Goal: Task Accomplishment & Management: Complete application form

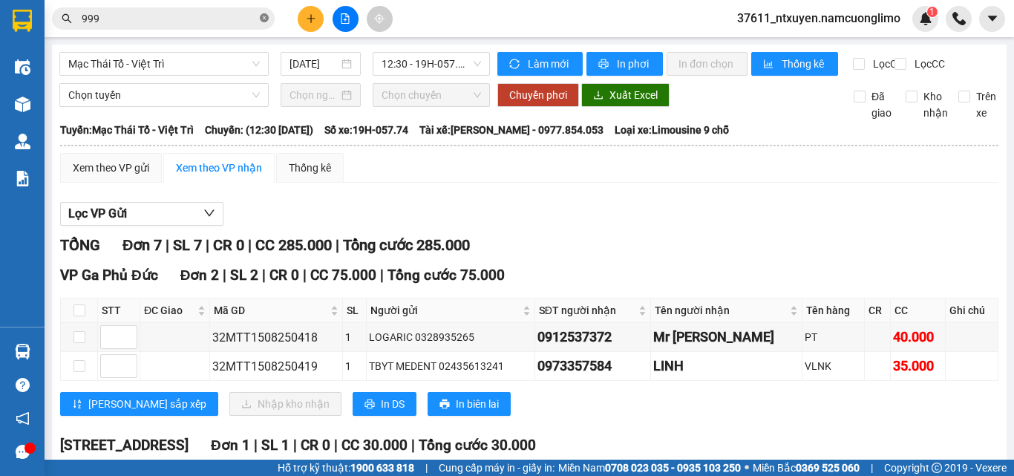
scroll to position [379, 0]
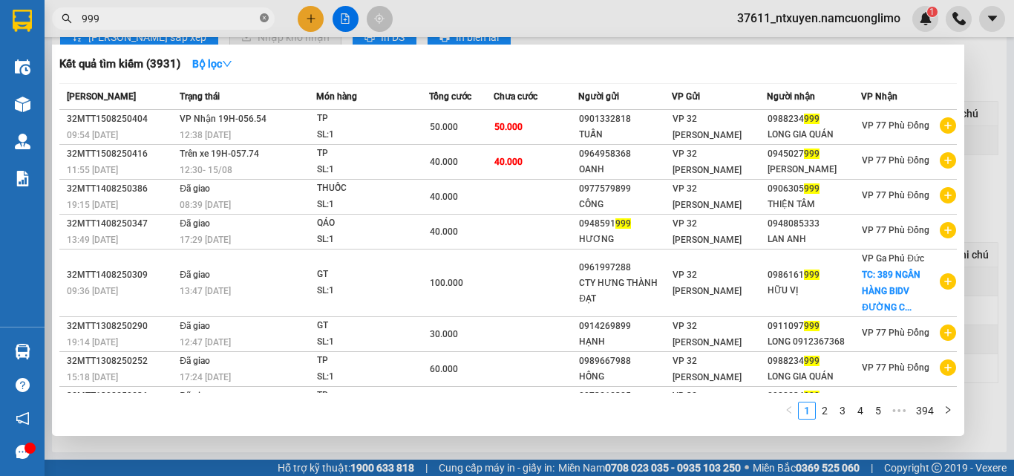
click at [264, 17] on icon "close-circle" at bounding box center [264, 17] width 9 height 9
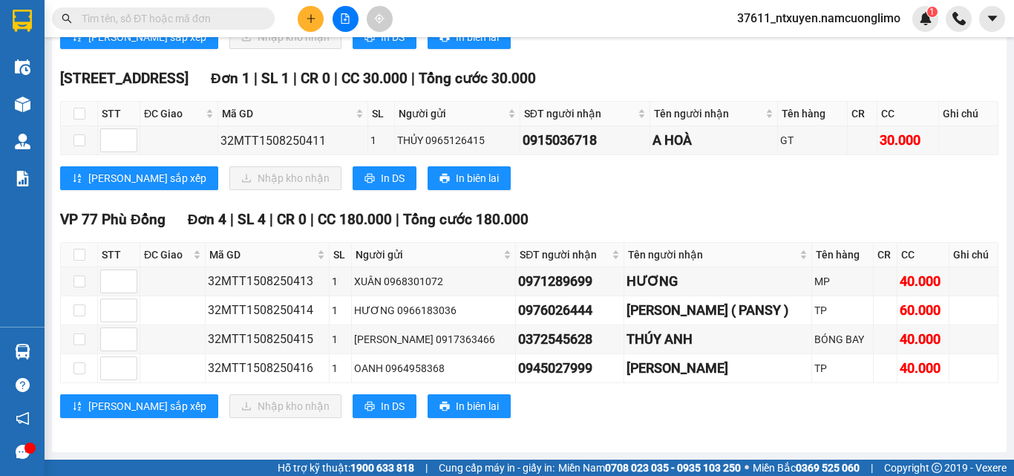
drag, startPoint x: 243, startPoint y: 15, endPoint x: 242, endPoint y: 2, distance: 12.7
click at [243, 13] on input "text" at bounding box center [169, 18] width 175 height 16
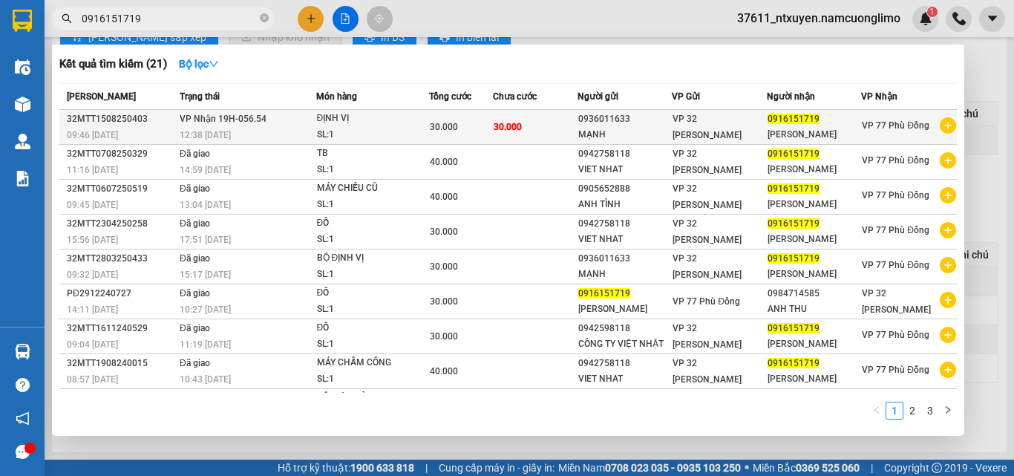
type input "0916151719"
click at [387, 122] on div "ĐỊNH VỊ" at bounding box center [372, 119] width 111 height 16
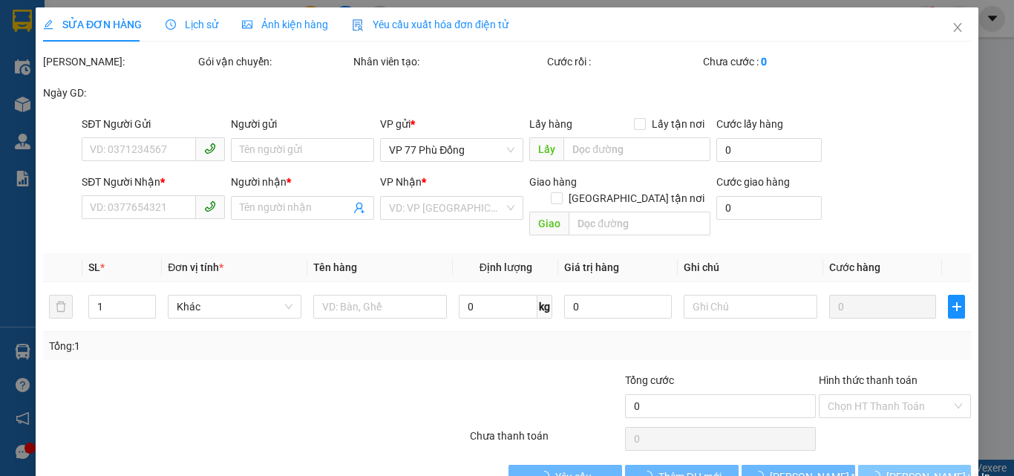
type input "0936011633"
type input "MẠNH"
type input "0916151719"
type input "[PERSON_NAME]"
type input "30.000"
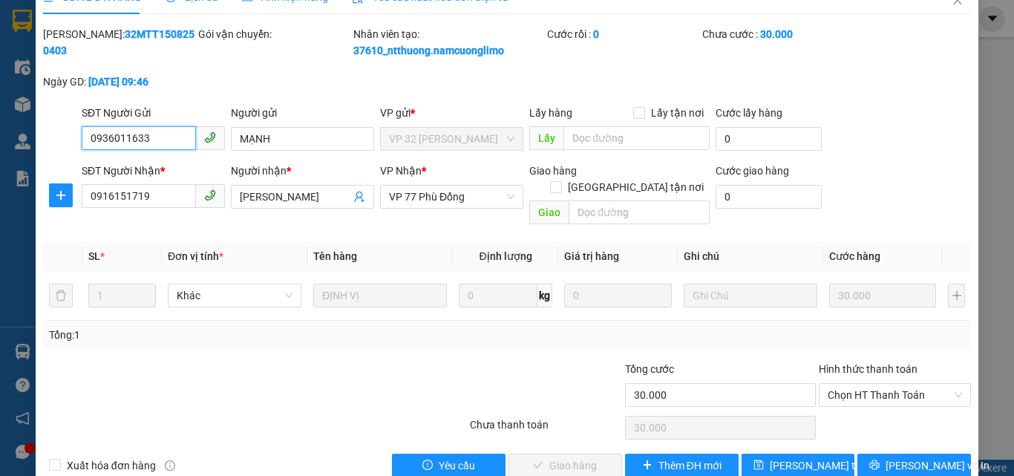
scroll to position [42, 0]
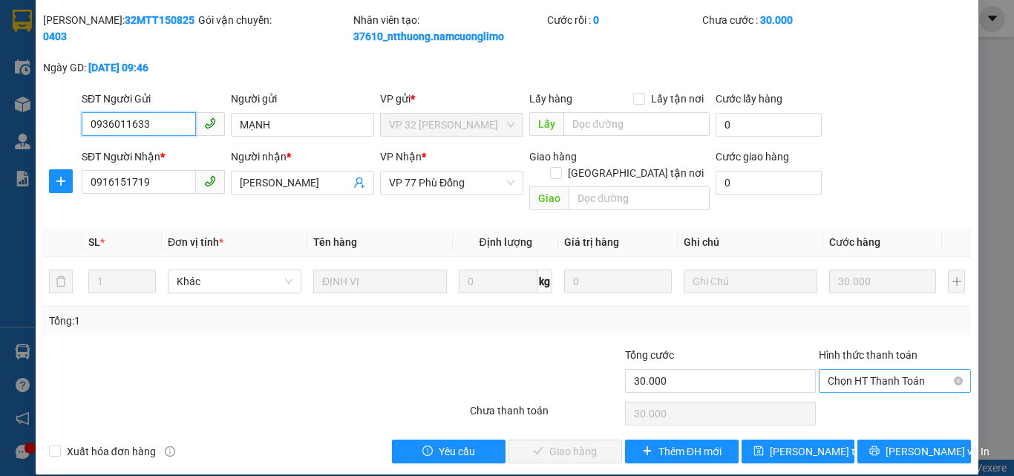
click at [882, 370] on span "Chọn HT Thanh Toán" at bounding box center [894, 381] width 134 height 22
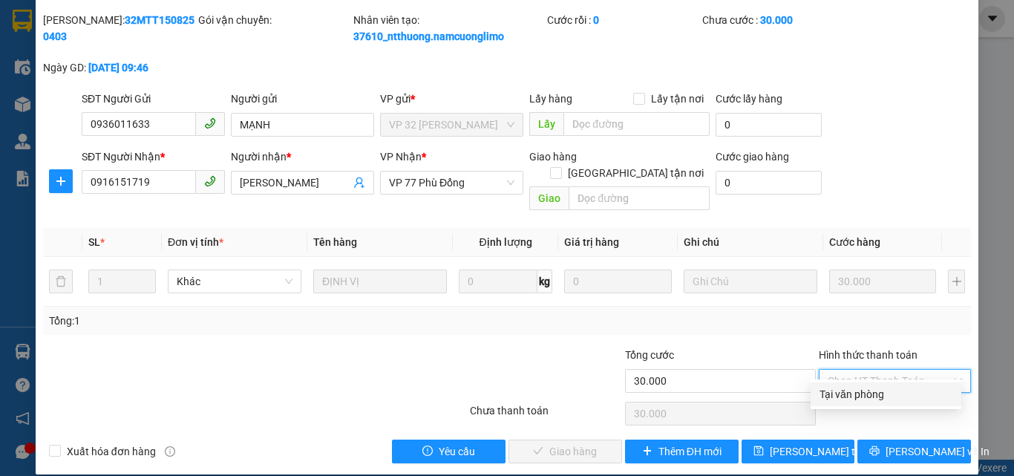
click at [852, 389] on div "Tại văn phòng" at bounding box center [885, 394] width 133 height 16
type input "0"
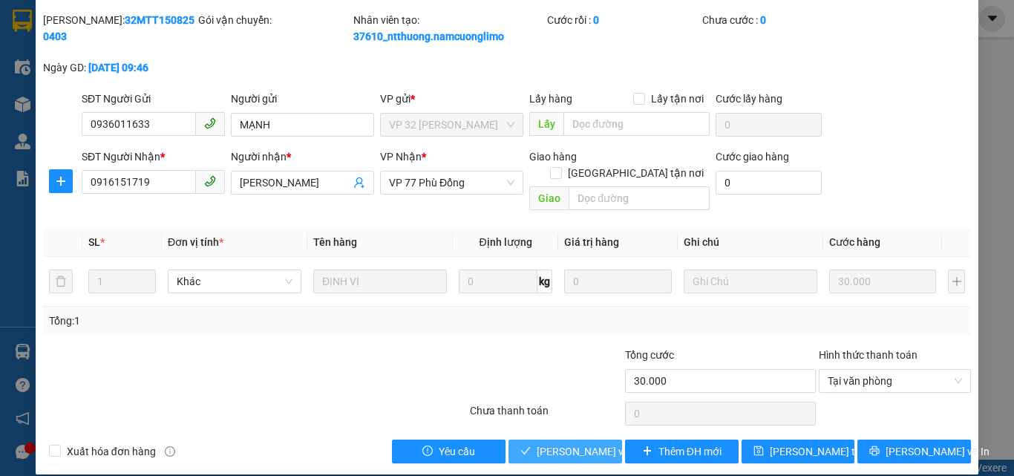
click at [585, 443] on span "[PERSON_NAME] và Giao hàng" at bounding box center [607, 451] width 142 height 16
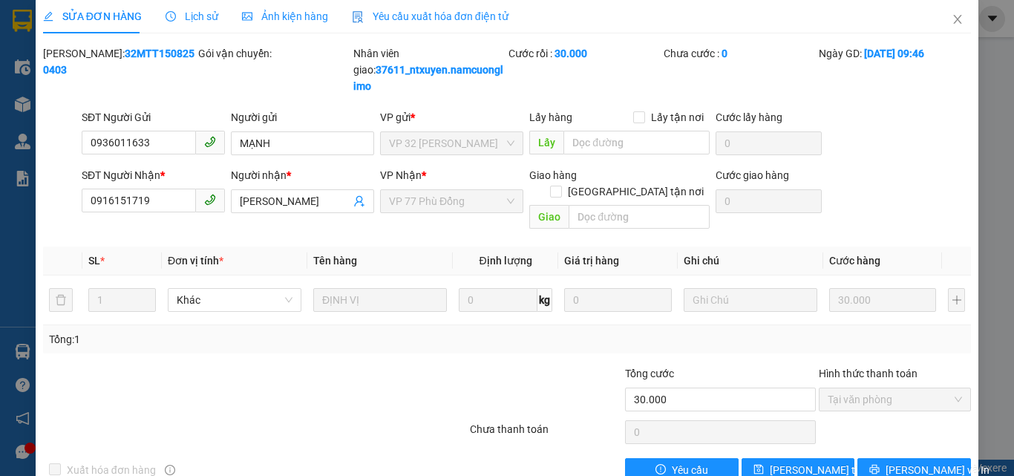
scroll to position [0, 0]
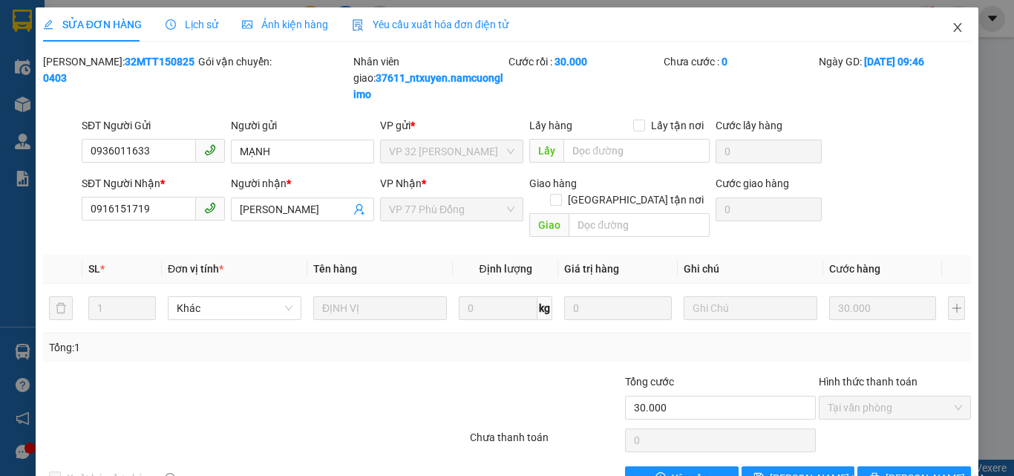
click at [947, 20] on span "Close" at bounding box center [957, 28] width 42 height 42
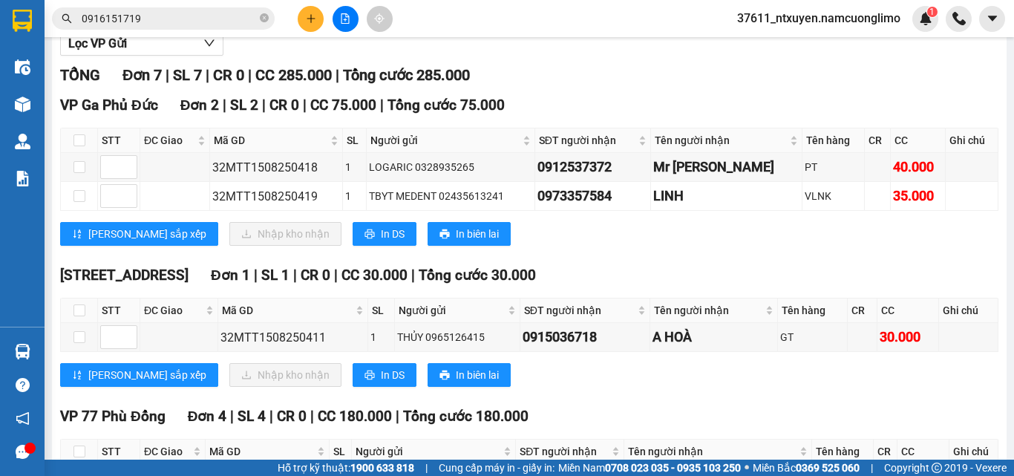
scroll to position [157, 0]
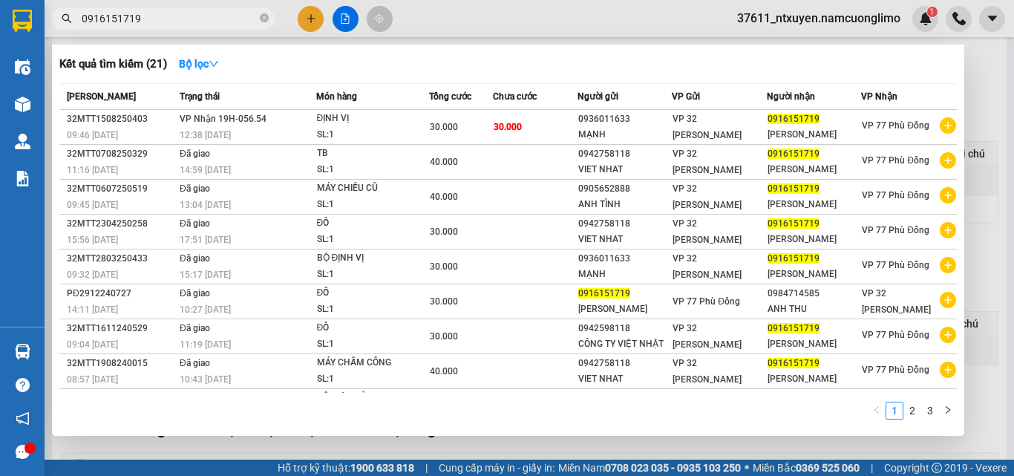
drag, startPoint x: 266, startPoint y: 16, endPoint x: 257, endPoint y: 18, distance: 9.9
click at [265, 16] on icon "close-circle" at bounding box center [264, 17] width 9 height 9
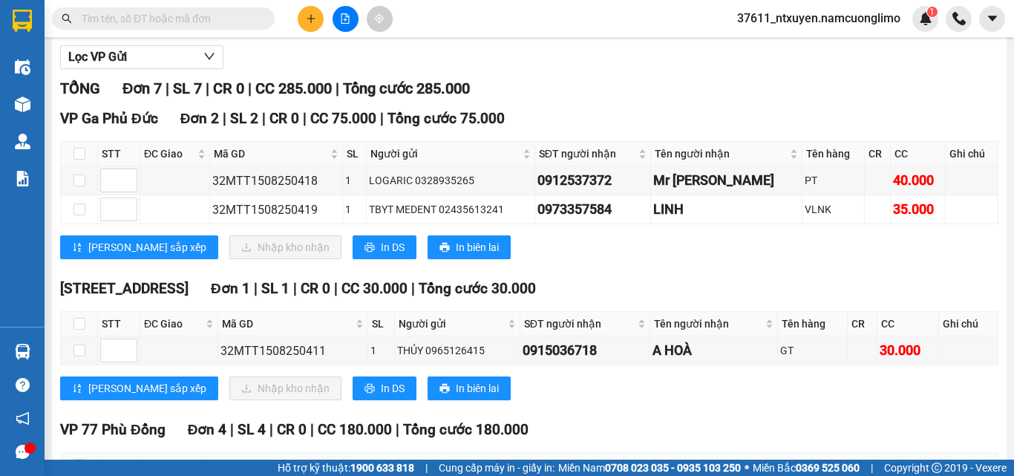
click at [245, 19] on input "text" at bounding box center [169, 18] width 175 height 16
type input "3"
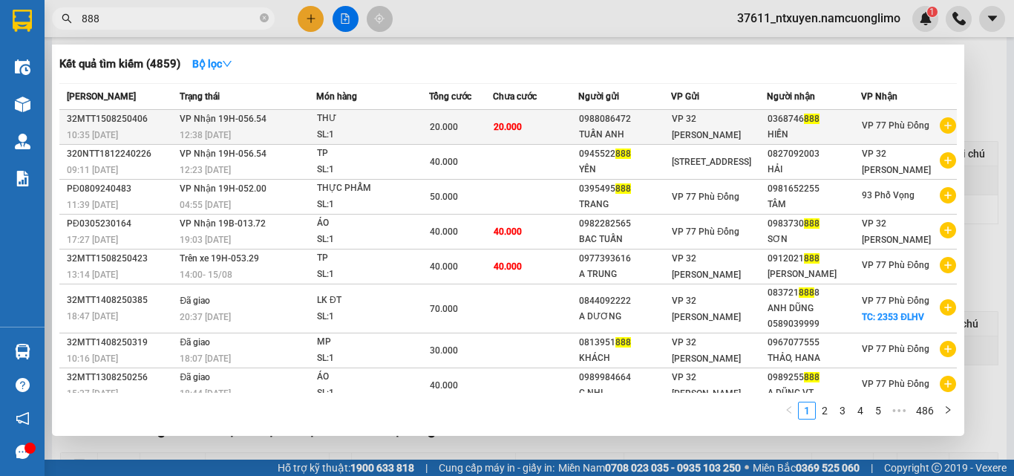
type input "888"
click at [276, 132] on div "12:38 [DATE]" at bounding box center [248, 135] width 136 height 16
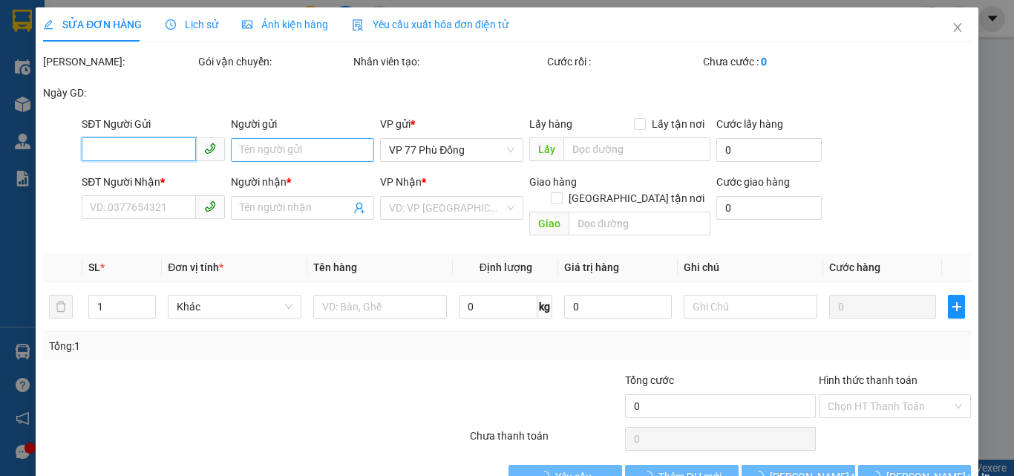
type input "0988086472"
type input "TUẤN ANH"
type input "0368746888"
type input "HIỀN"
type input "20.000"
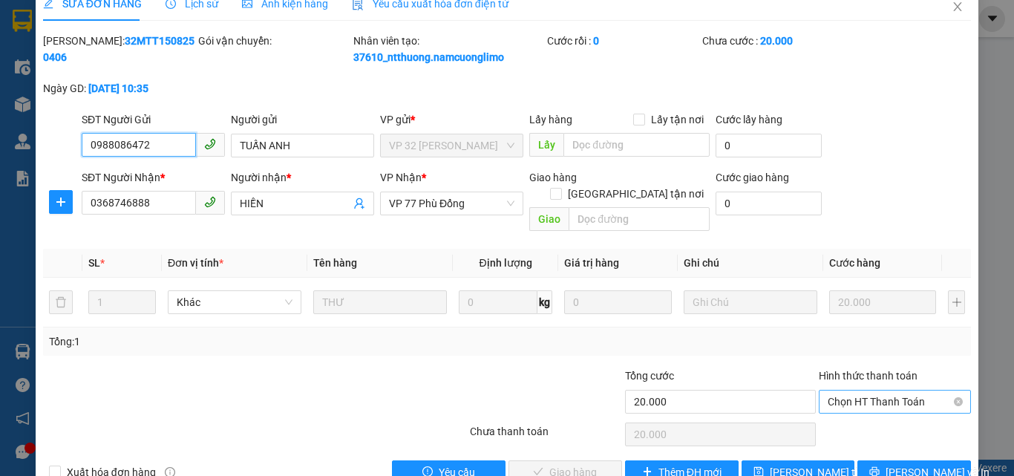
scroll to position [42, 0]
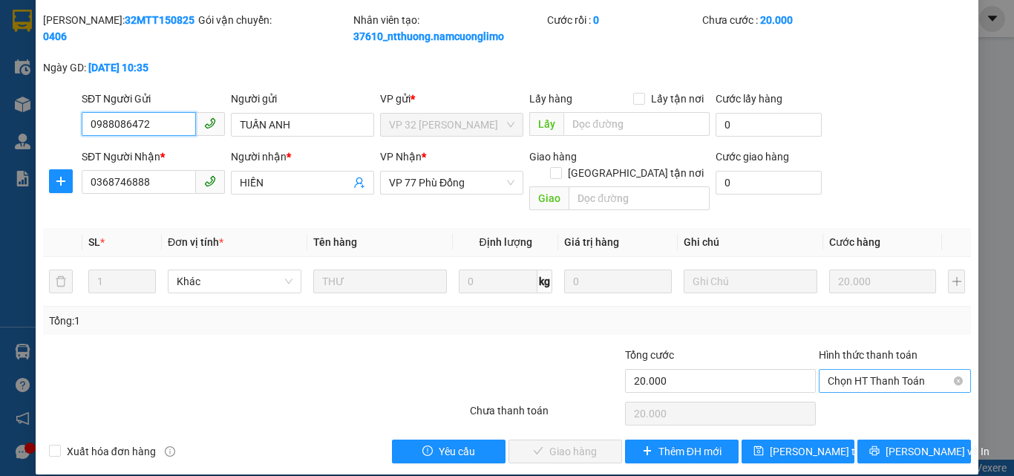
click at [865, 370] on span "Chọn HT Thanh Toán" at bounding box center [894, 381] width 134 height 22
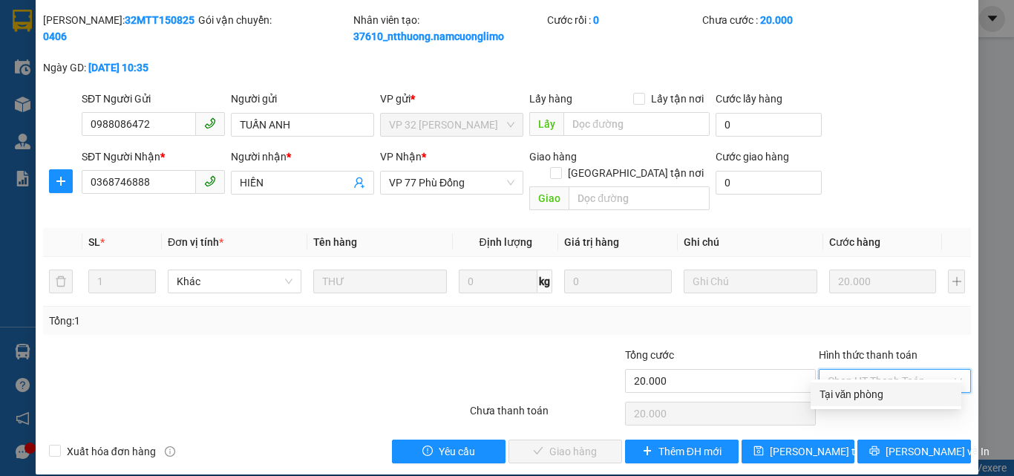
drag, startPoint x: 850, startPoint y: 392, endPoint x: 706, endPoint y: 416, distance: 146.8
click at [847, 392] on div "Tại văn phòng" at bounding box center [885, 394] width 133 height 16
type input "0"
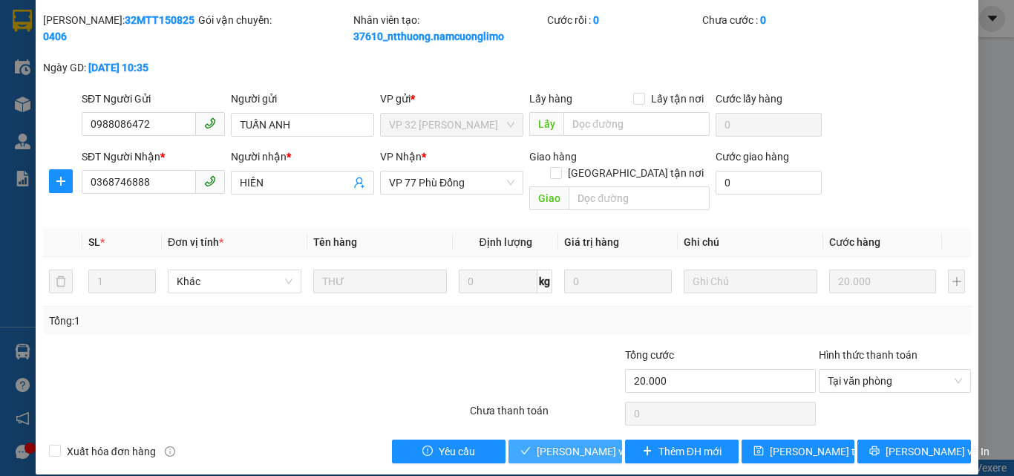
click at [569, 439] on button "[PERSON_NAME] và Giao hàng" at bounding box center [565, 451] width 114 height 24
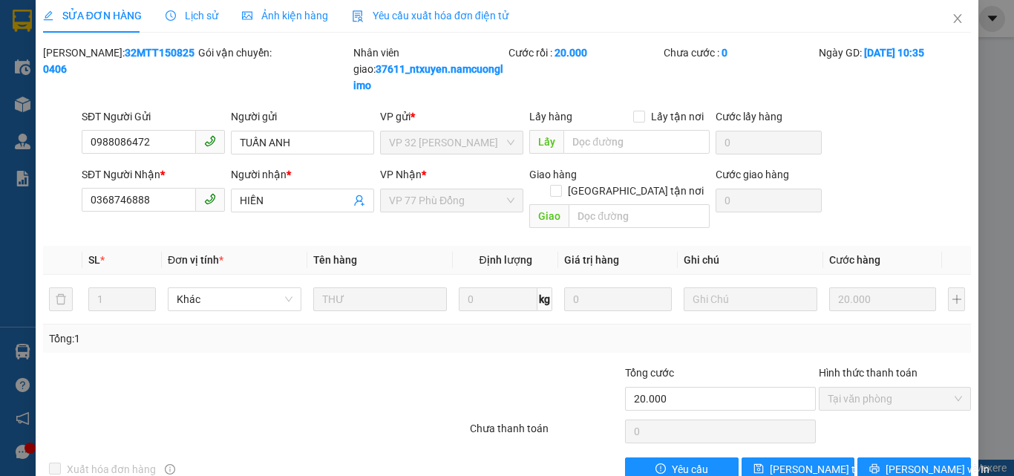
scroll to position [0, 0]
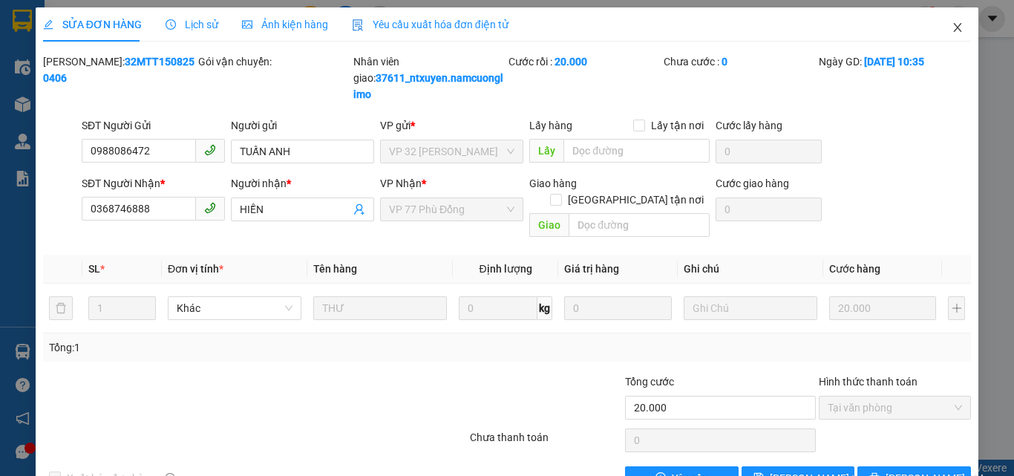
click at [951, 26] on icon "close" at bounding box center [957, 28] width 12 height 12
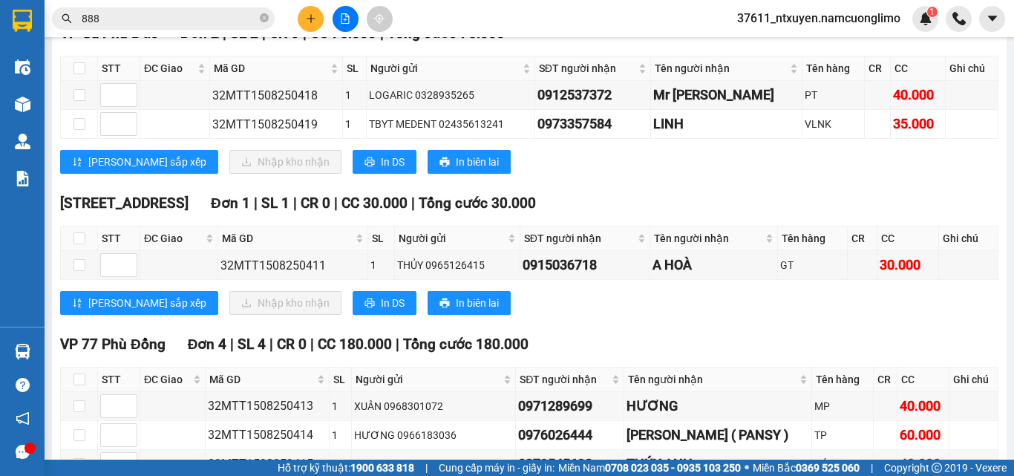
scroll to position [82, 0]
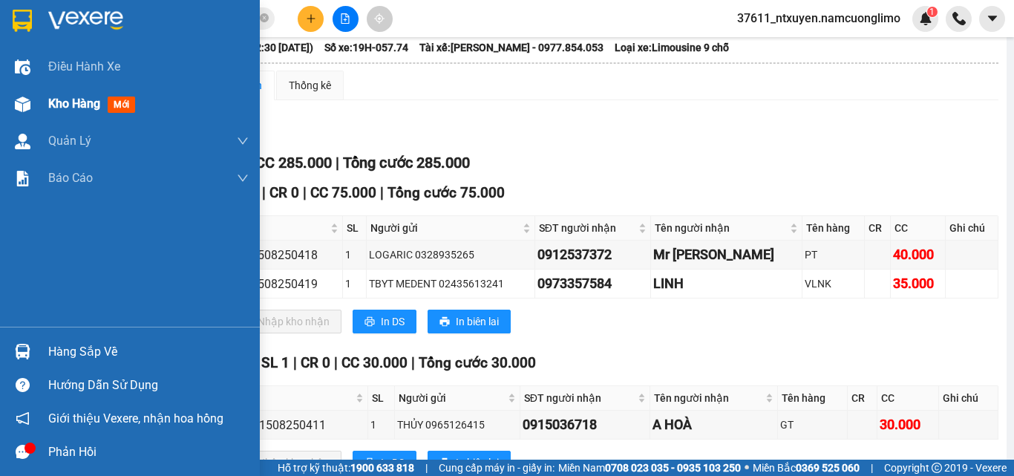
click at [70, 106] on span "Kho hàng" at bounding box center [74, 103] width 52 height 14
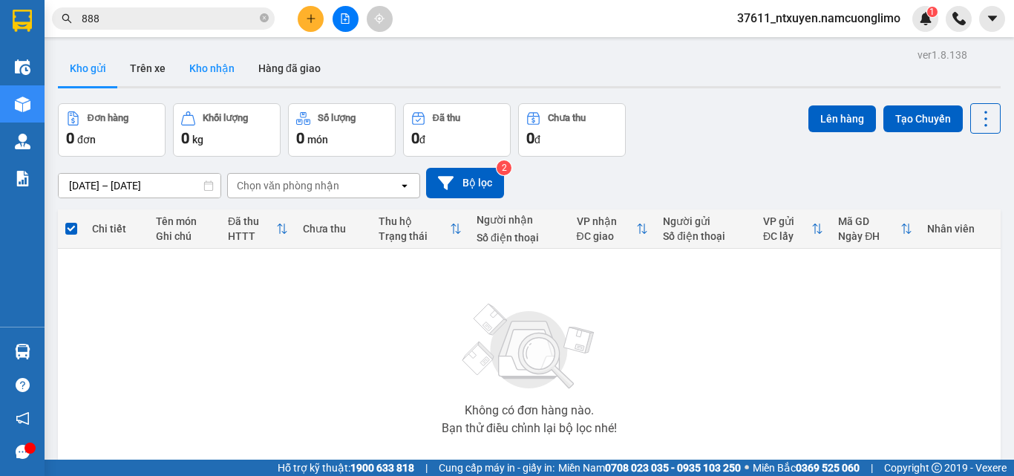
click at [208, 65] on button "Kho nhận" at bounding box center [211, 68] width 69 height 36
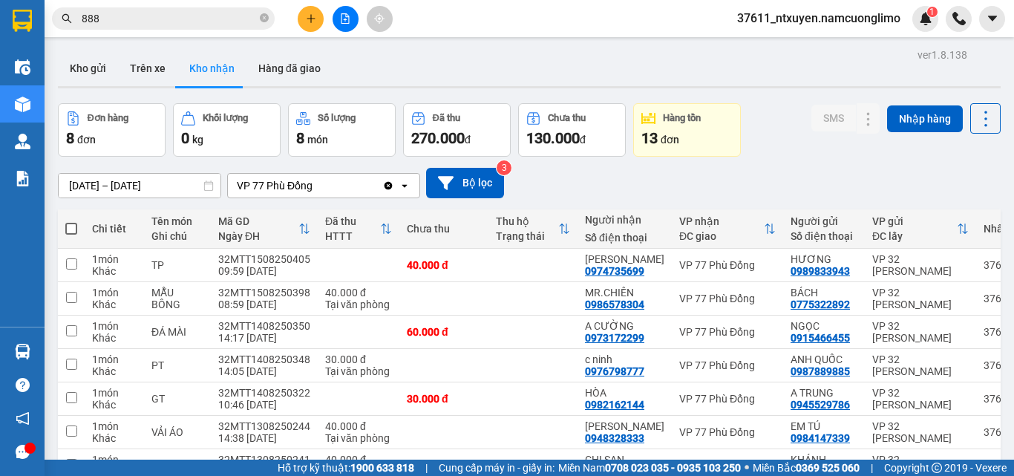
click at [121, 186] on input "[DATE] – [DATE]" at bounding box center [140, 186] width 162 height 24
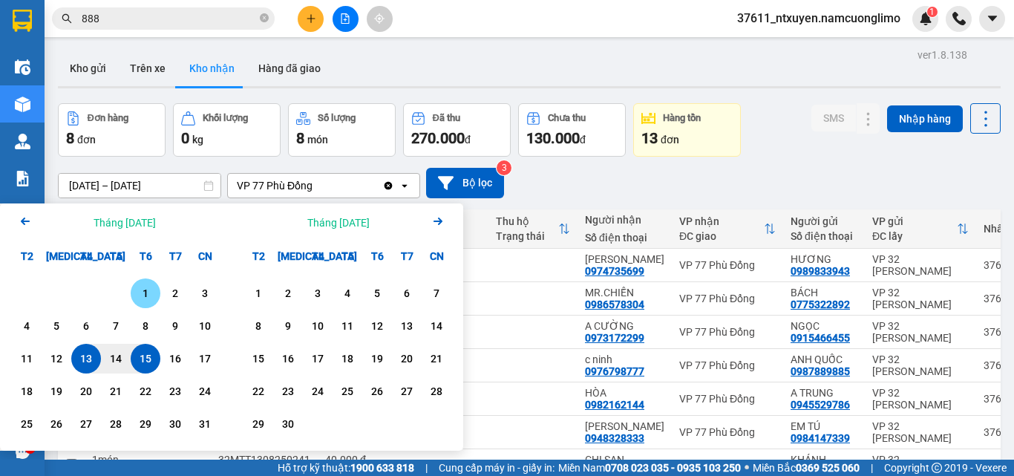
click at [140, 292] on div "1" at bounding box center [145, 293] width 21 height 18
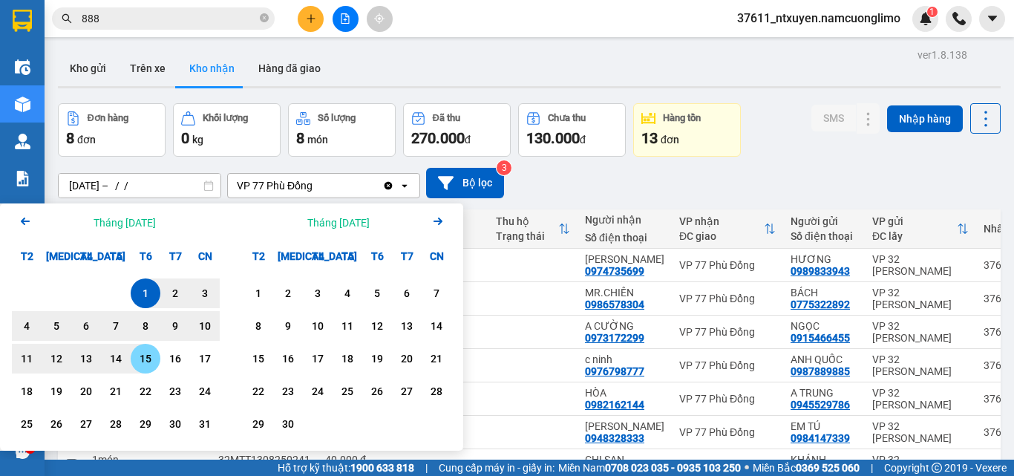
click at [142, 358] on div "15" at bounding box center [145, 358] width 21 height 18
type input "[DATE] – [DATE]"
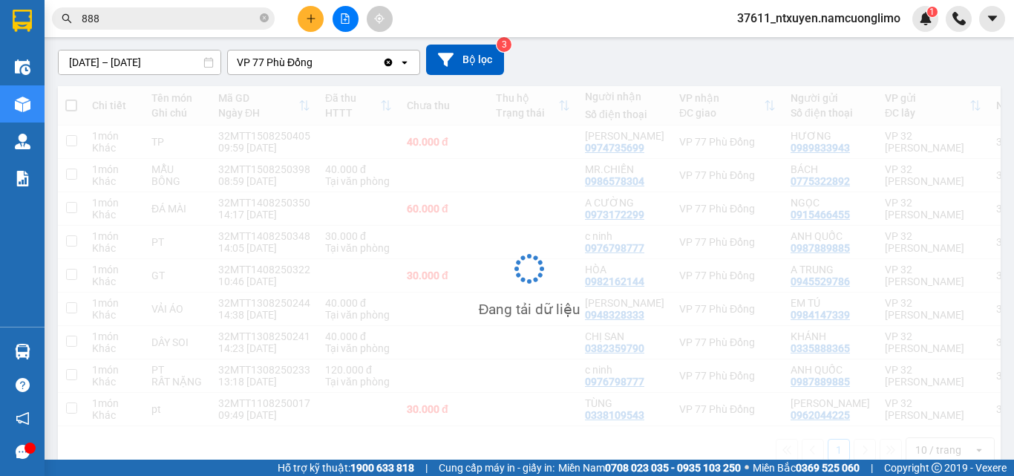
scroll to position [154, 0]
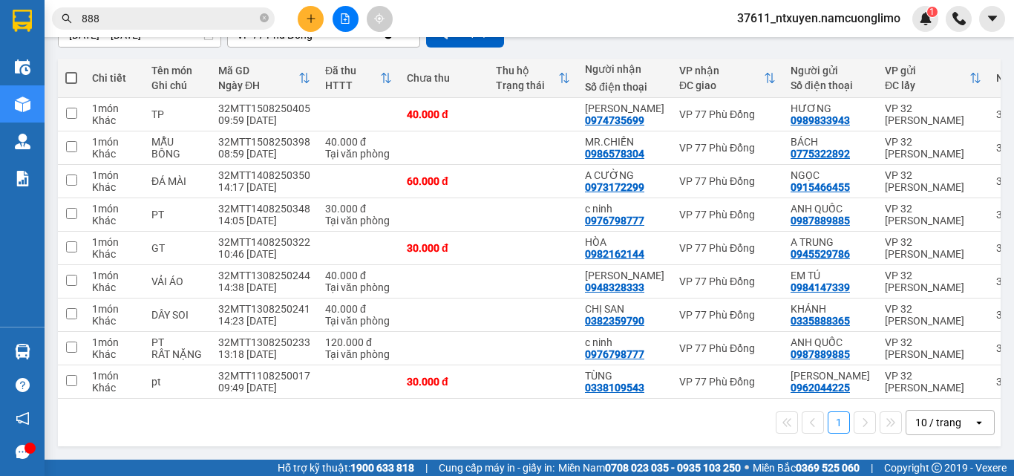
click at [957, 417] on div "10 / trang" at bounding box center [939, 422] width 67 height 24
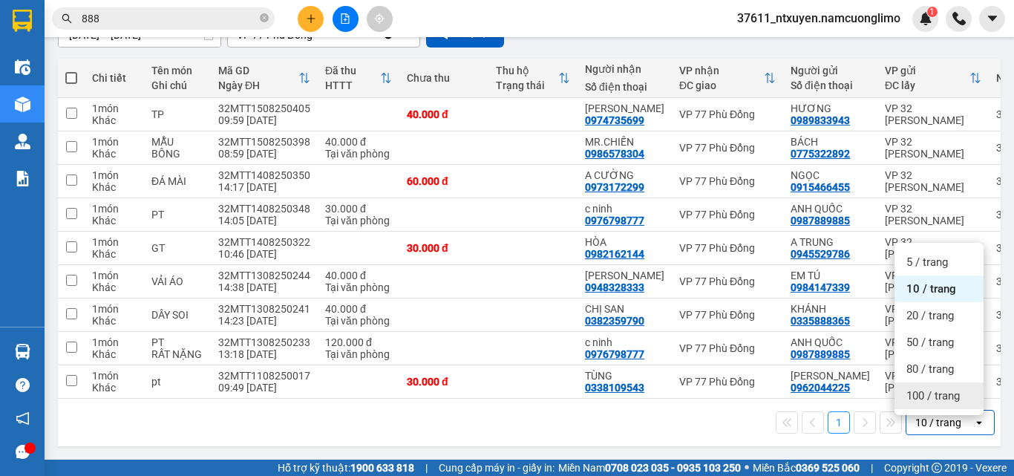
click at [933, 388] on span "100 / trang" at bounding box center [932, 395] width 53 height 15
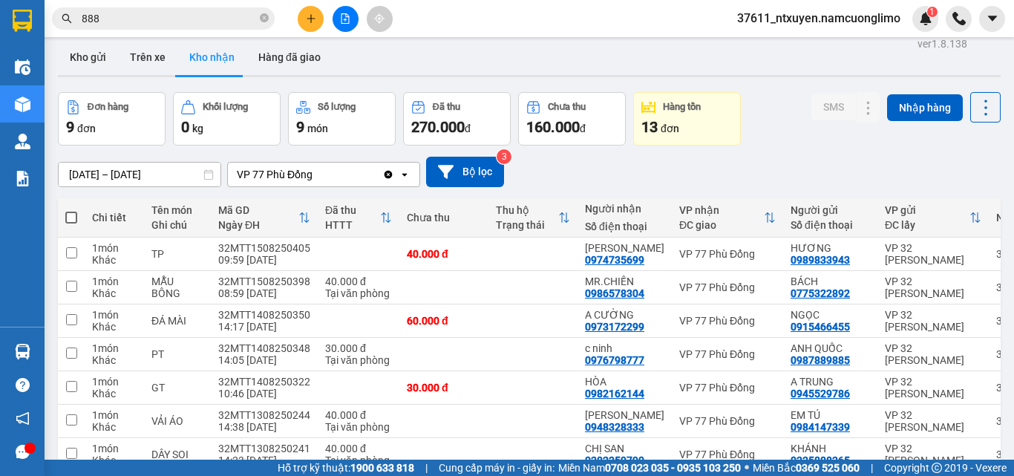
scroll to position [0, 0]
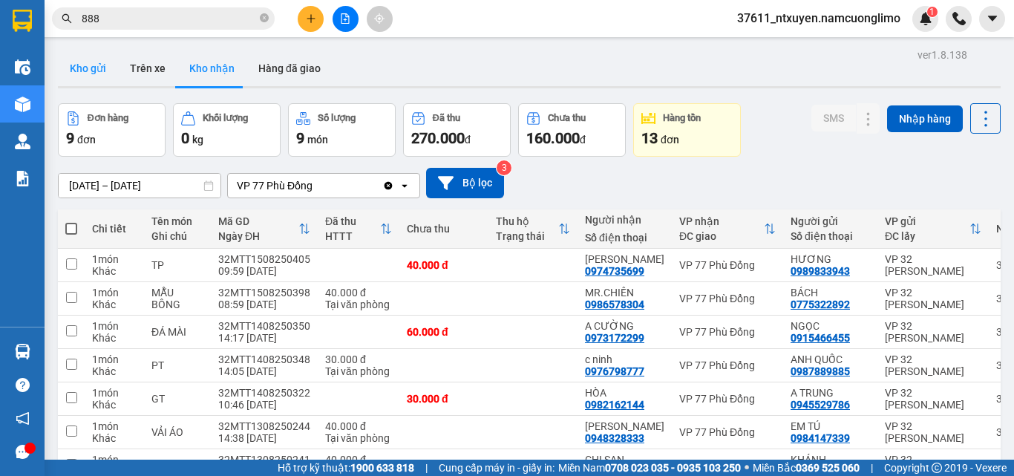
click at [95, 65] on button "Kho gửi" at bounding box center [88, 68] width 60 height 36
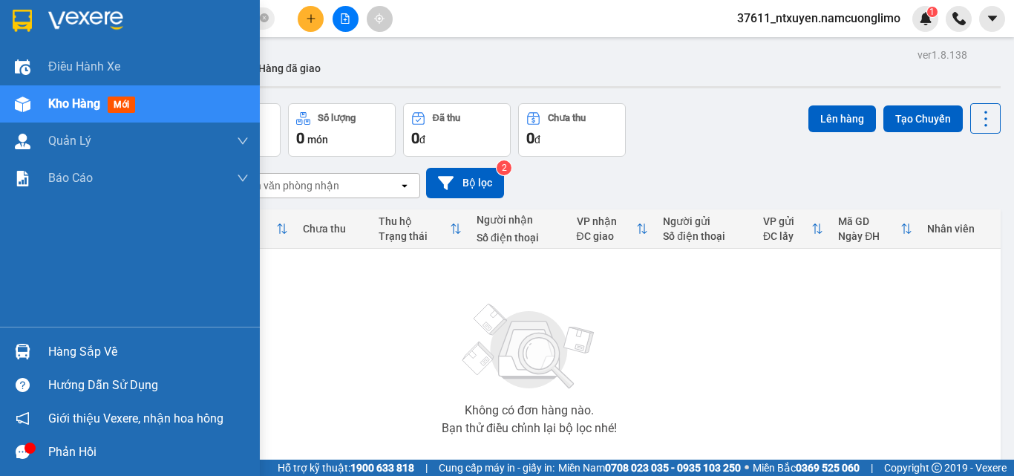
click at [67, 350] on div "Hàng sắp về" at bounding box center [148, 352] width 200 height 22
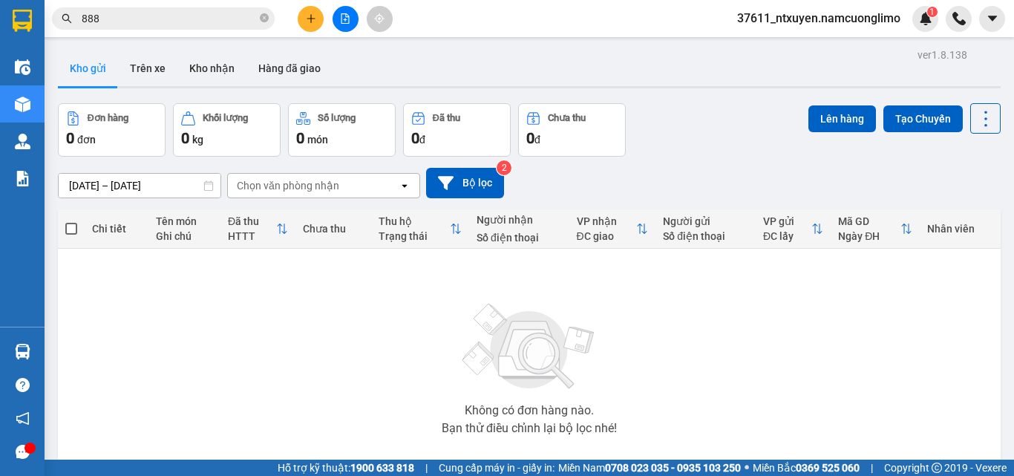
click at [813, 385] on section "Kết quả tìm kiếm ( 4859 ) Bộ lọc Mã ĐH Trạng thái Món hàng Tổng cước Chưa cước …" at bounding box center [507, 238] width 1014 height 476
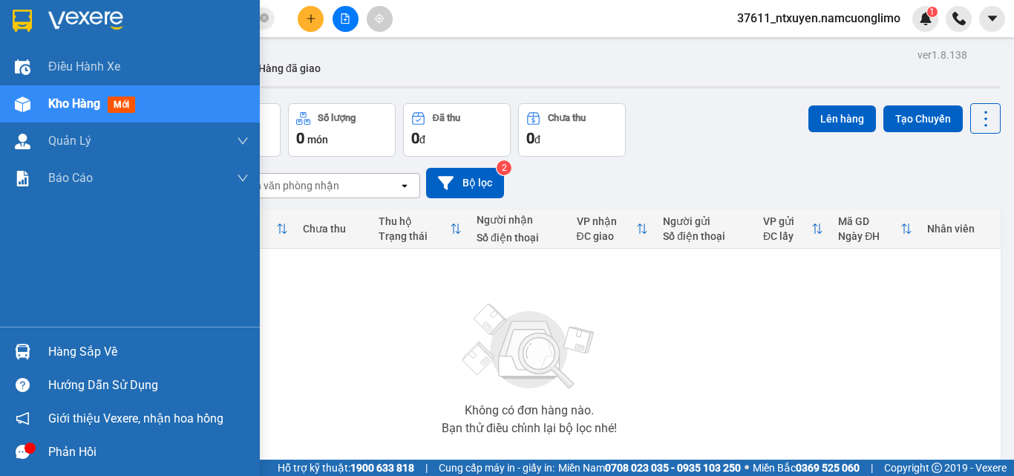
click at [80, 355] on div "Hàng sắp về" at bounding box center [148, 352] width 200 height 22
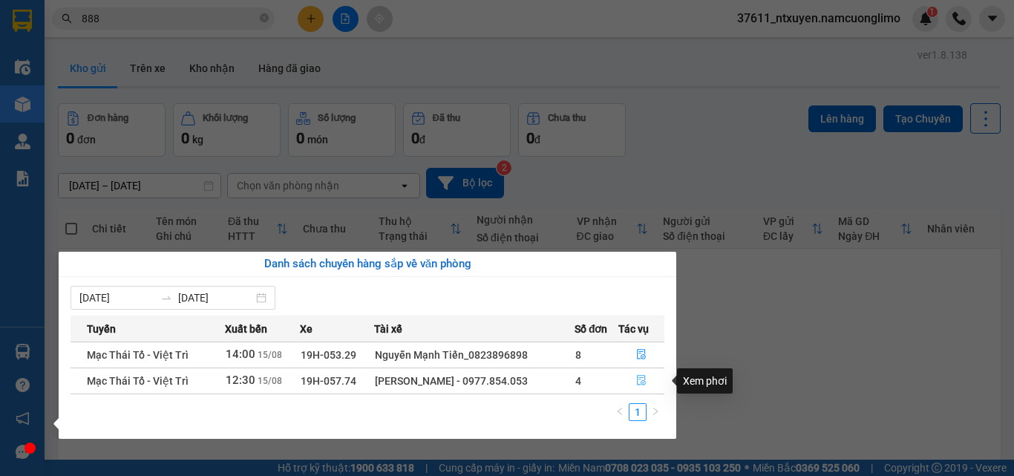
click at [643, 384] on icon "file-done" at bounding box center [641, 380] width 10 height 10
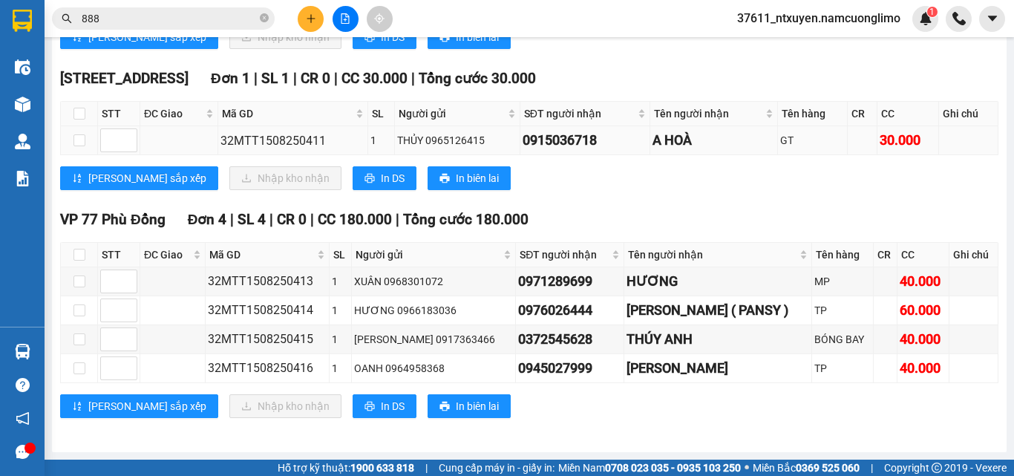
scroll to position [379, 0]
click at [76, 254] on input "checkbox" at bounding box center [79, 255] width 12 height 12
checkbox input "true"
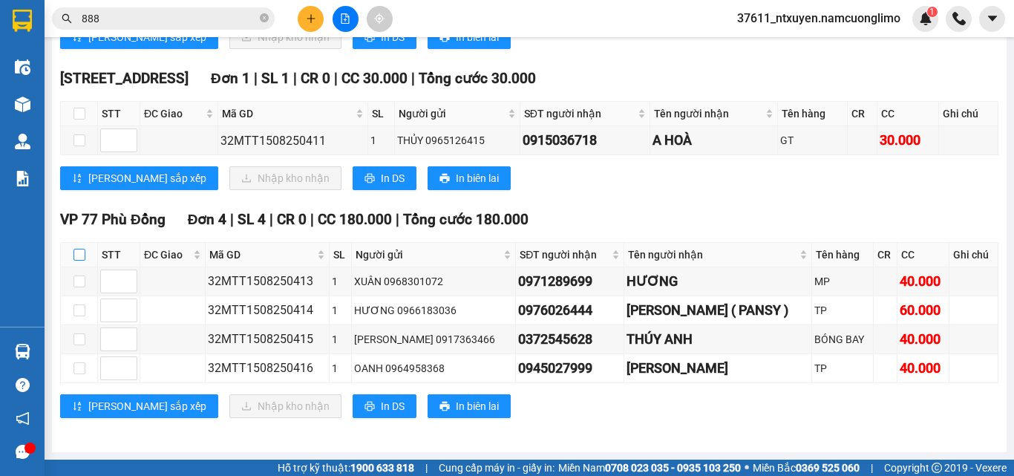
checkbox input "true"
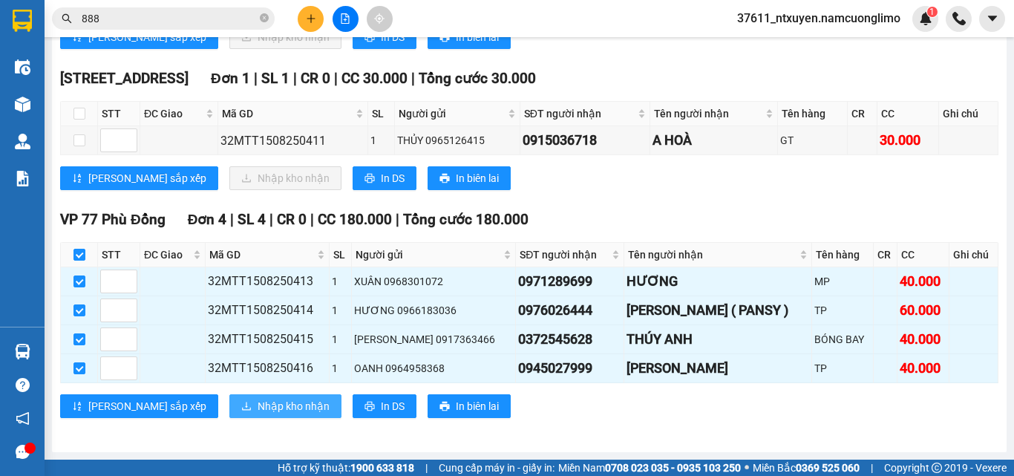
click at [257, 410] on span "Nhập kho nhận" at bounding box center [293, 406] width 72 height 16
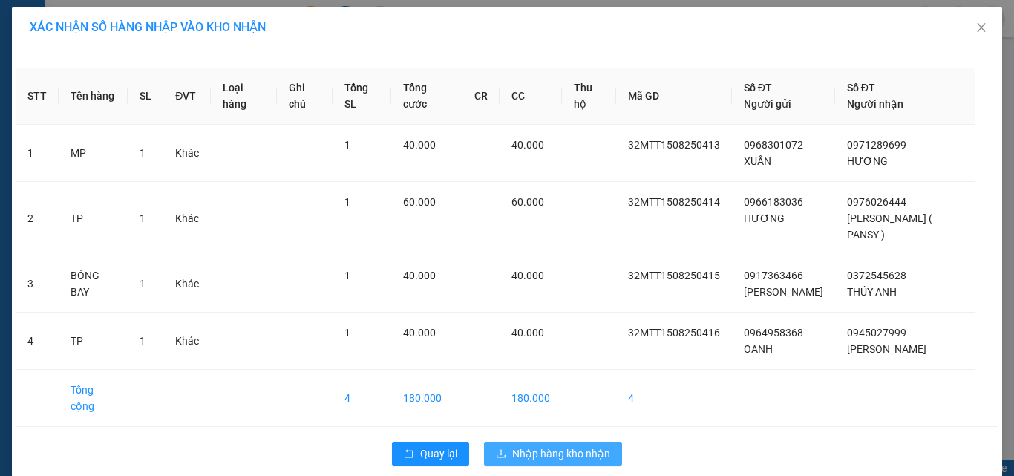
click at [574, 445] on span "Nhập hàng kho nhận" at bounding box center [561, 453] width 98 height 16
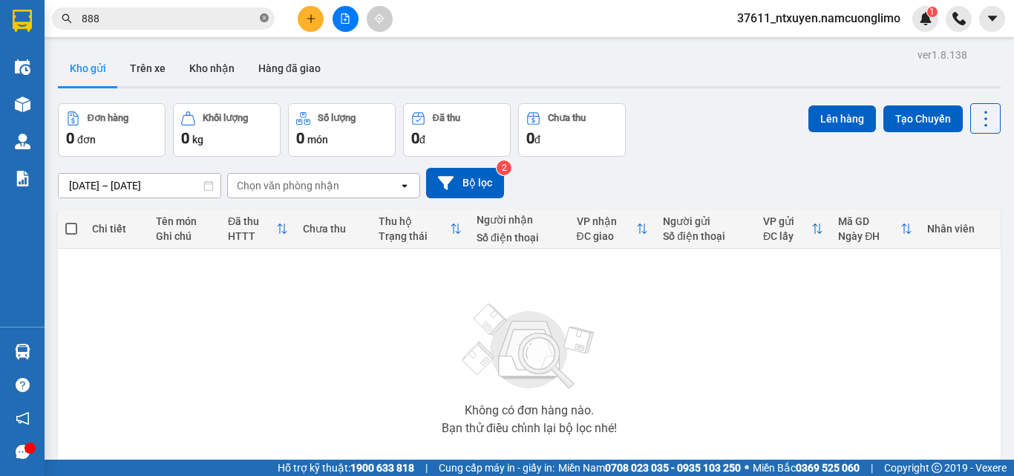
click at [264, 21] on icon "close-circle" at bounding box center [264, 17] width 9 height 9
click at [194, 13] on input "text" at bounding box center [169, 18] width 175 height 16
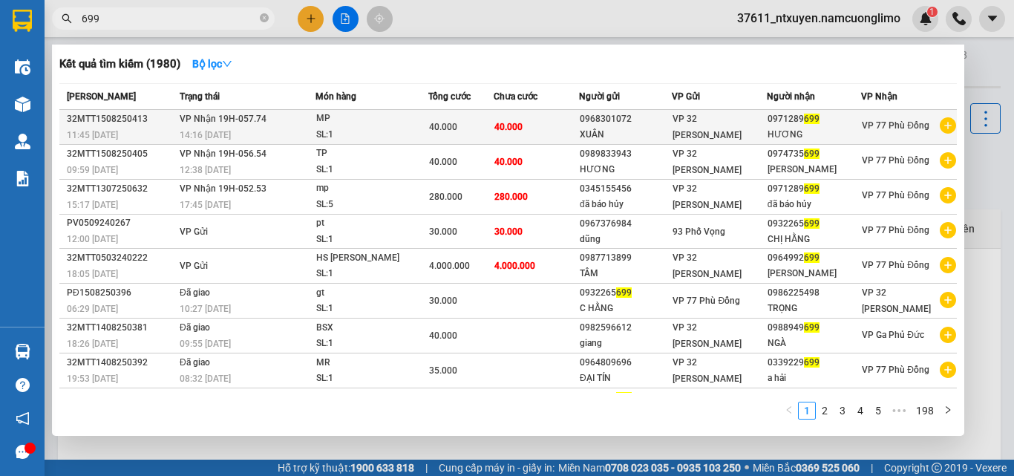
type input "699"
click at [266, 122] on td "VP Nhận 19H-057.74 14:16 [DATE]" at bounding box center [245, 127] width 139 height 35
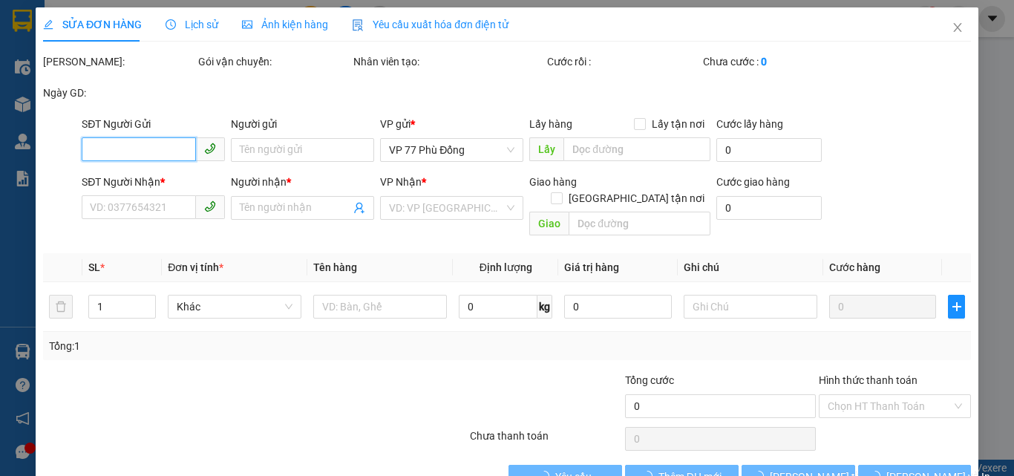
type input "0968301072"
type input "XUÂN"
type input "0971289699"
type input "HƯƠNG"
type input "40.000"
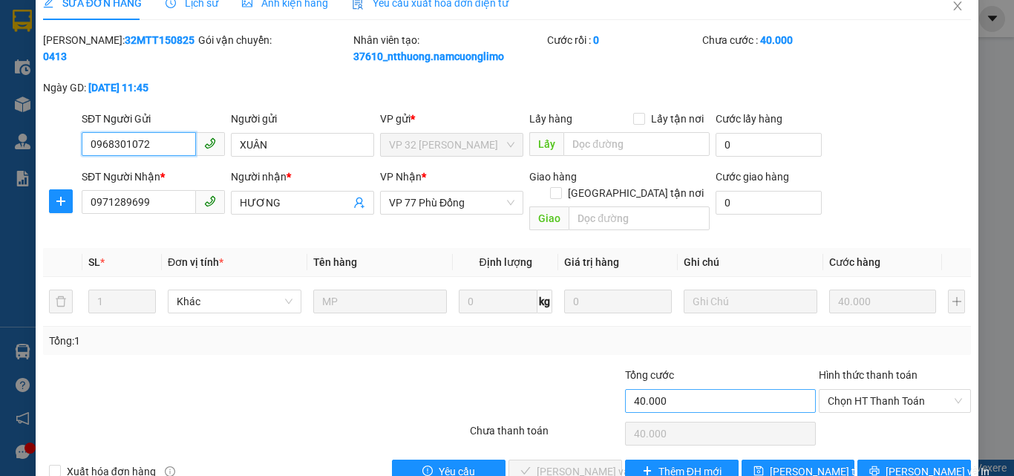
scroll to position [42, 0]
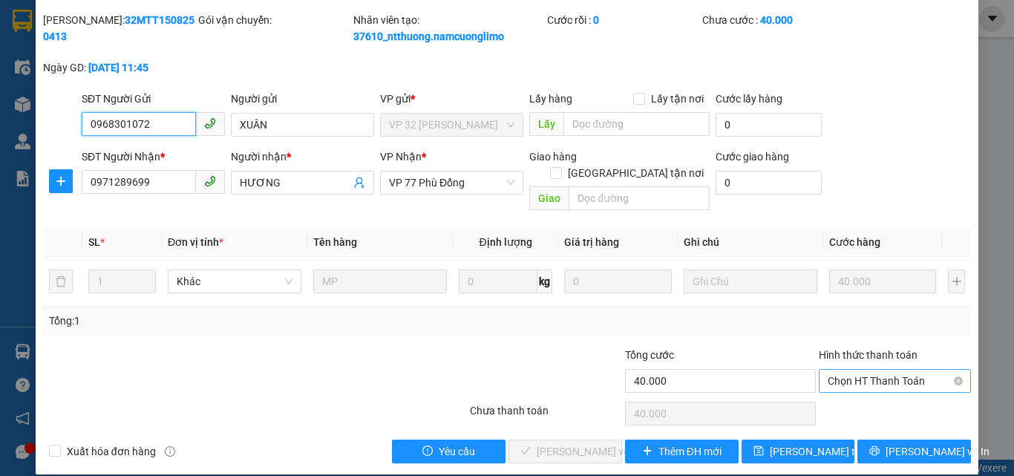
click at [866, 370] on span "Chọn HT Thanh Toán" at bounding box center [894, 381] width 134 height 22
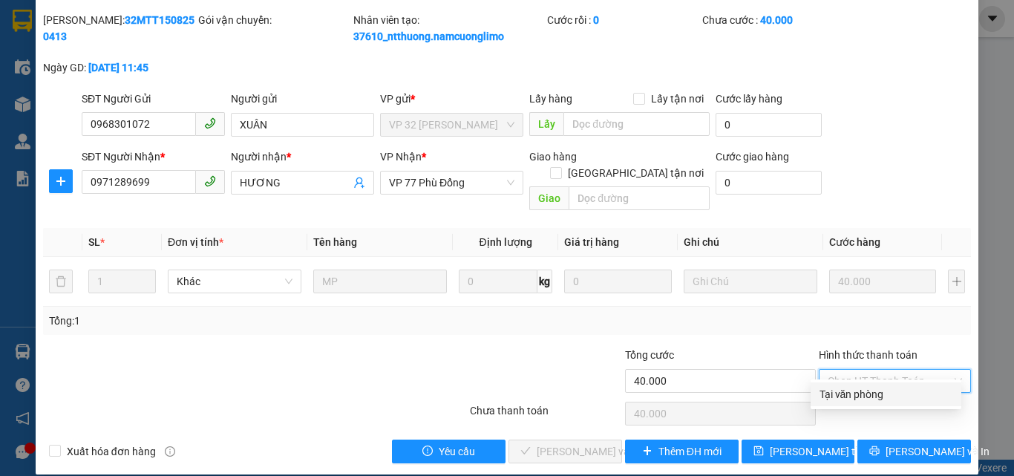
drag, startPoint x: 859, startPoint y: 388, endPoint x: 795, endPoint y: 398, distance: 64.5
click at [858, 389] on div "Tại văn phòng" at bounding box center [885, 394] width 133 height 16
type input "0"
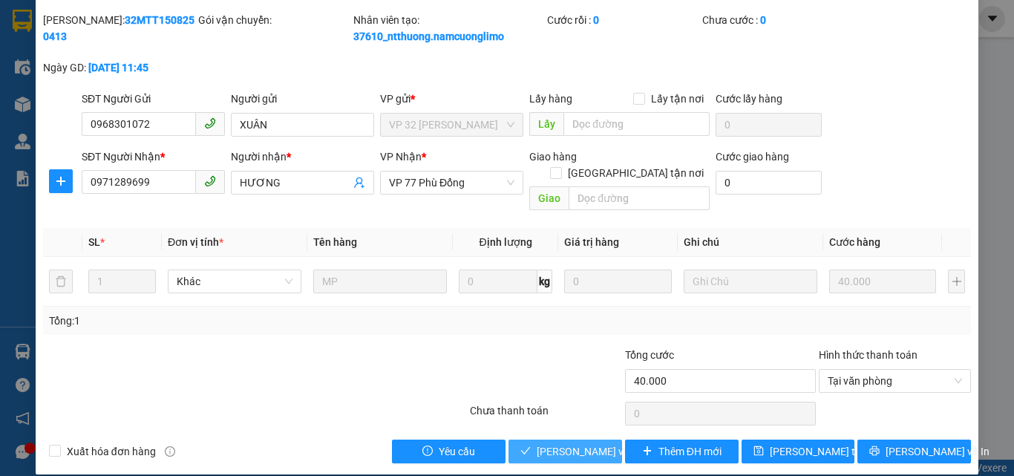
click at [588, 443] on span "[PERSON_NAME] và Giao hàng" at bounding box center [607, 451] width 142 height 16
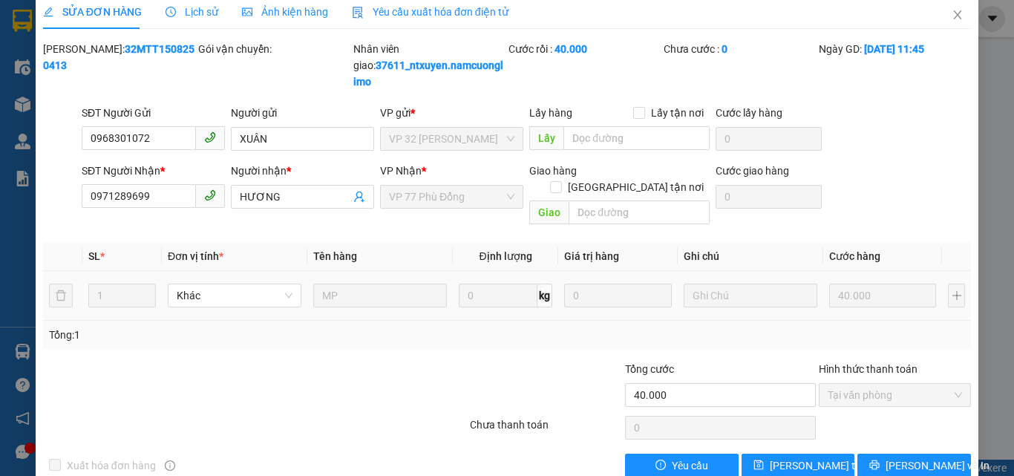
scroll to position [0, 0]
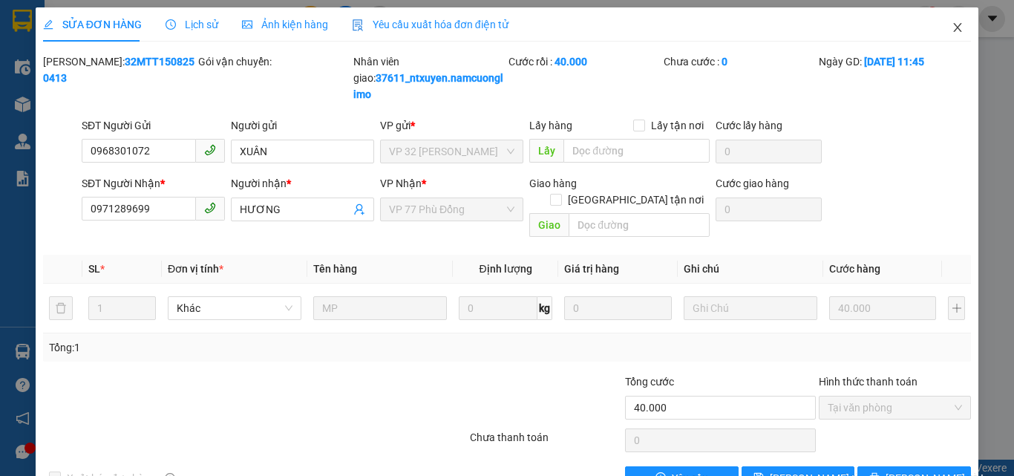
click at [953, 30] on icon "close" at bounding box center [957, 27] width 8 height 9
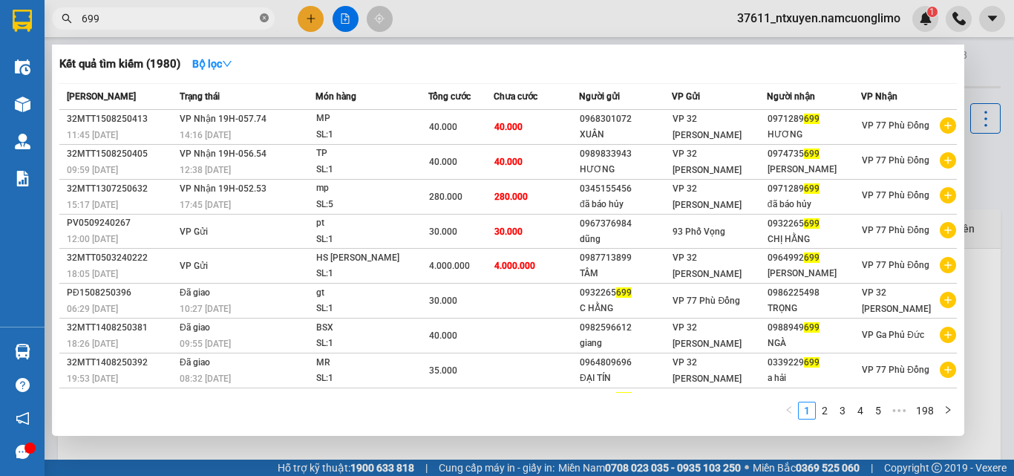
click at [263, 16] on icon "close-circle" at bounding box center [264, 17] width 9 height 9
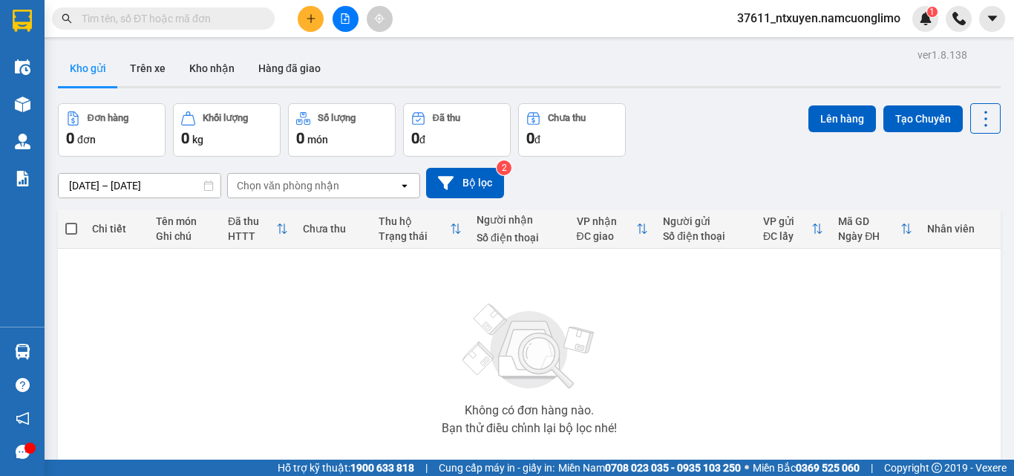
click at [223, 21] on input "text" at bounding box center [169, 18] width 175 height 16
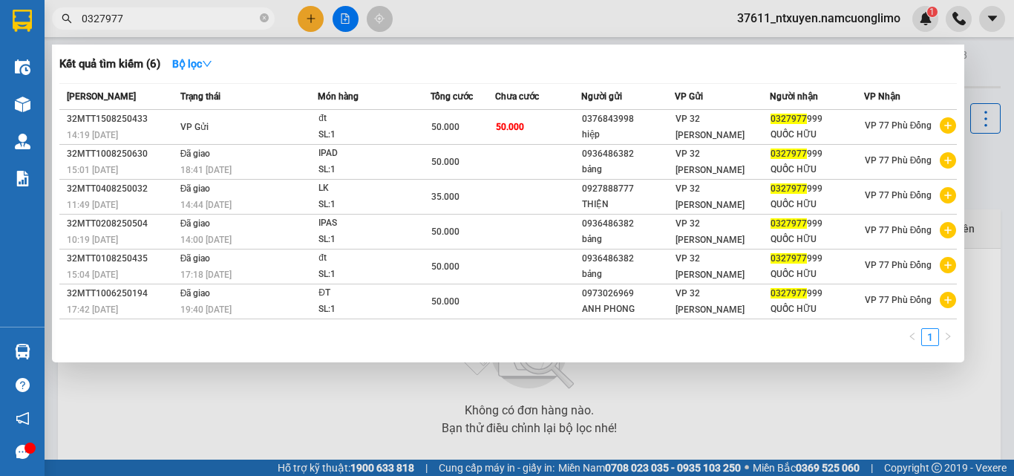
type input "0327977"
click at [261, 21] on icon "close-circle" at bounding box center [264, 17] width 9 height 9
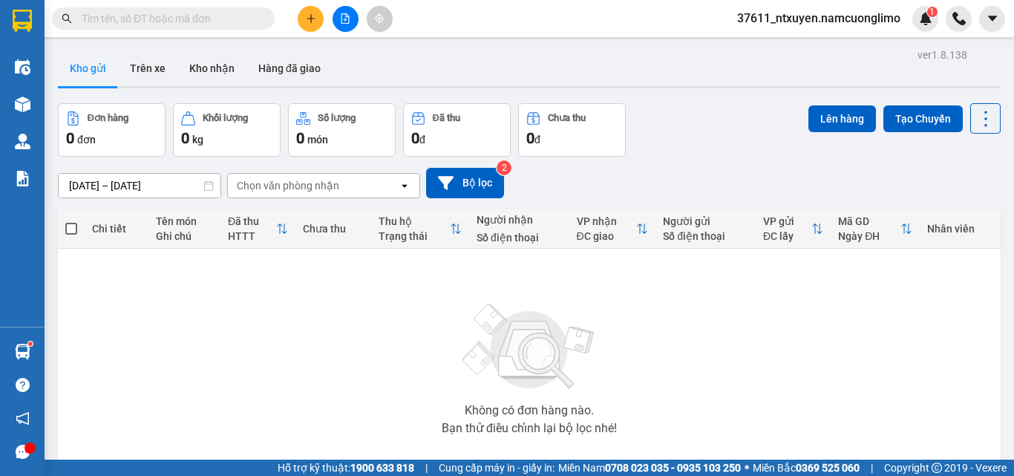
click at [246, 21] on input "text" at bounding box center [169, 18] width 175 height 16
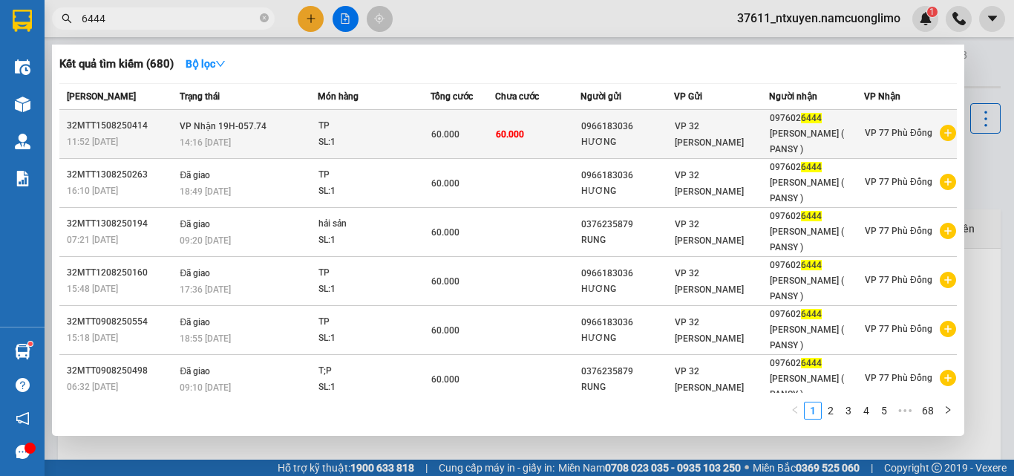
type input "6444"
click at [318, 134] on div "SL: 1" at bounding box center [373, 142] width 111 height 16
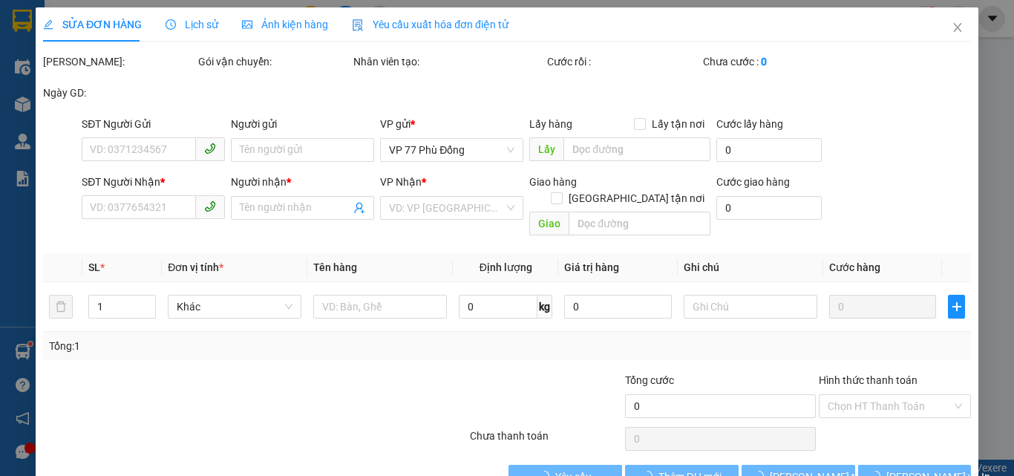
type input "0966183036"
type input "HƯƠNG"
type input "0976026444"
type input "[PERSON_NAME] ( PANSY )"
type input "60.000"
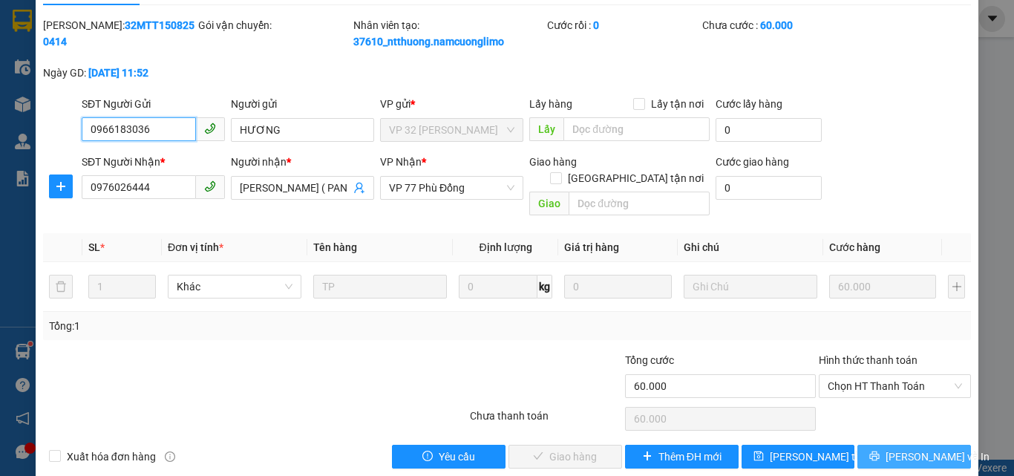
scroll to position [42, 0]
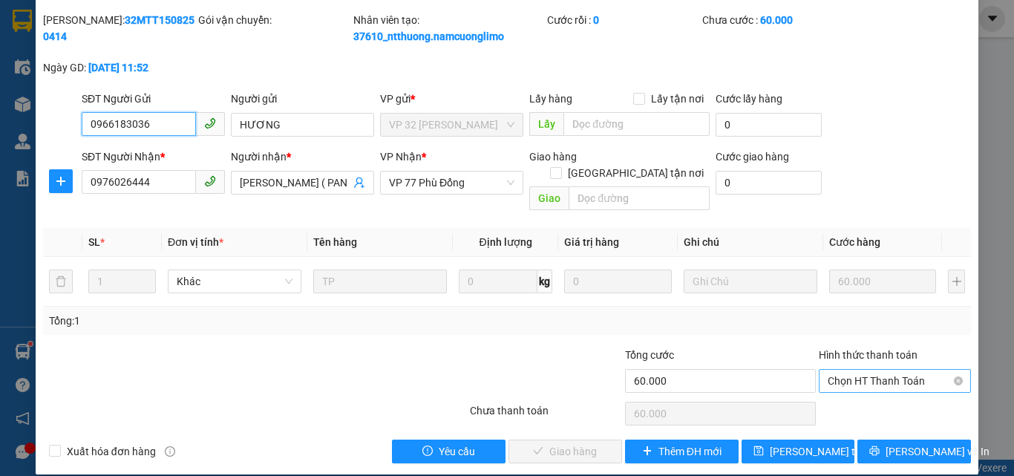
click at [879, 370] on span "Chọn HT Thanh Toán" at bounding box center [894, 381] width 134 height 22
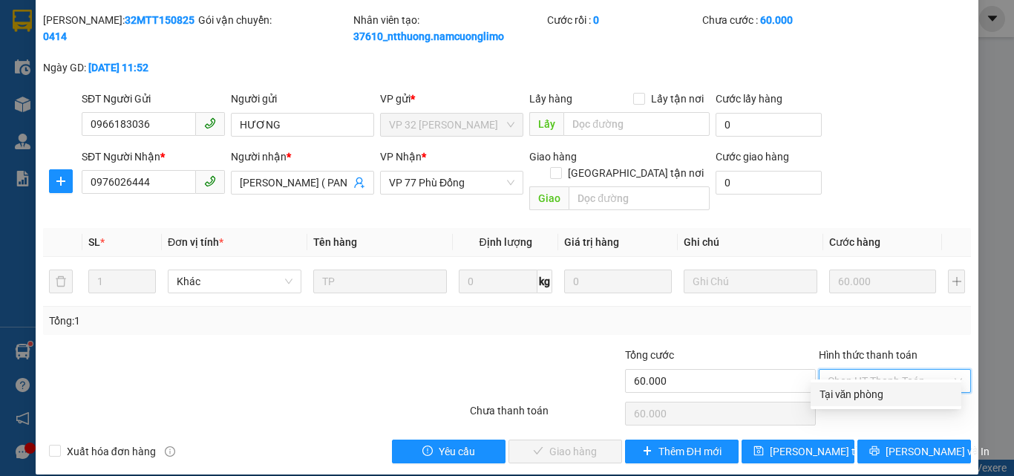
drag, startPoint x: 856, startPoint y: 393, endPoint x: 819, endPoint y: 393, distance: 37.1
click at [856, 393] on div "Tại văn phòng" at bounding box center [885, 394] width 133 height 16
type input "0"
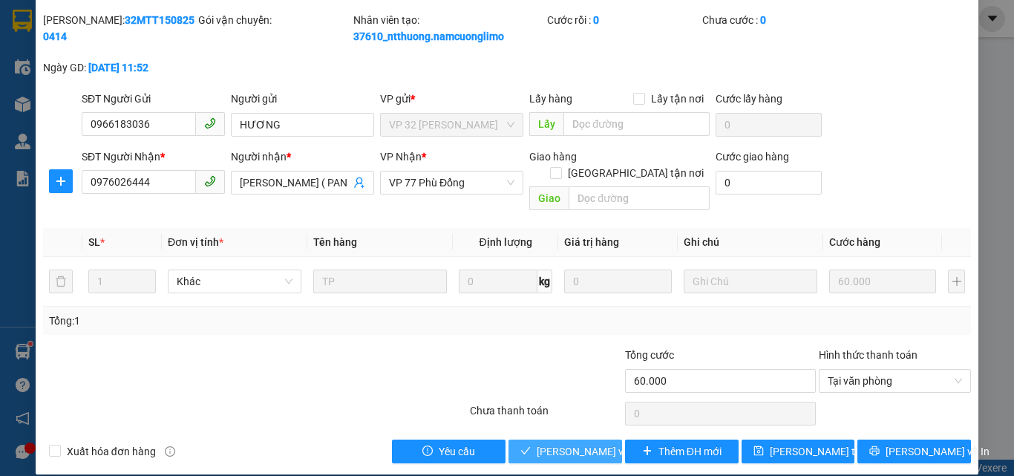
click at [570, 443] on span "[PERSON_NAME] và Giao hàng" at bounding box center [607, 451] width 142 height 16
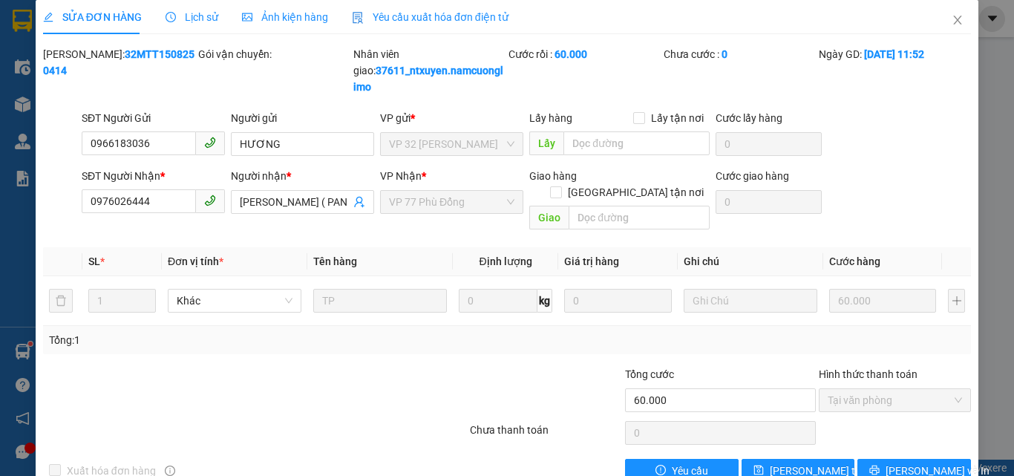
scroll to position [0, 0]
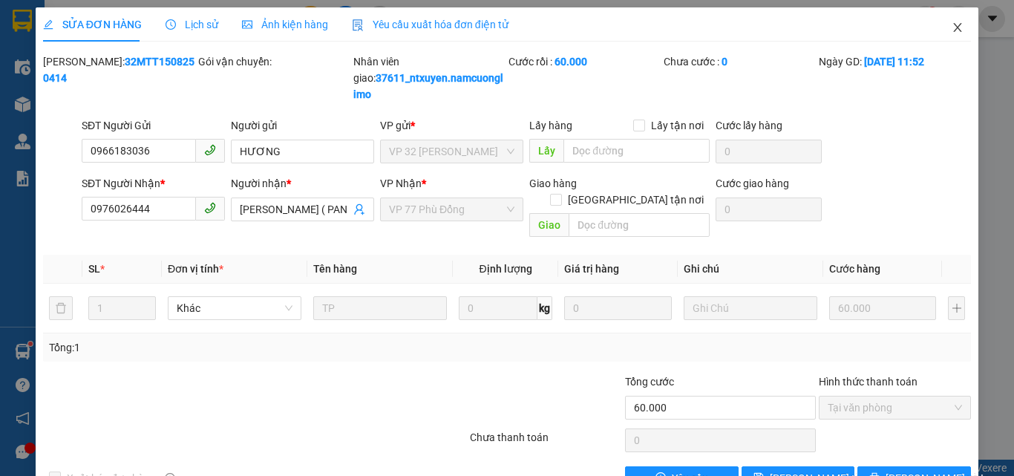
click at [951, 24] on icon "close" at bounding box center [957, 28] width 12 height 12
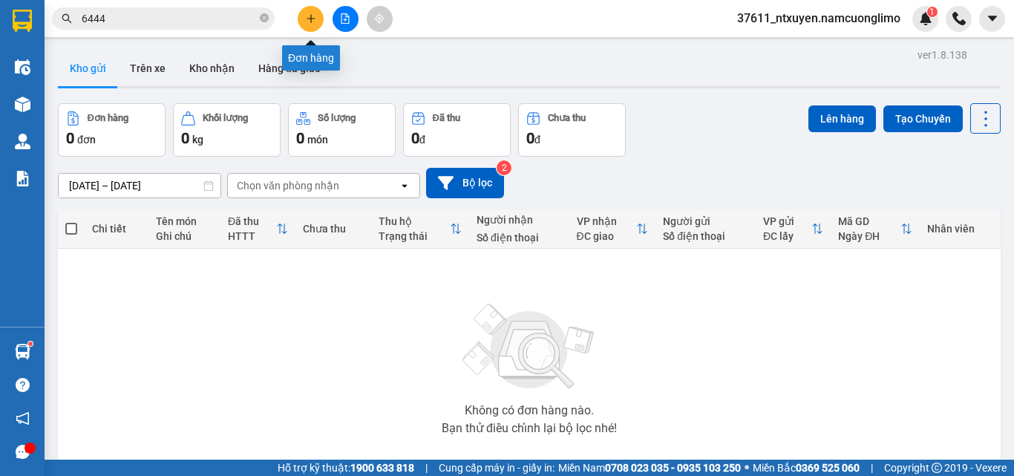
click at [303, 22] on button at bounding box center [311, 19] width 26 height 26
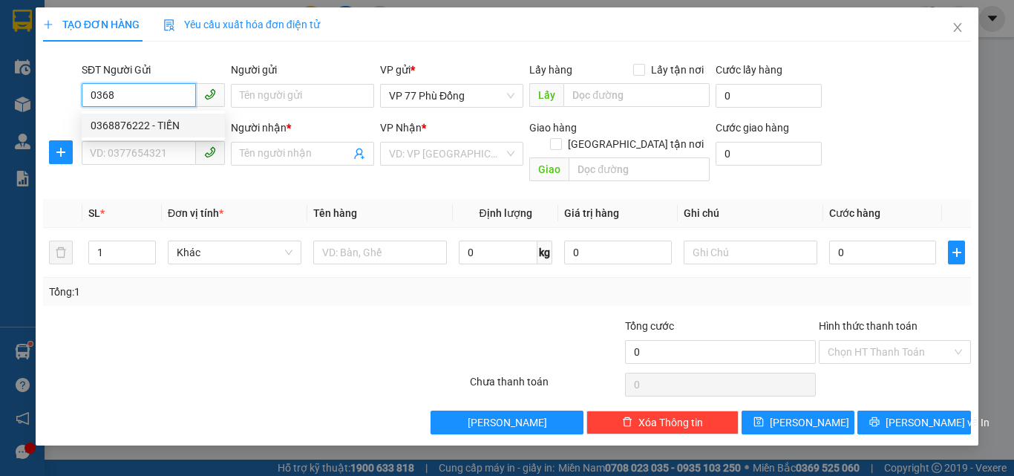
click at [148, 130] on div "0368876222 - TIẾN" at bounding box center [153, 125] width 125 height 16
type input "0368876222"
type input "TIẾN"
type input "0368876222"
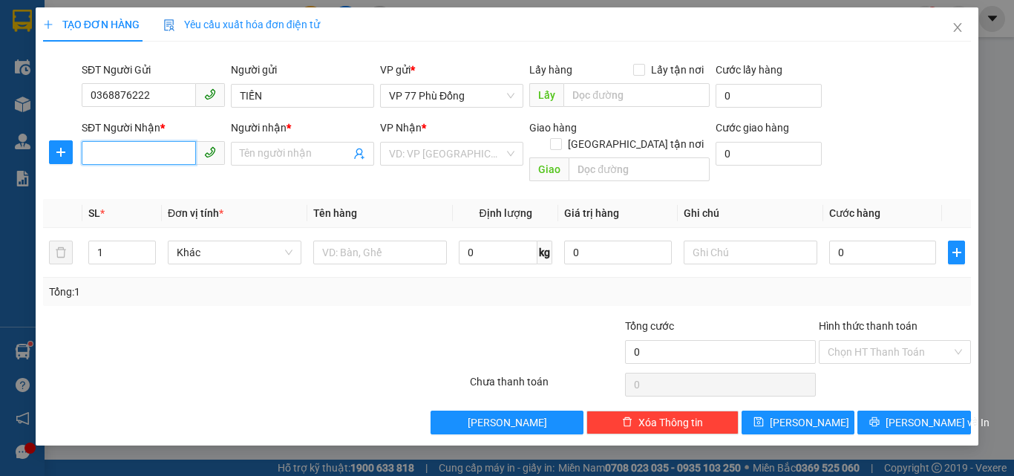
click at [146, 149] on input "SĐT Người Nhận *" at bounding box center [139, 153] width 114 height 24
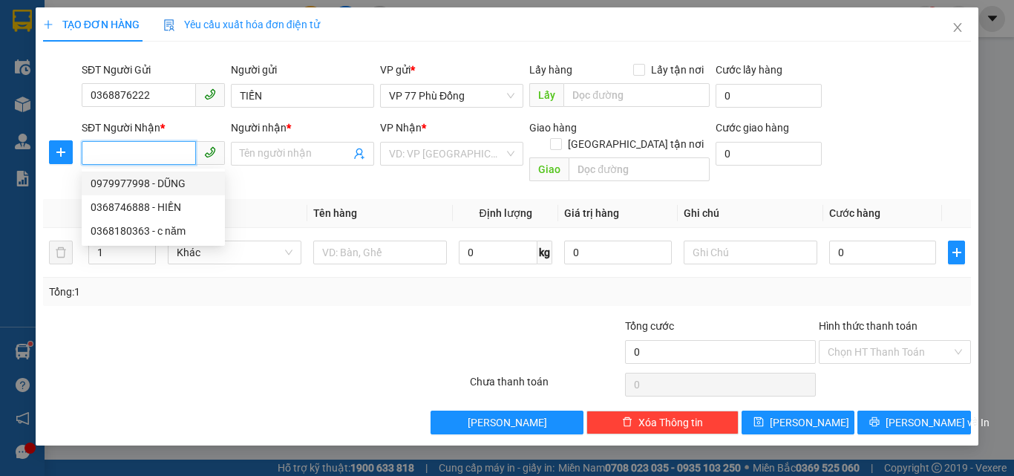
click at [142, 186] on div "0979977998 - DŨNG" at bounding box center [153, 183] width 125 height 16
type input "0979977998"
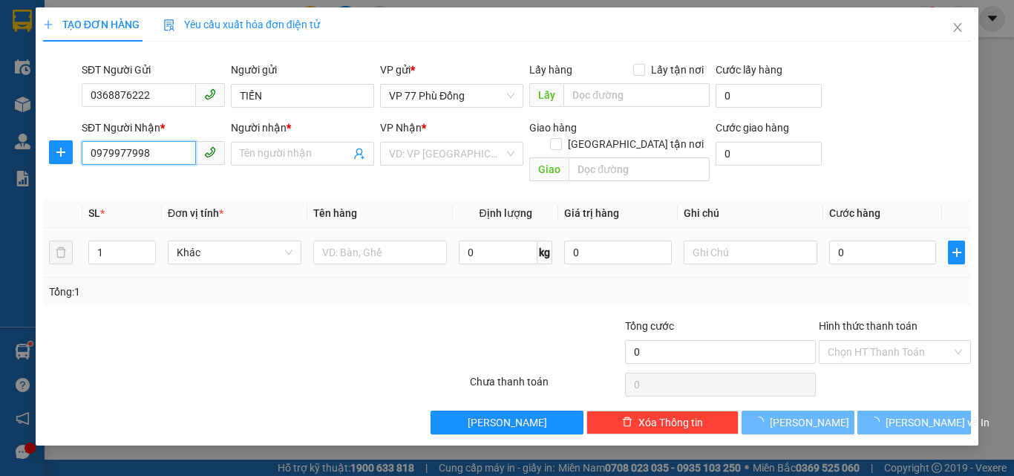
type input "DŨNG"
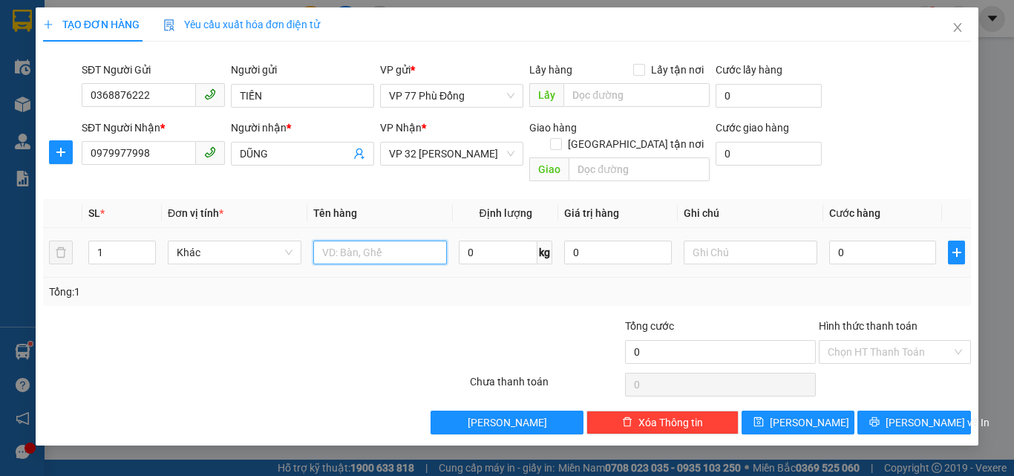
click at [378, 240] on input "text" at bounding box center [380, 252] width 134 height 24
type input "PT"
click at [902, 240] on input "0" at bounding box center [882, 252] width 107 height 24
type input "4"
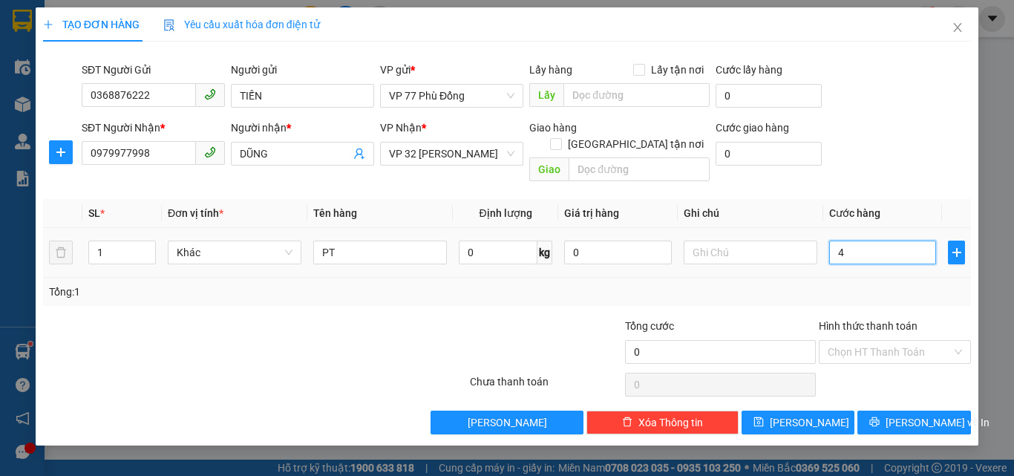
type input "4"
type input "40"
type input "40.000"
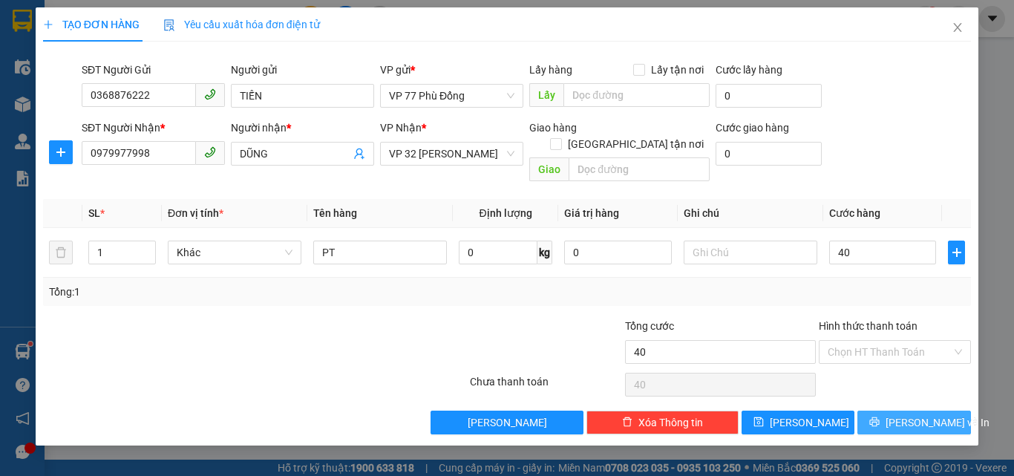
type input "40.000"
click at [933, 414] on span "[PERSON_NAME] và In" at bounding box center [937, 422] width 104 height 16
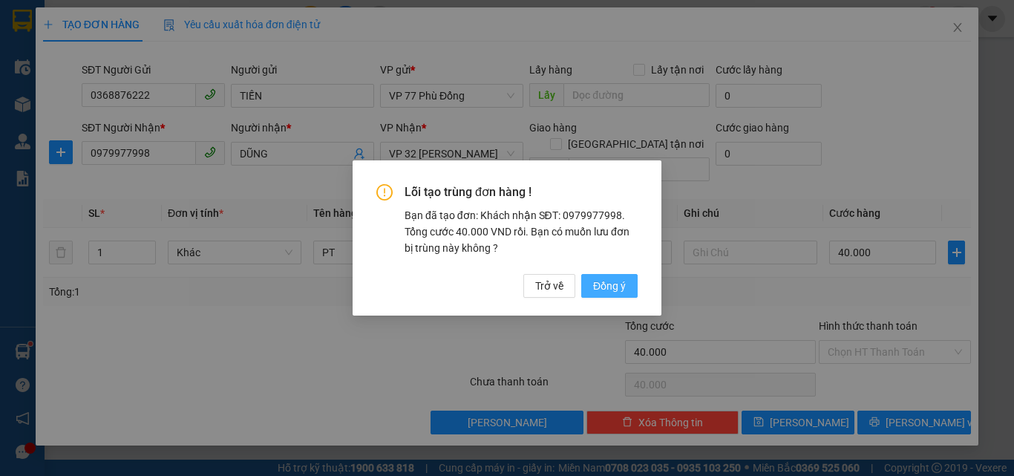
click at [615, 292] on span "Đồng ý" at bounding box center [609, 286] width 33 height 16
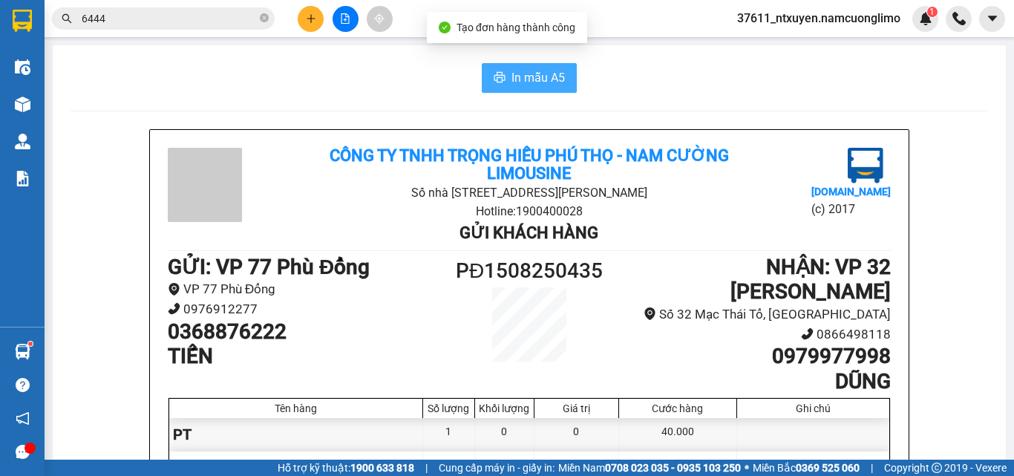
click at [534, 67] on button "In mẫu A5" at bounding box center [529, 78] width 95 height 30
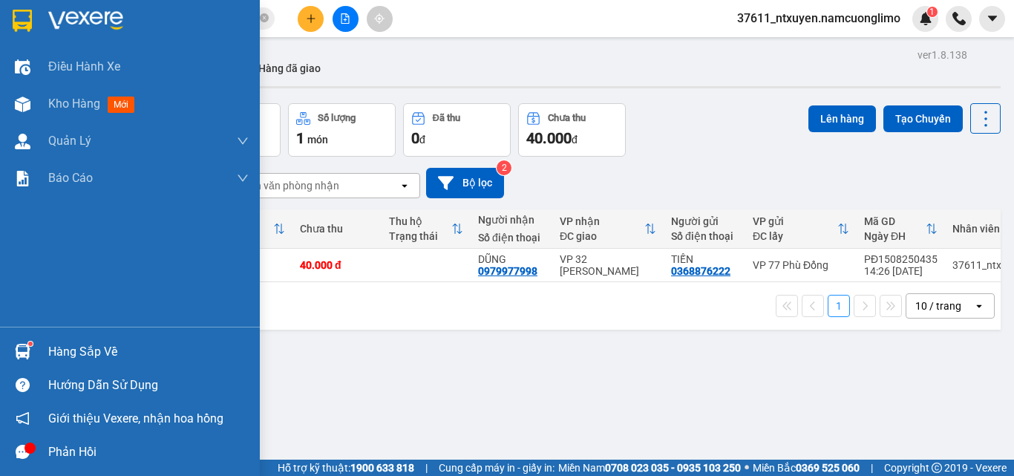
click at [85, 349] on div "Hàng sắp về" at bounding box center [148, 352] width 200 height 22
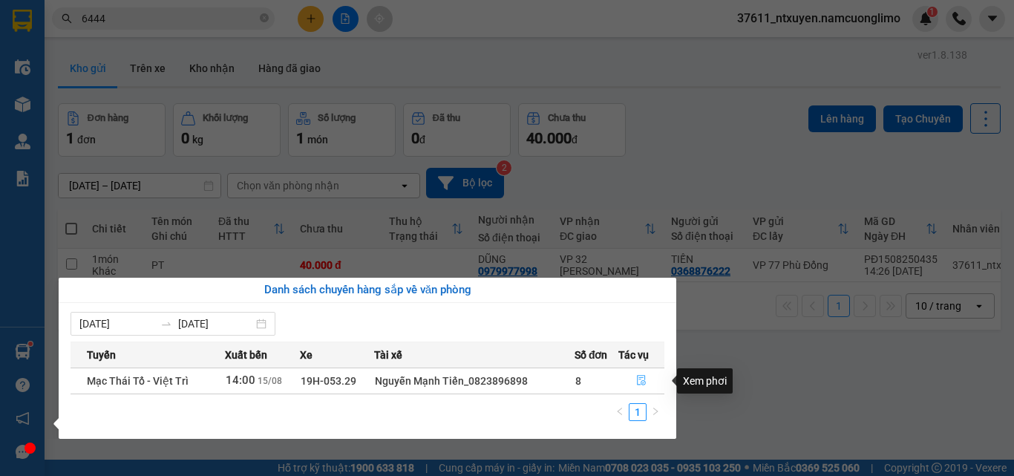
click at [643, 378] on icon "file-done" at bounding box center [641, 380] width 10 height 10
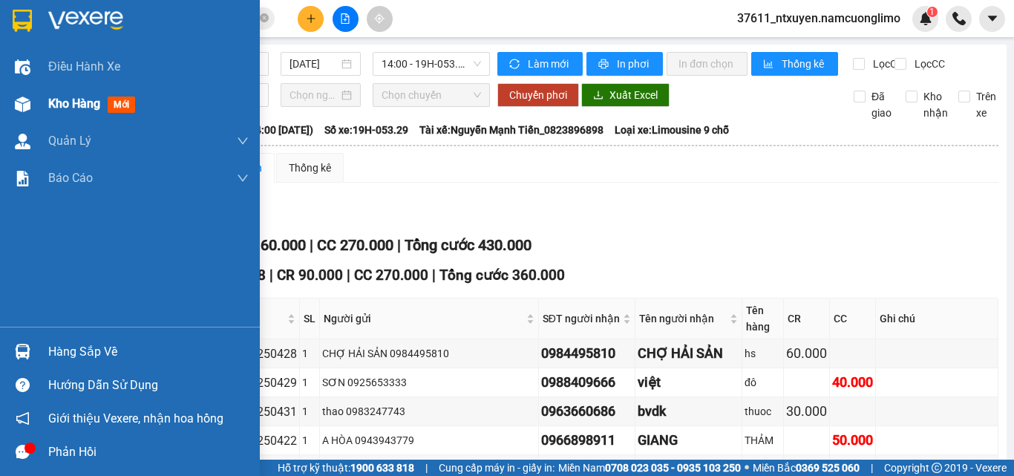
click at [65, 105] on span "Kho hàng" at bounding box center [74, 103] width 52 height 14
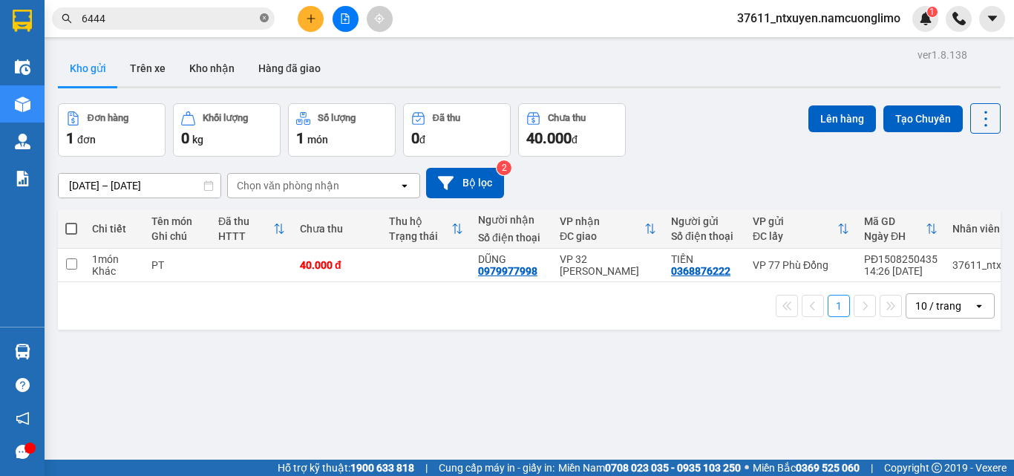
click at [265, 16] on icon "close-circle" at bounding box center [264, 17] width 9 height 9
click at [224, 13] on input "text" at bounding box center [169, 18] width 175 height 16
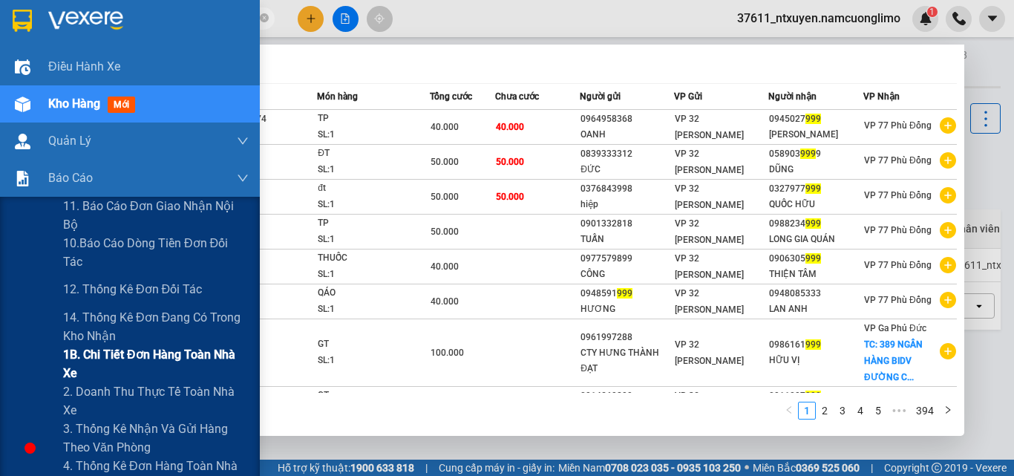
type input "999"
click at [82, 354] on span "1B. Chi tiết đơn hàng toàn nhà xe" at bounding box center [156, 363] width 186 height 37
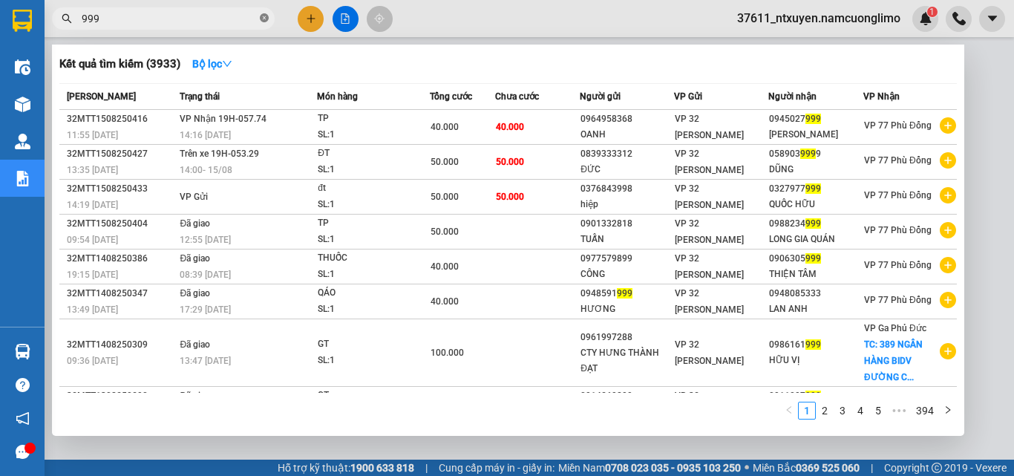
click at [260, 14] on span "999" at bounding box center [163, 18] width 223 height 22
click at [263, 19] on icon "close-circle" at bounding box center [264, 17] width 9 height 9
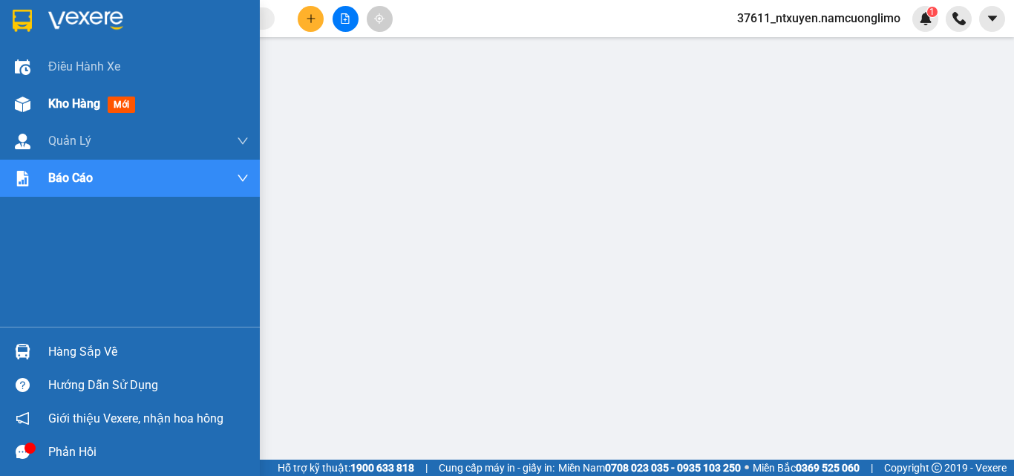
click at [83, 91] on div "Kho hàng mới" at bounding box center [148, 103] width 200 height 37
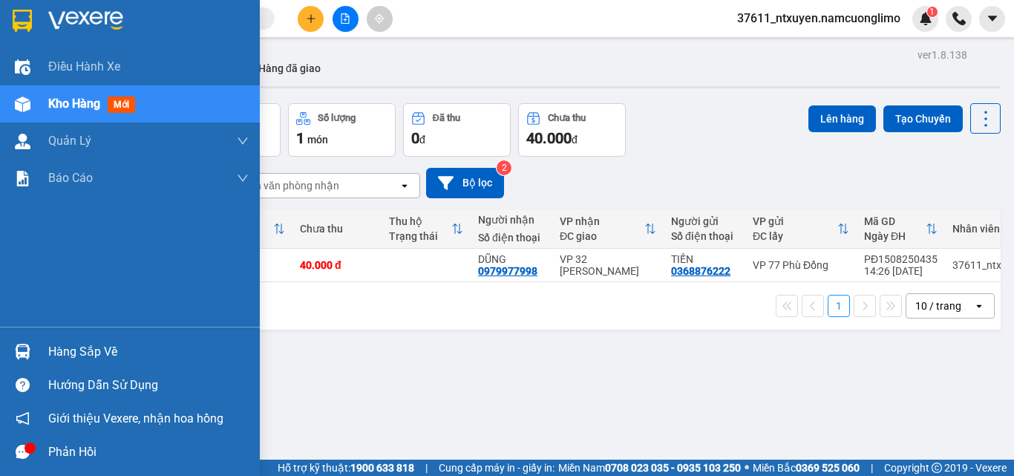
click at [80, 352] on div "Hàng sắp về" at bounding box center [148, 352] width 200 height 22
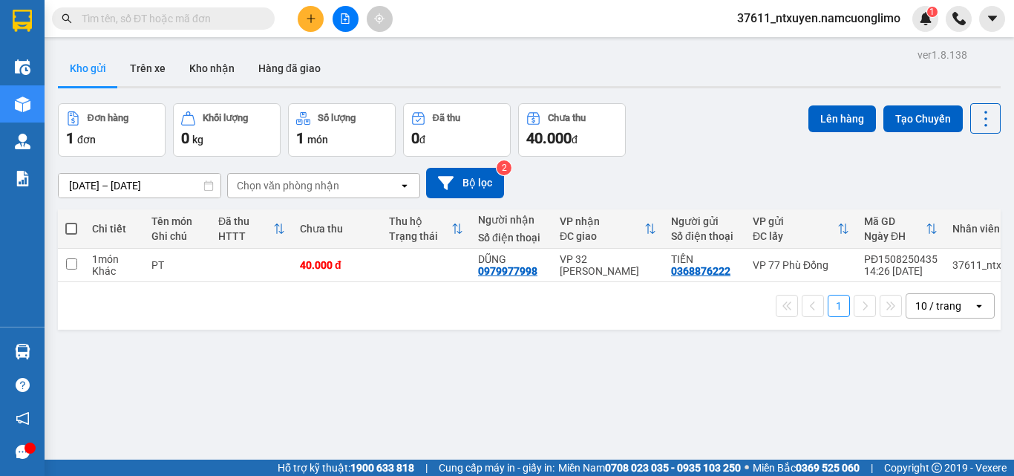
click at [711, 352] on section "Kết quả tìm kiếm ( 3933 ) Bộ lọc Mã ĐH Trạng thái Món hàng Tổng cước Chưa cước …" at bounding box center [507, 238] width 1014 height 476
click at [214, 7] on span at bounding box center [163, 18] width 223 height 22
click at [199, 16] on input "text" at bounding box center [169, 18] width 175 height 16
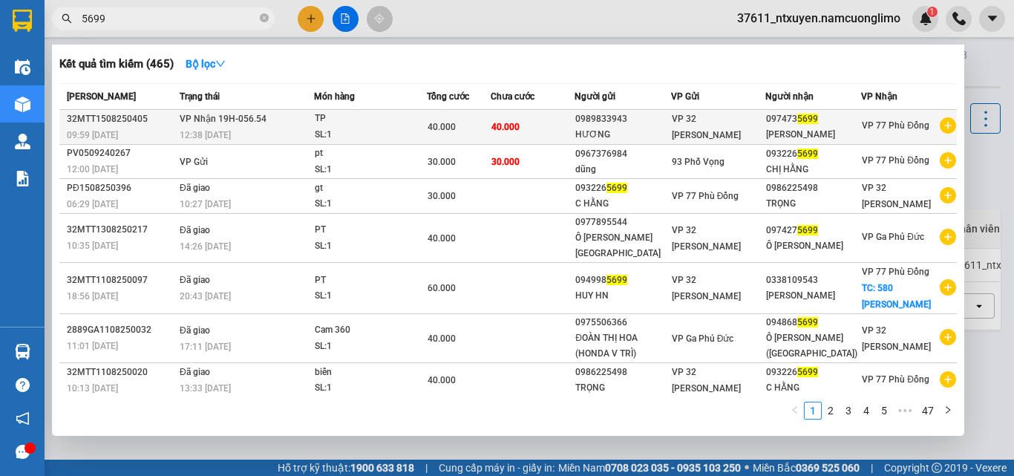
type input "5699"
click at [272, 128] on div "12:38 [DATE]" at bounding box center [247, 135] width 134 height 16
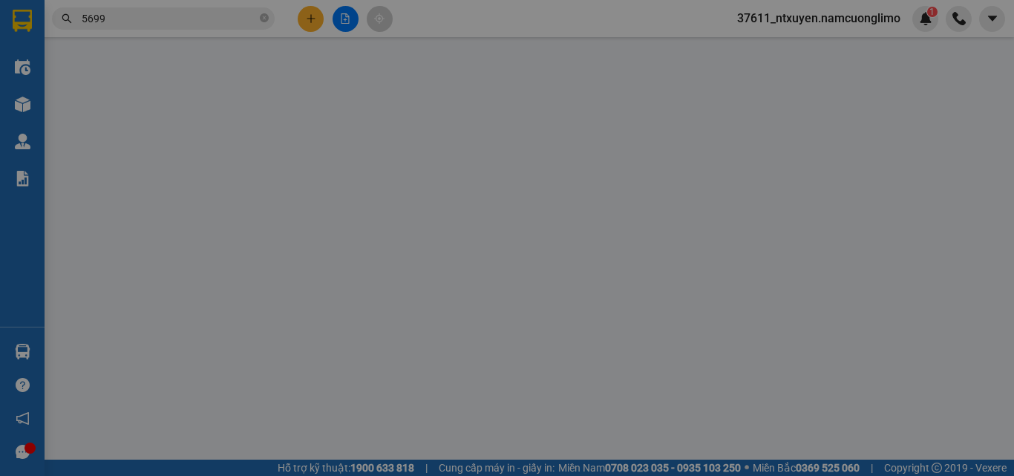
type input "0989833943"
type input "HƯƠNG"
type input "0974735699"
type input "[PERSON_NAME]"
type input "40.000"
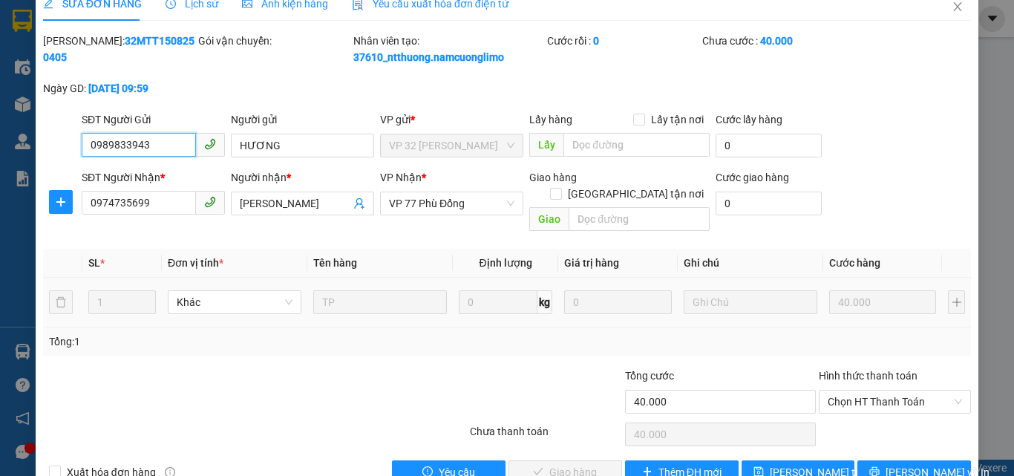
scroll to position [42, 0]
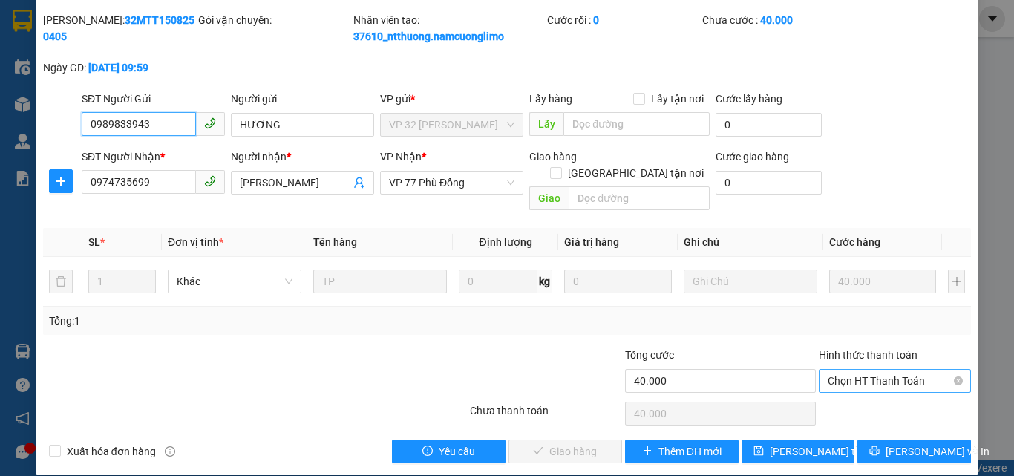
click at [856, 370] on span "Chọn HT Thanh Toán" at bounding box center [894, 381] width 134 height 22
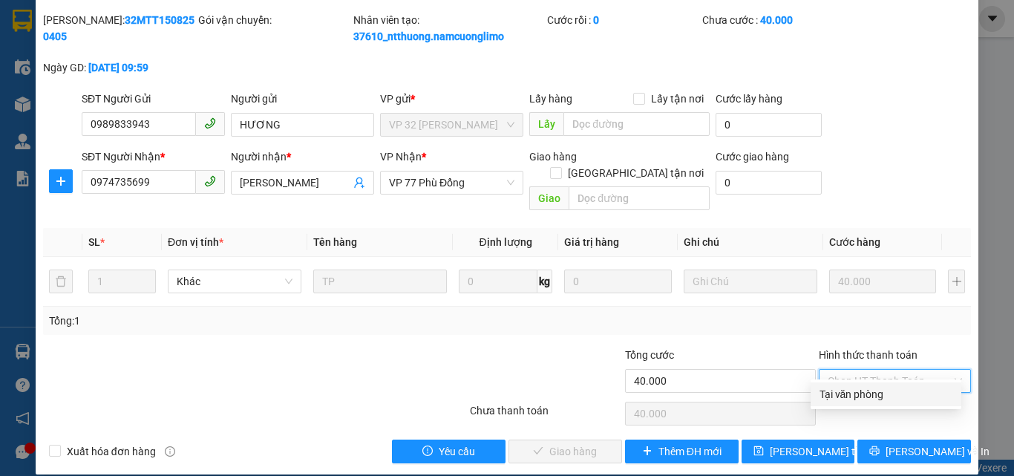
drag, startPoint x: 853, startPoint y: 394, endPoint x: 787, endPoint y: 401, distance: 67.1
click at [847, 394] on div "Tại văn phòng" at bounding box center [885, 394] width 133 height 16
type input "0"
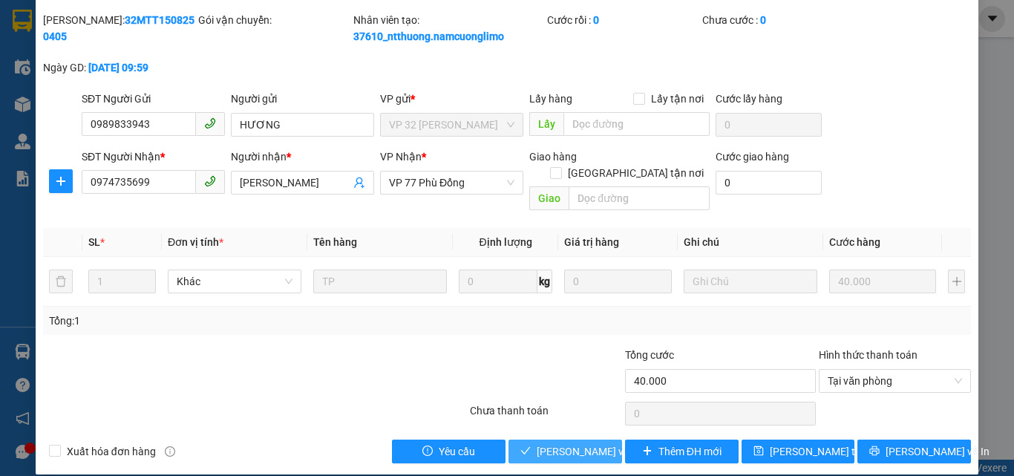
click at [578, 443] on span "[PERSON_NAME] và Giao hàng" at bounding box center [607, 451] width 142 height 16
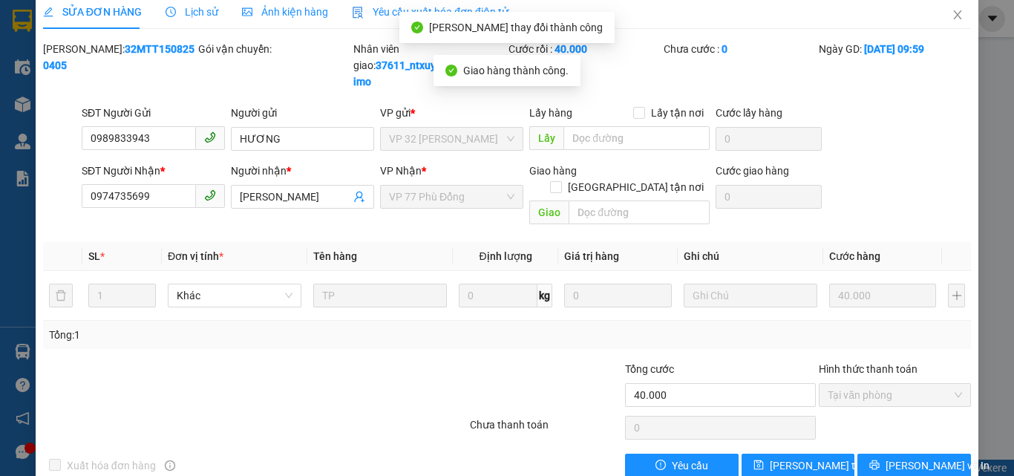
scroll to position [0, 0]
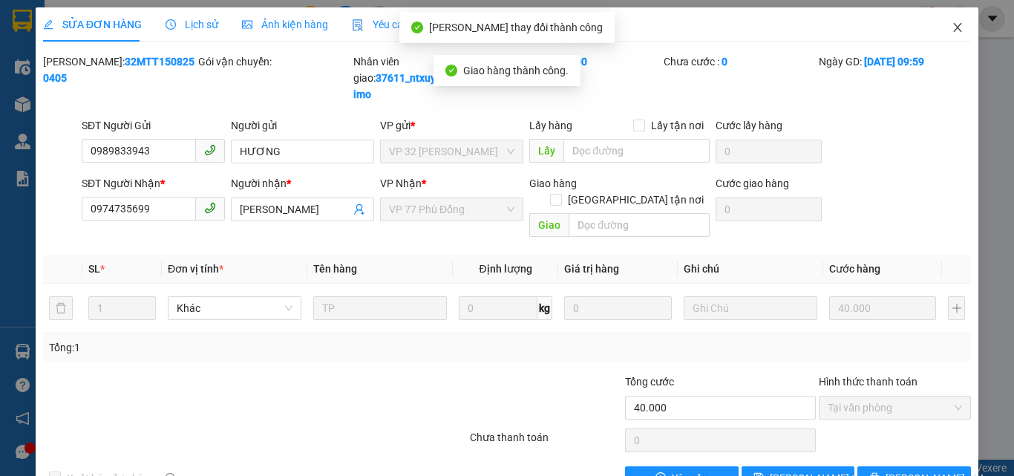
click at [951, 26] on icon "close" at bounding box center [957, 28] width 12 height 12
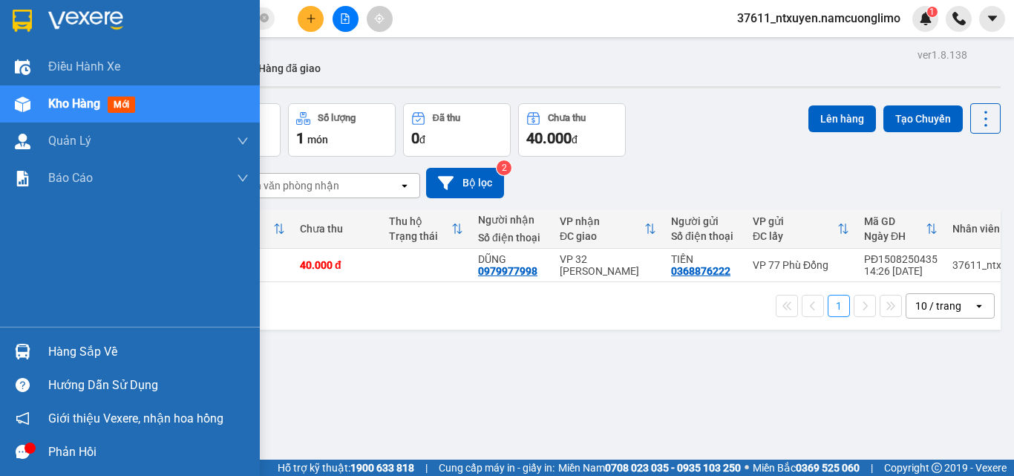
click at [82, 347] on div "Hàng sắp về" at bounding box center [148, 352] width 200 height 22
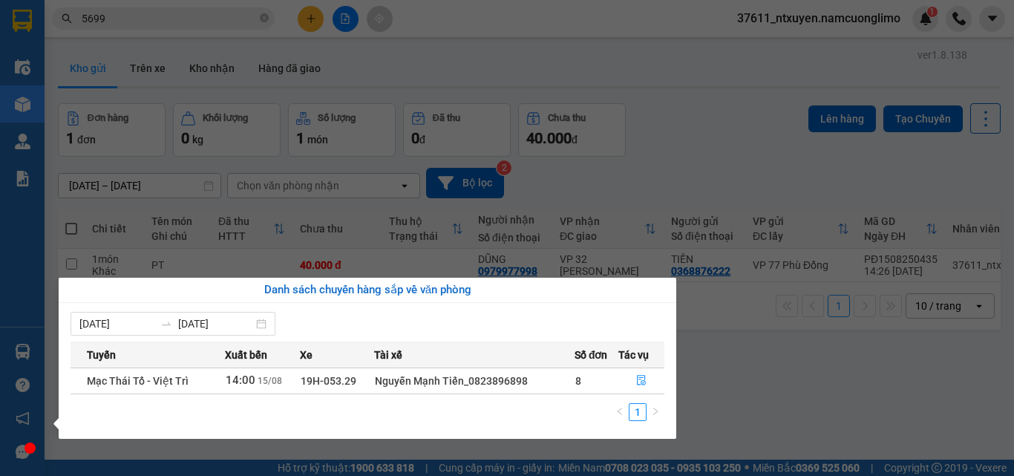
click at [711, 345] on section "Kết quả tìm kiếm ( 465 ) Bộ lọc Mã ĐH Trạng thái Món hàng Tổng cước Chưa cước N…" at bounding box center [507, 238] width 1014 height 476
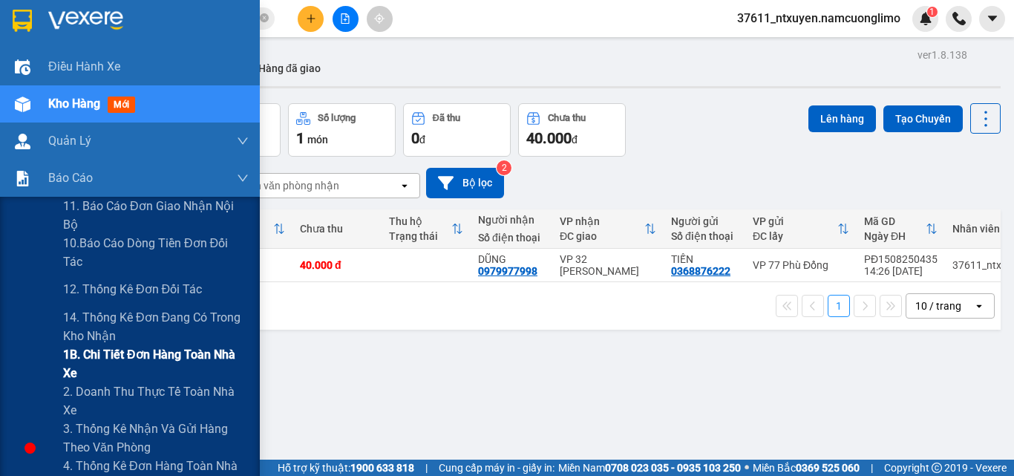
click at [104, 355] on span "1B. Chi tiết đơn hàng toàn nhà xe" at bounding box center [156, 363] width 186 height 37
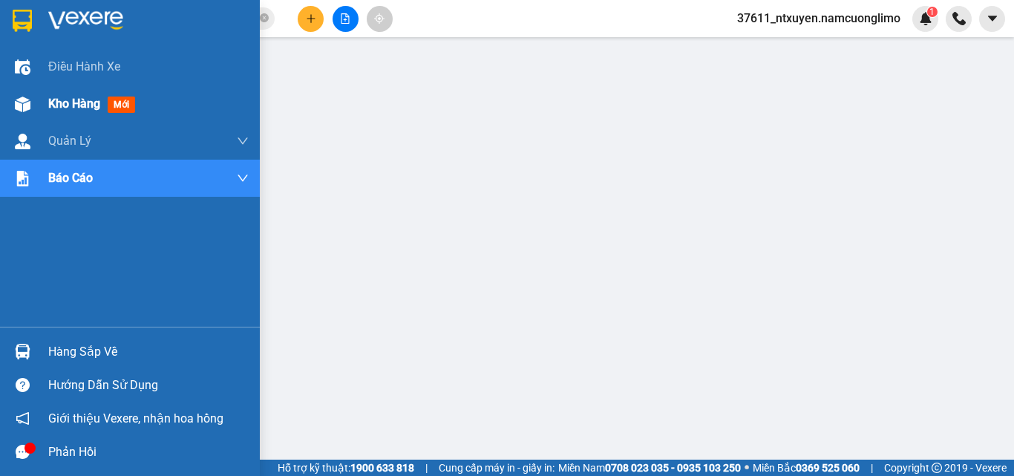
click at [59, 108] on span "Kho hàng" at bounding box center [74, 103] width 52 height 14
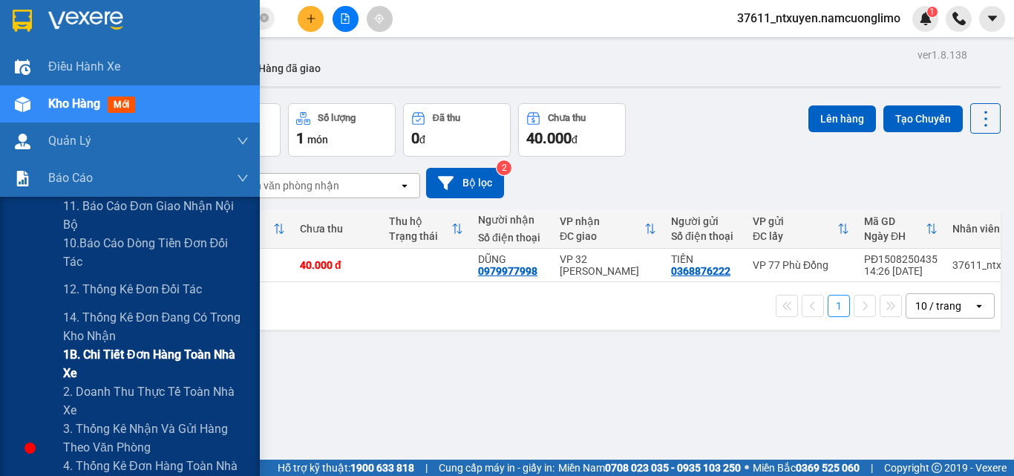
click at [116, 356] on span "1B. Chi tiết đơn hàng toàn nhà xe" at bounding box center [156, 363] width 186 height 37
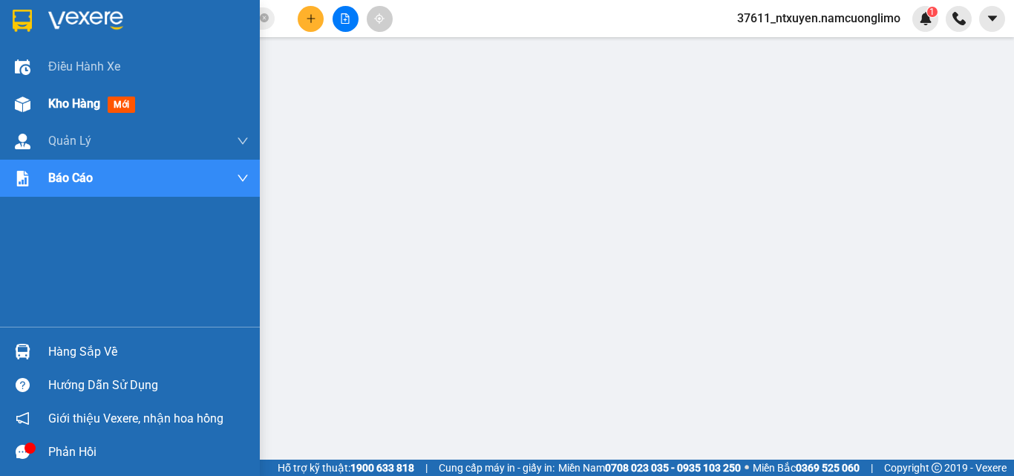
click at [65, 102] on span "Kho hàng" at bounding box center [74, 103] width 52 height 14
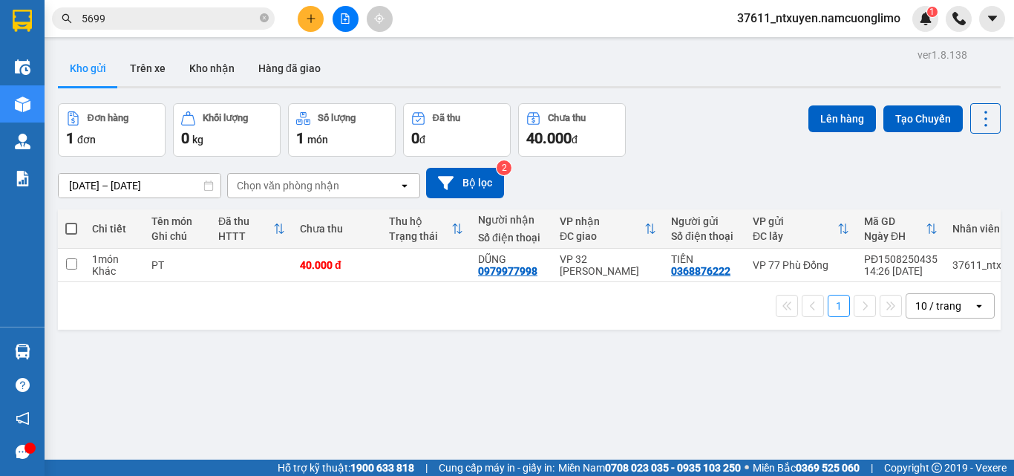
click at [70, 226] on span at bounding box center [71, 229] width 12 height 12
click at [71, 221] on input "checkbox" at bounding box center [71, 221] width 0 height 0
checkbox input "true"
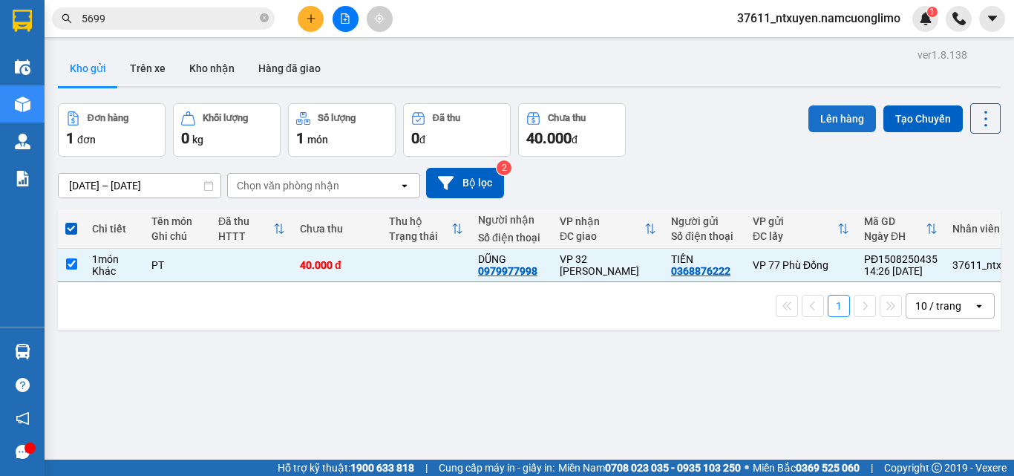
click at [821, 122] on button "Lên hàng" at bounding box center [842, 118] width 68 height 27
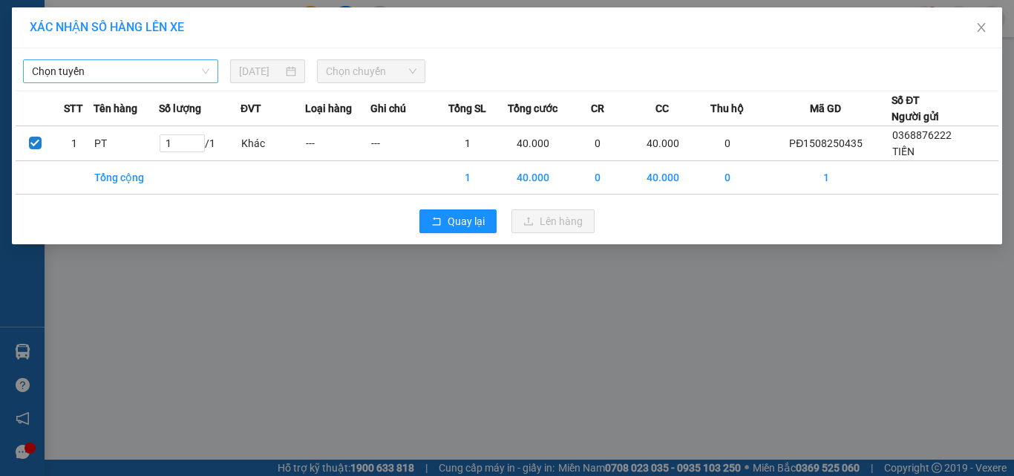
click at [137, 69] on span "Chọn tuyến" at bounding box center [120, 71] width 177 height 22
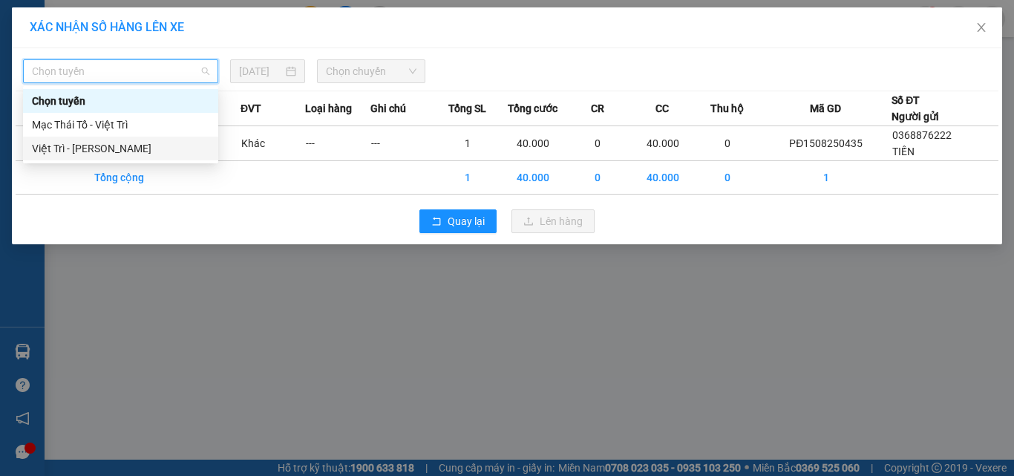
click at [99, 148] on div "Việt Trì - [PERSON_NAME]" at bounding box center [120, 148] width 177 height 16
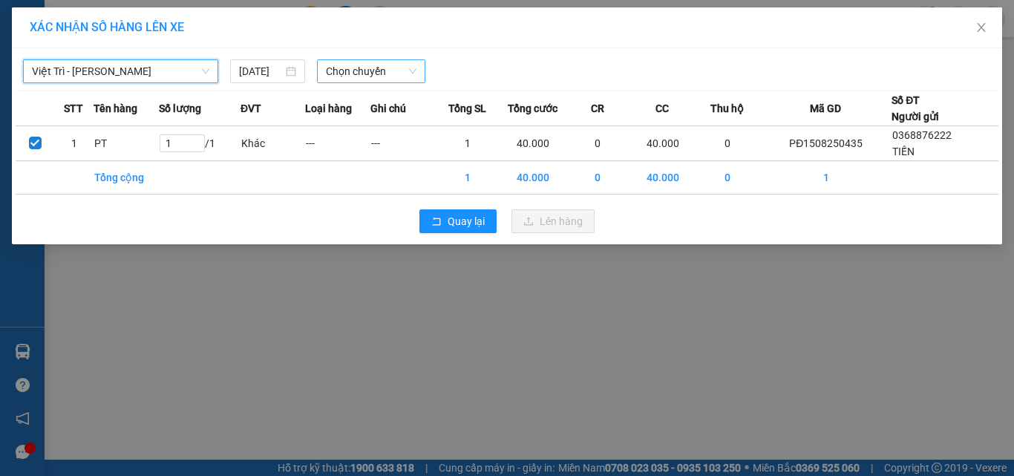
click at [405, 65] on span "Chọn chuyến" at bounding box center [371, 71] width 91 height 22
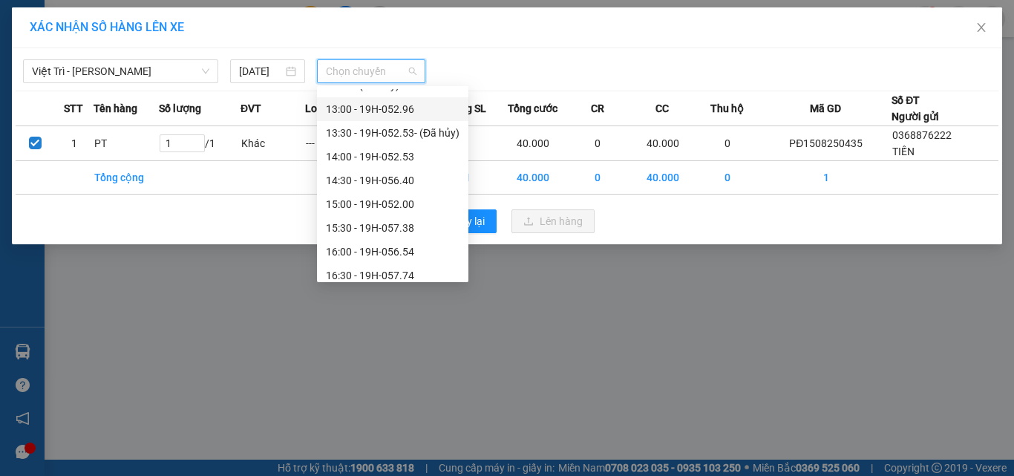
scroll to position [445, 0]
click at [401, 198] on div "15:00 - 19H-052.00" at bounding box center [393, 202] width 134 height 16
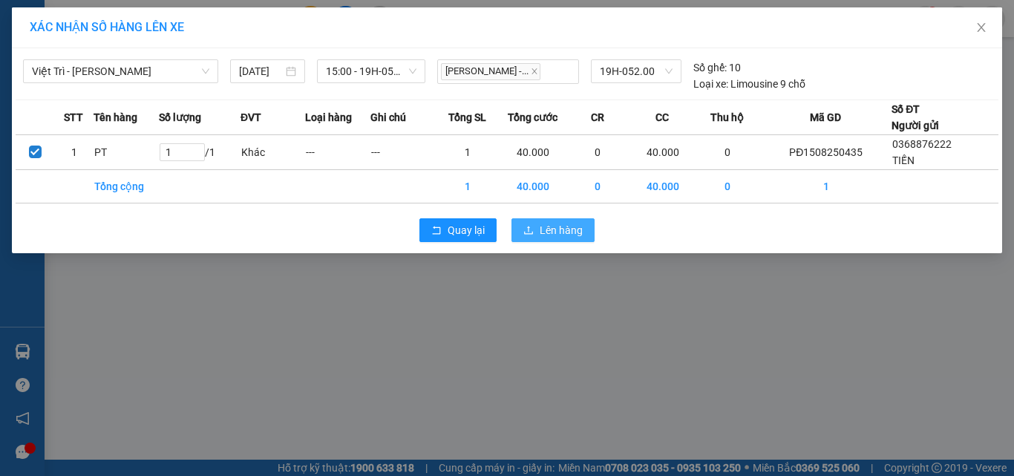
click at [545, 232] on span "Lên hàng" at bounding box center [560, 230] width 43 height 16
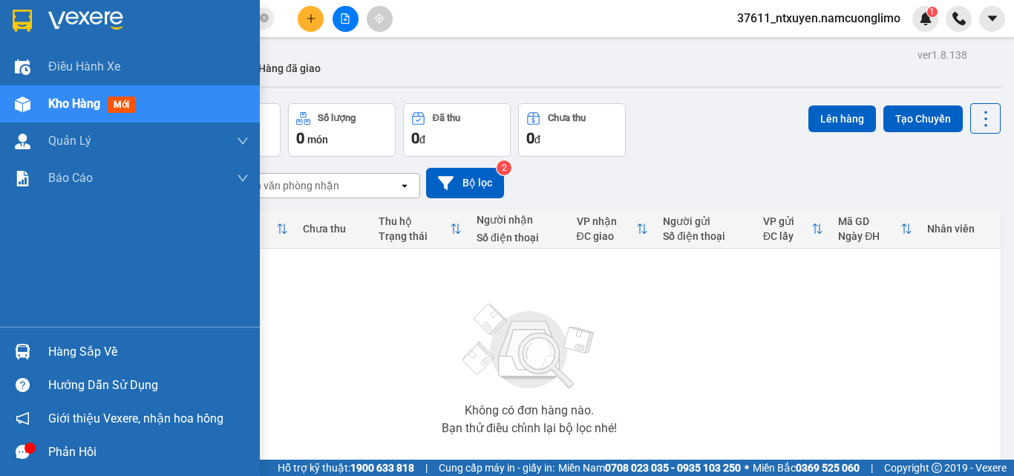
click at [79, 350] on div "Hàng sắp về" at bounding box center [148, 352] width 200 height 22
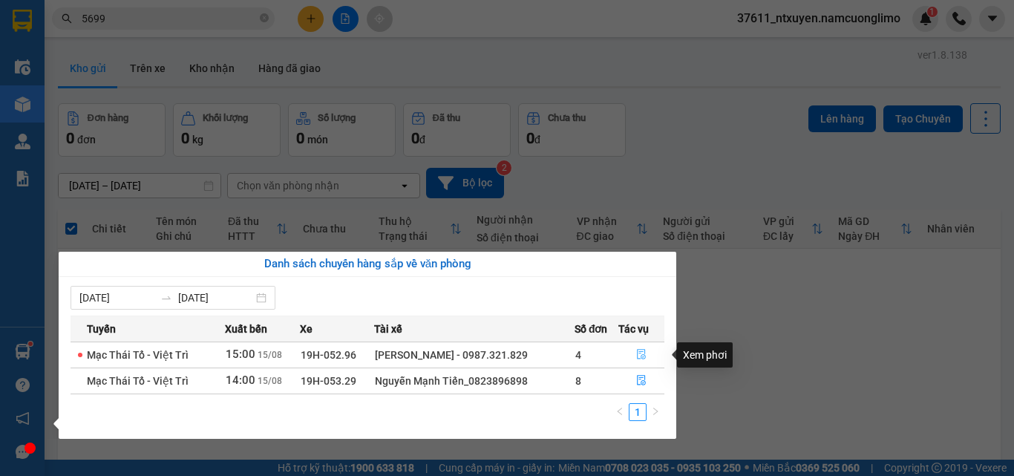
click at [632, 351] on button "button" at bounding box center [641, 355] width 45 height 24
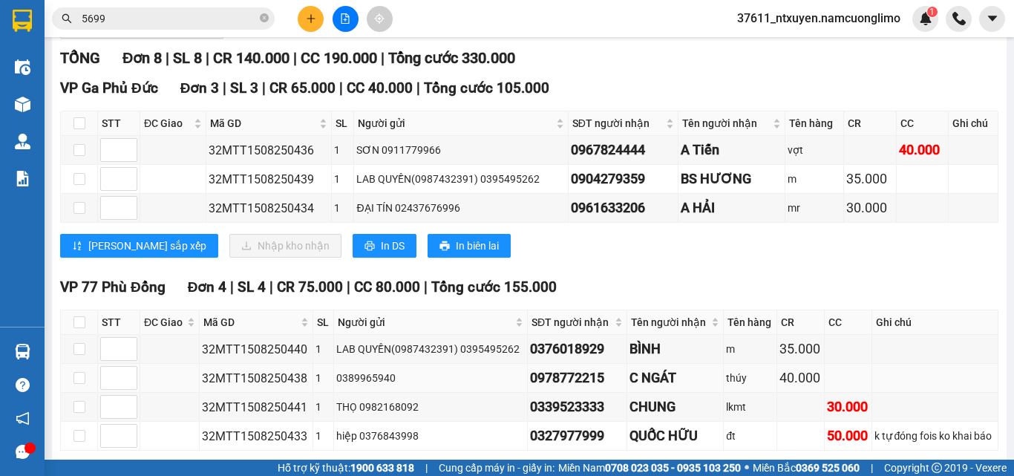
scroll to position [186, 0]
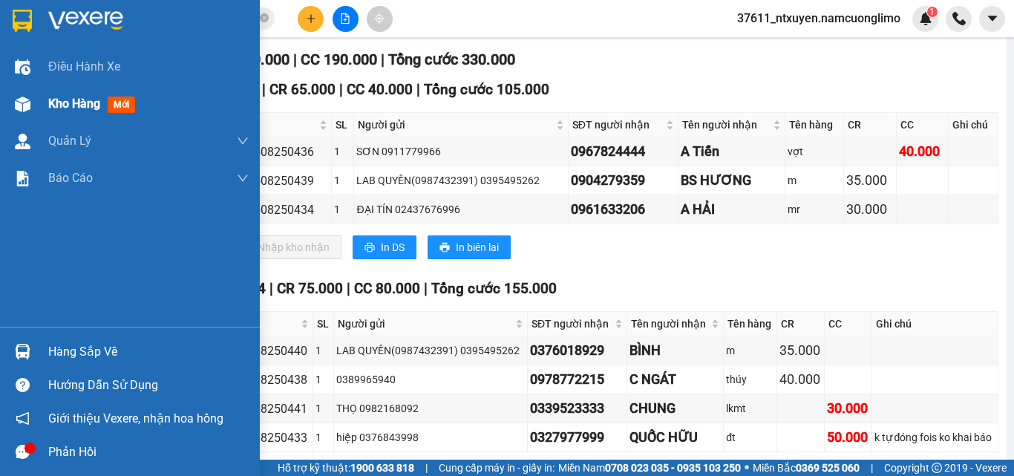
click at [70, 108] on span "Kho hàng" at bounding box center [74, 103] width 52 height 14
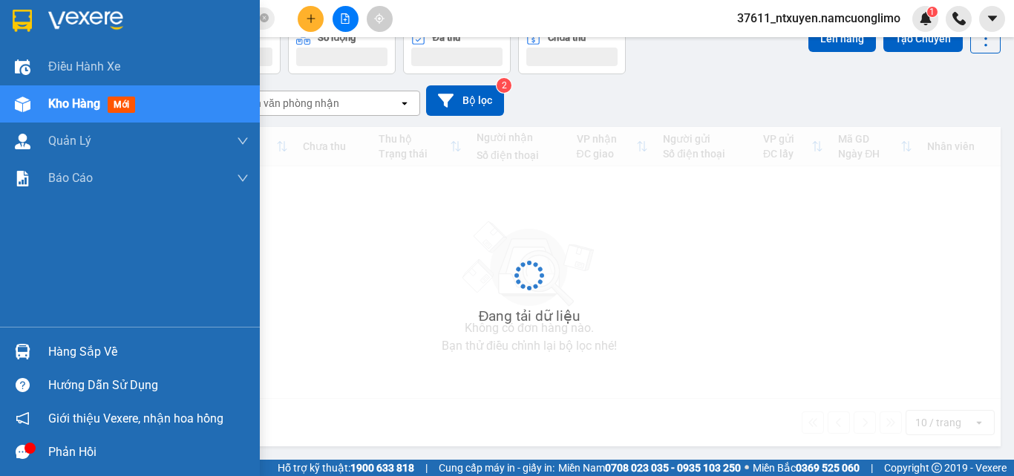
scroll to position [82, 0]
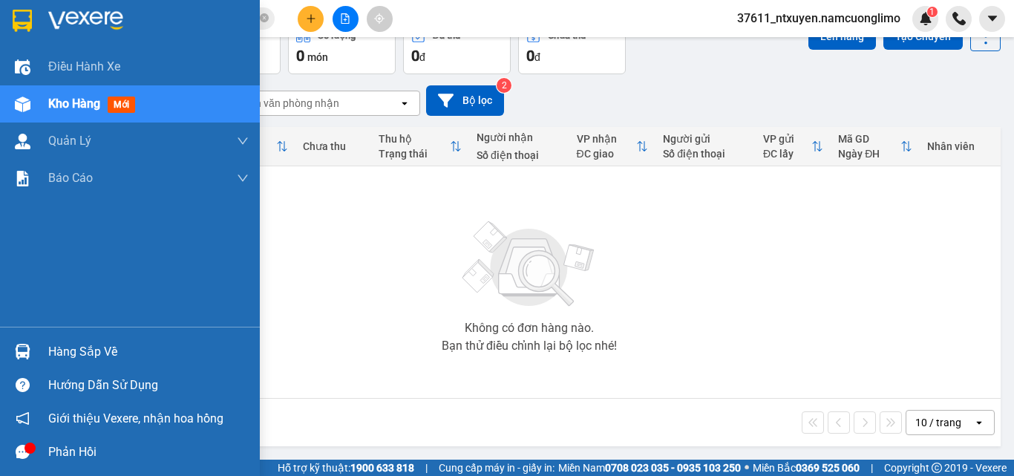
click at [69, 344] on div "Hàng sắp về" at bounding box center [148, 352] width 200 height 22
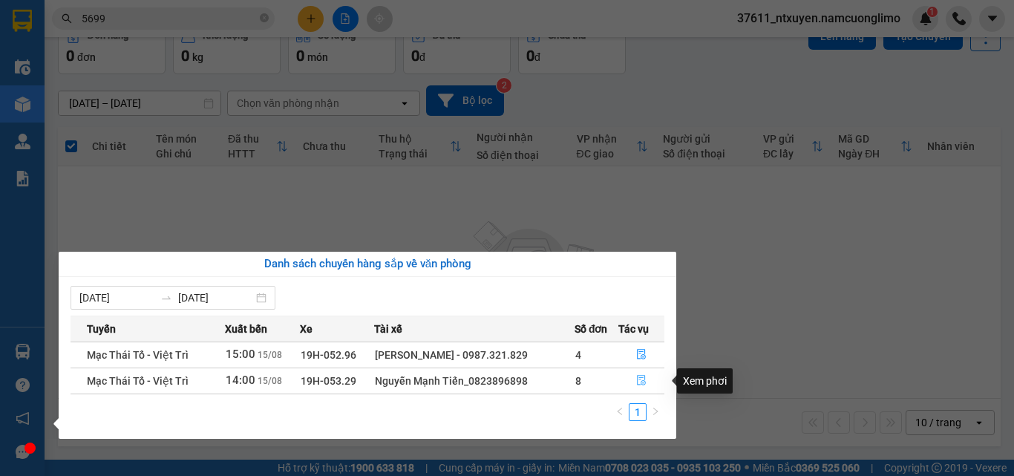
click at [638, 377] on icon "file-done" at bounding box center [641, 380] width 10 height 10
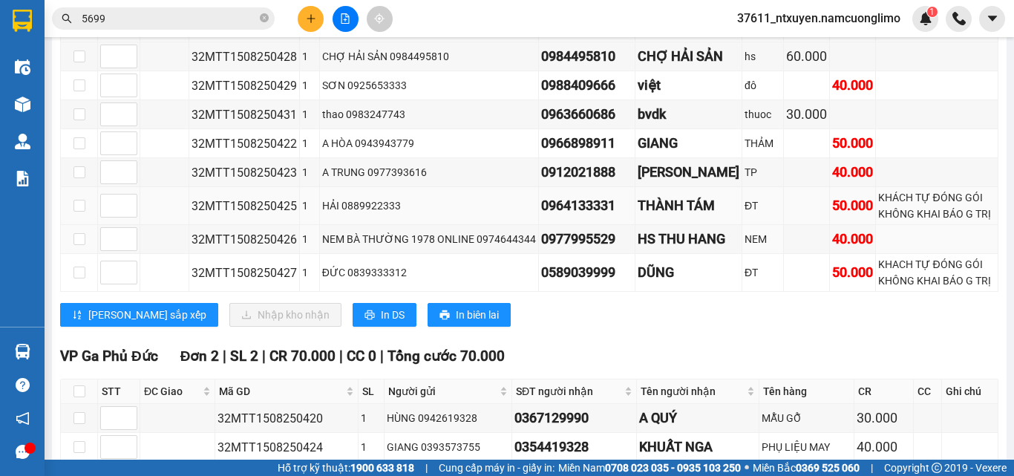
scroll to position [223, 0]
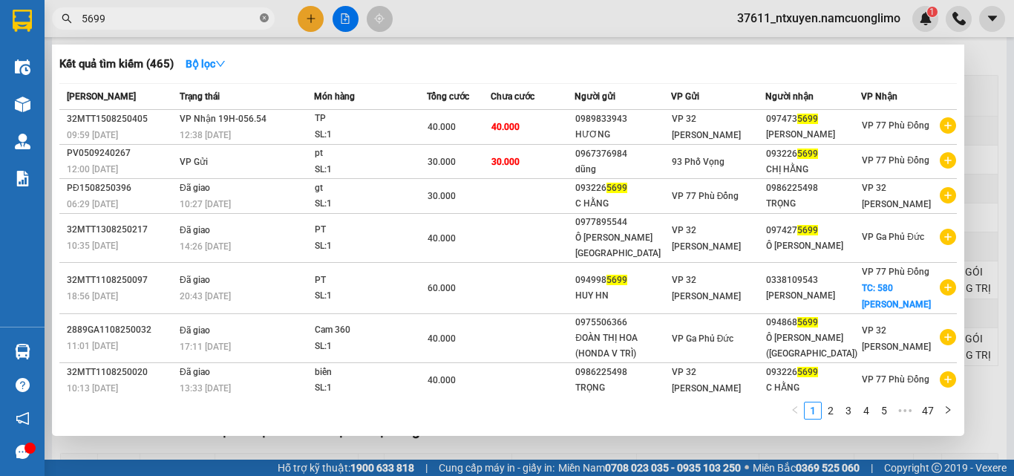
click at [263, 15] on icon "close-circle" at bounding box center [264, 17] width 9 height 9
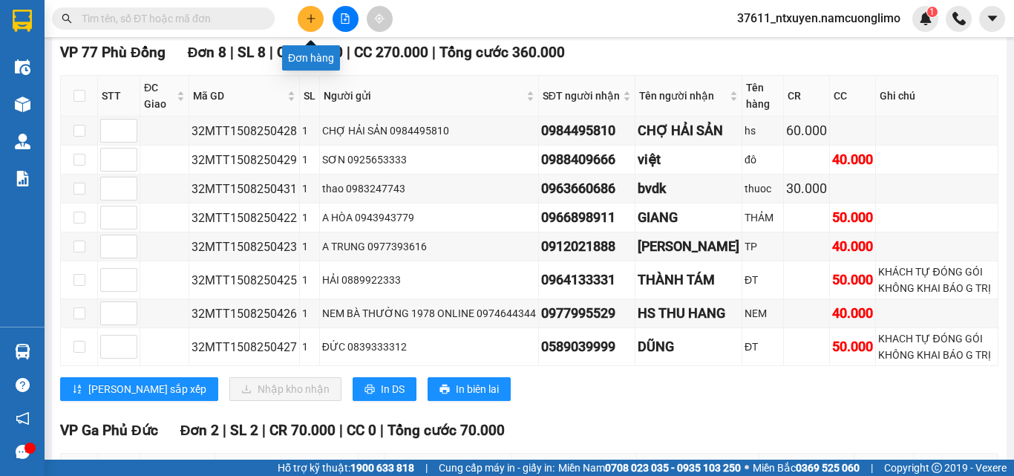
click at [309, 19] on icon "plus" at bounding box center [310, 18] width 8 height 1
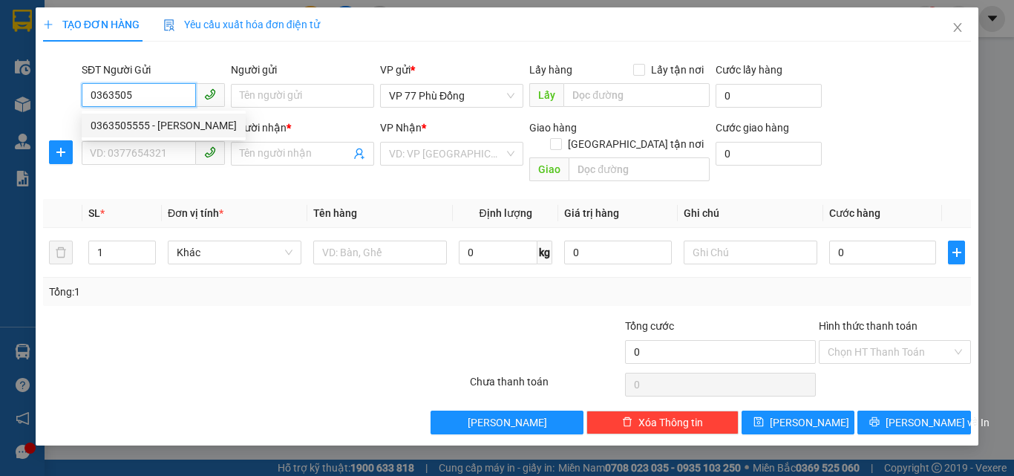
click at [178, 126] on div "0363505555 - [PERSON_NAME]" at bounding box center [164, 125] width 146 height 16
type input "0363505555"
type input "[PERSON_NAME]"
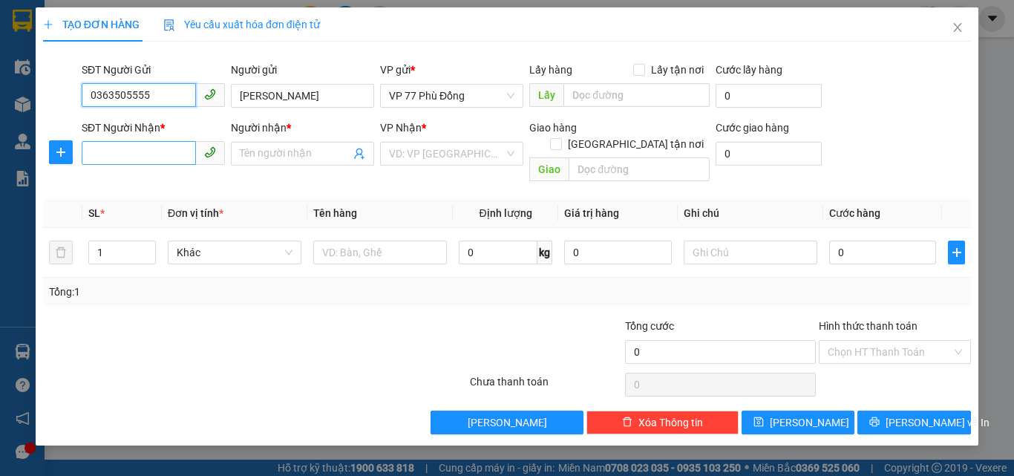
type input "0363505555"
click at [138, 152] on input "SĐT Người Nhận *" at bounding box center [139, 153] width 114 height 24
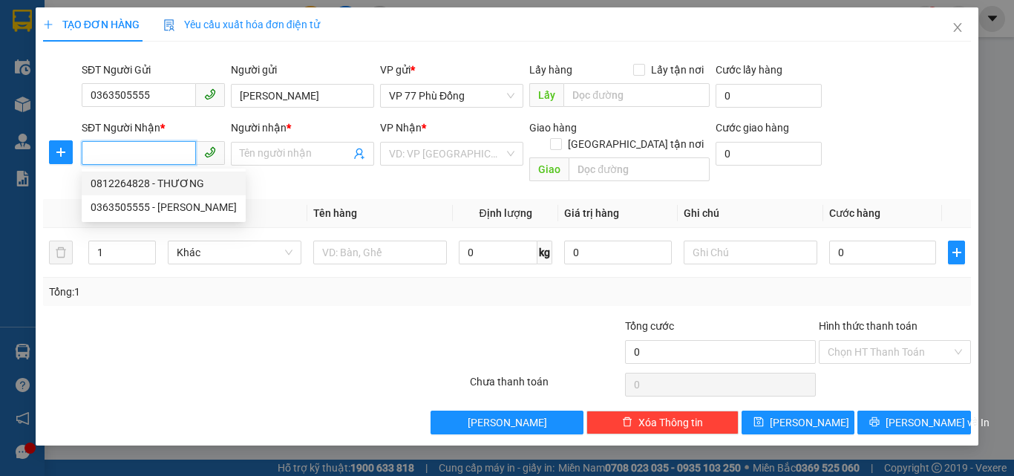
click at [130, 180] on div "0812264828 - THƯƠNG" at bounding box center [164, 183] width 146 height 16
type input "0812264828"
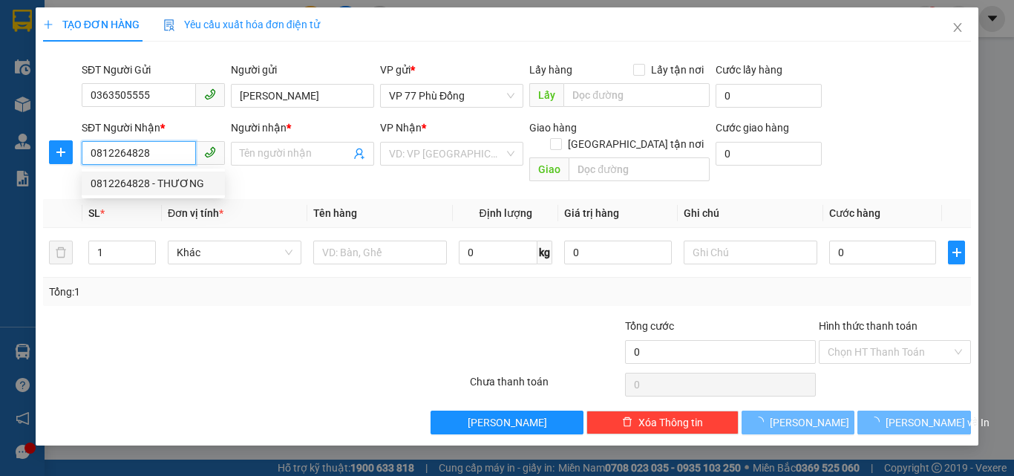
type input "THƯƠNG"
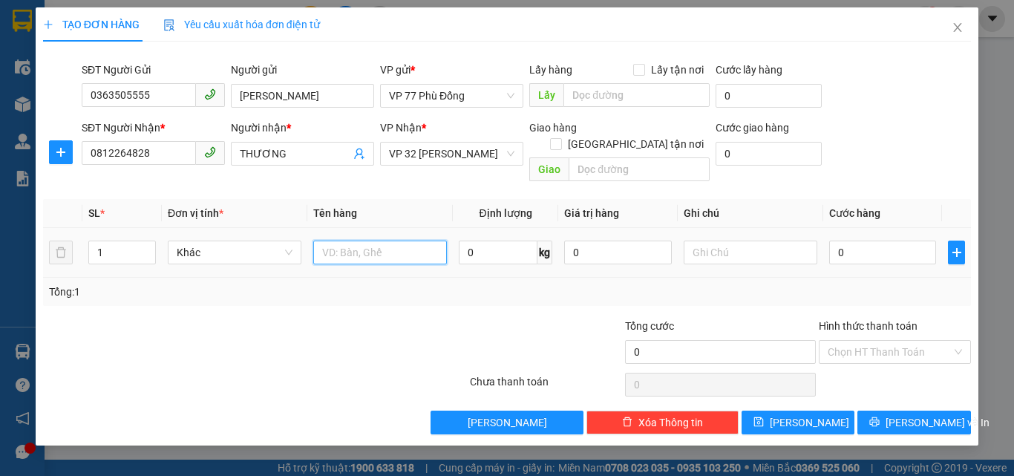
click at [354, 240] on input "text" at bounding box center [380, 252] width 134 height 24
type input "T"
type input "D"
type input "ĐỒ"
click at [873, 240] on input "0" at bounding box center [882, 252] width 107 height 24
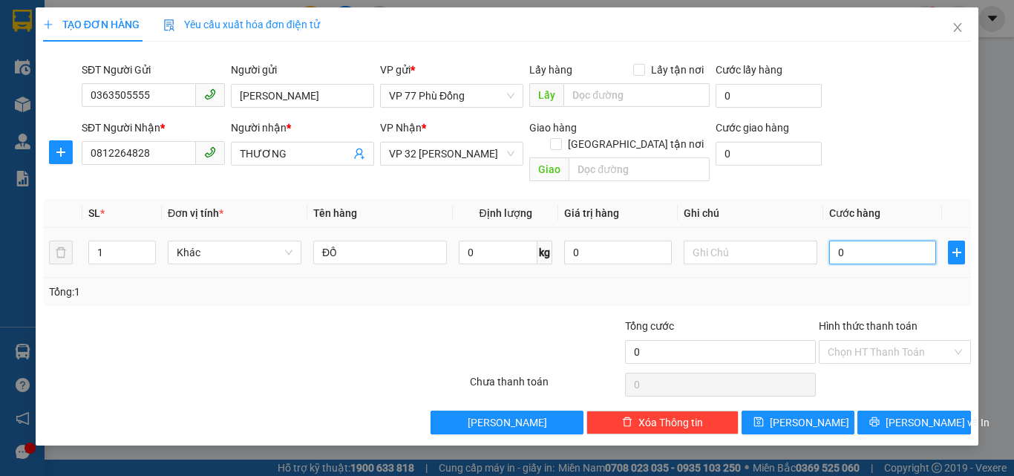
type input "3"
type input "30"
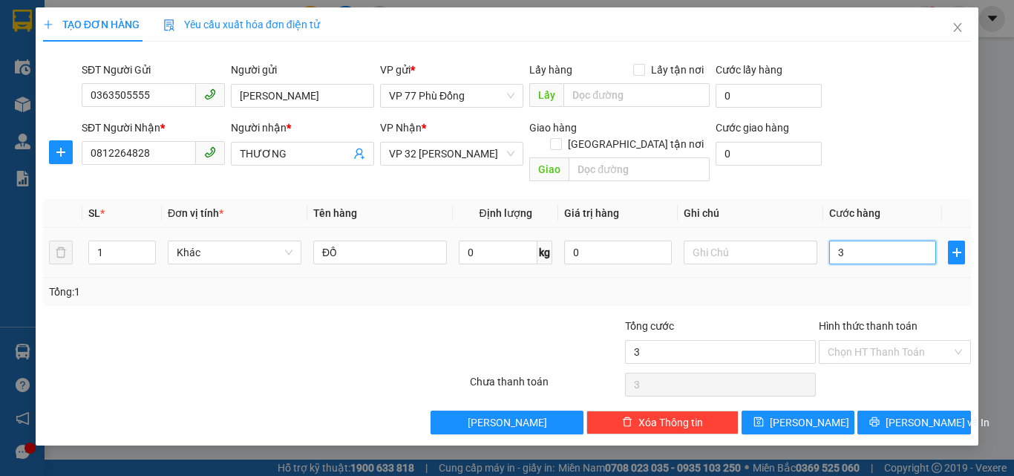
type input "30"
type input "30.000"
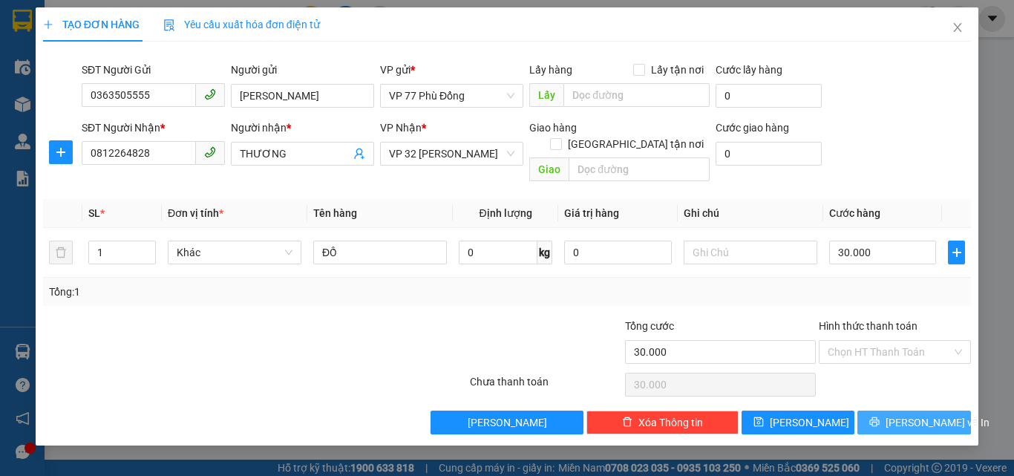
drag, startPoint x: 922, startPoint y: 412, endPoint x: 930, endPoint y: 408, distance: 9.0
click at [922, 414] on span "[PERSON_NAME] và In" at bounding box center [937, 422] width 104 height 16
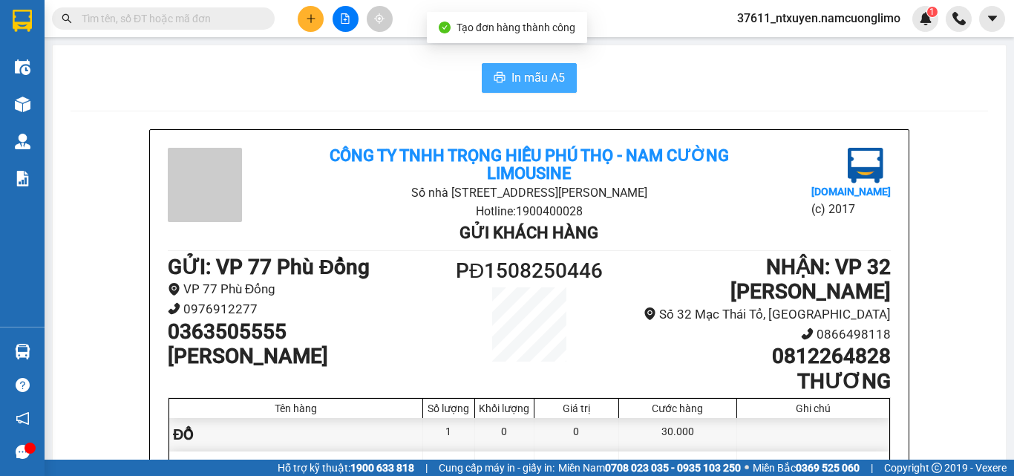
click at [555, 79] on span "In mẫu A5" at bounding box center [537, 77] width 53 height 19
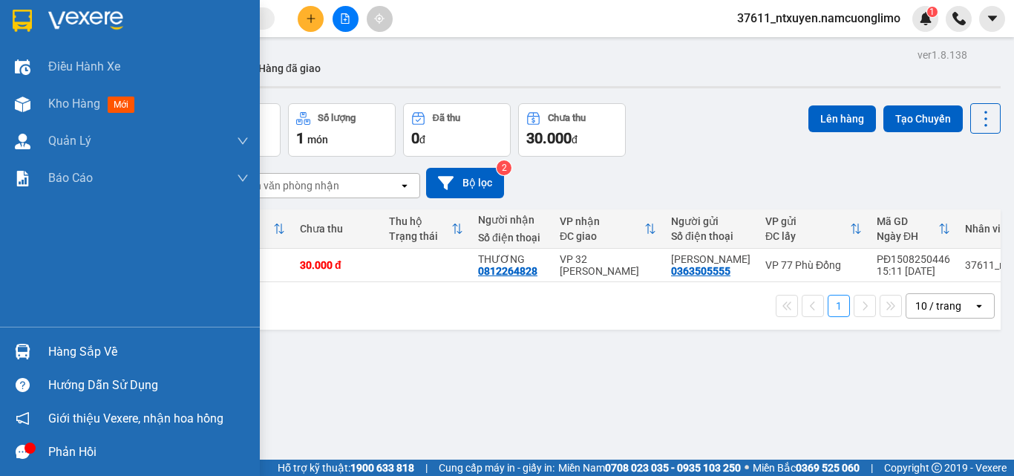
click at [68, 341] on div "Hàng sắp về" at bounding box center [148, 352] width 200 height 22
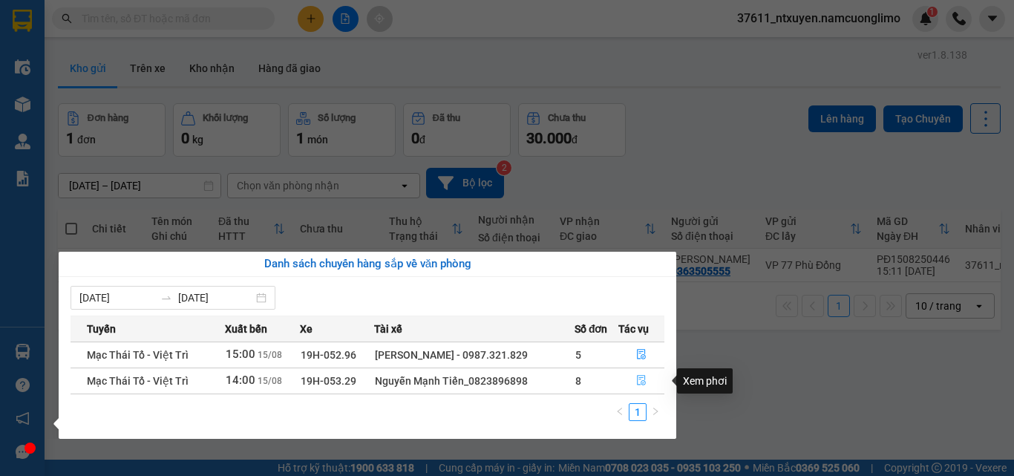
click at [641, 381] on icon "file-done" at bounding box center [641, 380] width 9 height 10
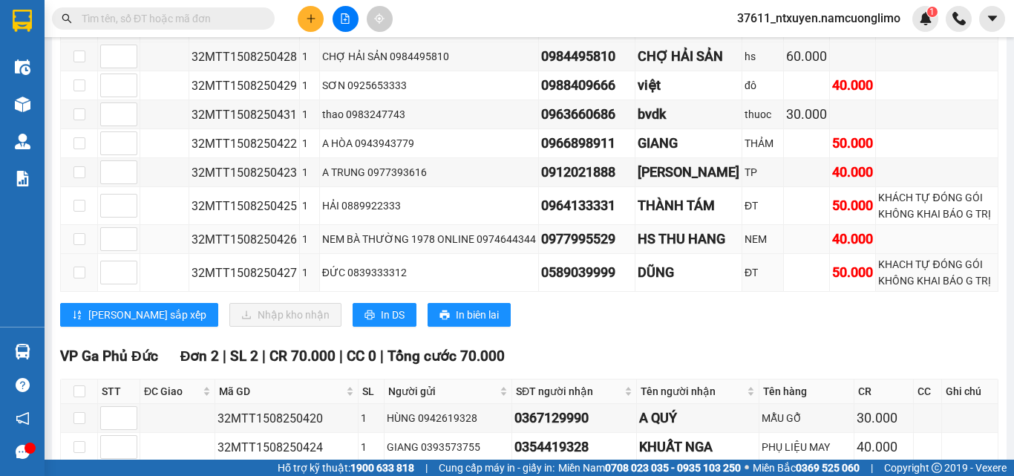
scroll to position [223, 0]
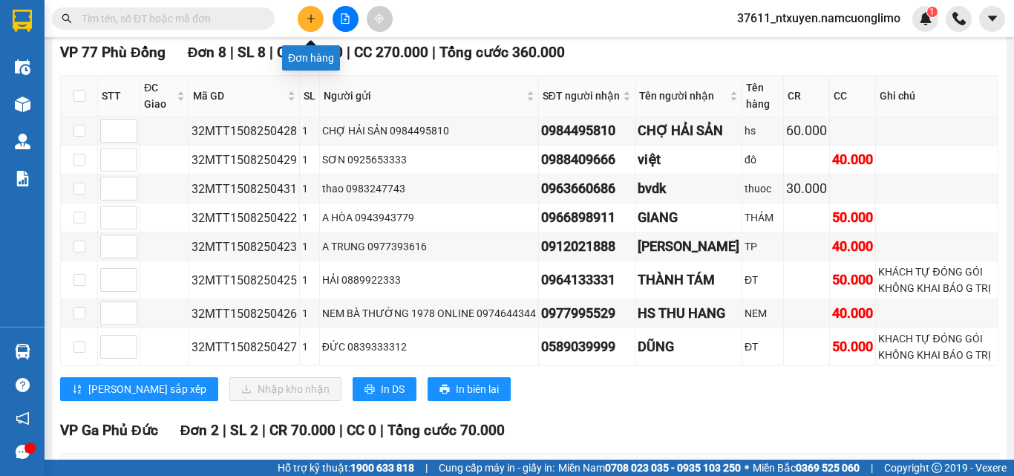
click at [302, 17] on button at bounding box center [311, 19] width 26 height 26
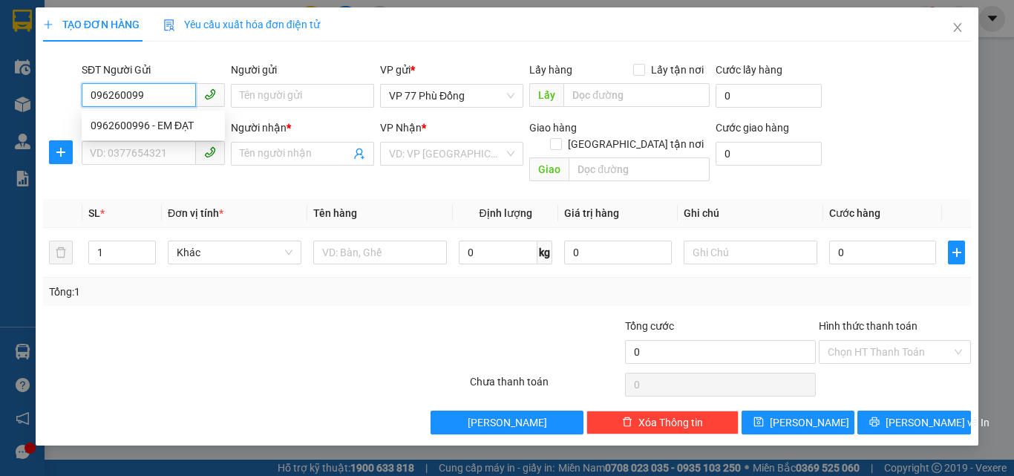
type input "0962600996"
click at [177, 123] on div "0962600996 - EM ĐẠT" at bounding box center [153, 125] width 125 height 16
type input "EM ĐẠT"
type input "0962600996"
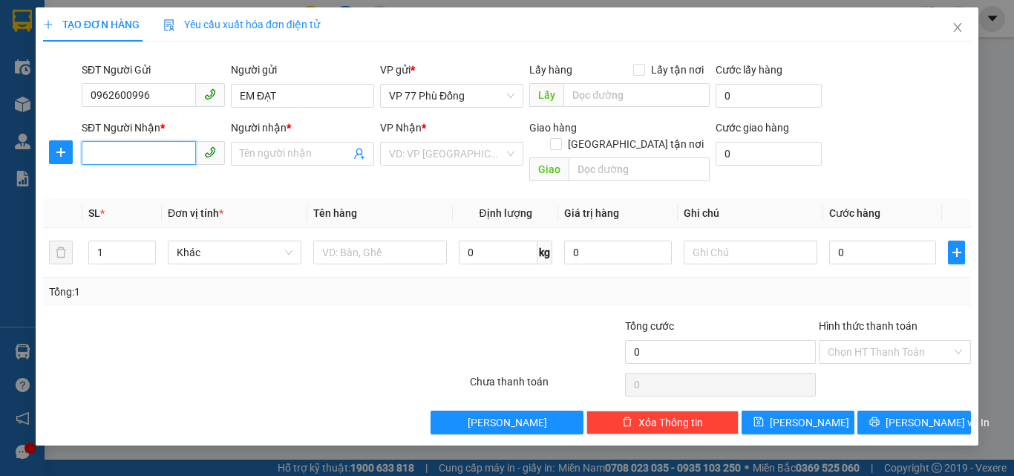
click at [159, 160] on input "SĐT Người Nhận *" at bounding box center [139, 153] width 114 height 24
type input "0989925594"
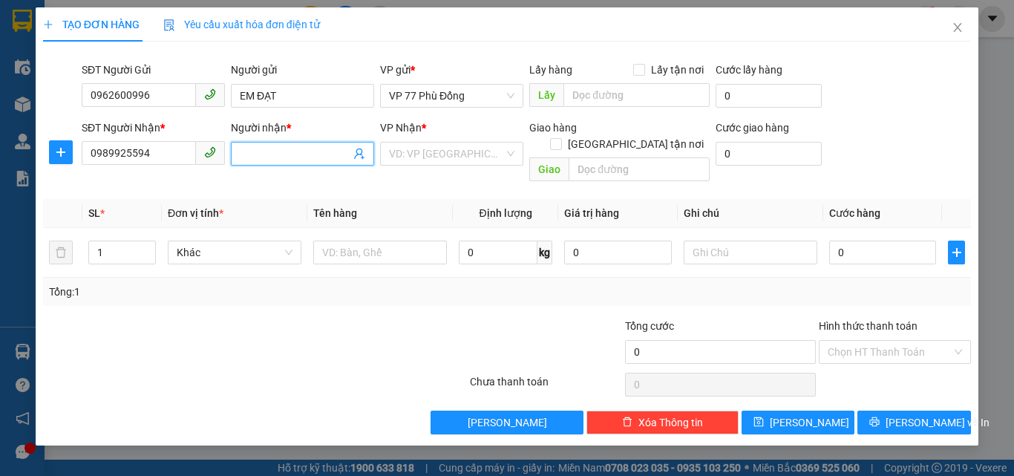
click at [282, 153] on input "Người nhận *" at bounding box center [295, 153] width 111 height 16
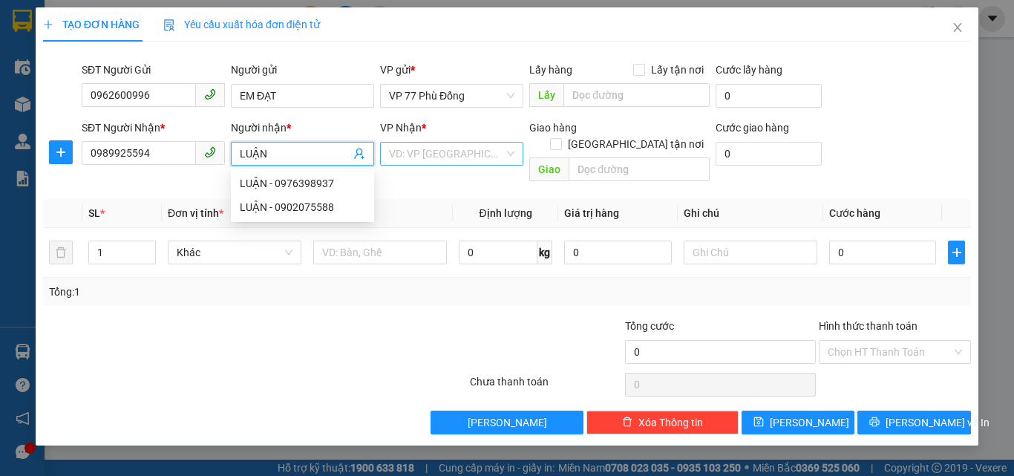
type input "LUẬN"
click at [470, 154] on input "search" at bounding box center [446, 153] width 115 height 22
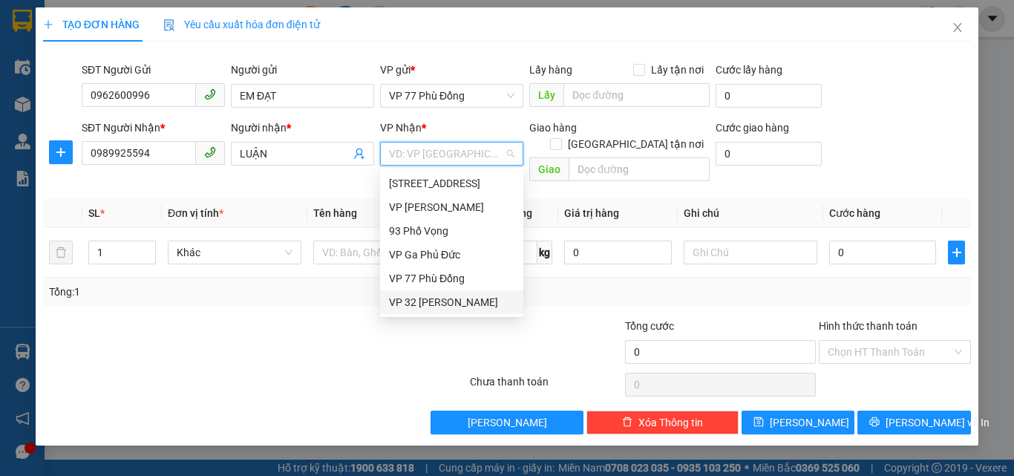
drag, startPoint x: 430, startPoint y: 303, endPoint x: 416, endPoint y: 297, distance: 15.3
click at [430, 303] on div "VP 32 [PERSON_NAME]" at bounding box center [451, 302] width 125 height 16
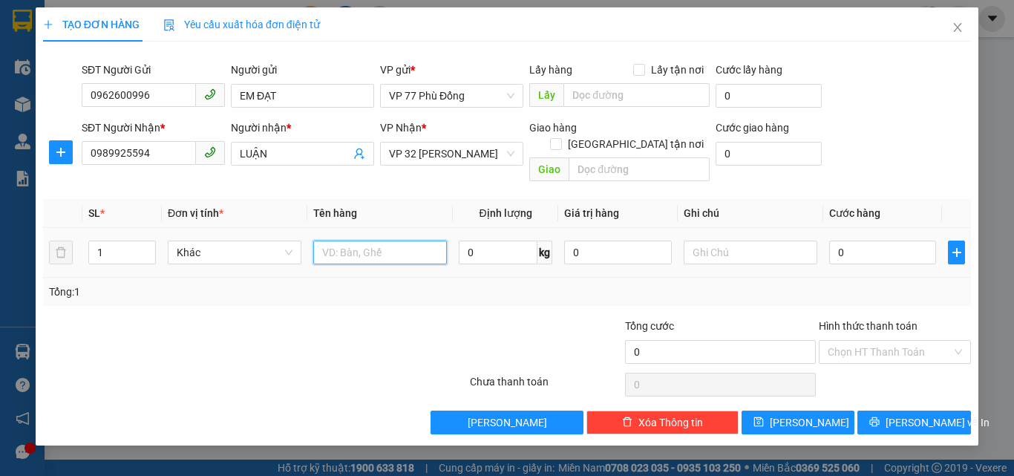
click at [364, 240] on input "text" at bounding box center [380, 252] width 134 height 24
type input "P"
type input "LK ĐIỆN TỬ"
click at [855, 240] on input "0" at bounding box center [882, 252] width 107 height 24
type input "3"
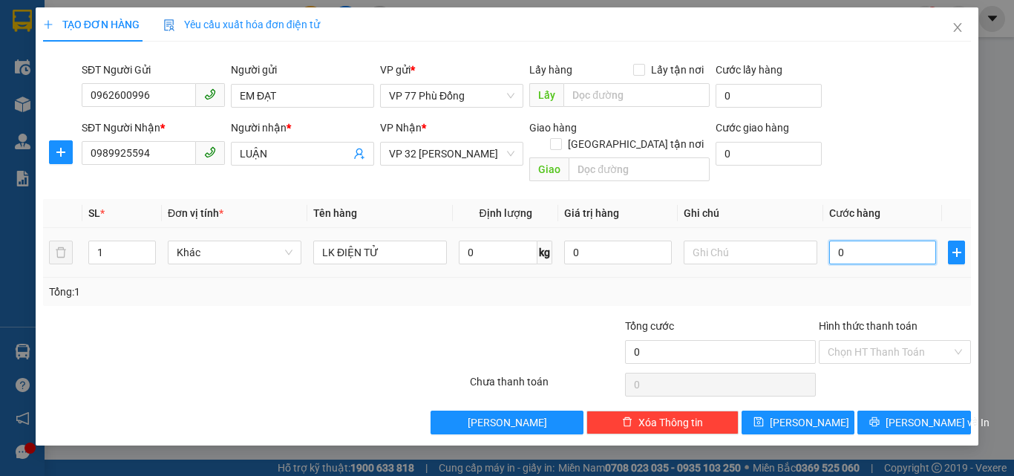
type input "3"
type input "30"
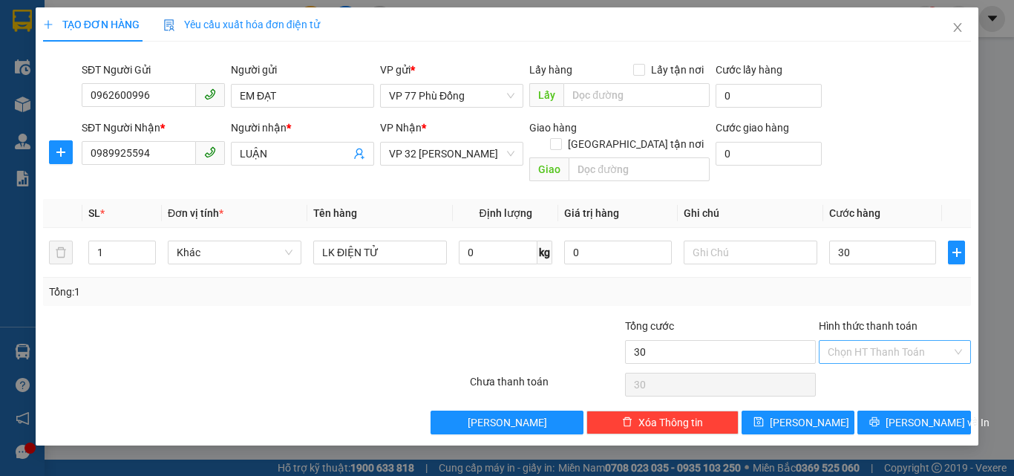
type input "30.000"
click at [866, 341] on input "Hình thức thanh toán" at bounding box center [889, 352] width 124 height 22
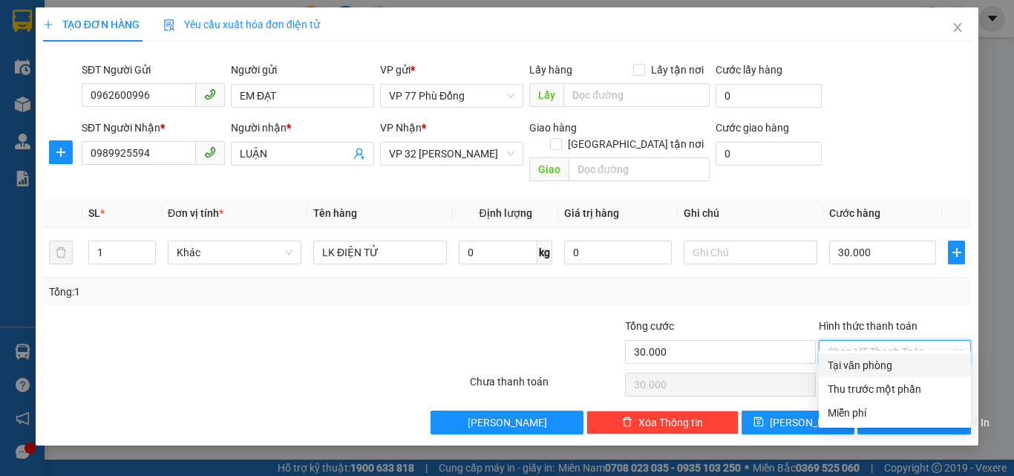
click at [856, 363] on div "Tại văn phòng" at bounding box center [894, 365] width 134 height 16
type input "0"
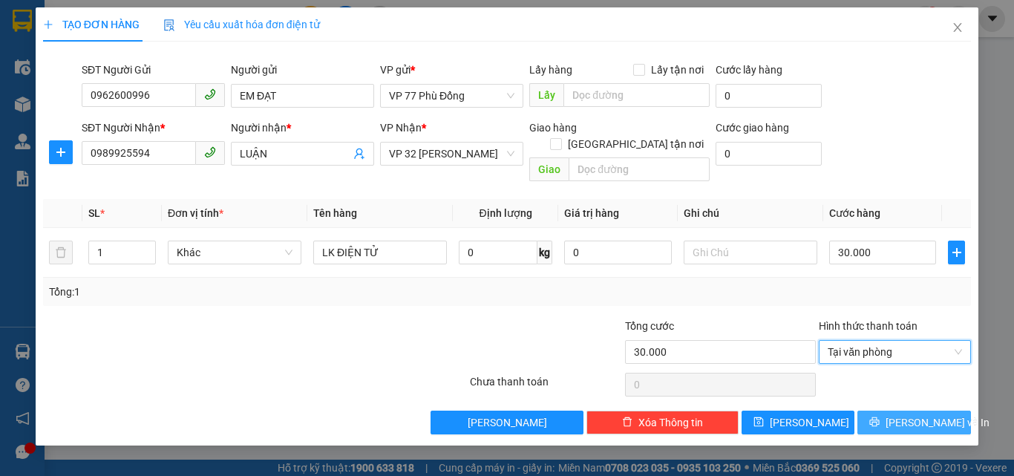
click at [929, 414] on span "[PERSON_NAME] và In" at bounding box center [937, 422] width 104 height 16
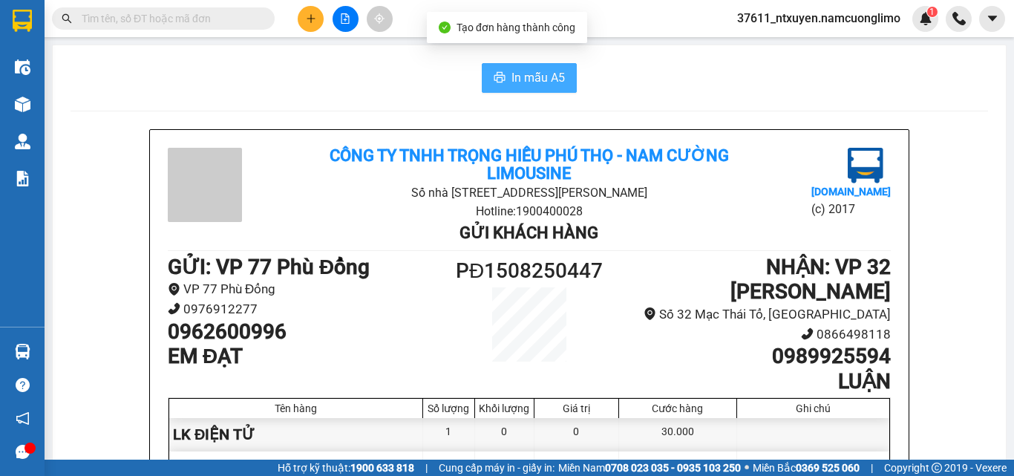
click at [534, 76] on span "In mẫu A5" at bounding box center [537, 77] width 53 height 19
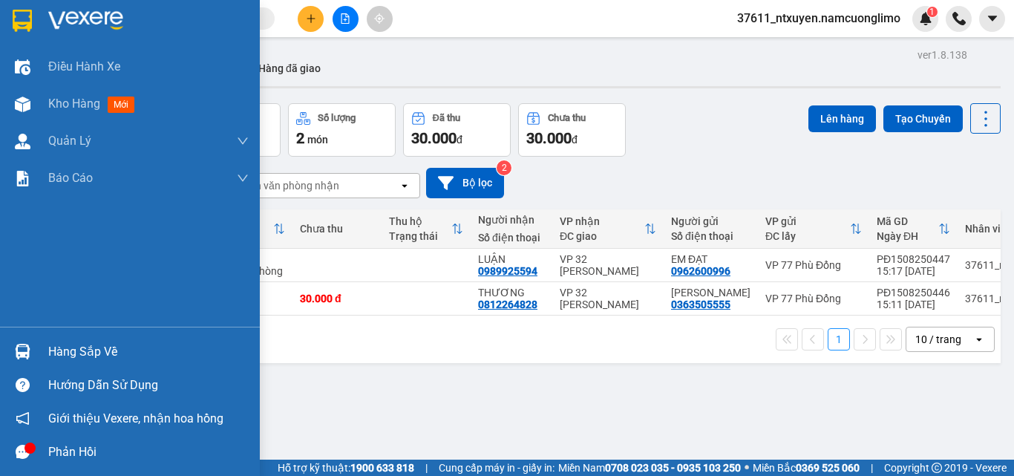
click at [62, 348] on div "Hàng sắp về" at bounding box center [148, 352] width 200 height 22
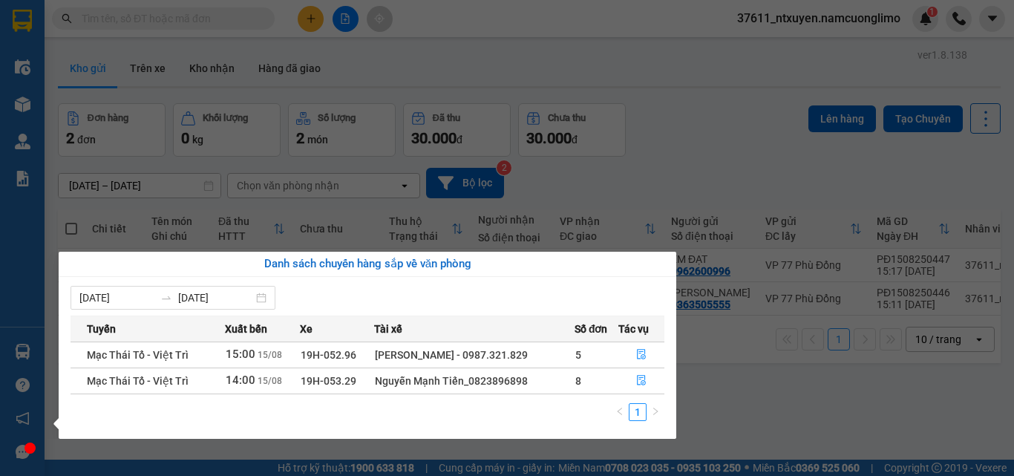
drag, startPoint x: 800, startPoint y: 409, endPoint x: 797, endPoint y: 398, distance: 10.8
click at [800, 406] on section "Kết quả tìm kiếm ( 465 ) Bộ lọc Mã ĐH Trạng thái Món hàng Tổng cước Chưa cước N…" at bounding box center [507, 238] width 1014 height 476
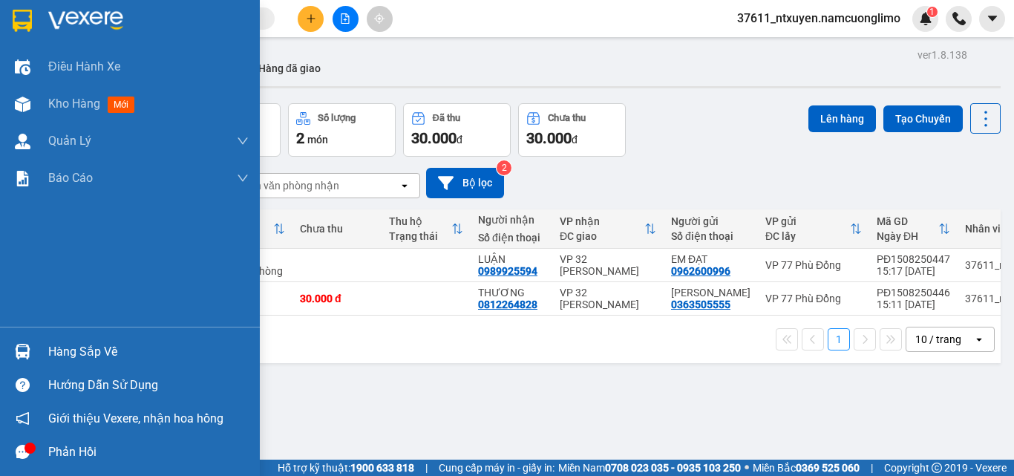
click at [66, 342] on div "Hàng sắp về" at bounding box center [148, 352] width 200 height 22
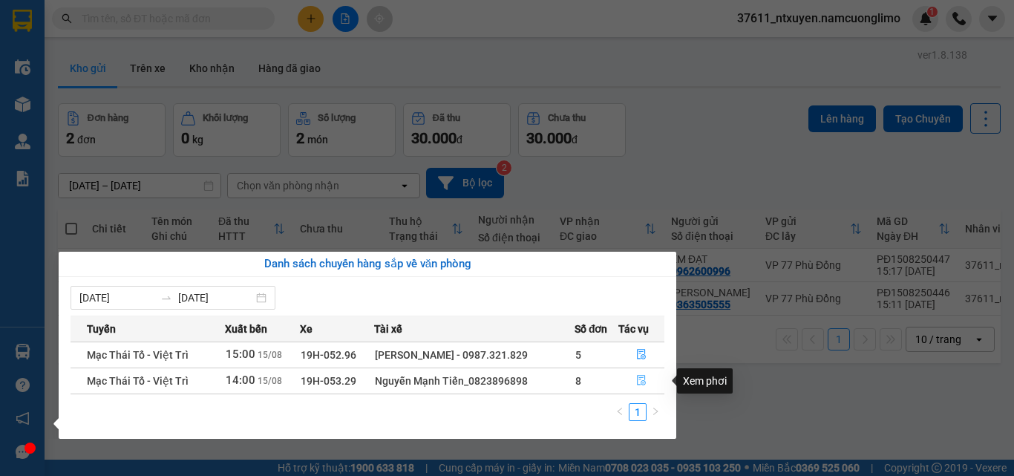
click at [640, 375] on icon "file-done" at bounding box center [641, 380] width 9 height 10
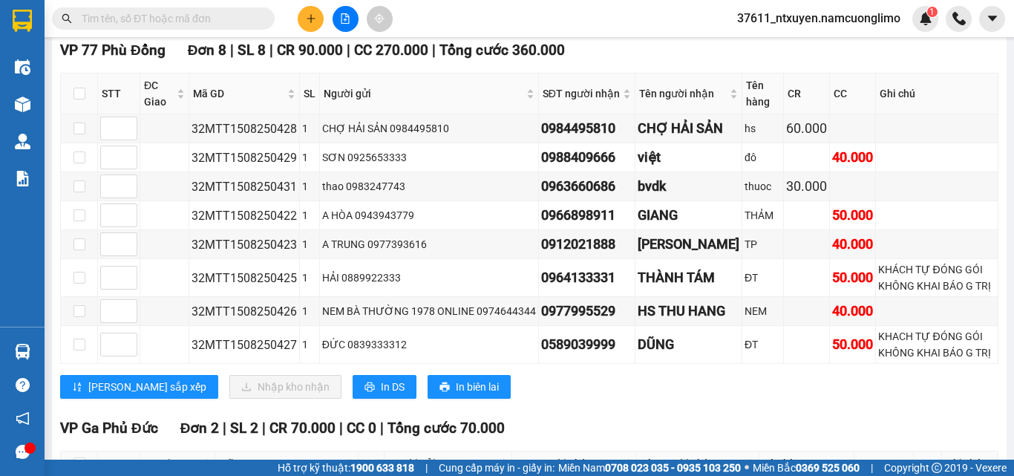
scroll to position [148, 0]
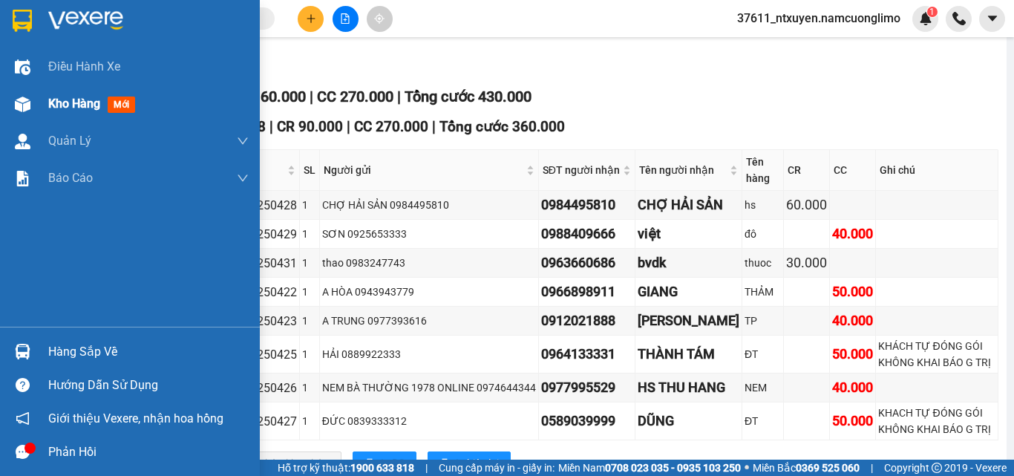
click at [66, 105] on span "Kho hàng" at bounding box center [74, 103] width 52 height 14
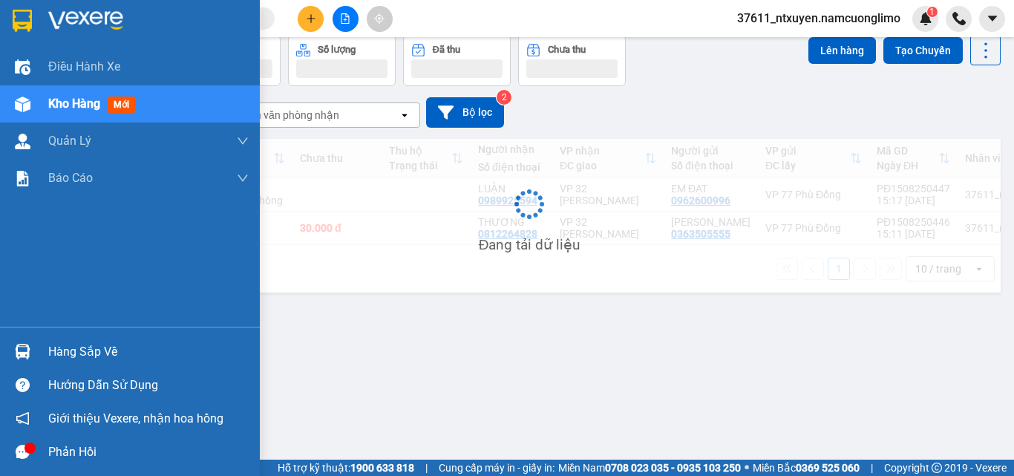
scroll to position [68, 0]
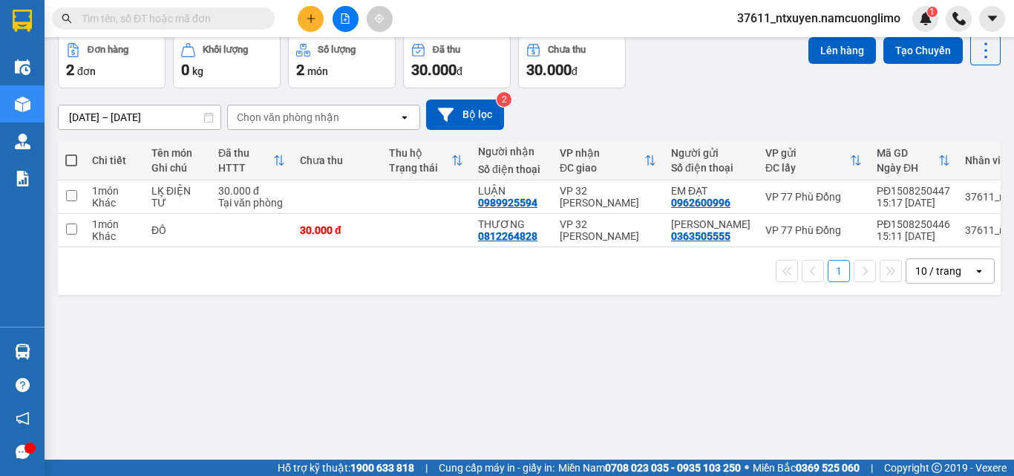
click at [66, 160] on span at bounding box center [71, 160] width 12 height 12
click at [71, 153] on input "checkbox" at bounding box center [71, 153] width 0 height 0
checkbox input "true"
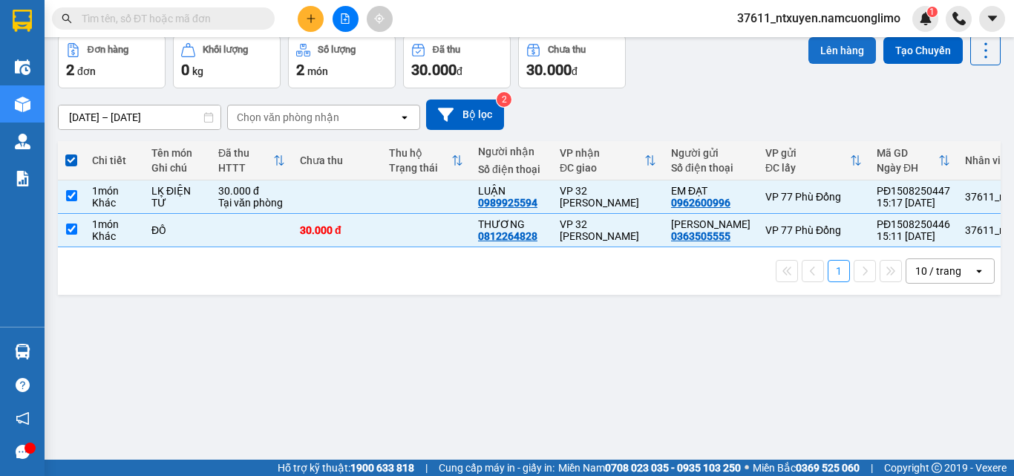
click at [821, 52] on button "Lên hàng" at bounding box center [842, 50] width 68 height 27
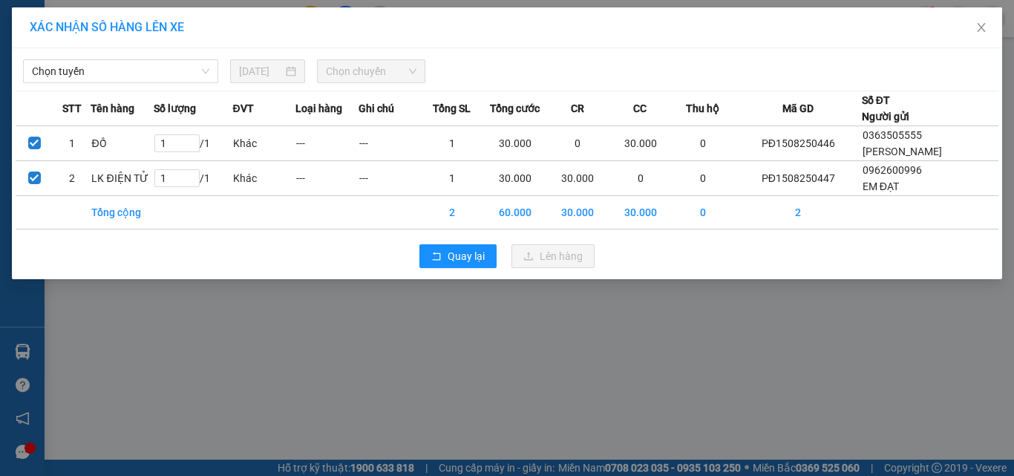
click at [148, 83] on div "Chọn tuyến [DATE] Chọn chuyến STT Tên hàng Số lượng ĐVT Loại hàng Ghi chú Tổng …" at bounding box center [507, 163] width 990 height 231
click at [135, 77] on span "Chọn tuyến" at bounding box center [120, 71] width 177 height 22
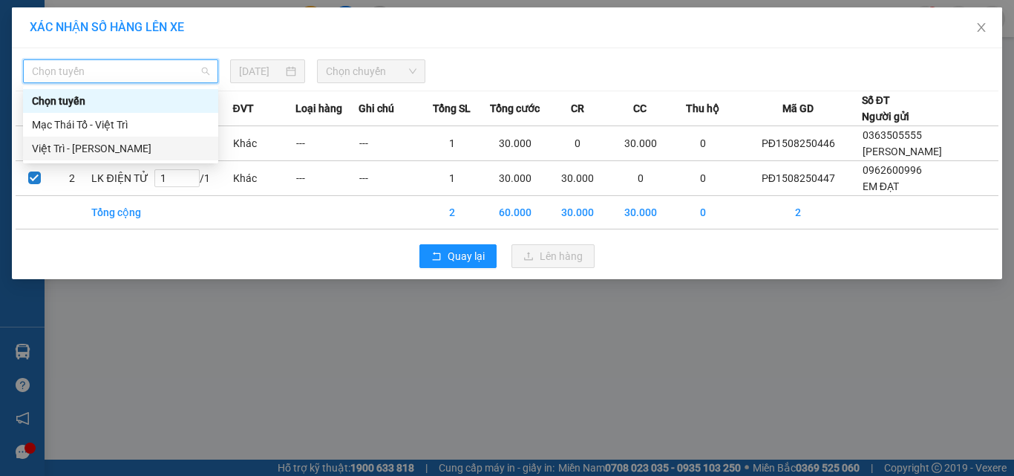
click at [70, 154] on div "Việt Trì - [PERSON_NAME]" at bounding box center [120, 148] width 177 height 16
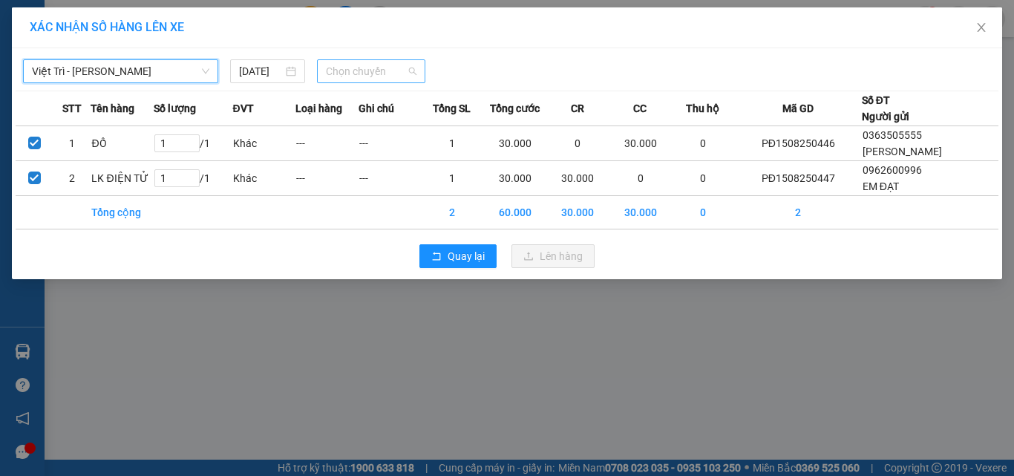
click at [404, 69] on span "Chọn chuyến" at bounding box center [371, 71] width 91 height 22
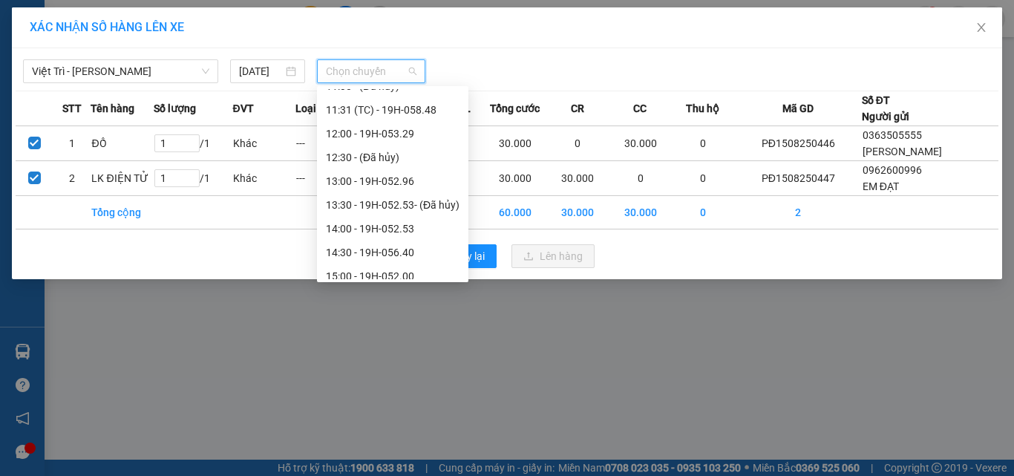
scroll to position [519, 0]
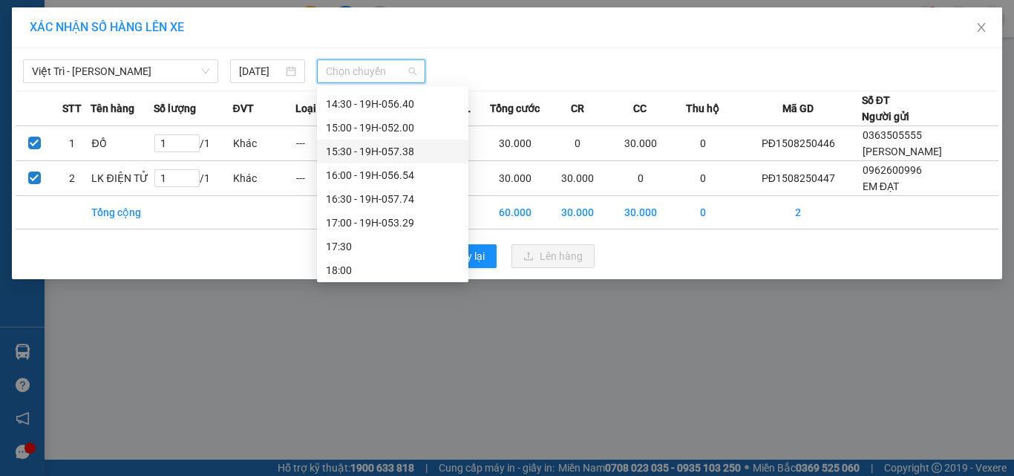
click at [384, 152] on div "15:30 - 19H-057.38" at bounding box center [393, 151] width 134 height 16
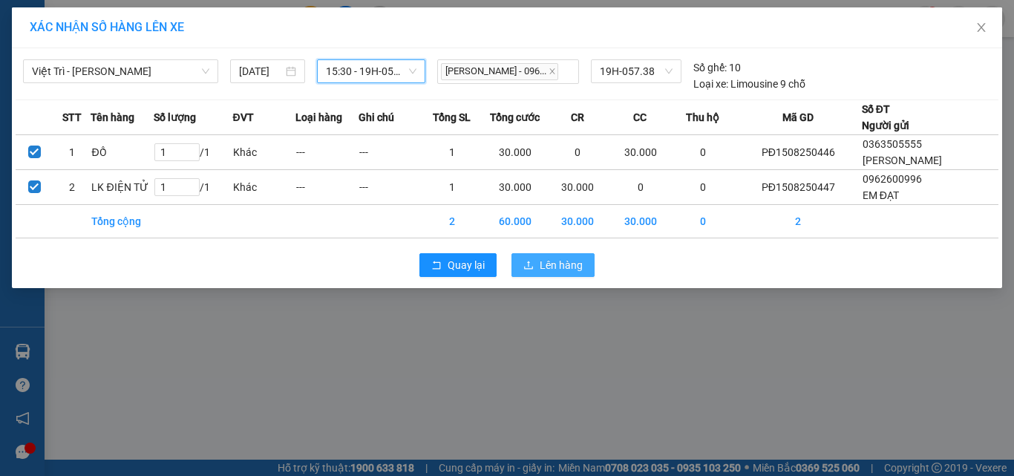
click at [559, 258] on span "Lên hàng" at bounding box center [560, 265] width 43 height 16
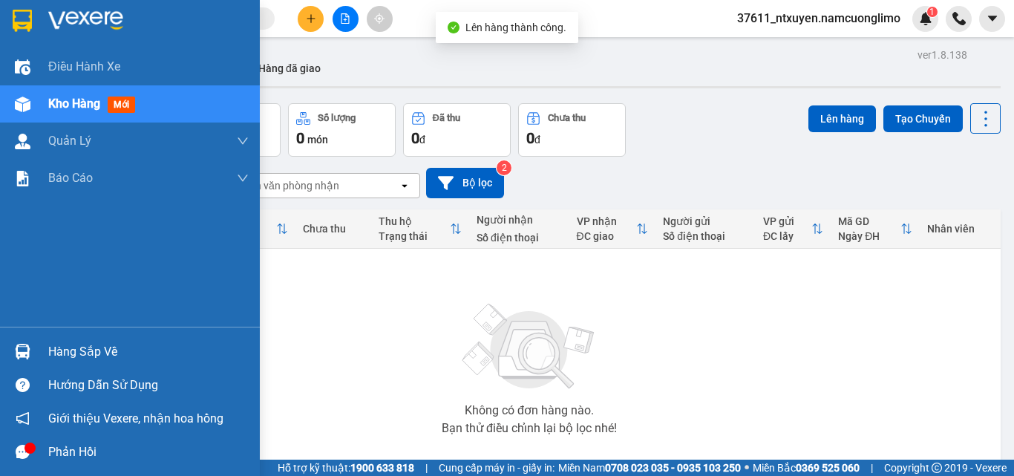
click at [67, 347] on div "Hàng sắp về" at bounding box center [148, 352] width 200 height 22
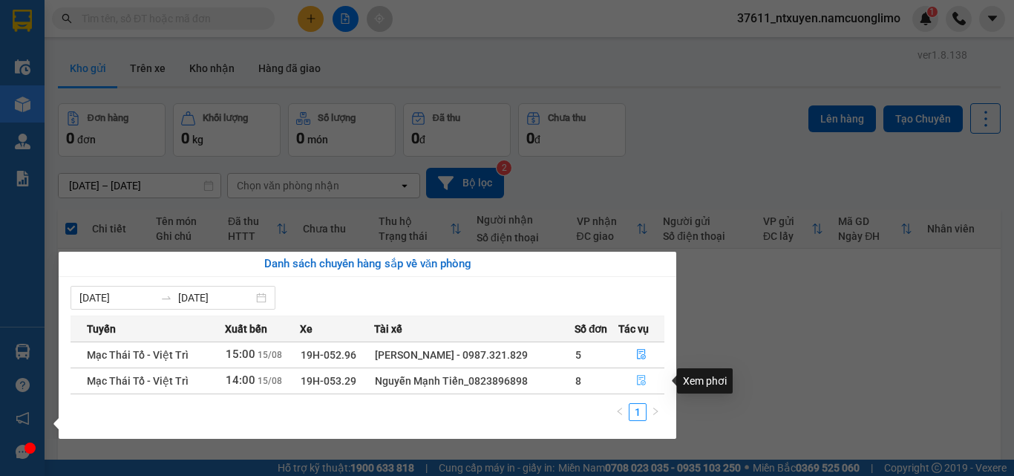
click at [644, 377] on icon "file-done" at bounding box center [641, 380] width 9 height 10
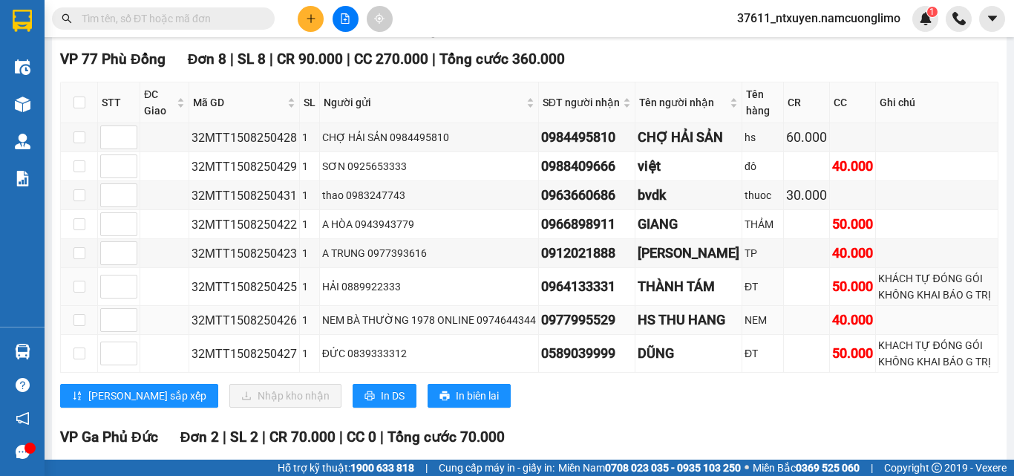
scroll to position [297, 0]
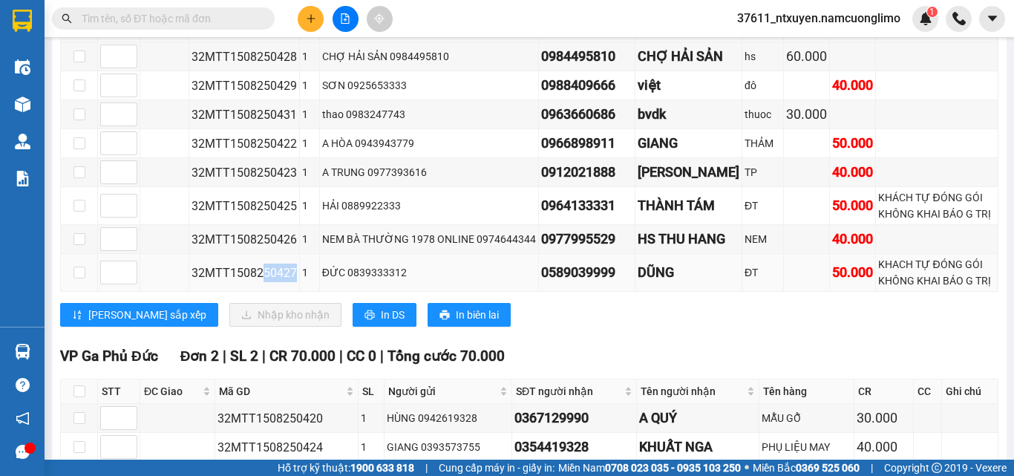
drag, startPoint x: 288, startPoint y: 359, endPoint x: 255, endPoint y: 359, distance: 32.6
click at [255, 292] on td "32MTT1508250427" at bounding box center [244, 273] width 111 height 38
copy div "50427"
click at [139, 17] on input "text" at bounding box center [169, 18] width 175 height 16
paste input "50427"
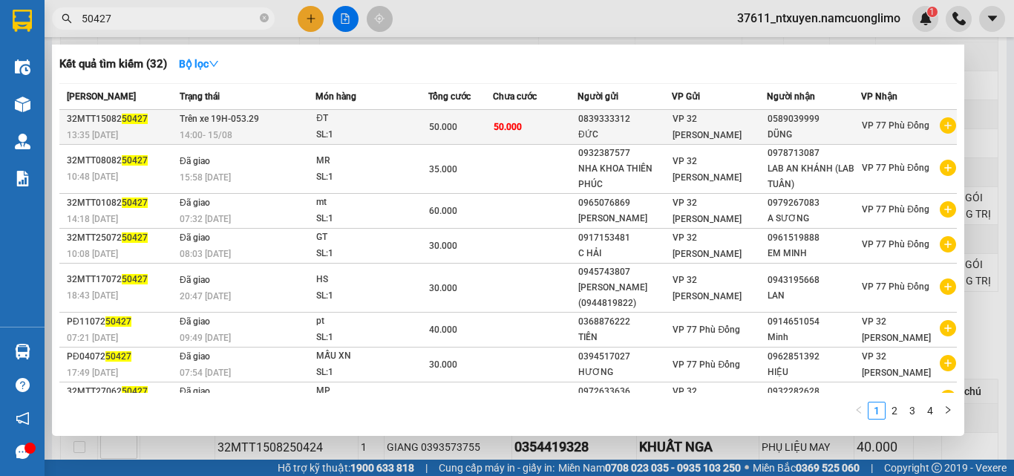
type input "50427"
click at [269, 114] on td "Trên xe 19H-053.29 14:00 [DATE]" at bounding box center [245, 127] width 139 height 35
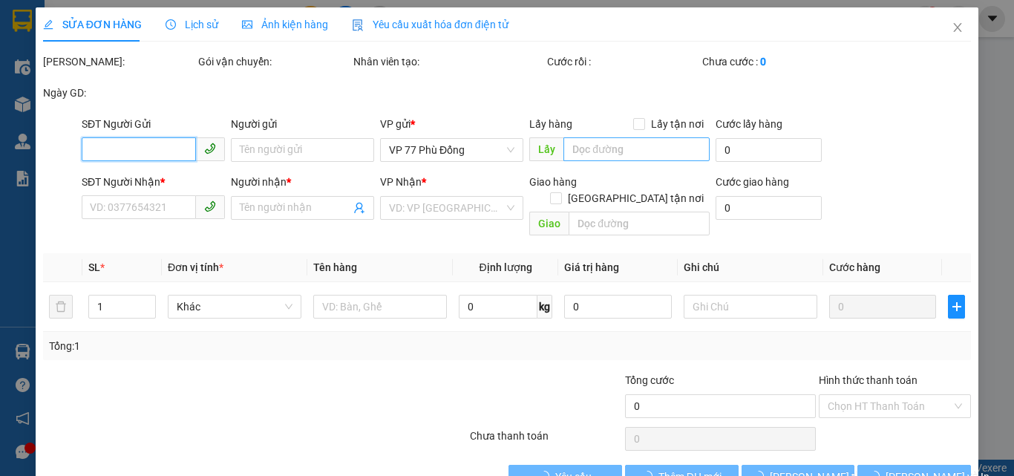
type input "0839333312"
type input "ĐỨC"
type input "0589039999"
type input "DŨNG"
type input "50.000"
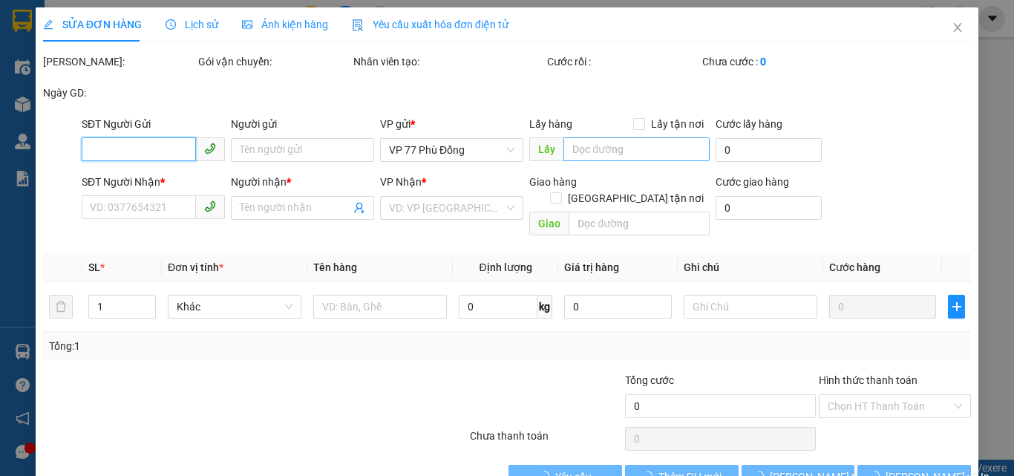
type input "50.000"
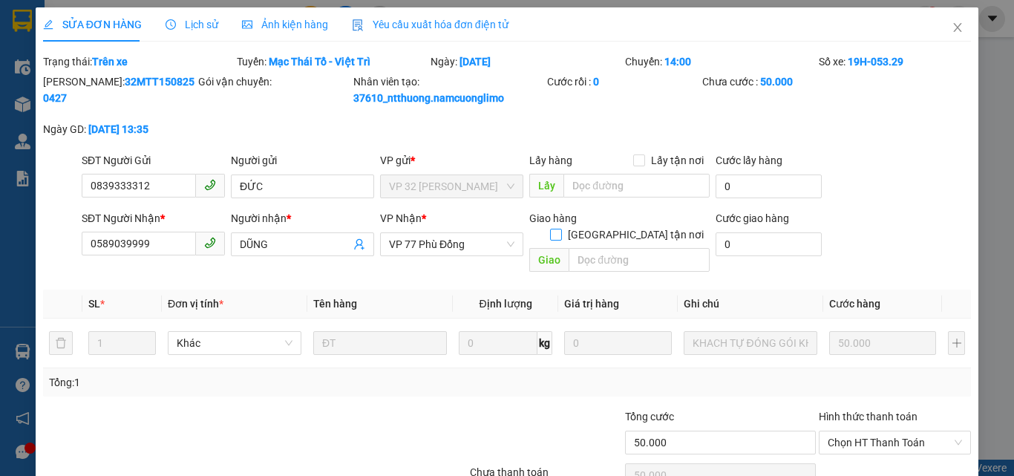
click at [560, 229] on input "[GEOGRAPHIC_DATA] tận nơi" at bounding box center [555, 234] width 10 height 10
checkbox input "true"
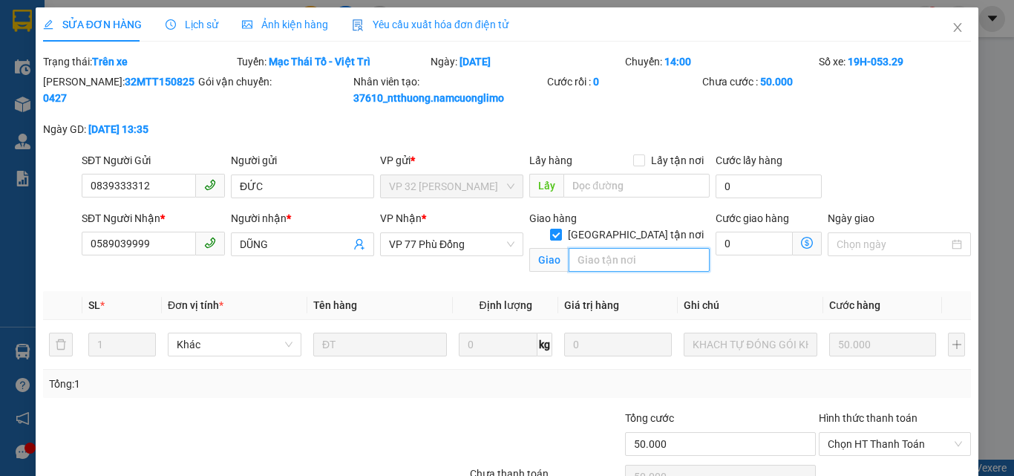
click at [599, 248] on input "text" at bounding box center [638, 260] width 141 height 24
type input "2353 ĐLHV"
click at [764, 250] on input "0" at bounding box center [753, 244] width 77 height 24
type input "50.002"
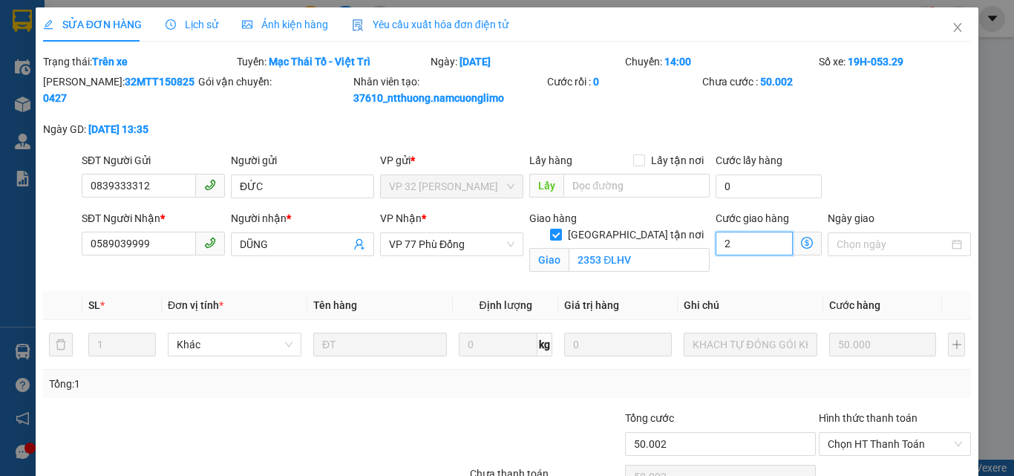
type input "20"
type input "50.020"
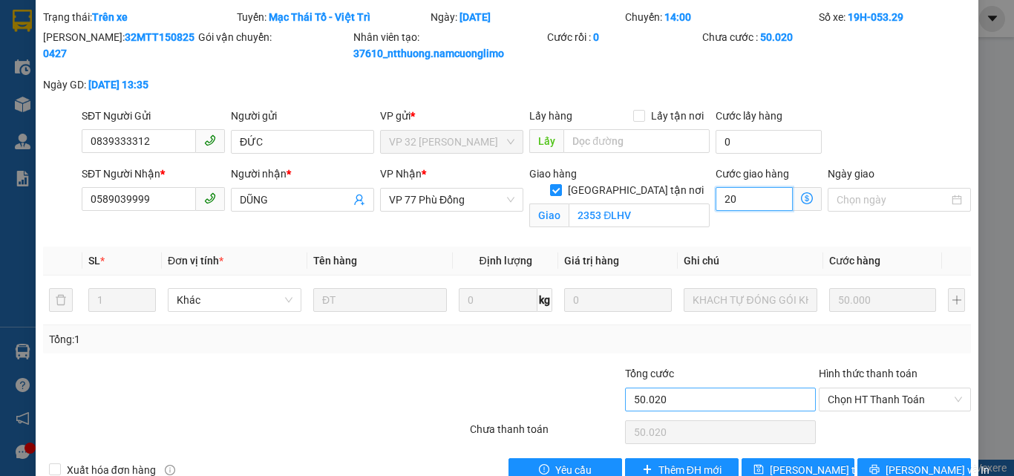
scroll to position [79, 0]
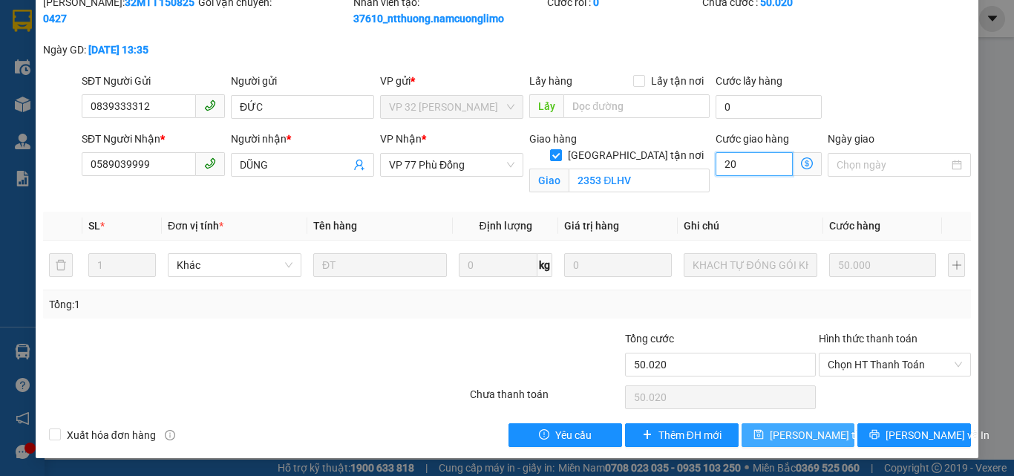
type input "20"
type input "70.000"
type input "20.000"
click at [794, 435] on span "[PERSON_NAME] thay đổi" at bounding box center [828, 435] width 119 height 16
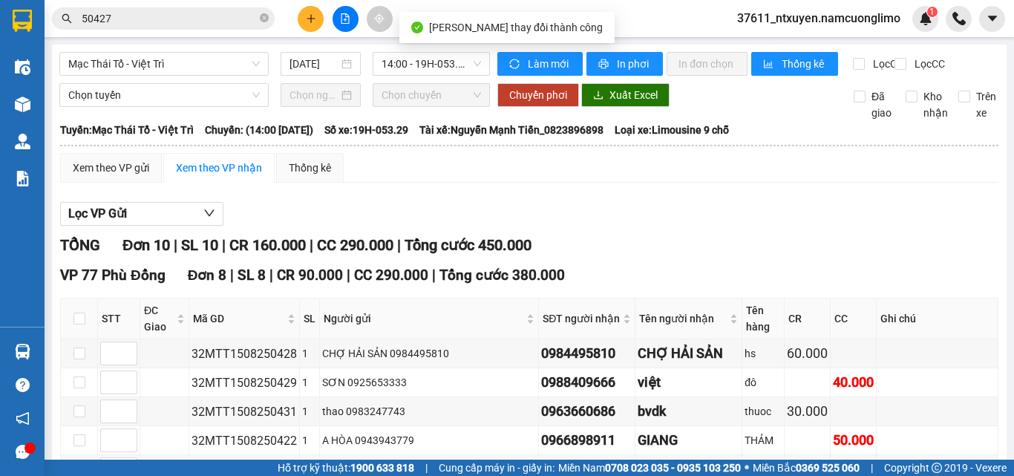
click at [183, 17] on input "50427" at bounding box center [169, 18] width 175 height 16
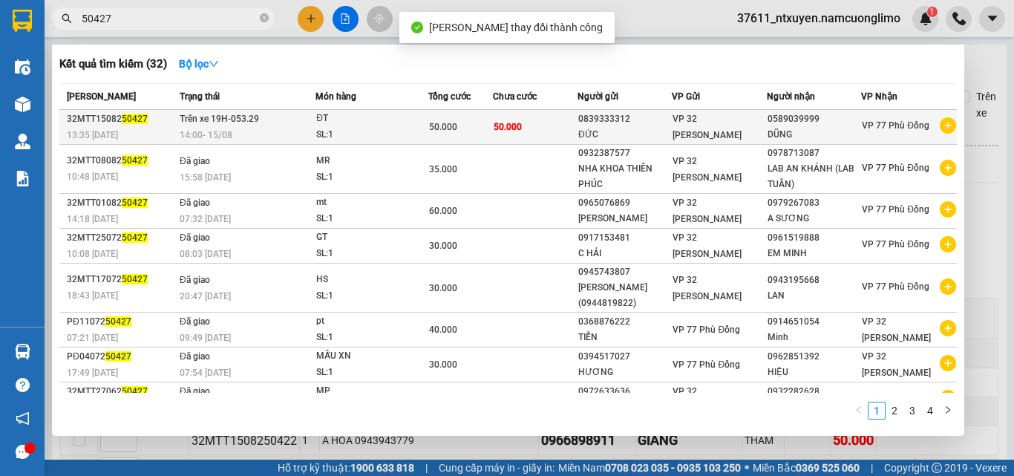
click at [303, 115] on td "Trên xe 19H-053.29 14:00 [DATE]" at bounding box center [245, 127] width 139 height 35
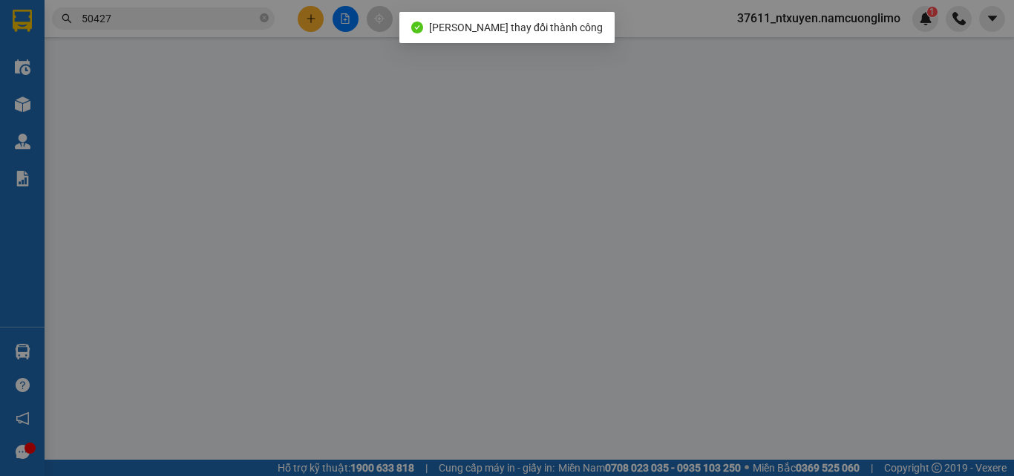
type input "0839333312"
type input "ĐỨC"
type input "0589039999"
type input "DŨNG"
checkbox input "true"
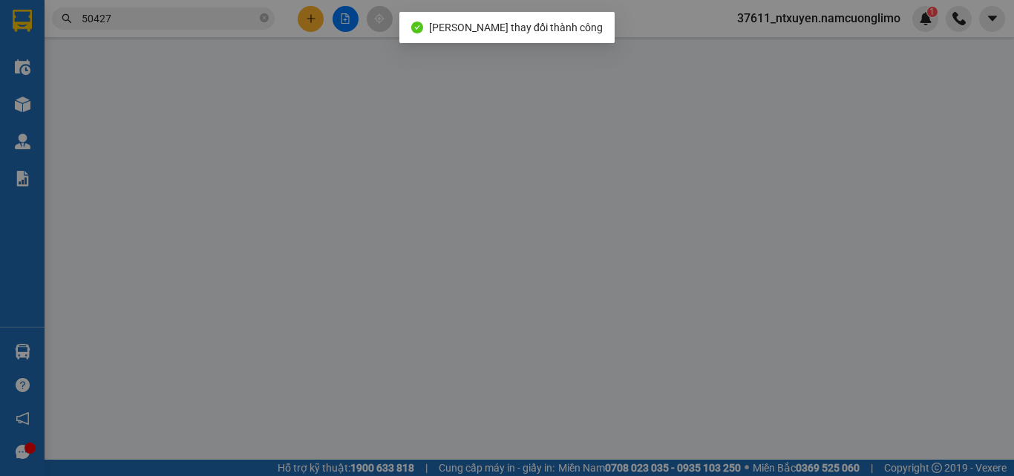
type input "2353 ĐLHV"
type input "70.000"
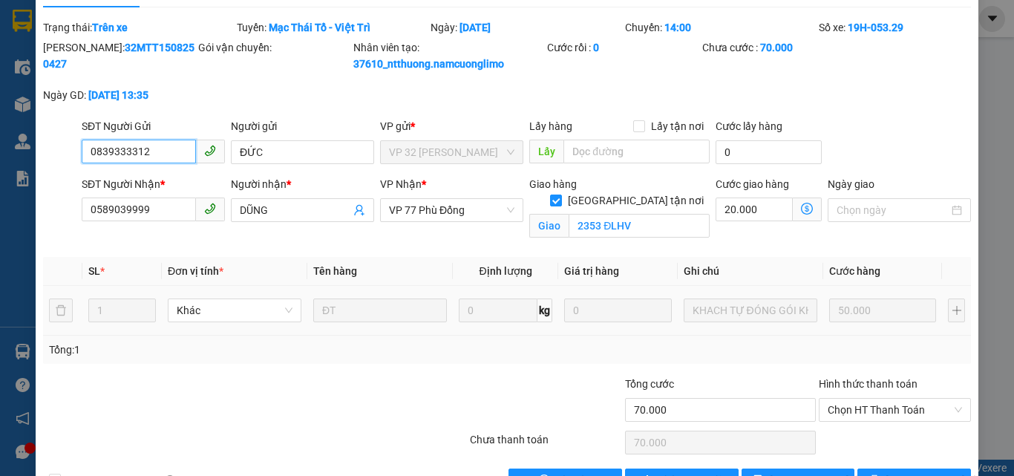
scroll to position [79, 0]
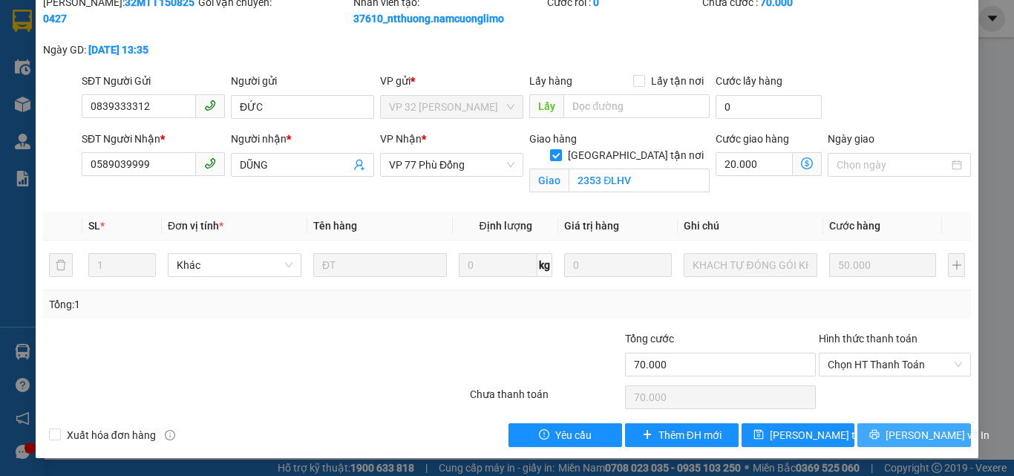
click at [912, 436] on span "[PERSON_NAME] và In" at bounding box center [937, 435] width 104 height 16
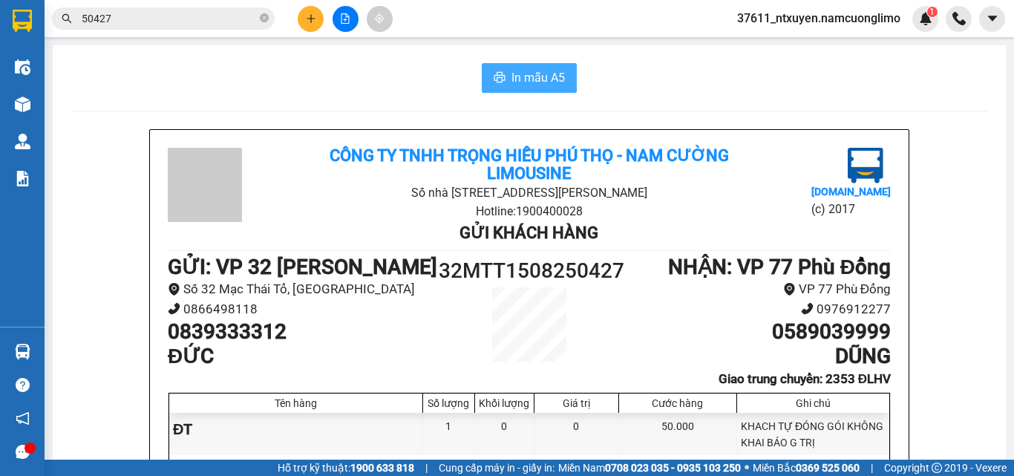
click at [525, 75] on span "In mẫu A5" at bounding box center [537, 77] width 53 height 19
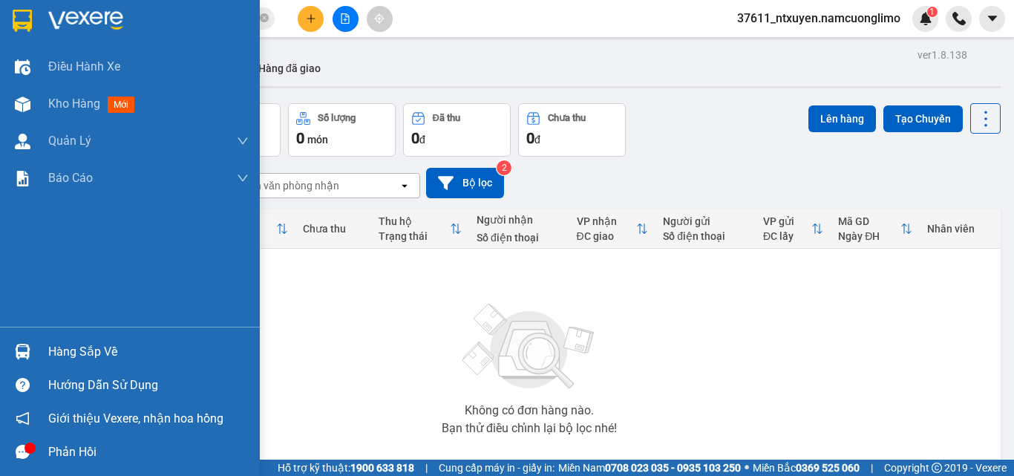
click at [61, 349] on div "Hàng sắp về" at bounding box center [148, 352] width 200 height 22
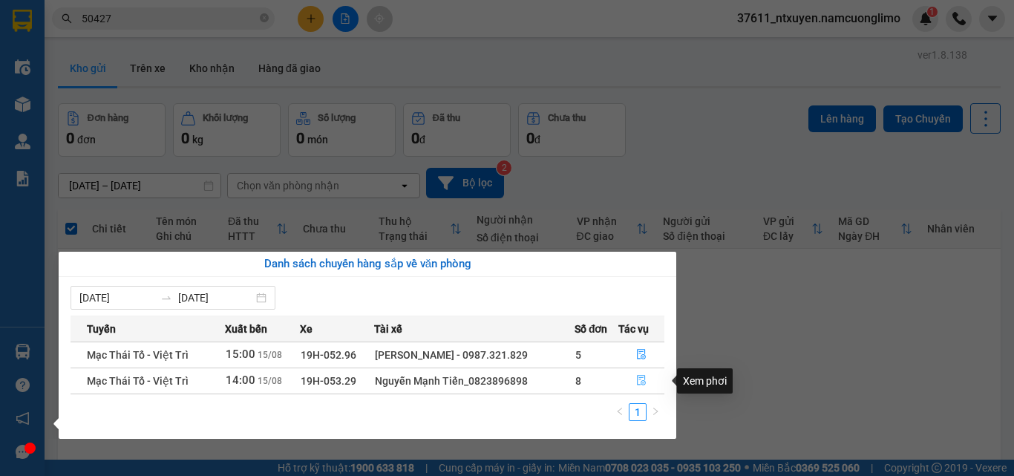
click at [644, 379] on icon "file-done" at bounding box center [641, 380] width 9 height 10
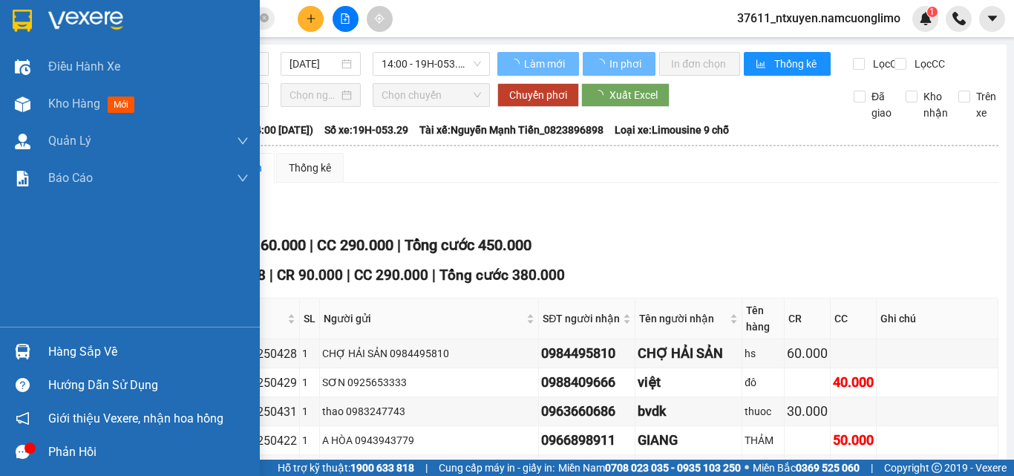
click at [66, 346] on div "Hàng sắp về" at bounding box center [148, 352] width 200 height 22
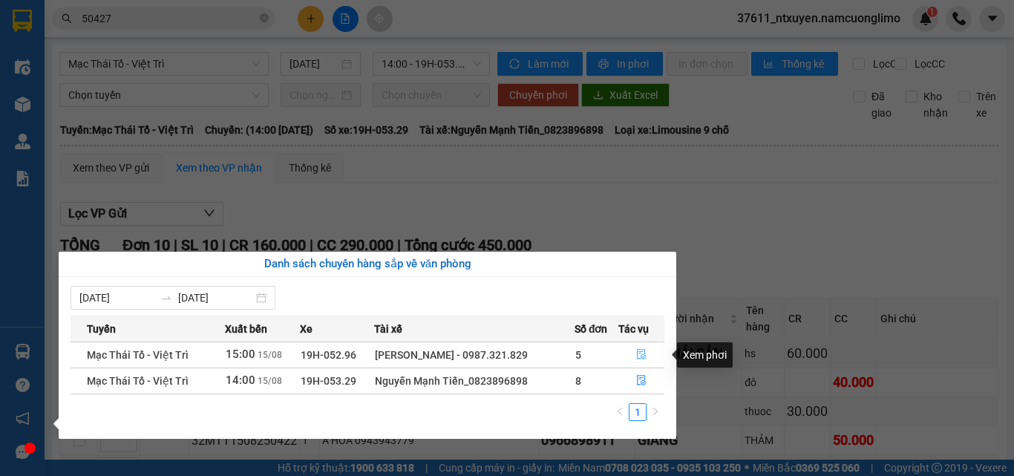
click at [646, 353] on icon "file-done" at bounding box center [641, 354] width 10 height 10
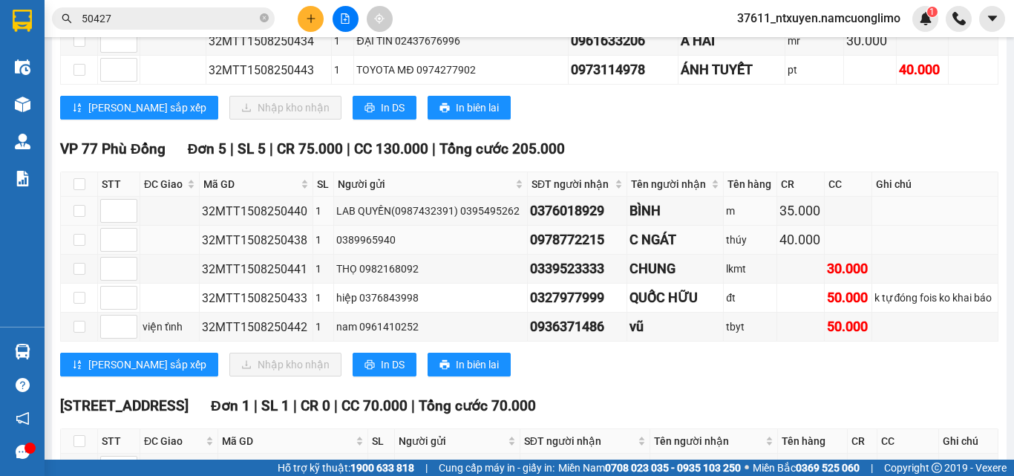
scroll to position [371, 0]
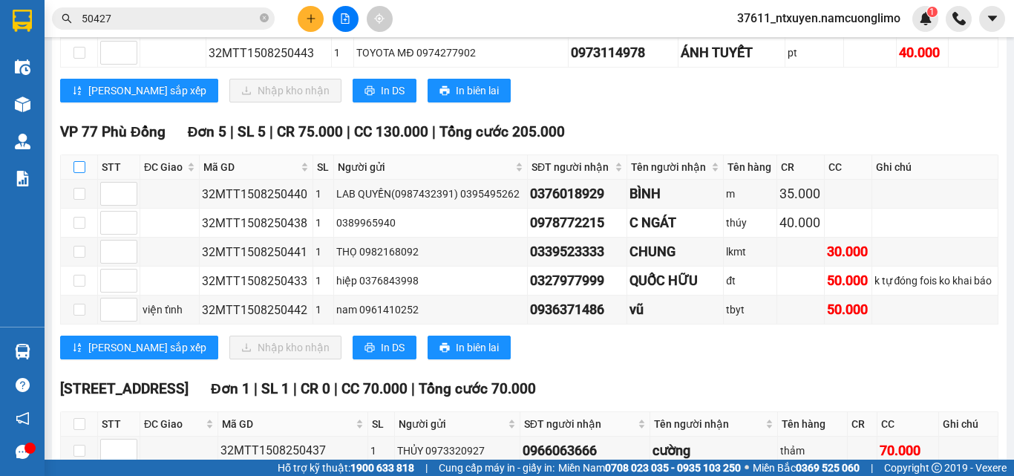
click at [82, 173] on input "checkbox" at bounding box center [79, 167] width 12 height 12
checkbox input "true"
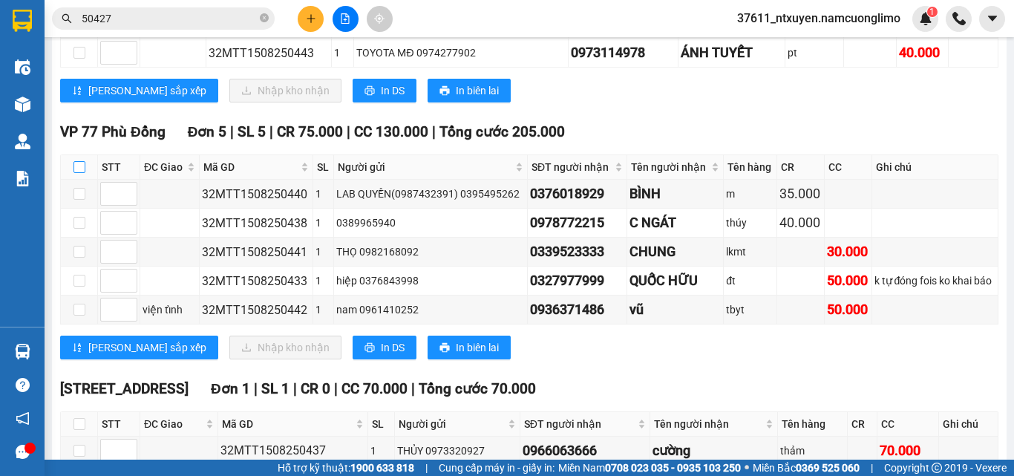
checkbox input "true"
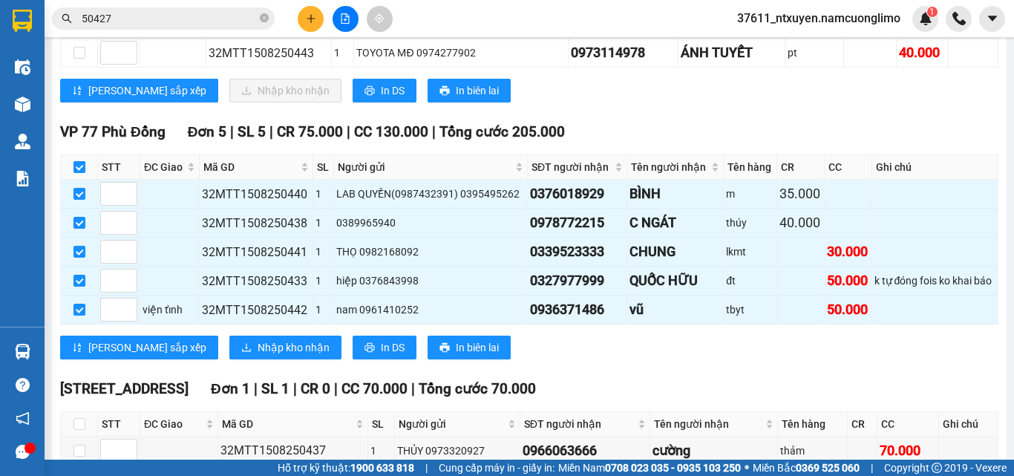
click at [80, 173] on input "checkbox" at bounding box center [79, 167] width 12 height 12
checkbox input "false"
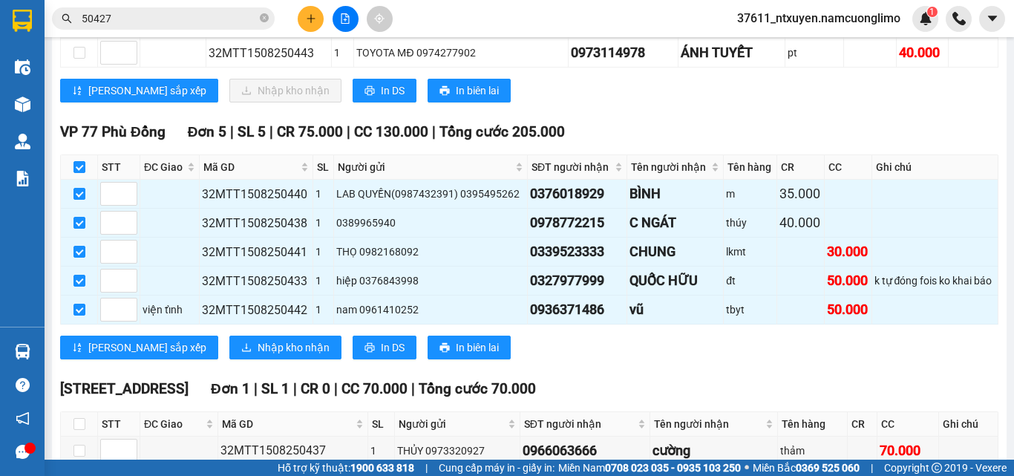
checkbox input "false"
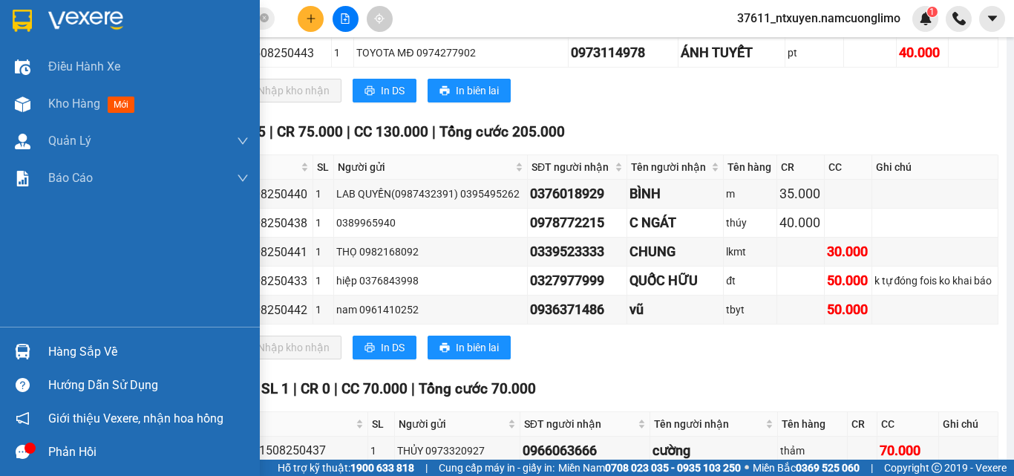
click at [56, 349] on div "Hàng sắp về" at bounding box center [148, 352] width 200 height 22
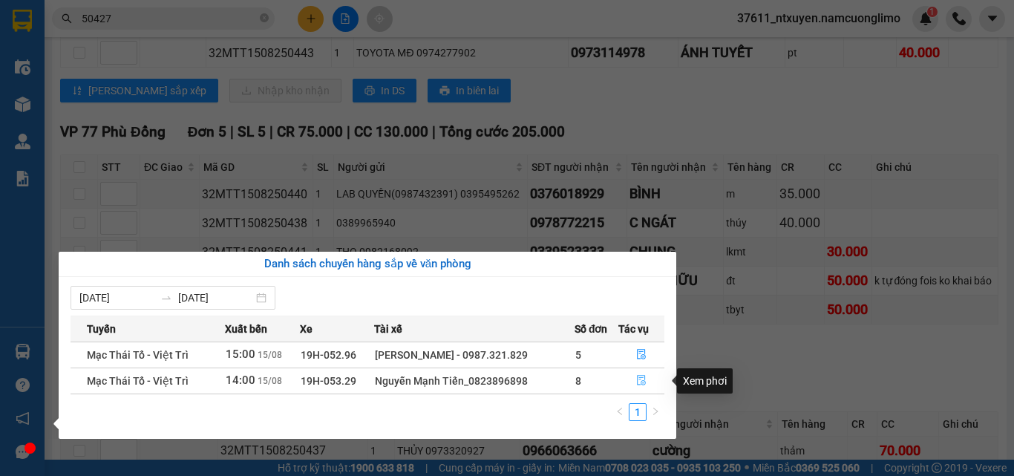
click at [638, 383] on icon "file-done" at bounding box center [641, 380] width 10 height 10
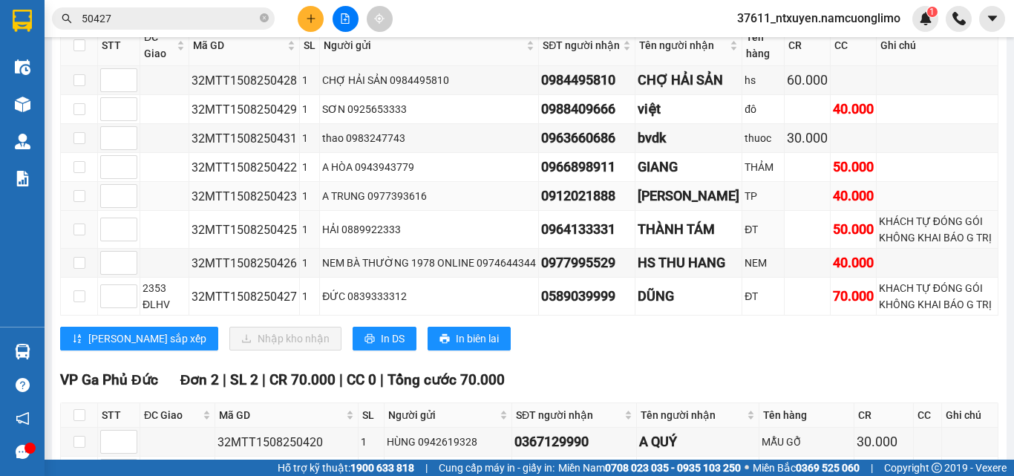
scroll to position [223, 0]
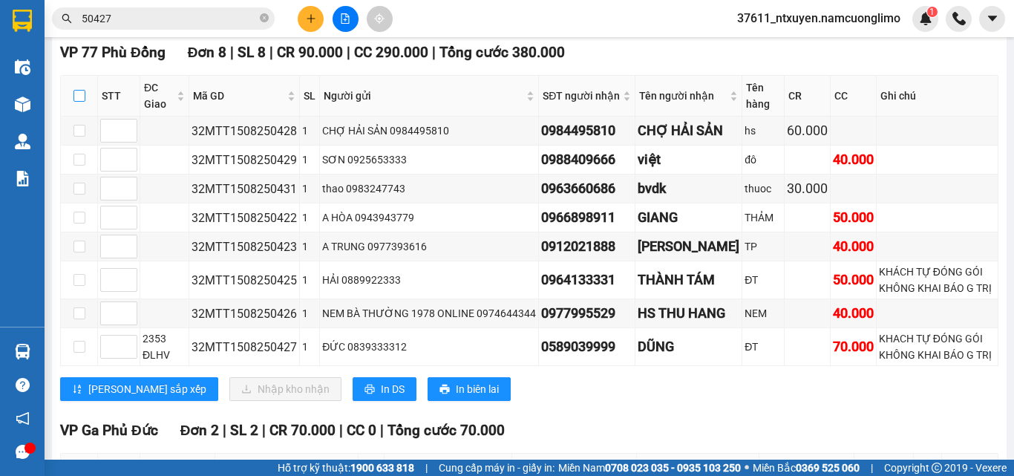
click at [79, 102] on input "checkbox" at bounding box center [79, 96] width 12 height 12
checkbox input "true"
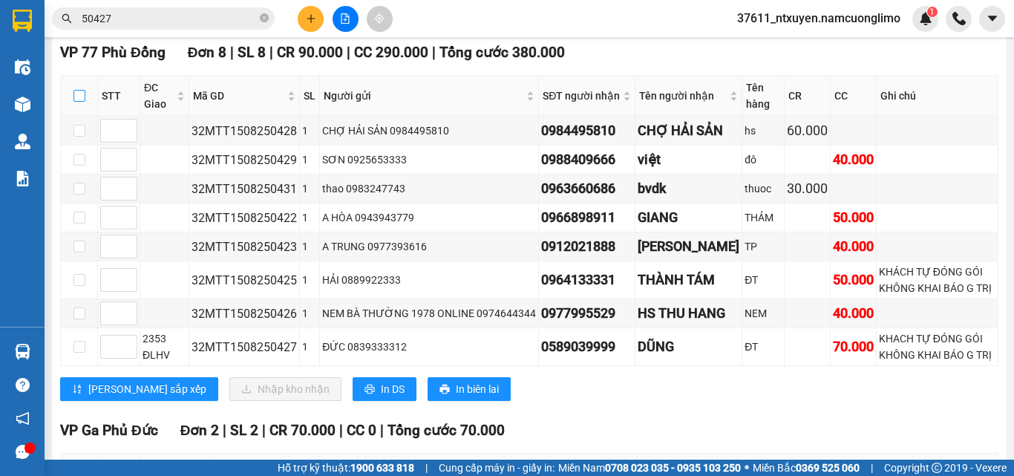
checkbox input "true"
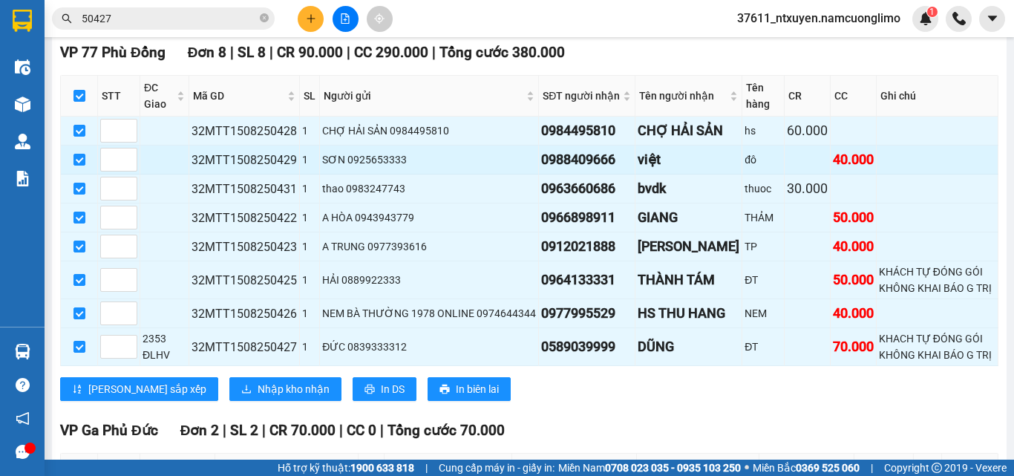
scroll to position [297, 0]
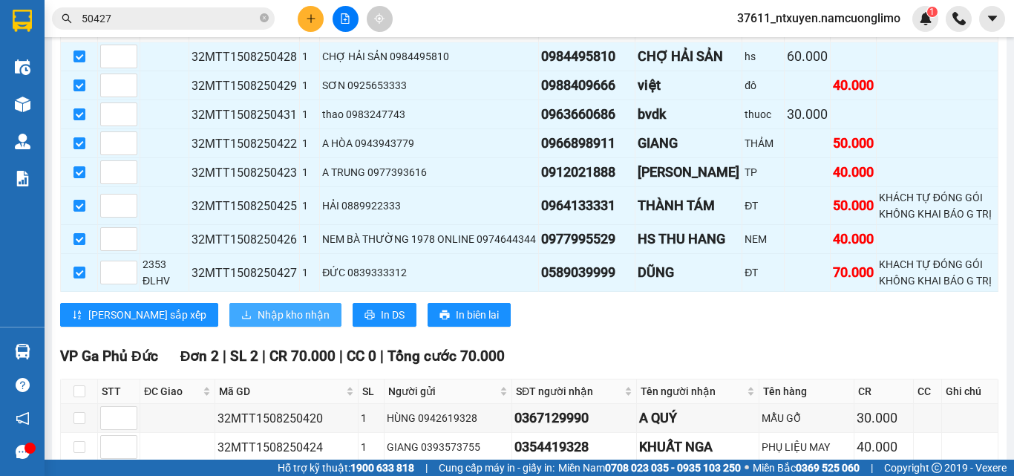
click at [257, 323] on span "Nhập kho nhận" at bounding box center [293, 314] width 72 height 16
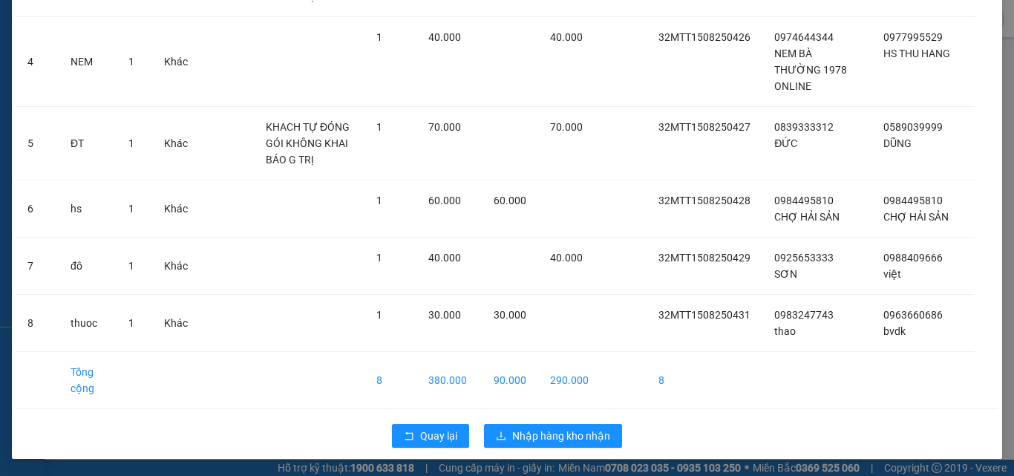
scroll to position [296, 0]
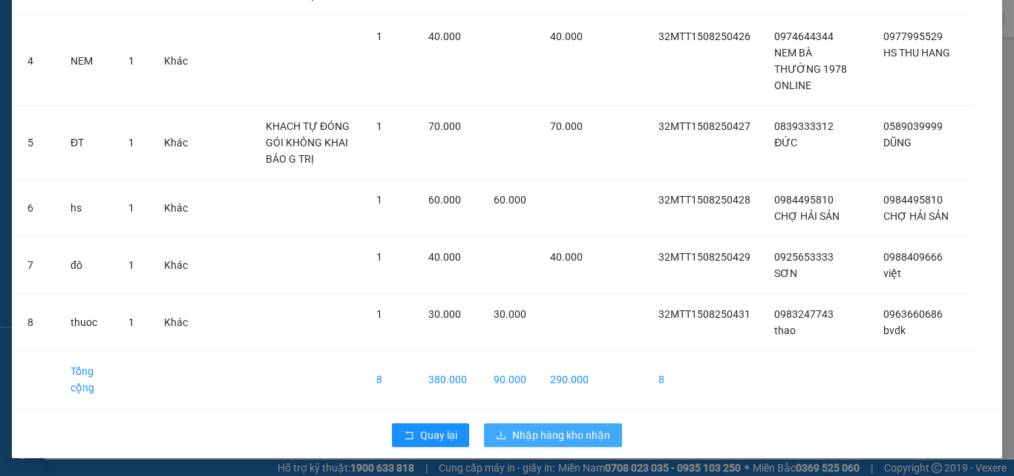
click at [564, 437] on span "Nhập hàng kho nhận" at bounding box center [561, 435] width 98 height 16
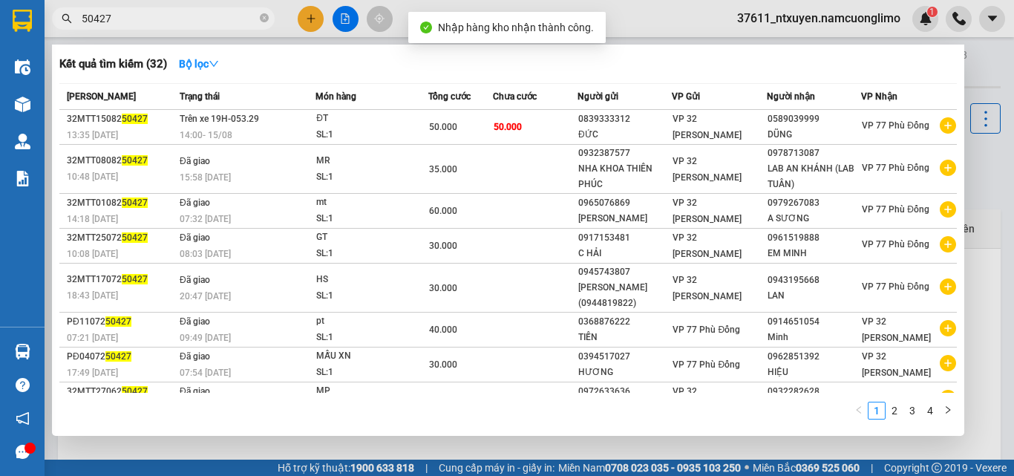
click at [264, 19] on icon "close-circle" at bounding box center [264, 17] width 9 height 9
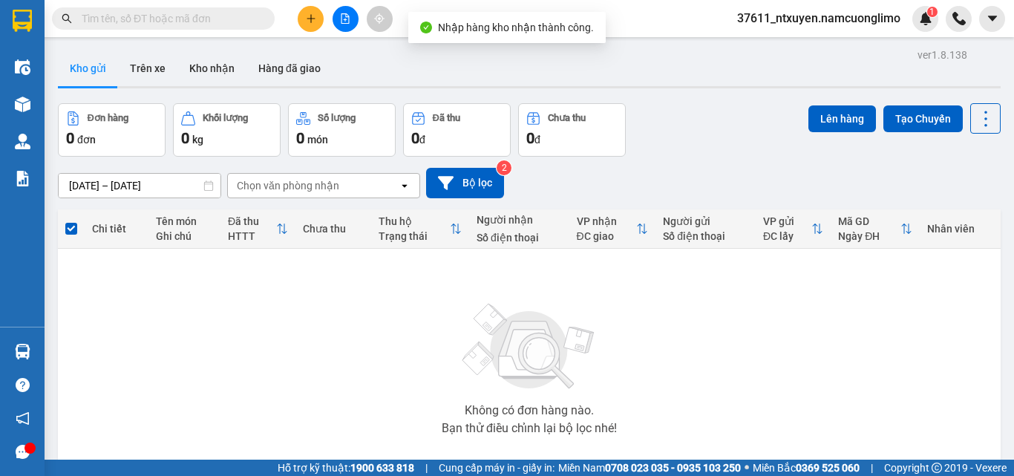
click at [211, 19] on input "text" at bounding box center [169, 18] width 175 height 16
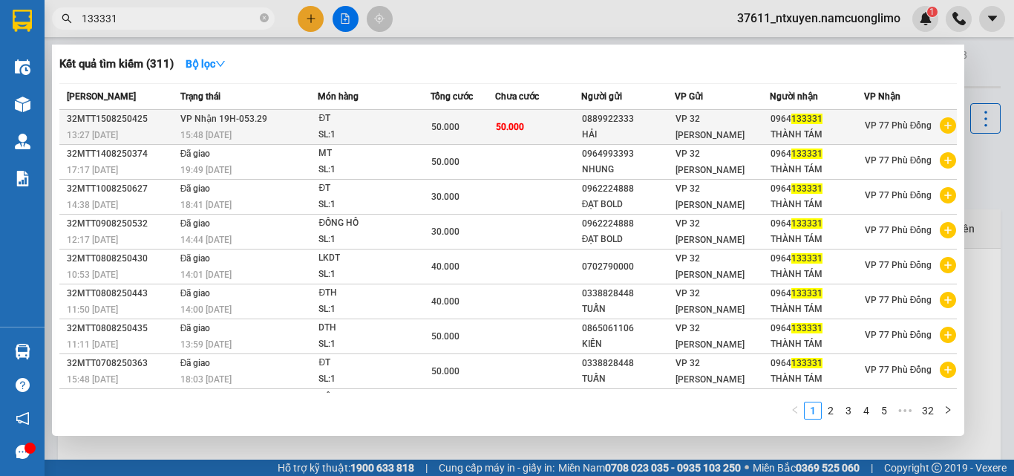
type input "133331"
click at [299, 126] on td "VP Nhận 19H-053.29 15:48 [DATE]" at bounding box center [248, 127] width 142 height 35
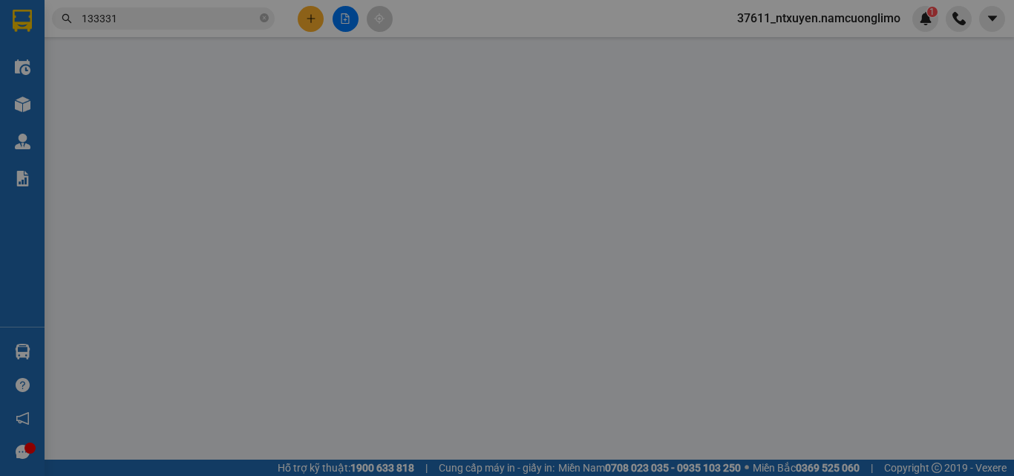
type input "0889922333"
type input "HẢI"
type input "0964133331"
type input "THÀNH TÁM"
type input "50.000"
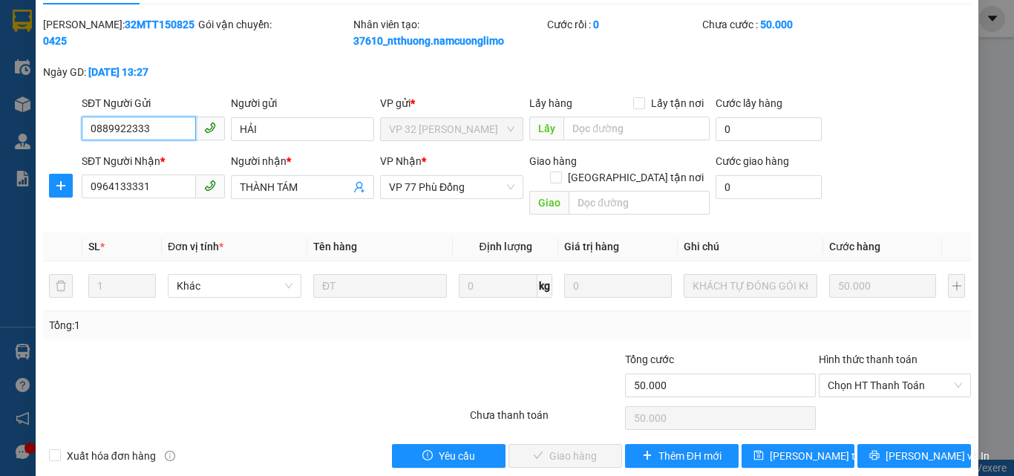
scroll to position [42, 0]
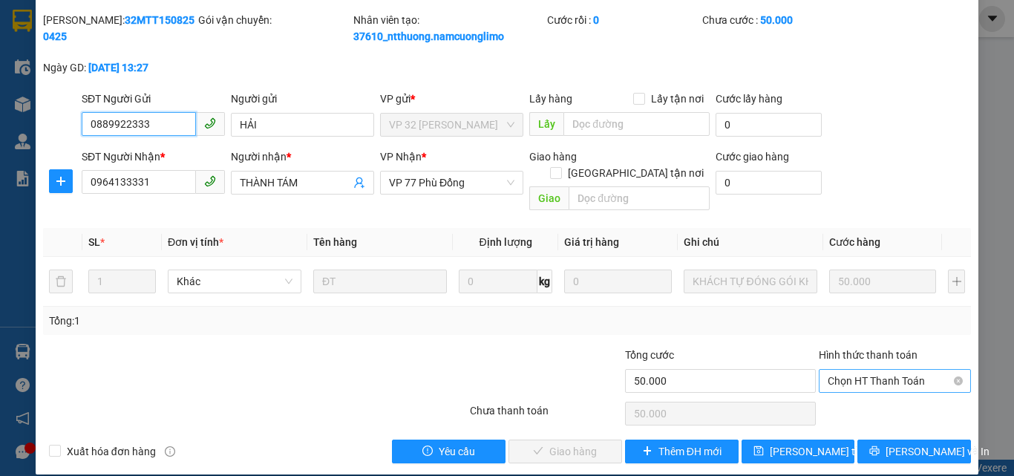
click at [866, 370] on span "Chọn HT Thanh Toán" at bounding box center [894, 381] width 134 height 22
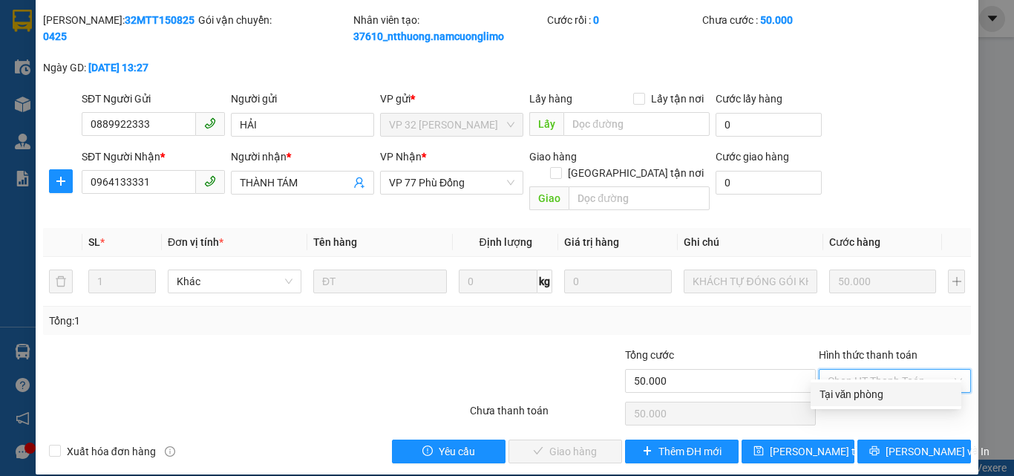
click at [836, 395] on div "Tại văn phòng" at bounding box center [885, 394] width 133 height 16
type input "0"
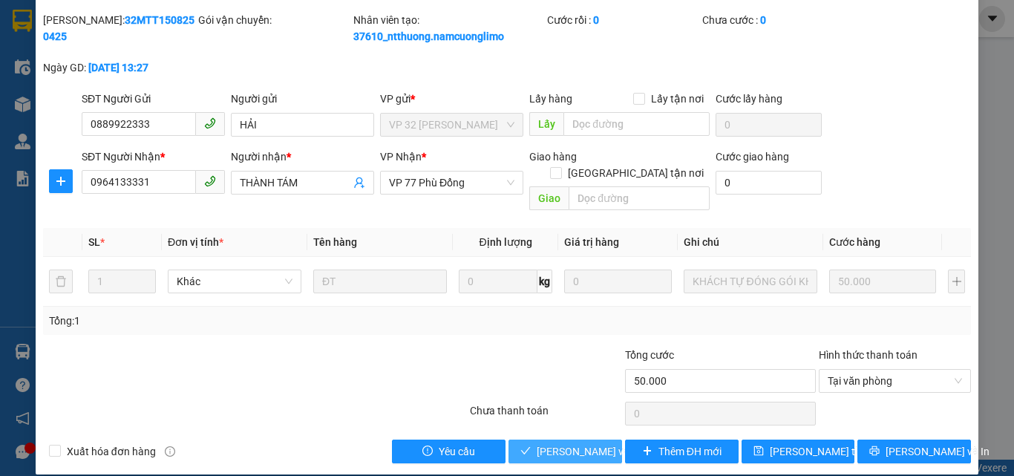
drag, startPoint x: 571, startPoint y: 434, endPoint x: 574, endPoint y: 427, distance: 7.7
click at [571, 443] on span "[PERSON_NAME] và Giao hàng" at bounding box center [607, 451] width 142 height 16
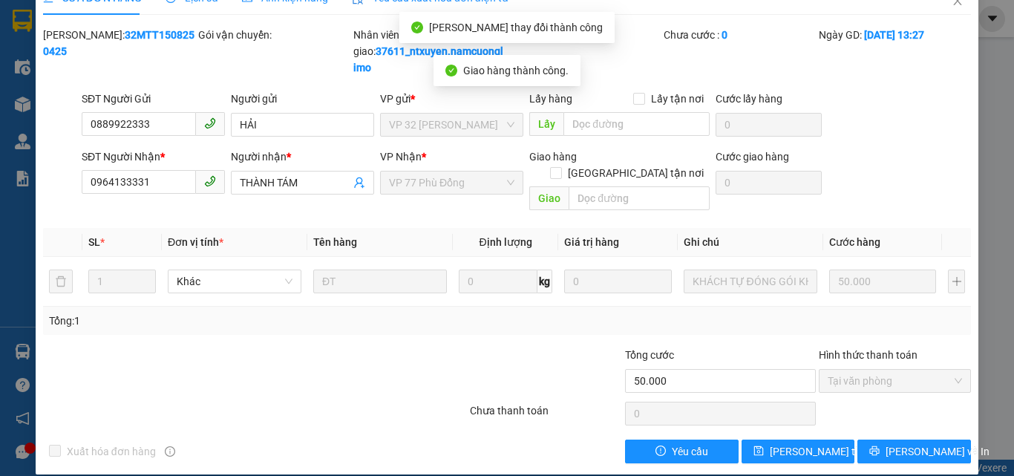
scroll to position [0, 0]
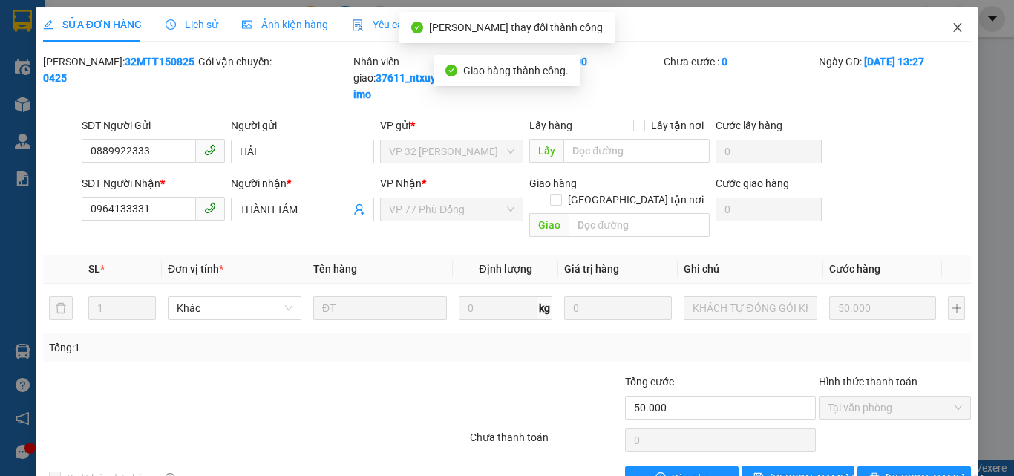
click at [953, 25] on icon "close" at bounding box center [957, 27] width 8 height 9
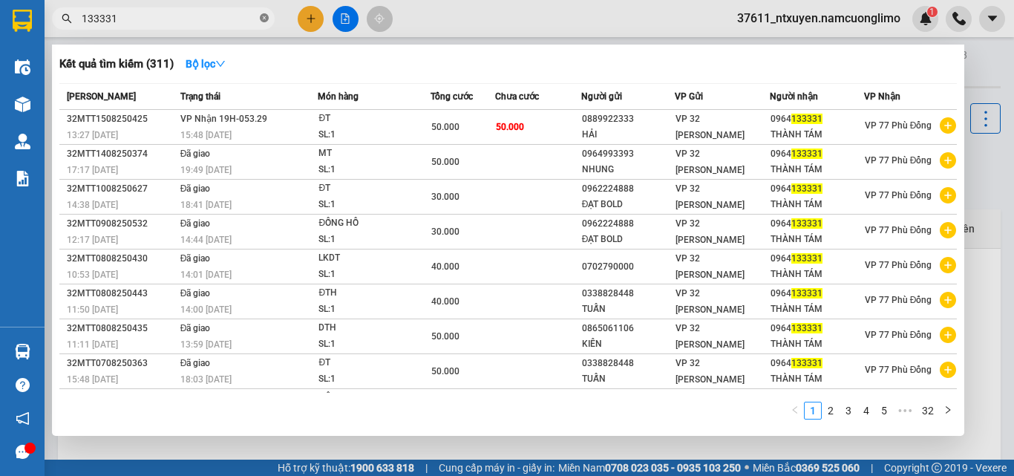
click at [264, 14] on span at bounding box center [264, 19] width 9 height 14
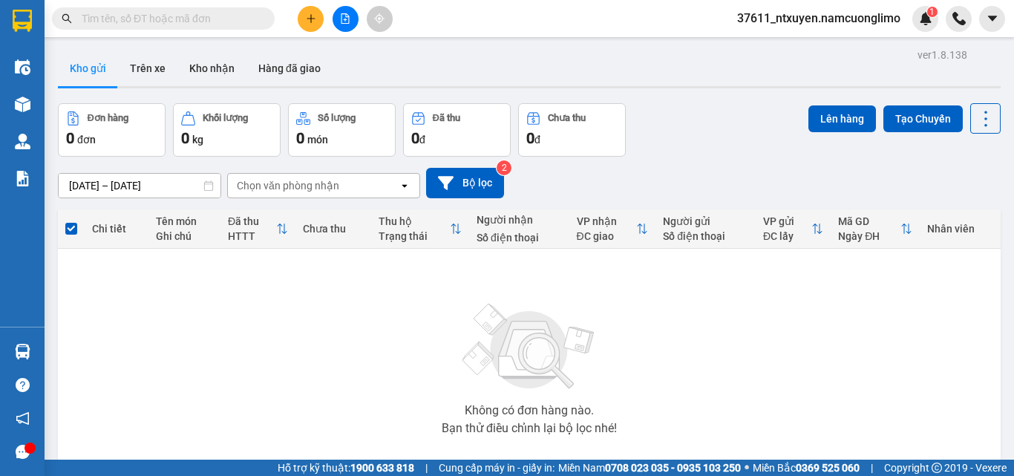
click at [214, 18] on input "text" at bounding box center [169, 18] width 175 height 16
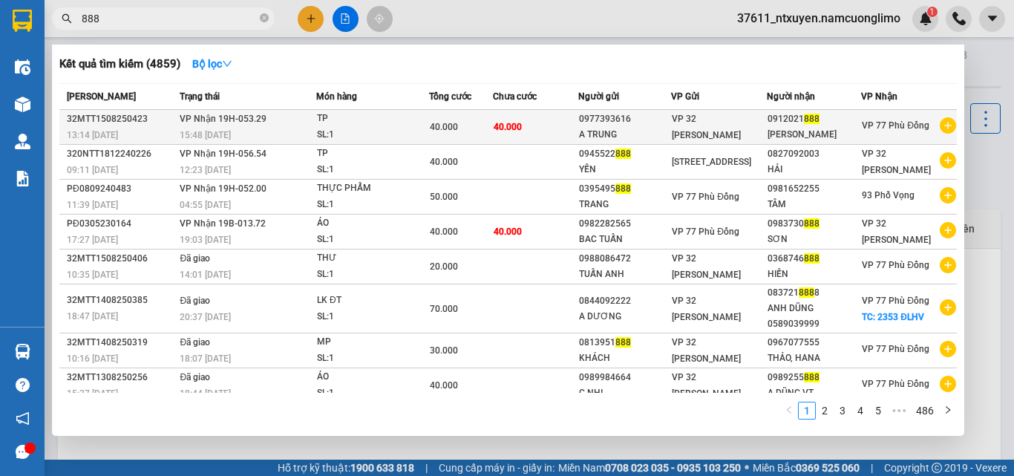
type input "888"
click at [267, 128] on td "VP Nhận 19H-053.29 15:48 [DATE]" at bounding box center [246, 127] width 140 height 35
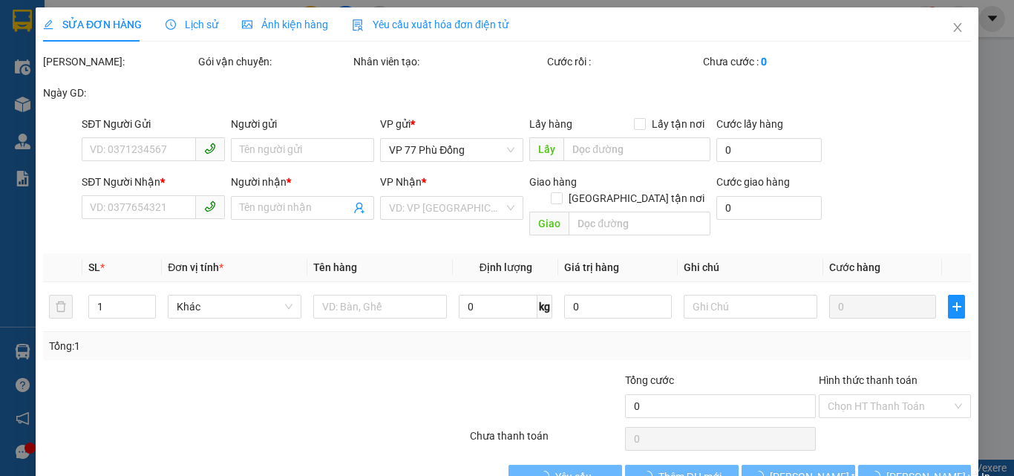
type input "0977393616"
type input "A TRUNG"
type input "0912021888"
type input "[PERSON_NAME]"
type input "40.000"
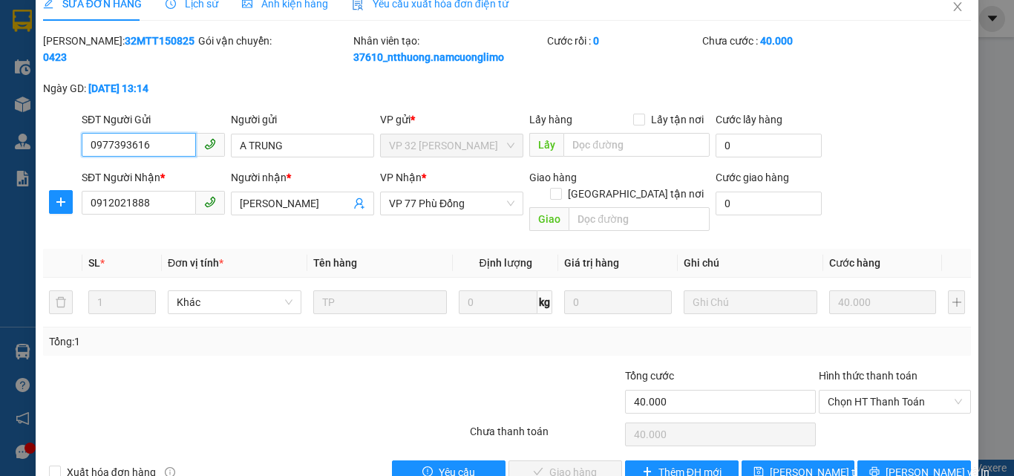
scroll to position [42, 0]
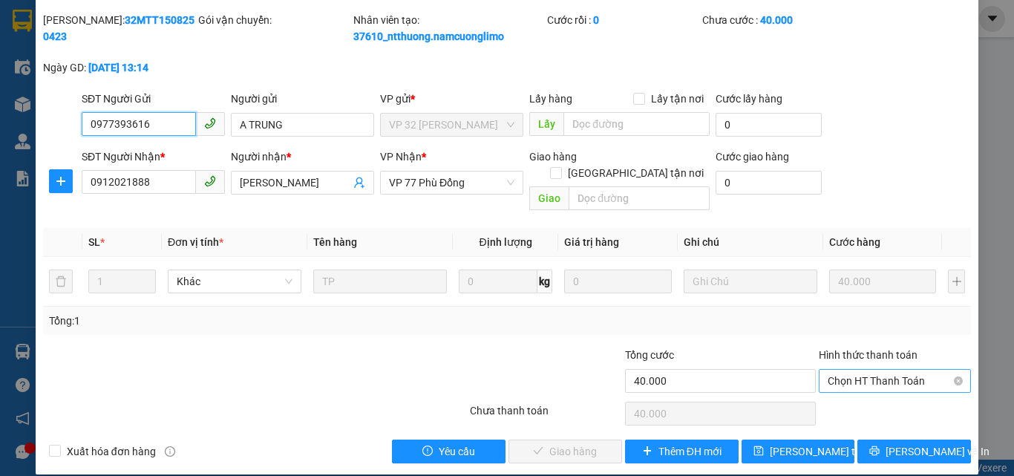
click at [850, 370] on span "Chọn HT Thanh Toán" at bounding box center [894, 381] width 134 height 22
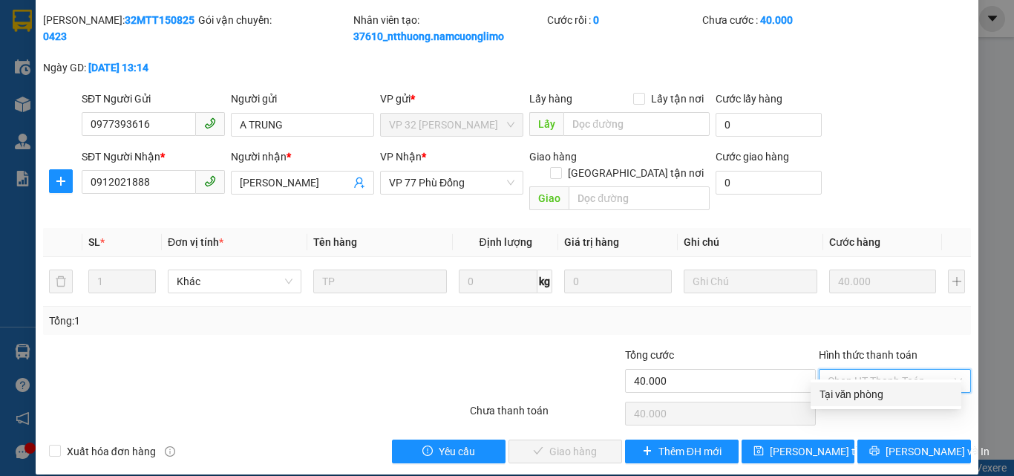
click at [844, 398] on div "Tại văn phòng" at bounding box center [885, 394] width 133 height 16
type input "0"
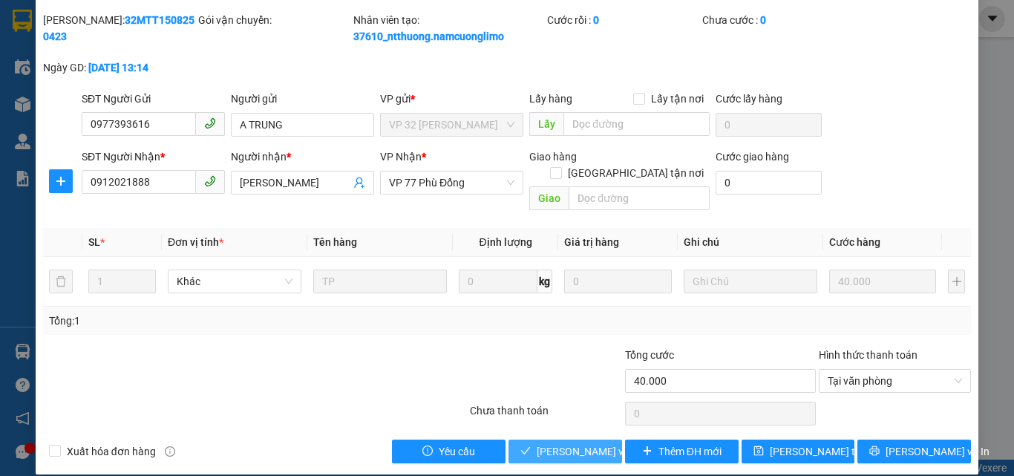
click at [574, 443] on span "[PERSON_NAME] và Giao hàng" at bounding box center [607, 451] width 142 height 16
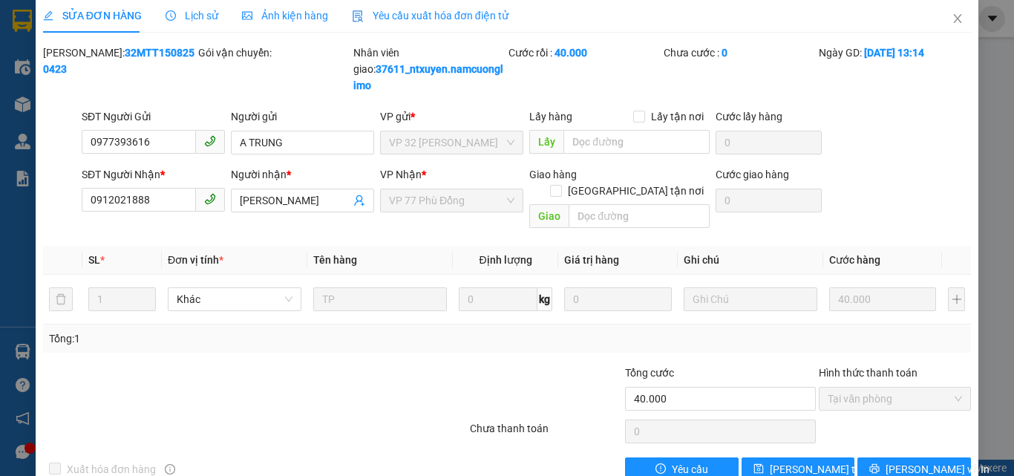
scroll to position [0, 0]
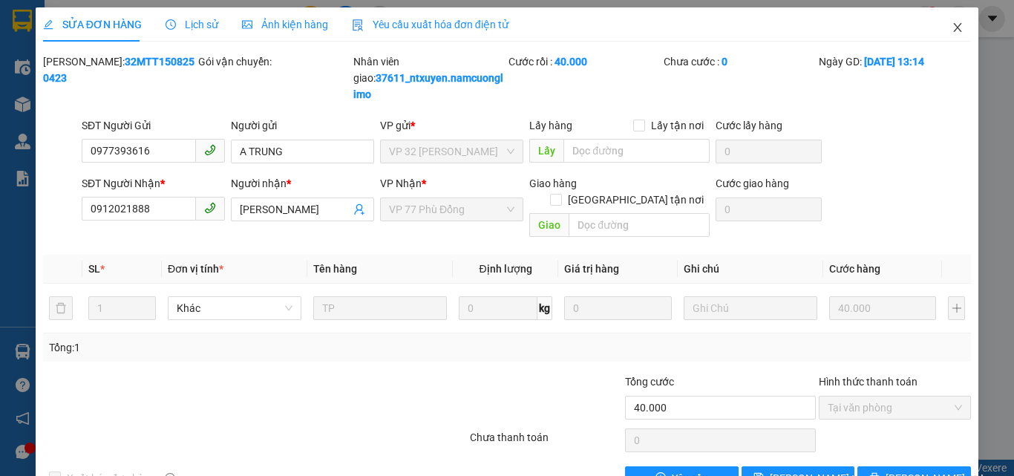
click at [951, 23] on icon "close" at bounding box center [957, 28] width 12 height 12
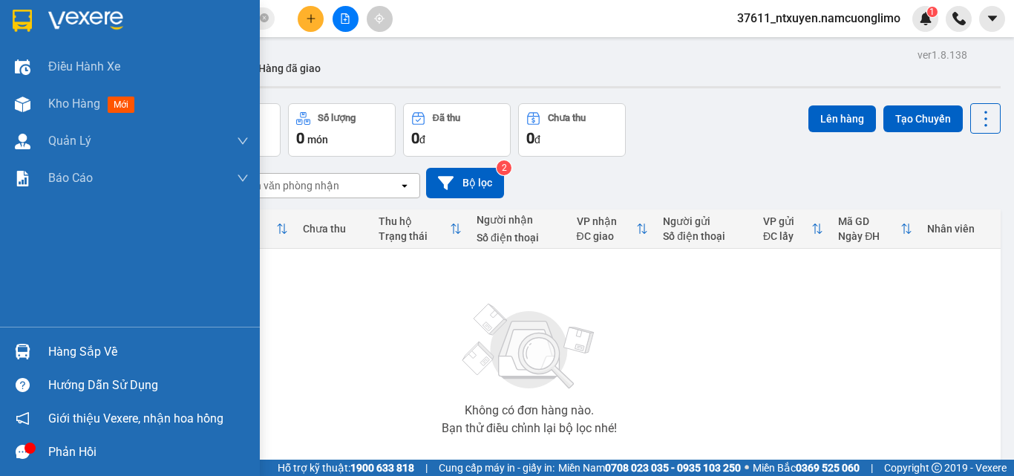
click at [61, 351] on div "Hàng sắp về" at bounding box center [148, 352] width 200 height 22
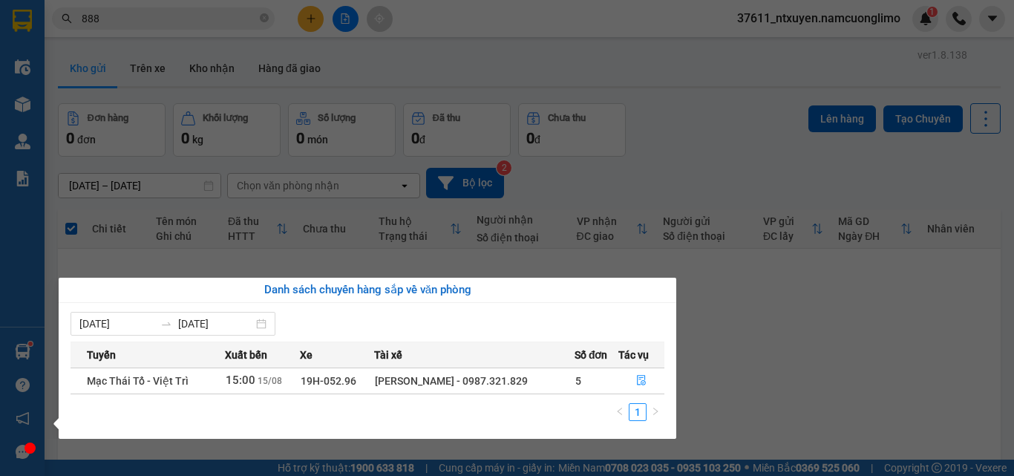
click at [792, 353] on section "Kết quả tìm kiếm ( 4859 ) Bộ lọc Mã ĐH Trạng thái Món hàng Tổng cước Chưa cước …" at bounding box center [507, 238] width 1014 height 476
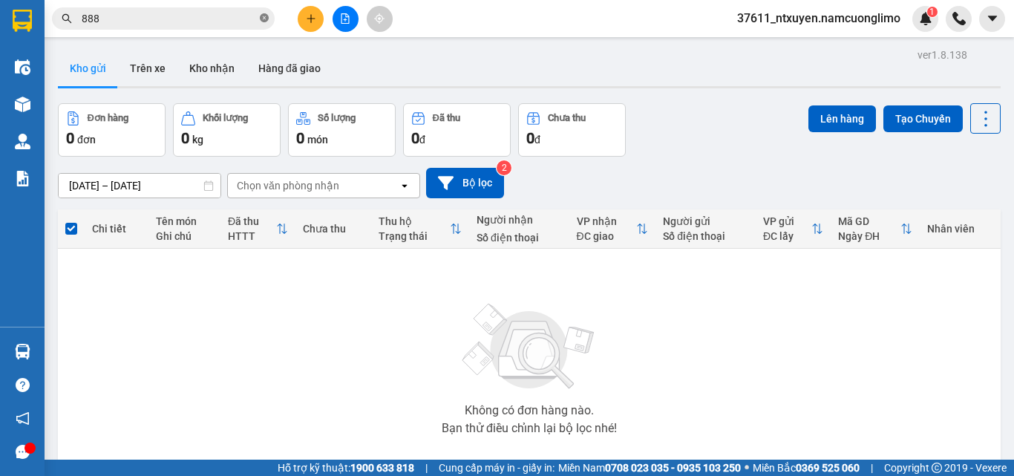
click at [264, 17] on icon "close-circle" at bounding box center [264, 17] width 9 height 9
click at [164, 13] on input "text" at bounding box center [169, 18] width 175 height 16
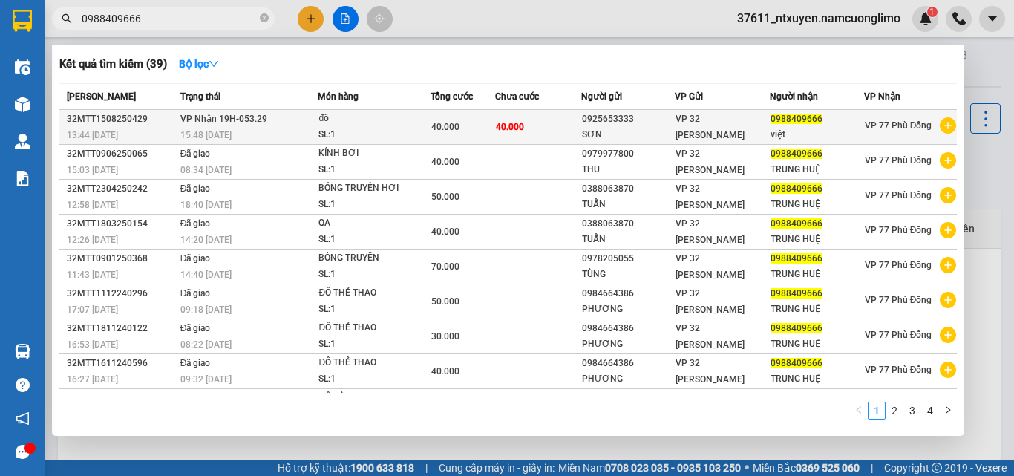
type input "0988409666"
click at [361, 121] on div "đô" at bounding box center [373, 119] width 111 height 16
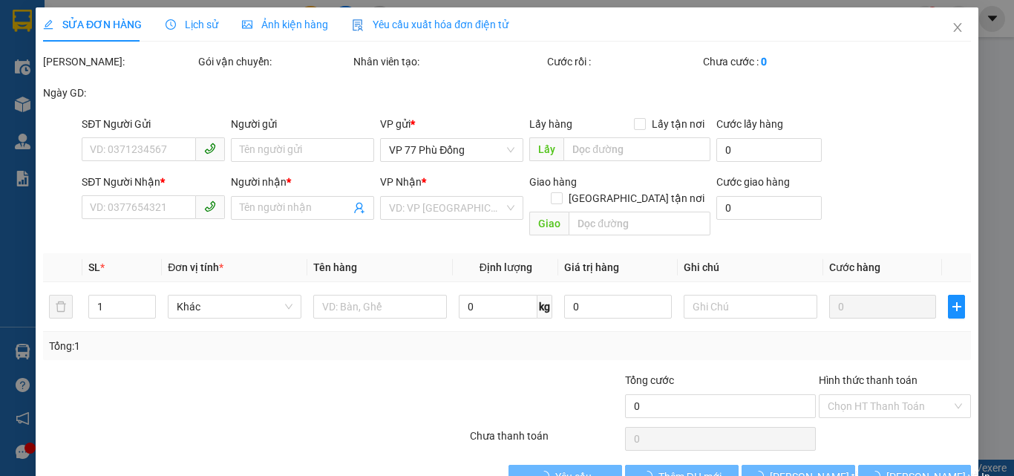
type input "0925653333"
type input "SƠN"
type input "0988409666"
type input "việt"
type input "40.000"
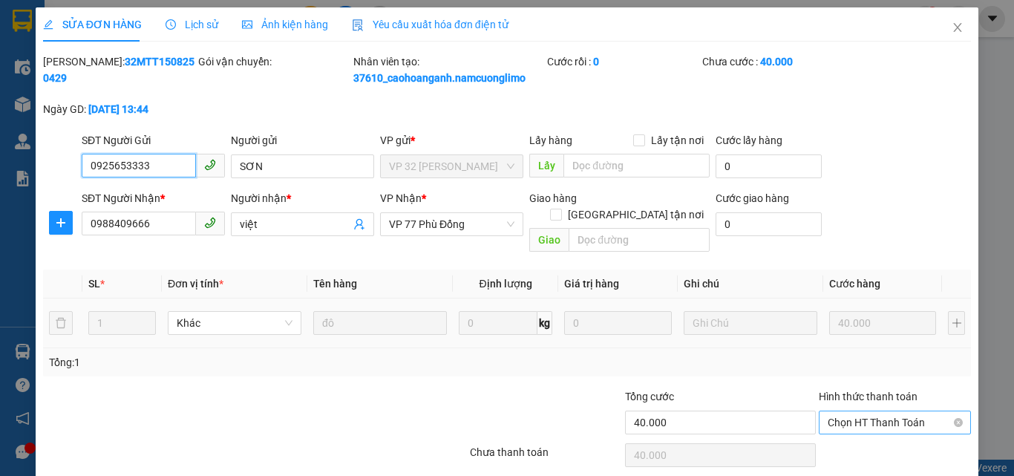
scroll to position [42, 0]
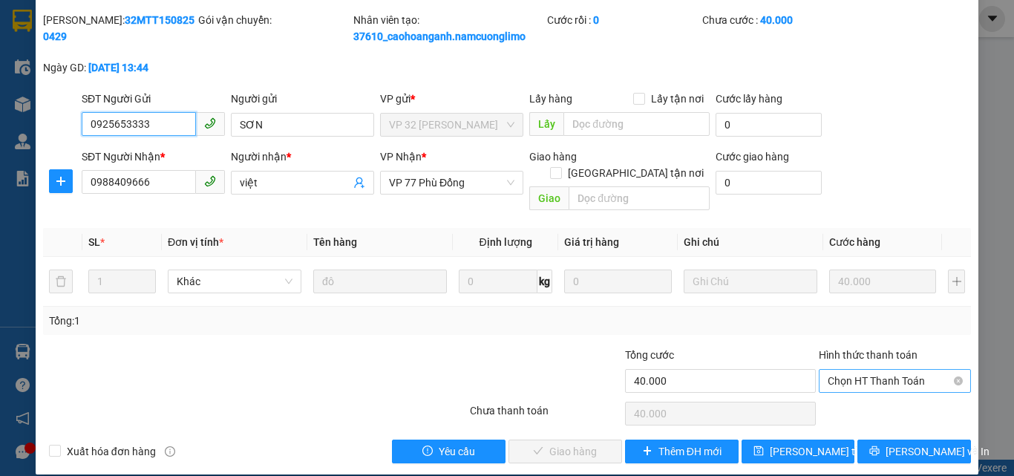
click at [866, 370] on span "Chọn HT Thanh Toán" at bounding box center [894, 381] width 134 height 22
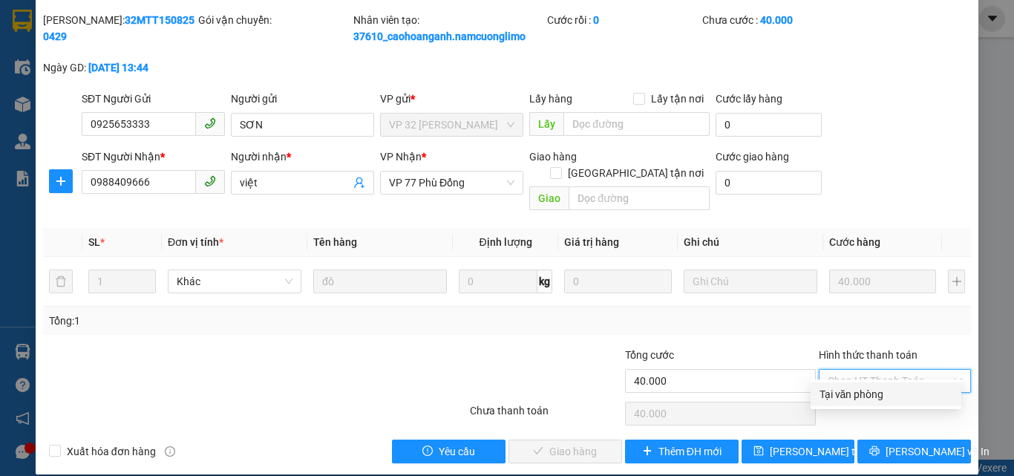
drag, startPoint x: 860, startPoint y: 393, endPoint x: 698, endPoint y: 428, distance: 165.6
click at [859, 393] on div "Tại văn phòng" at bounding box center [885, 394] width 133 height 16
type input "0"
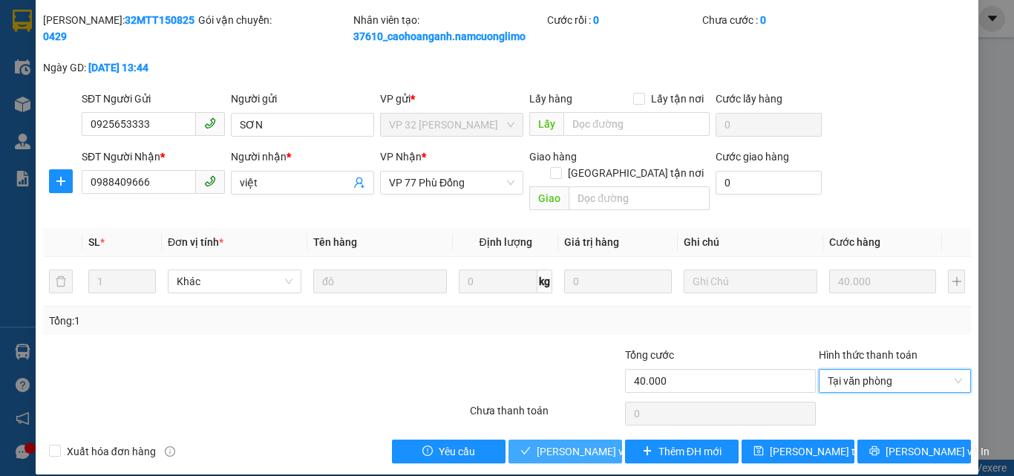
click at [558, 443] on span "[PERSON_NAME] và Giao hàng" at bounding box center [607, 451] width 142 height 16
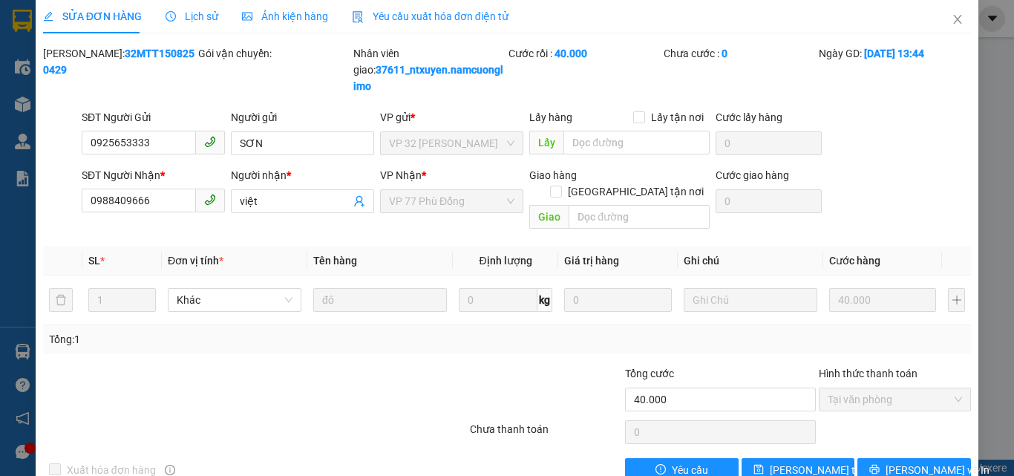
scroll to position [0, 0]
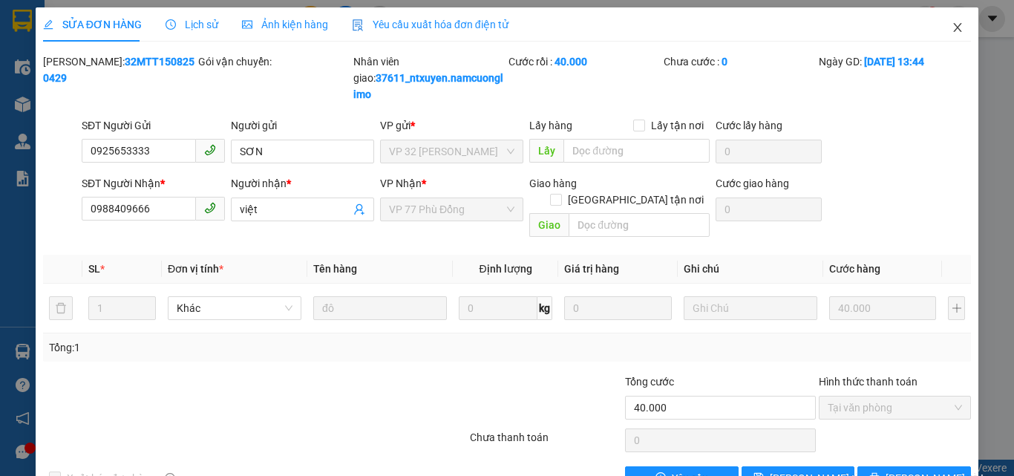
click at [938, 30] on span "Close" at bounding box center [957, 28] width 42 height 42
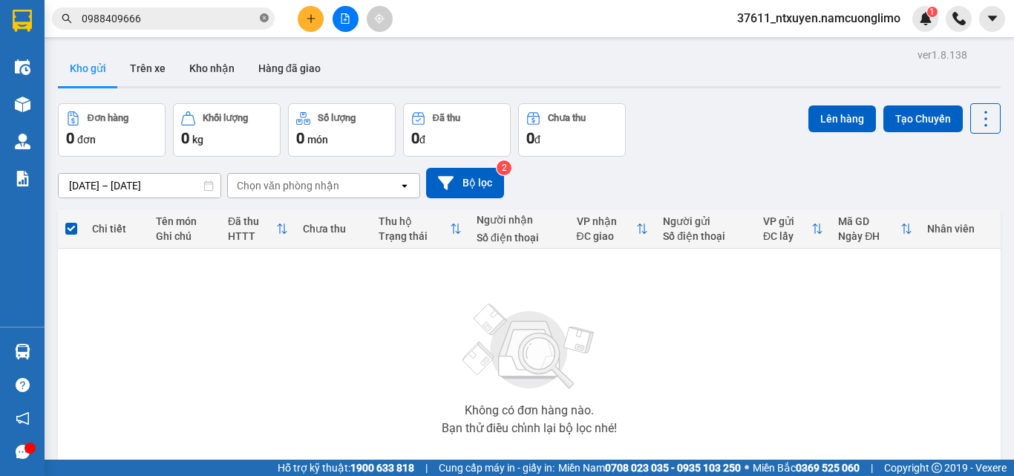
click at [265, 15] on icon "close-circle" at bounding box center [264, 17] width 9 height 9
click at [222, 12] on input "text" at bounding box center [169, 18] width 175 height 16
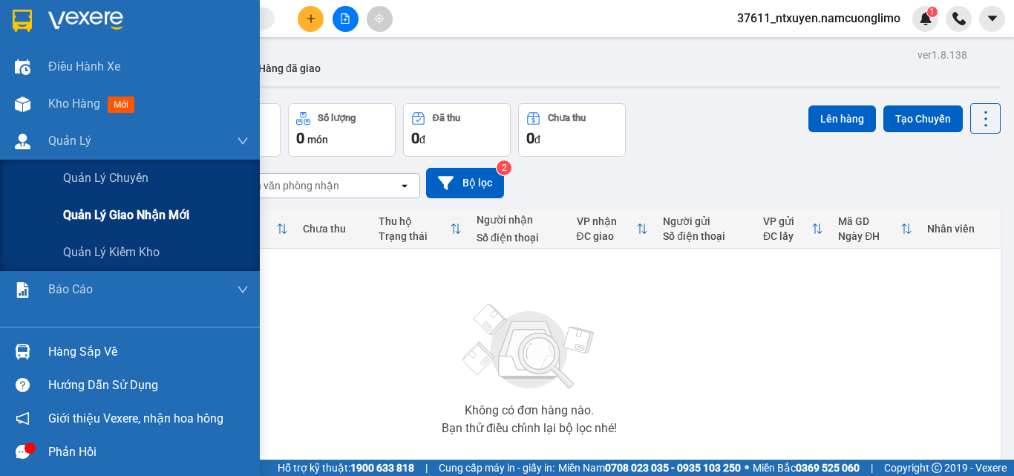
click at [114, 213] on span "Quản lý giao nhận mới" at bounding box center [126, 215] width 126 height 19
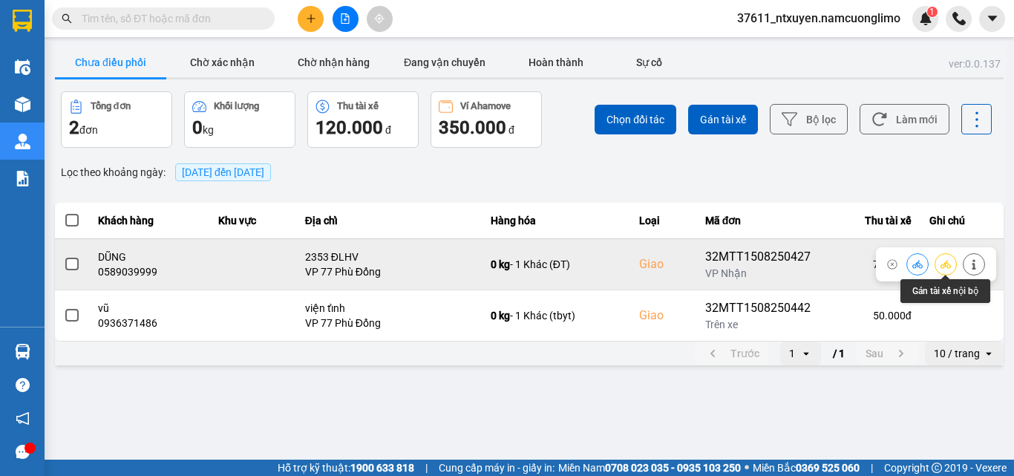
click at [945, 266] on icon at bounding box center [945, 264] width 10 height 10
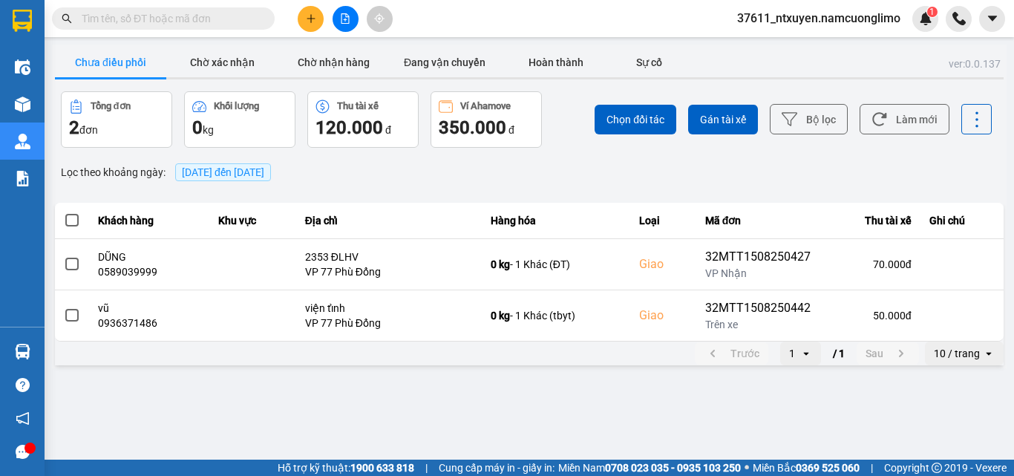
click at [896, 419] on main "ver: 0.0.137 Chưa điều phối Chờ xác nhận Chờ nhận hàng Đang vận chuyển Hoàn thà…" at bounding box center [507, 229] width 1014 height 459
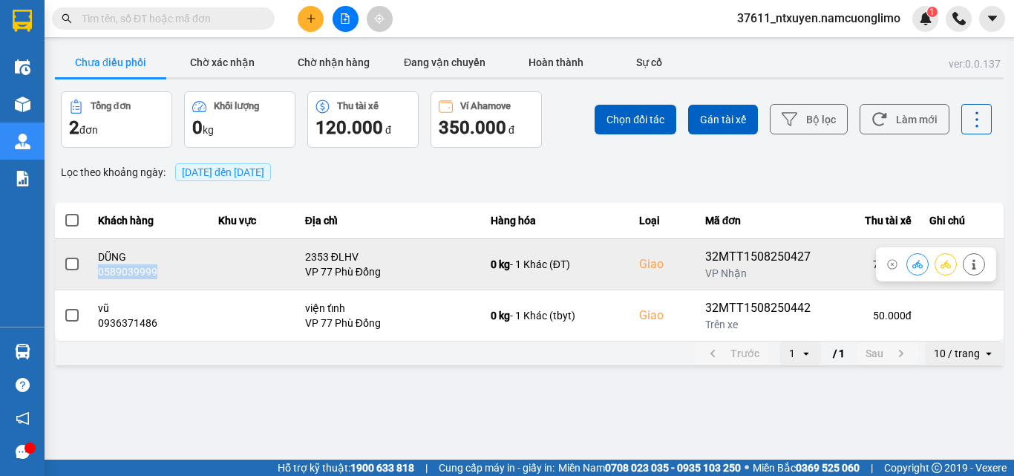
drag, startPoint x: 171, startPoint y: 269, endPoint x: 95, endPoint y: 269, distance: 75.7
click at [95, 269] on td "DŨNG 0589039999" at bounding box center [149, 263] width 120 height 51
copy div "0589039999"
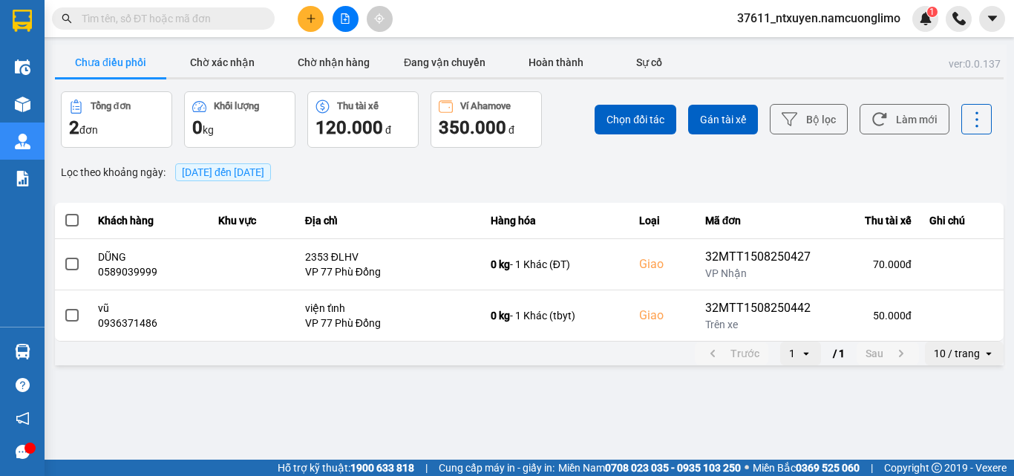
click at [155, 17] on input "text" at bounding box center [169, 18] width 175 height 16
paste input "0589039999"
type input "0589039999"
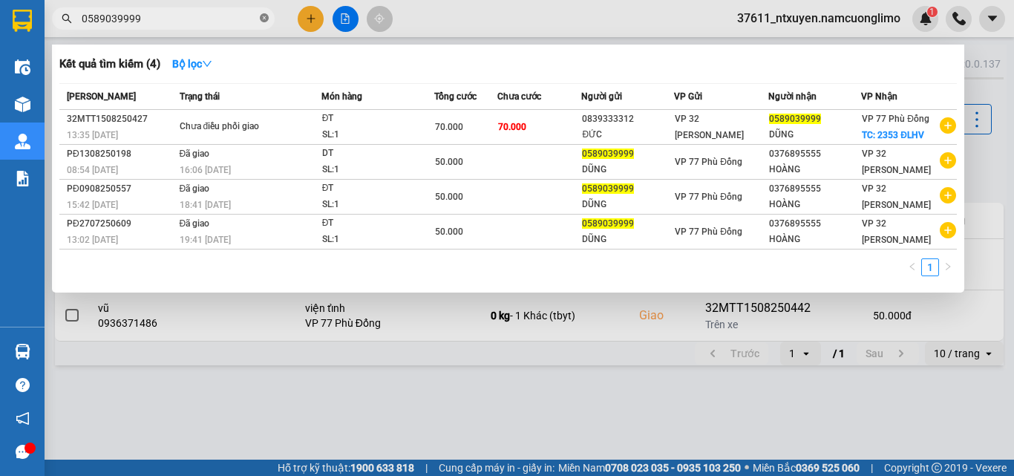
click at [266, 17] on icon "close-circle" at bounding box center [264, 17] width 9 height 9
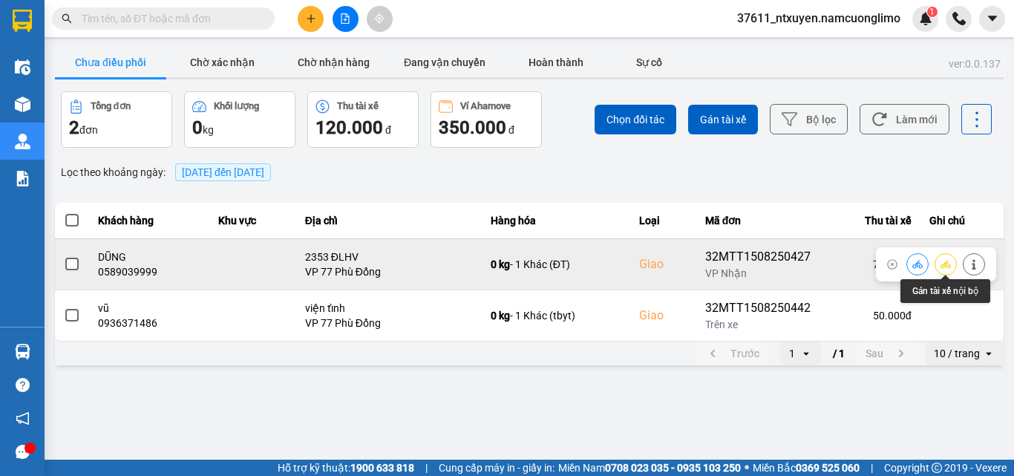
click at [947, 265] on icon at bounding box center [945, 264] width 10 height 8
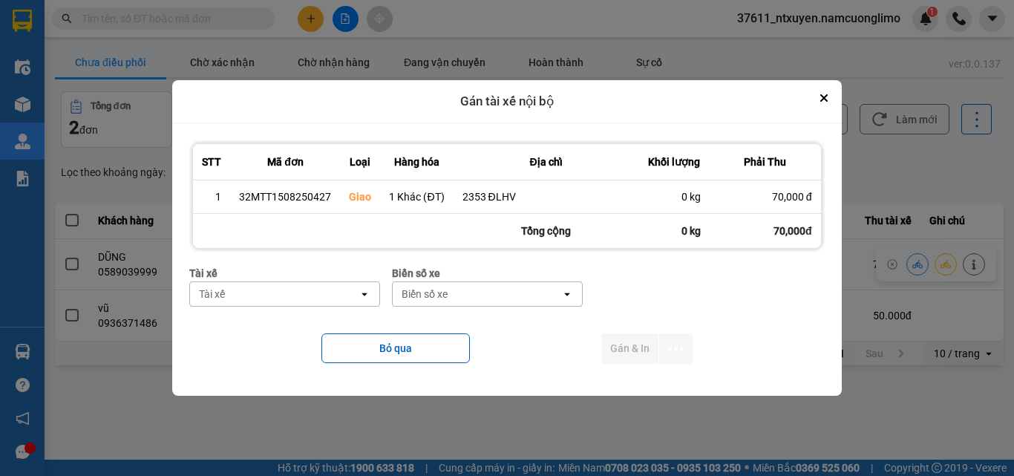
click at [270, 296] on div "Tài xế" at bounding box center [274, 294] width 168 height 24
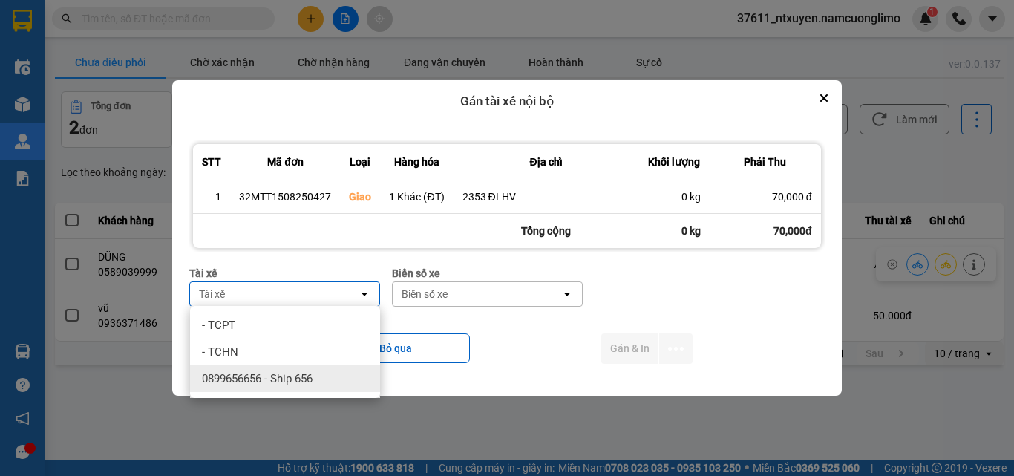
drag, startPoint x: 280, startPoint y: 379, endPoint x: 307, endPoint y: 367, distance: 29.9
click at [280, 379] on span "0899656656 - Ship 656" at bounding box center [257, 378] width 111 height 15
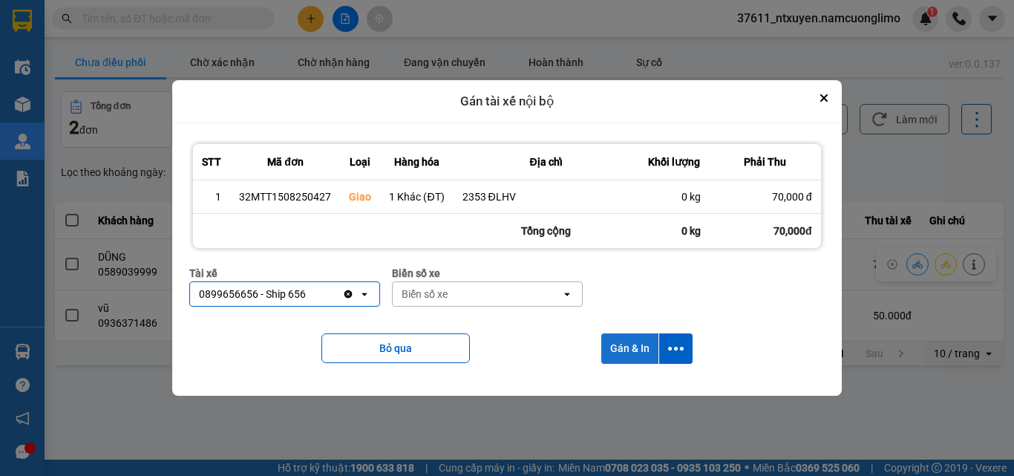
click at [640, 348] on button "Gán & In" at bounding box center [629, 348] width 57 height 30
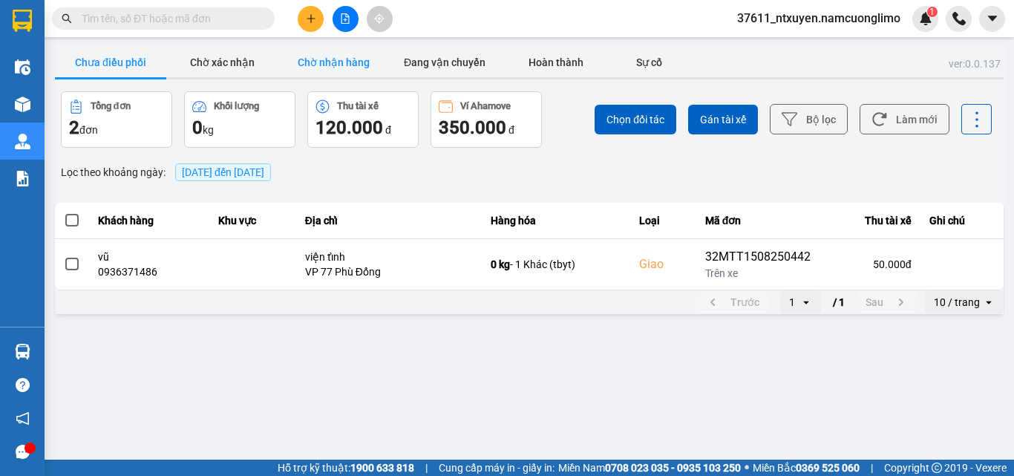
click at [332, 60] on button "Chờ nhận hàng" at bounding box center [333, 62] width 111 height 30
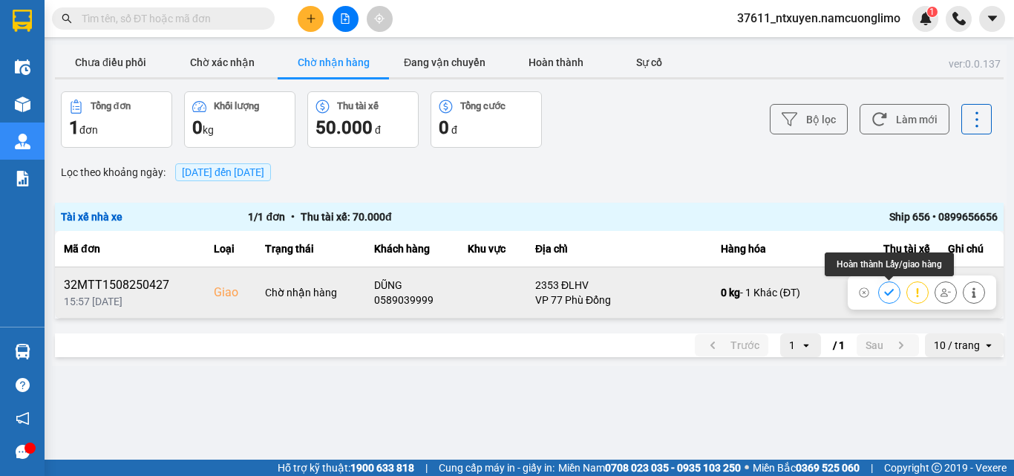
click at [887, 291] on icon at bounding box center [889, 292] width 10 height 10
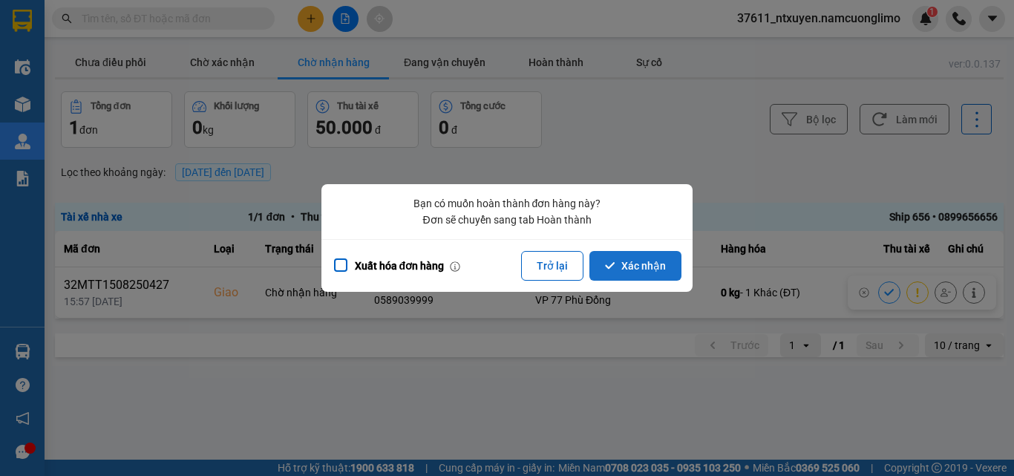
click at [662, 262] on button "Xác nhận" at bounding box center [635, 266] width 92 height 30
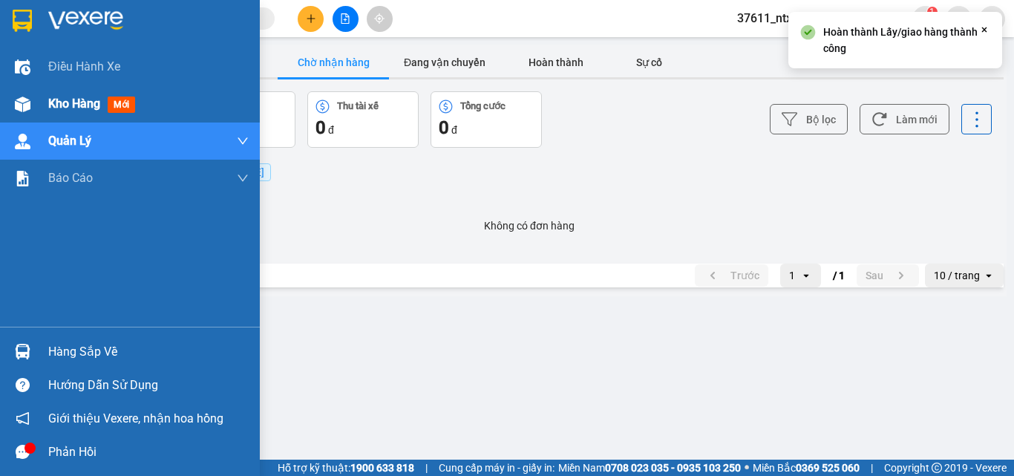
click at [62, 108] on span "Kho hàng" at bounding box center [74, 103] width 52 height 14
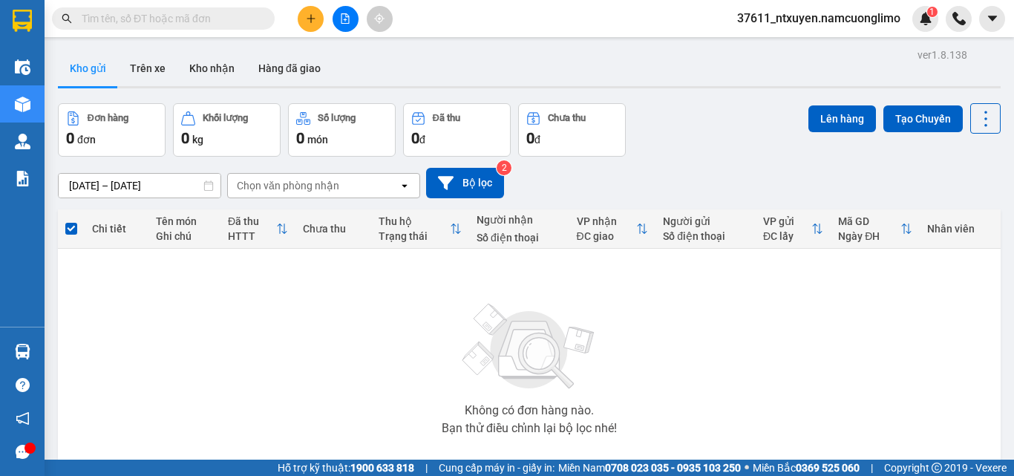
click at [226, 18] on input "text" at bounding box center [169, 18] width 175 height 16
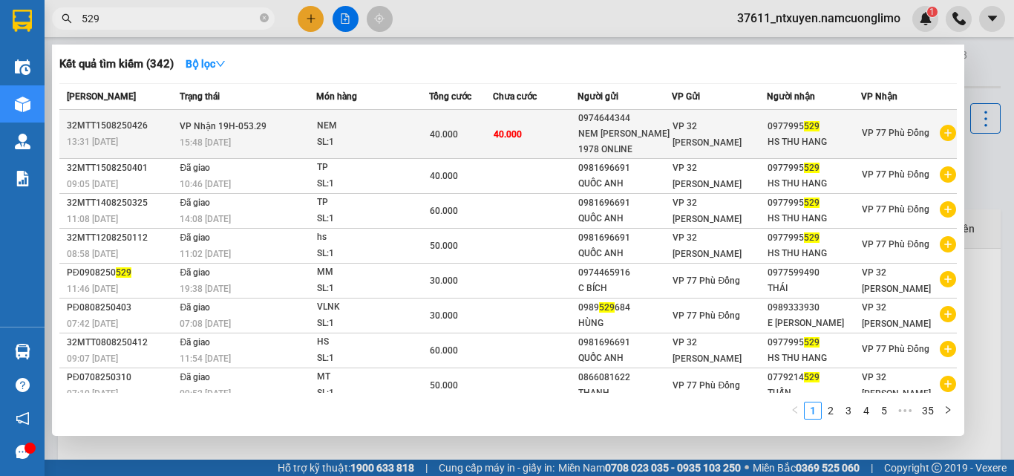
type input "529"
click at [247, 131] on span "VP Nhận 19H-053.29" at bounding box center [223, 126] width 87 height 10
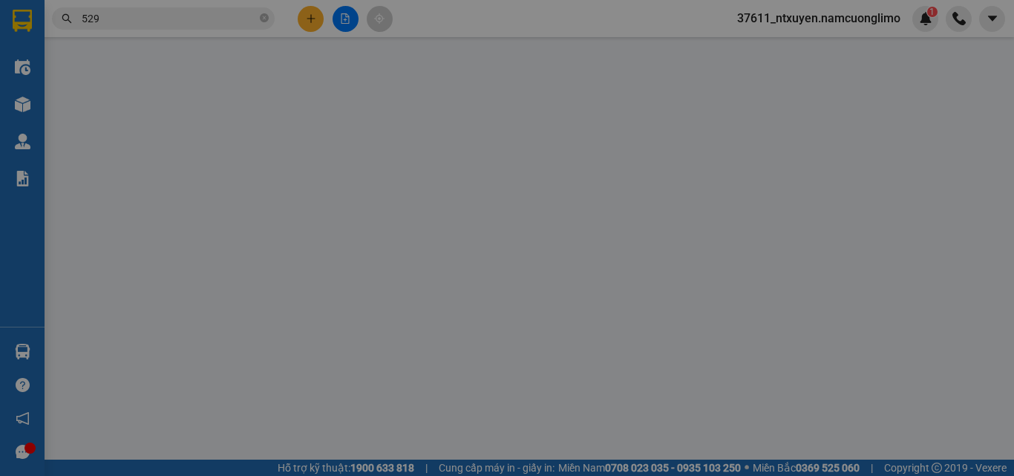
type input "0974644344"
type input "NEM BÀ THƯỜNG 1978 ONLINE"
type input "0977995529"
type input "HS THU HANG"
type input "40.000"
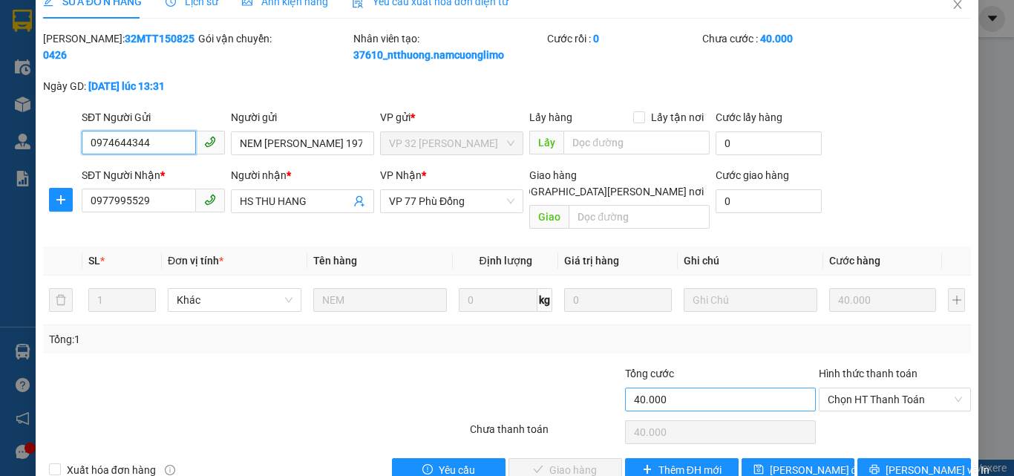
scroll to position [42, 0]
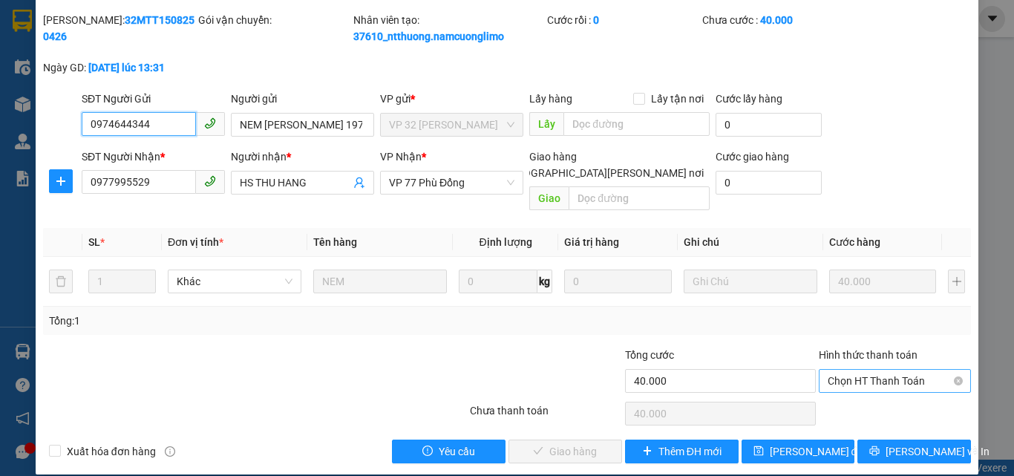
click at [859, 370] on span "Chọn HT Thanh Toán" at bounding box center [894, 381] width 134 height 22
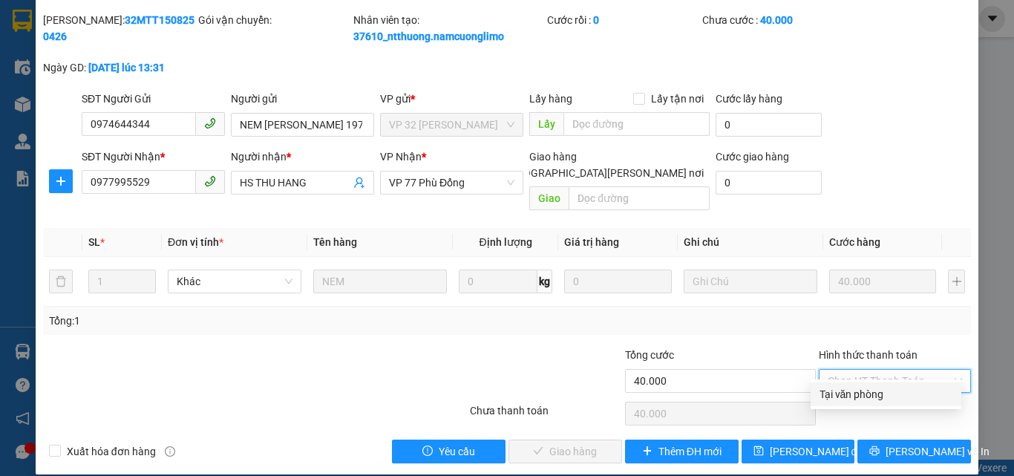
drag, startPoint x: 847, startPoint y: 390, endPoint x: 775, endPoint y: 407, distance: 73.1
click at [847, 391] on div "Tại văn phòng" at bounding box center [885, 394] width 133 height 16
type input "0"
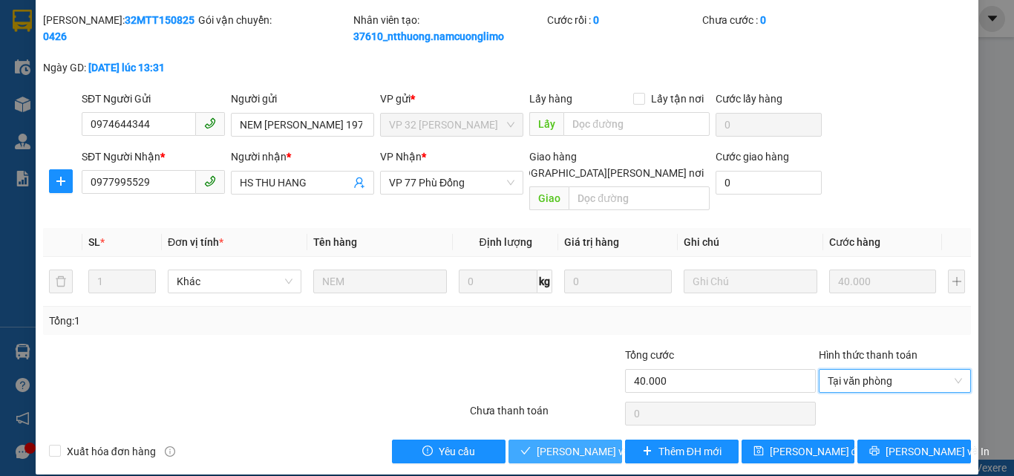
click at [587, 443] on span "[PERSON_NAME] và Giao hàng" at bounding box center [636, 451] width 200 height 16
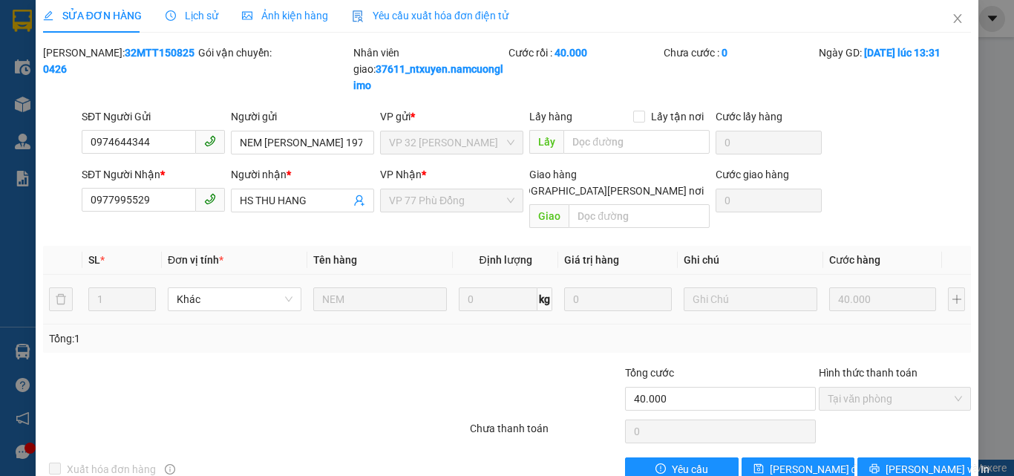
scroll to position [0, 0]
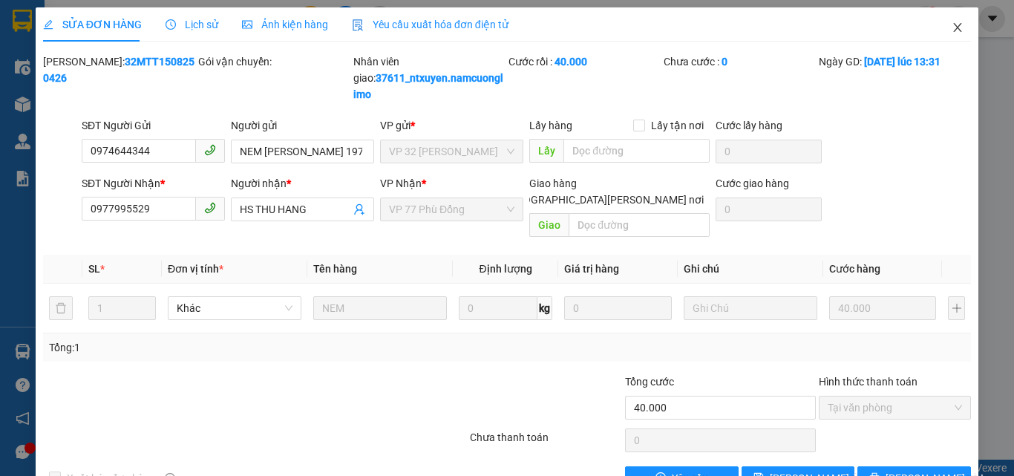
click at [953, 24] on span "Close" at bounding box center [957, 28] width 42 height 42
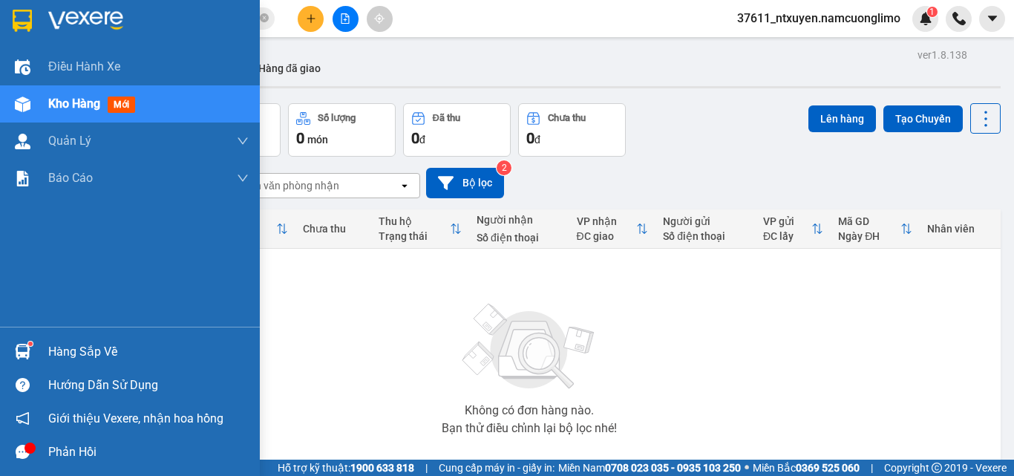
click at [79, 341] on div "Hàng sắp về" at bounding box center [148, 352] width 200 height 22
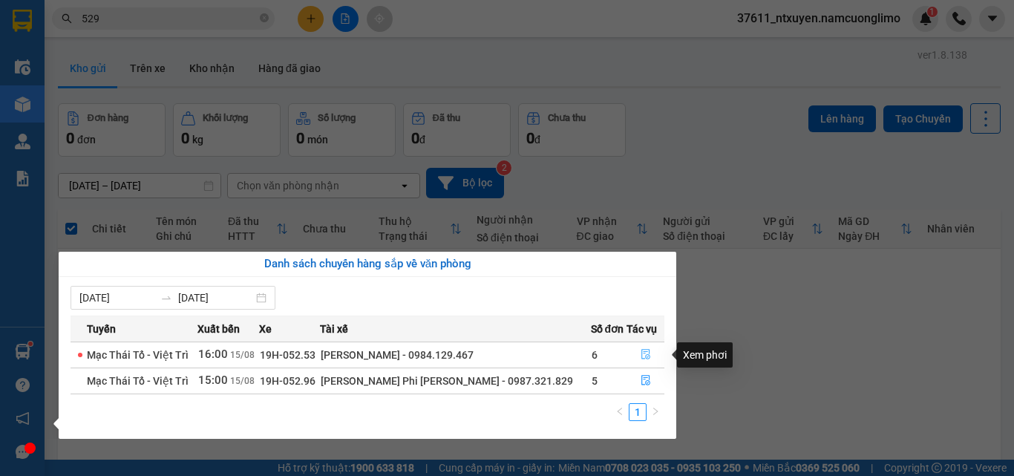
click at [632, 352] on button "button" at bounding box center [645, 355] width 36 height 24
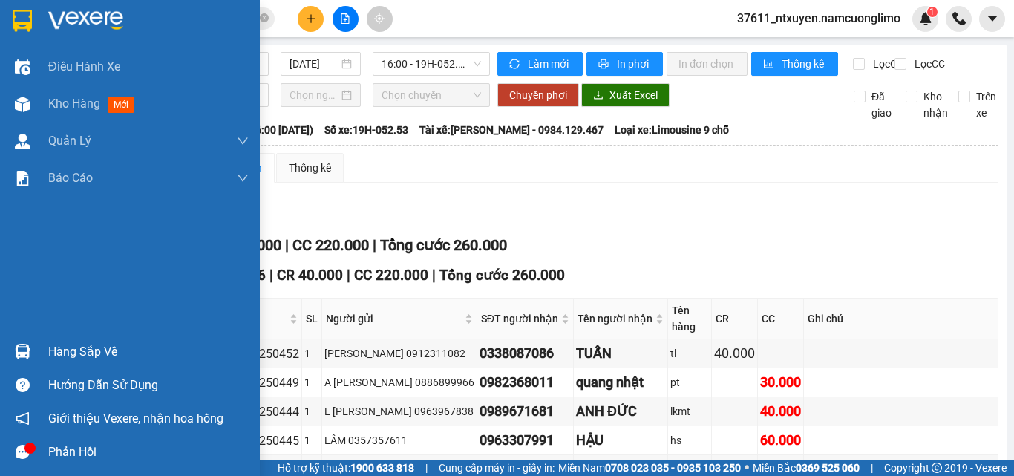
click at [73, 352] on div "Hàng sắp về" at bounding box center [148, 352] width 200 height 22
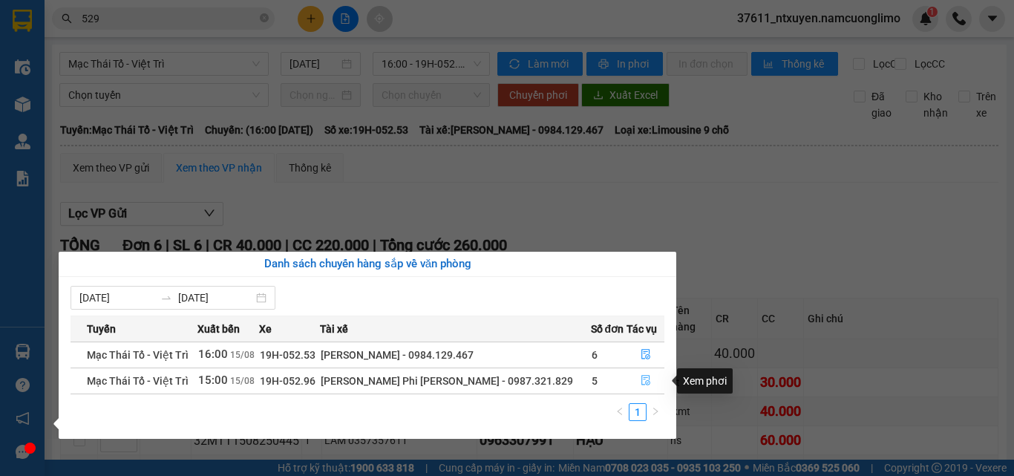
click at [641, 378] on icon "file-done" at bounding box center [645, 380] width 9 height 10
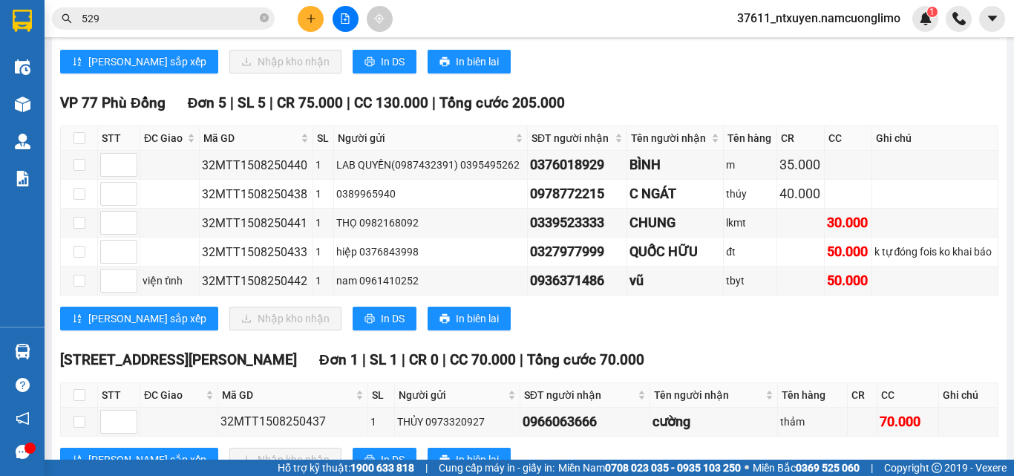
scroll to position [318, 0]
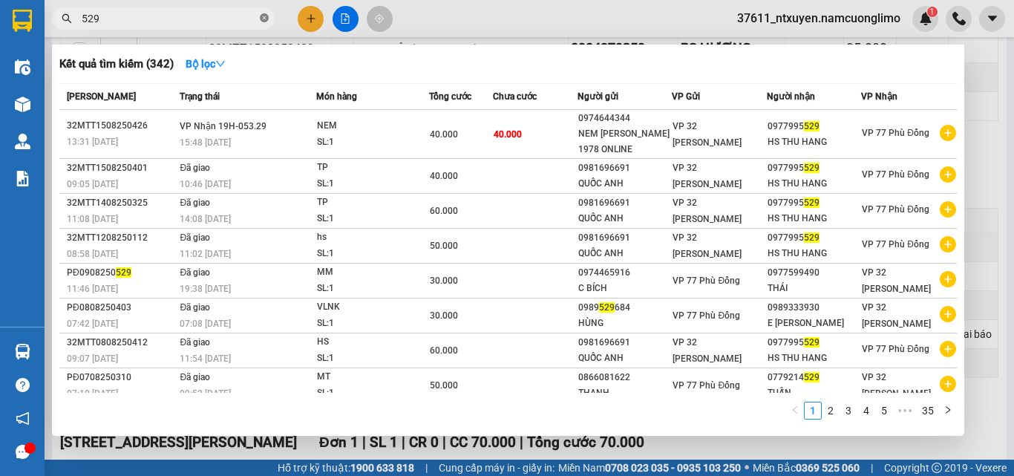
click at [264, 19] on icon "close-circle" at bounding box center [264, 17] width 9 height 9
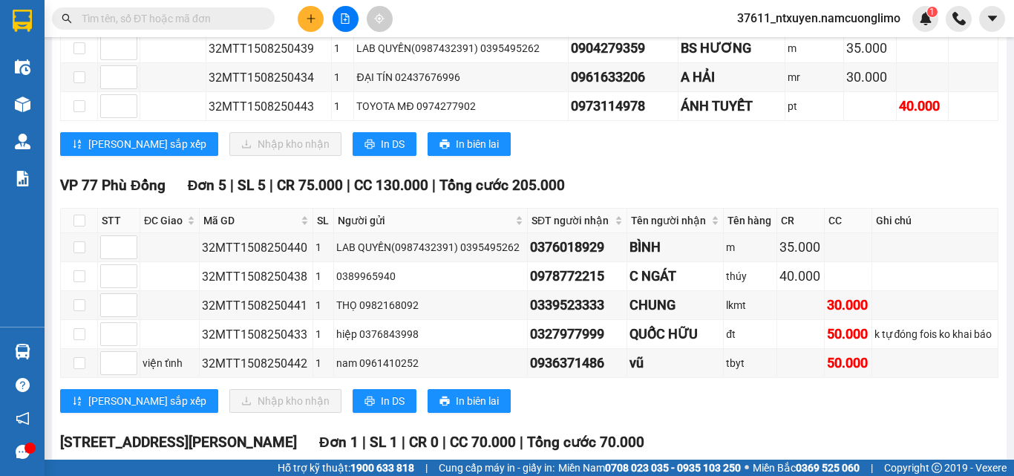
click at [231, 19] on input "text" at bounding box center [169, 18] width 175 height 16
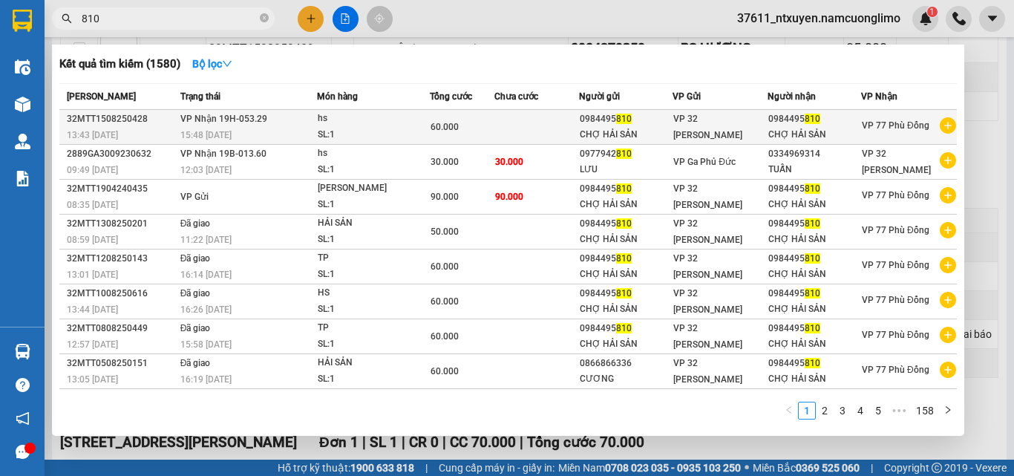
type input "810"
click at [285, 126] on td "VP Nhận 19H-053.29 15:48 [DATE]" at bounding box center [247, 127] width 140 height 35
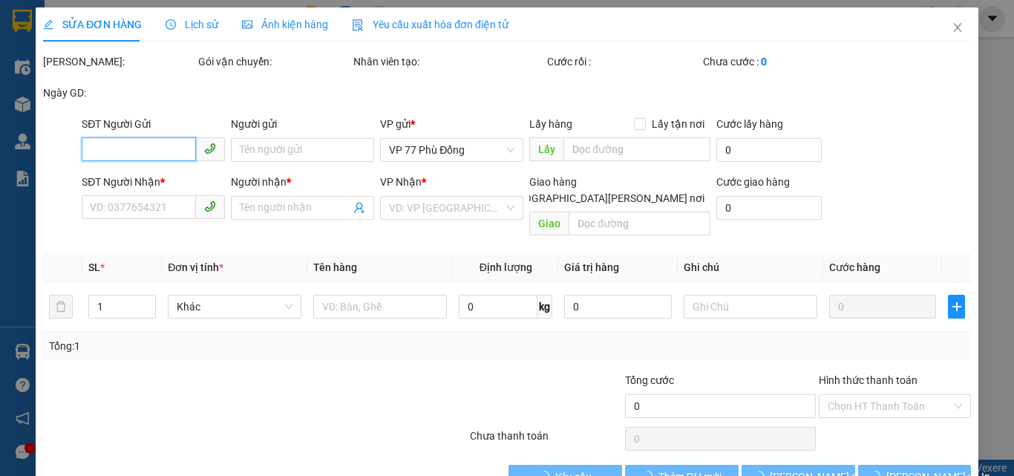
type input "0984495810"
type input "CHỢ HẢI SẢN"
type input "0984495810"
type input "CHỢ HẢI SẢN"
type input "60.000"
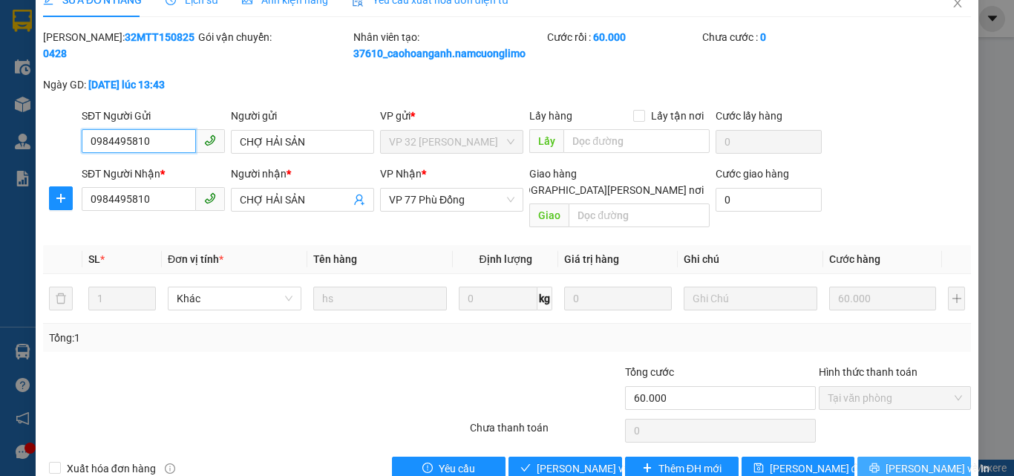
scroll to position [42, 0]
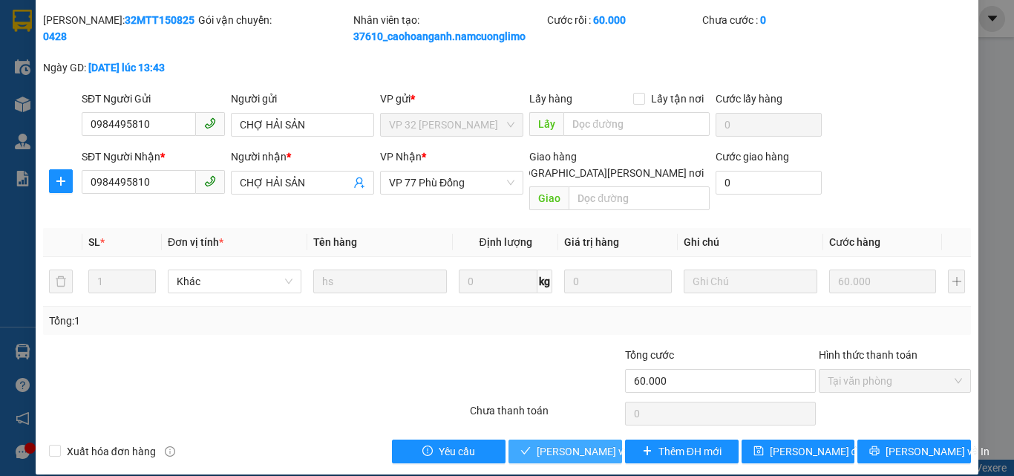
drag, startPoint x: 565, startPoint y: 436, endPoint x: 571, endPoint y: 426, distance: 11.0
click at [565, 443] on span "[PERSON_NAME] và Giao hàng" at bounding box center [636, 451] width 200 height 16
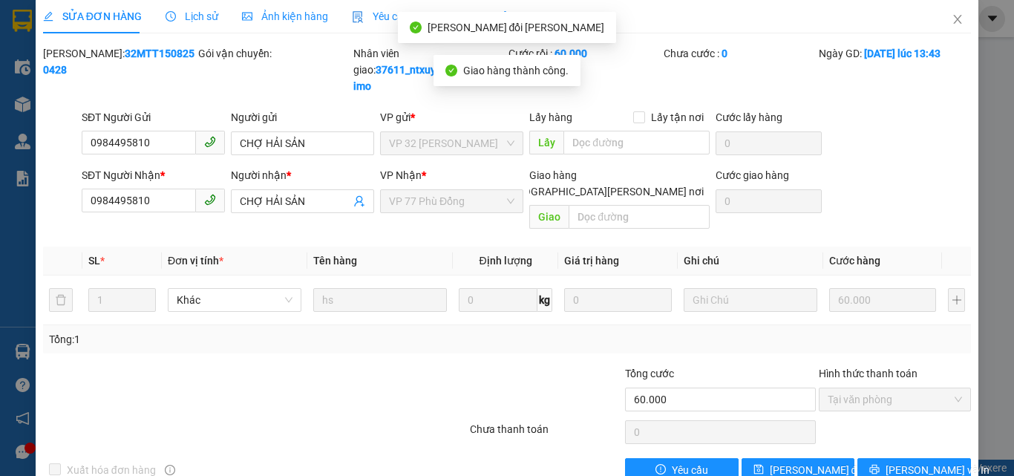
scroll to position [0, 0]
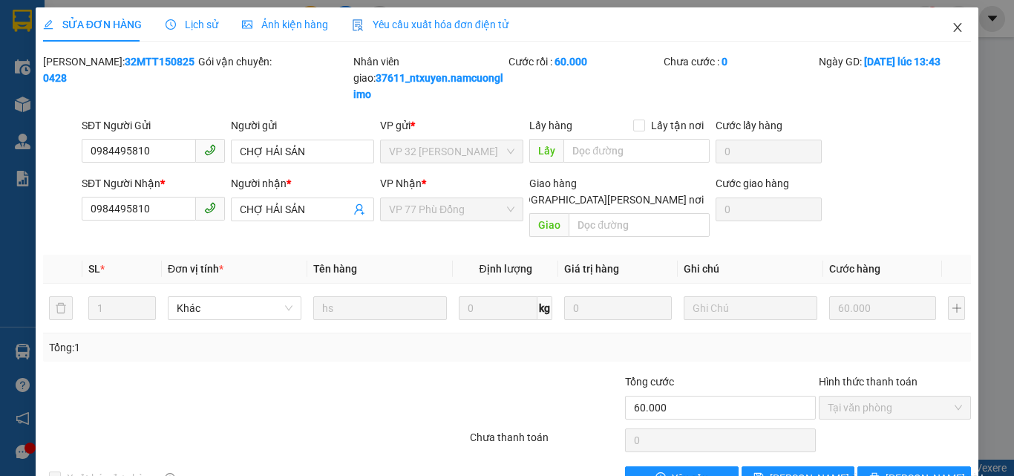
click at [951, 27] on icon "close" at bounding box center [957, 28] width 12 height 12
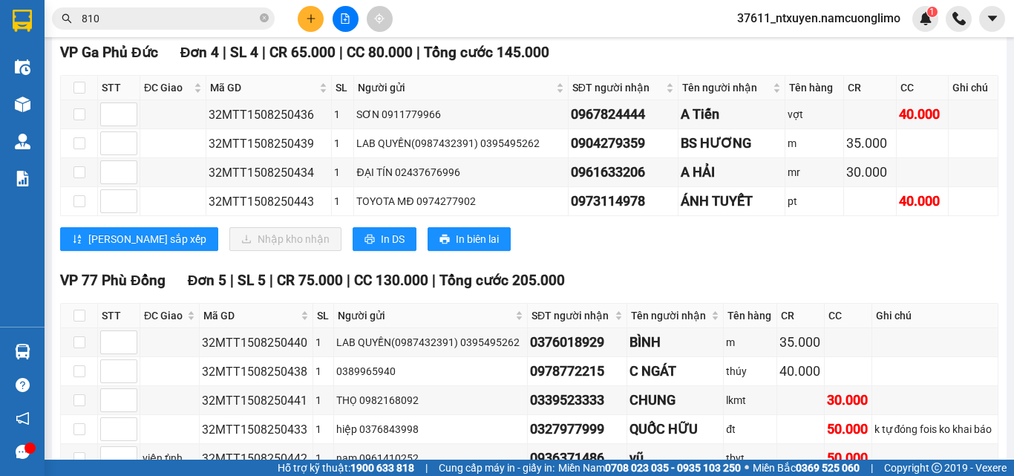
scroll to position [371, 0]
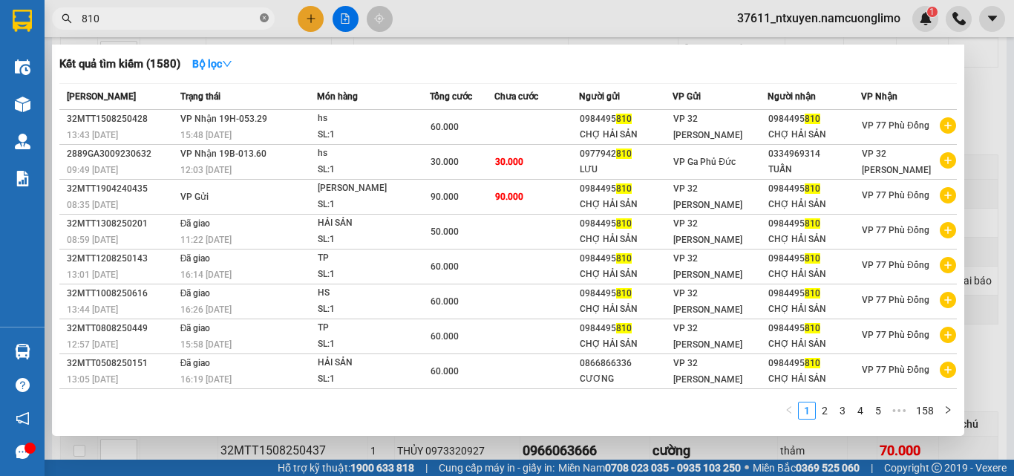
click at [263, 14] on icon "close-circle" at bounding box center [264, 17] width 9 height 9
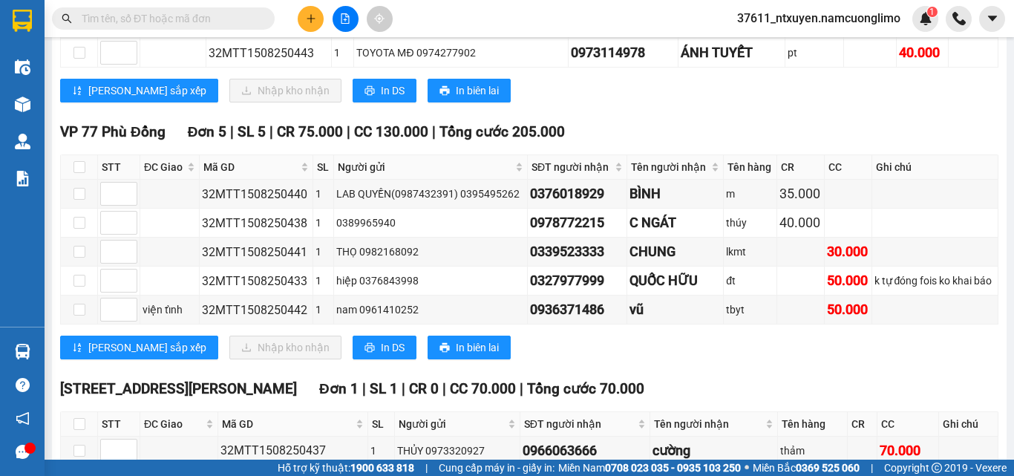
click at [226, 17] on input "text" at bounding box center [169, 18] width 175 height 16
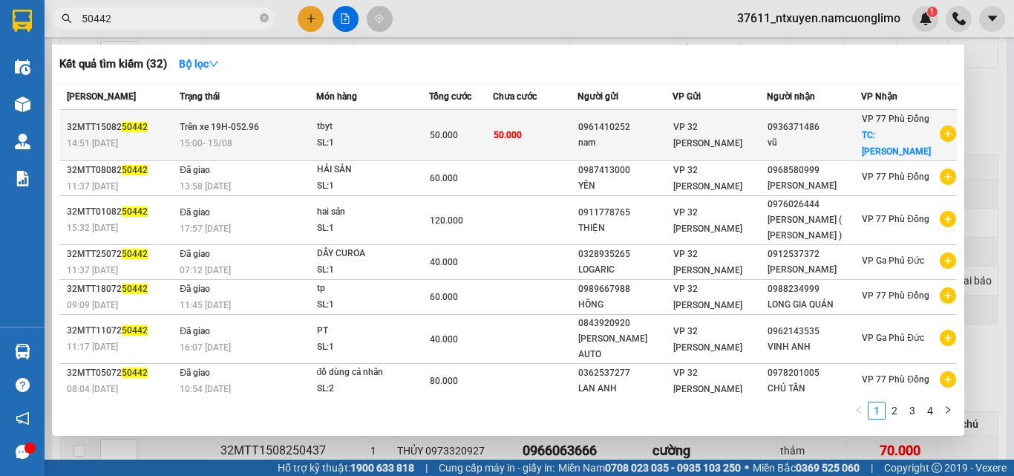
type input "50442"
click at [282, 121] on td "Trên xe 19H-052.96 15:00 - 15/08" at bounding box center [245, 135] width 139 height 51
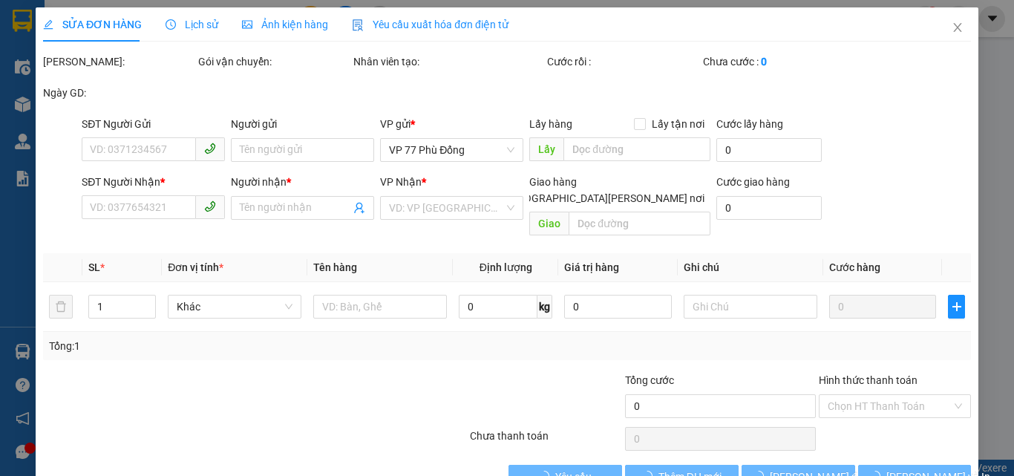
type input "0961410252"
type input "nam"
type input "0936371486"
type input "vũ"
checkbox input "true"
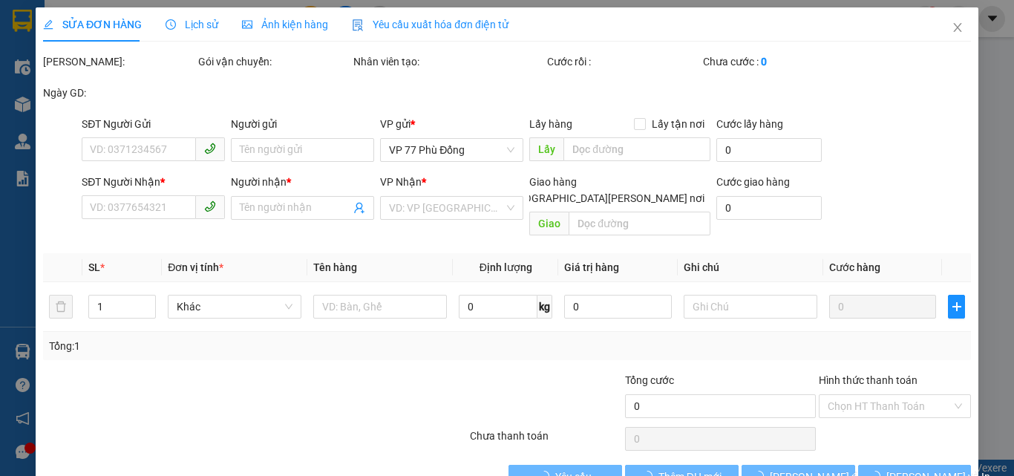
type input "viện tỉnh"
type input "50.000"
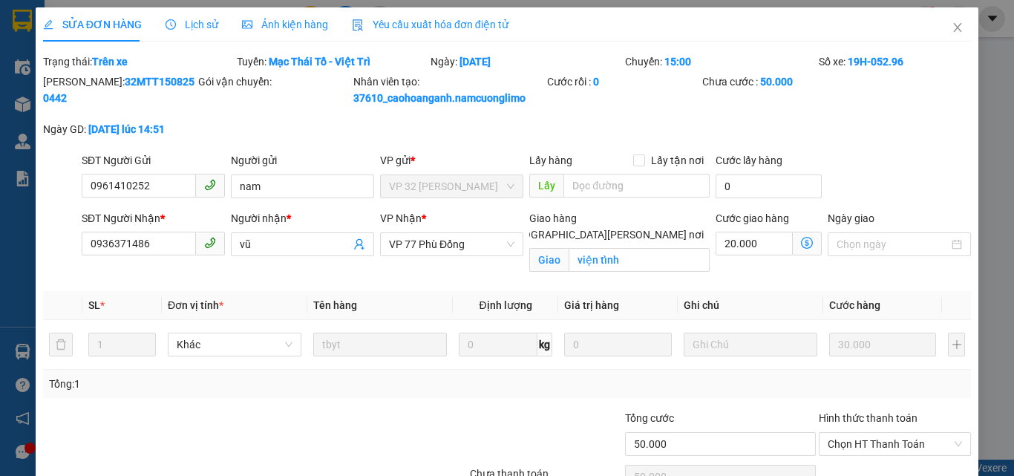
click at [499, 229] on input "[GEOGRAPHIC_DATA] tận nơi" at bounding box center [494, 234] width 10 height 10
checkbox input "false"
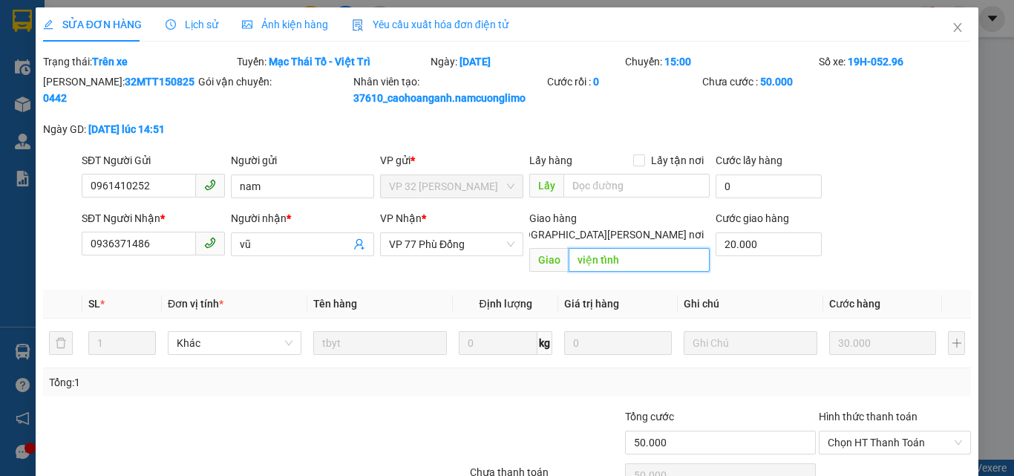
click at [615, 248] on input "viện tỉnh" at bounding box center [638, 260] width 141 height 24
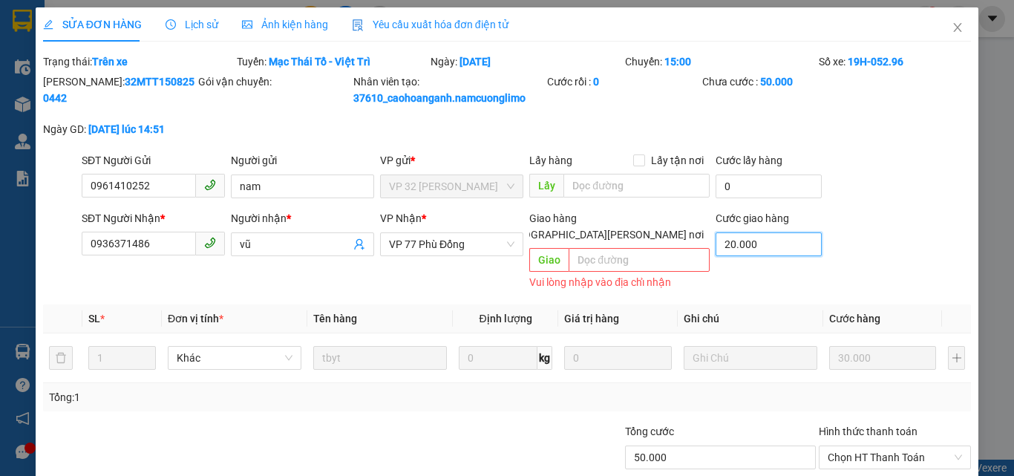
click at [741, 246] on input "20.000" at bounding box center [768, 244] width 106 height 24
type input "30.000"
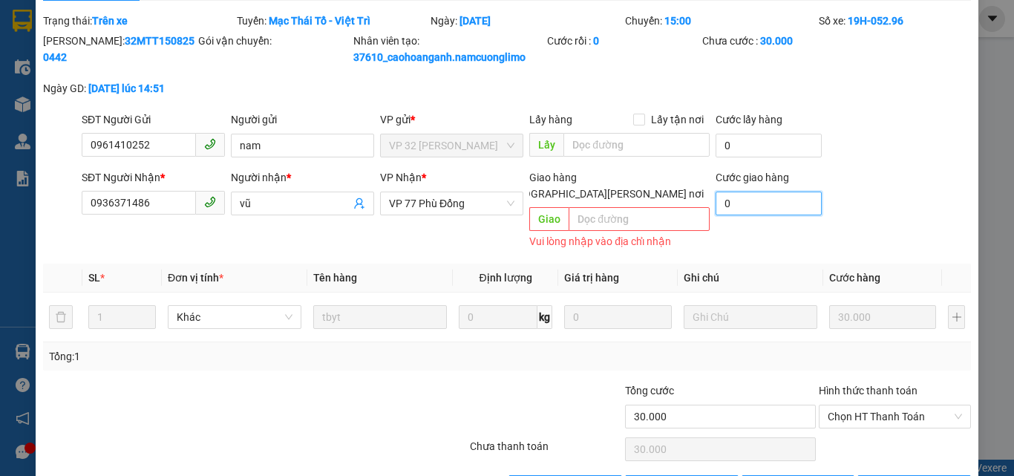
scroll to position [76, 0]
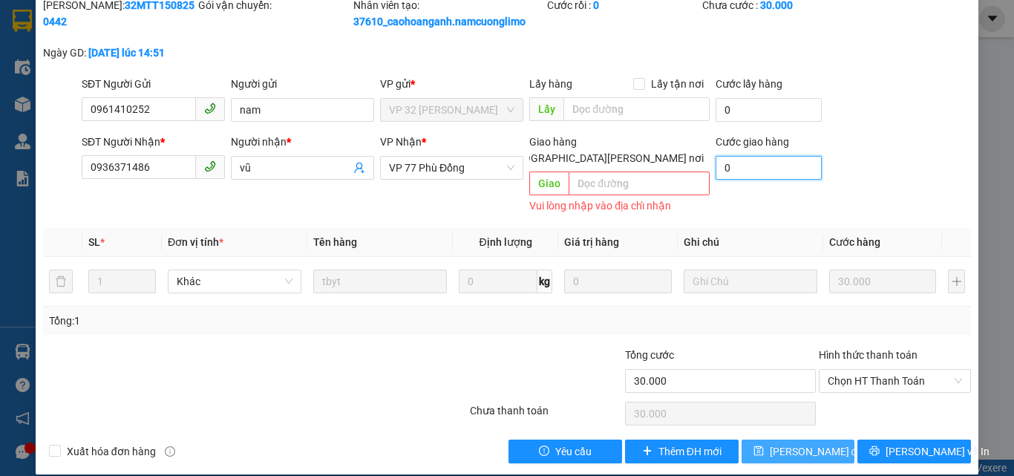
type input "0"
click at [810, 443] on span "[PERSON_NAME] thay đổi" at bounding box center [817, 451] width 96 height 16
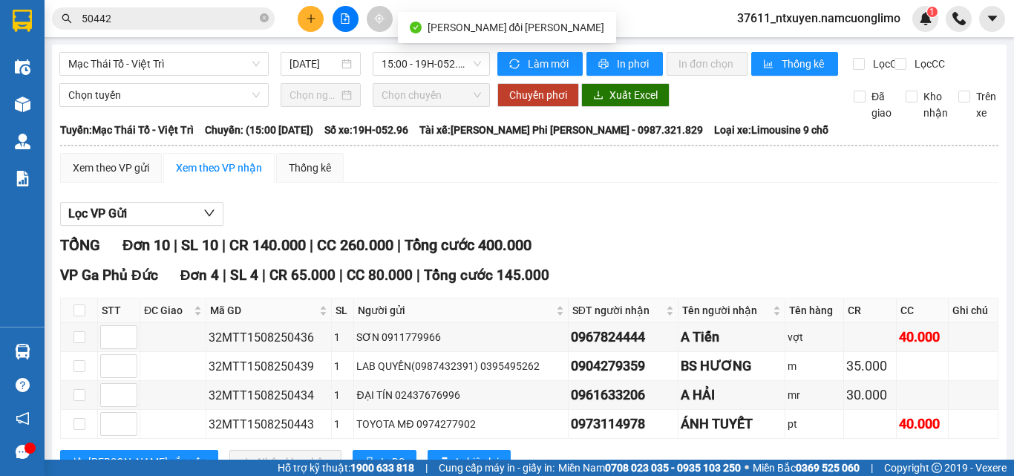
click at [180, 8] on span "50442" at bounding box center [163, 18] width 223 height 22
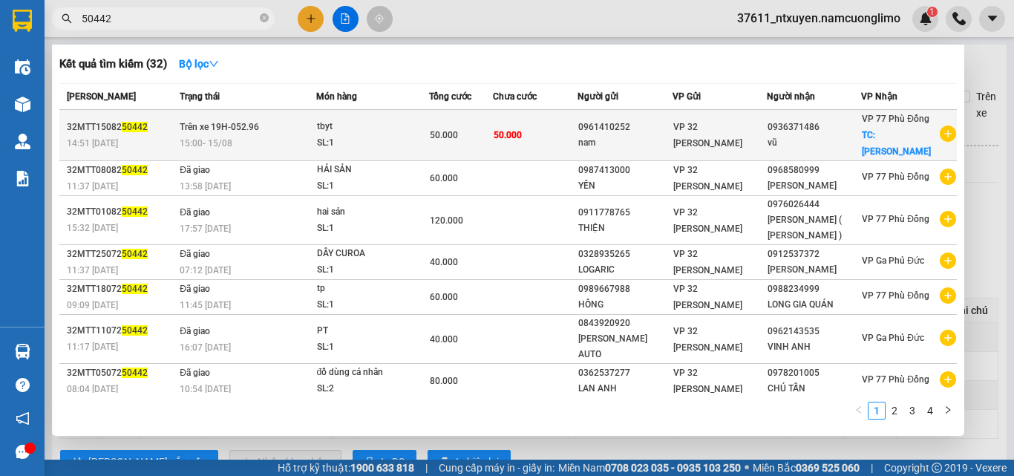
click at [516, 128] on span "50.000" at bounding box center [507, 134] width 28 height 12
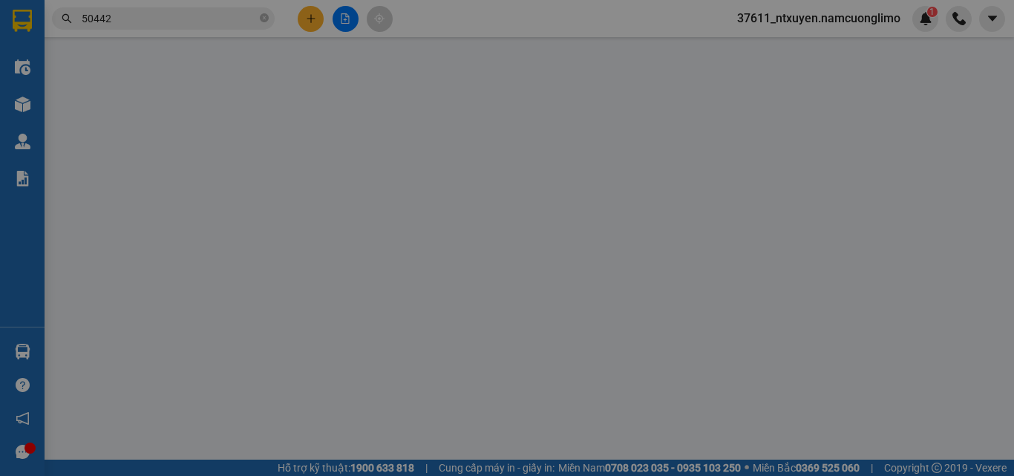
type input "0961410252"
type input "nam"
type input "0936371486"
type input "vũ"
type input "30.000"
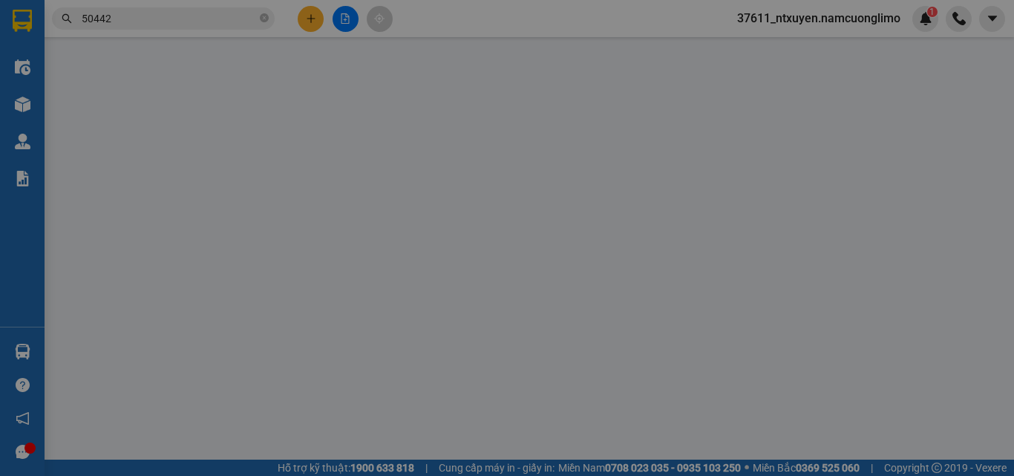
type input "30.000"
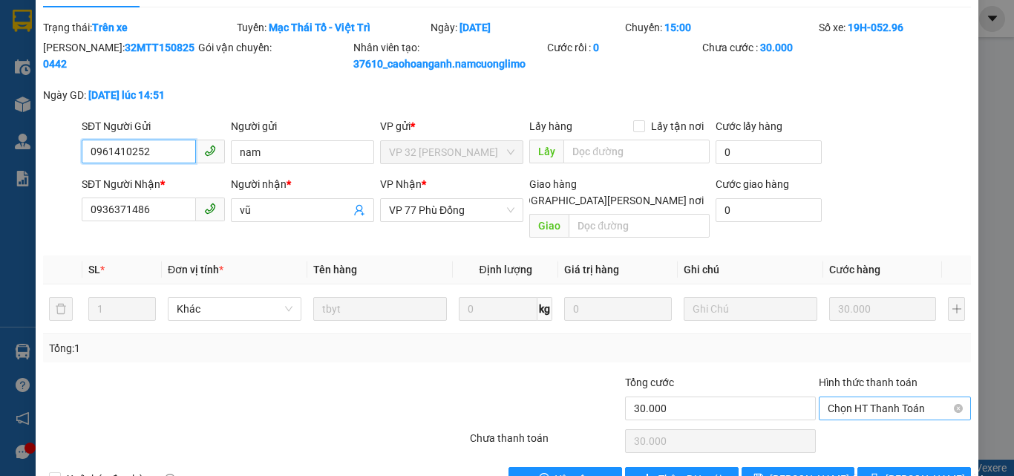
scroll to position [62, 0]
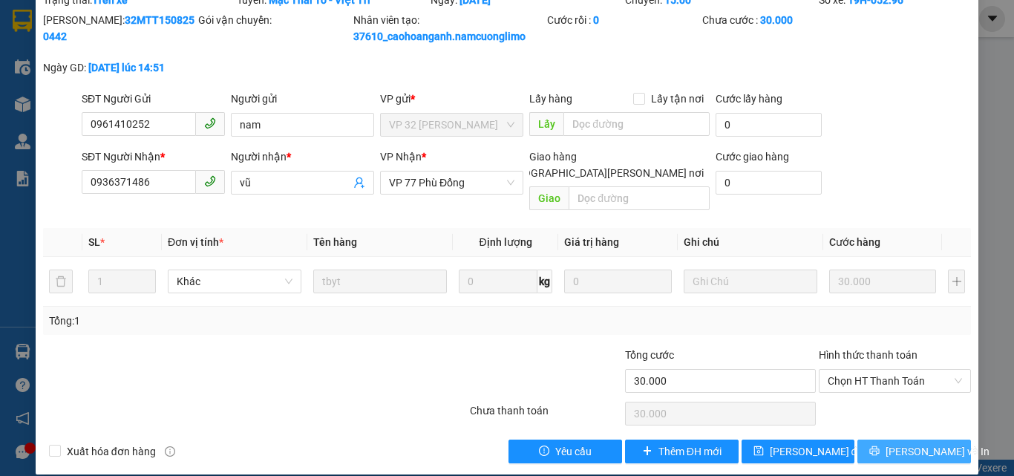
click at [909, 443] on span "[PERSON_NAME] và In" at bounding box center [937, 451] width 104 height 16
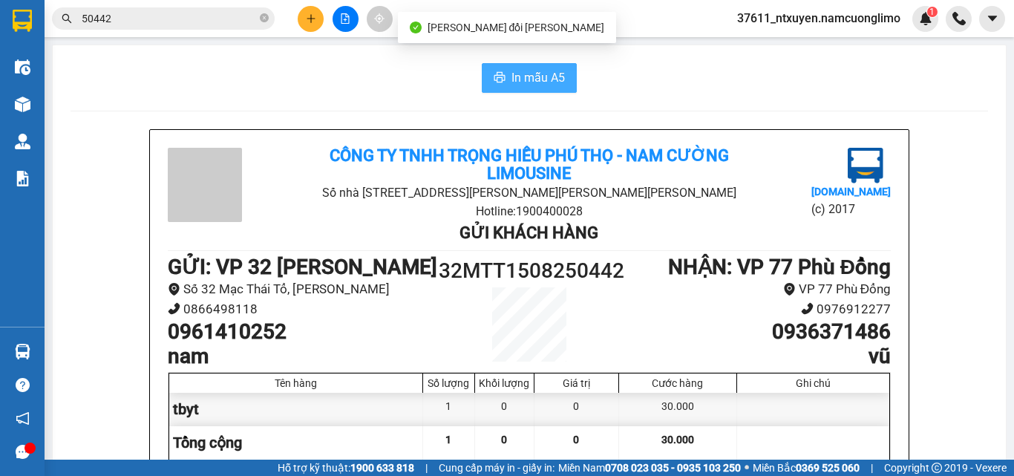
click at [528, 77] on span "In mẫu A5" at bounding box center [537, 77] width 53 height 19
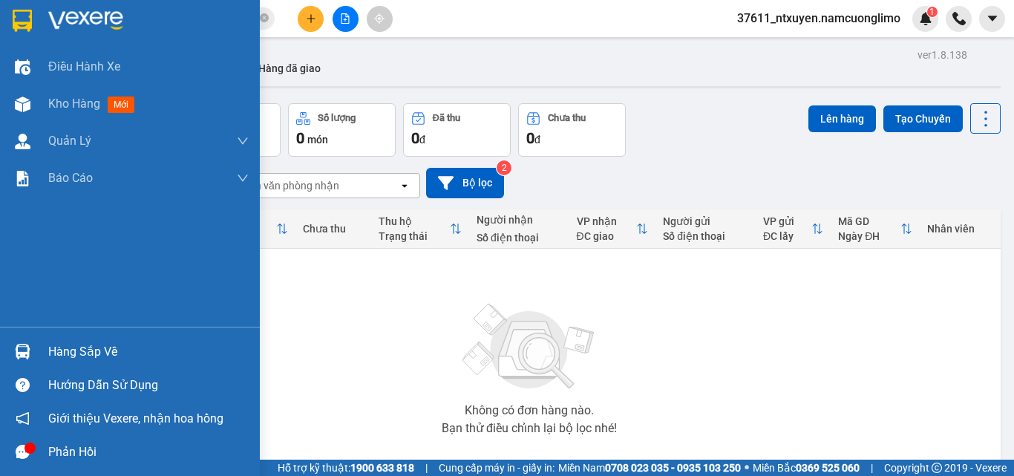
click at [54, 344] on div "Hàng sắp về" at bounding box center [148, 352] width 200 height 22
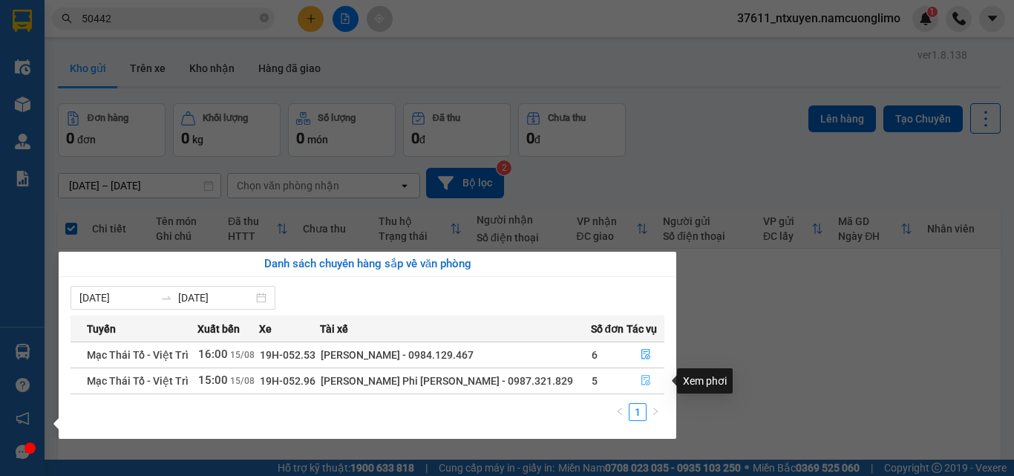
click at [643, 379] on icon "file-done" at bounding box center [645, 380] width 10 height 10
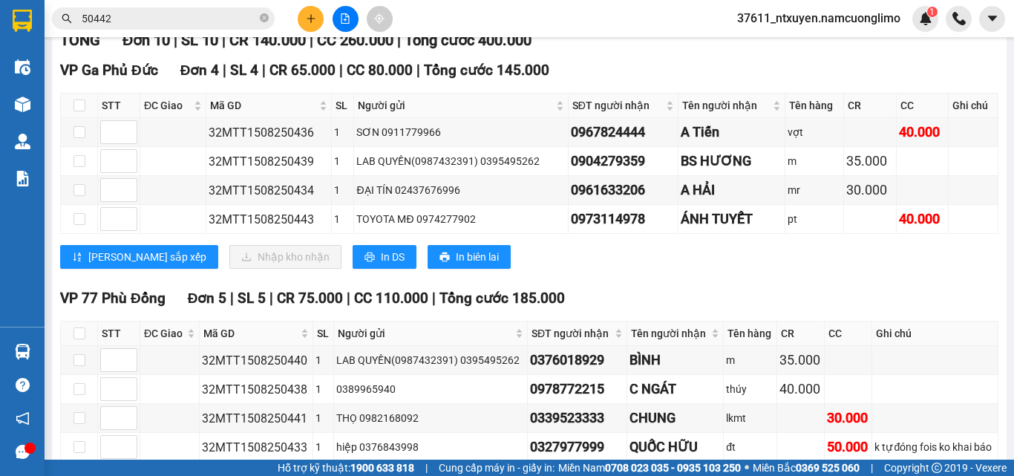
scroll to position [297, 0]
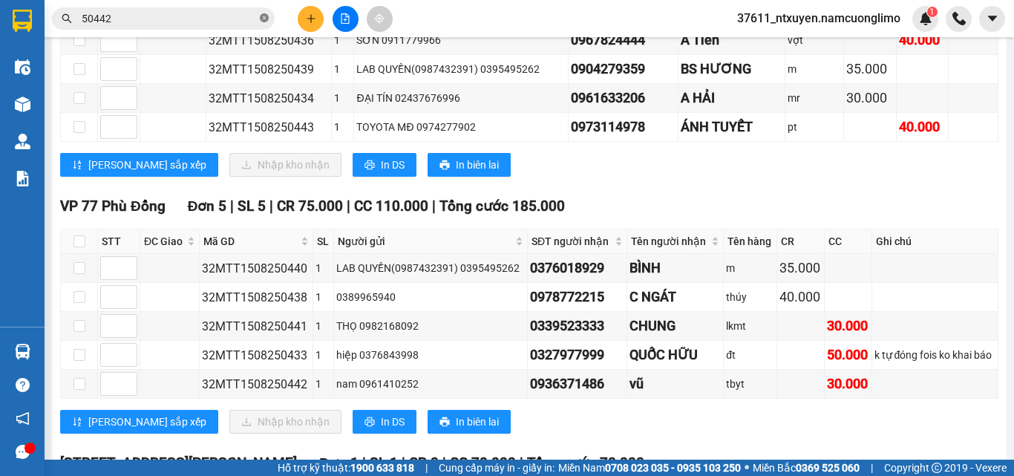
click at [263, 14] on icon "close-circle" at bounding box center [264, 17] width 9 height 9
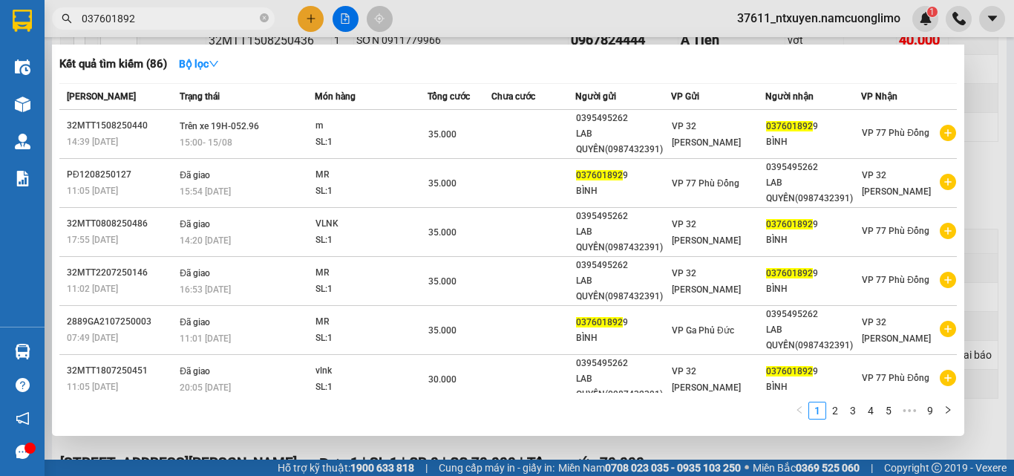
type input "0376018929"
click at [265, 21] on icon "close-circle" at bounding box center [264, 17] width 9 height 9
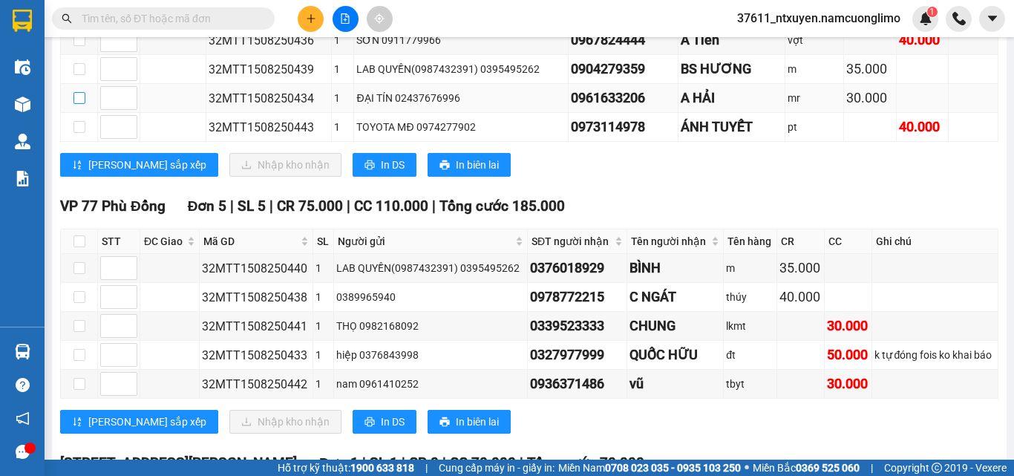
click at [79, 104] on input "checkbox" at bounding box center [79, 98] width 12 height 12
checkbox input "true"
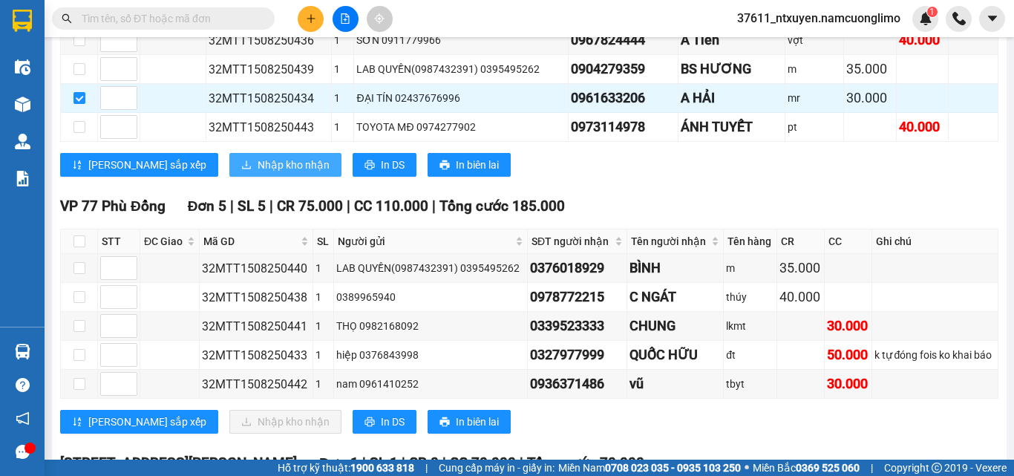
click at [257, 173] on span "Nhập kho nhận" at bounding box center [293, 165] width 72 height 16
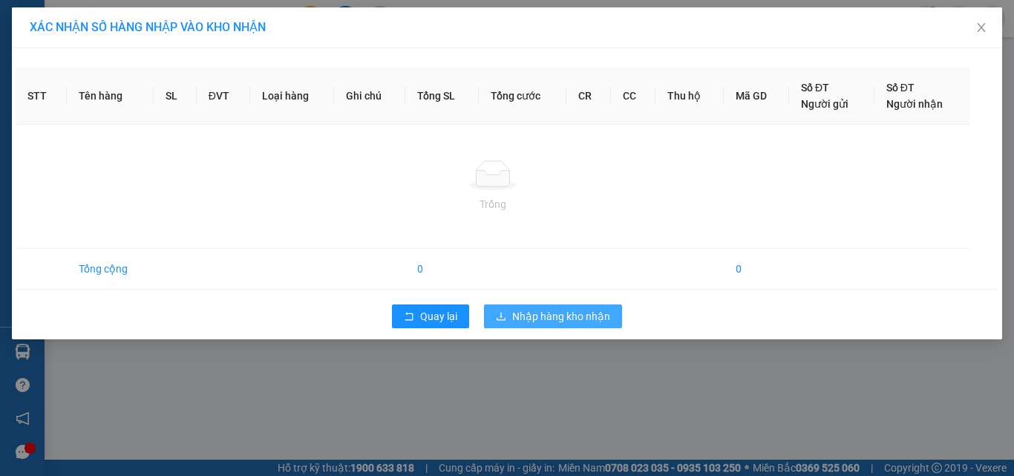
click at [567, 315] on span "Nhập hàng kho nhận" at bounding box center [561, 316] width 98 height 16
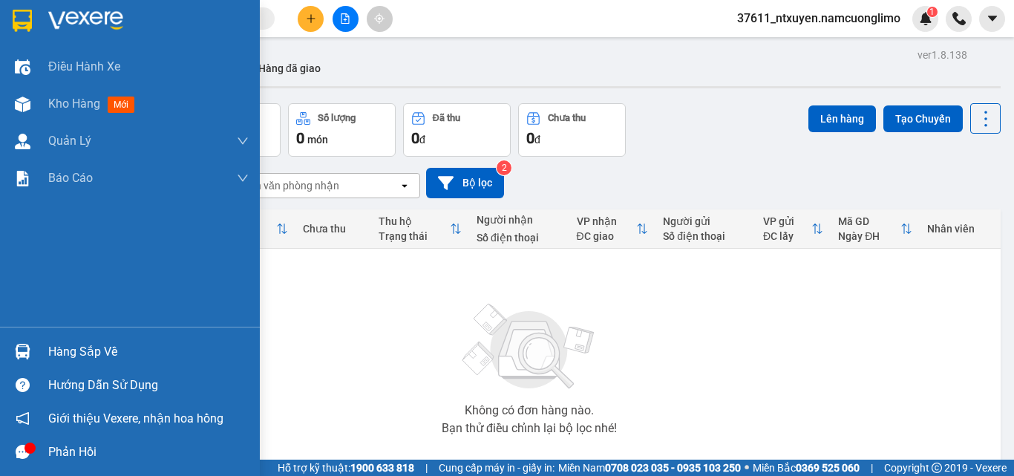
click at [59, 347] on div "Hàng sắp về" at bounding box center [148, 352] width 200 height 22
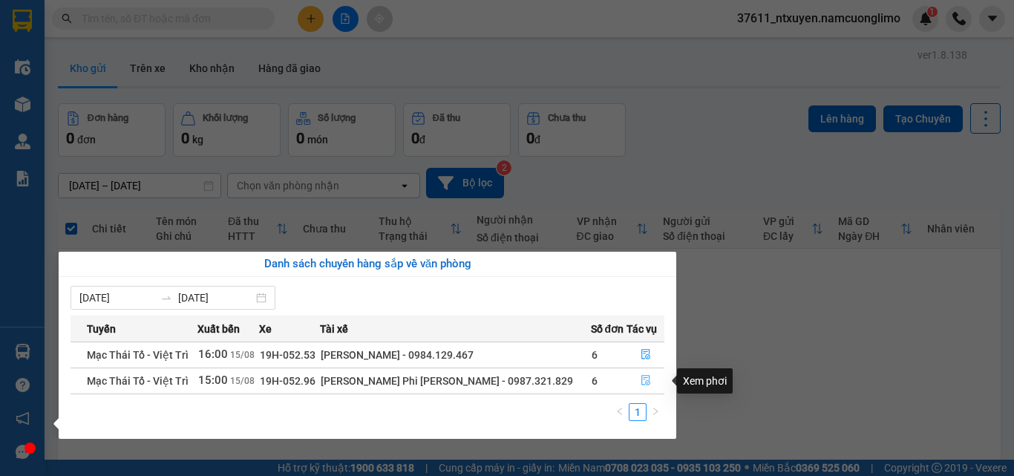
click at [641, 382] on icon "file-done" at bounding box center [645, 380] width 10 height 10
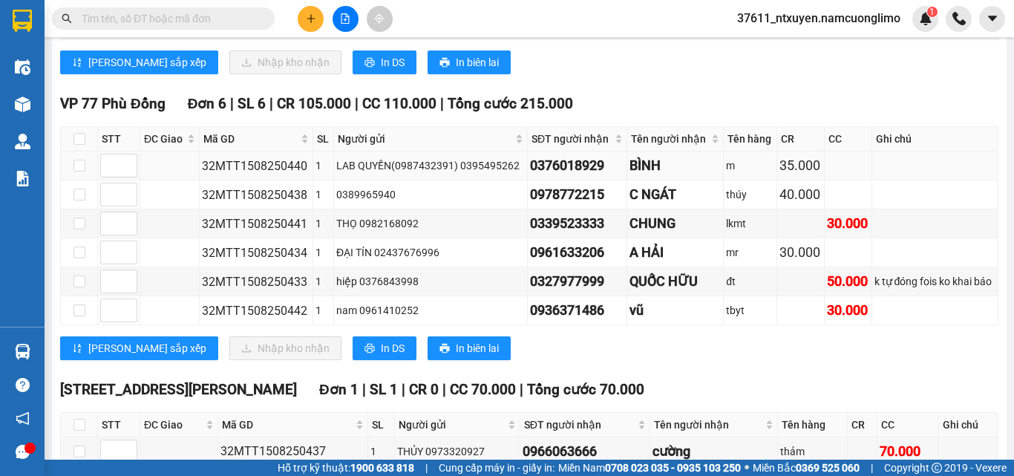
scroll to position [371, 0]
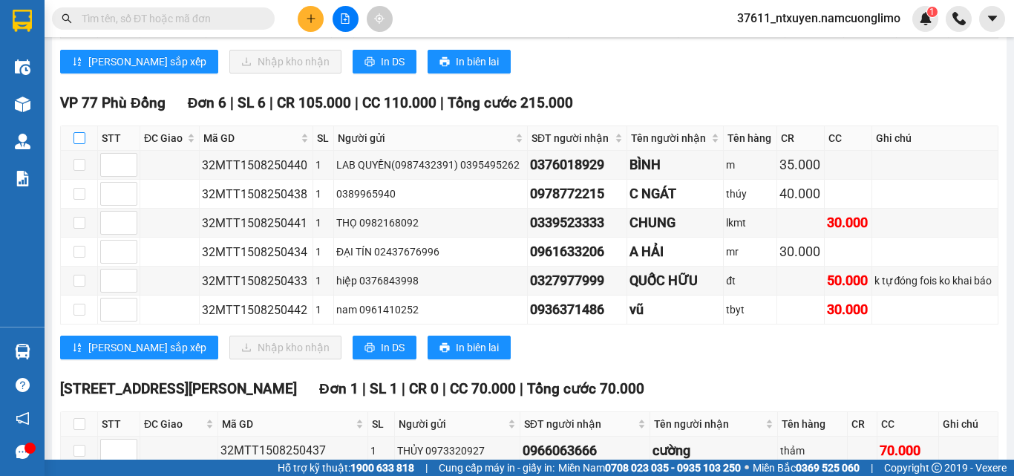
click at [83, 144] on input "checkbox" at bounding box center [79, 138] width 12 height 12
checkbox input "true"
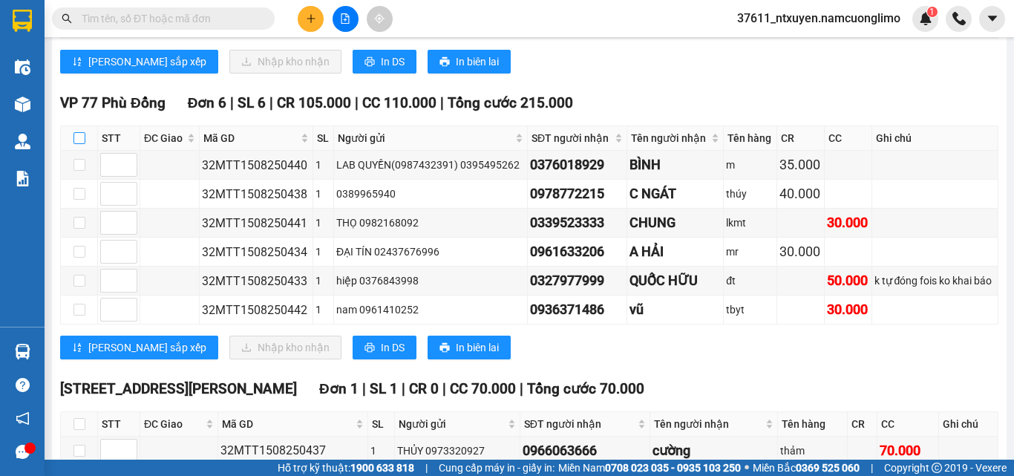
checkbox input "true"
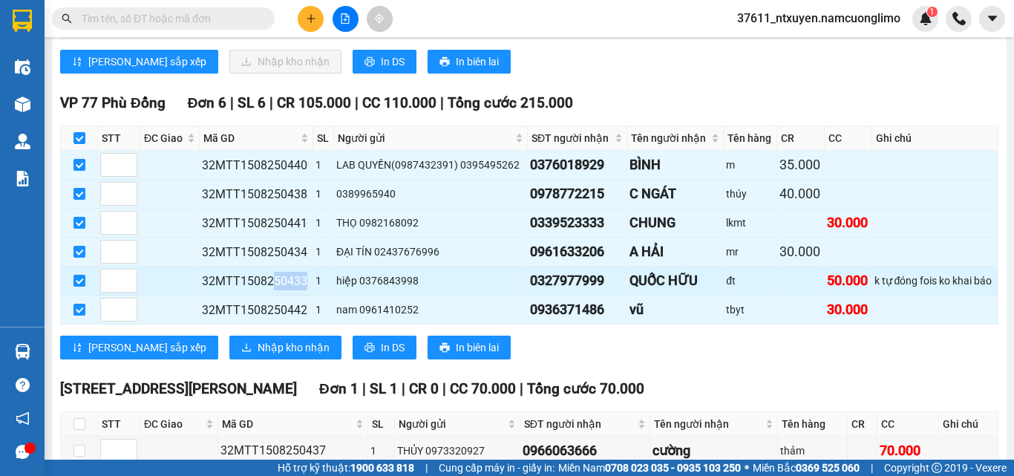
drag, startPoint x: 307, startPoint y: 293, endPoint x: 271, endPoint y: 298, distance: 36.6
click at [271, 295] on td "32MTT1508250433" at bounding box center [257, 280] width 114 height 29
copy div "50433"
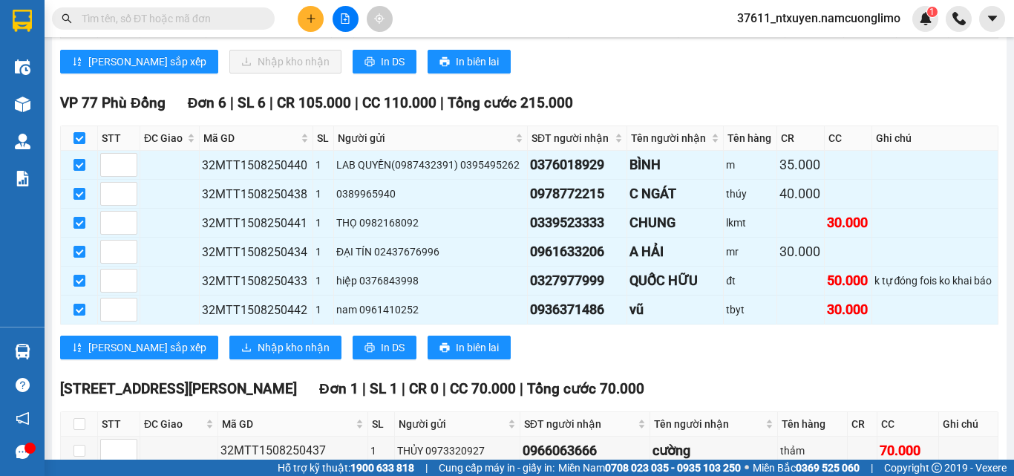
paste input "50433"
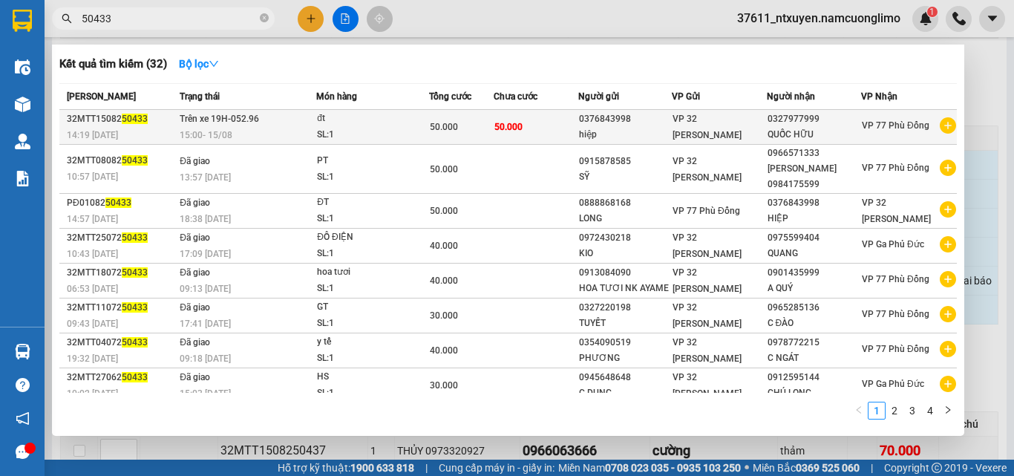
type input "50433"
click at [363, 132] on div "SL: 1" at bounding box center [372, 135] width 111 height 16
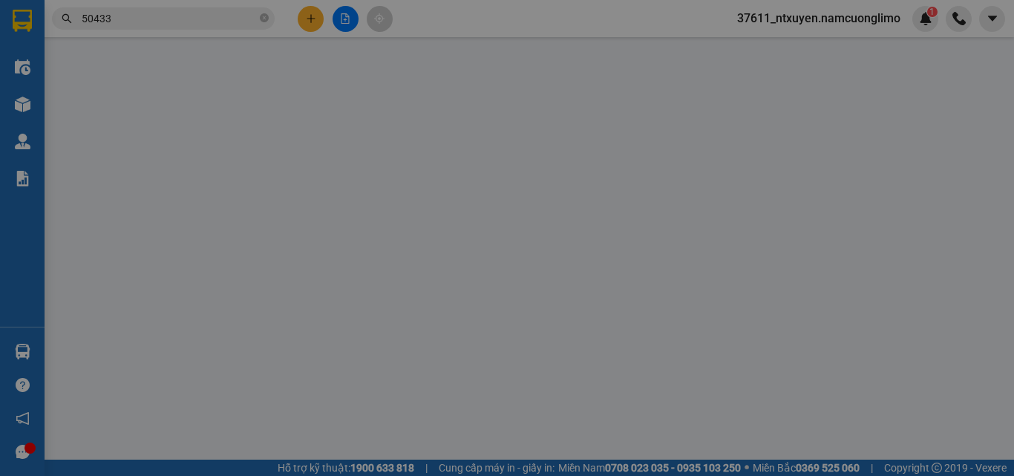
type input "0376843998"
type input "hiệp"
type input "0327977999"
type input "QUỐC HỮU"
type input "50.000"
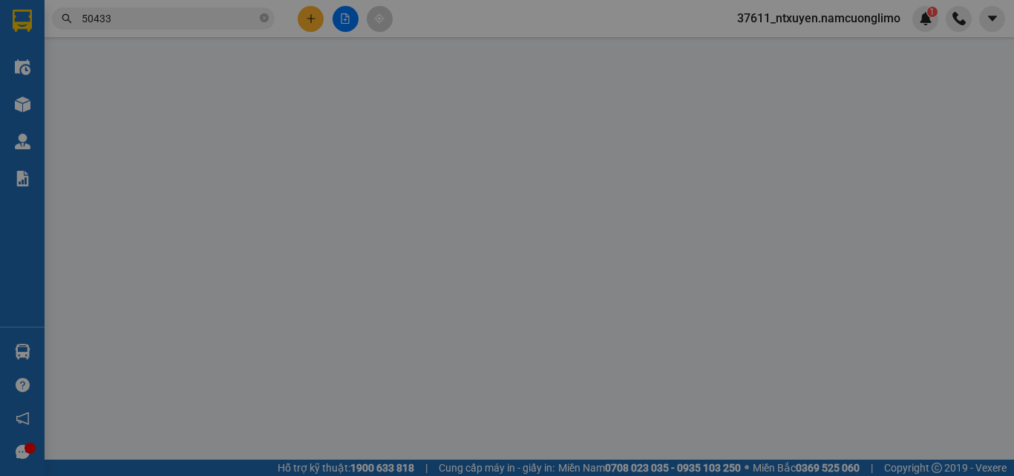
type input "50.000"
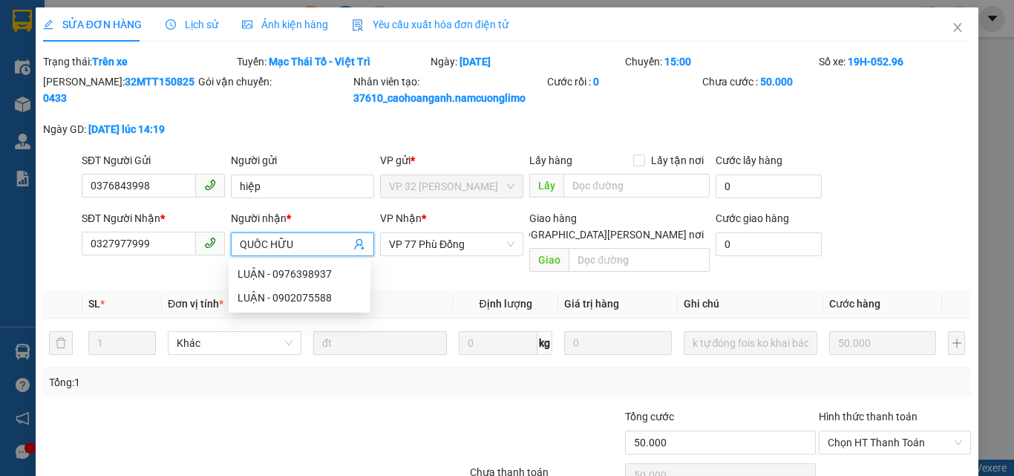
drag, startPoint x: 264, startPoint y: 243, endPoint x: 239, endPoint y: 247, distance: 25.5
click at [240, 247] on input "QUỐC HỮU" at bounding box center [295, 244] width 111 height 16
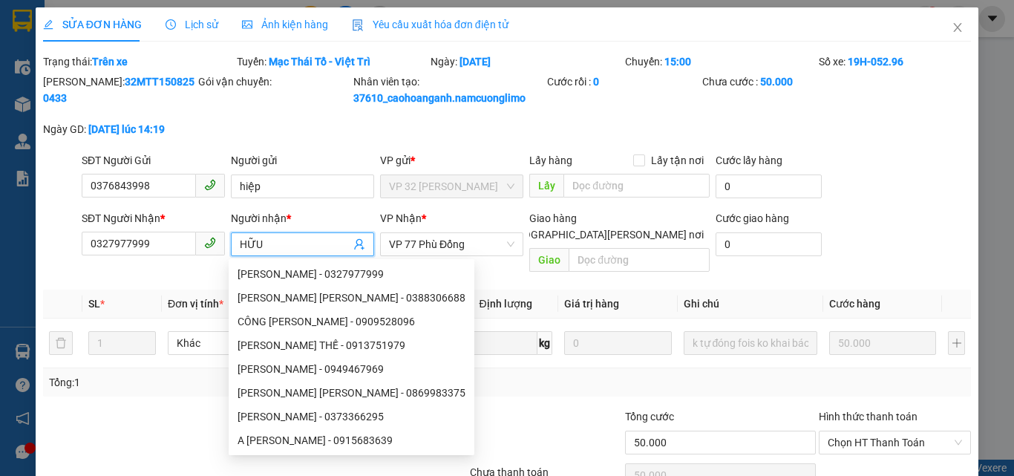
paste input "QUỐC"
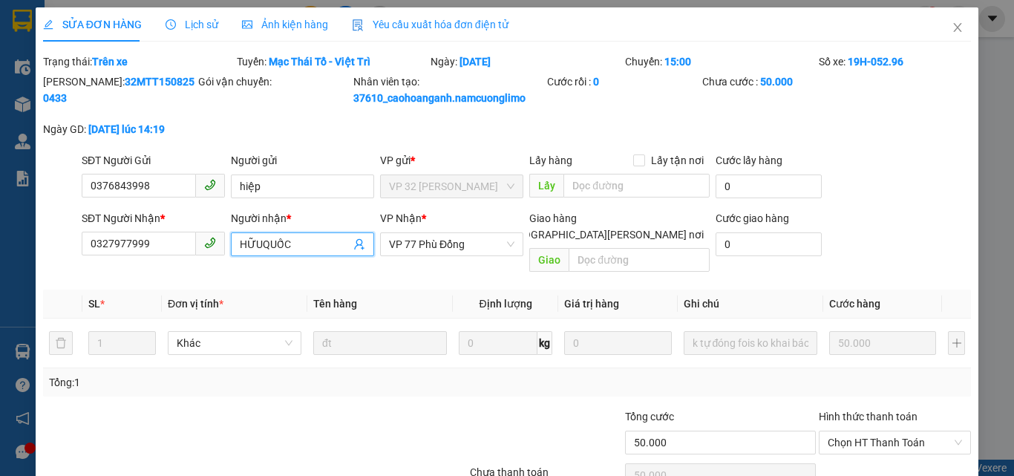
click at [263, 245] on input "HỮUQUỐC" at bounding box center [295, 244] width 111 height 16
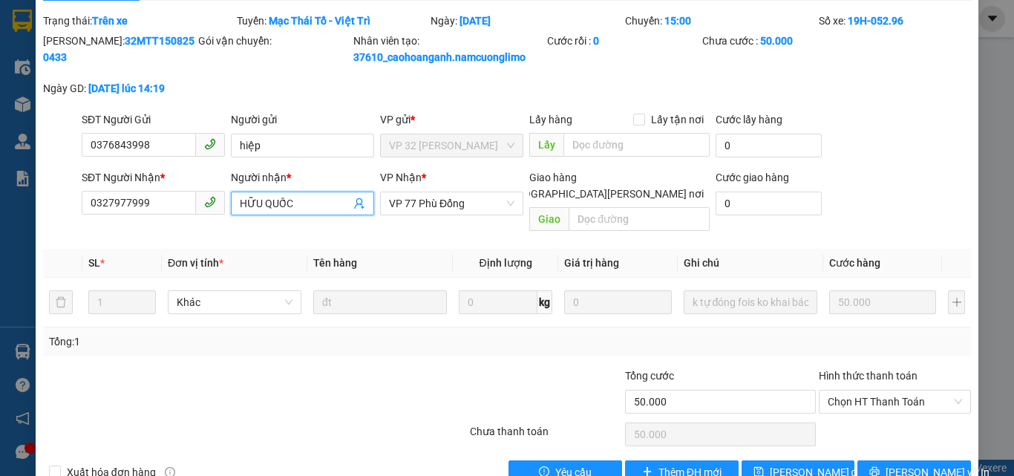
scroll to position [62, 0]
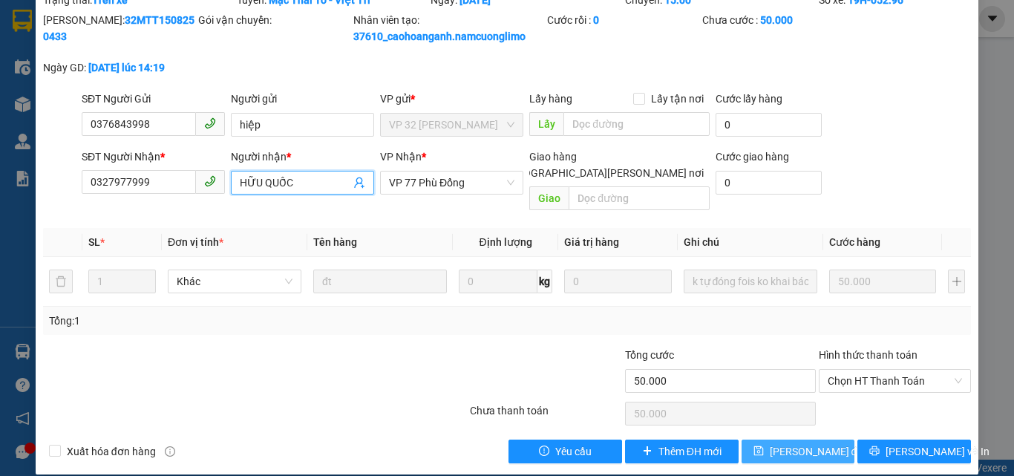
type input "HỮU QUỐC"
drag, startPoint x: 790, startPoint y: 431, endPoint x: 799, endPoint y: 425, distance: 10.7
click at [792, 443] on span "[PERSON_NAME] thay đổi" at bounding box center [817, 451] width 96 height 16
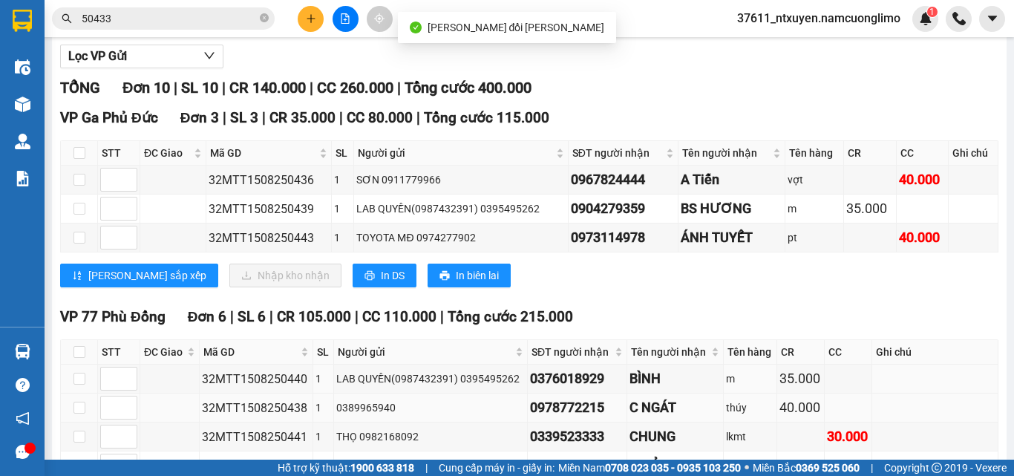
scroll to position [297, 0]
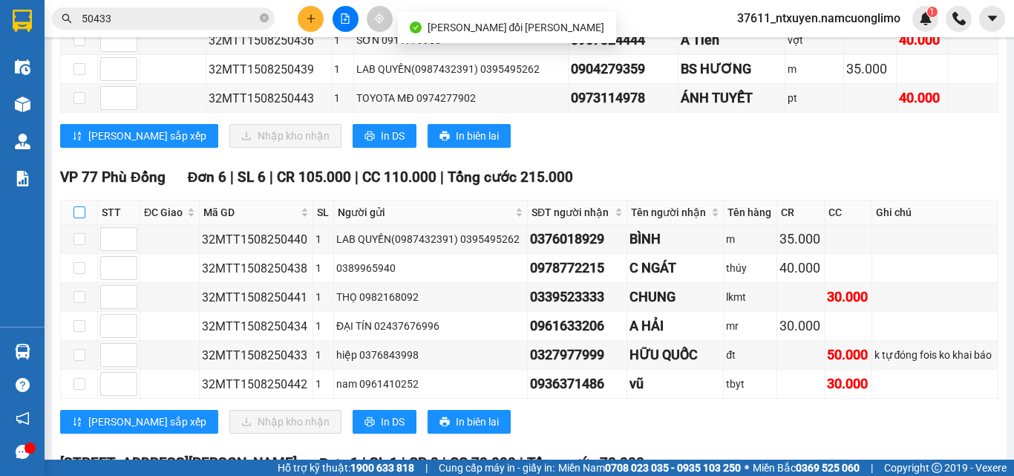
click at [80, 218] on input "checkbox" at bounding box center [79, 212] width 12 height 12
checkbox input "true"
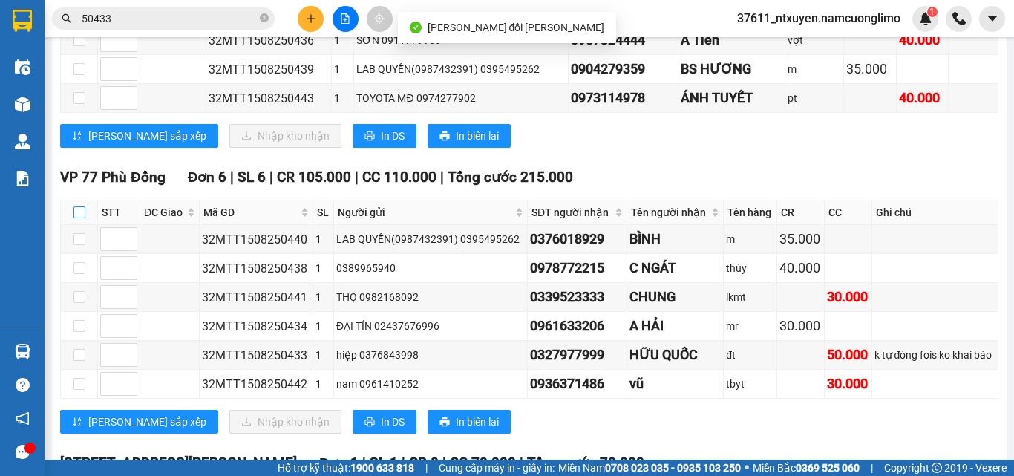
checkbox input "true"
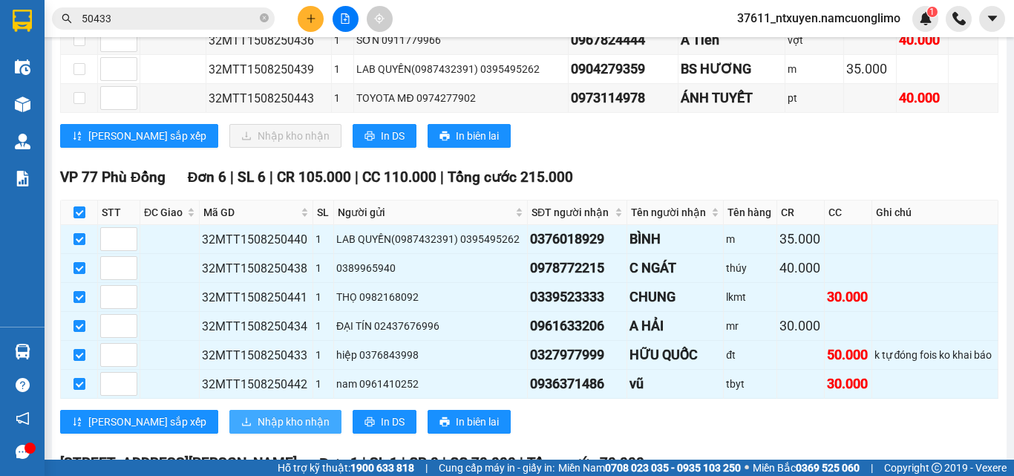
click at [257, 430] on span "Nhập kho nhận" at bounding box center [293, 421] width 72 height 16
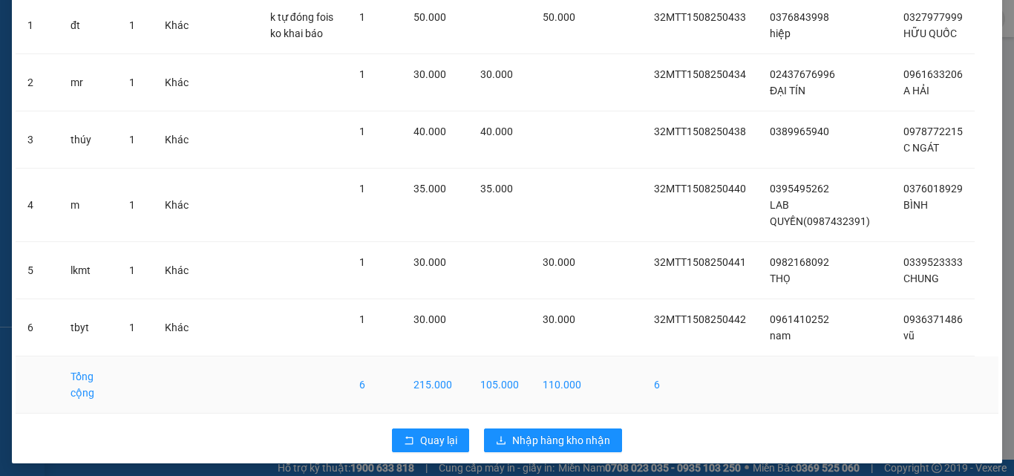
scroll to position [149, 0]
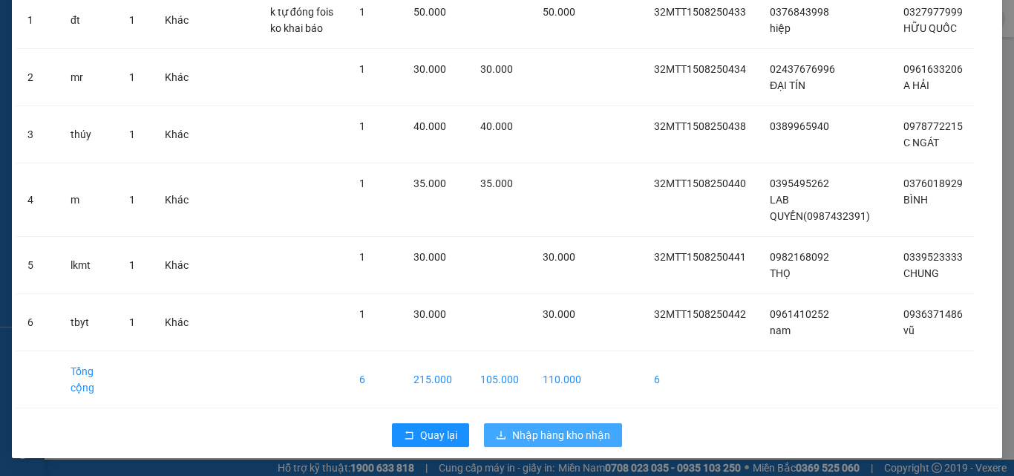
click at [555, 438] on span "Nhập hàng kho nhận" at bounding box center [561, 435] width 98 height 16
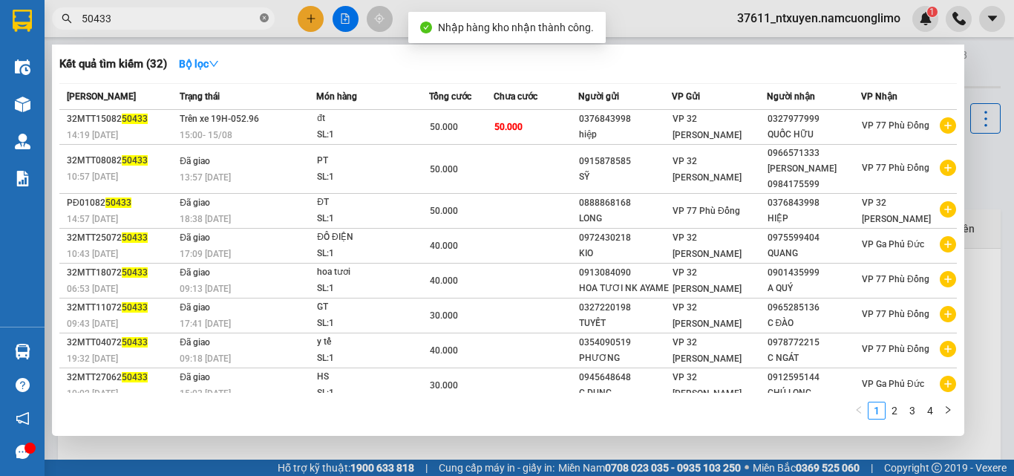
click at [267, 20] on icon "close-circle" at bounding box center [264, 17] width 9 height 9
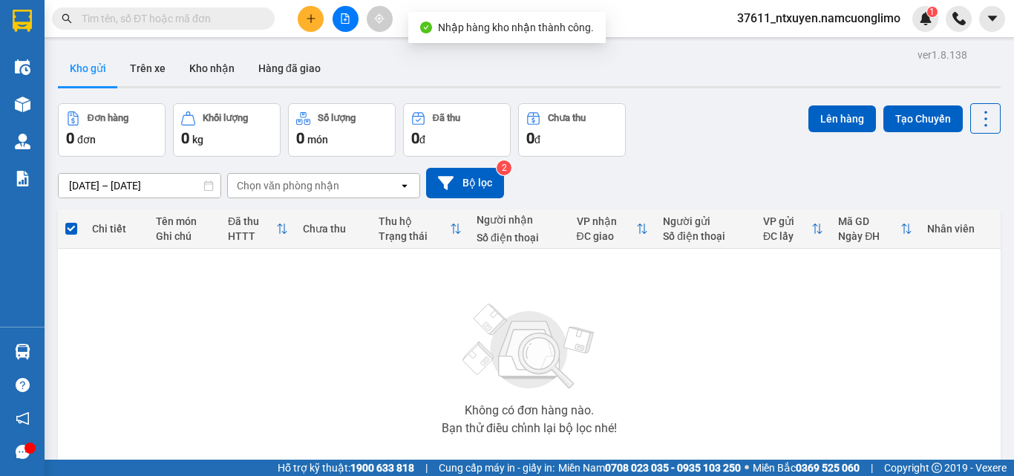
click at [217, 18] on input "text" at bounding box center [169, 18] width 175 height 16
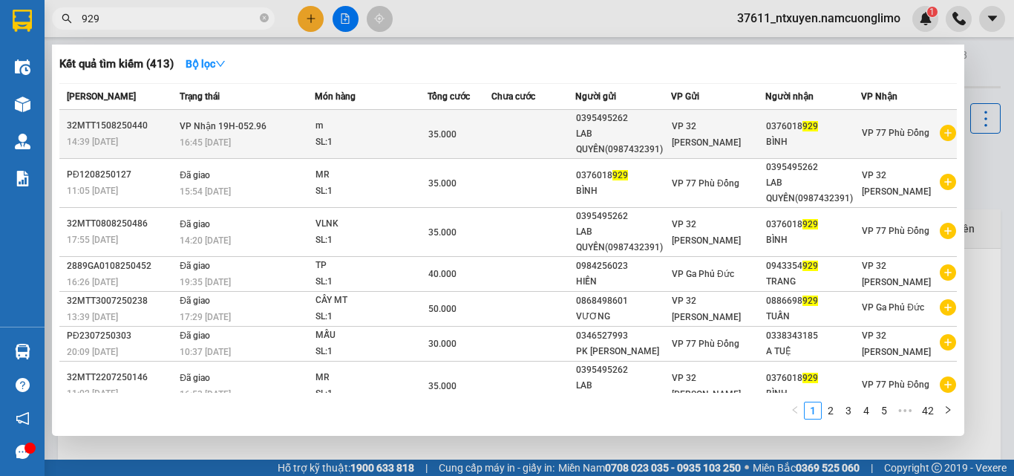
type input "929"
click at [255, 134] on td "VP Nhận 19H-052.96 16:45 - 15/08" at bounding box center [245, 134] width 139 height 49
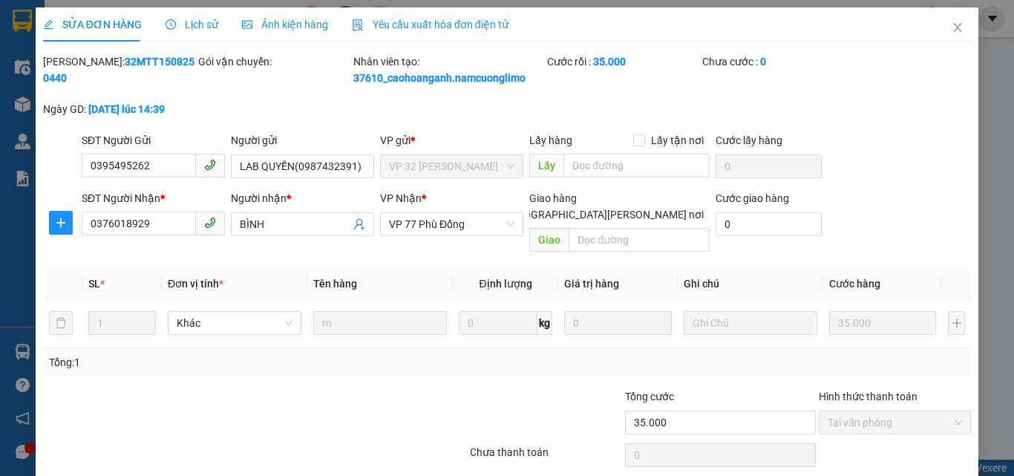
type input "0395495262"
type input "LAB QUYỀN(0987432391)"
type input "0376018929"
type input "BÌNH"
type input "35.000"
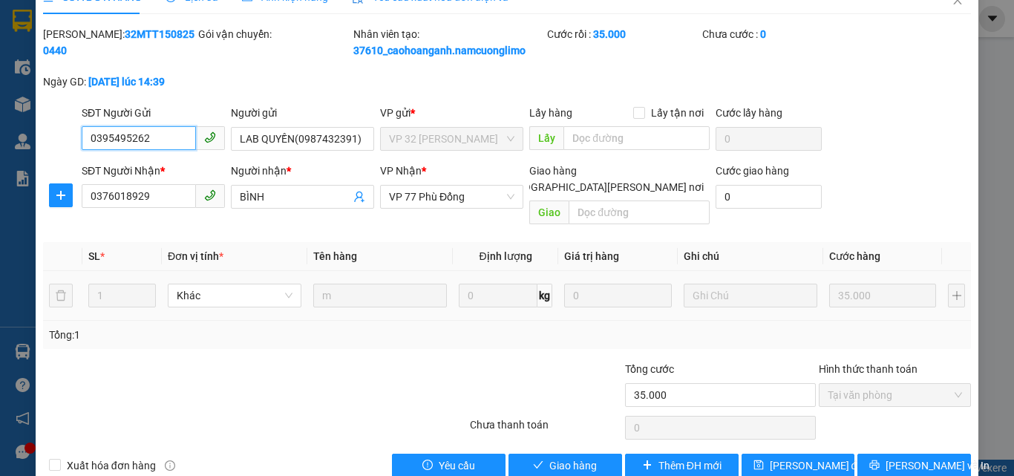
scroll to position [42, 0]
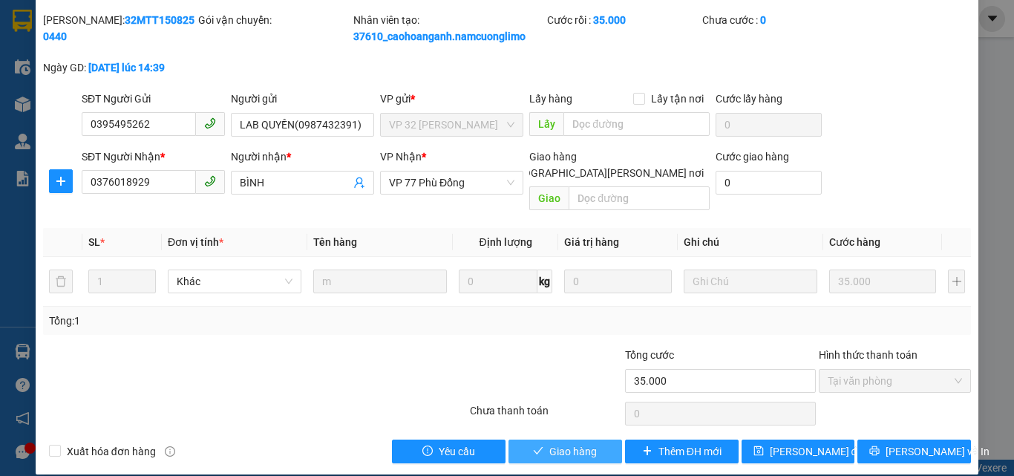
drag, startPoint x: 568, startPoint y: 429, endPoint x: 574, endPoint y: 375, distance: 53.7
click at [571, 443] on span "Giao hàng" at bounding box center [572, 451] width 47 height 16
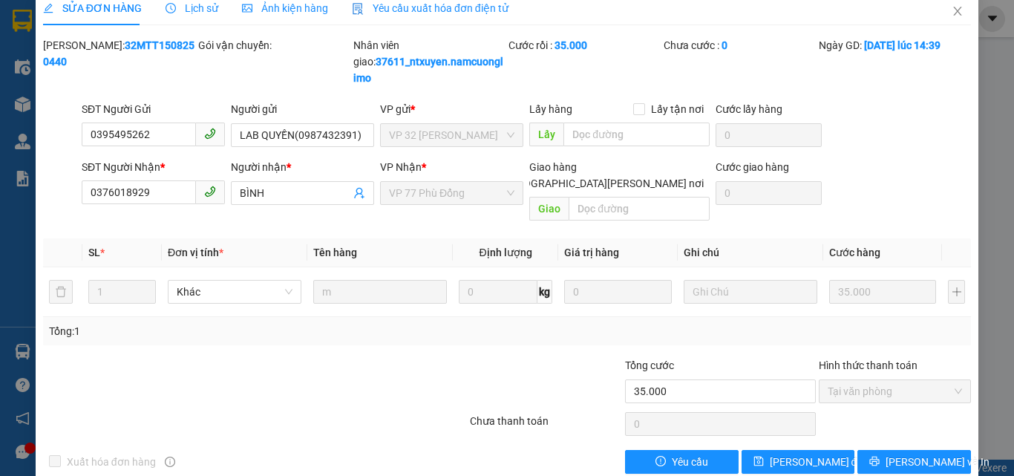
scroll to position [0, 0]
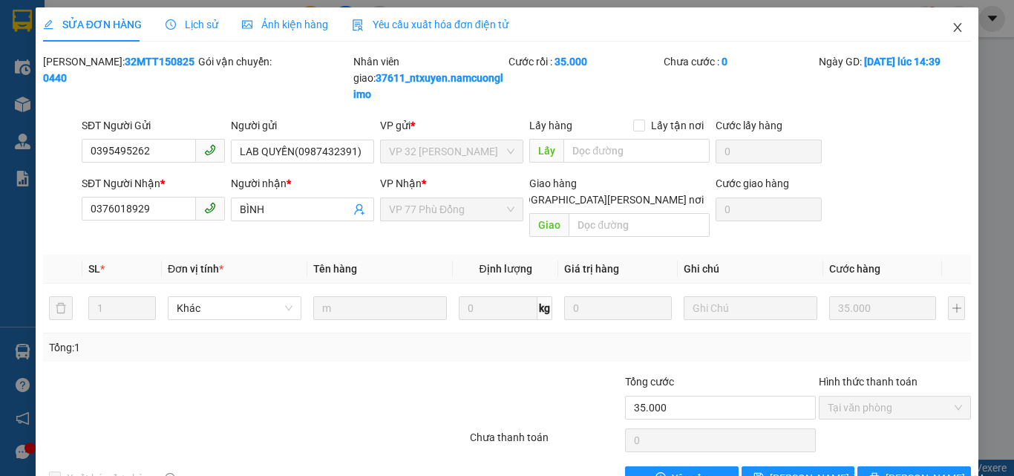
click at [953, 29] on icon "close" at bounding box center [957, 27] width 8 height 9
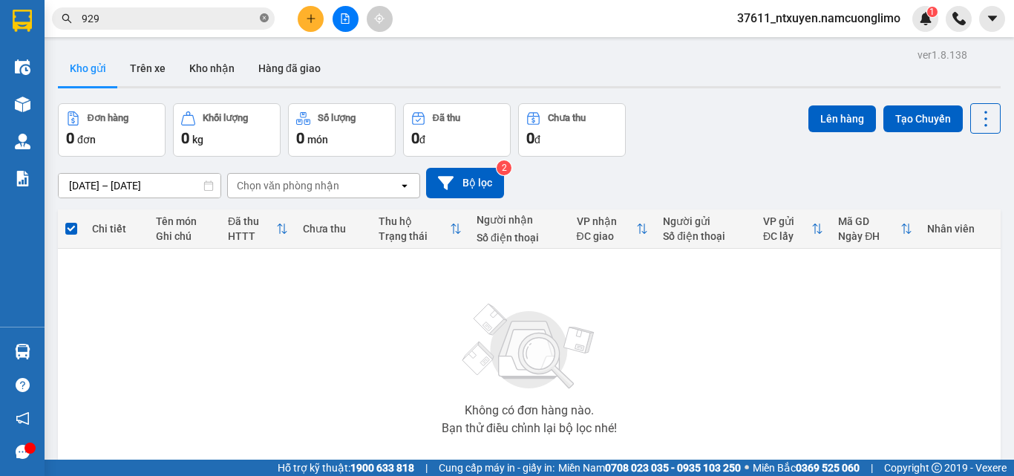
click at [263, 18] on icon "close-circle" at bounding box center [264, 17] width 9 height 9
click at [216, 19] on input "text" at bounding box center [169, 18] width 175 height 16
click at [196, 16] on input "text" at bounding box center [169, 18] width 175 height 16
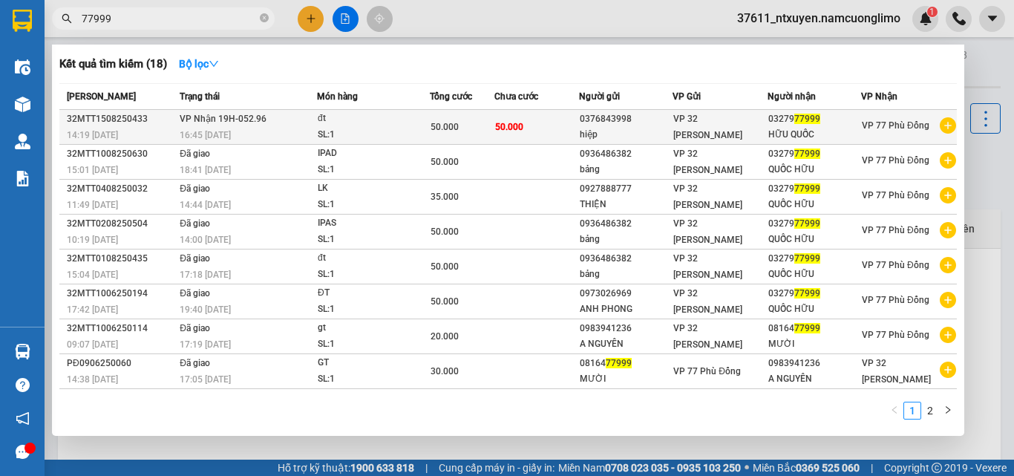
type input "77999"
click at [272, 130] on div "16:45 - 15/08" at bounding box center [248, 135] width 137 height 16
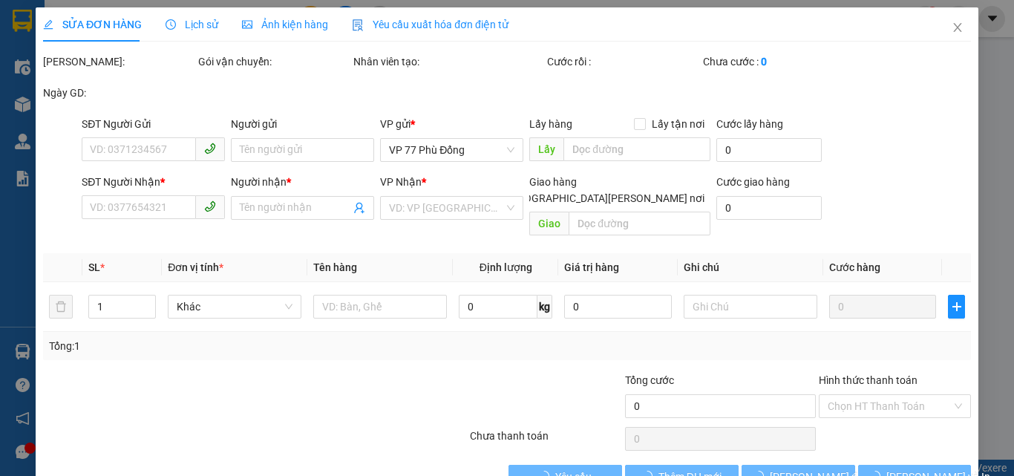
type input "0376843998"
type input "hiệp"
type input "0327977999"
type input "HỮU QUỐC"
type input "50.000"
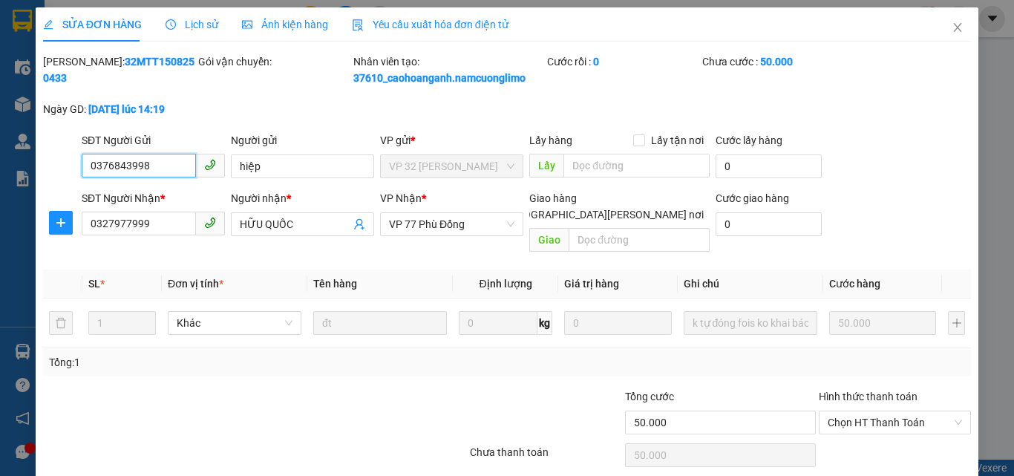
scroll to position [42, 0]
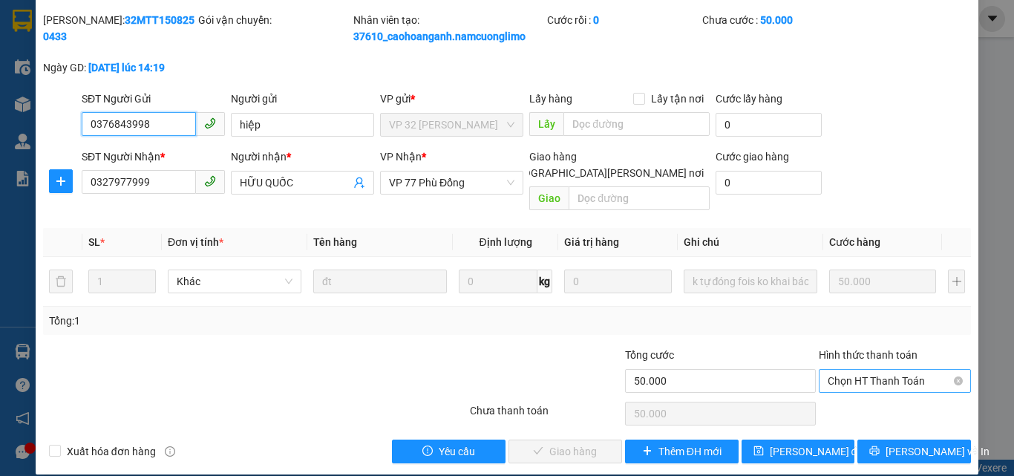
click at [868, 370] on span "Chọn HT Thanh Toán" at bounding box center [894, 381] width 134 height 22
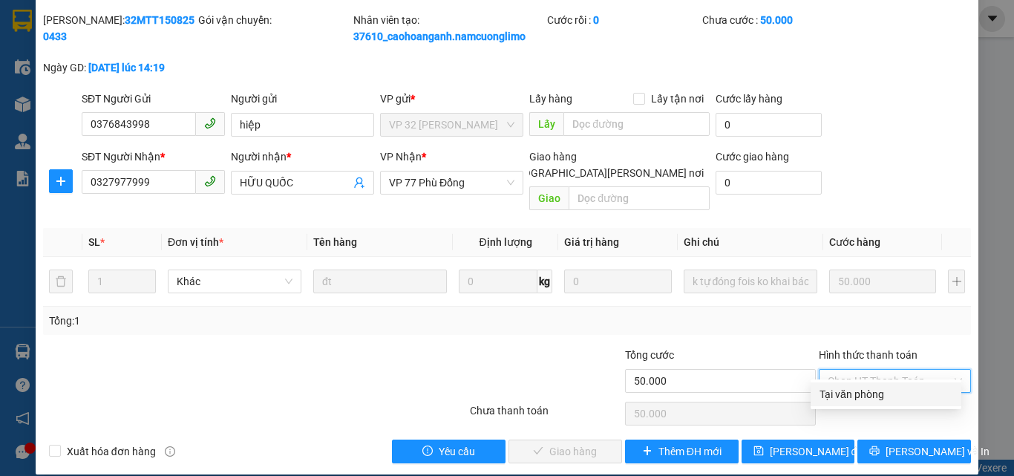
click at [850, 400] on div "Tại văn phòng" at bounding box center [885, 394] width 133 height 16
type input "0"
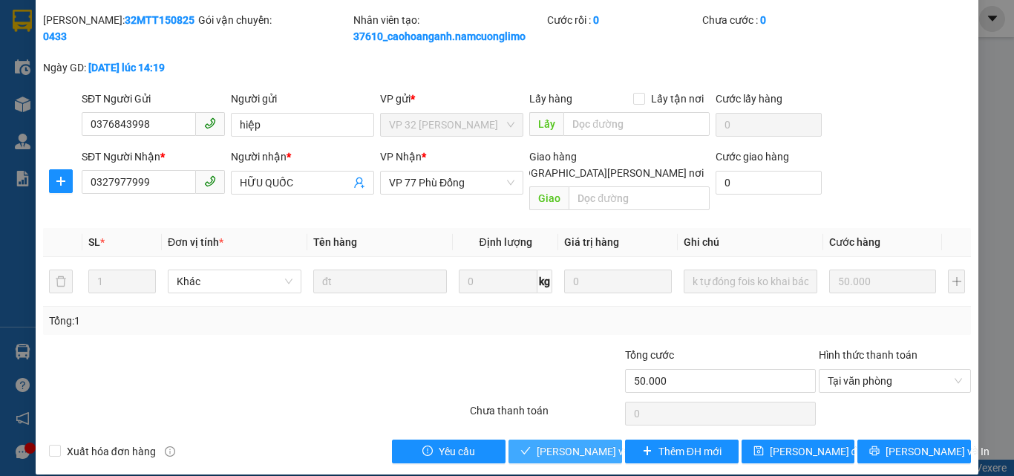
click at [579, 443] on span "[PERSON_NAME] và Giao hàng" at bounding box center [636, 451] width 200 height 16
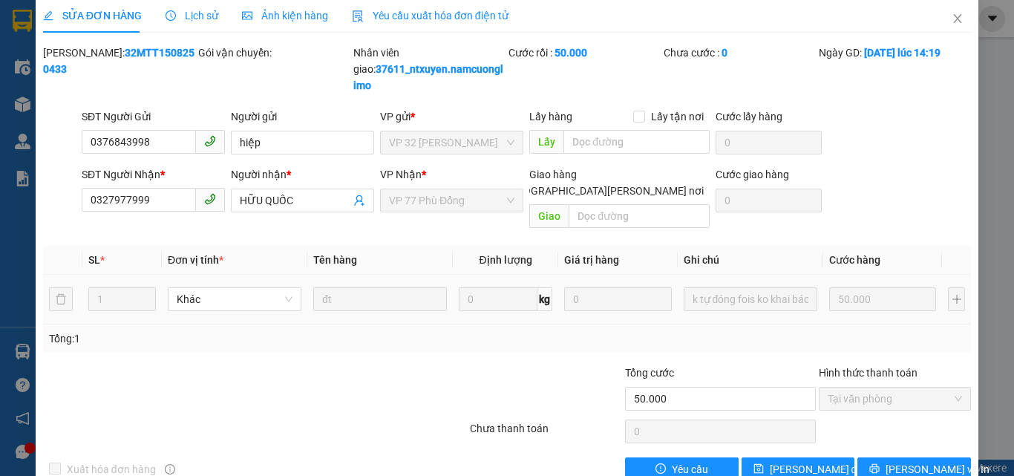
scroll to position [0, 0]
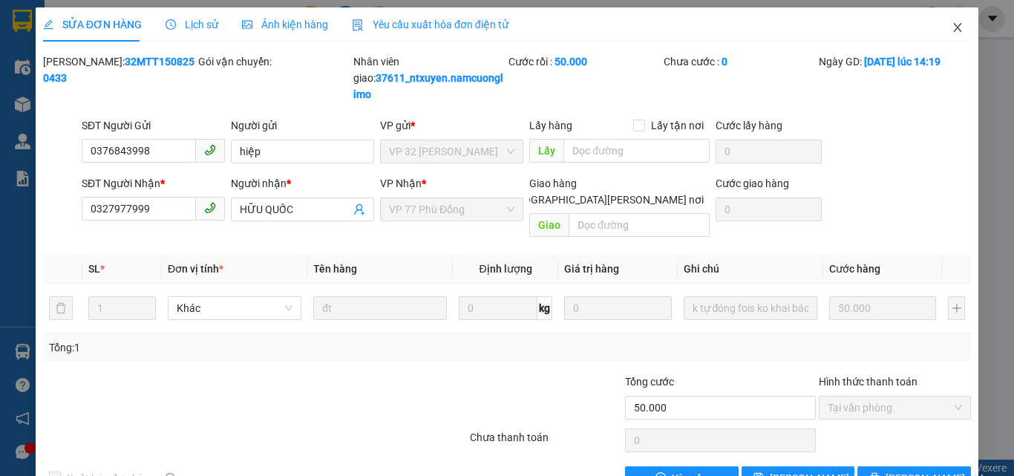
click at [936, 30] on span "Close" at bounding box center [957, 28] width 42 height 42
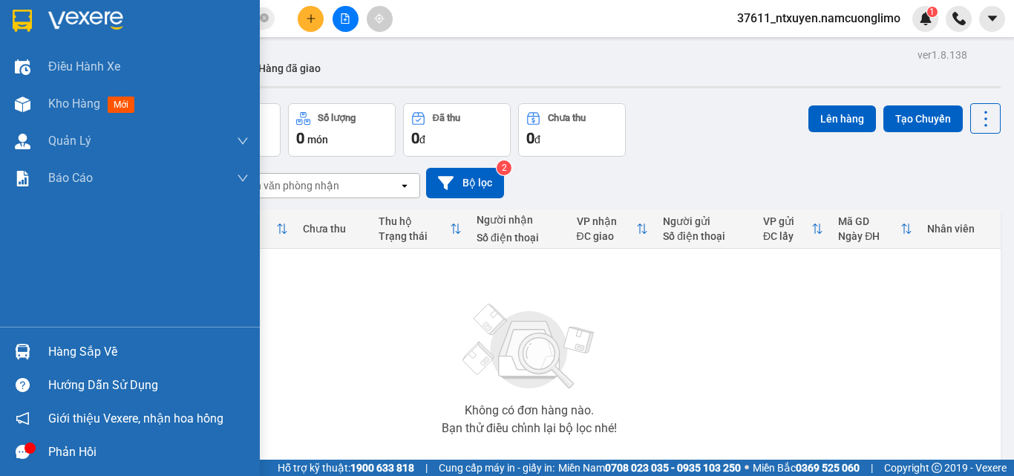
click at [70, 356] on div "Hàng sắp về" at bounding box center [148, 352] width 200 height 22
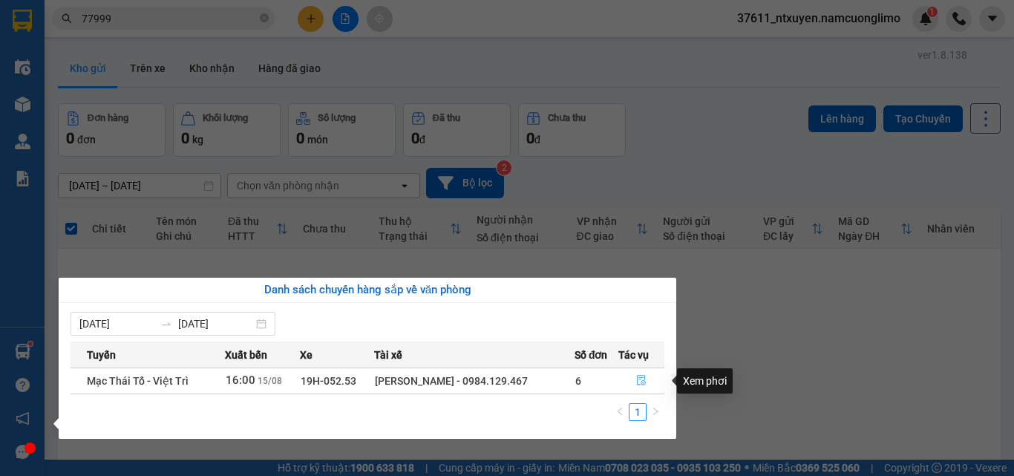
click at [639, 384] on icon "file-done" at bounding box center [641, 380] width 10 height 10
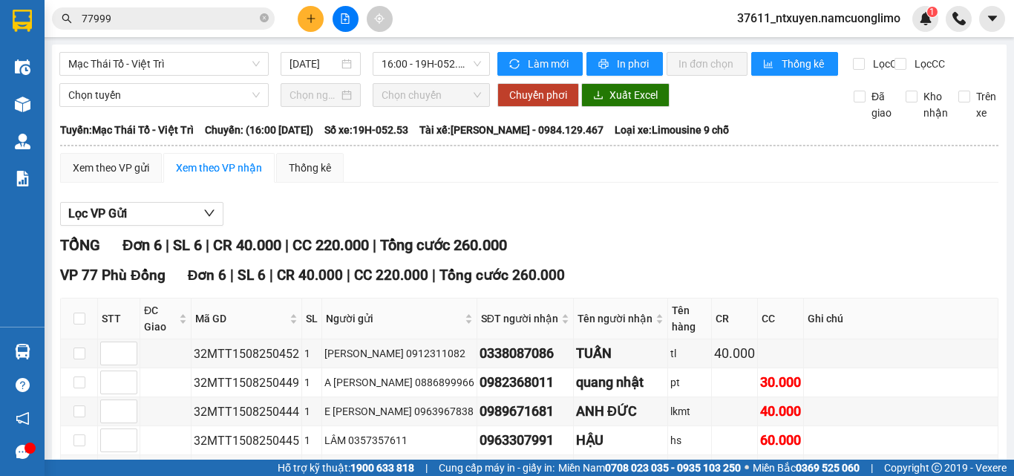
scroll to position [126, 0]
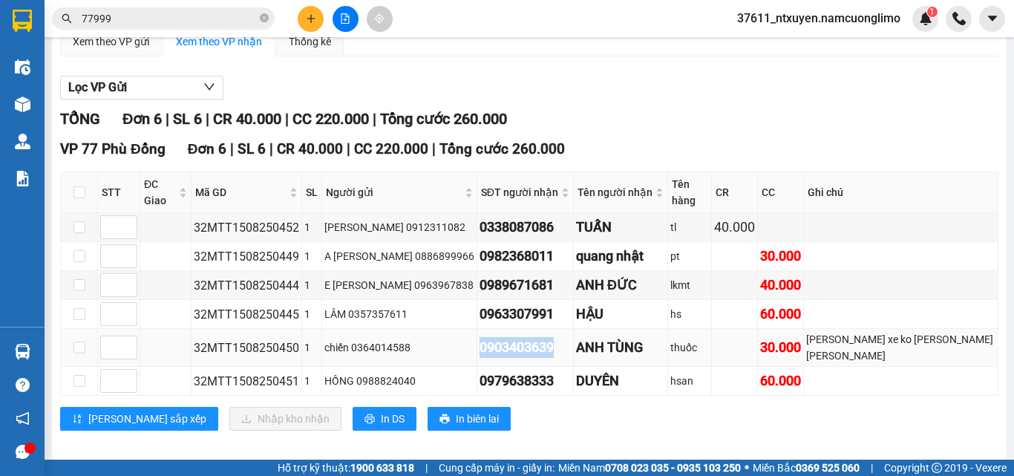
drag, startPoint x: 555, startPoint y: 338, endPoint x: 465, endPoint y: 341, distance: 89.8
click at [479, 341] on div "0903403639" at bounding box center [524, 347] width 91 height 21
copy div "0903403639"
click at [267, 18] on icon "close-circle" at bounding box center [264, 17] width 9 height 9
paste input "0903403639"
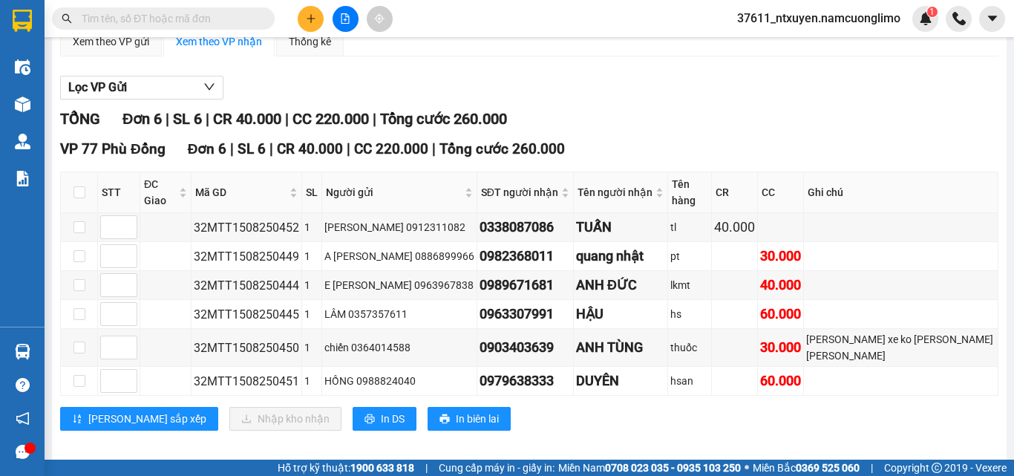
type input "0903403639"
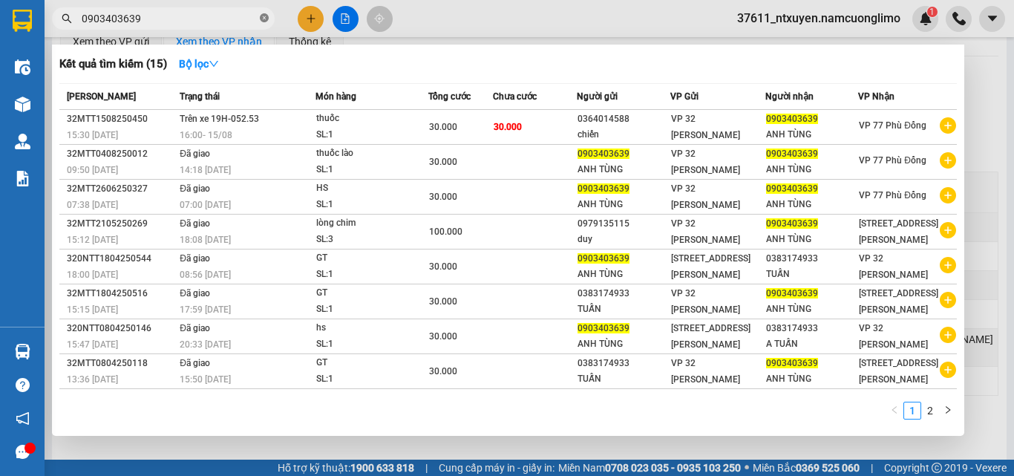
click at [264, 13] on span at bounding box center [264, 19] width 9 height 14
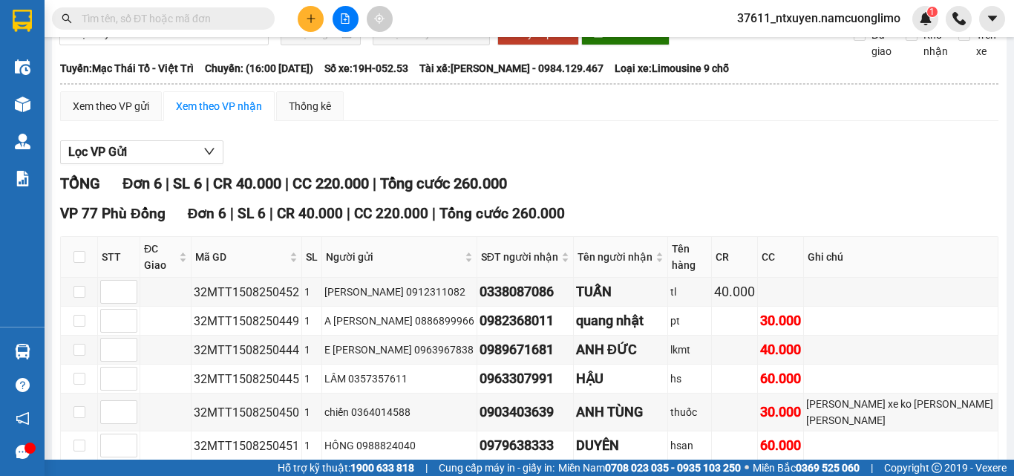
scroll to position [0, 0]
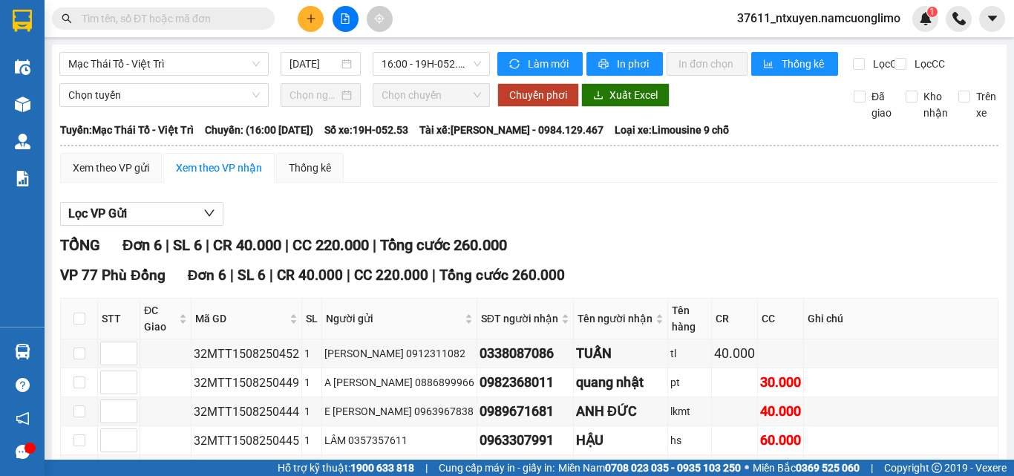
click at [217, 18] on input "text" at bounding box center [169, 18] width 175 height 16
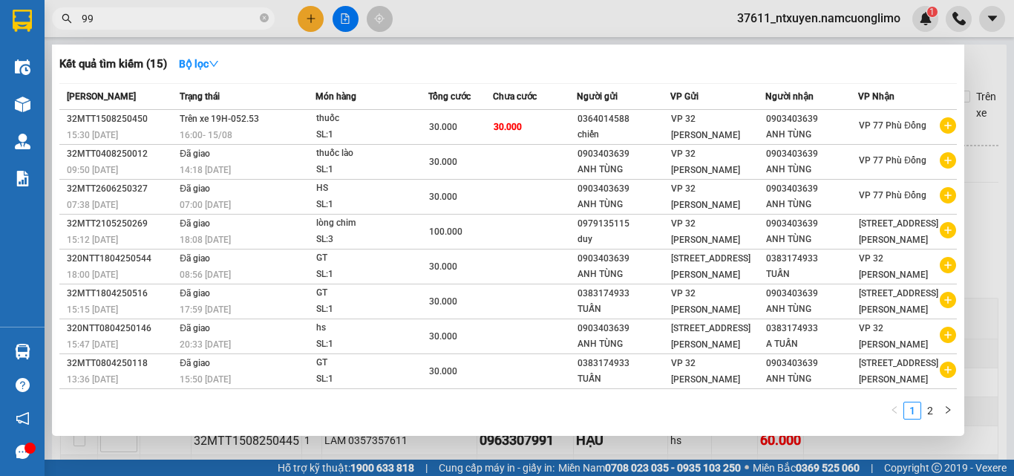
type input "999"
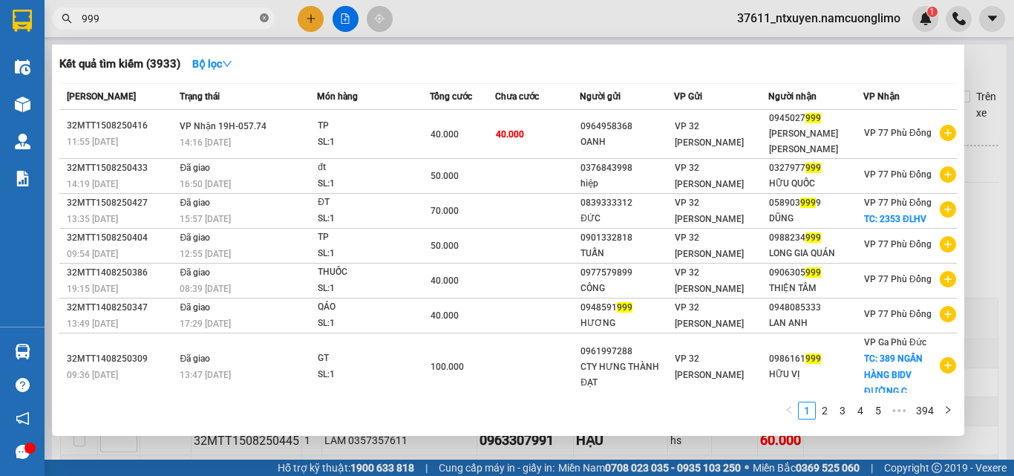
click at [262, 21] on icon "close-circle" at bounding box center [264, 17] width 9 height 9
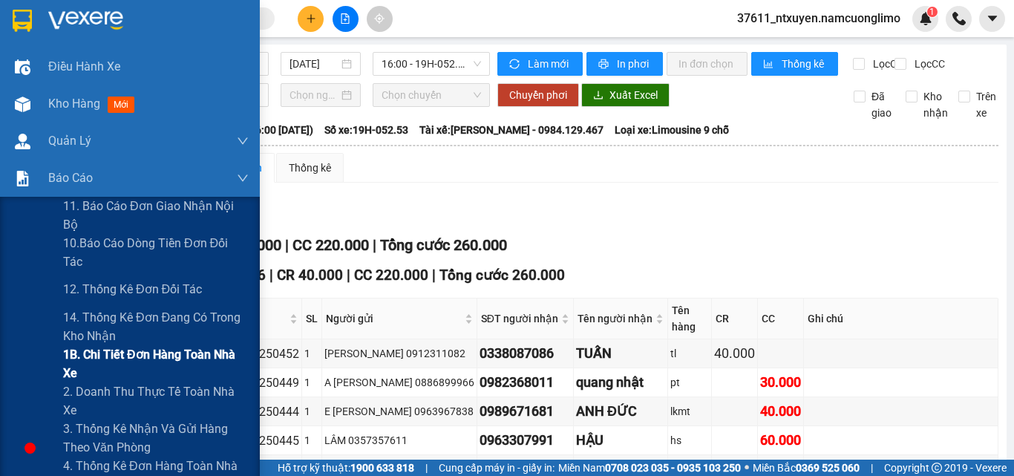
click at [92, 356] on span "1B. Chi tiết đơn hàng toàn nhà xe" at bounding box center [156, 363] width 186 height 37
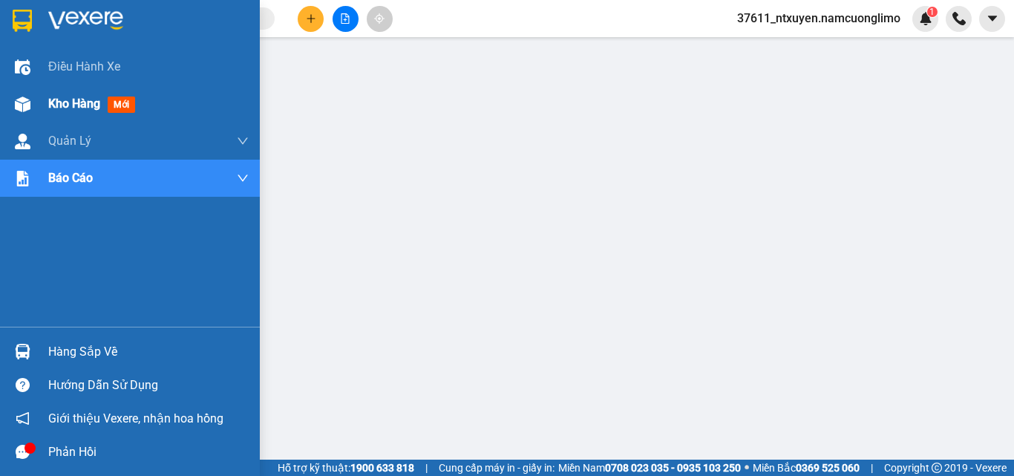
click at [62, 98] on span "Kho hàng" at bounding box center [74, 103] width 52 height 14
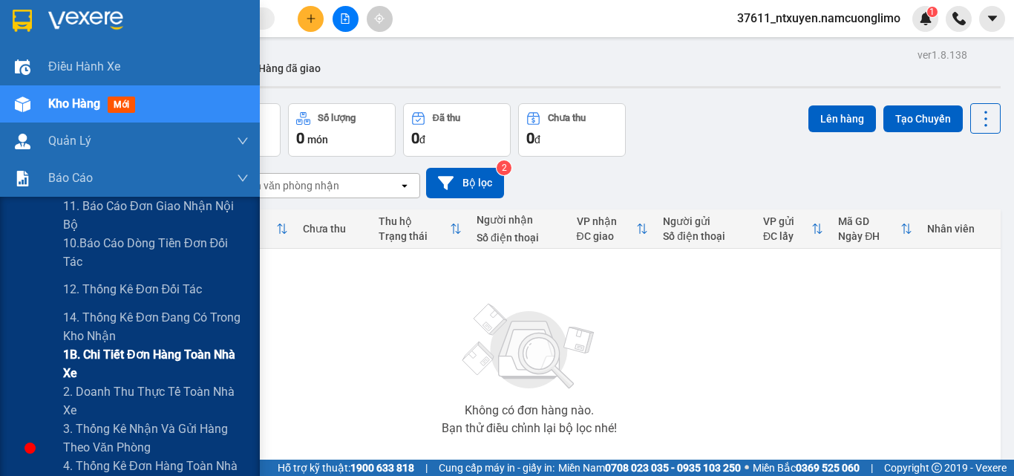
click at [86, 353] on span "1B. Chi tiết đơn hàng toàn nhà xe" at bounding box center [156, 363] width 186 height 37
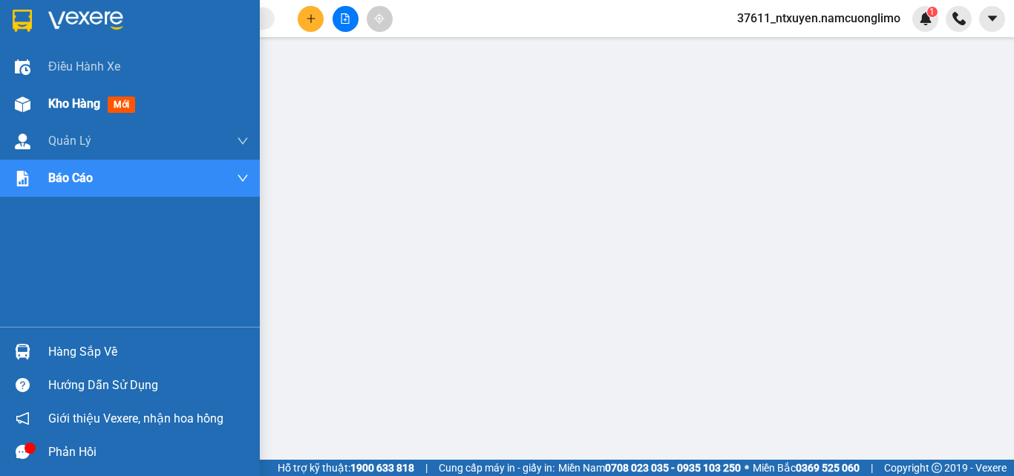
click at [62, 99] on span "Kho hàng" at bounding box center [74, 103] width 52 height 14
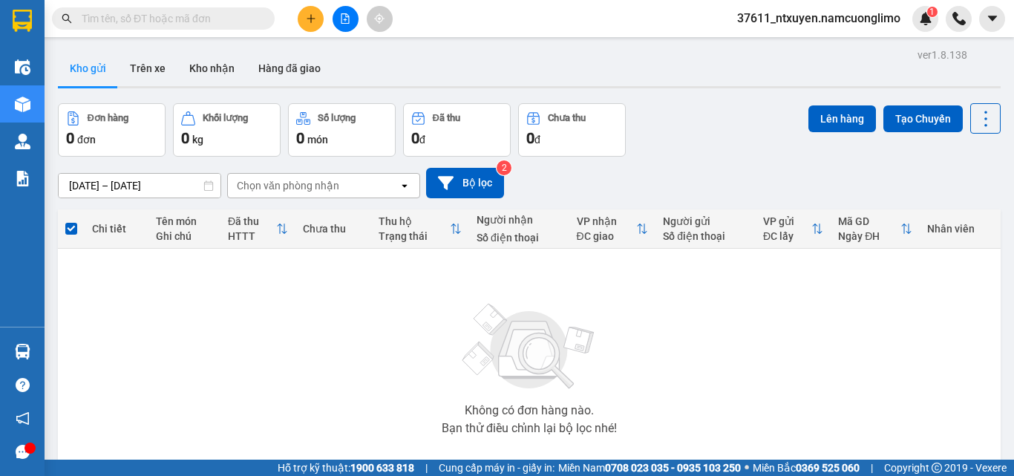
click at [191, 17] on input "text" at bounding box center [169, 18] width 175 height 16
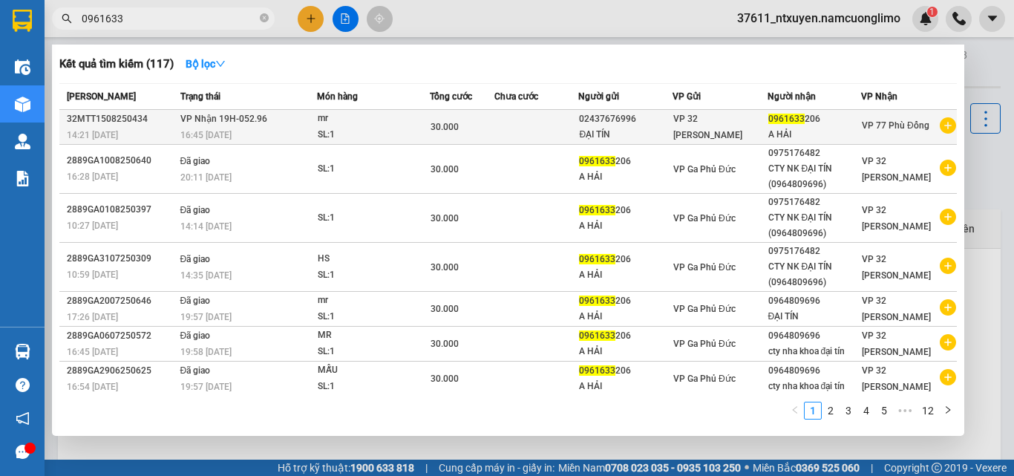
type input "0961633"
click at [271, 123] on td "VP Nhận 19H-052.96 16:45 - 15/08" at bounding box center [247, 127] width 140 height 35
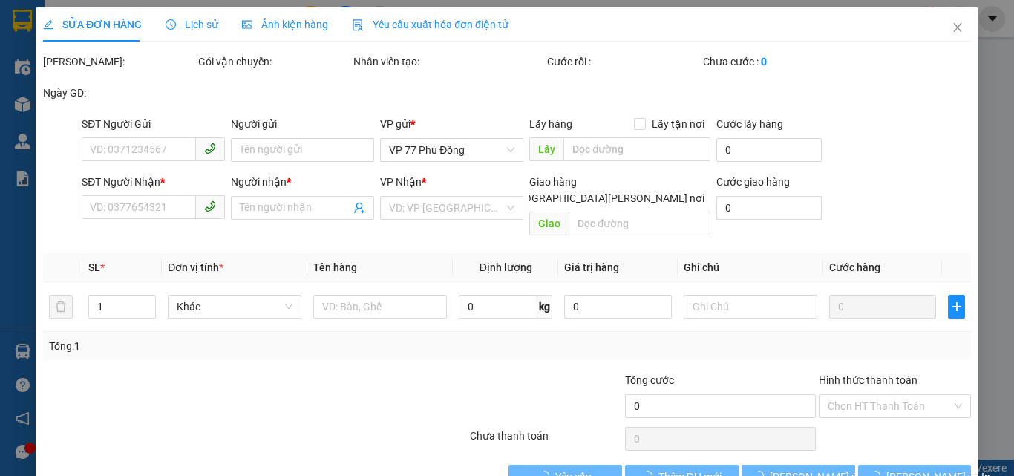
type input "02437676996"
type input "ĐẠI TÍN"
type input "0961633206"
type input "A HẢI"
type input "30.000"
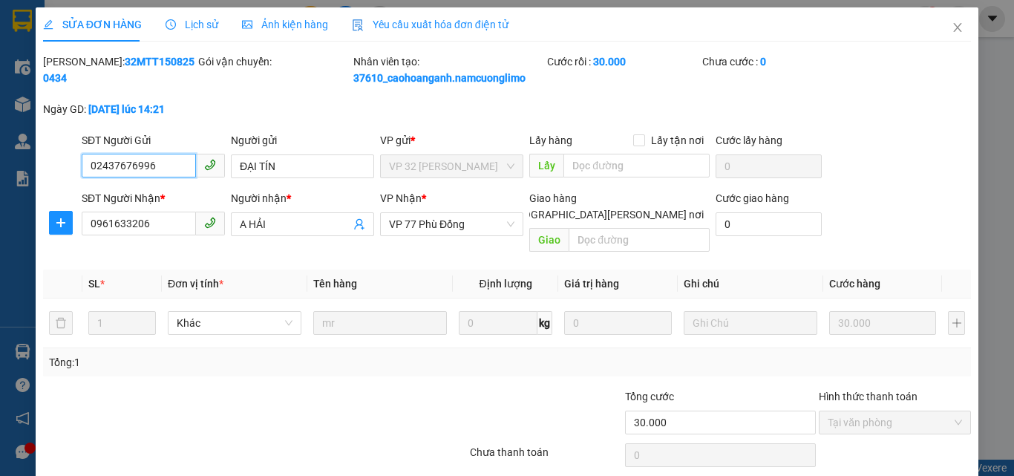
scroll to position [42, 0]
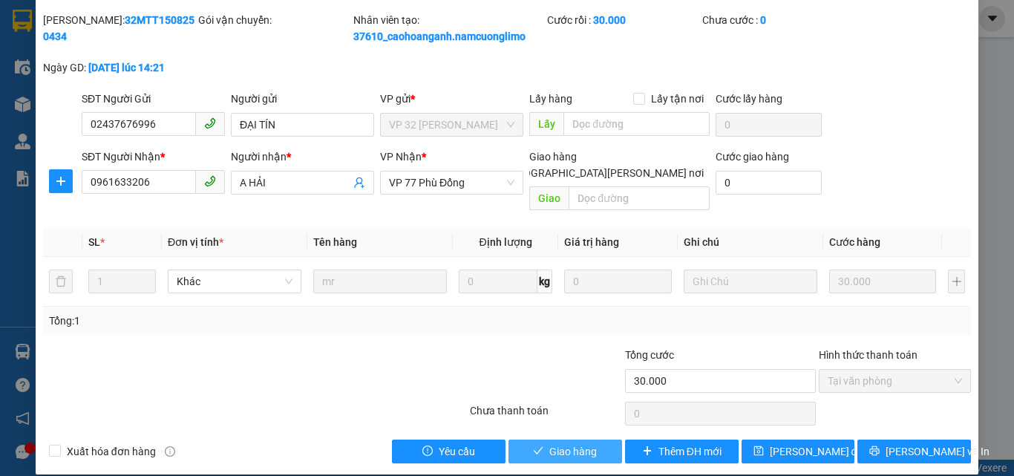
click at [554, 443] on span "Giao hàng" at bounding box center [572, 451] width 47 height 16
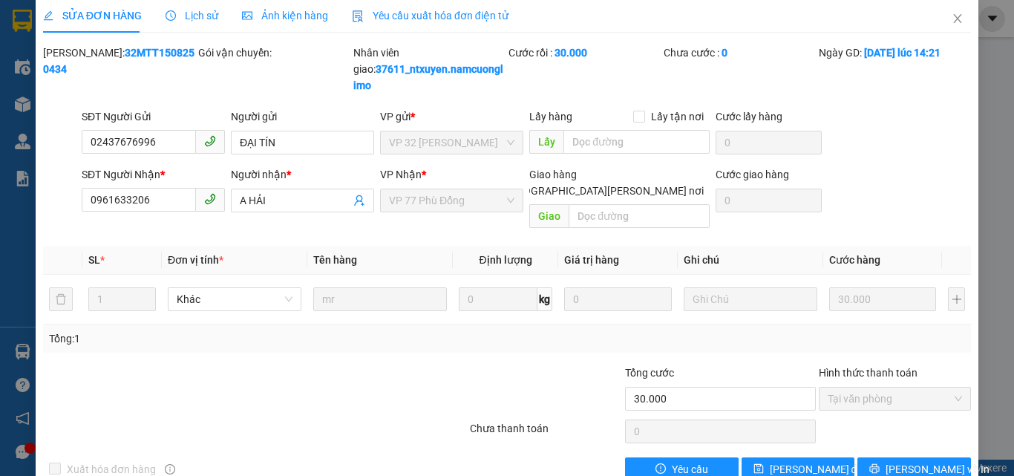
scroll to position [0, 0]
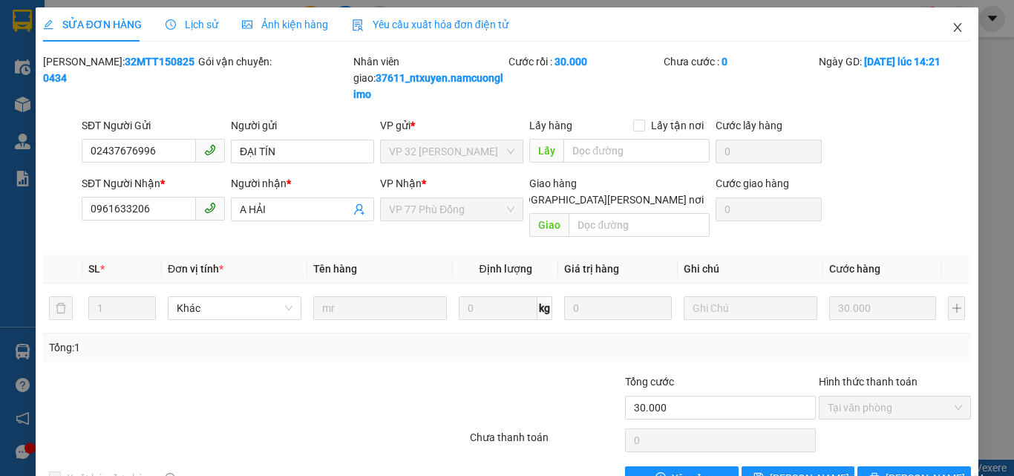
click at [952, 27] on icon "close" at bounding box center [957, 28] width 12 height 12
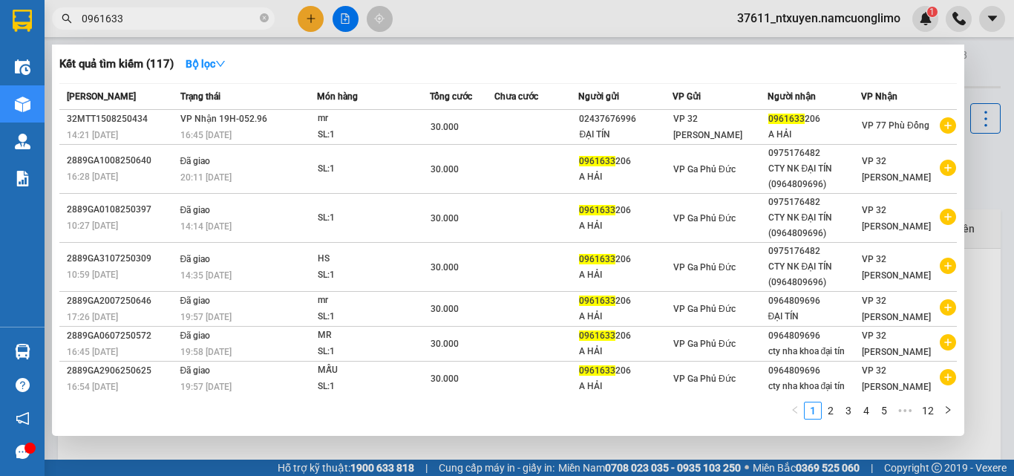
click at [188, 24] on input "0961633" at bounding box center [169, 18] width 175 height 16
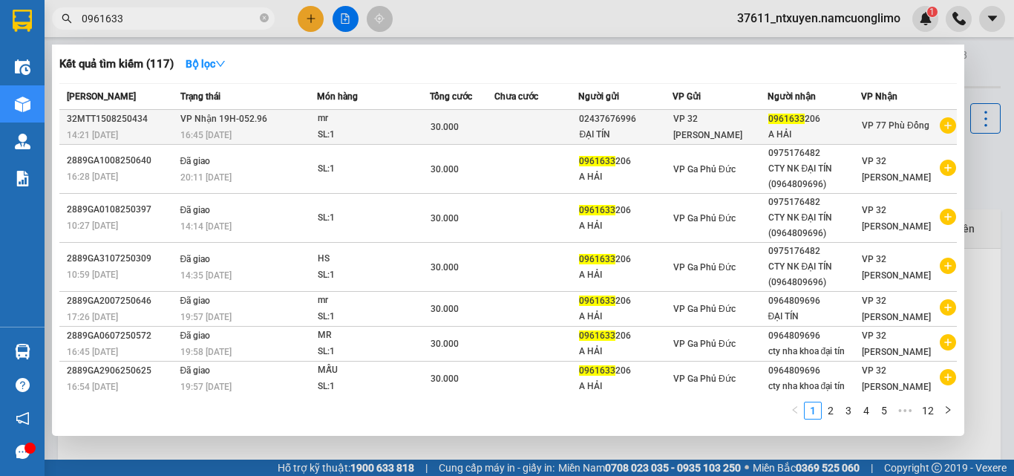
click at [261, 130] on div "16:45 - 15/08" at bounding box center [248, 135] width 136 height 16
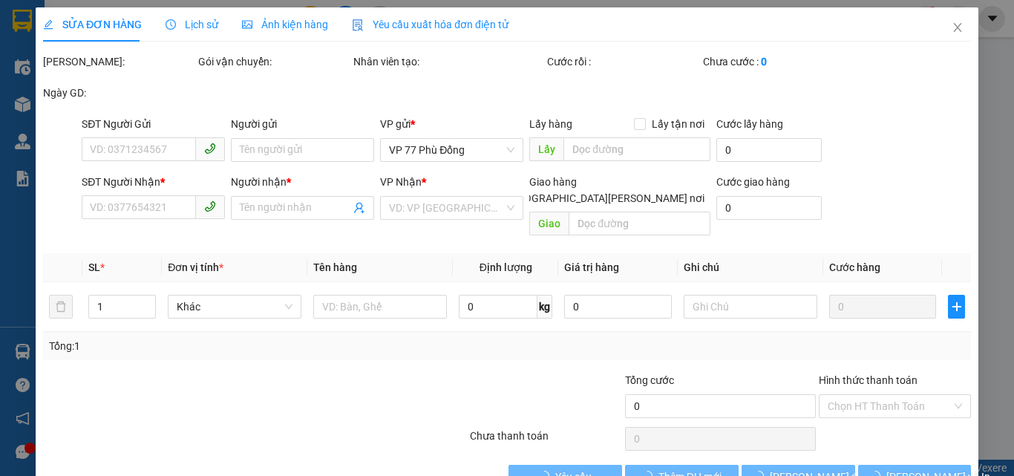
type input "02437676996"
type input "ĐẠI TÍN"
type input "0961633206"
type input "A HẢI"
type input "30.000"
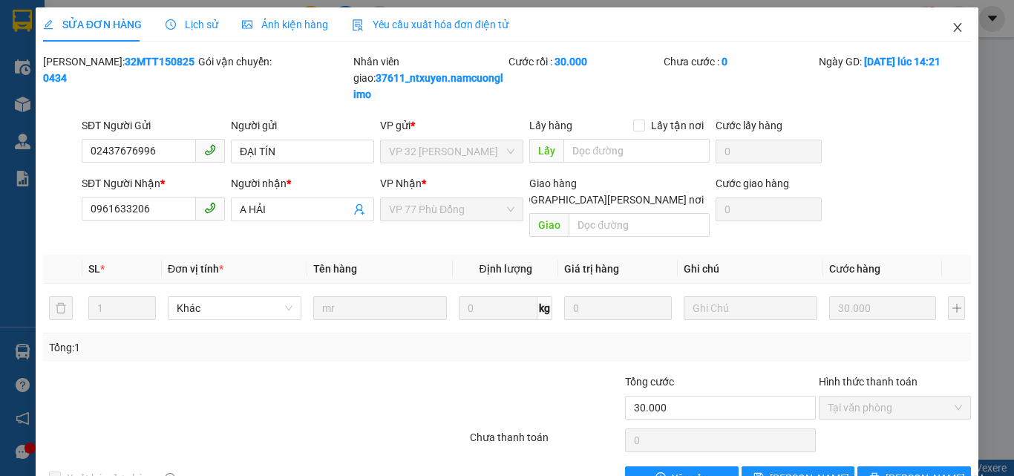
click at [951, 26] on icon "close" at bounding box center [957, 28] width 12 height 12
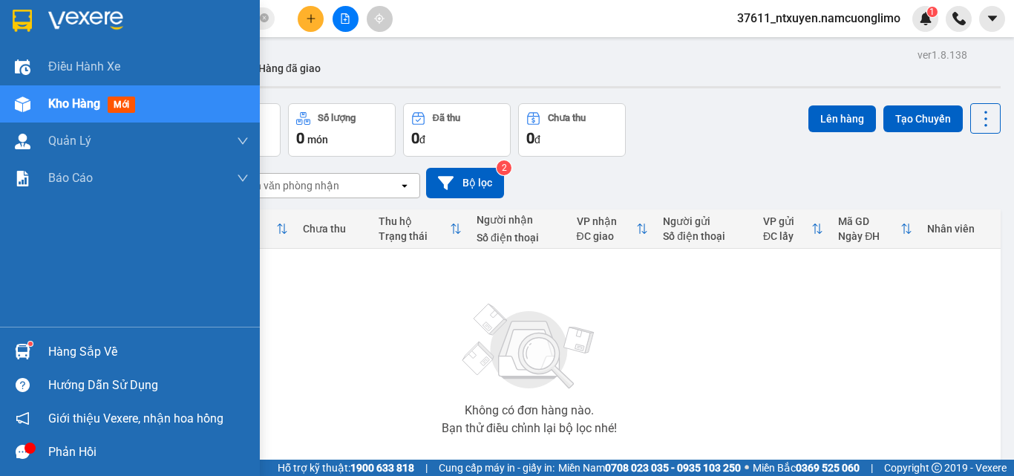
click at [68, 352] on div "Hàng sắp về" at bounding box center [148, 352] width 200 height 22
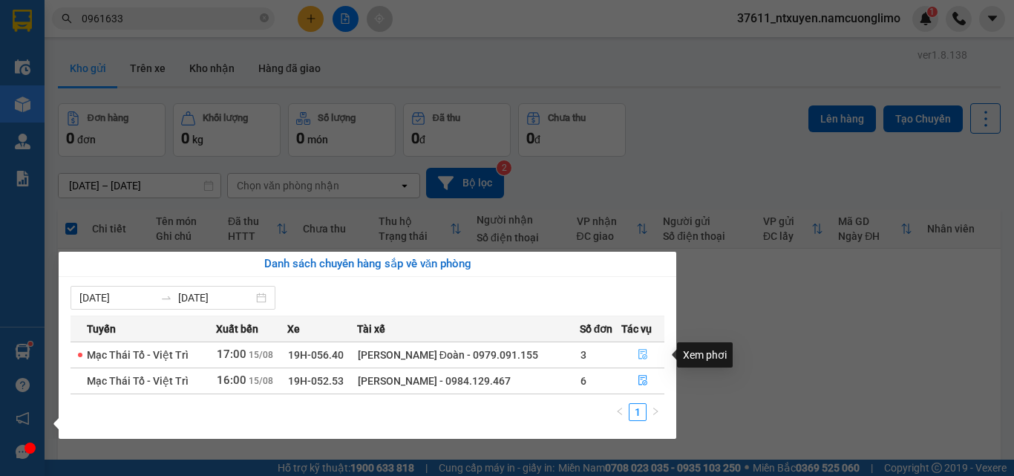
click at [641, 350] on icon "file-done" at bounding box center [642, 354] width 10 height 10
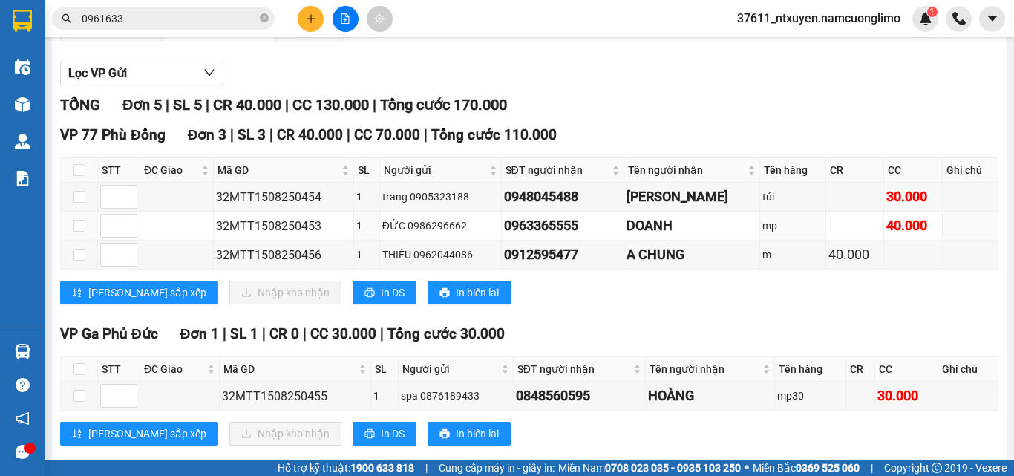
scroll to position [24, 0]
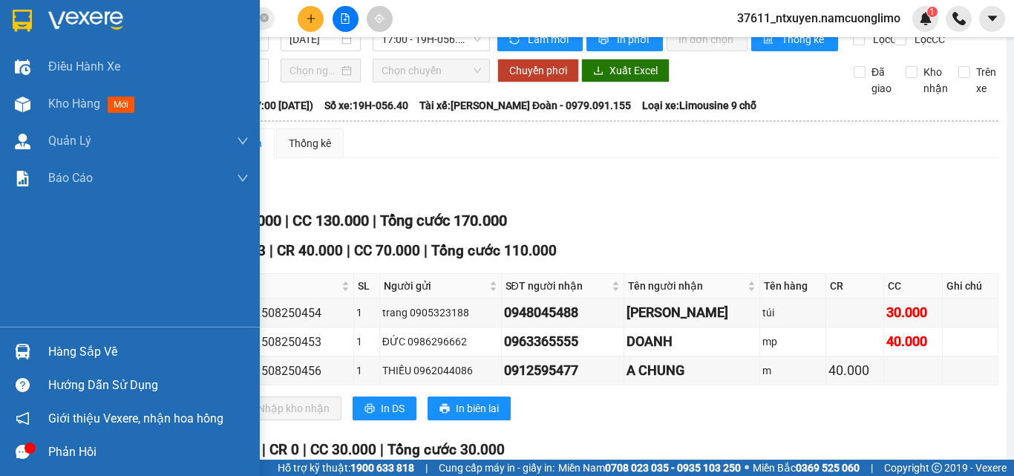
click at [69, 349] on div "Hàng sắp về" at bounding box center [148, 352] width 200 height 22
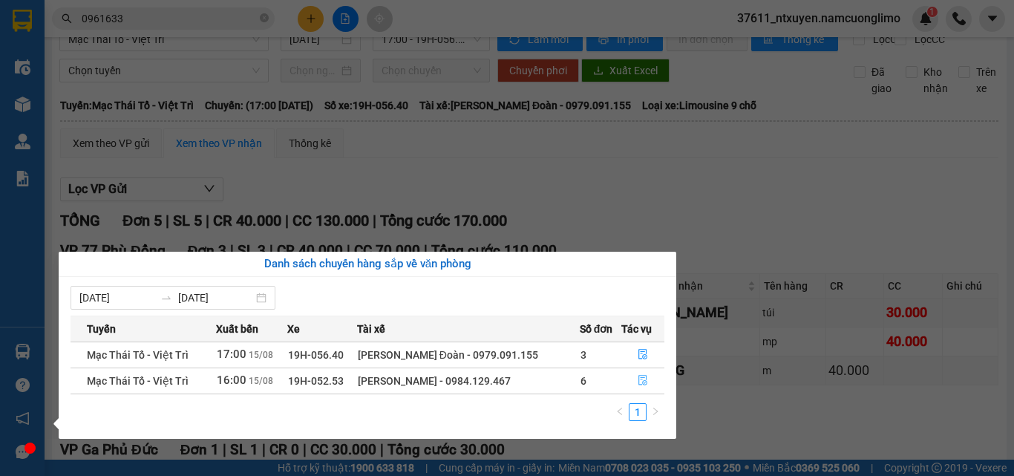
click at [639, 381] on icon "file-done" at bounding box center [642, 380] width 10 height 10
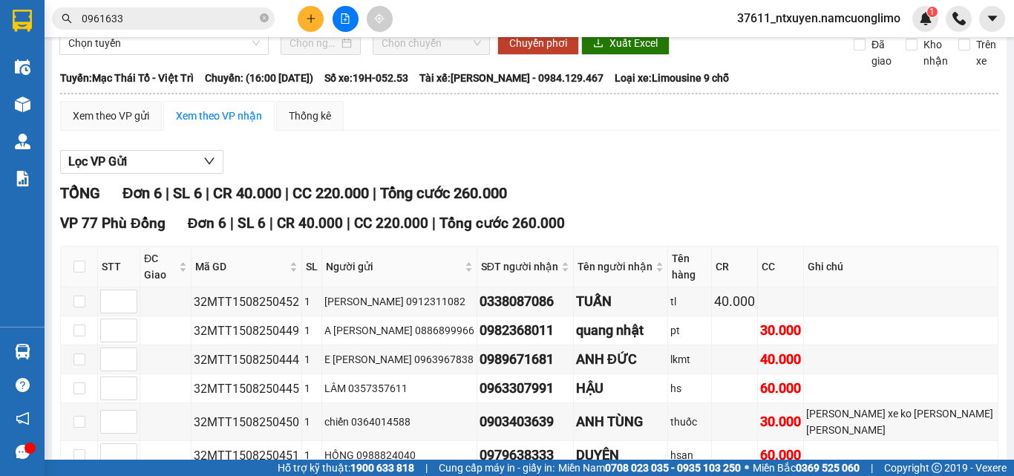
scroll to position [126, 0]
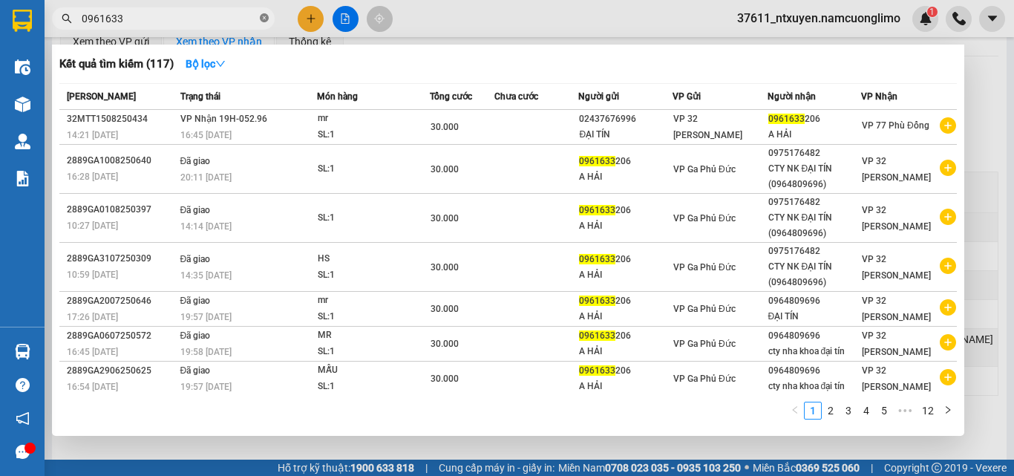
click at [264, 16] on icon "close-circle" at bounding box center [264, 17] width 9 height 9
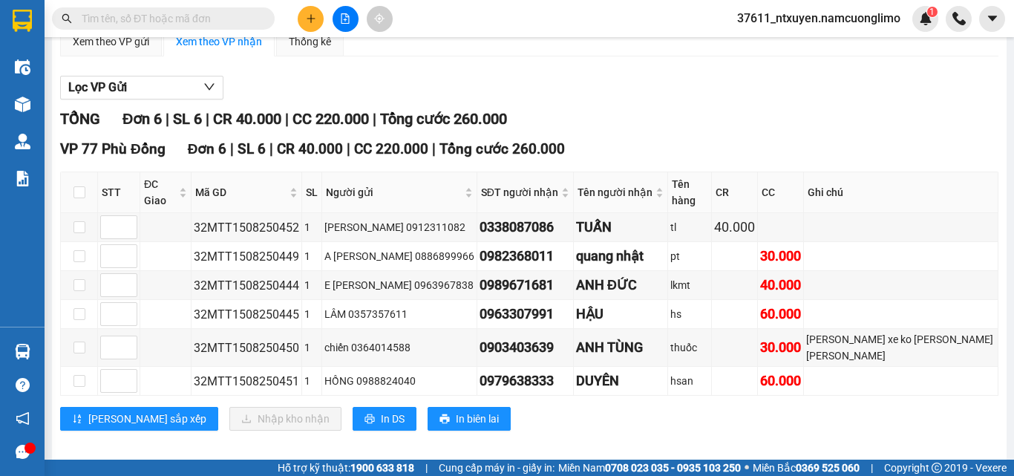
click at [252, 16] on input "text" at bounding box center [169, 18] width 175 height 16
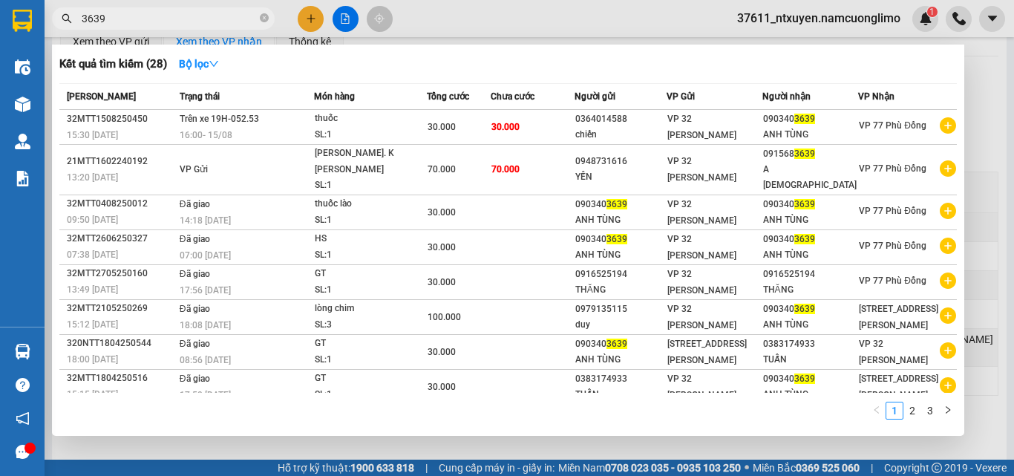
type input "3639"
click at [263, 18] on icon "close-circle" at bounding box center [264, 17] width 9 height 9
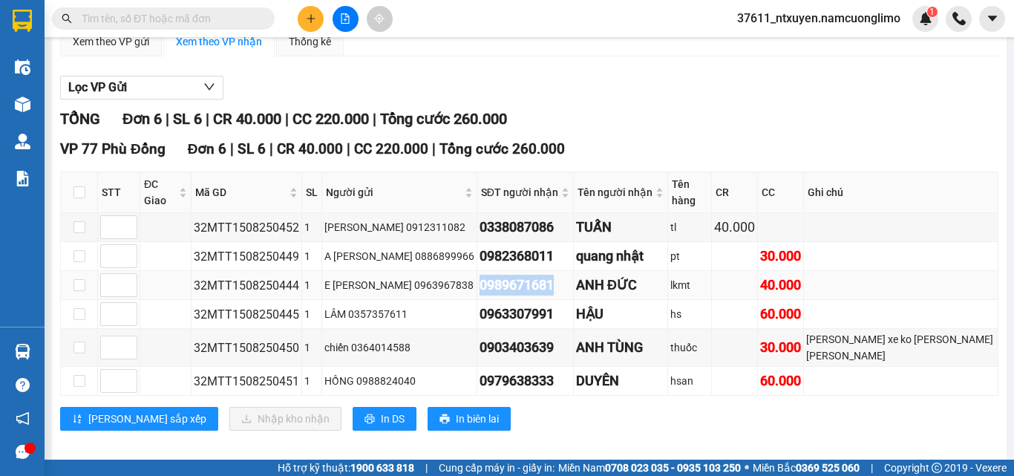
drag, startPoint x: 551, startPoint y: 283, endPoint x: 466, endPoint y: 279, distance: 85.4
click at [479, 279] on div "0989671681" at bounding box center [524, 285] width 91 height 21
copy div "0989671681"
click at [183, 10] on span at bounding box center [163, 18] width 223 height 22
paste input "0989671681"
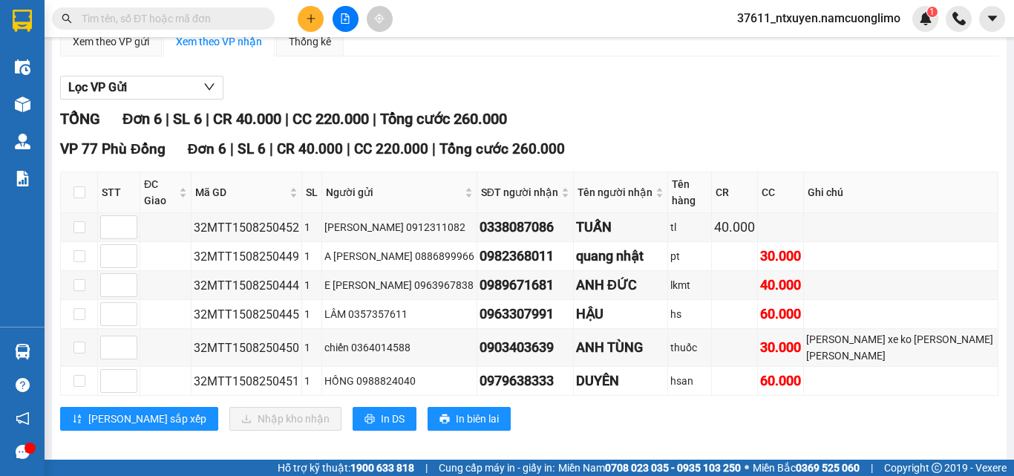
type input "0989671681"
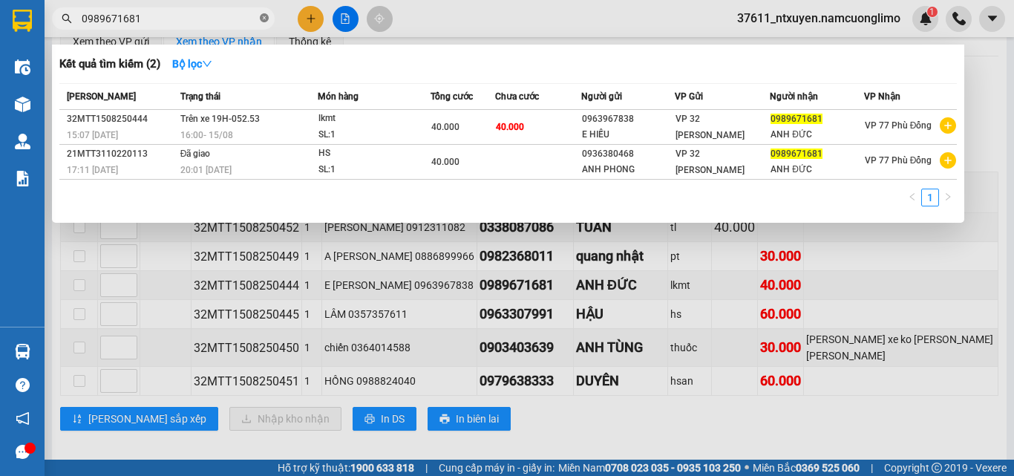
click at [263, 17] on icon "close-circle" at bounding box center [264, 17] width 9 height 9
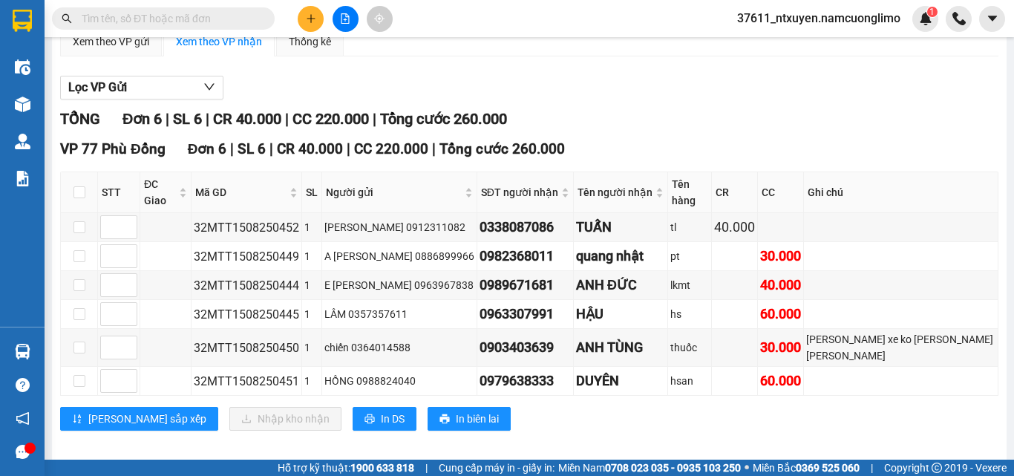
click at [222, 18] on input "text" at bounding box center [169, 18] width 175 height 16
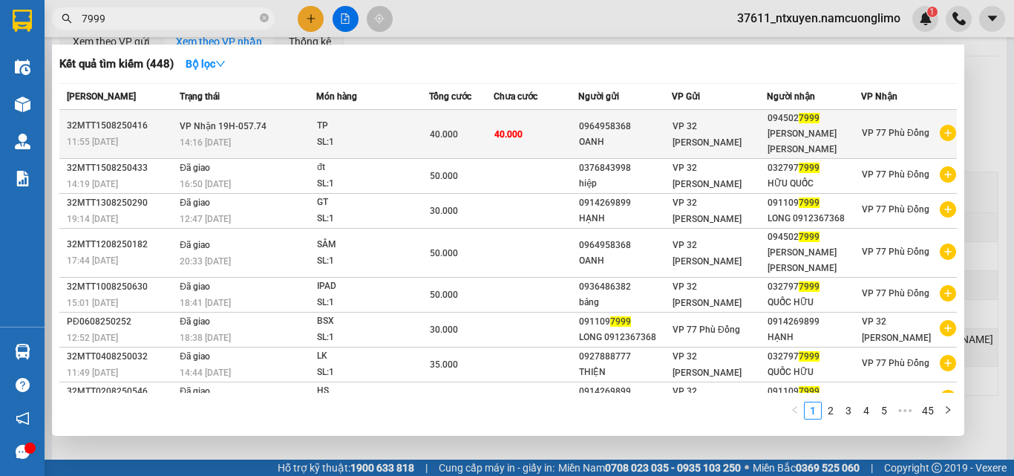
type input "7999"
click at [344, 134] on div "SL: 1" at bounding box center [372, 142] width 111 height 16
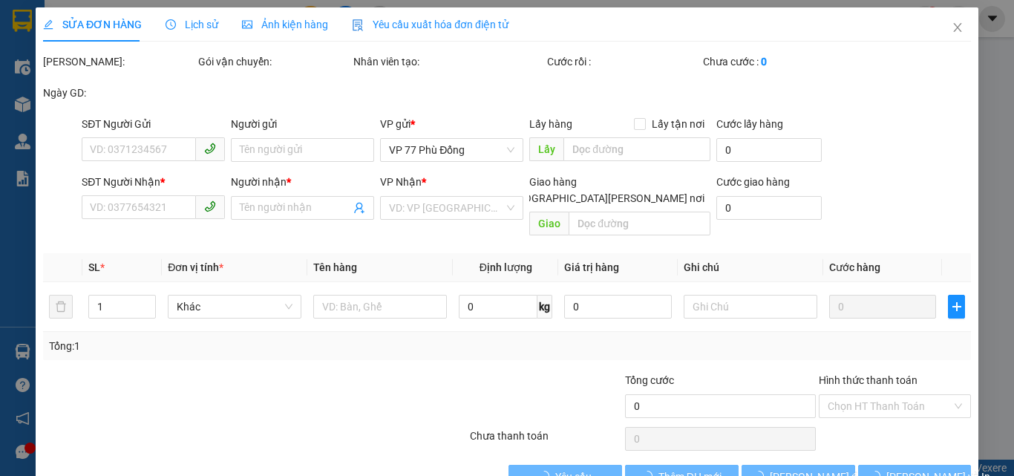
type input "0964958368"
type input "OANH"
type input "0945027999"
type input "[PERSON_NAME]"
type input "40.000"
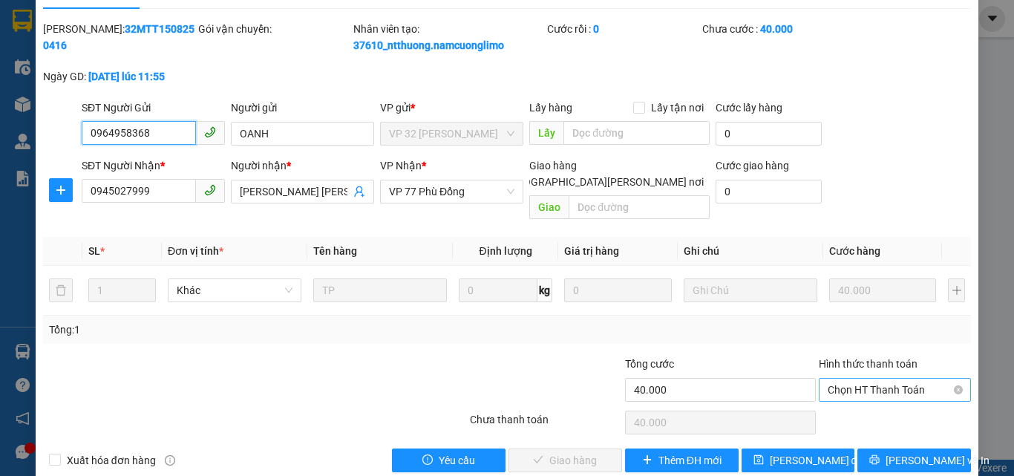
scroll to position [42, 0]
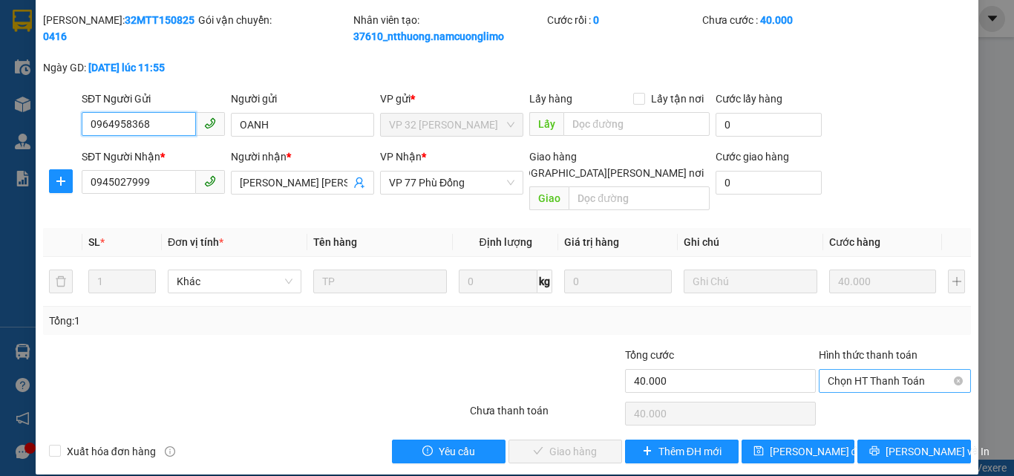
click at [883, 370] on span "Chọn HT Thanh Toán" at bounding box center [894, 381] width 134 height 22
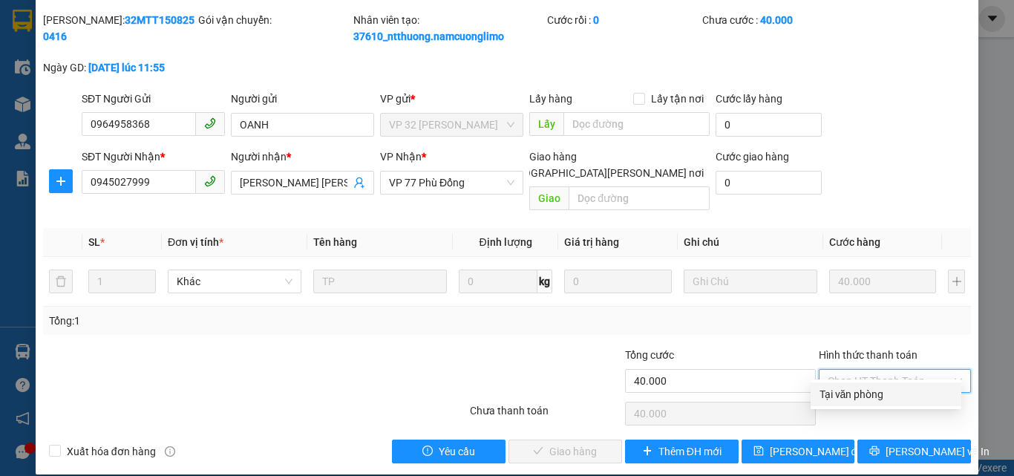
click at [859, 392] on div "Tại văn phòng" at bounding box center [885, 394] width 133 height 16
type input "0"
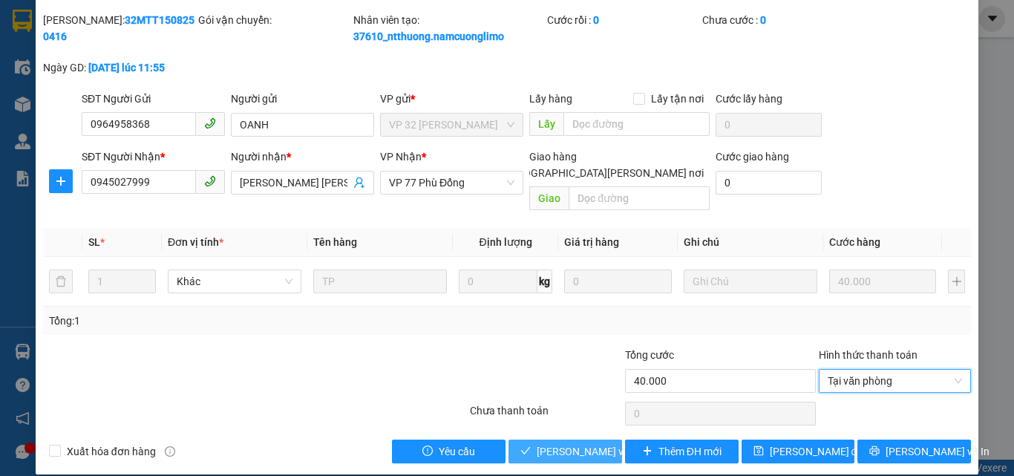
click at [549, 443] on span "[PERSON_NAME] và Giao hàng" at bounding box center [636, 451] width 200 height 16
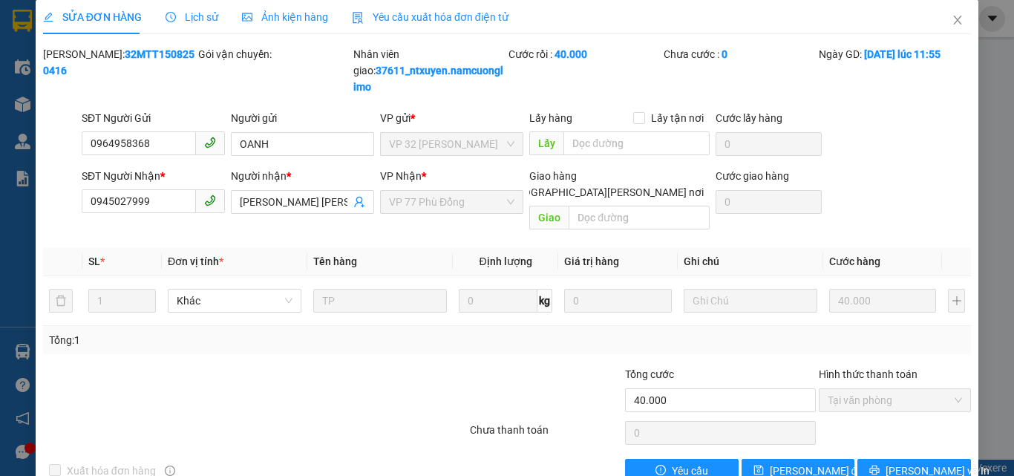
scroll to position [0, 0]
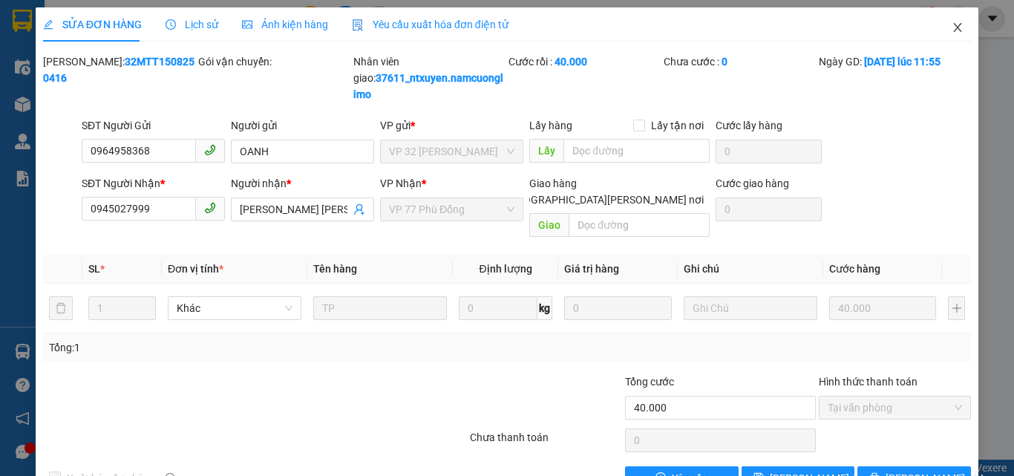
click at [951, 33] on icon "close" at bounding box center [957, 28] width 12 height 12
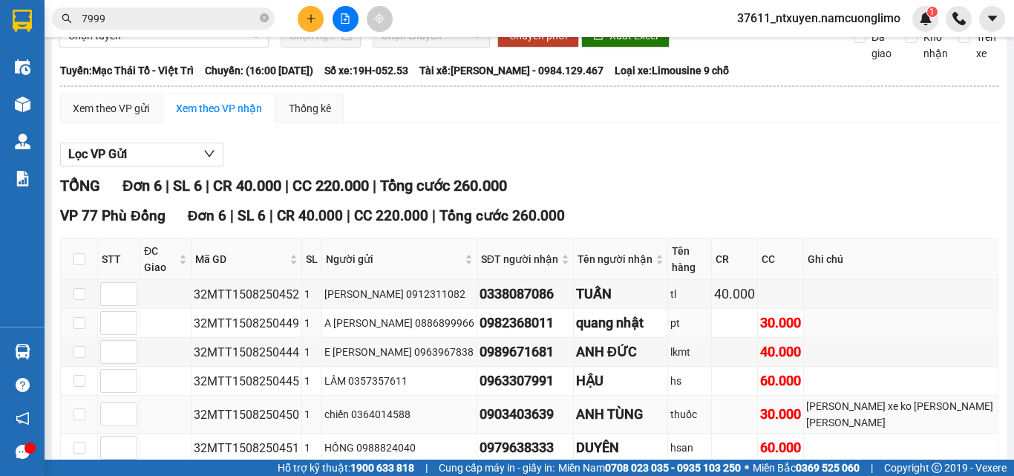
scroll to position [126, 0]
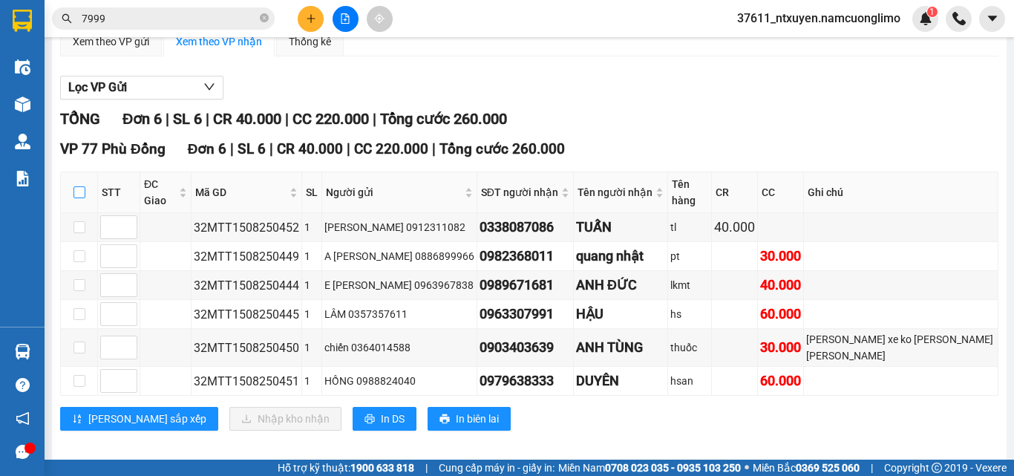
click at [79, 197] on input "checkbox" at bounding box center [79, 192] width 12 height 12
checkbox input "true"
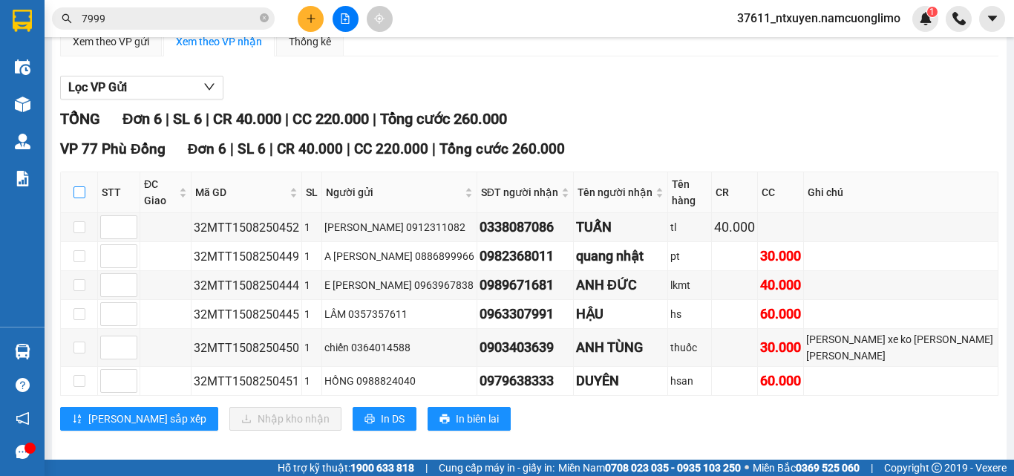
checkbox input "true"
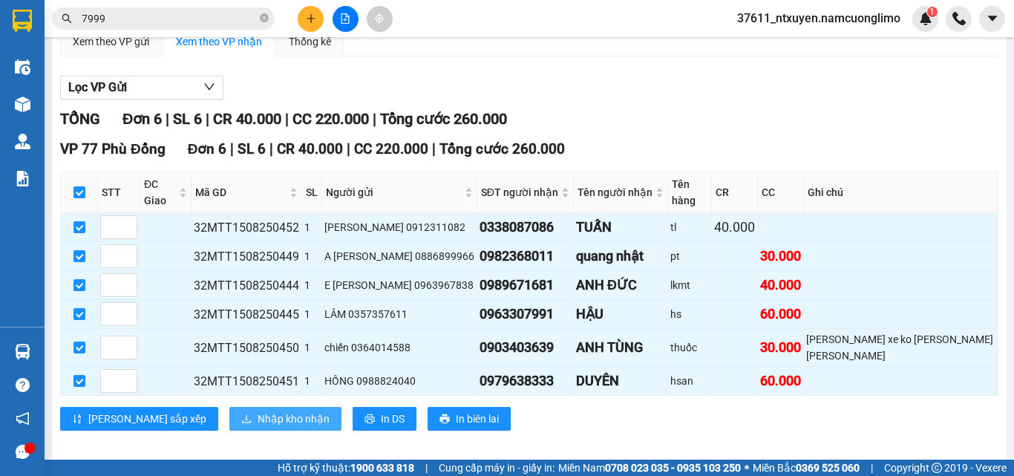
click at [257, 410] on span "Nhập kho nhận" at bounding box center [293, 418] width 72 height 16
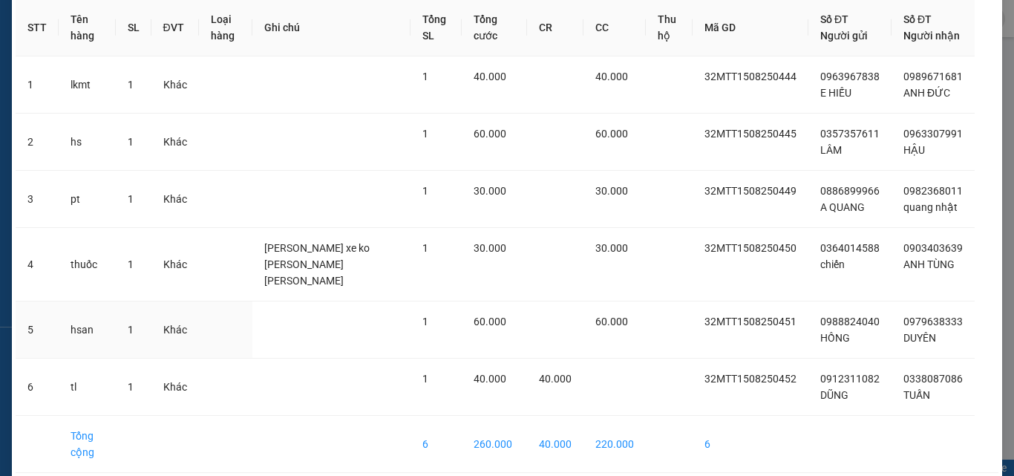
scroll to position [133, 0]
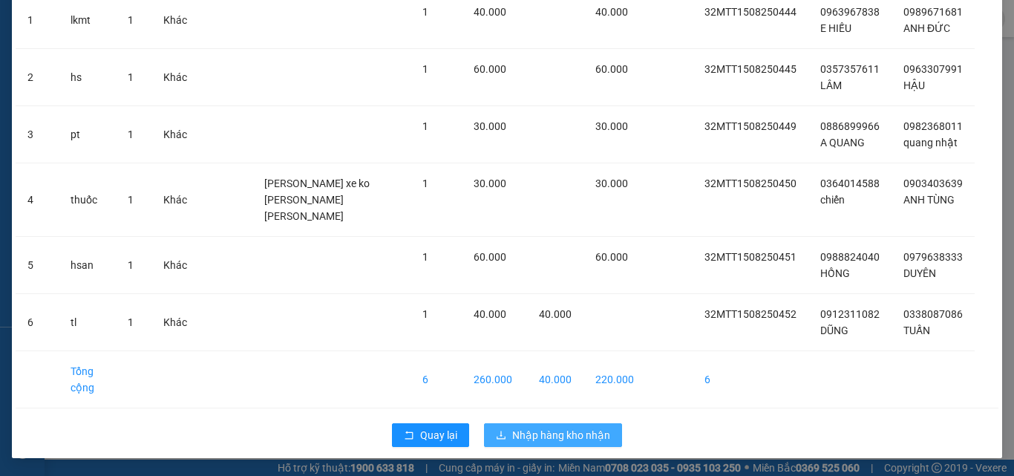
click at [567, 429] on span "Nhập hàng kho nhận" at bounding box center [561, 435] width 98 height 16
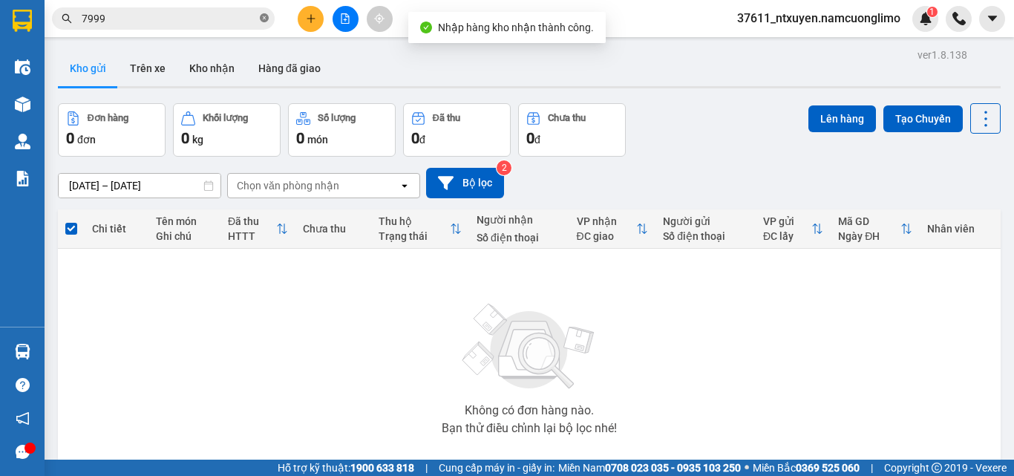
click at [265, 13] on span at bounding box center [264, 19] width 9 height 14
click at [217, 16] on input "text" at bounding box center [169, 18] width 175 height 16
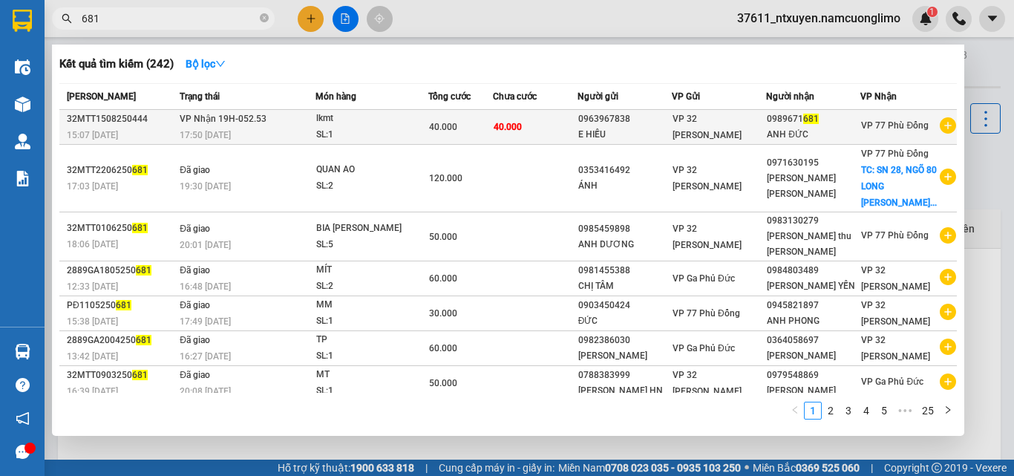
type input "681"
click at [249, 124] on span "VP Nhận 19H-052.53" at bounding box center [223, 119] width 87 height 10
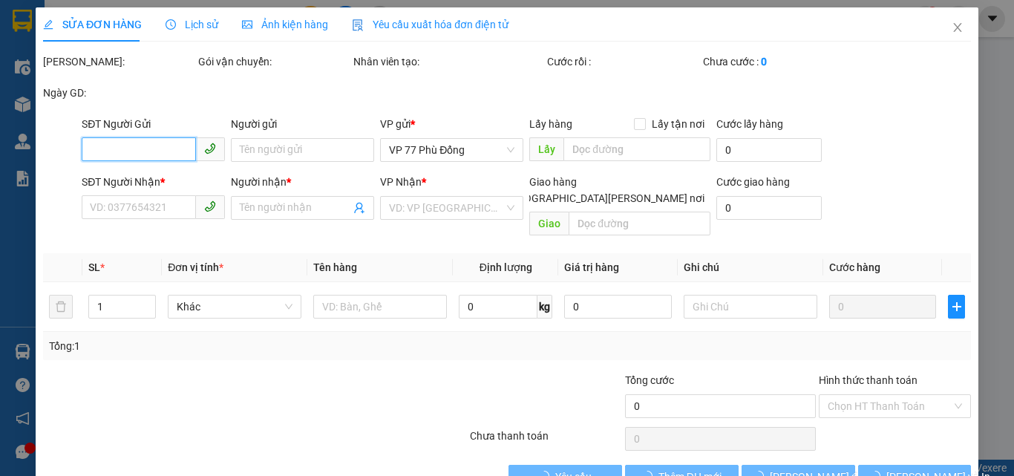
type input "0963967838"
type input "E HIẾU"
type input "0989671681"
type input "ANH ĐỨC"
type input "40.000"
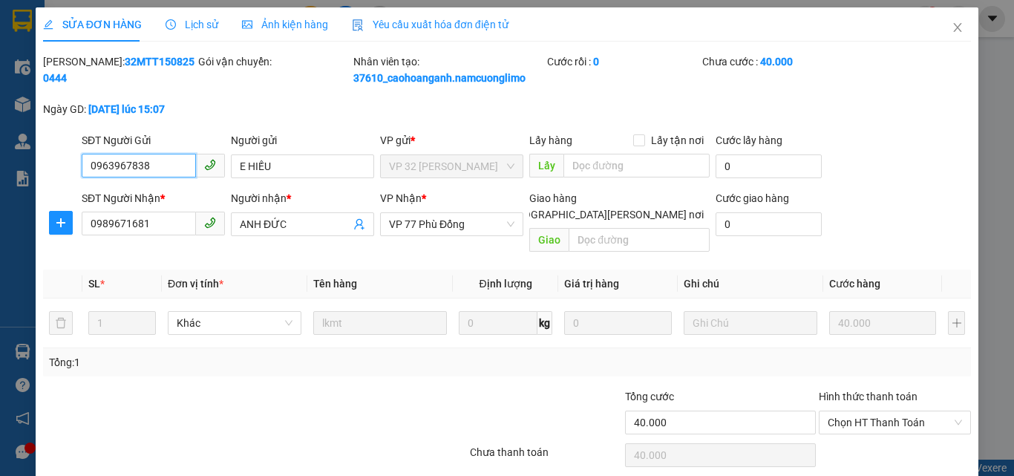
scroll to position [25, 0]
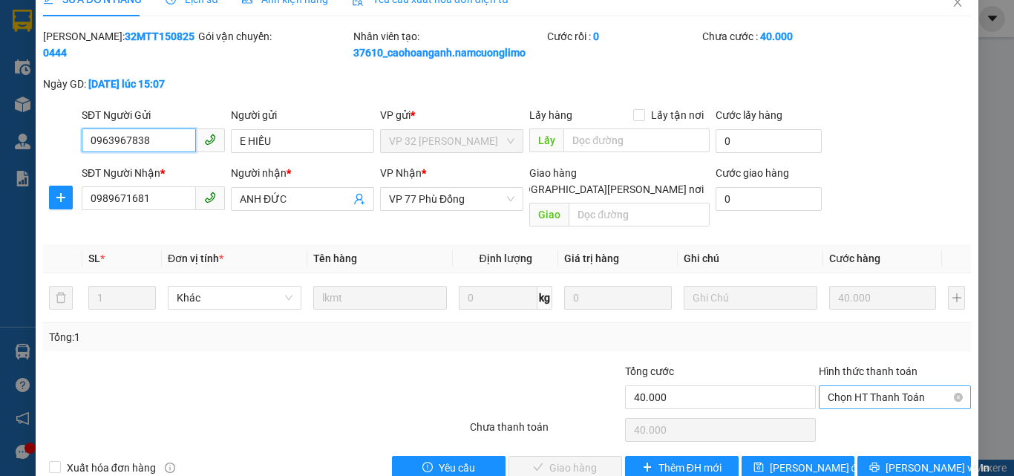
click at [851, 386] on span "Chọn HT Thanh Toán" at bounding box center [894, 397] width 134 height 22
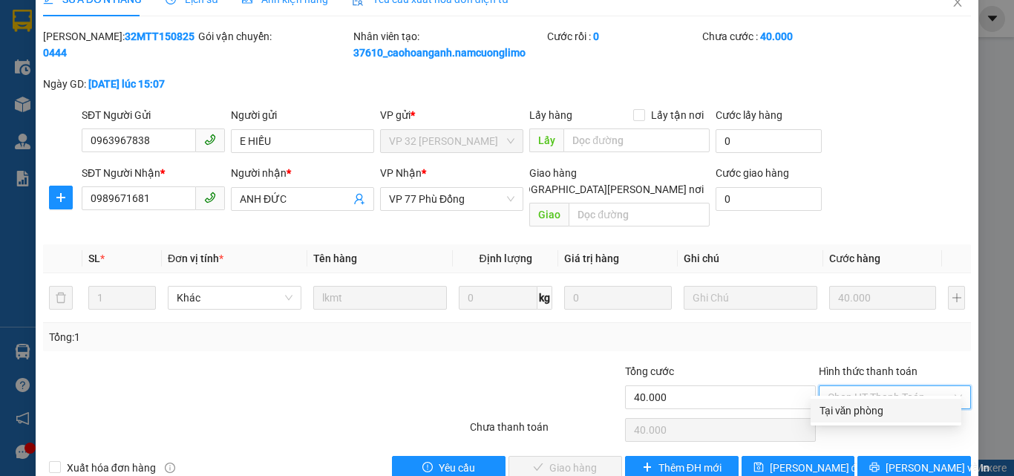
drag, startPoint x: 842, startPoint y: 407, endPoint x: 815, endPoint y: 412, distance: 27.2
click at [841, 407] on div "Tại văn phòng" at bounding box center [885, 410] width 133 height 16
type input "0"
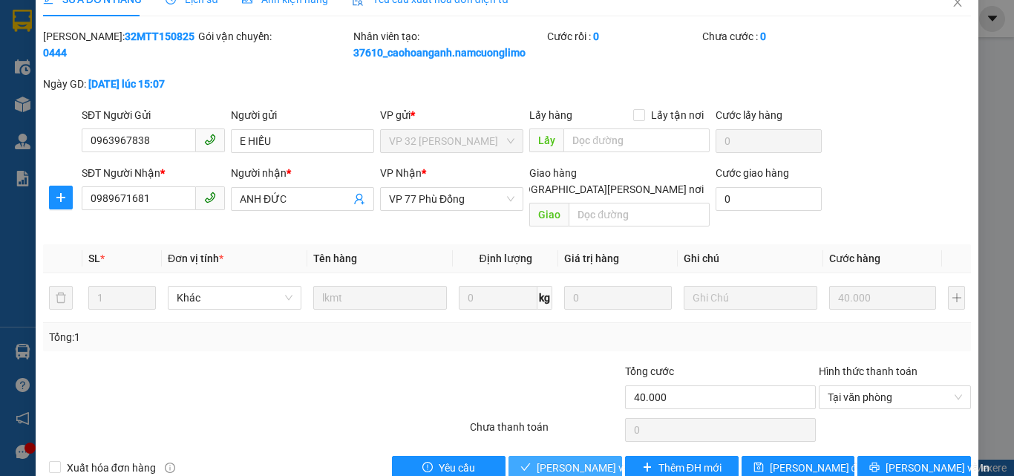
click at [577, 459] on span "[PERSON_NAME] và Giao hàng" at bounding box center [636, 467] width 200 height 16
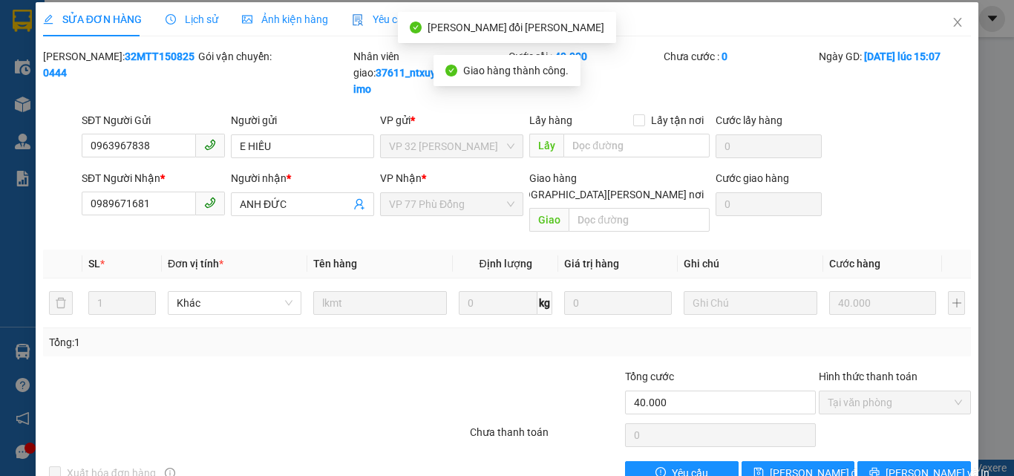
scroll to position [0, 0]
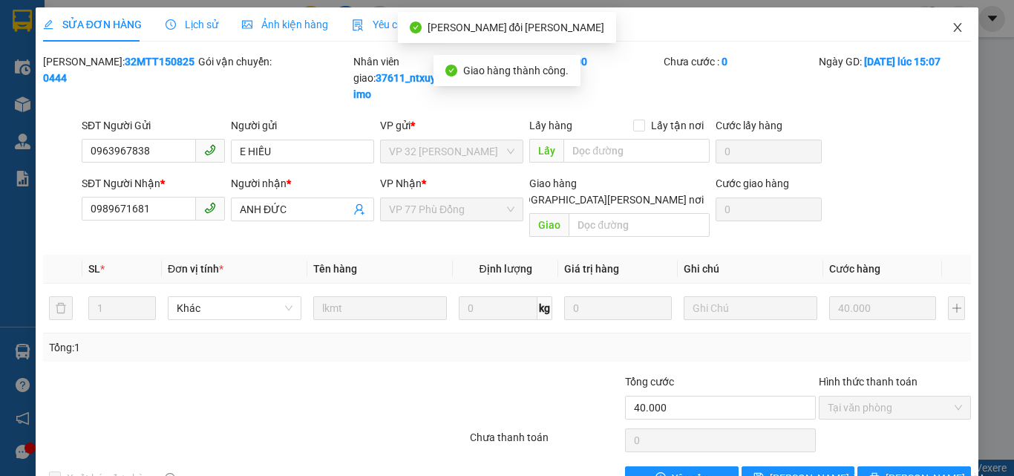
click at [951, 32] on icon "close" at bounding box center [957, 28] width 12 height 12
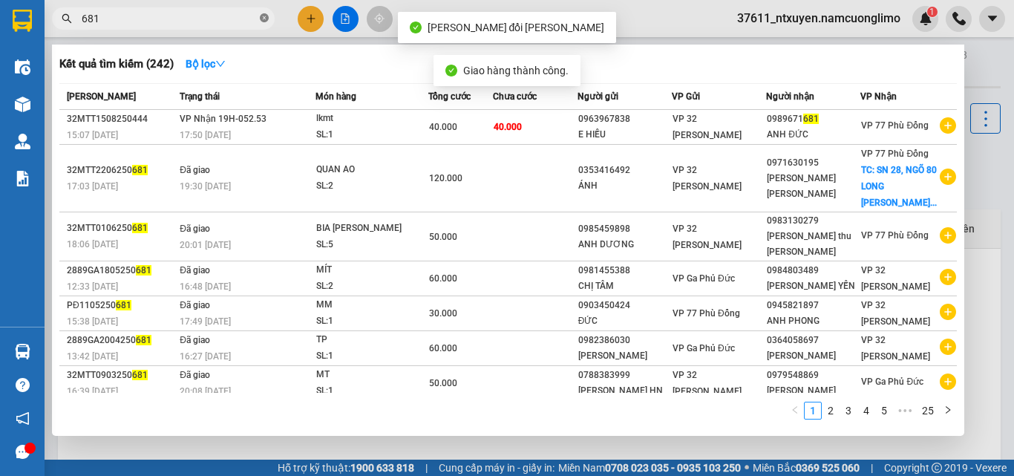
click at [261, 19] on icon "close-circle" at bounding box center [264, 17] width 9 height 9
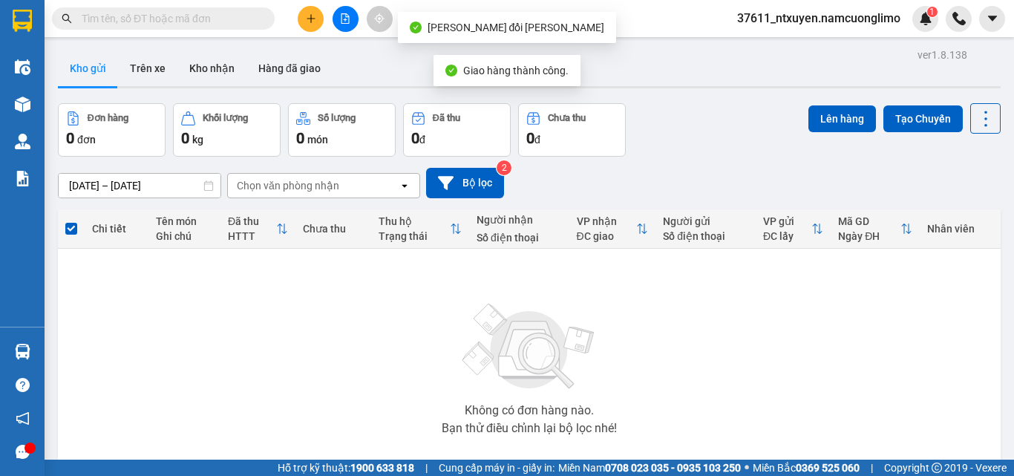
drag, startPoint x: 224, startPoint y: 20, endPoint x: 252, endPoint y: 13, distance: 29.2
click at [225, 19] on input "text" at bounding box center [169, 18] width 175 height 16
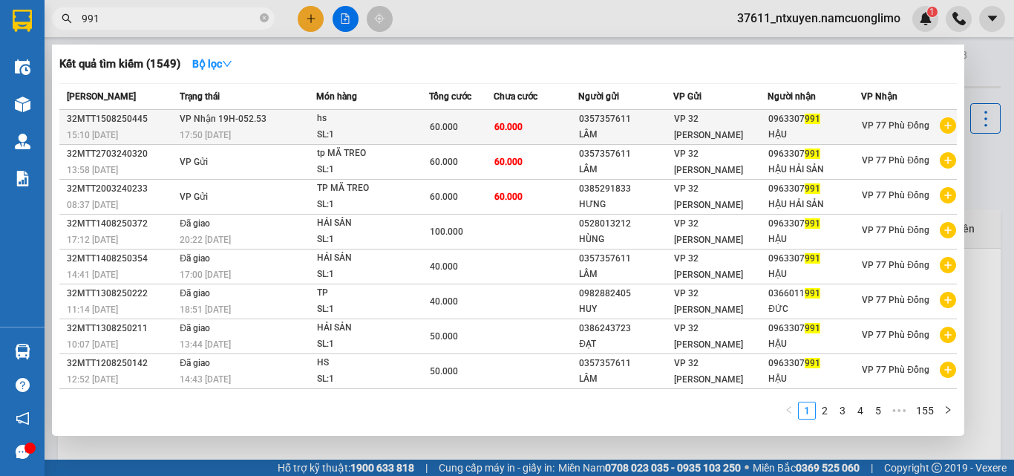
type input "991"
click at [282, 117] on td "VP Nhận 19H-052.53 17:50 - 15/08" at bounding box center [246, 127] width 140 height 35
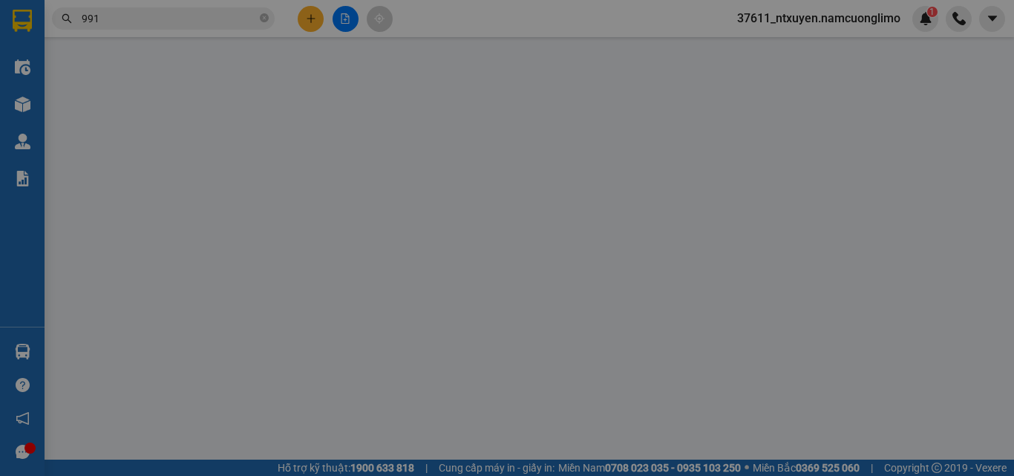
type input "0357357611"
type input "LÂM"
type input "0963307991"
type input "HẬU"
type input "60.000"
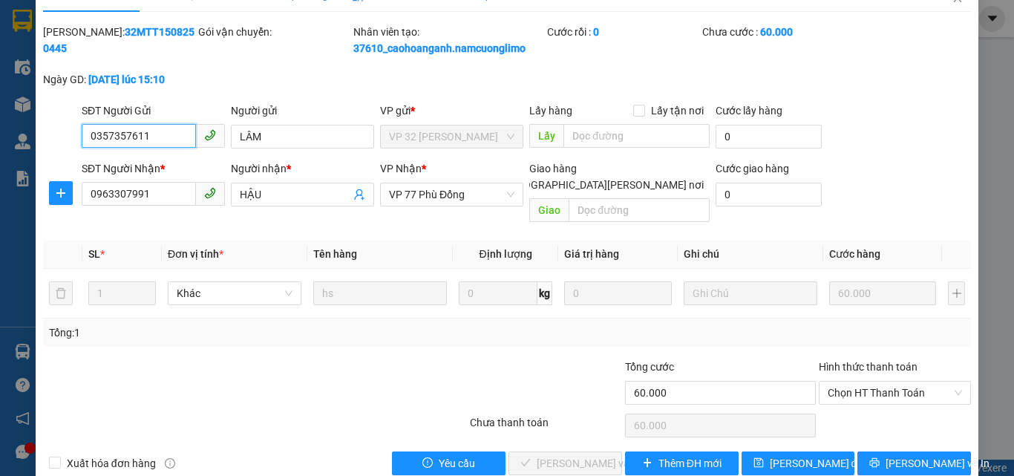
scroll to position [42, 0]
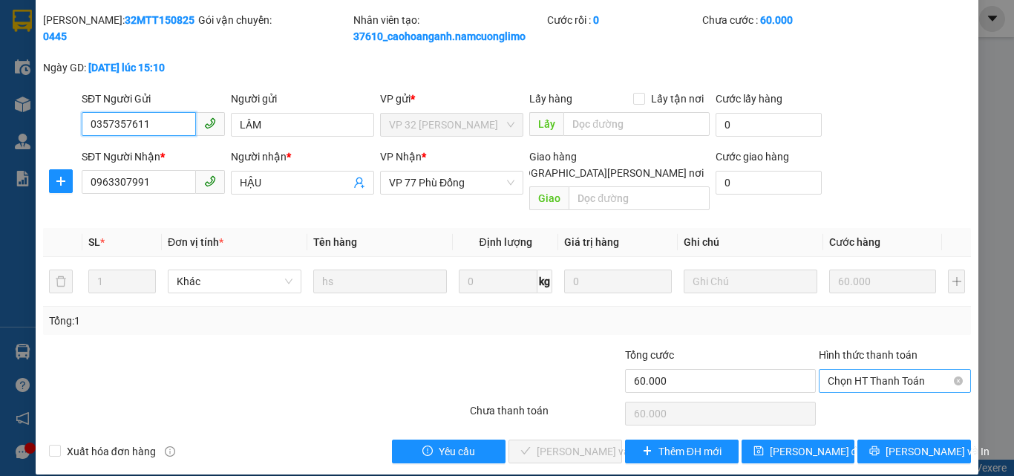
click at [870, 370] on span "Chọn HT Thanh Toán" at bounding box center [894, 381] width 134 height 22
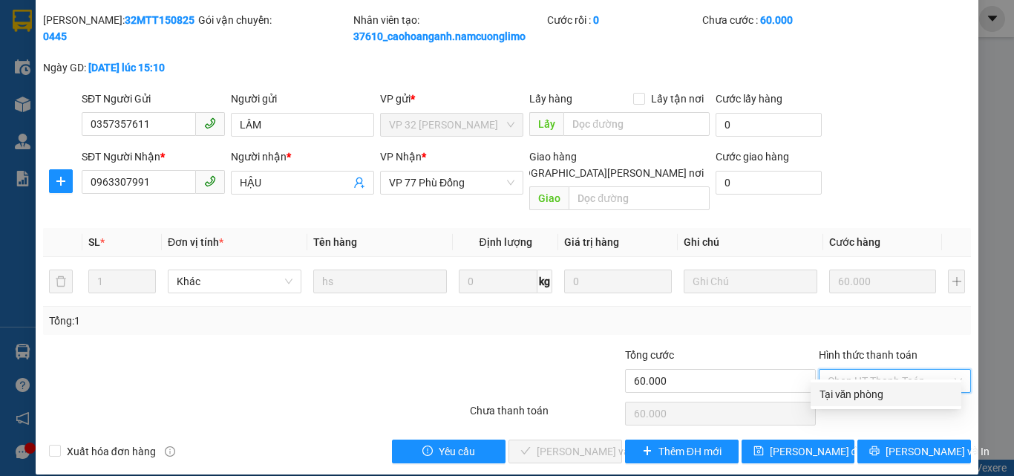
drag, startPoint x: 856, startPoint y: 393, endPoint x: 787, endPoint y: 410, distance: 70.4
click at [850, 393] on div "Tại văn phòng" at bounding box center [885, 394] width 133 height 16
type input "0"
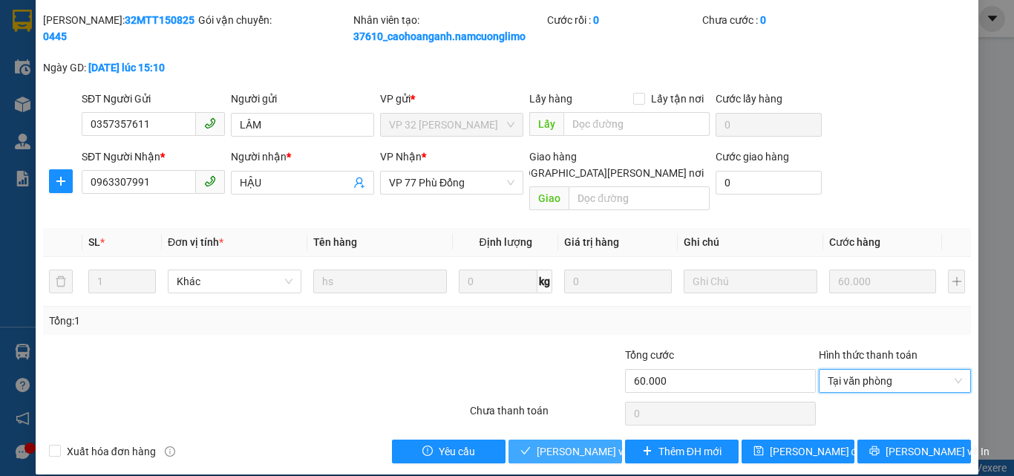
drag, startPoint x: 568, startPoint y: 431, endPoint x: 582, endPoint y: 378, distance: 55.3
click at [568, 443] on span "[PERSON_NAME] và Giao hàng" at bounding box center [636, 451] width 200 height 16
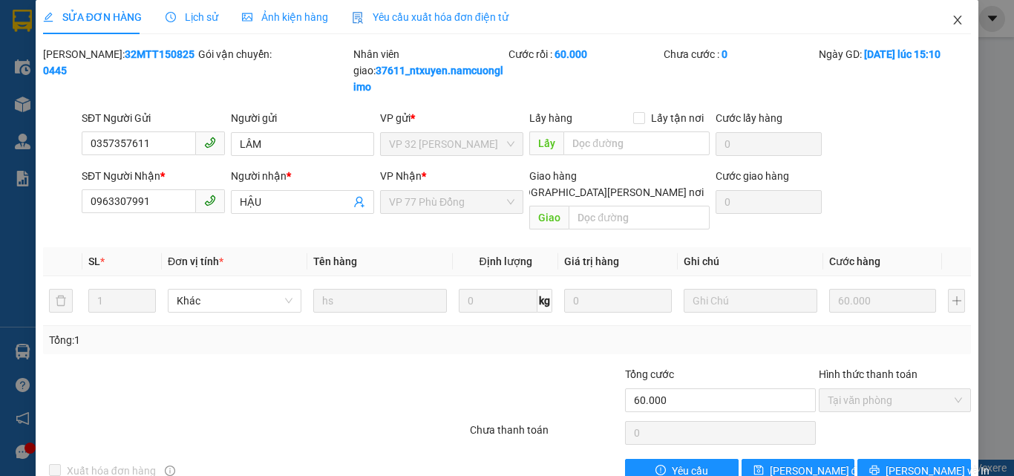
scroll to position [0, 0]
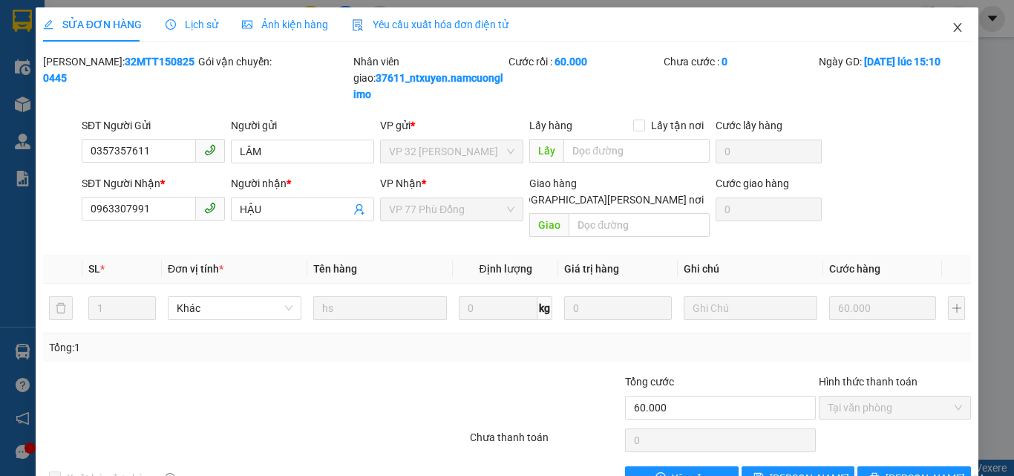
click at [953, 31] on icon "close" at bounding box center [957, 27] width 8 height 9
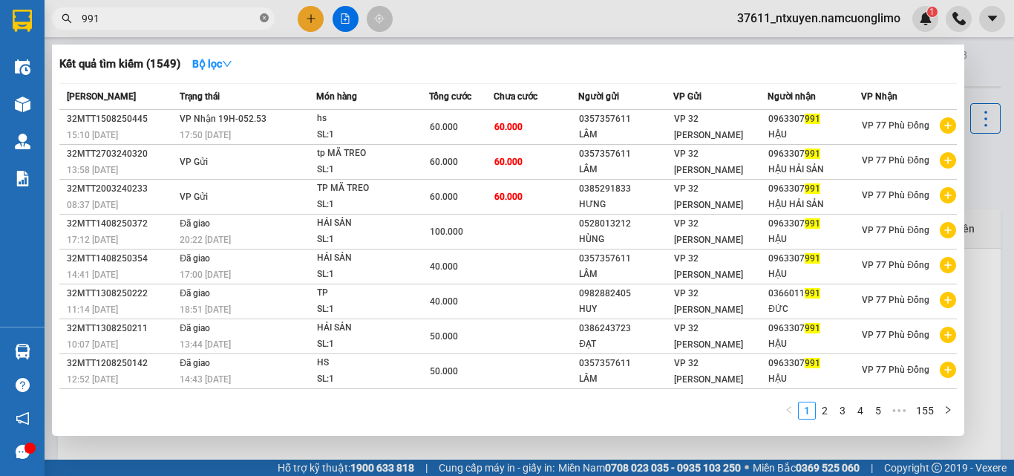
click at [264, 17] on icon "close-circle" at bounding box center [264, 17] width 9 height 9
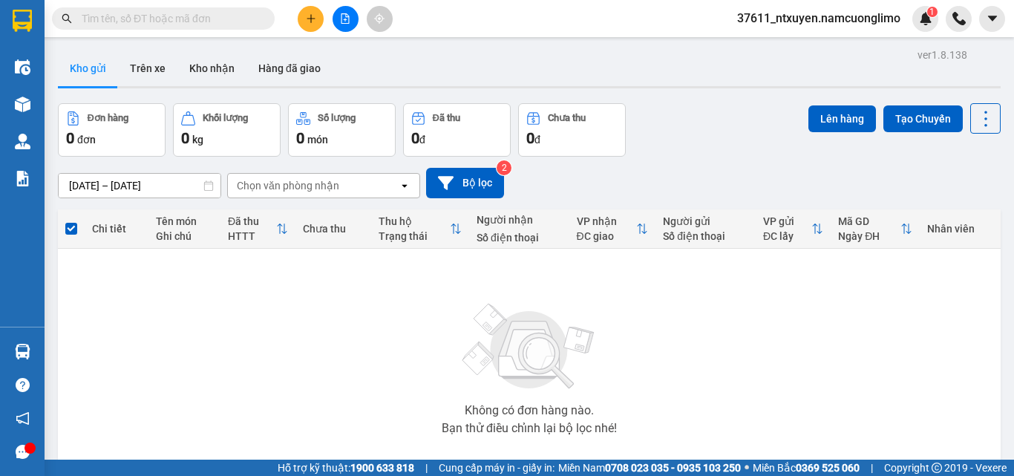
click at [246, 16] on input "text" at bounding box center [169, 18] width 175 height 16
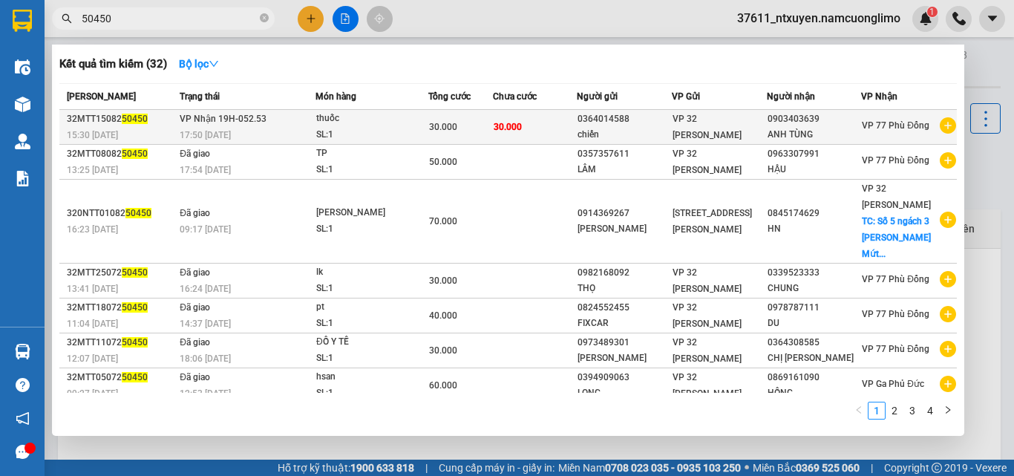
type input "50450"
click at [306, 122] on td "VP Nhận 19H-052.53 17:50 - 15/08" at bounding box center [245, 127] width 139 height 35
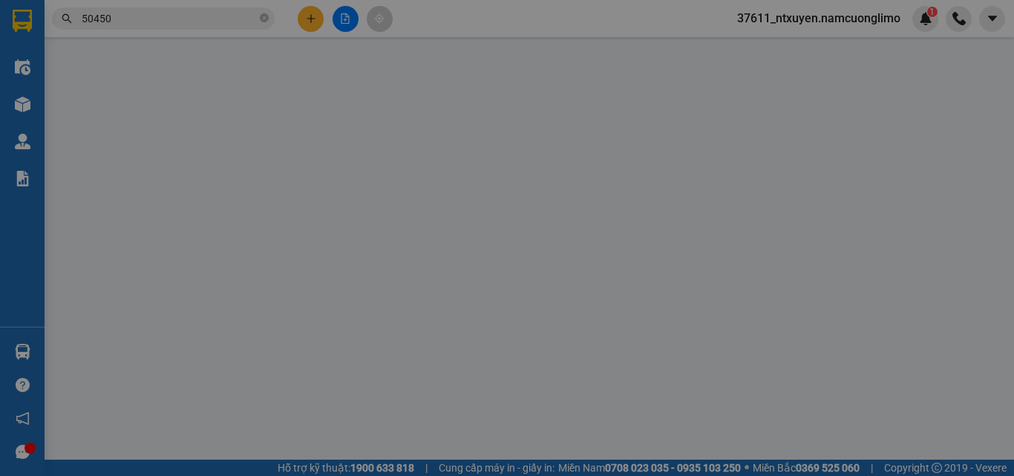
type input "0364014588"
type input "chiến"
type input "0903403639"
type input "ANH TÙNG"
type input "30.000"
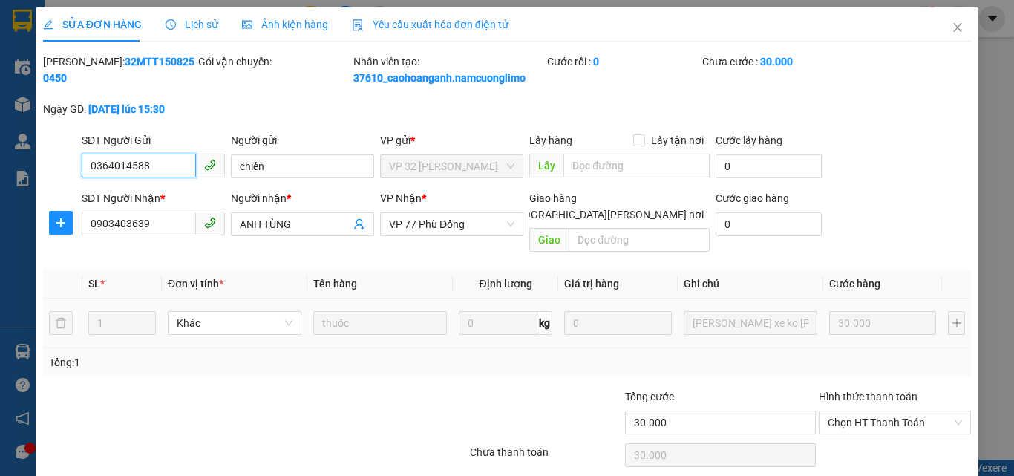
scroll to position [42, 0]
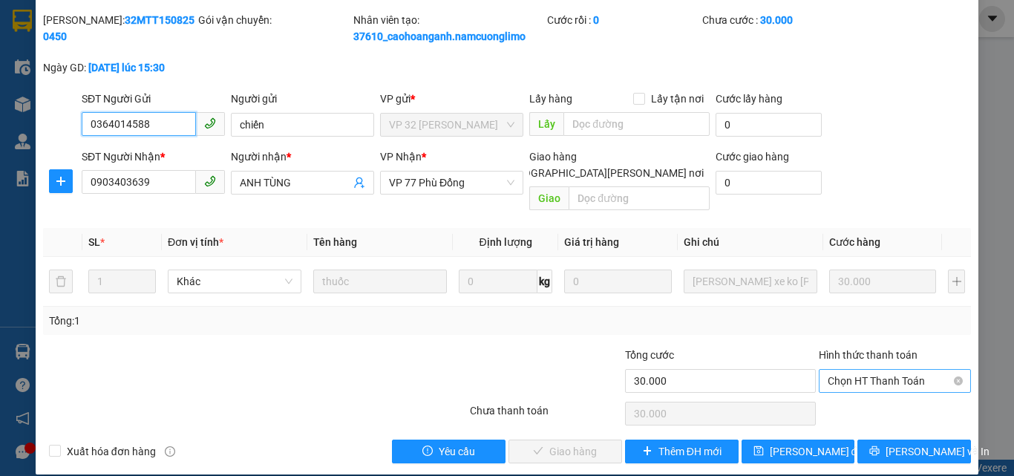
click at [842, 370] on span "Chọn HT Thanh Toán" at bounding box center [894, 381] width 134 height 22
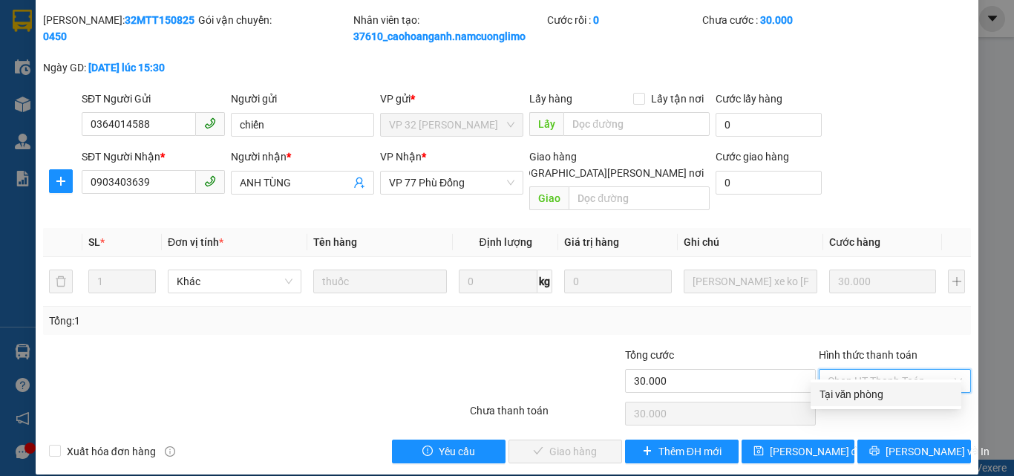
drag, startPoint x: 833, startPoint y: 398, endPoint x: 774, endPoint y: 406, distance: 59.1
click at [830, 398] on div "Tại văn phòng" at bounding box center [885, 394] width 133 height 16
type input "0"
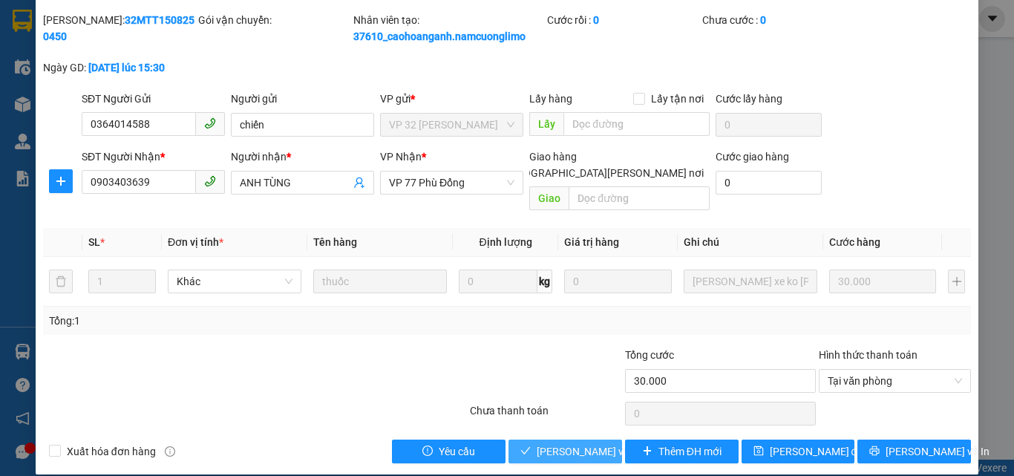
click at [570, 443] on span "[PERSON_NAME] và Giao hàng" at bounding box center [636, 451] width 200 height 16
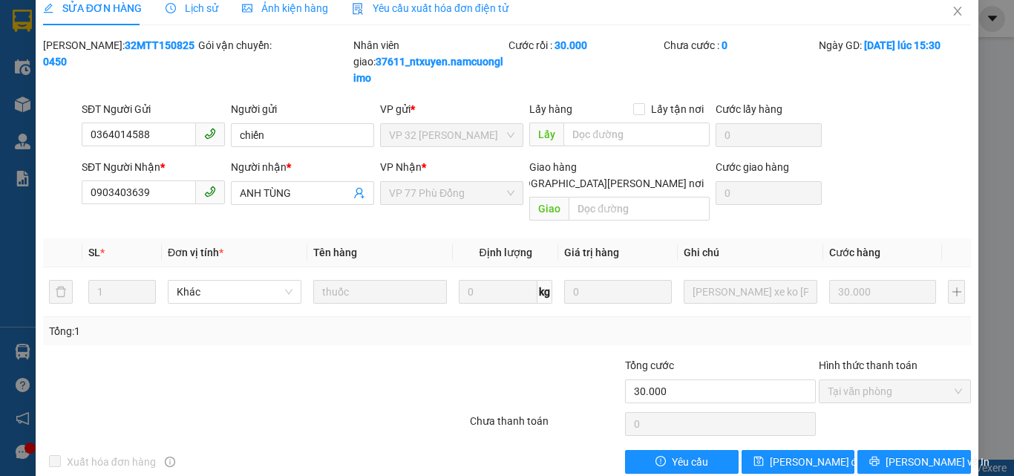
scroll to position [0, 0]
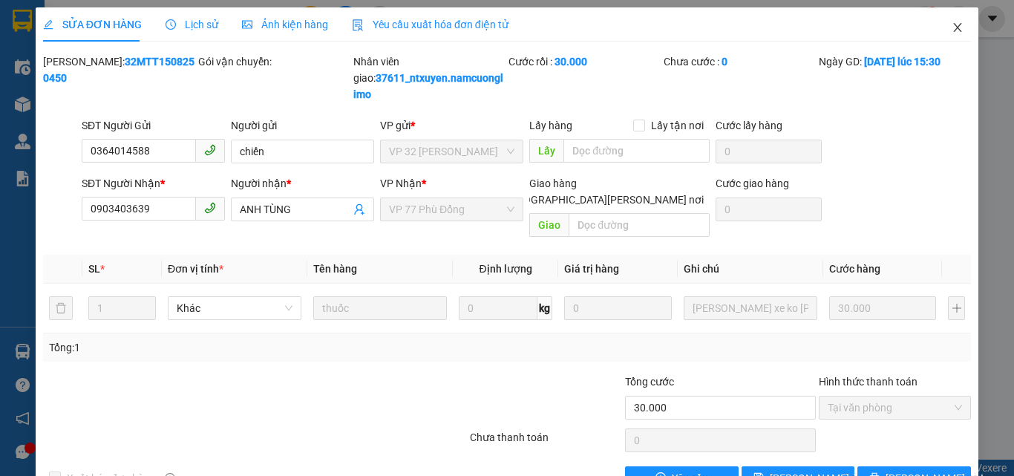
click at [953, 27] on icon "close" at bounding box center [957, 27] width 8 height 9
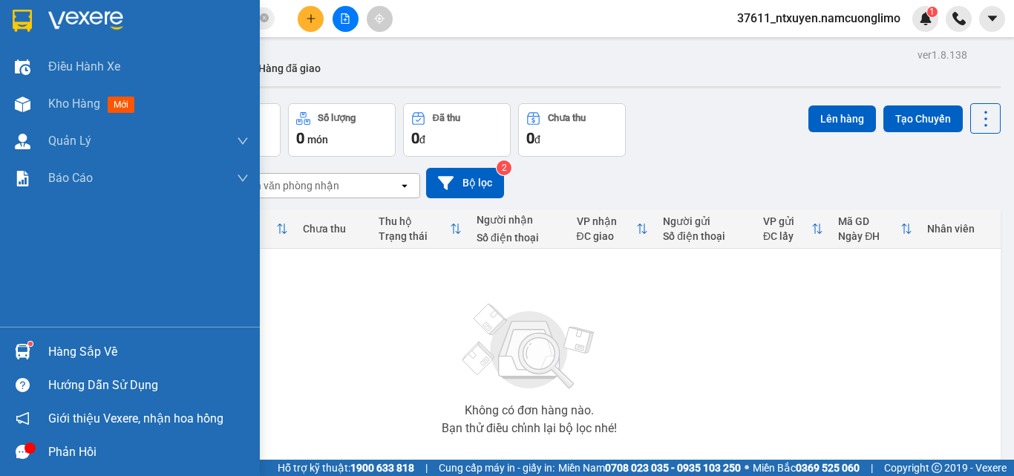
click at [78, 360] on div "Hàng sắp về" at bounding box center [148, 352] width 200 height 22
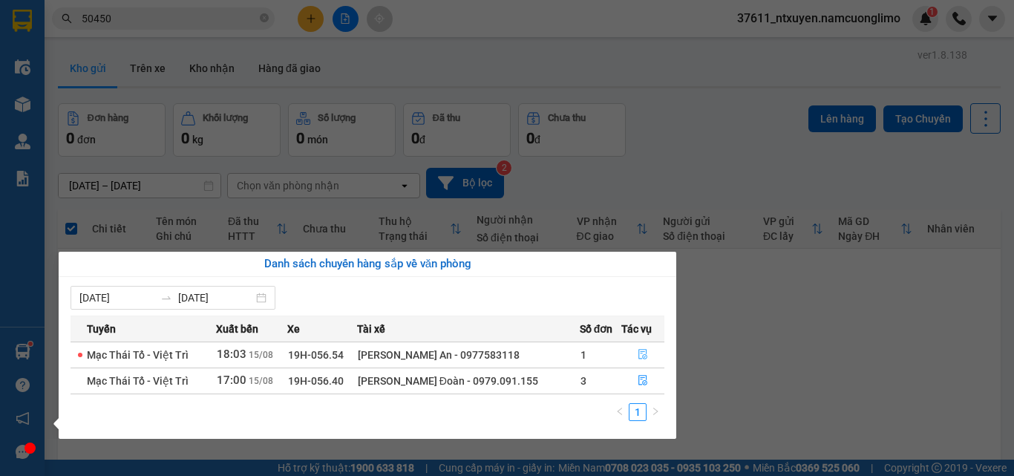
click at [641, 351] on icon "file-done" at bounding box center [642, 354] width 10 height 10
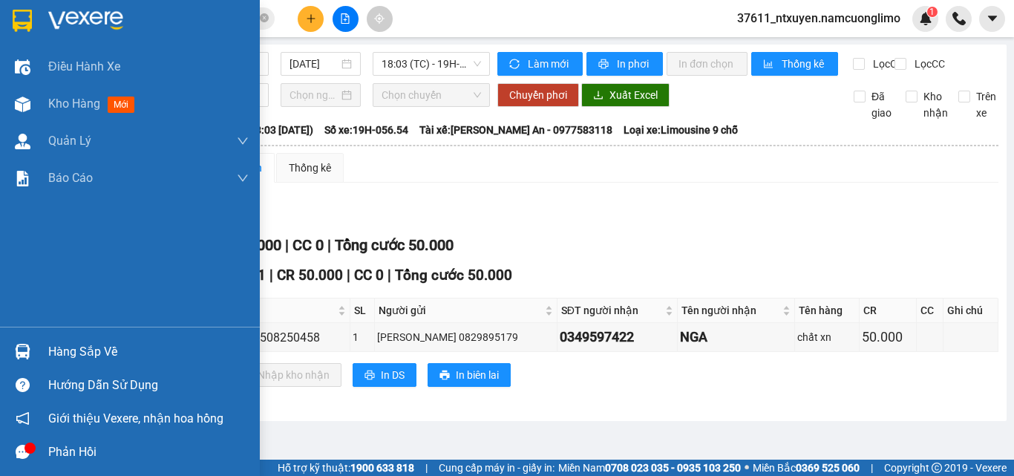
click at [71, 354] on div "Hàng sắp về" at bounding box center [148, 352] width 200 height 22
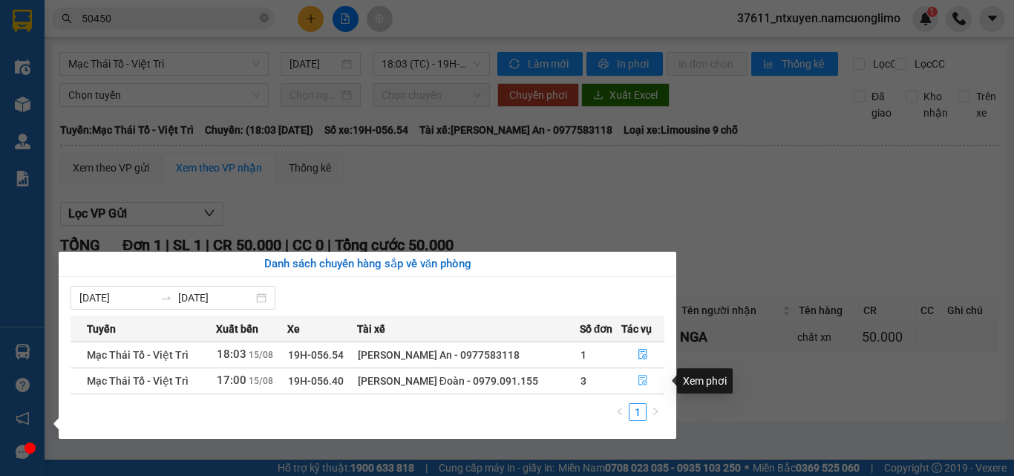
click at [641, 384] on icon "file-done" at bounding box center [642, 380] width 10 height 10
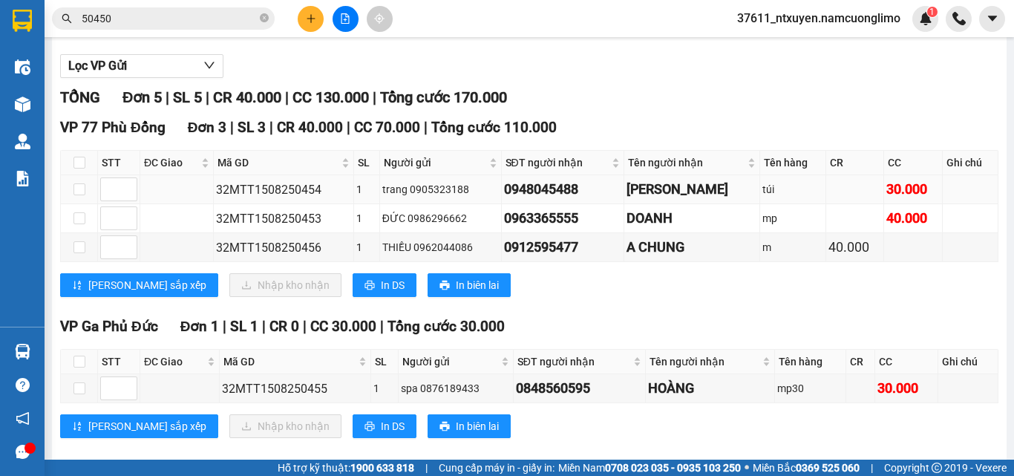
scroll to position [148, 0]
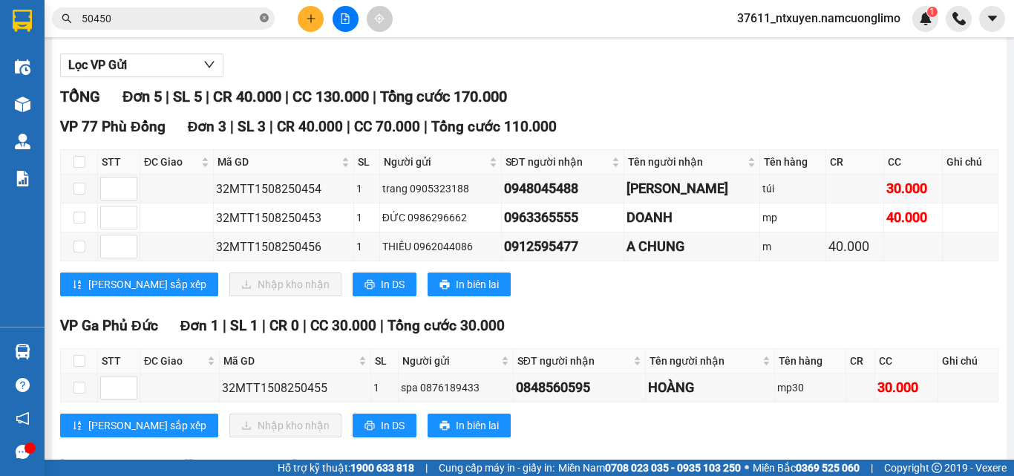
click at [260, 19] on icon "close-circle" at bounding box center [264, 17] width 9 height 9
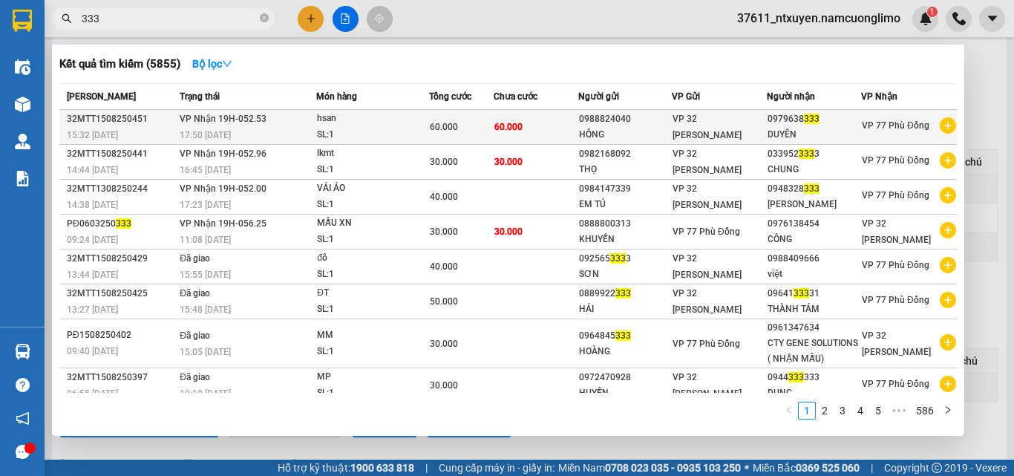
type input "333"
click at [258, 122] on span "VP Nhận 19H-052.53" at bounding box center [223, 119] width 87 height 10
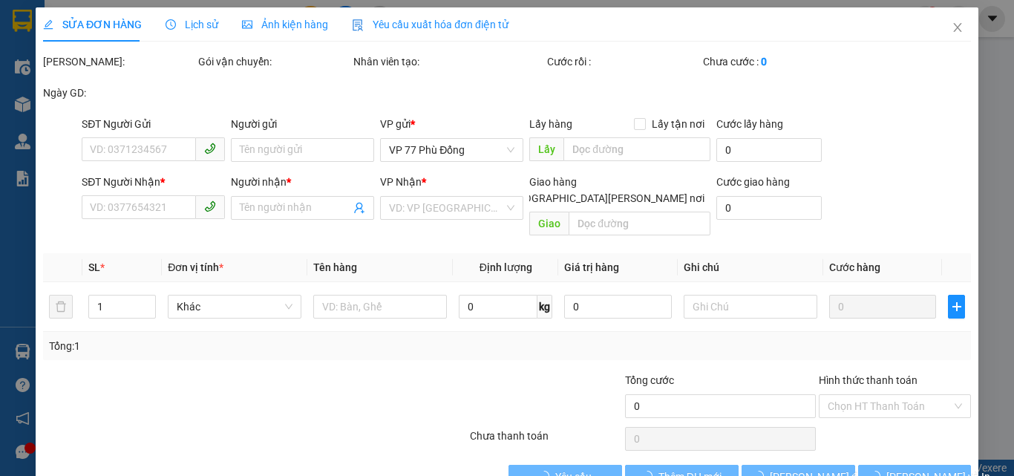
type input "0988824040"
type input "HỒNG"
type input "0979638333"
type input "DUYÊN"
type input "60.000"
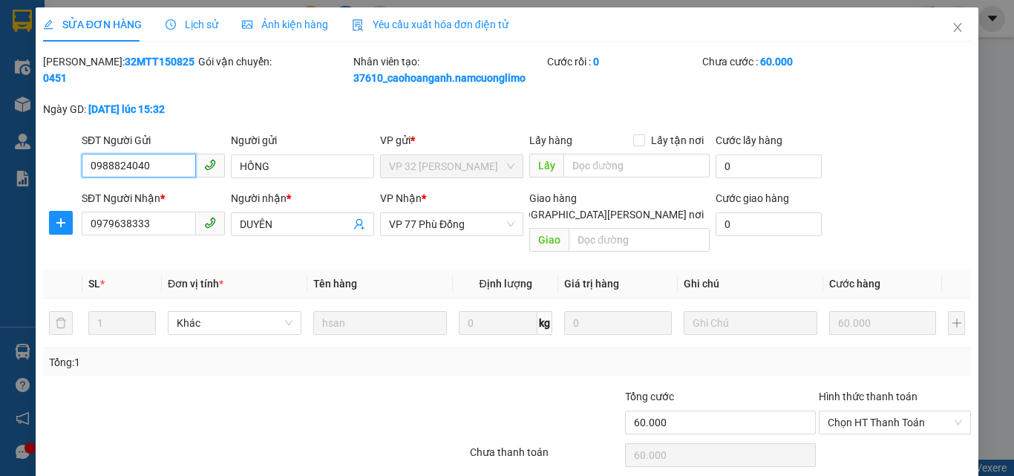
scroll to position [42, 0]
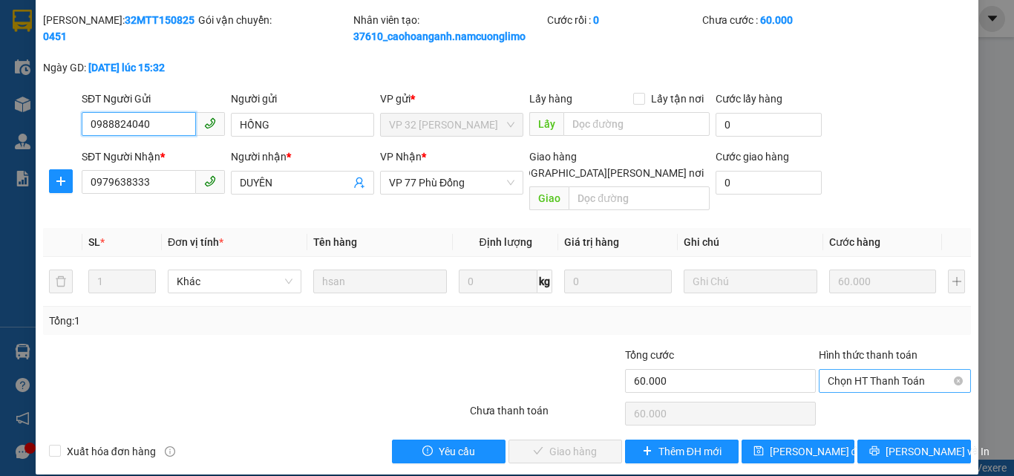
click at [836, 370] on span "Chọn HT Thanh Toán" at bounding box center [894, 381] width 134 height 22
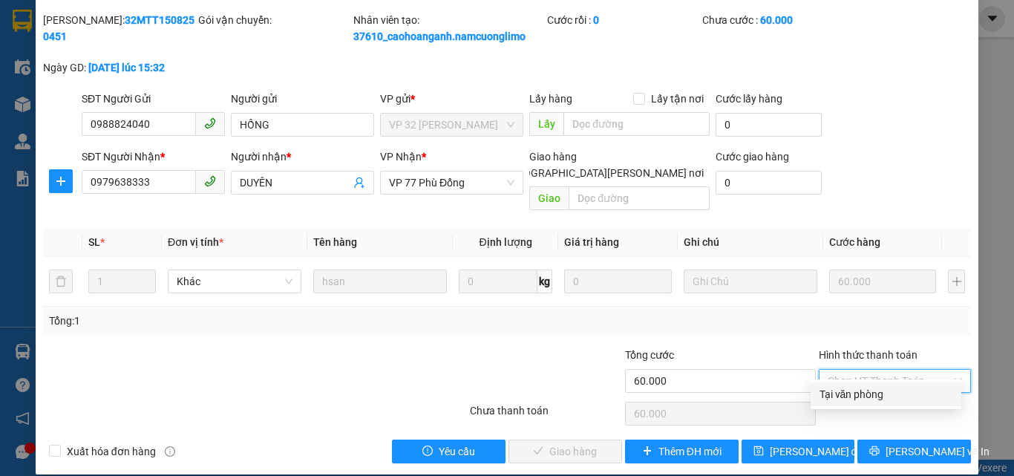
click at [838, 396] on div "Tại văn phòng" at bounding box center [885, 394] width 133 height 16
type input "0"
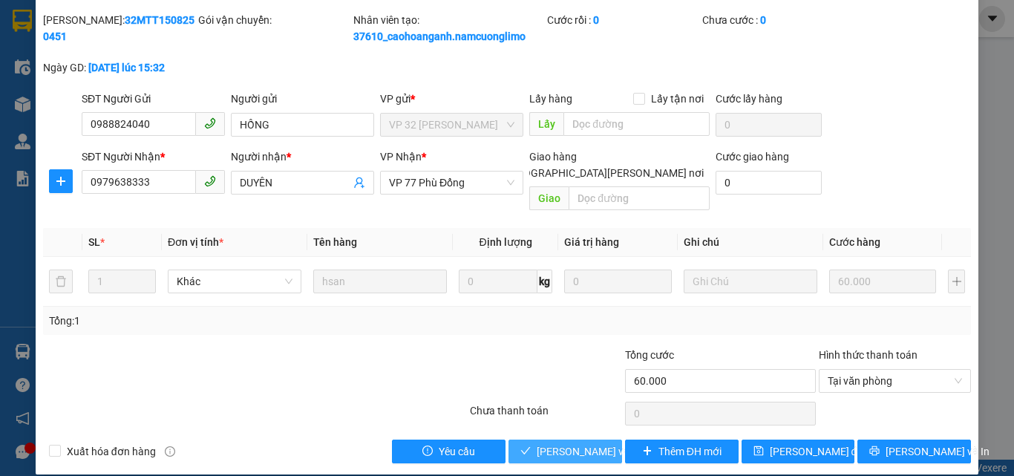
click at [565, 443] on span "[PERSON_NAME] và Giao hàng" at bounding box center [636, 451] width 200 height 16
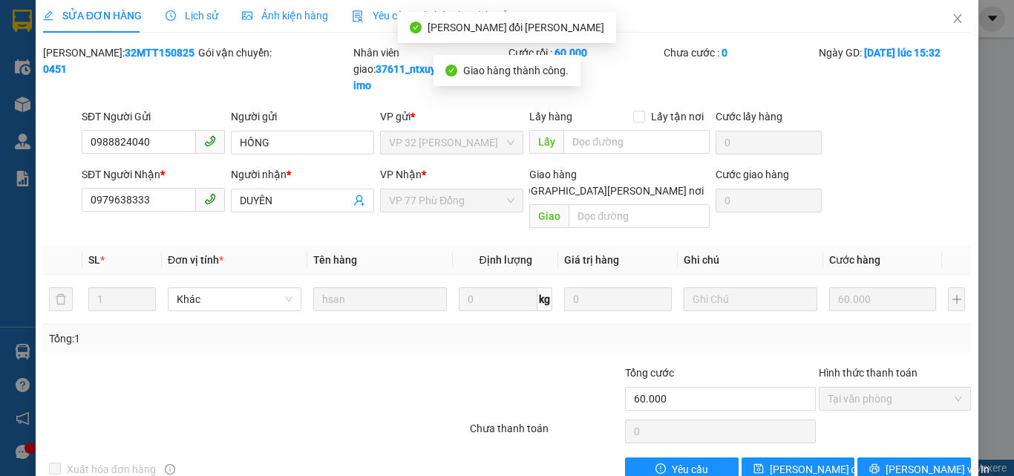
scroll to position [0, 0]
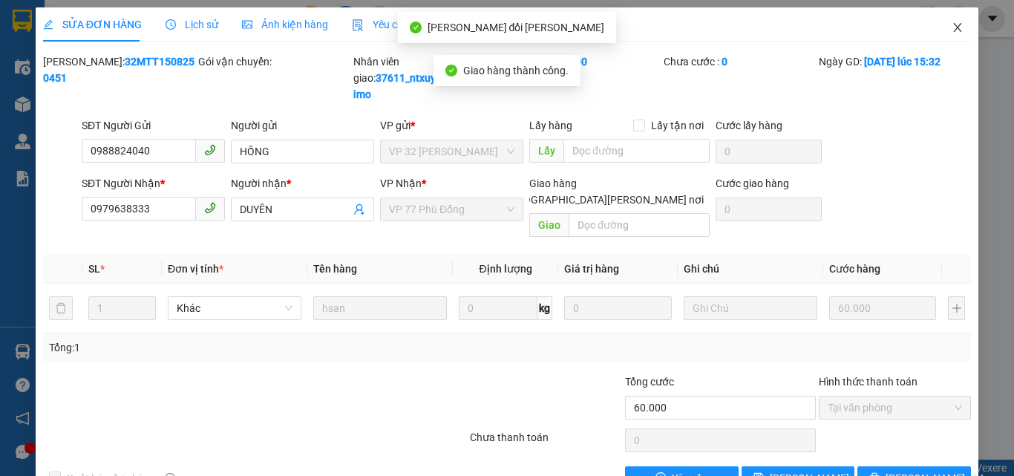
click at [953, 29] on span "Close" at bounding box center [957, 28] width 42 height 42
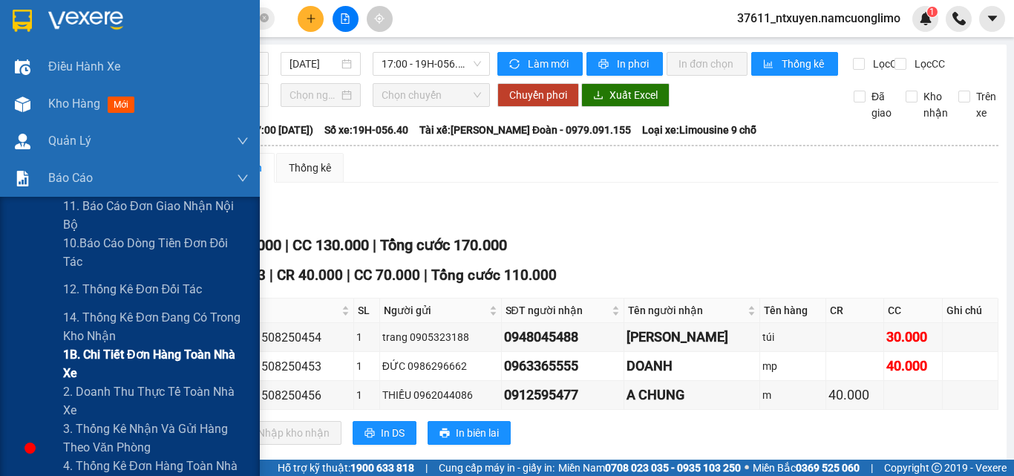
click at [112, 352] on span "1B. Chi tiết đơn hàng toàn nhà xe" at bounding box center [156, 363] width 186 height 37
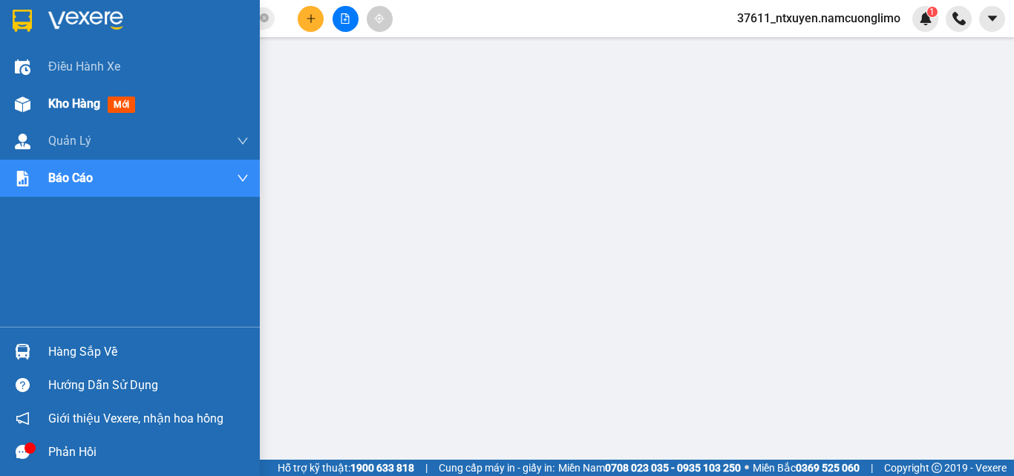
click at [60, 100] on span "Kho hàng" at bounding box center [74, 103] width 52 height 14
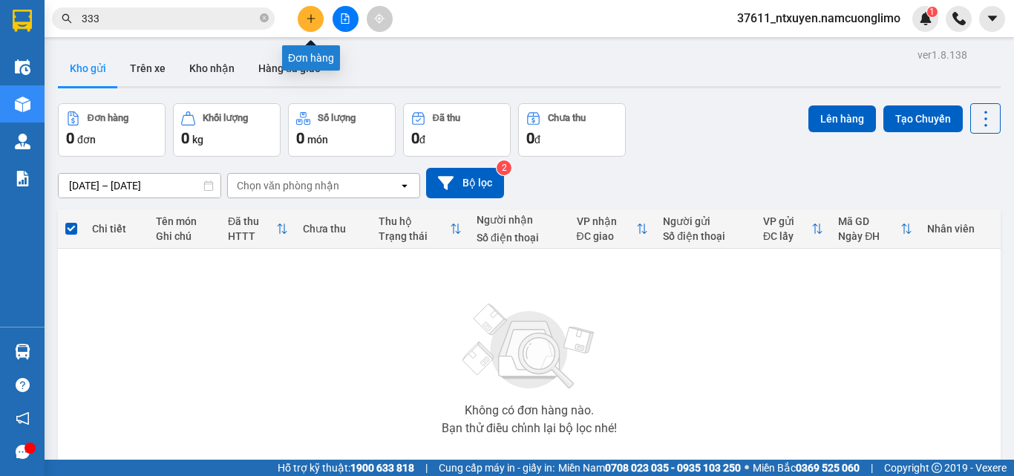
click at [311, 19] on icon "plus" at bounding box center [310, 18] width 8 height 1
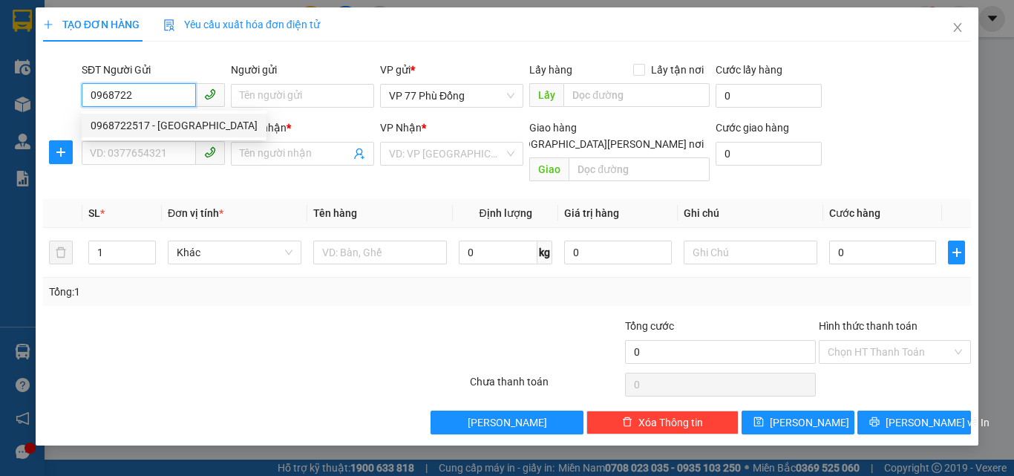
click at [147, 126] on div "0968722517 - ĐỨC" at bounding box center [174, 125] width 167 height 16
type input "0968722517"
type input "ĐỨC"
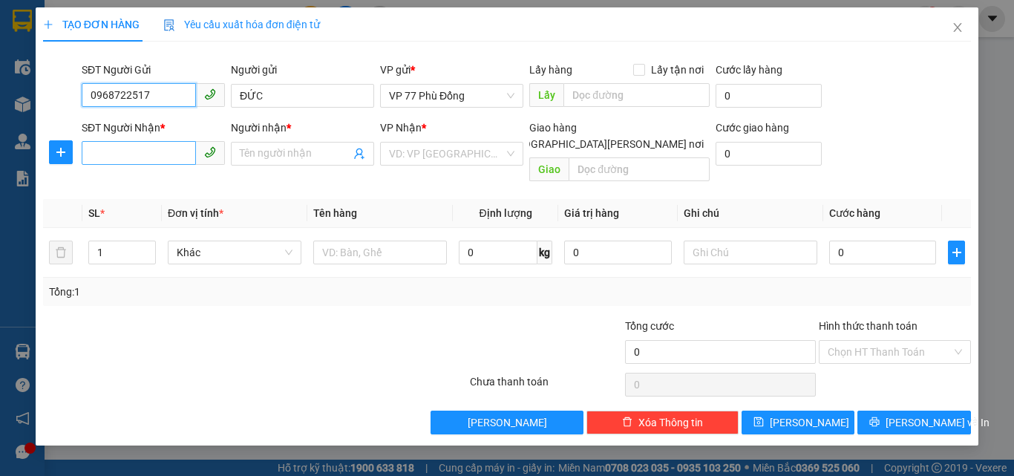
type input "0968722517"
click at [132, 157] on input "SĐT Người Nhận *" at bounding box center [139, 153] width 114 height 24
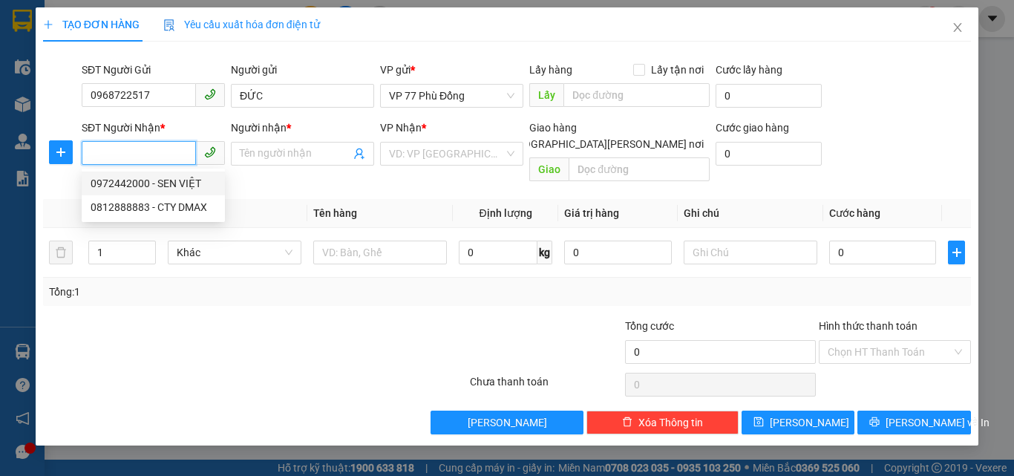
click at [125, 184] on div "0972442000 - SEN VIỆT" at bounding box center [153, 183] width 125 height 16
type input "0972442000"
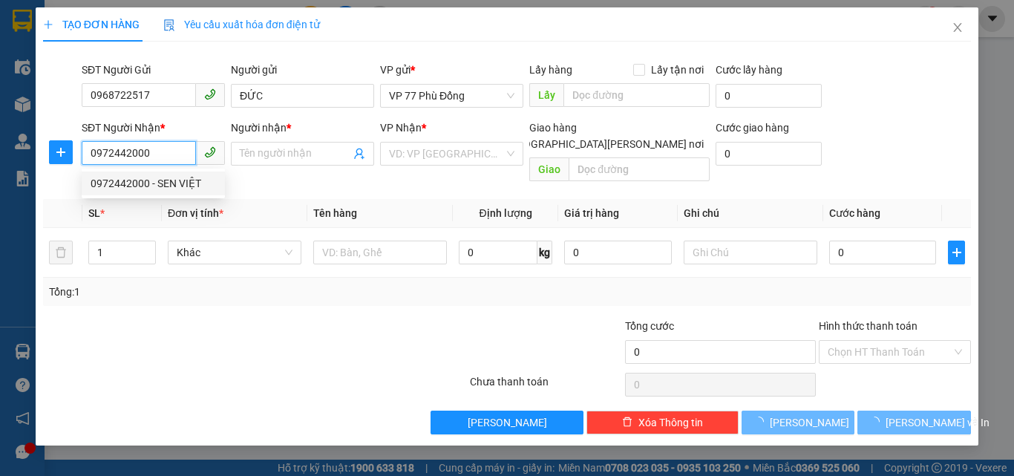
type input "SEN VIỆT"
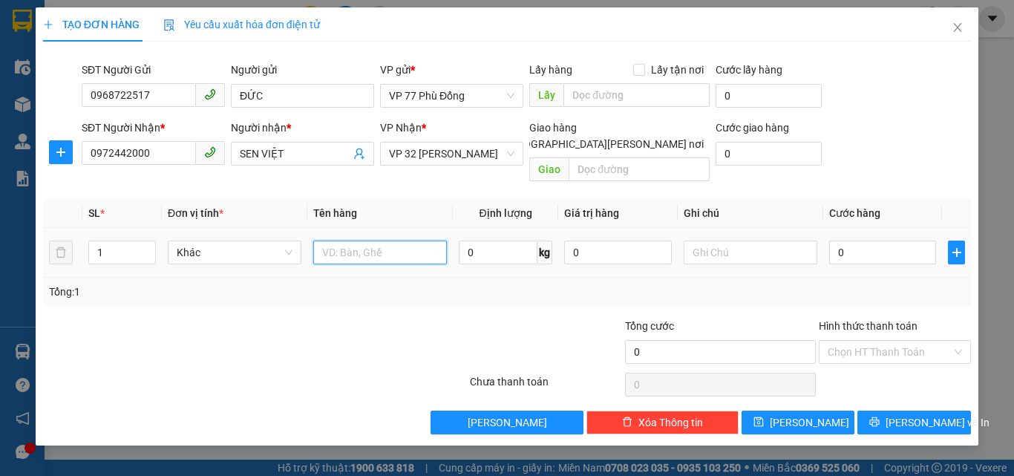
click at [372, 240] on input "text" at bounding box center [380, 252] width 134 height 24
type input "MR"
click at [859, 240] on input "0" at bounding box center [882, 252] width 107 height 24
type input "3"
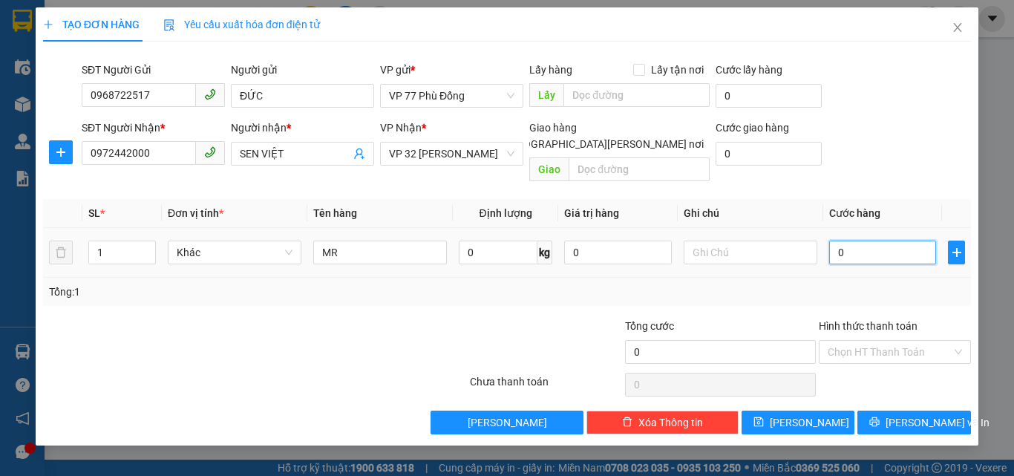
type input "3"
type input "35"
type input "35.000"
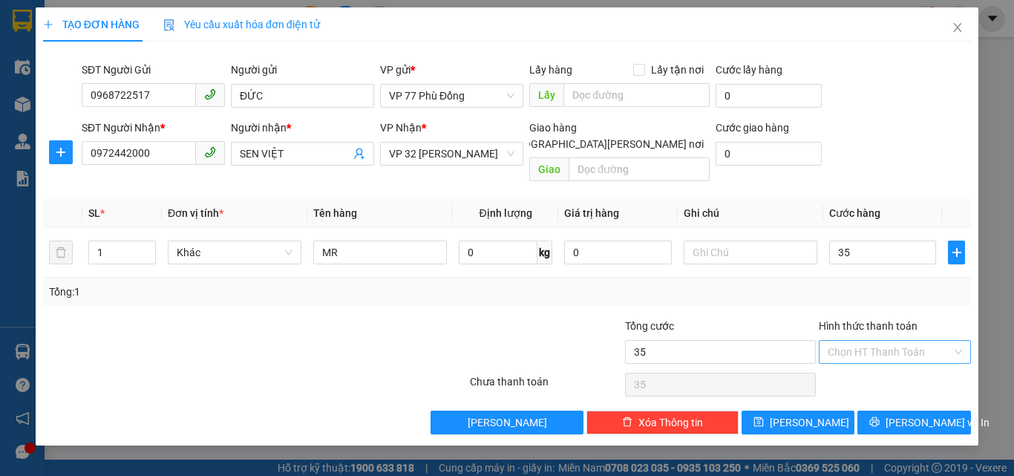
type input "35.000"
click at [887, 341] on input "Hình thức thanh toán" at bounding box center [889, 352] width 124 height 22
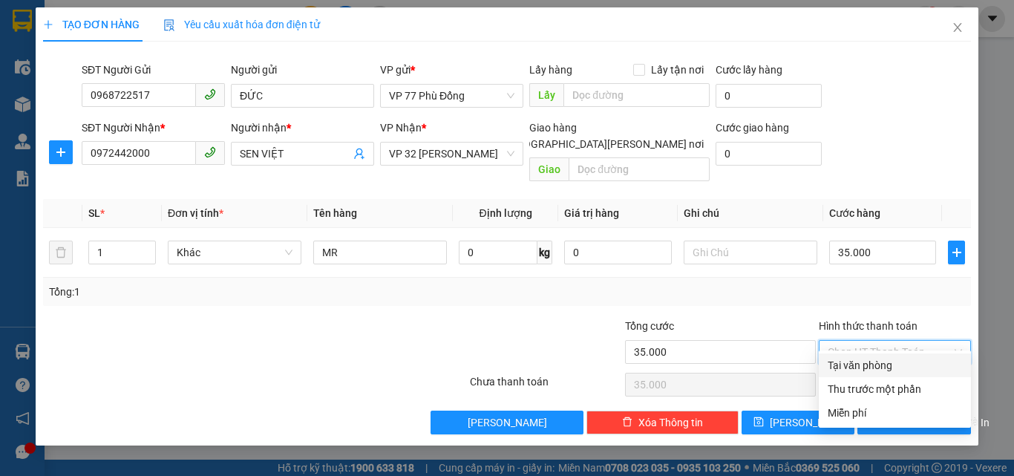
click at [873, 363] on div "Tại văn phòng" at bounding box center [894, 365] width 134 height 16
type input "0"
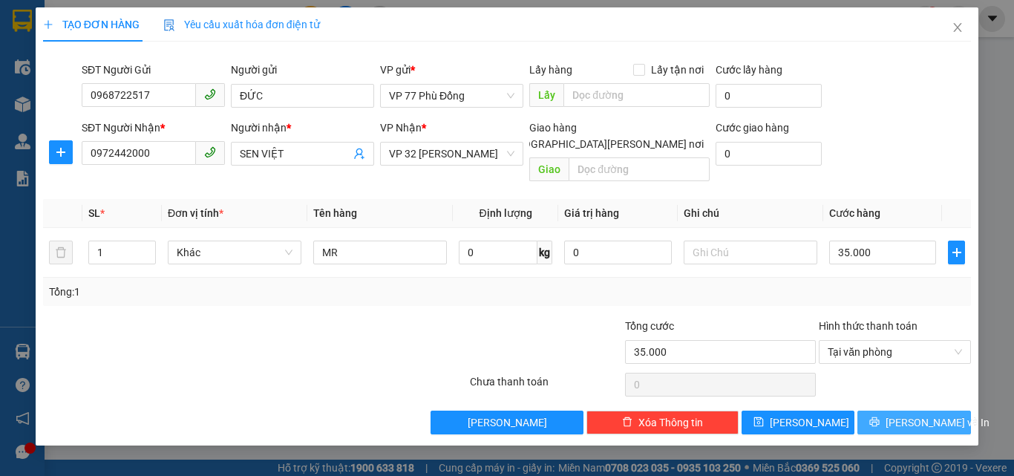
click at [930, 414] on span "[PERSON_NAME] và In" at bounding box center [937, 422] width 104 height 16
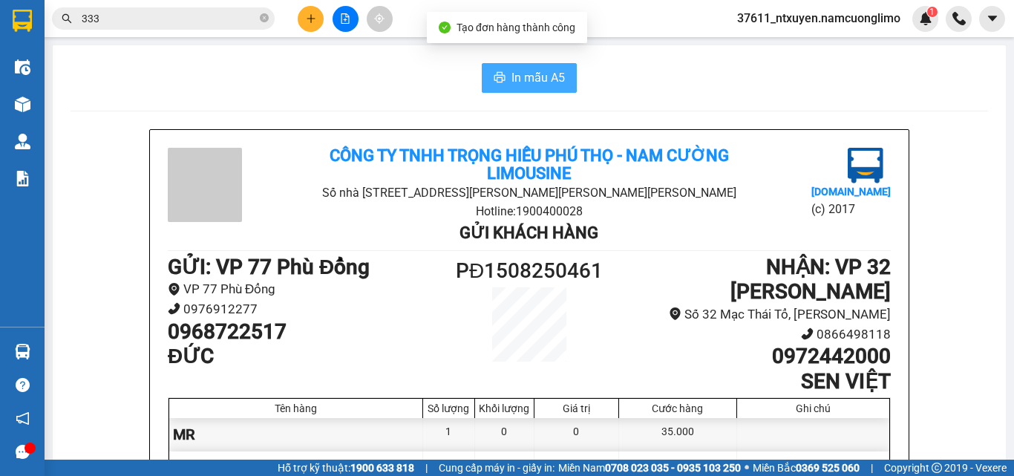
click at [511, 69] on span "In mẫu A5" at bounding box center [537, 77] width 53 height 19
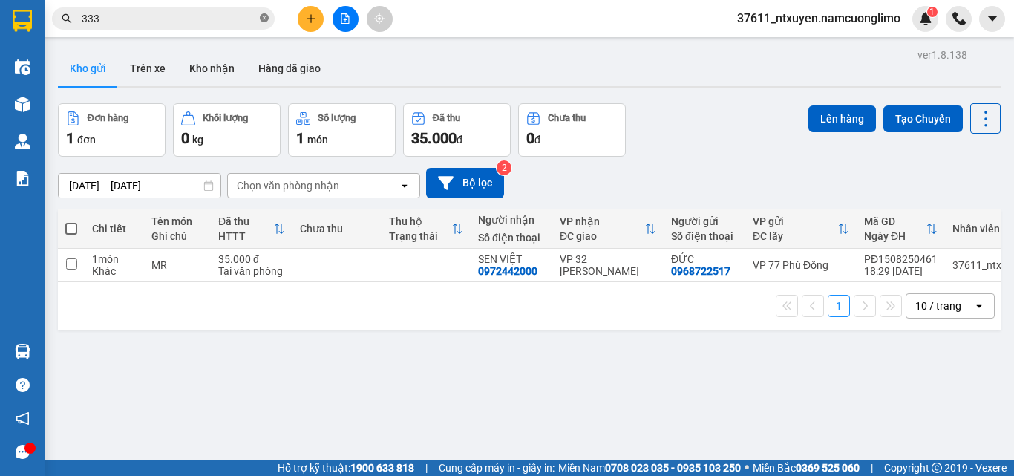
click at [266, 15] on icon "close-circle" at bounding box center [264, 17] width 9 height 9
click at [219, 4] on div "Kết quả tìm kiếm ( 5855 ) Bộ lọc Mã ĐH Trạng thái Món hàng Tổng cước Chưa cước …" at bounding box center [507, 18] width 1014 height 37
click at [203, 24] on input "text" at bounding box center [169, 18] width 175 height 16
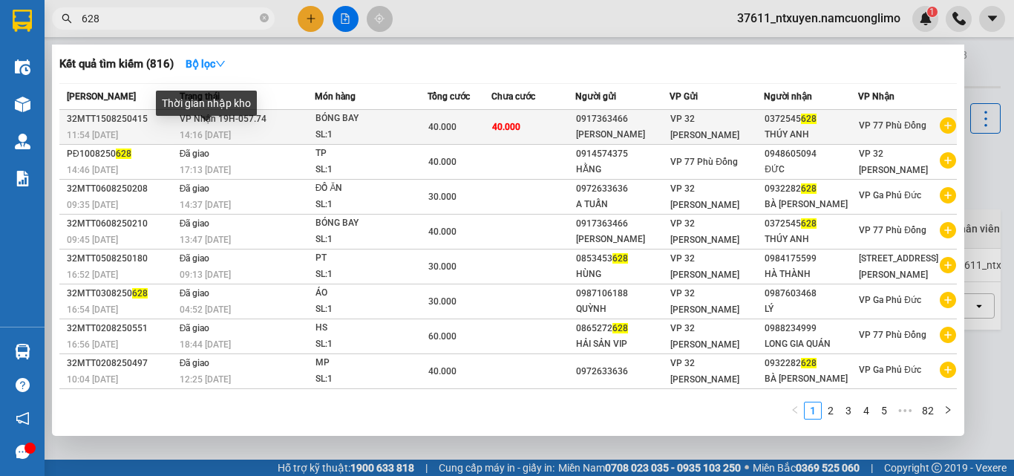
type input "628"
click at [238, 130] on div "14:16 [DATE]" at bounding box center [247, 135] width 134 height 16
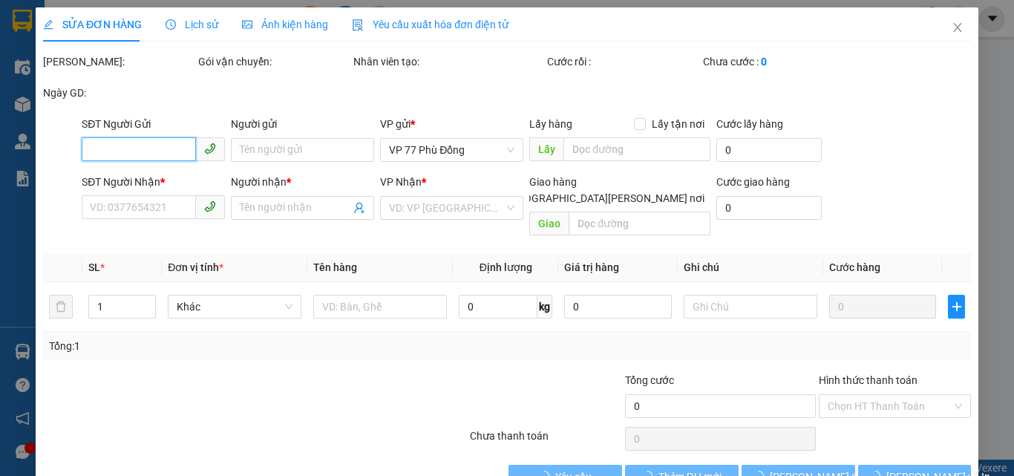
type input "0917363466"
type input "[PERSON_NAME]"
type input "0372545628"
type input "THÚY ANH"
type input "40.000"
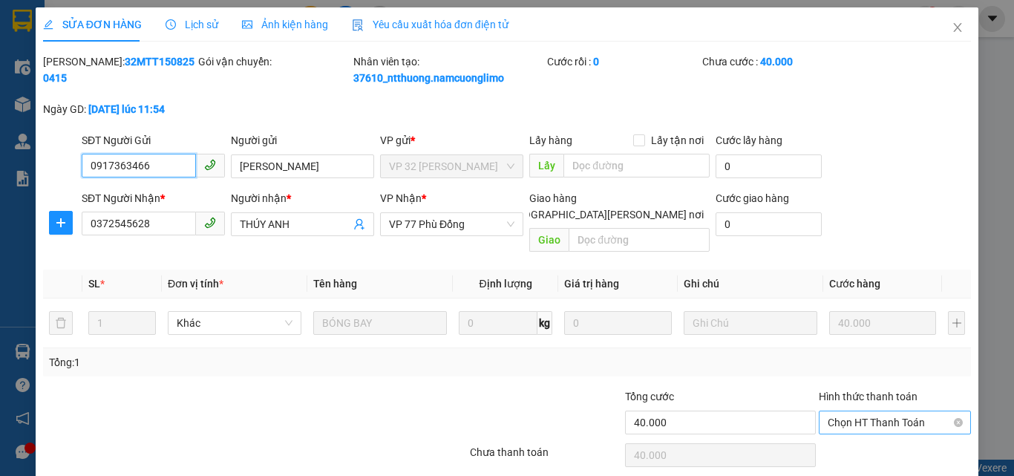
click at [846, 411] on span "Chọn HT Thanh Toán" at bounding box center [894, 422] width 134 height 22
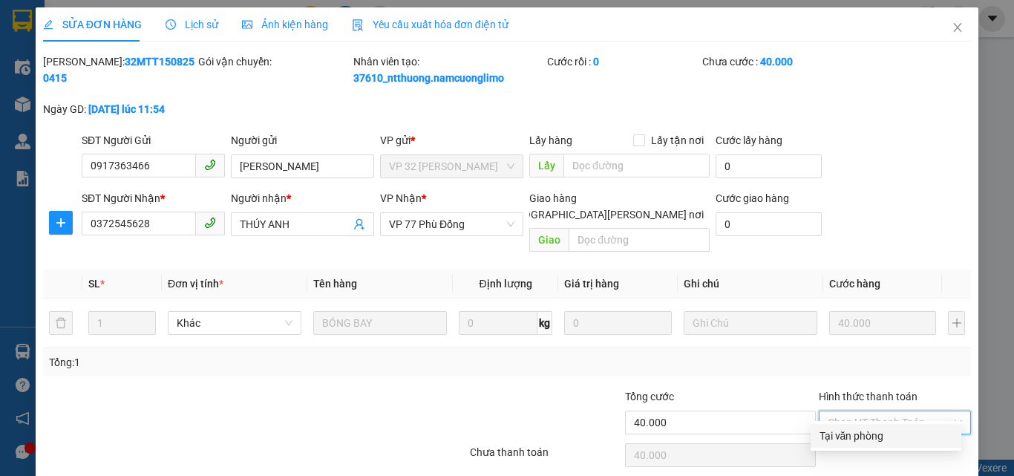
drag, startPoint x: 844, startPoint y: 392, endPoint x: 804, endPoint y: 407, distance: 43.0
click at [844, 427] on div "Tại văn phòng" at bounding box center [885, 435] width 133 height 16
type input "0"
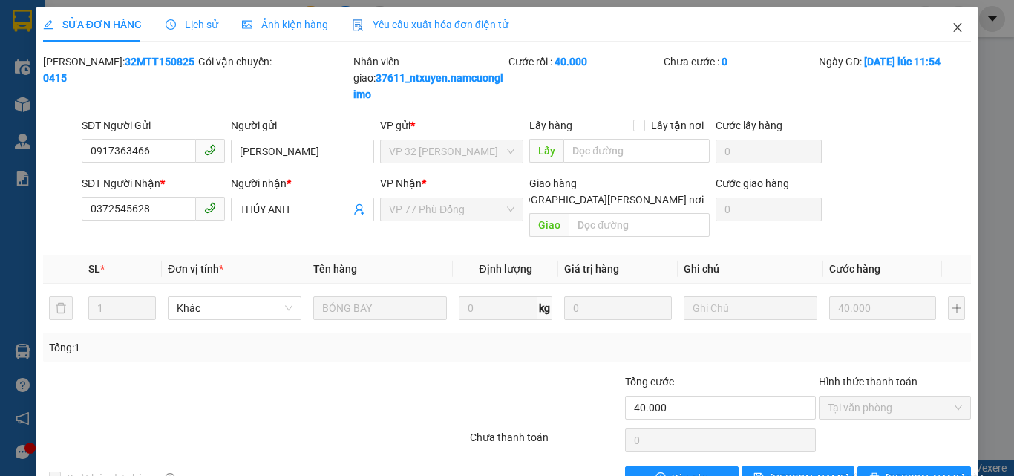
click at [946, 22] on span "Close" at bounding box center [957, 28] width 42 height 42
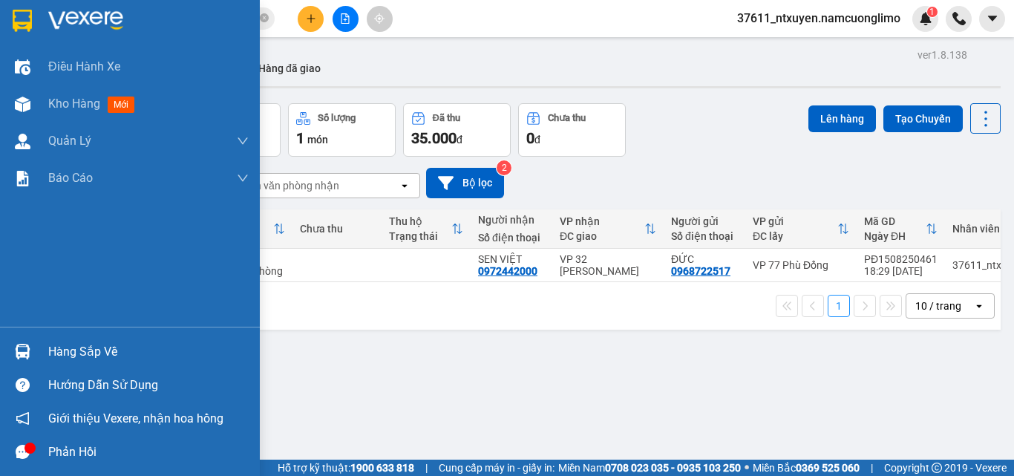
click at [58, 352] on div "Hàng sắp về" at bounding box center [148, 352] width 200 height 22
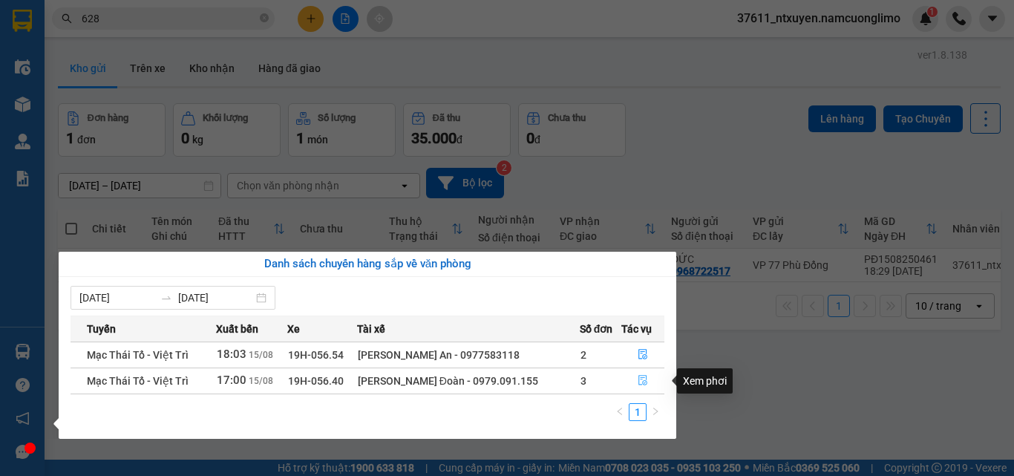
click at [630, 371] on button "button" at bounding box center [643, 381] width 42 height 24
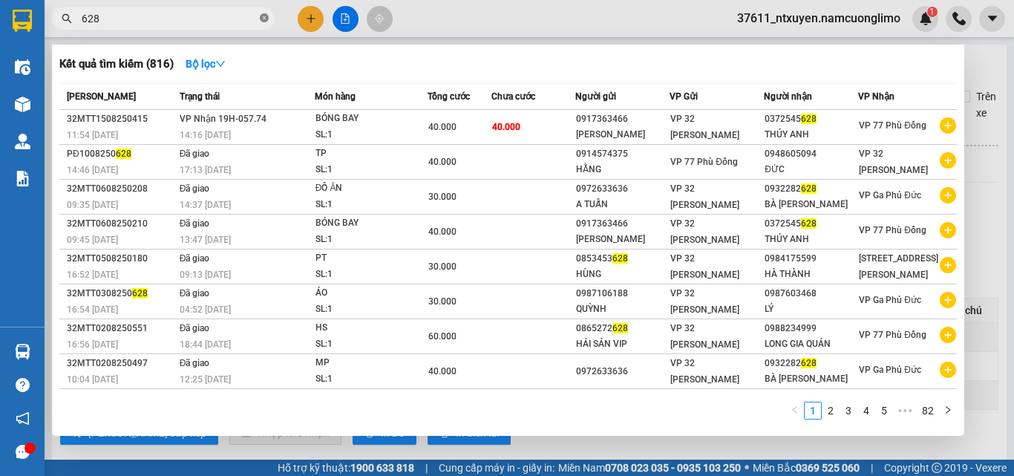
click at [263, 18] on icon "close-circle" at bounding box center [264, 17] width 9 height 9
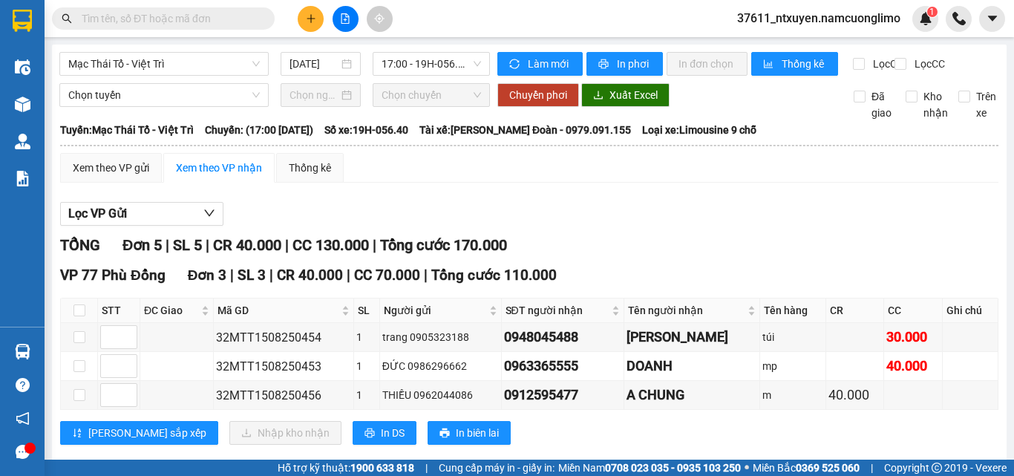
click at [228, 19] on input "text" at bounding box center [169, 18] width 175 height 16
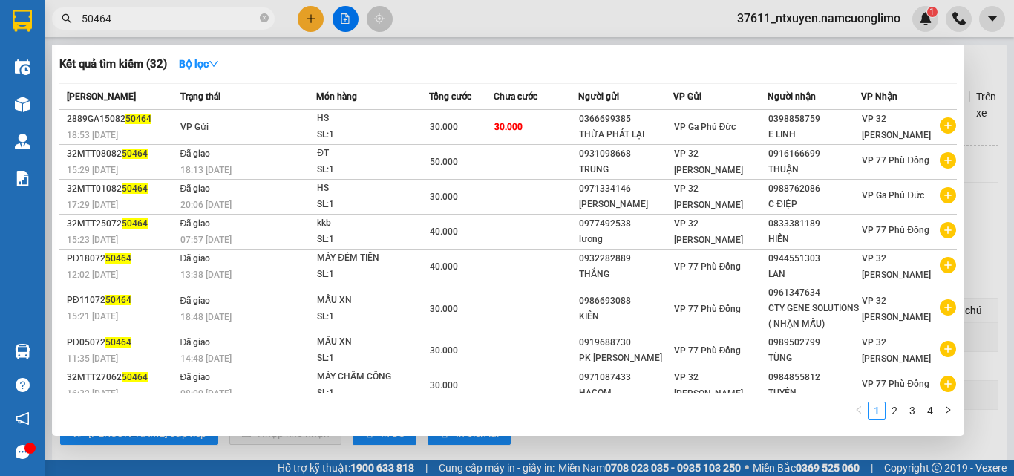
type input "50464"
click at [266, 22] on icon "close-circle" at bounding box center [264, 17] width 9 height 9
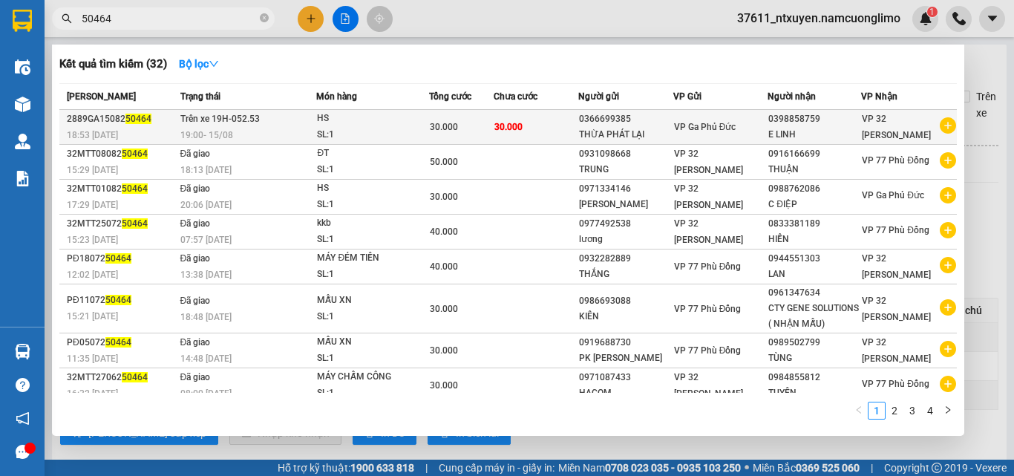
type input "50464"
click at [398, 125] on div "HS" at bounding box center [372, 119] width 111 height 16
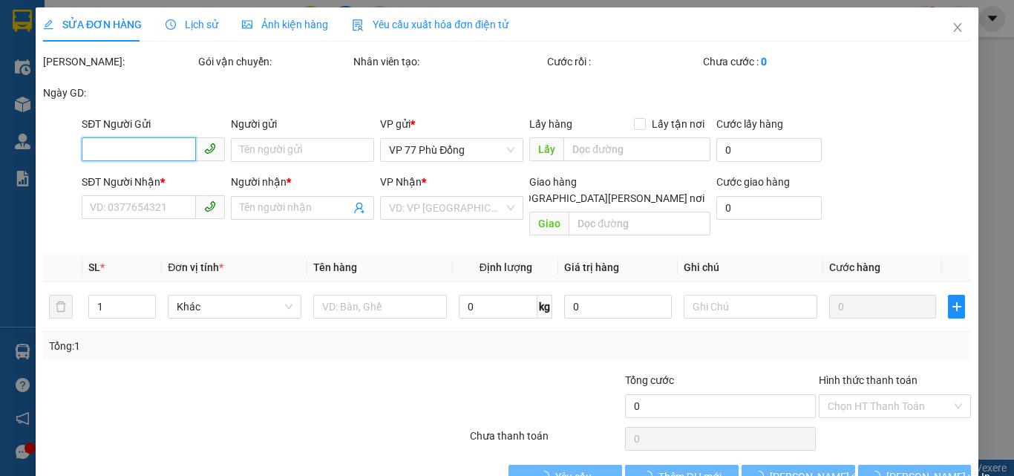
type input "0366699385"
type input "THỪA PHÁT LẠI"
type input "0398858759"
type input "E LINH"
type input "30.000"
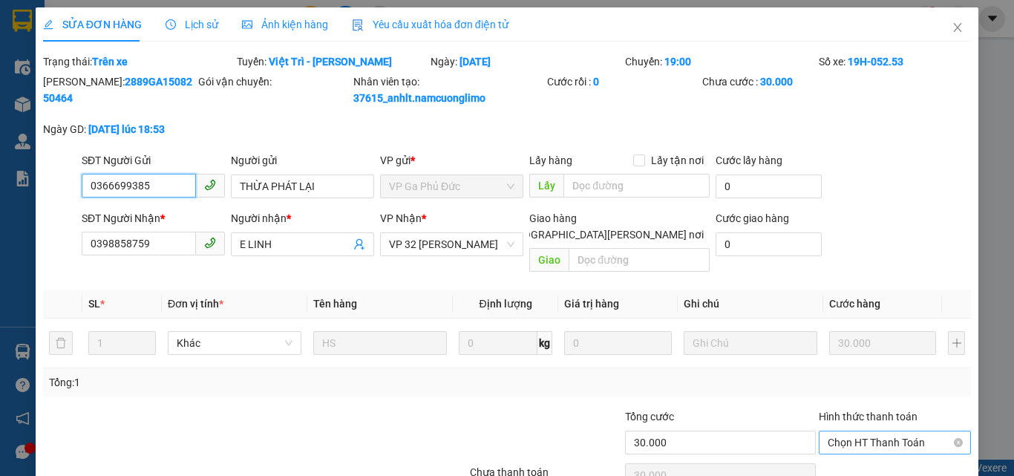
click at [880, 431] on span "Chọn HT Thanh Toán" at bounding box center [894, 442] width 134 height 22
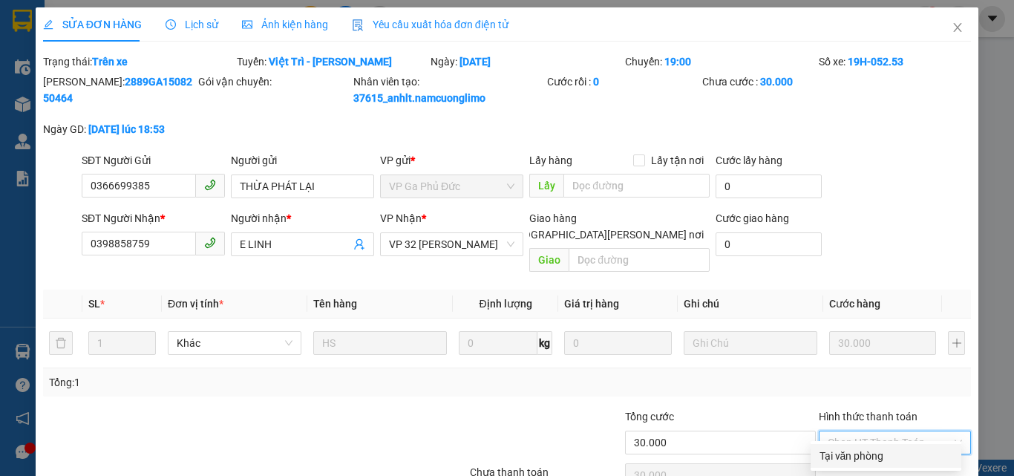
click at [868, 447] on div "Tại văn phòng" at bounding box center [885, 455] width 133 height 16
type input "0"
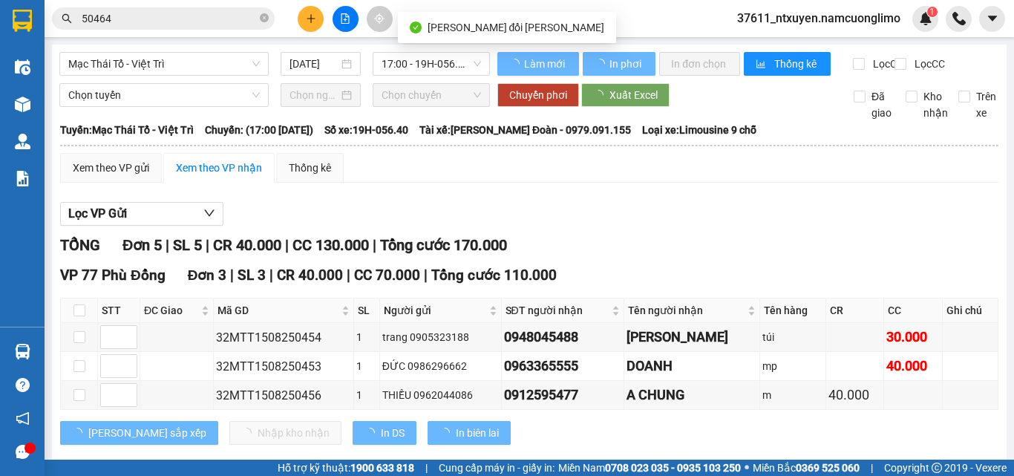
click at [157, 22] on input "50464" at bounding box center [169, 18] width 175 height 16
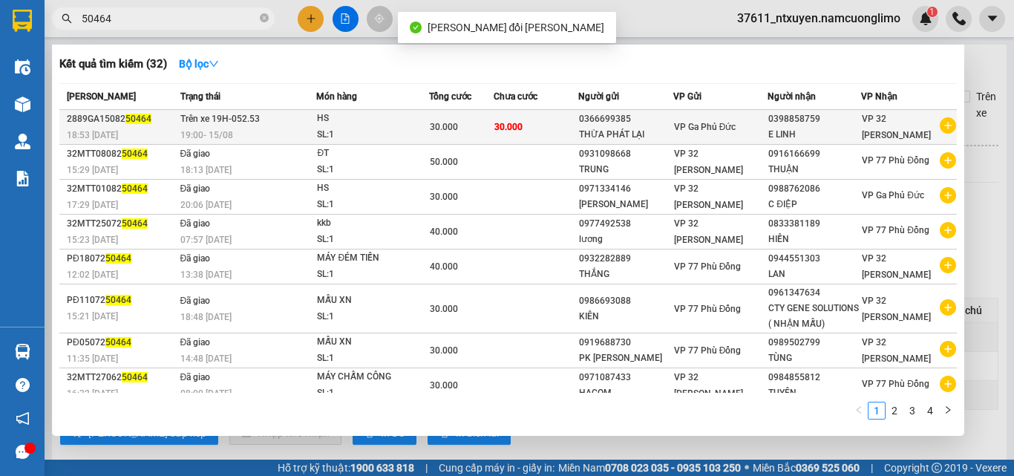
click at [346, 127] on div "SL: 1" at bounding box center [372, 135] width 111 height 16
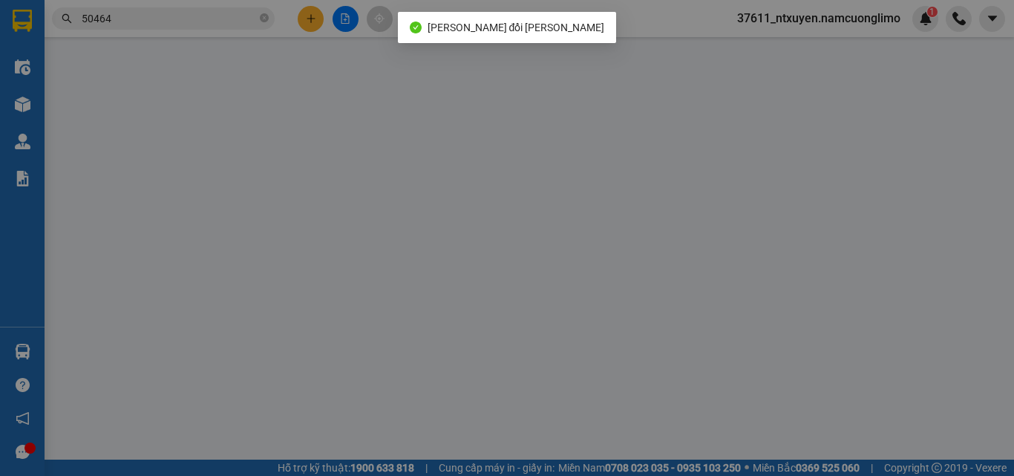
type input "0366699385"
type input "THỪA PHÁT LẠI"
type input "0398858759"
type input "E LINH"
type input "30.000"
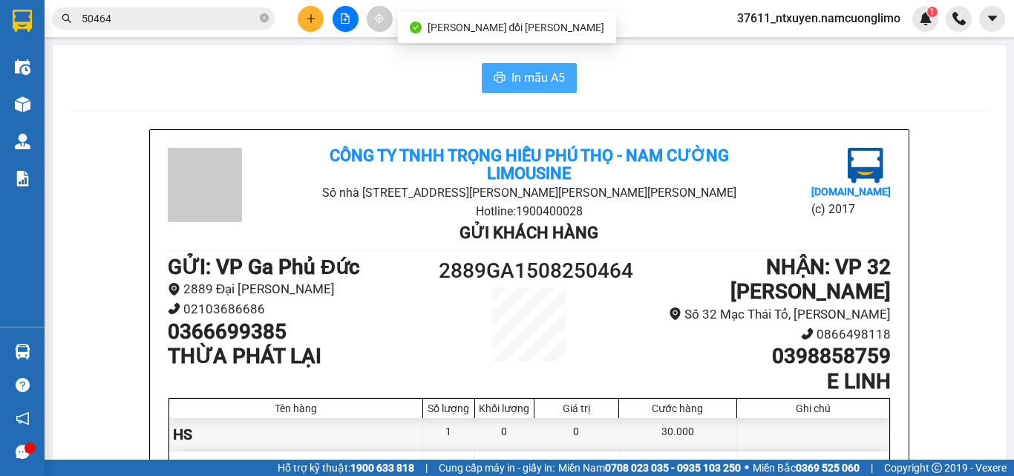
click at [528, 76] on span "In mẫu A5" at bounding box center [537, 77] width 53 height 19
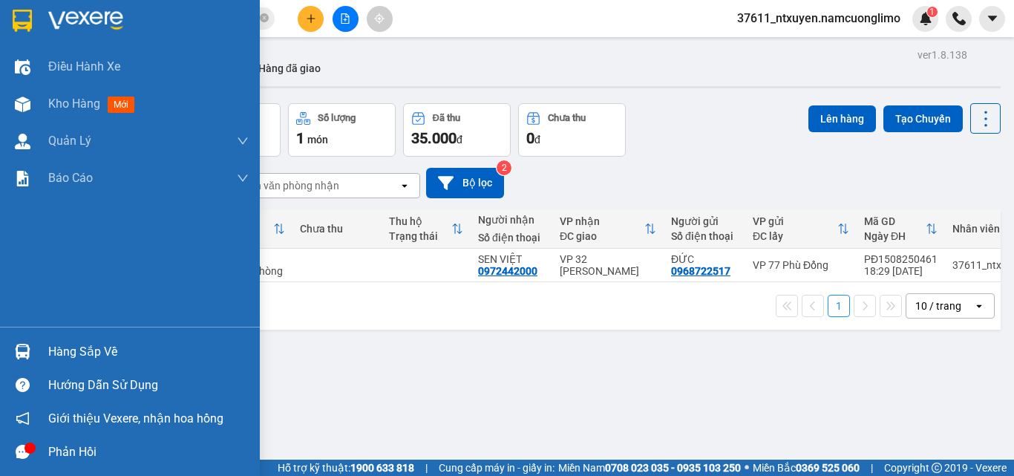
click at [75, 354] on div "Hàng sắp về" at bounding box center [148, 352] width 200 height 22
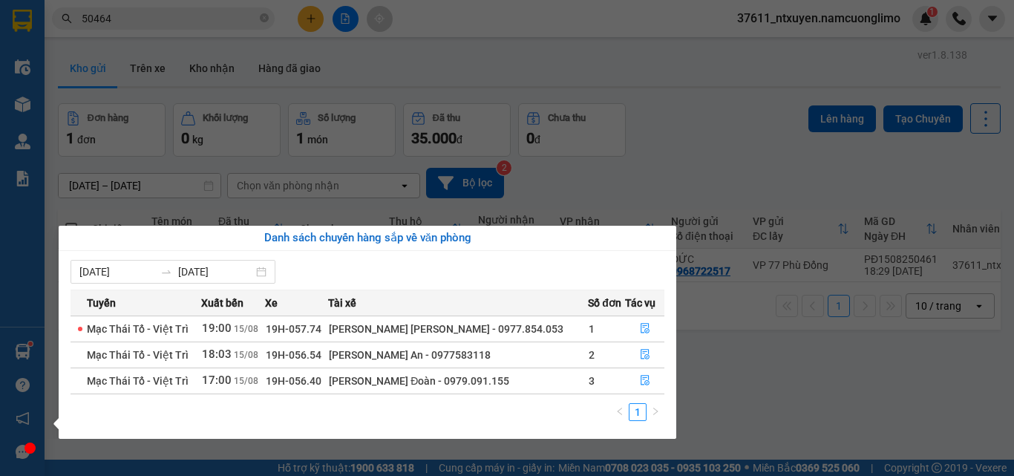
click at [507, 378] on div "Trần Viết Đoàn - 0979.091.155" at bounding box center [458, 380] width 258 height 16
click at [646, 378] on icon "file-done" at bounding box center [645, 380] width 10 height 10
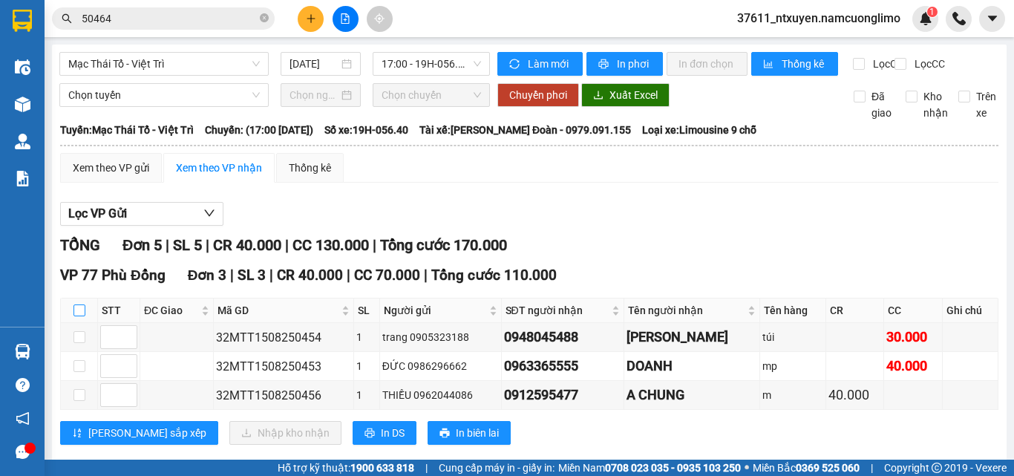
click at [79, 304] on input "checkbox" at bounding box center [79, 310] width 12 height 12
checkbox input "true"
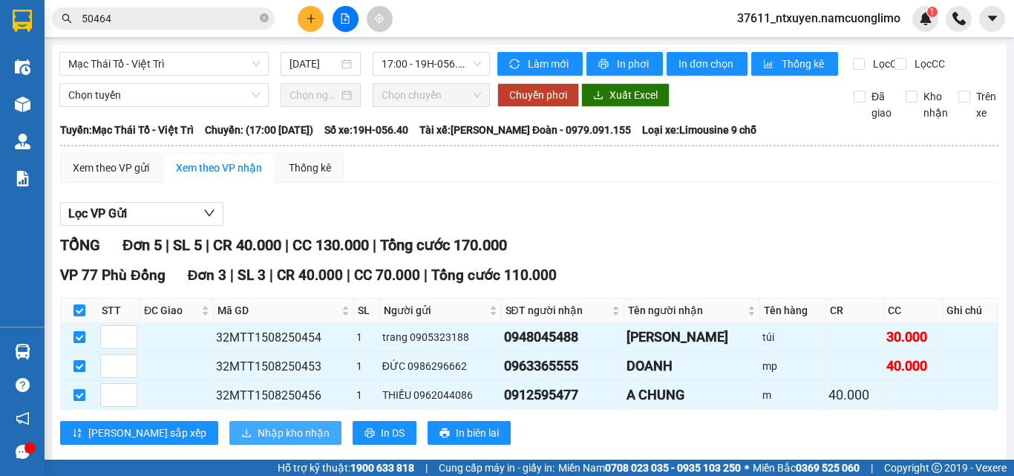
click at [257, 424] on span "Nhập kho nhận" at bounding box center [293, 432] width 72 height 16
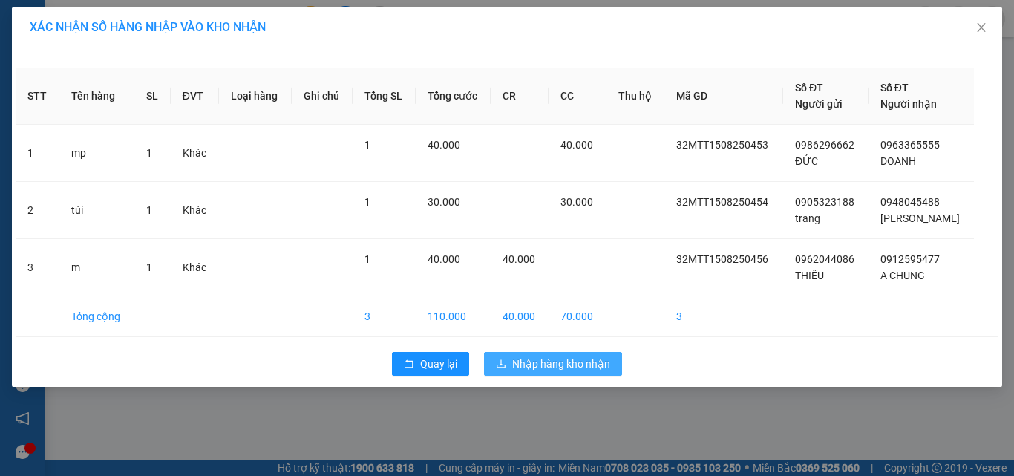
click at [565, 363] on span "Nhập hàng kho nhận" at bounding box center [561, 363] width 98 height 16
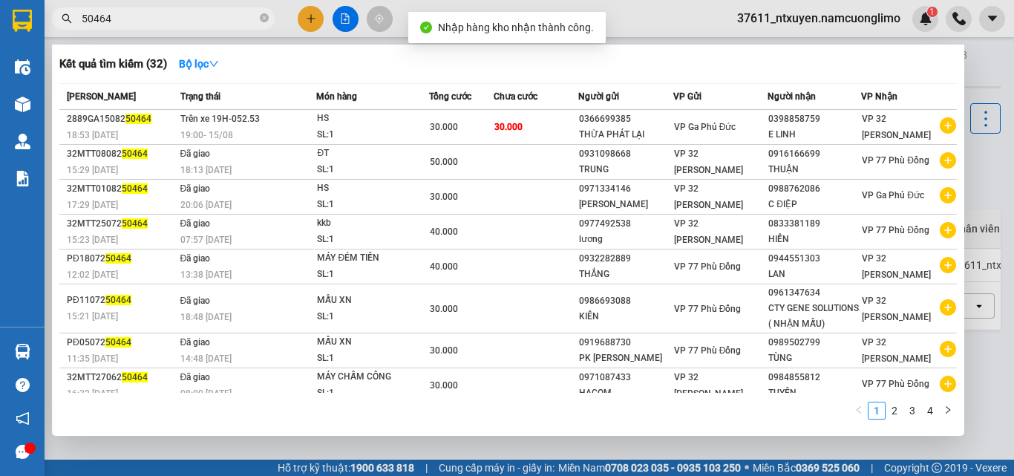
drag, startPoint x: 267, startPoint y: 16, endPoint x: 203, endPoint y: 17, distance: 63.8
click at [266, 16] on icon "close-circle" at bounding box center [264, 17] width 9 height 9
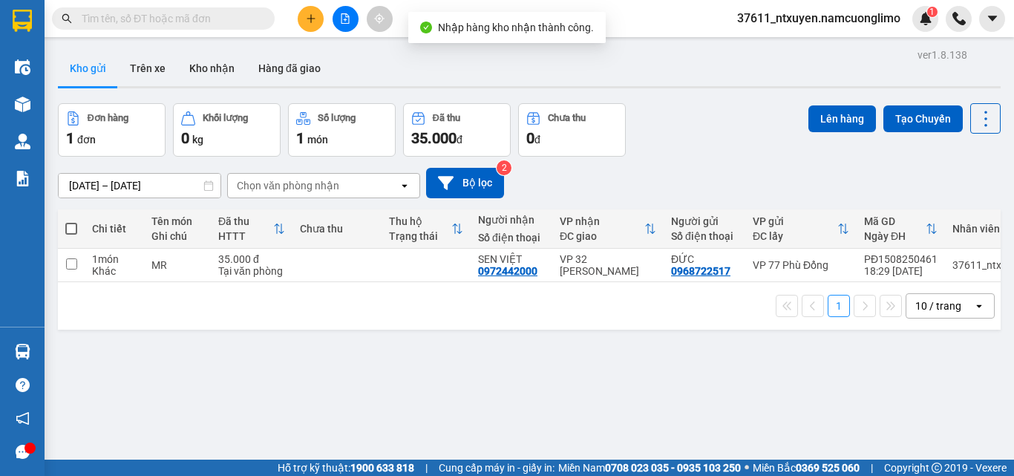
click at [194, 14] on input "text" at bounding box center [169, 18] width 175 height 16
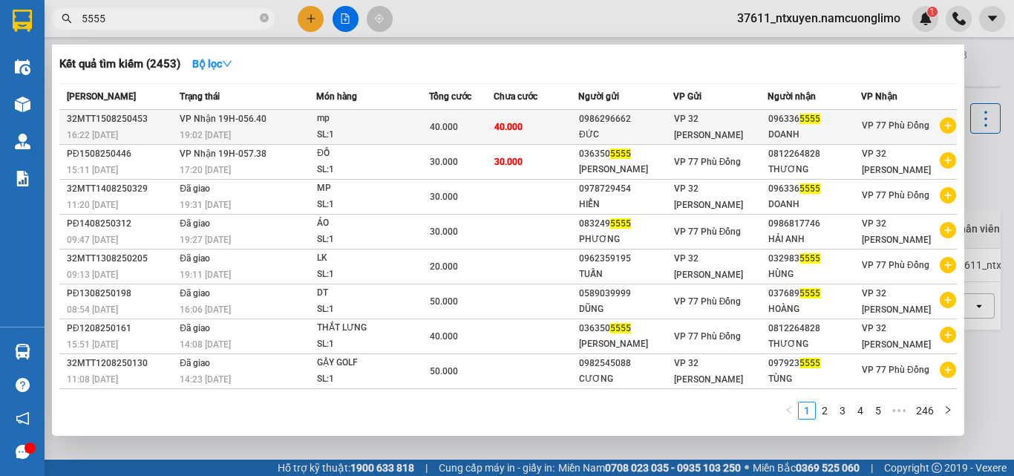
type input "5555"
click at [275, 122] on td "VP Nhận 19H-056.40 19:02 - 15/08" at bounding box center [246, 127] width 140 height 35
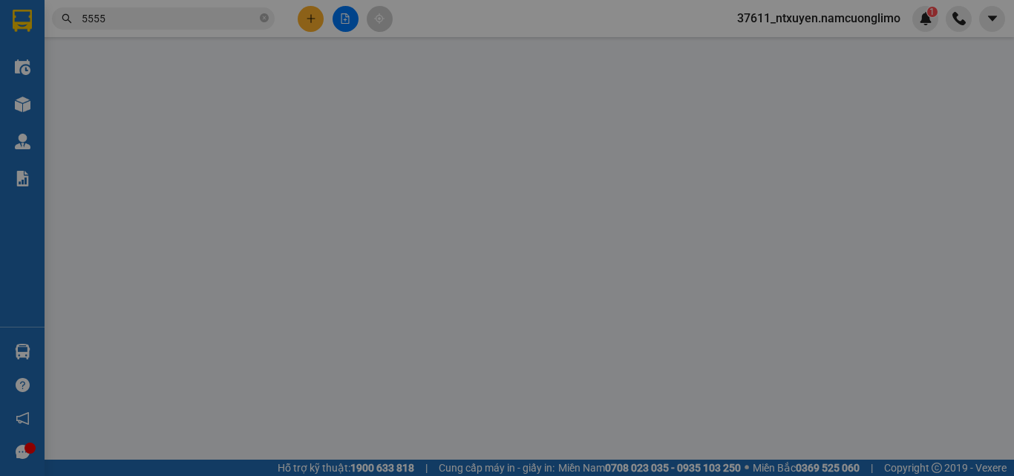
type input "0986296662"
type input "ĐỨC"
type input "0963365555"
type input "DOANH"
type input "40.000"
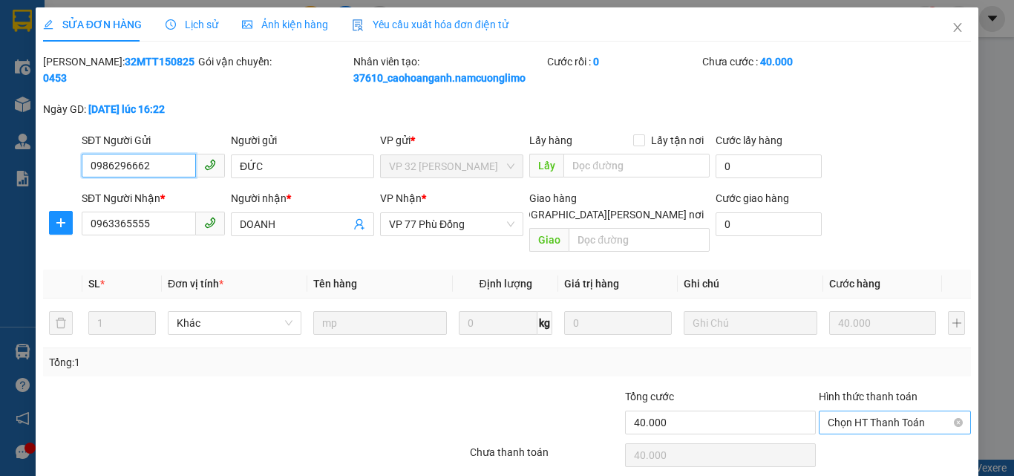
click at [860, 411] on span "Chọn HT Thanh Toán" at bounding box center [894, 422] width 134 height 22
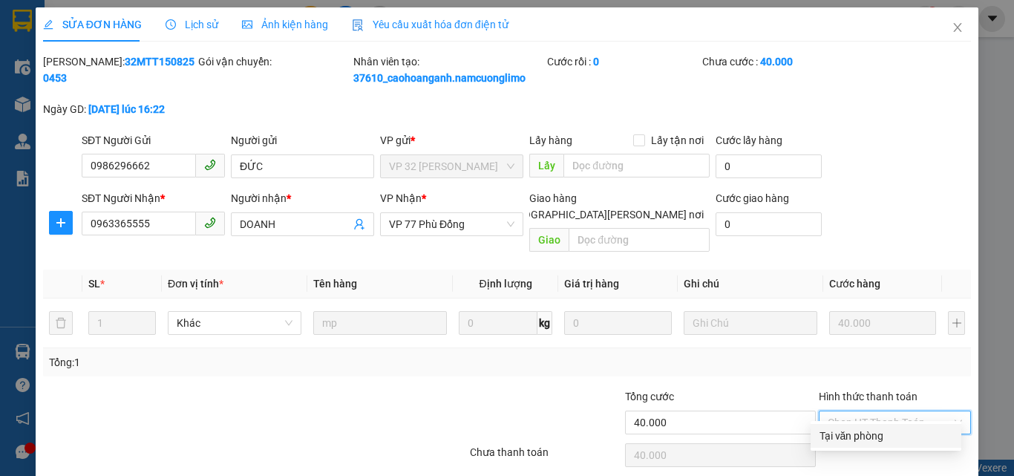
drag, startPoint x: 851, startPoint y: 391, endPoint x: 787, endPoint y: 411, distance: 67.6
click at [851, 427] on div "Tại văn phòng" at bounding box center [885, 435] width 133 height 16
type input "0"
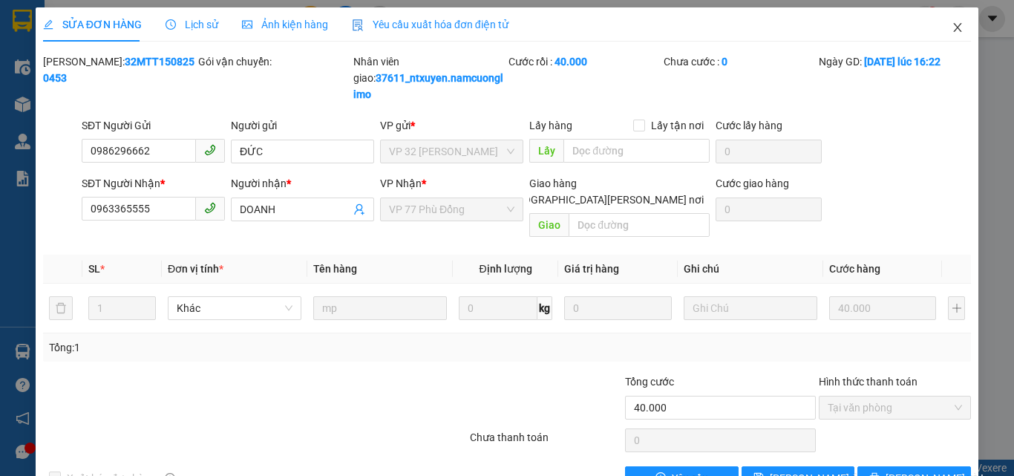
click at [951, 24] on icon "close" at bounding box center [957, 28] width 12 height 12
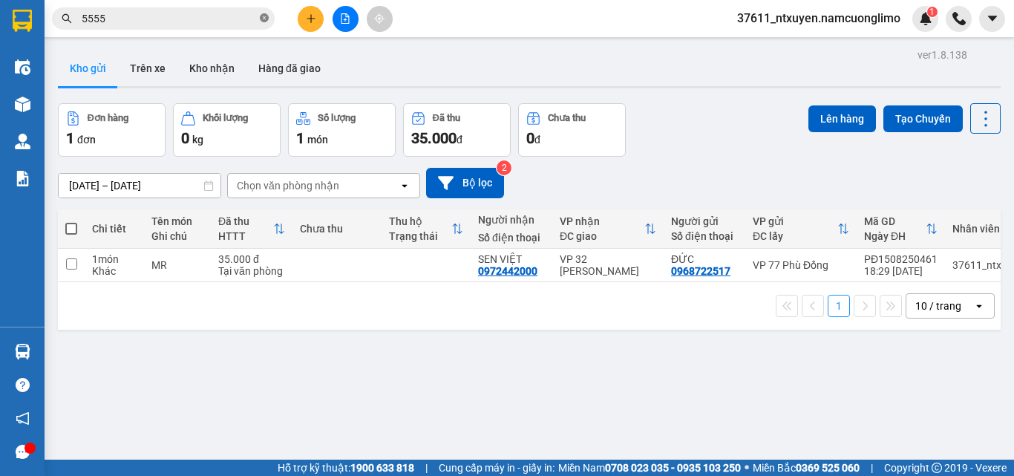
click at [263, 16] on icon "close-circle" at bounding box center [264, 17] width 9 height 9
click at [210, 17] on input "text" at bounding box center [169, 18] width 175 height 16
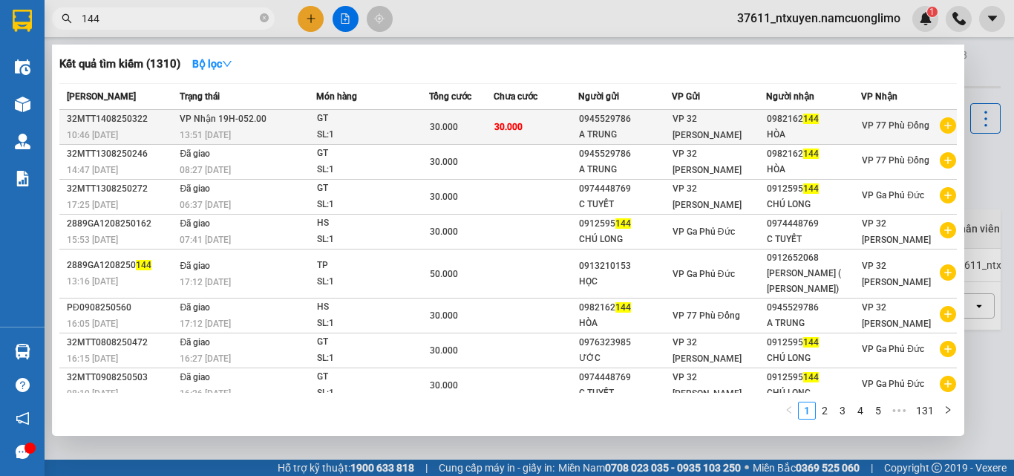
type input "144"
click at [257, 124] on span "VP Nhận 19H-052.00" at bounding box center [223, 119] width 87 height 10
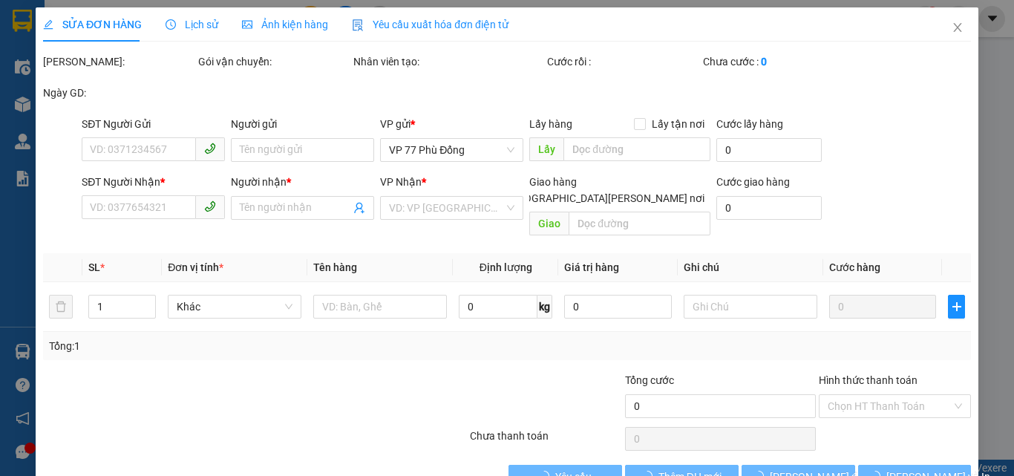
type input "0945529786"
type input "A TRUNG"
type input "0982162144"
type input "HÒA"
type input "30.000"
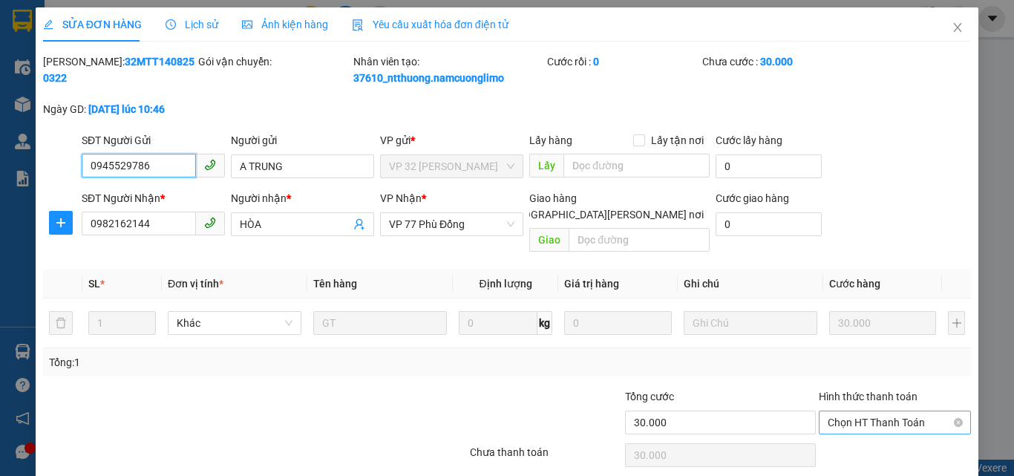
click at [880, 411] on span "Chọn HT Thanh Toán" at bounding box center [894, 422] width 134 height 22
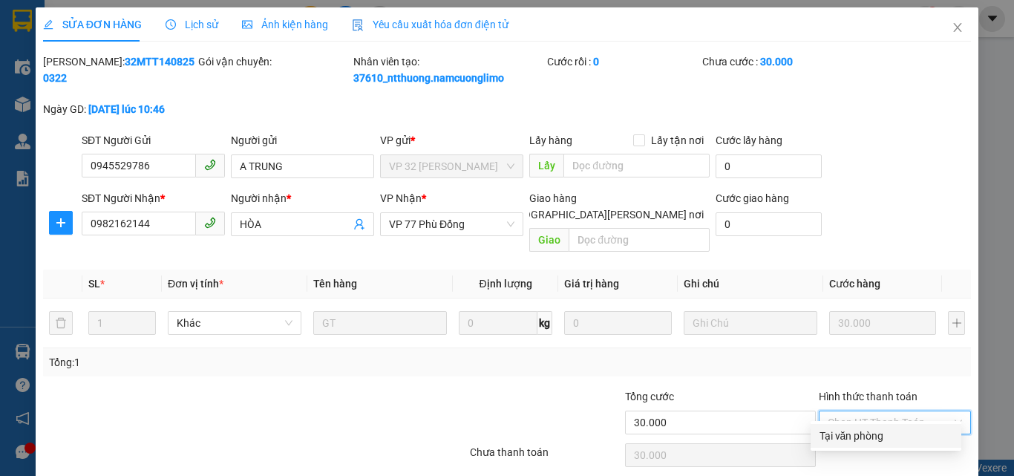
click at [844, 427] on div "Tại văn phòng" at bounding box center [885, 435] width 133 height 16
type input "0"
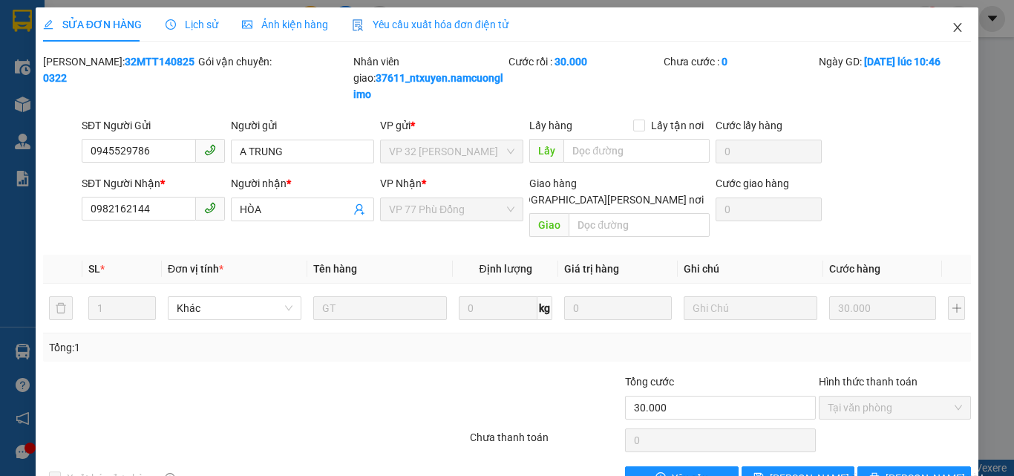
click at [951, 25] on icon "close" at bounding box center [957, 28] width 12 height 12
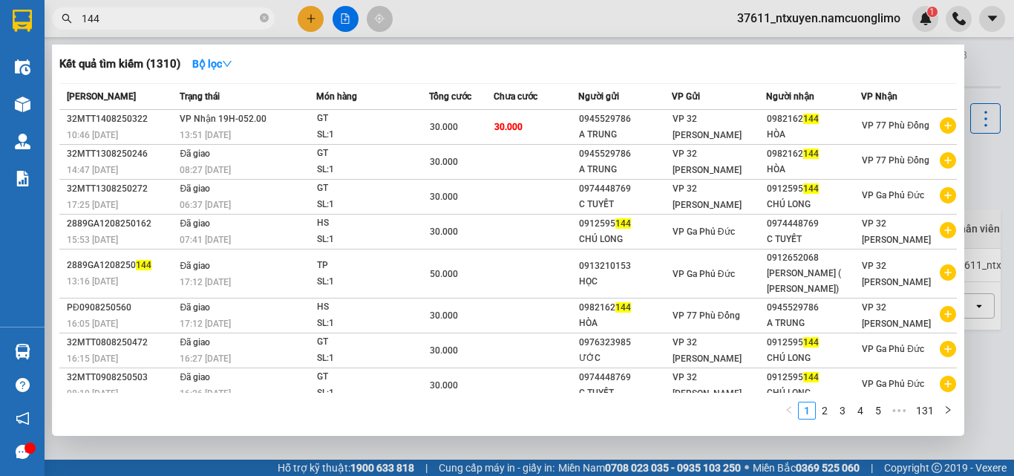
drag, startPoint x: 266, startPoint y: 19, endPoint x: 176, endPoint y: 16, distance: 90.6
click at [265, 19] on icon "close-circle" at bounding box center [264, 17] width 9 height 9
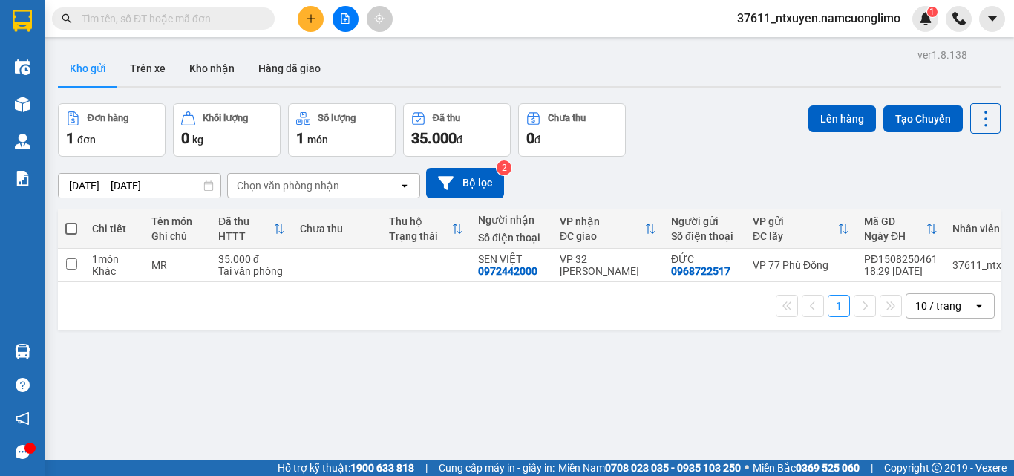
click at [175, 16] on input "text" at bounding box center [169, 18] width 175 height 16
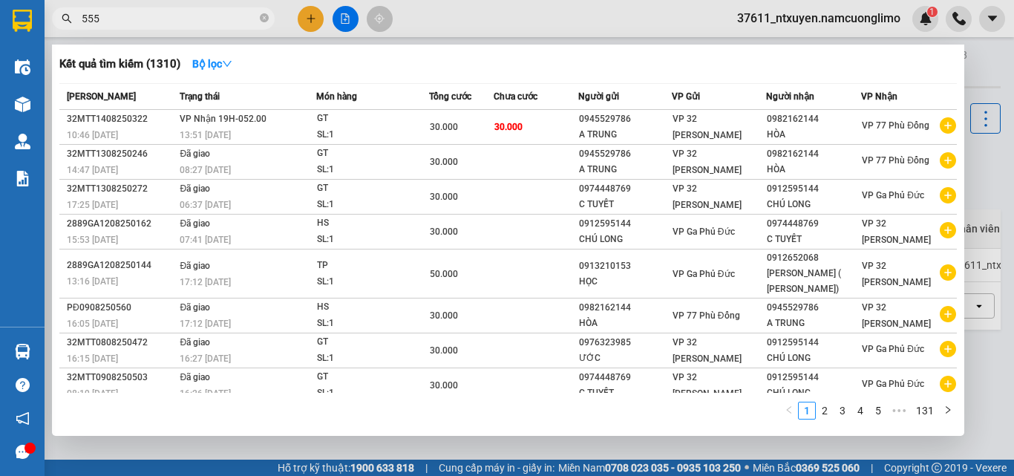
type input "5555"
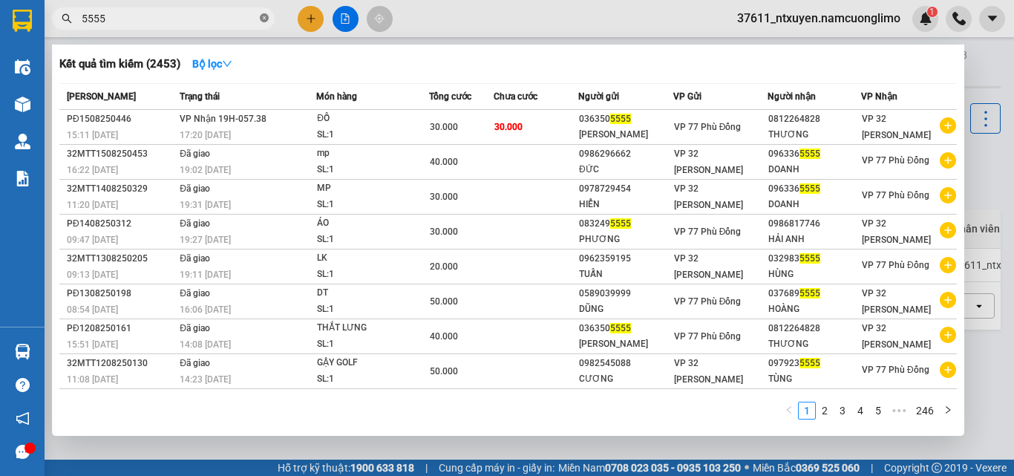
click at [261, 21] on icon "close-circle" at bounding box center [264, 17] width 9 height 9
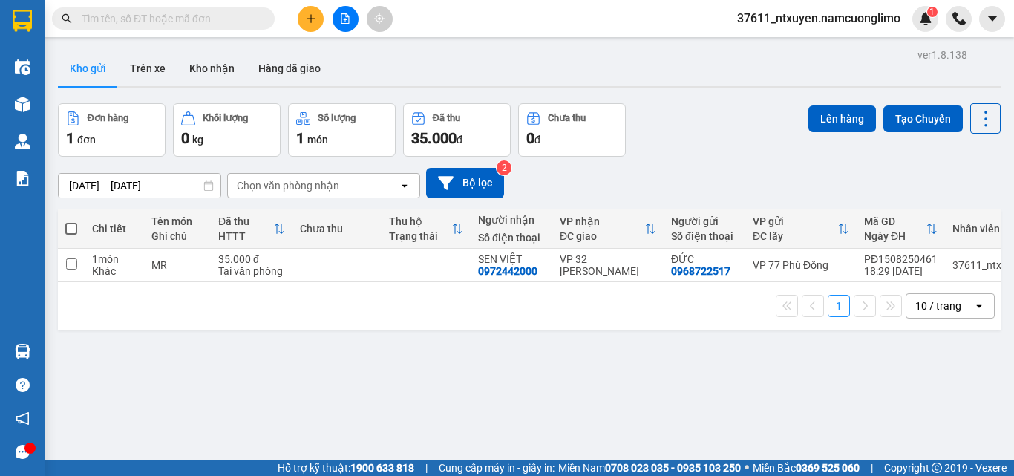
click at [214, 19] on input "text" at bounding box center [169, 18] width 175 height 16
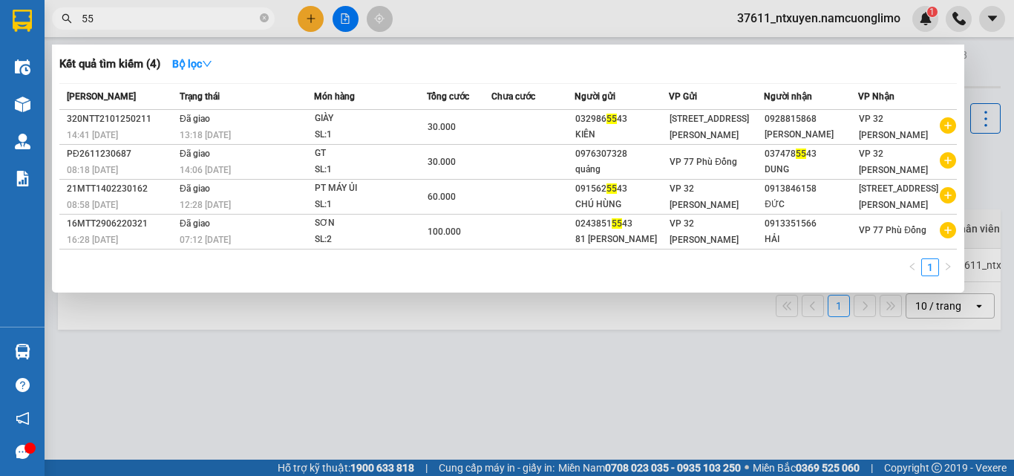
type input "5"
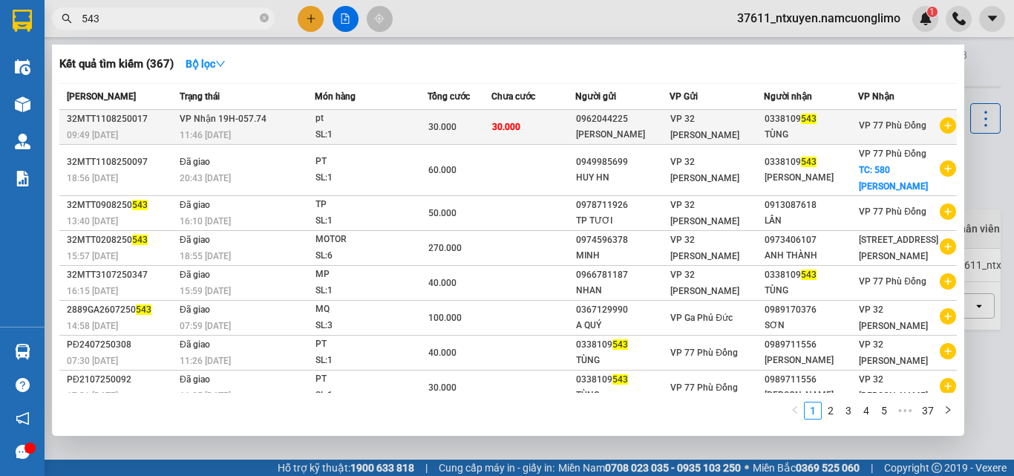
type input "543"
click at [264, 121] on td "VP Nhận 19H-057.74 11:46 - 11/08" at bounding box center [245, 127] width 139 height 35
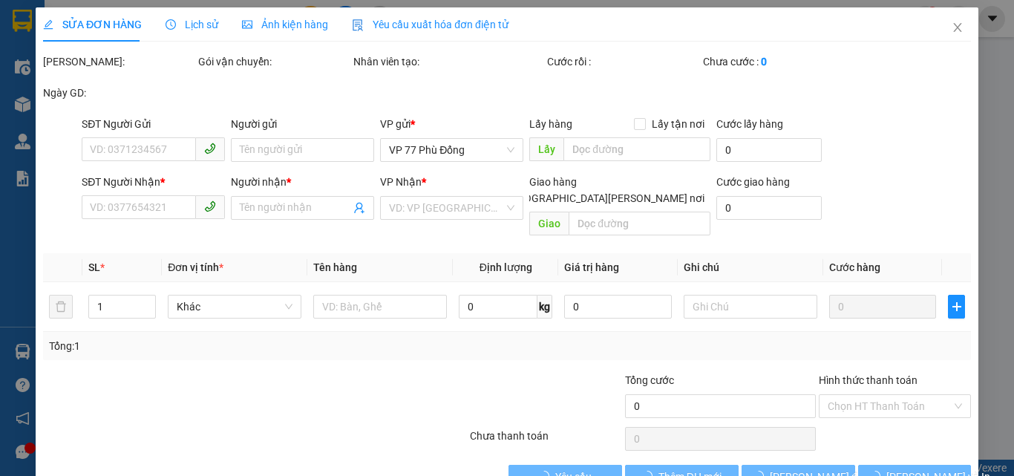
type input "0962044225"
type input "[PERSON_NAME]"
type input "0338109543"
type input "TÙNG"
type input "30.000"
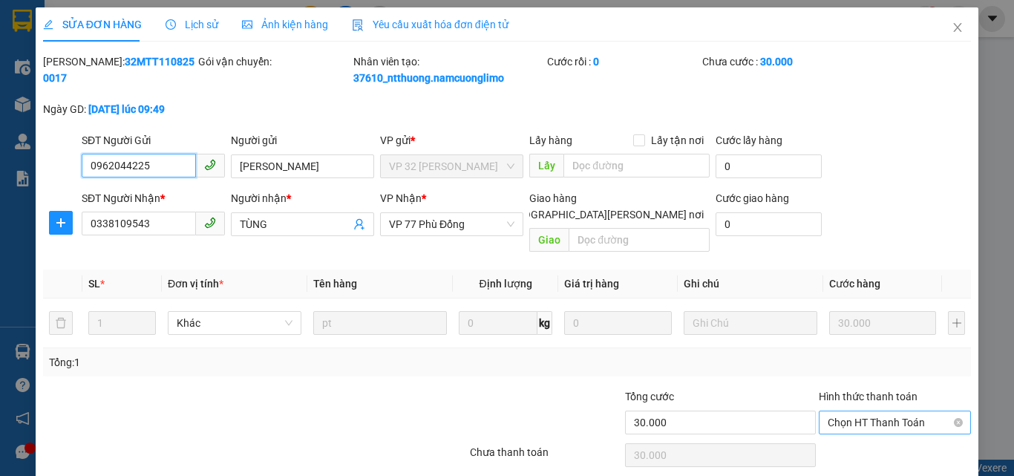
click at [840, 411] on span "Chọn HT Thanh Toán" at bounding box center [894, 422] width 134 height 22
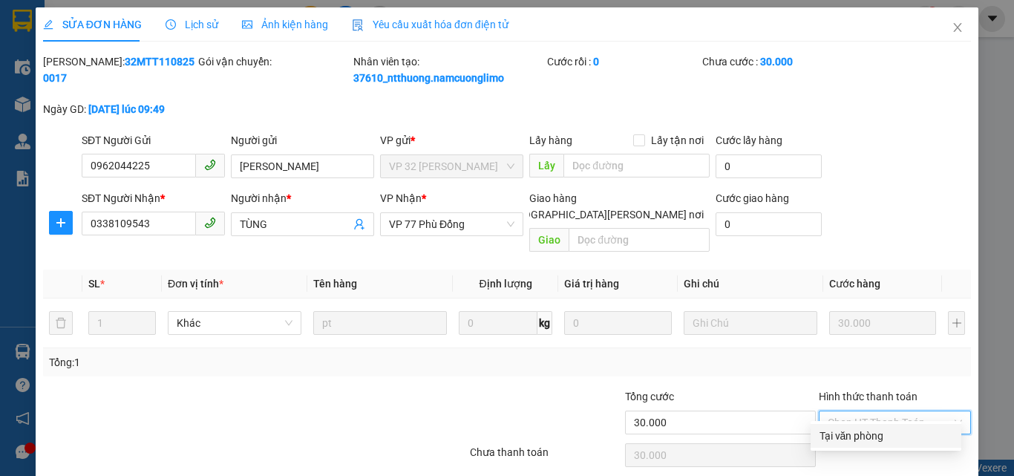
click at [838, 441] on div "Tại văn phòng" at bounding box center [885, 435] width 133 height 16
type input "0"
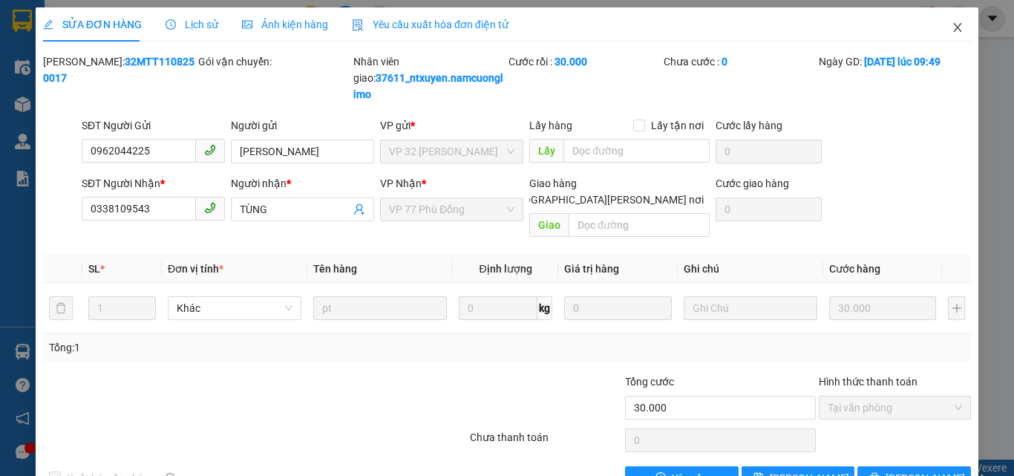
click at [951, 29] on icon "close" at bounding box center [957, 28] width 12 height 12
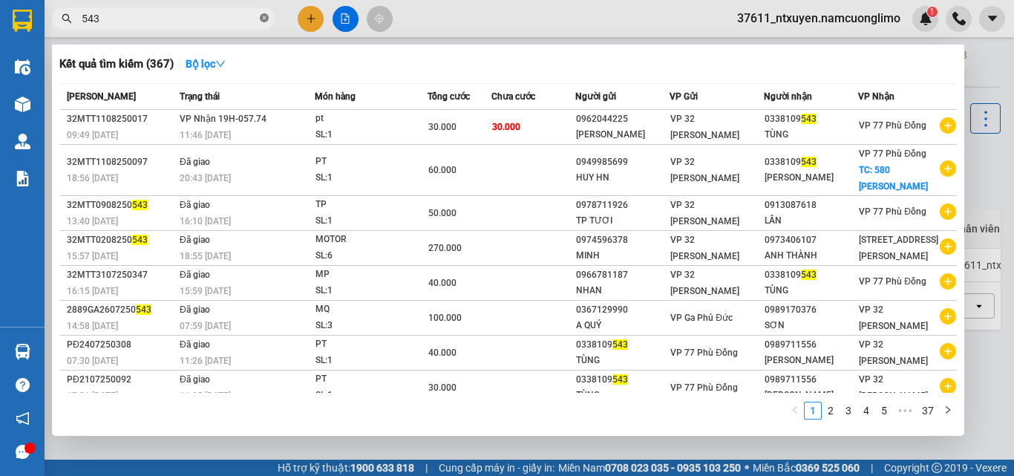
click at [262, 16] on icon "close-circle" at bounding box center [264, 17] width 9 height 9
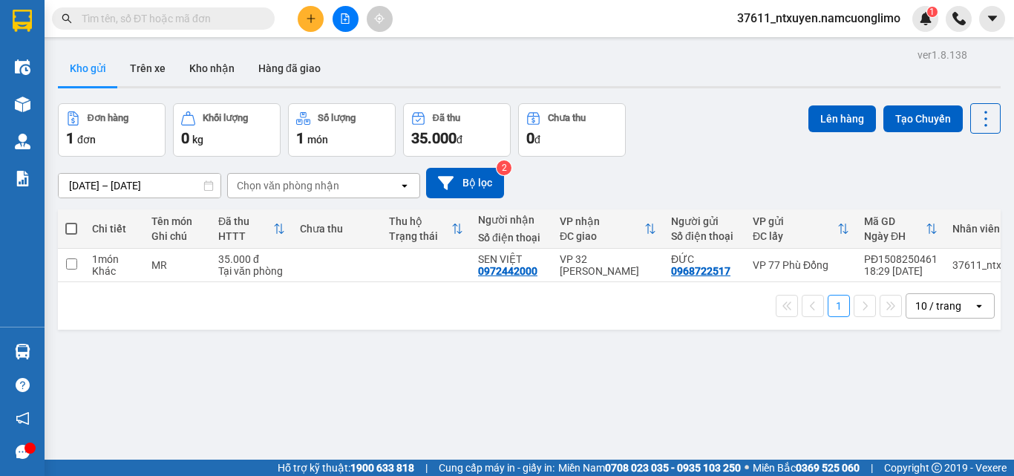
click at [234, 16] on input "text" at bounding box center [169, 18] width 175 height 16
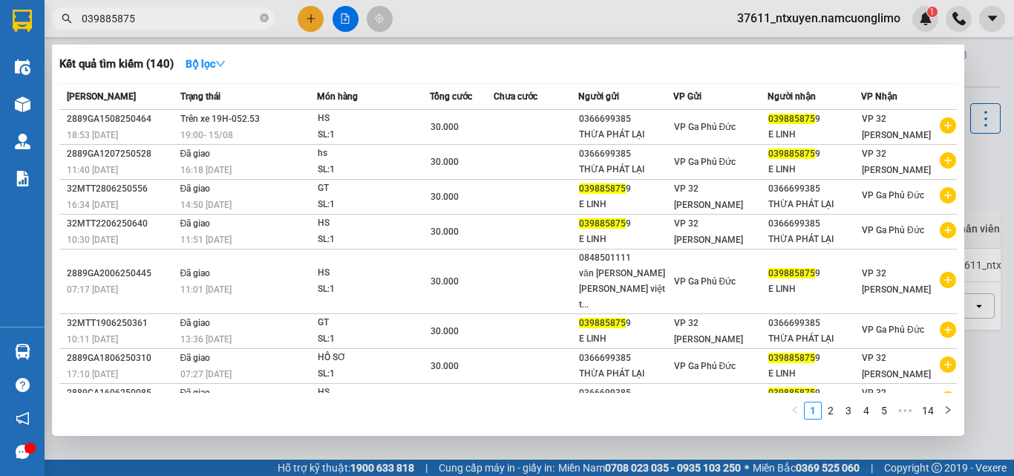
type input "0398858759"
click at [266, 18] on icon "close-circle" at bounding box center [264, 17] width 9 height 9
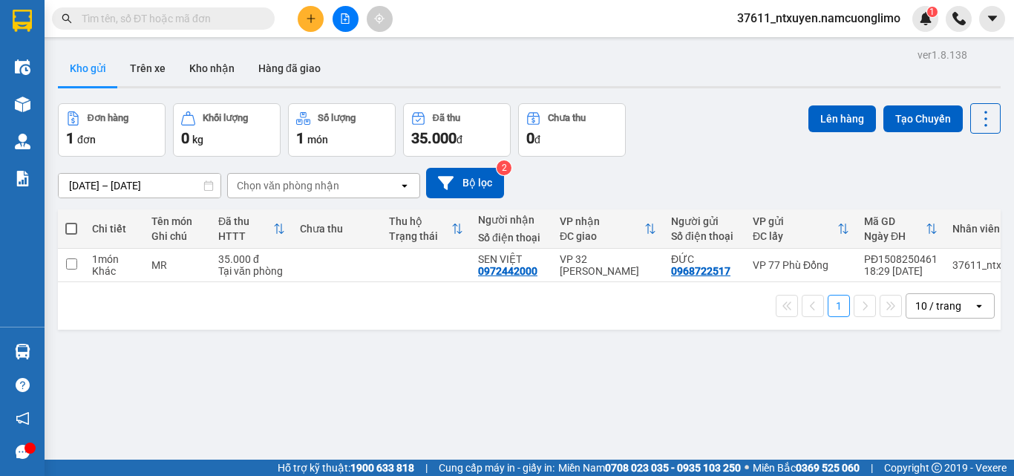
click at [70, 228] on span at bounding box center [71, 229] width 12 height 12
click at [71, 221] on input "checkbox" at bounding box center [71, 221] width 0 height 0
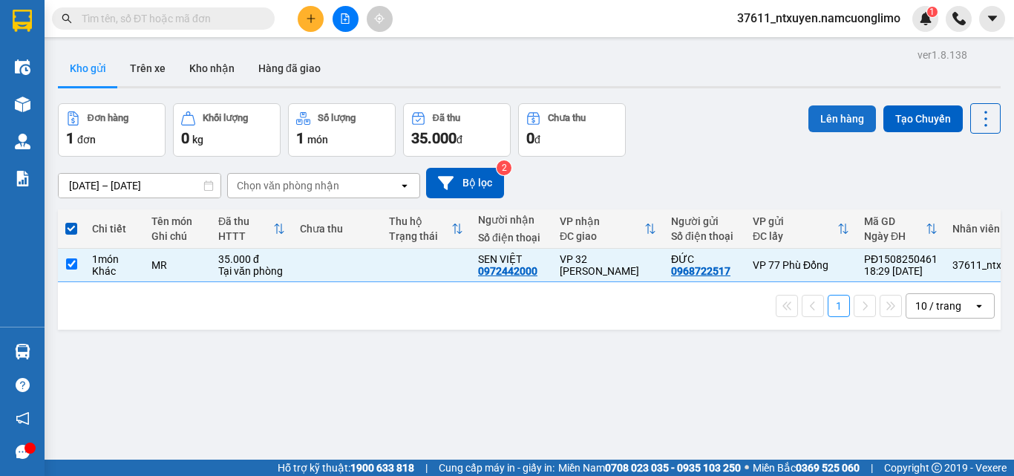
click at [831, 114] on button "Lên hàng" at bounding box center [842, 118] width 68 height 27
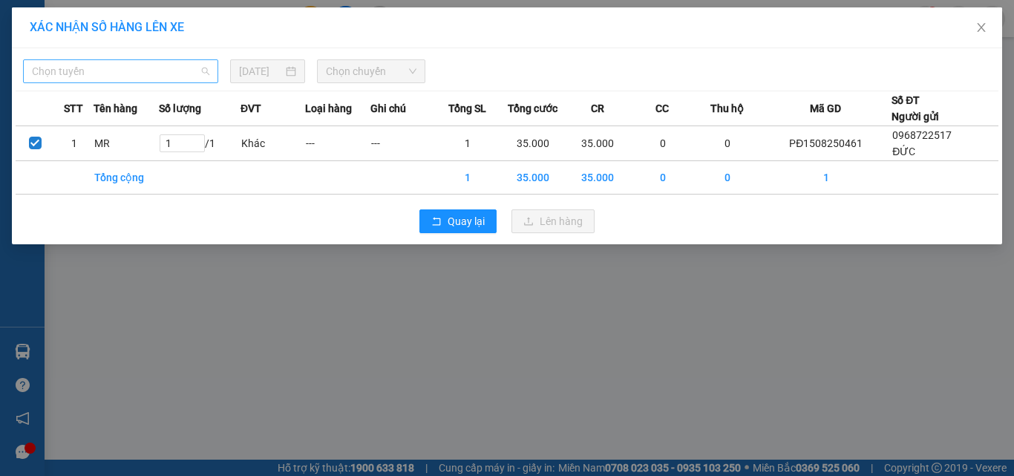
click at [116, 72] on span "Chọn tuyến" at bounding box center [120, 71] width 177 height 22
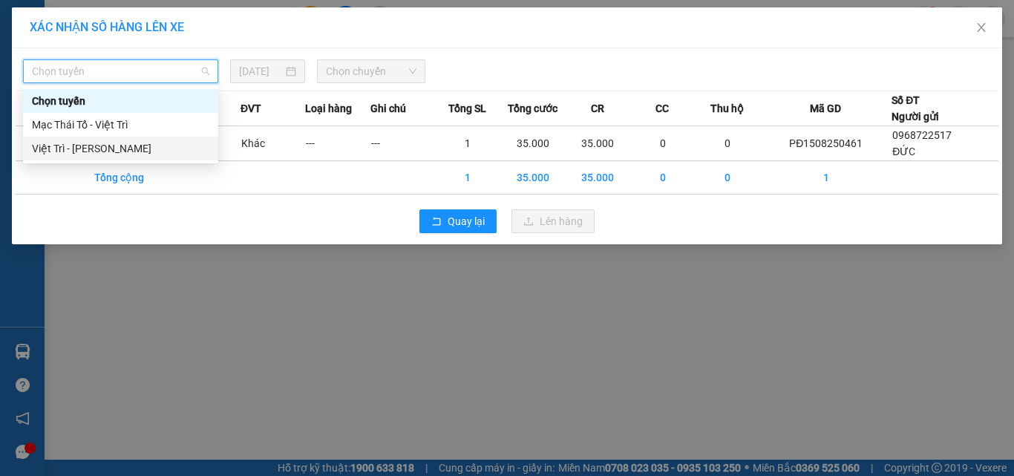
click at [67, 148] on div "Việt Trì - [PERSON_NAME]" at bounding box center [120, 148] width 177 height 16
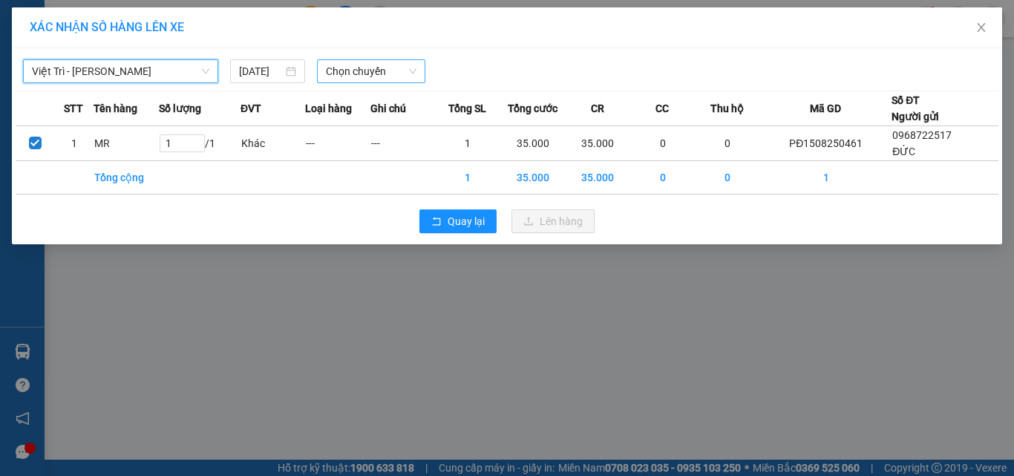
click at [376, 72] on span "Chọn chuyến" at bounding box center [371, 71] width 91 height 22
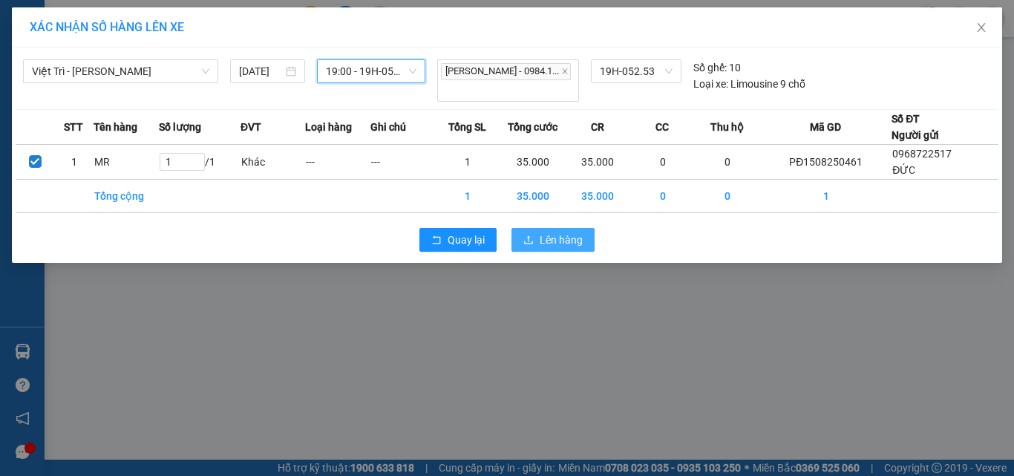
click at [562, 232] on span "Lên hàng" at bounding box center [560, 240] width 43 height 16
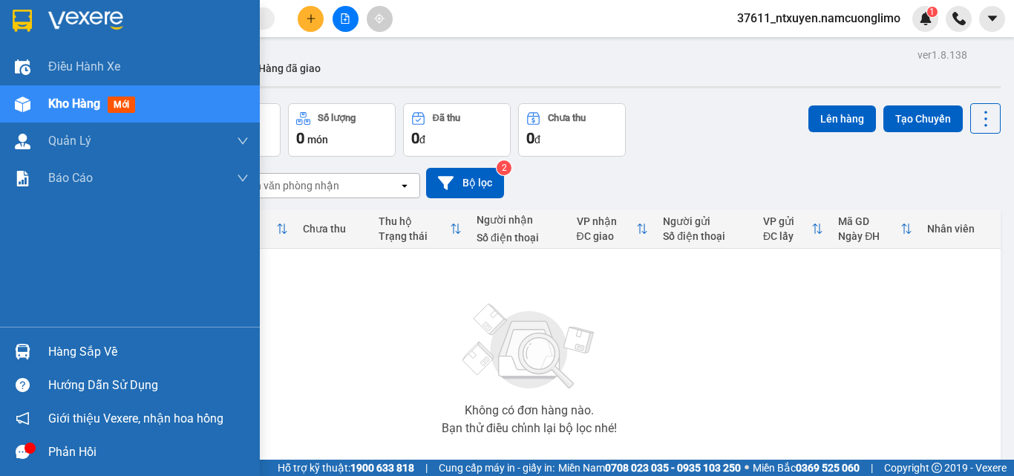
click at [71, 347] on div "Hàng sắp về" at bounding box center [148, 352] width 200 height 22
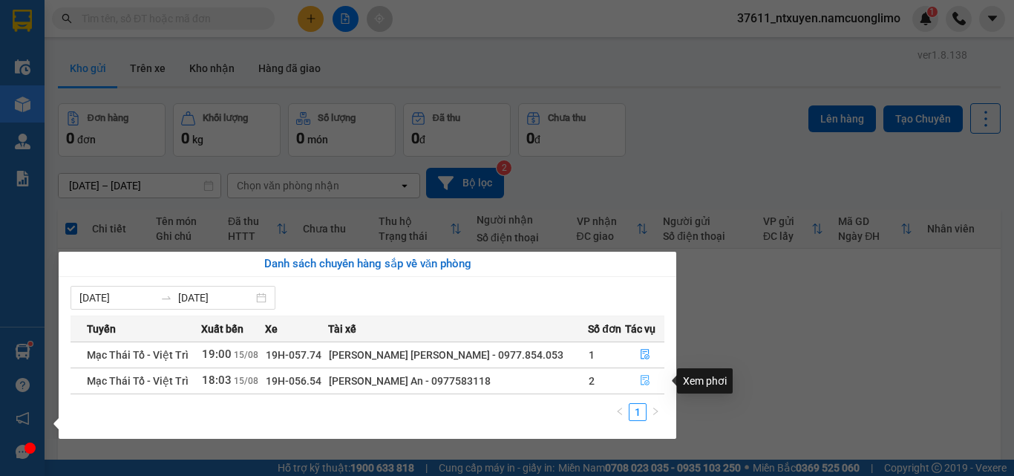
click at [643, 376] on icon "file-done" at bounding box center [645, 380] width 10 height 10
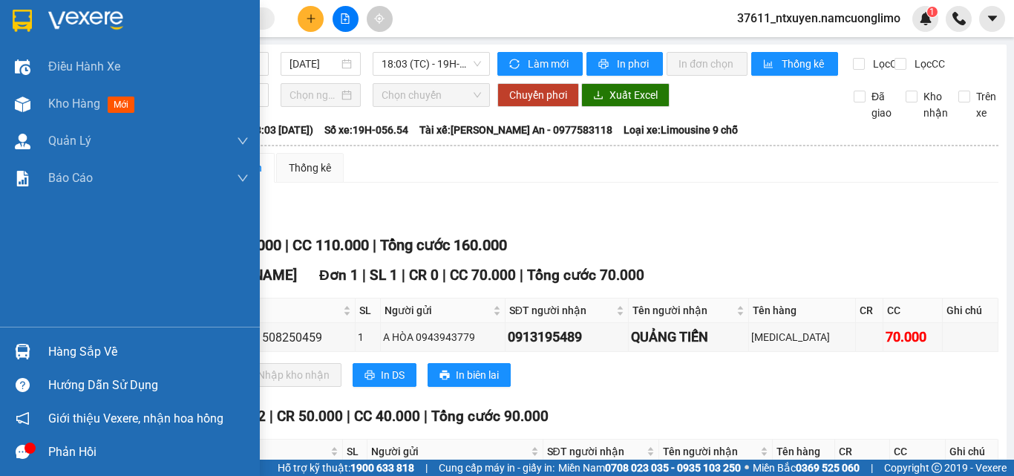
click at [60, 352] on div "Hàng sắp về" at bounding box center [148, 352] width 200 height 22
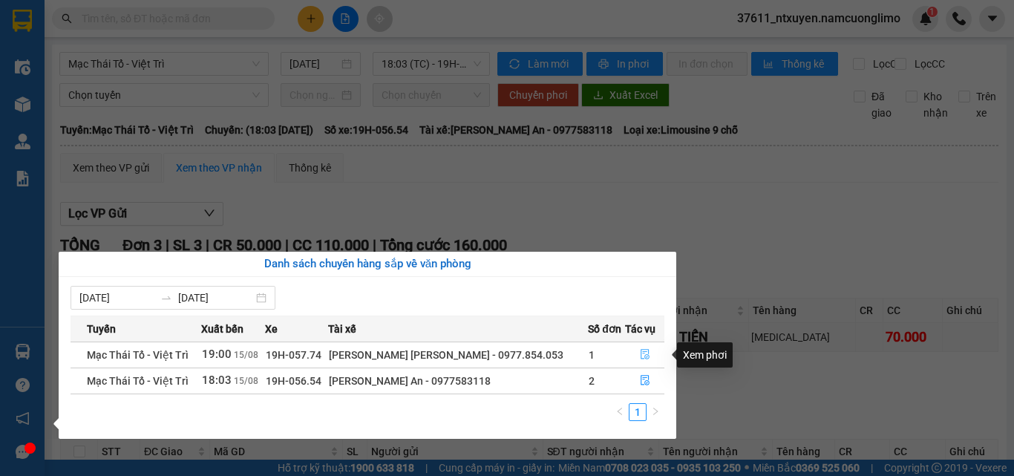
click at [634, 351] on button "button" at bounding box center [645, 355] width 38 height 24
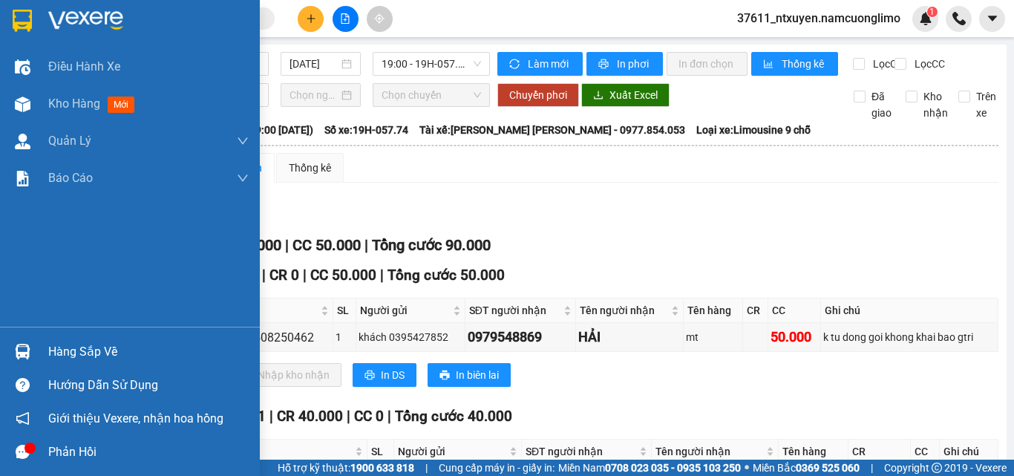
click at [66, 350] on div "Hàng sắp về" at bounding box center [148, 352] width 200 height 22
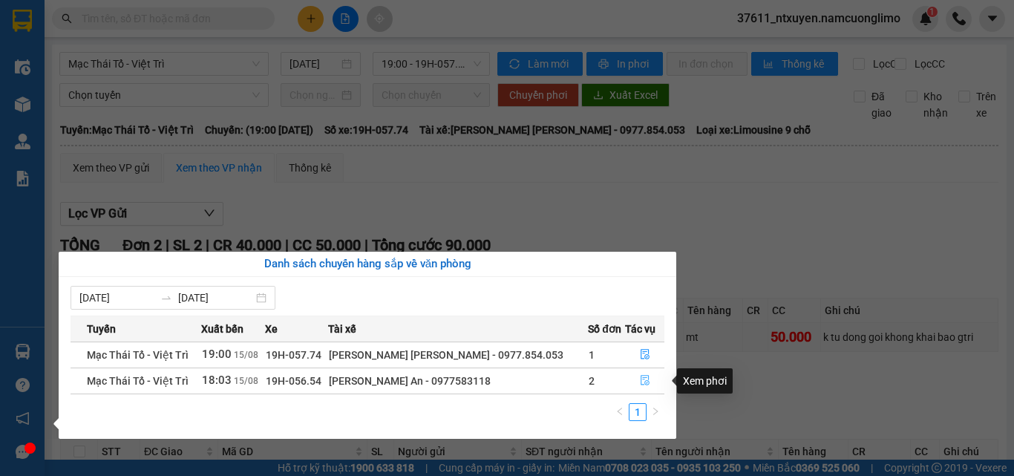
click at [629, 385] on button "button" at bounding box center [645, 381] width 38 height 24
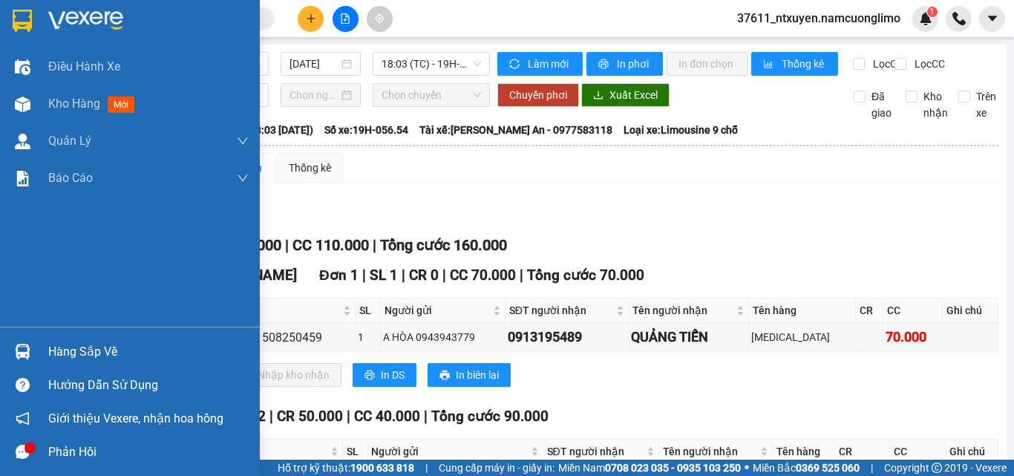
click at [99, 358] on div "Hàng sắp về" at bounding box center [148, 352] width 200 height 22
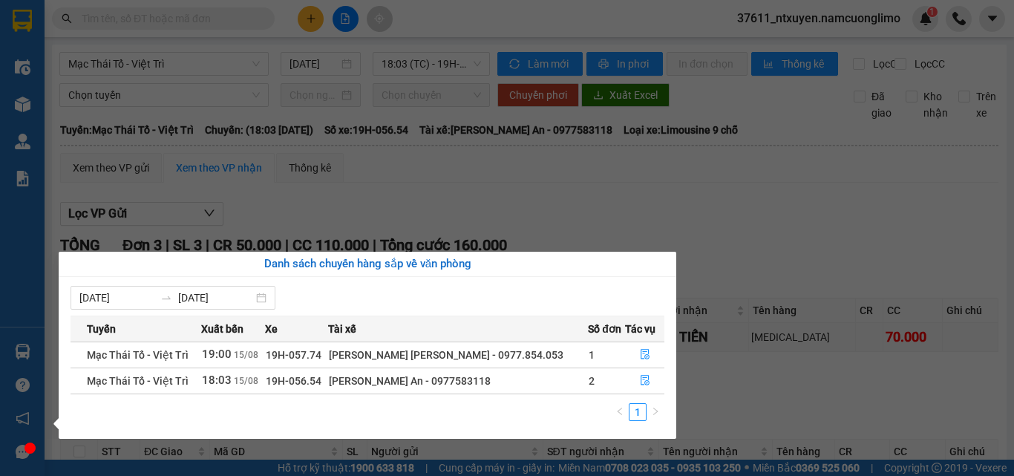
click at [727, 214] on section "Kết quả tìm kiếm ( 140 ) Bộ lọc Mã ĐH Trạng thái Món hàng Tổng cước Chưa cước N…" at bounding box center [507, 238] width 1014 height 476
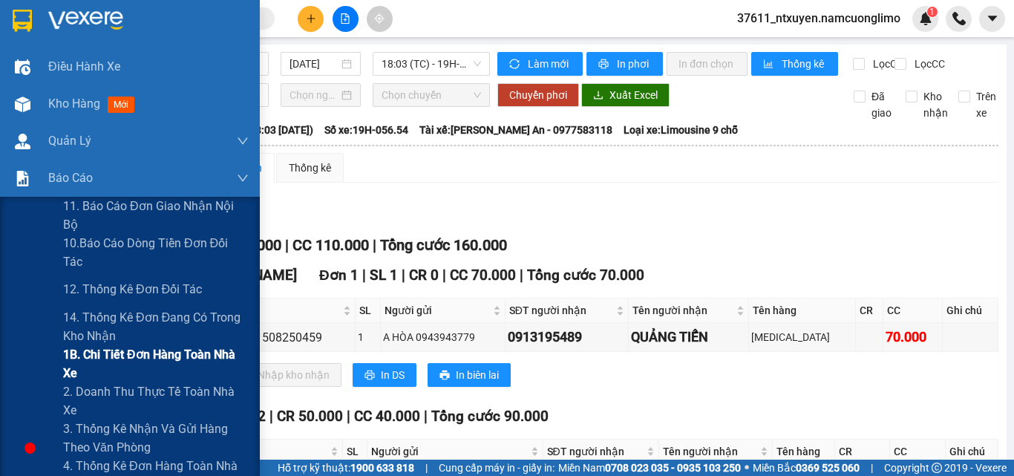
click at [93, 355] on span "1B. Chi tiết đơn hàng toàn nhà xe" at bounding box center [156, 363] width 186 height 37
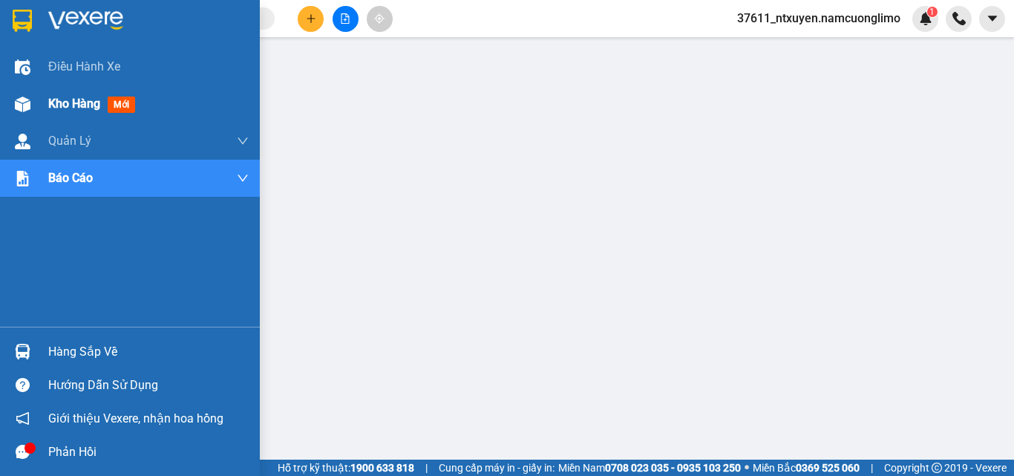
click at [62, 102] on span "Kho hàng" at bounding box center [74, 103] width 52 height 14
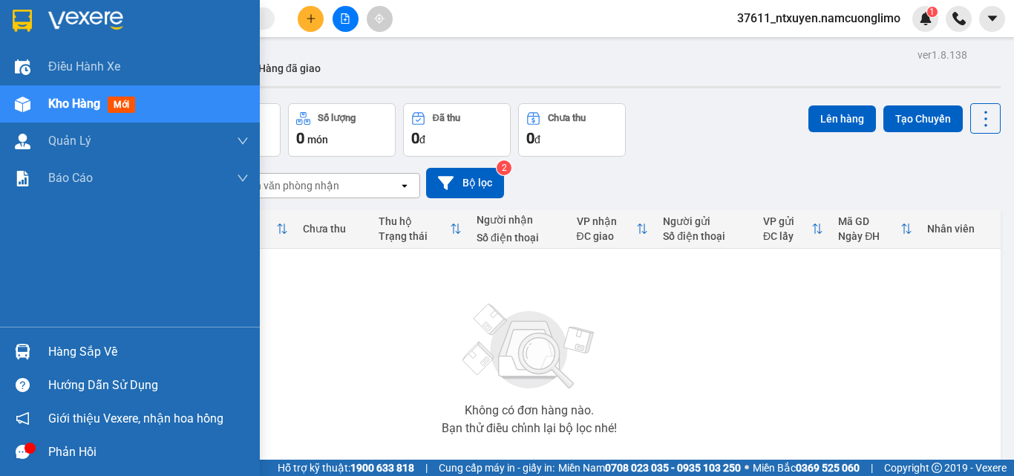
click at [65, 349] on div "Hàng sắp về" at bounding box center [148, 352] width 200 height 22
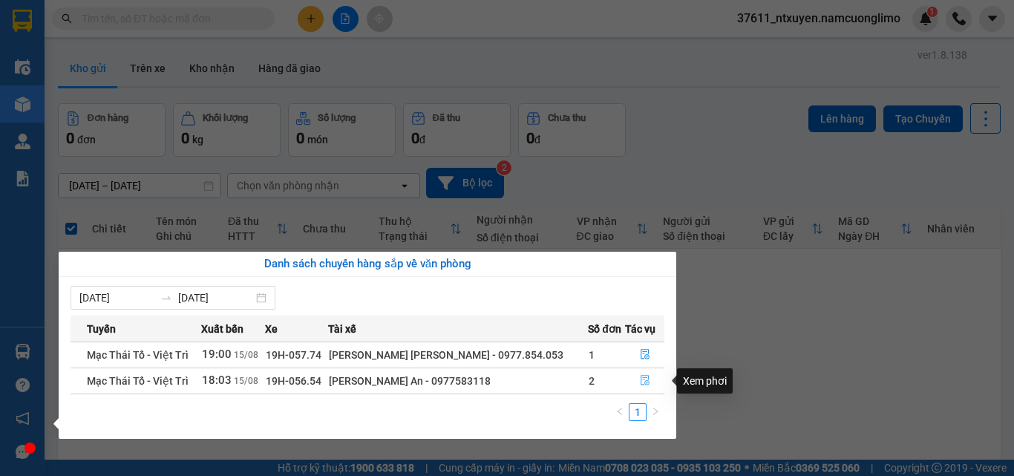
click at [646, 380] on icon "file-done" at bounding box center [644, 380] width 9 height 10
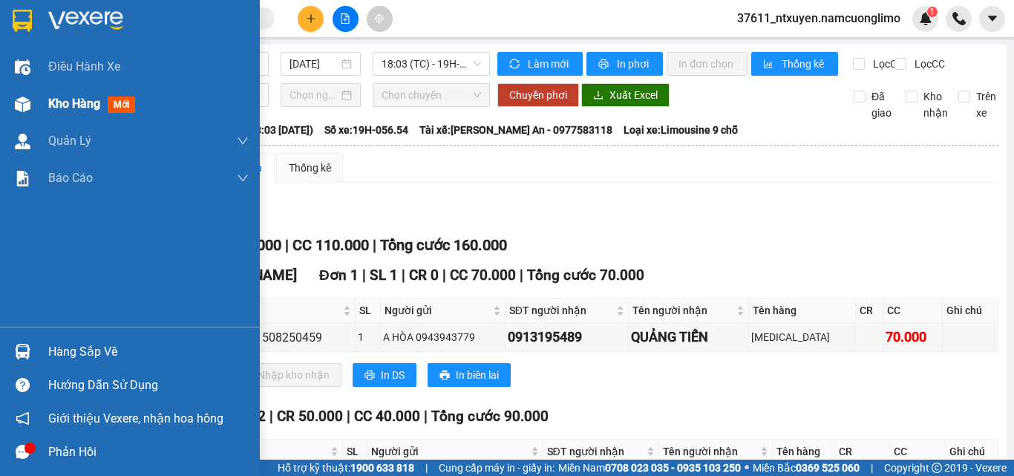
click at [55, 101] on span "Kho hàng" at bounding box center [74, 103] width 52 height 14
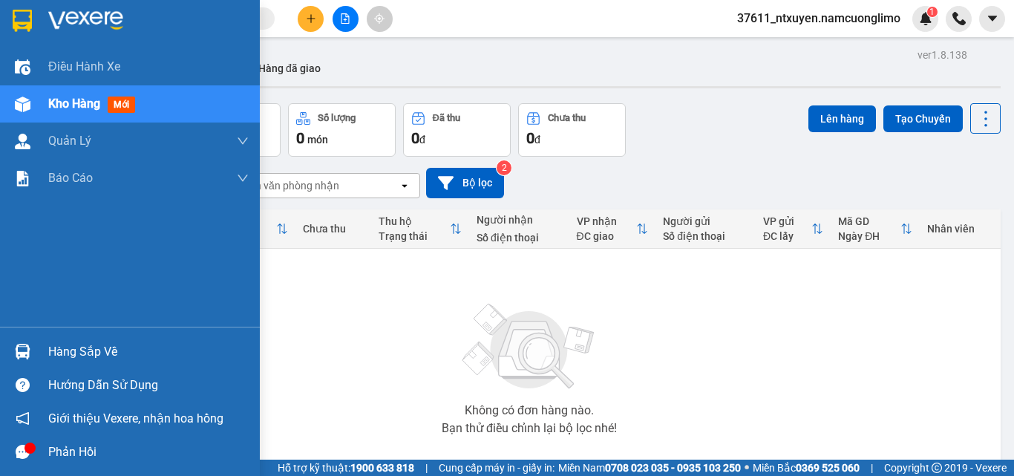
click at [68, 352] on div "Hàng sắp về" at bounding box center [148, 352] width 200 height 22
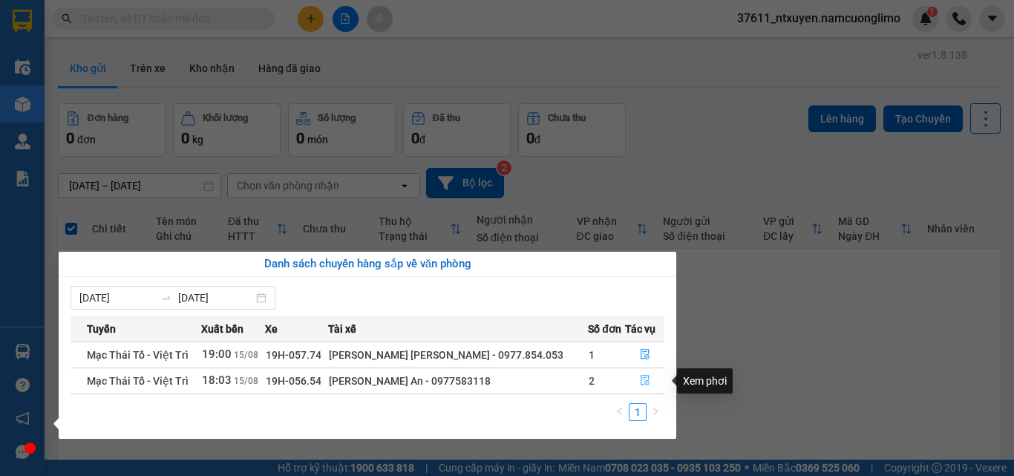
click at [643, 378] on icon "file-done" at bounding box center [645, 380] width 10 height 10
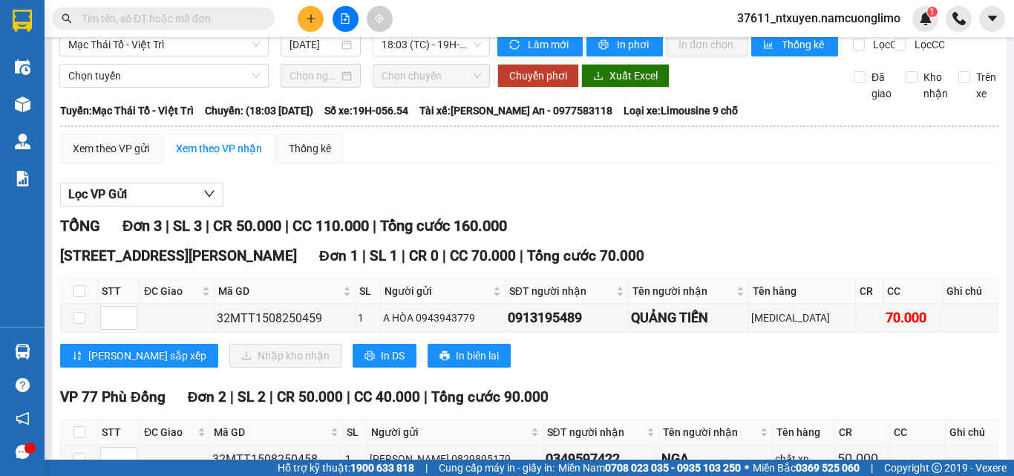
scroll to position [74, 0]
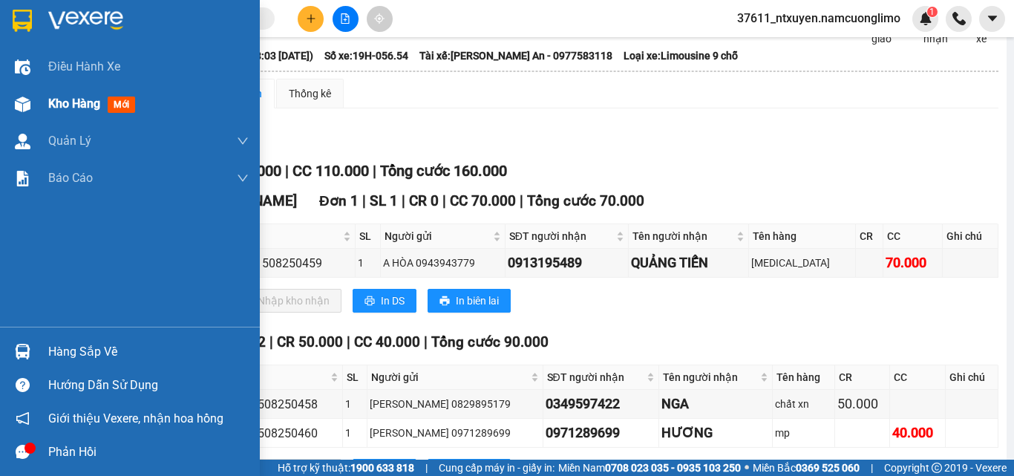
click at [76, 106] on span "Kho hàng" at bounding box center [74, 103] width 52 height 14
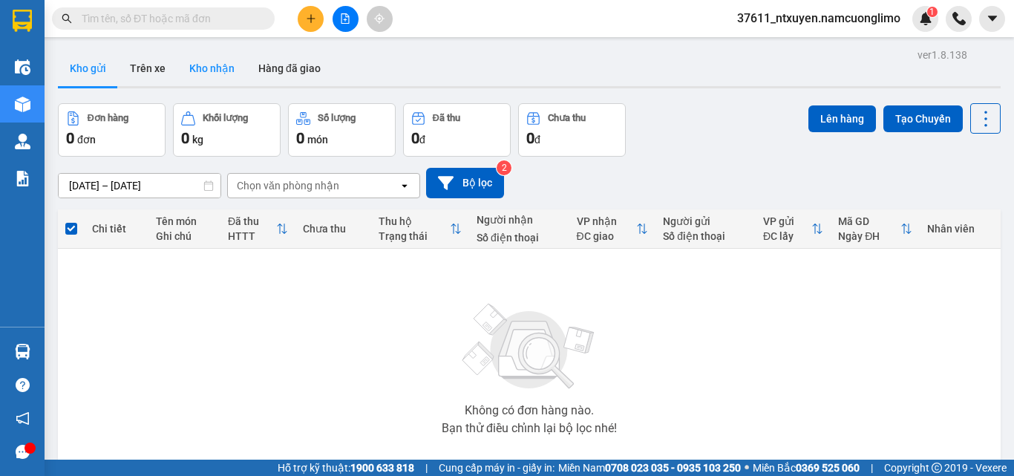
click at [211, 68] on button "Kho nhận" at bounding box center [211, 68] width 69 height 36
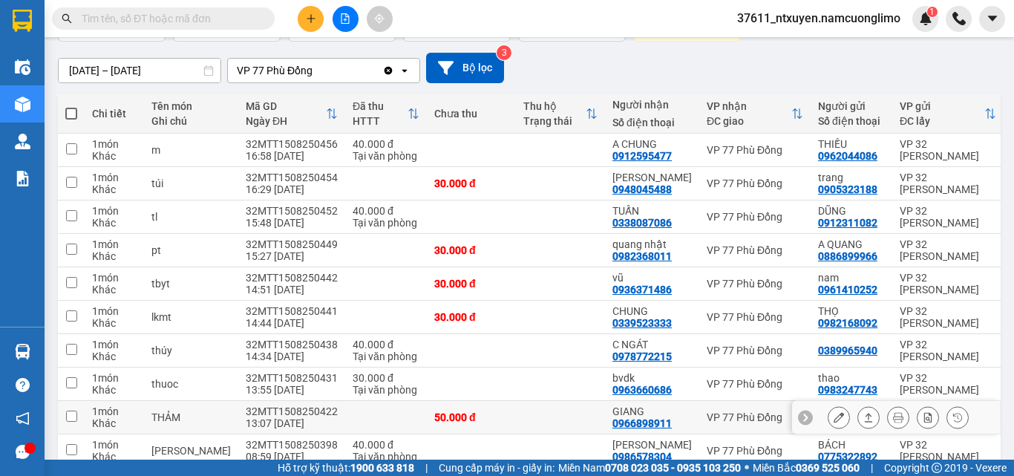
scroll to position [60, 0]
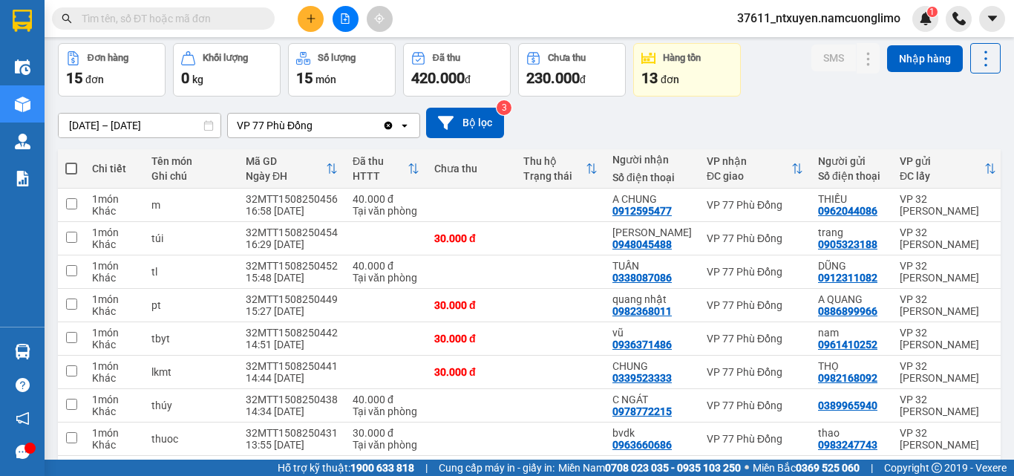
click at [170, 18] on input "text" at bounding box center [169, 18] width 175 height 16
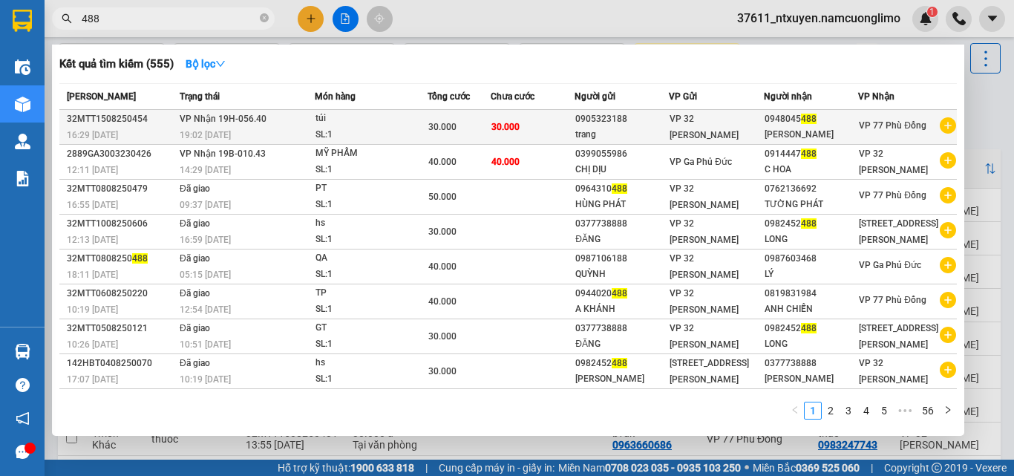
type input "488"
click at [278, 116] on td "VP Nhận 19H-056.40 19:02 - 15/08" at bounding box center [245, 127] width 138 height 35
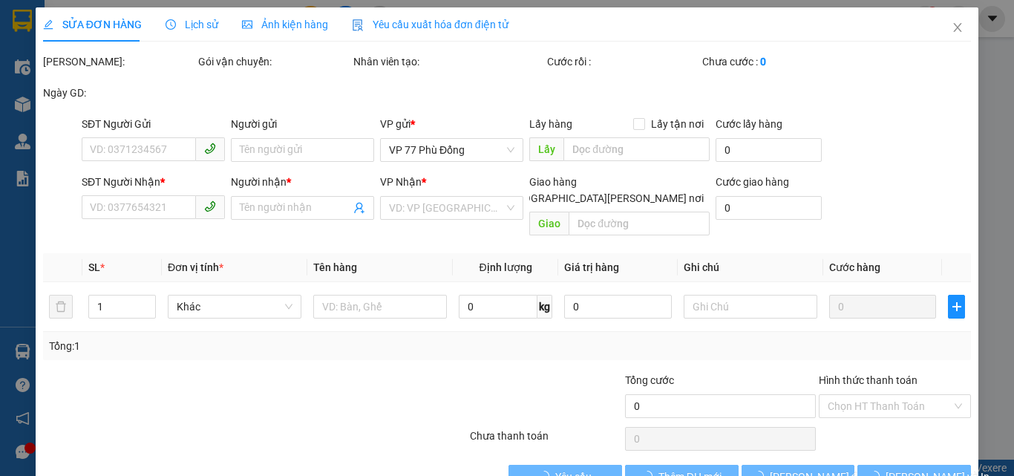
type input "0905323188"
type input "trang"
type input "0948045488"
type input "C GIANG"
type input "30.000"
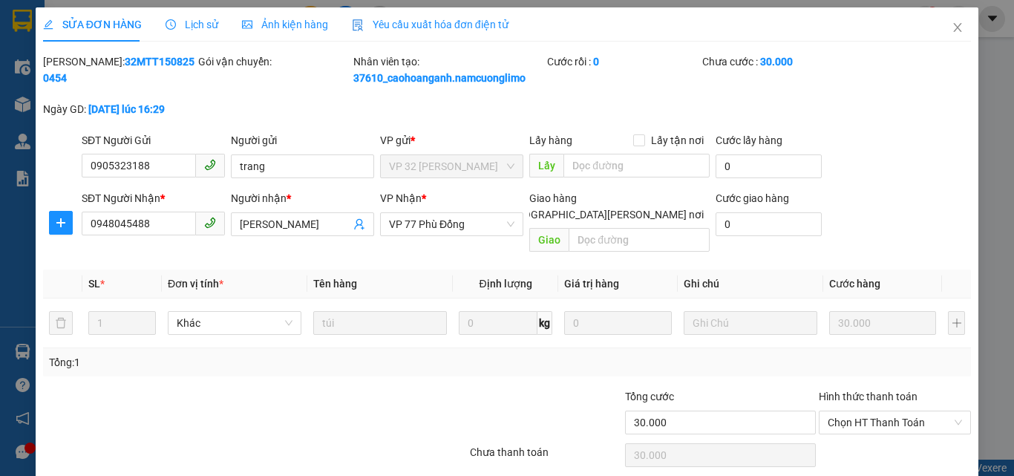
scroll to position [25, 0]
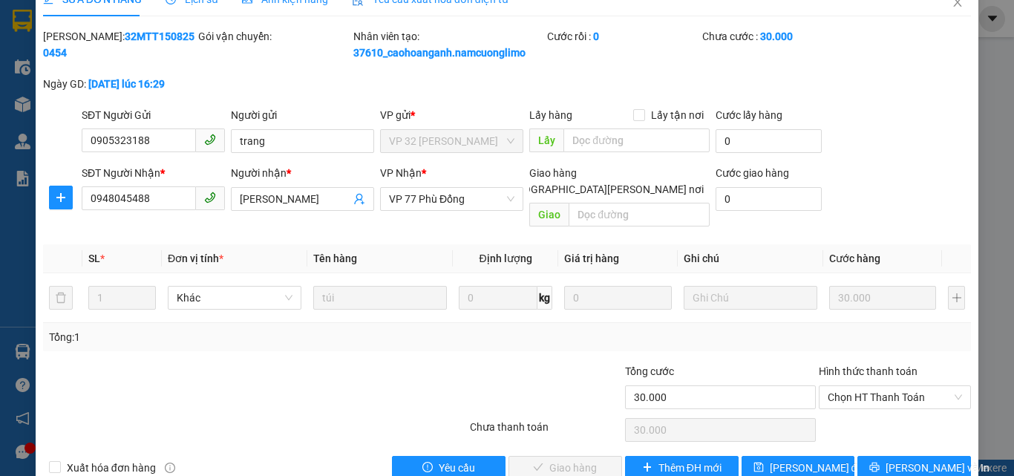
click at [859, 386] on span "Chọn HT Thanh Toán" at bounding box center [894, 397] width 134 height 22
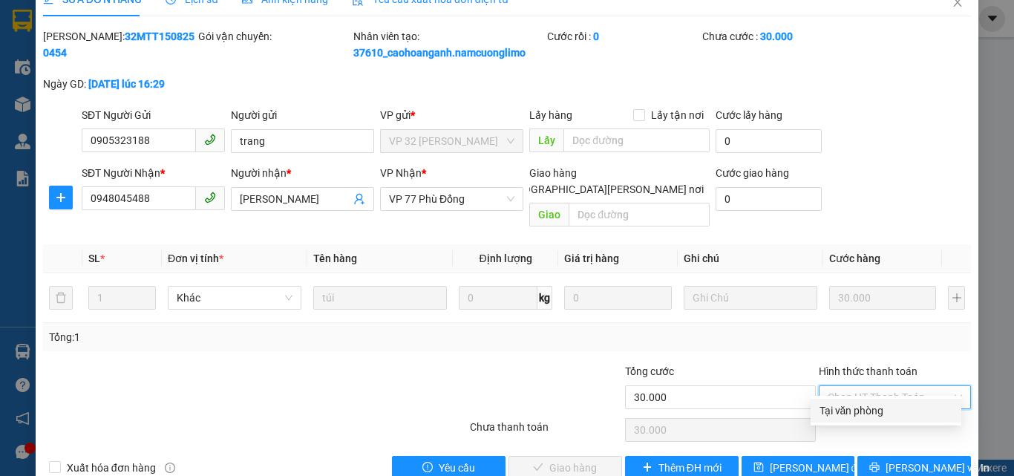
click at [853, 404] on div "Tại văn phòng" at bounding box center [885, 410] width 133 height 16
type input "0"
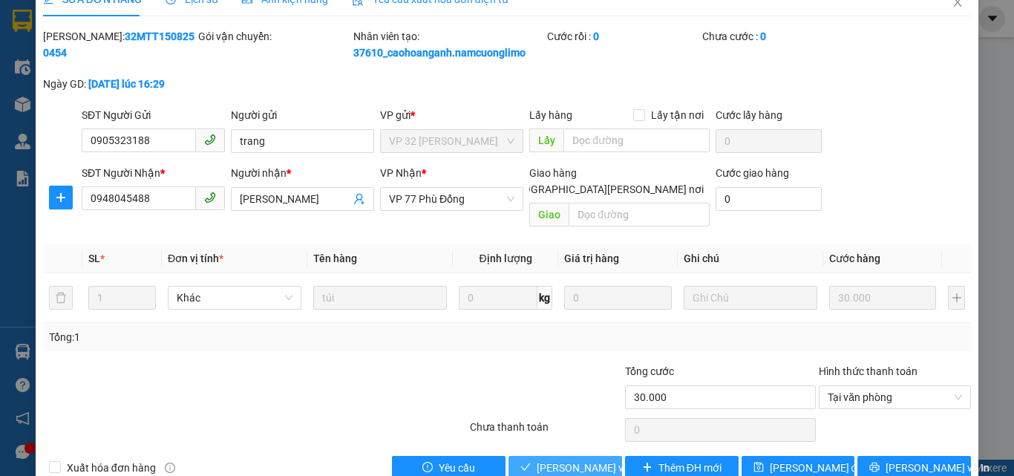
click at [568, 459] on span "[PERSON_NAME] và Giao hàng" at bounding box center [636, 467] width 200 height 16
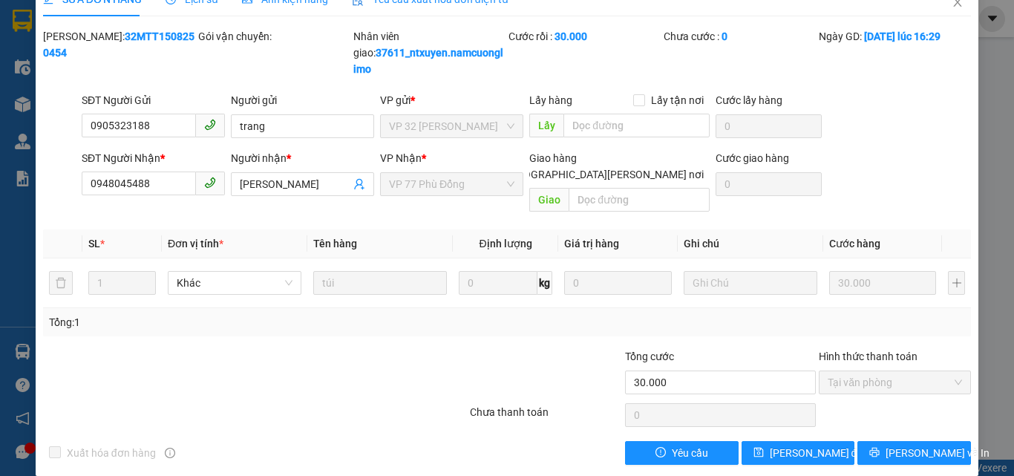
scroll to position [0, 0]
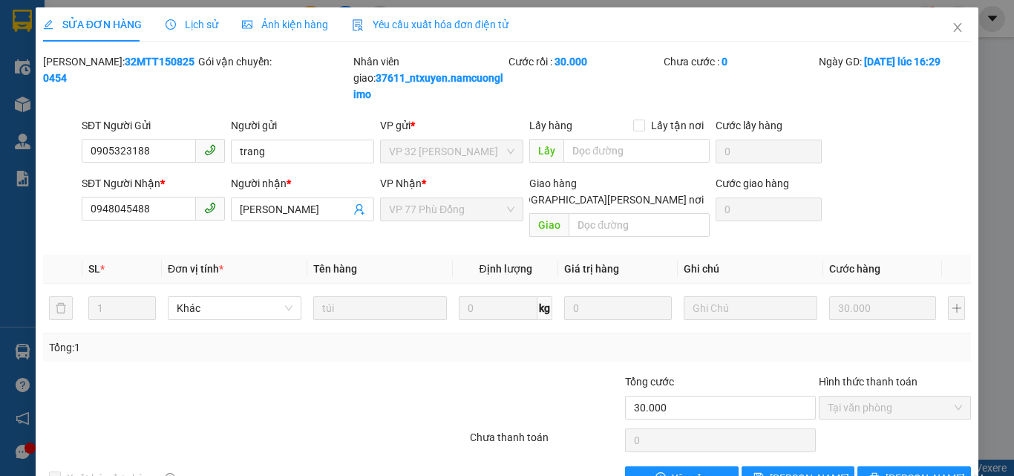
click at [939, 26] on span "Close" at bounding box center [957, 28] width 42 height 42
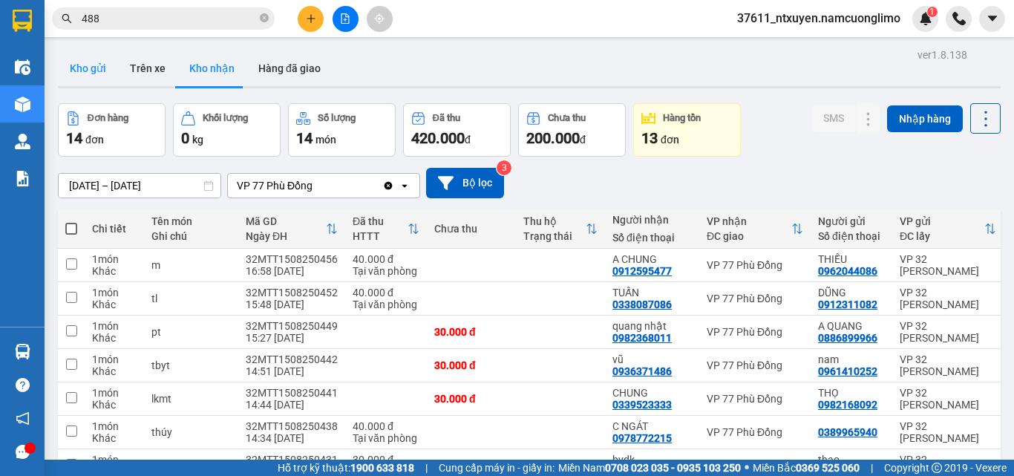
click at [94, 63] on button "Kho gửi" at bounding box center [88, 68] width 60 height 36
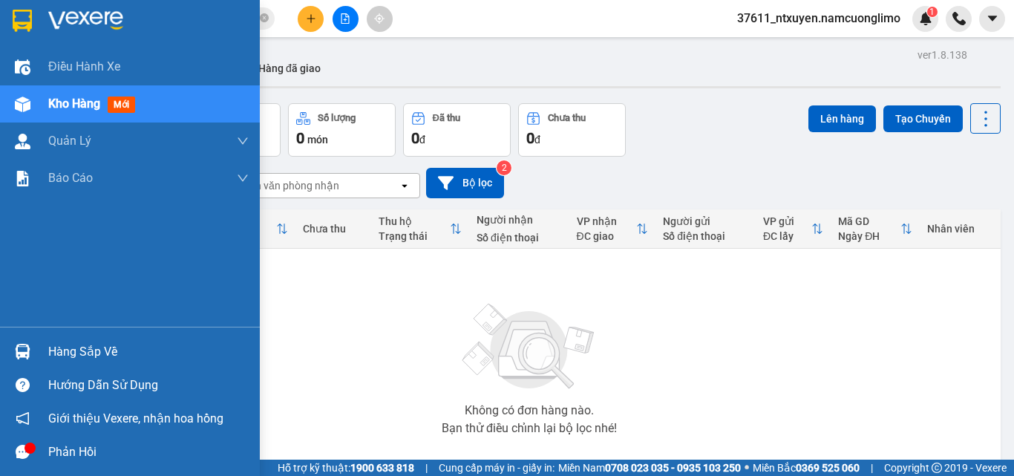
click at [66, 344] on div "Hàng sắp về" at bounding box center [148, 352] width 200 height 22
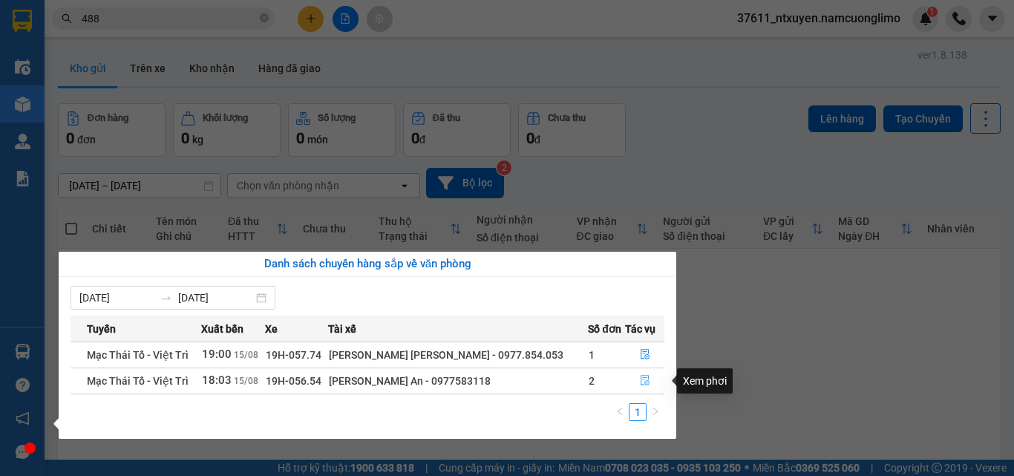
click at [641, 374] on button "button" at bounding box center [645, 381] width 38 height 24
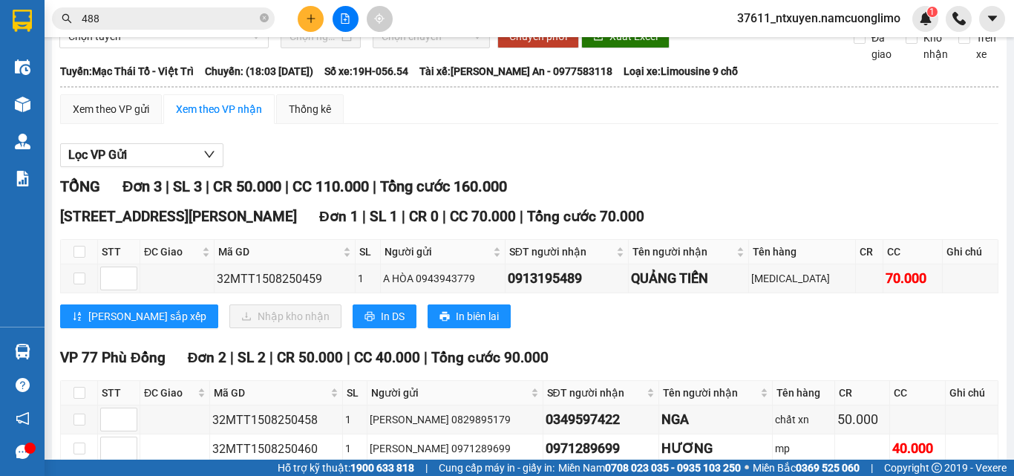
scroll to position [148, 0]
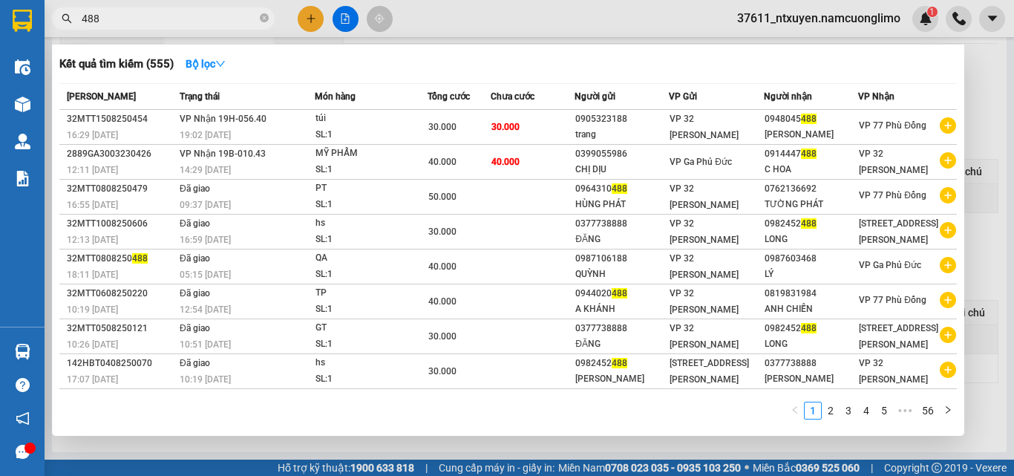
click at [260, 16] on icon "close-circle" at bounding box center [264, 17] width 9 height 9
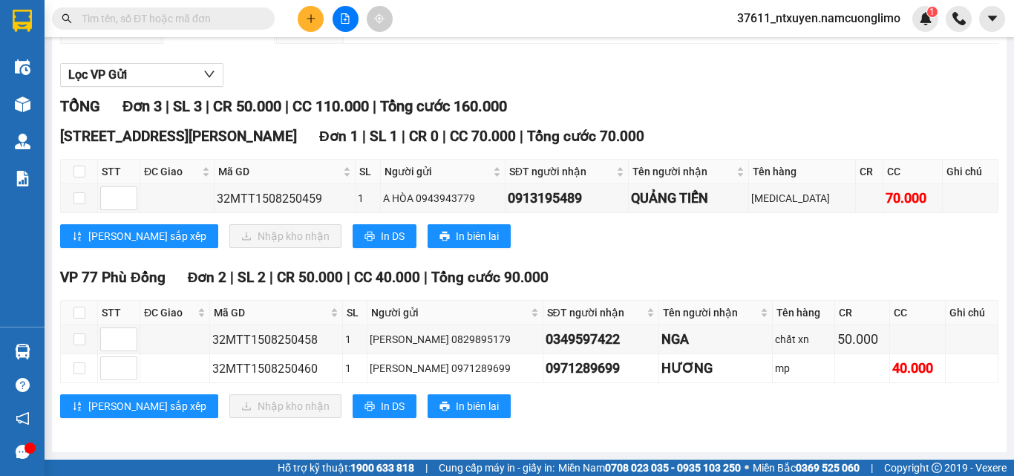
click at [207, 26] on input "text" at bounding box center [169, 18] width 175 height 16
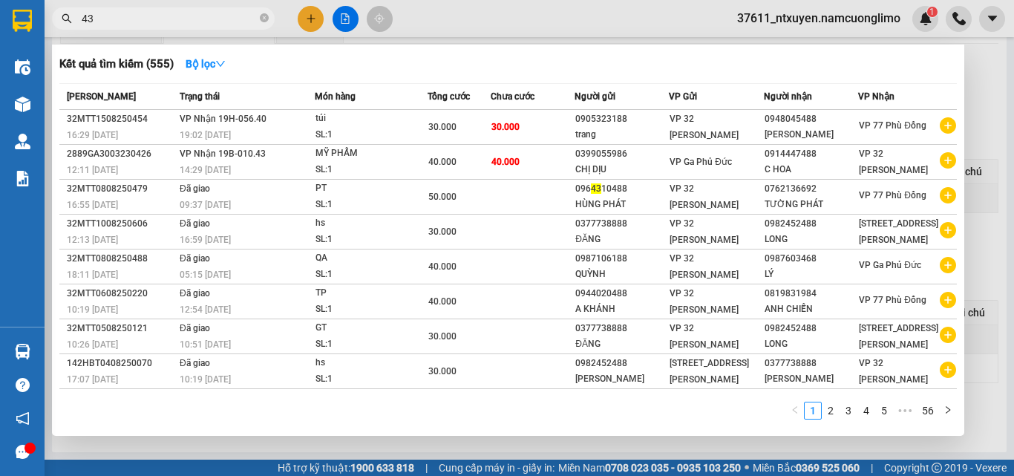
type input "434"
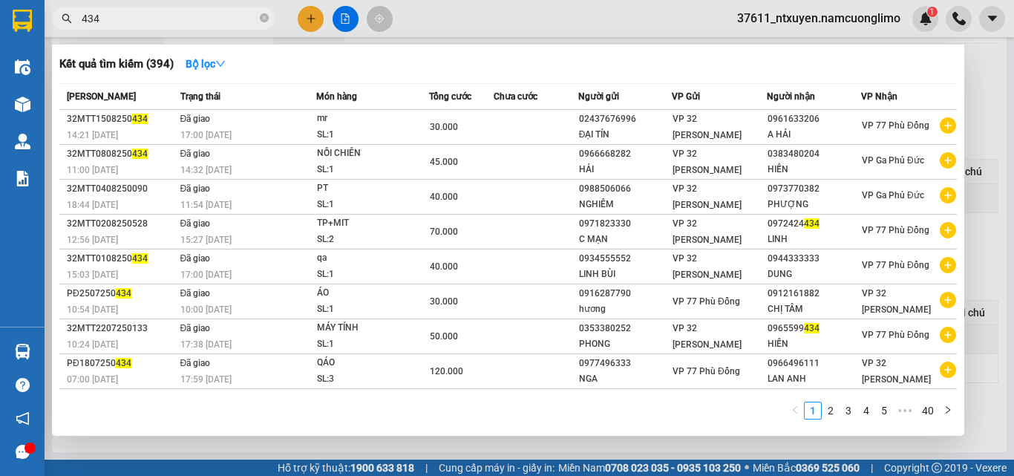
click at [263, 18] on icon "close-circle" at bounding box center [264, 17] width 9 height 9
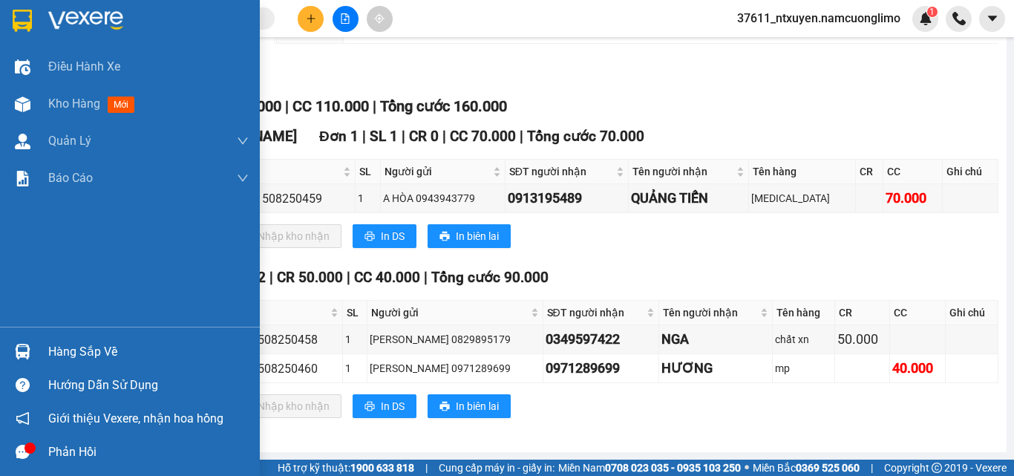
click at [63, 347] on div "Hàng sắp về" at bounding box center [148, 352] width 200 height 22
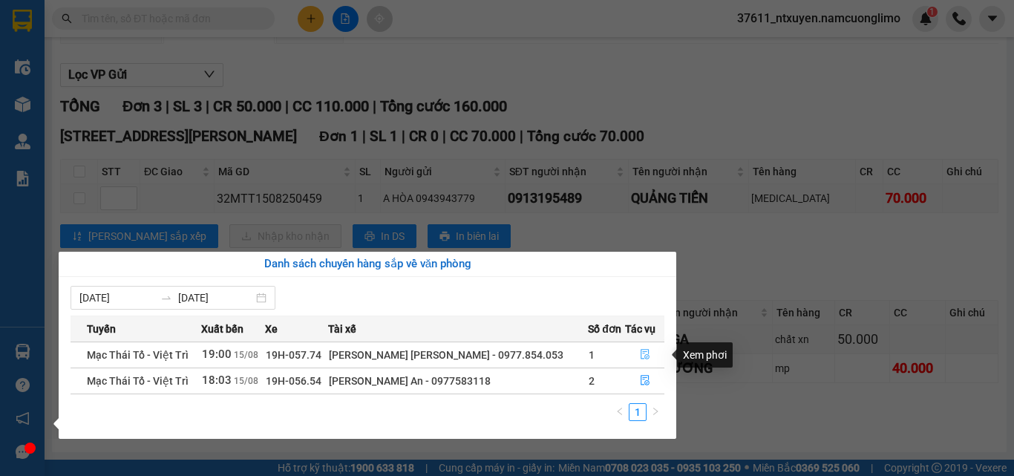
click at [642, 347] on button "button" at bounding box center [645, 355] width 38 height 24
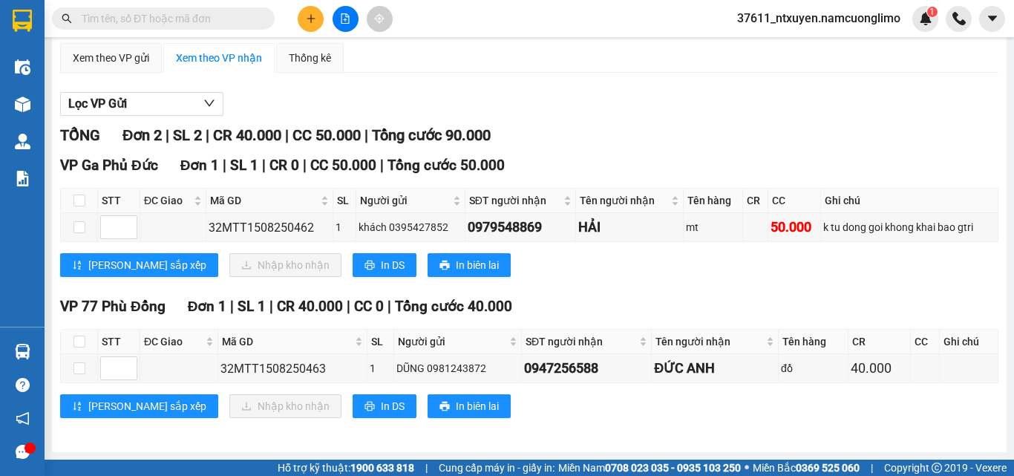
scroll to position [122, 0]
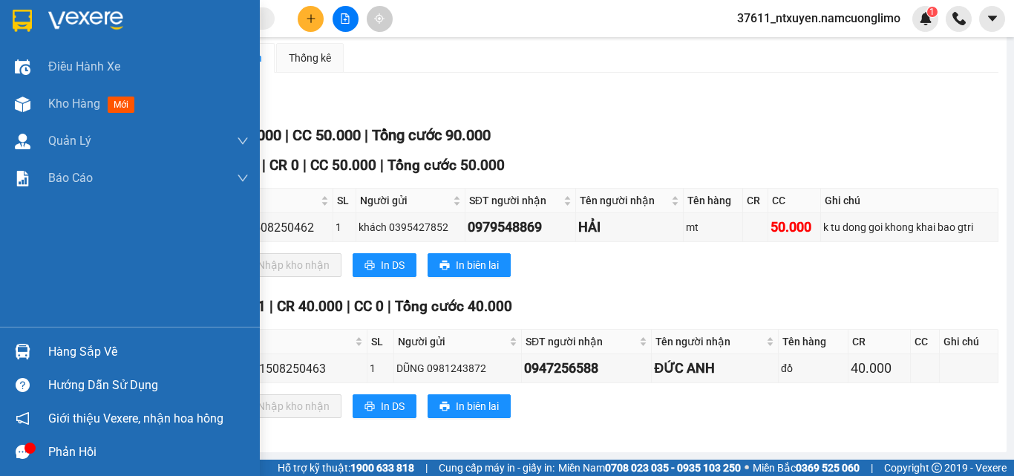
click at [78, 350] on div "Hàng sắp về" at bounding box center [148, 352] width 200 height 22
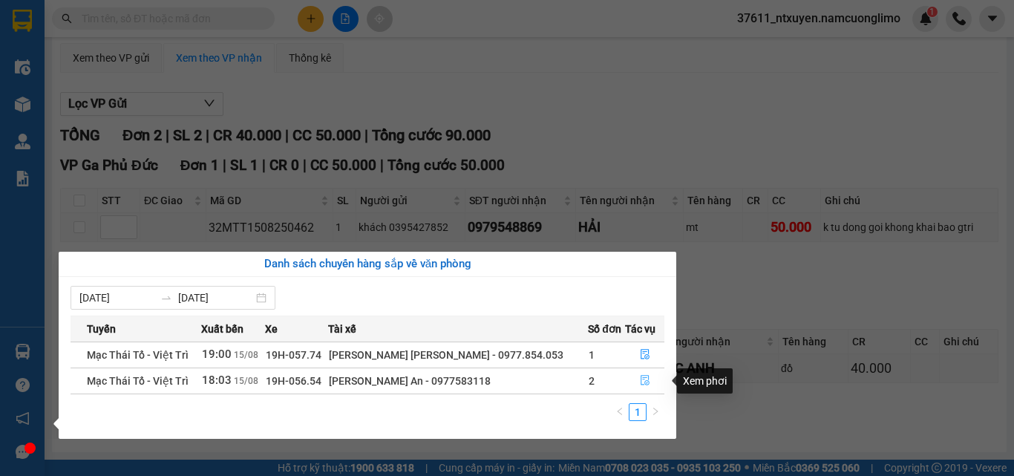
click at [640, 378] on icon "file-done" at bounding box center [644, 380] width 9 height 10
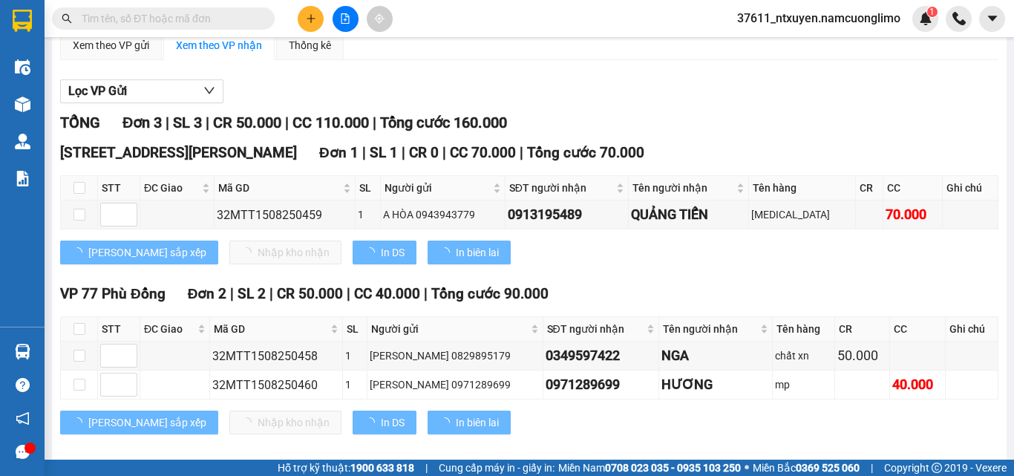
scroll to position [148, 0]
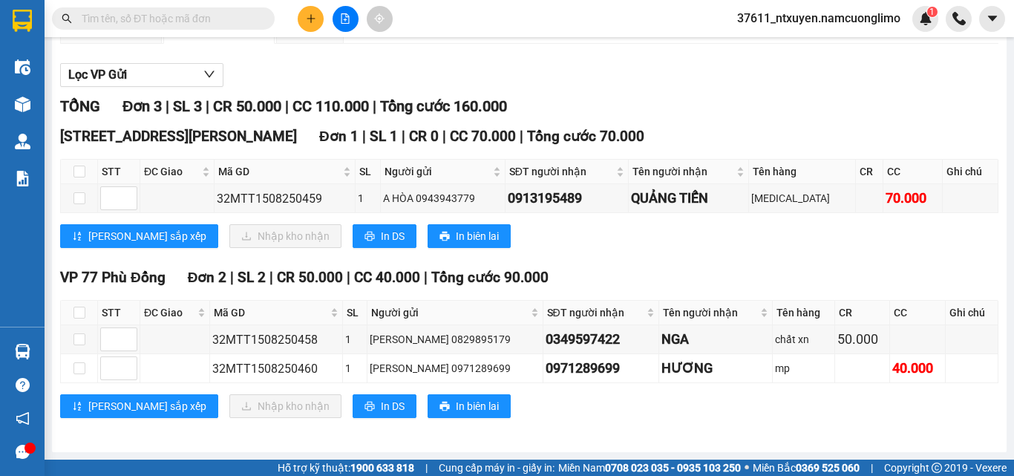
click at [204, 20] on input "text" at bounding box center [169, 18] width 175 height 16
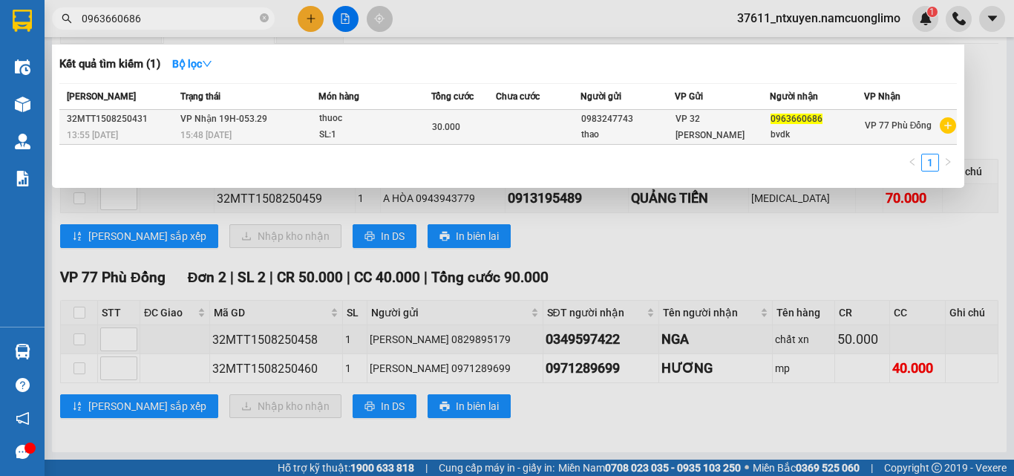
type input "0963660686"
click at [252, 118] on span "VP Nhận 19H-053.29" at bounding box center [223, 119] width 87 height 10
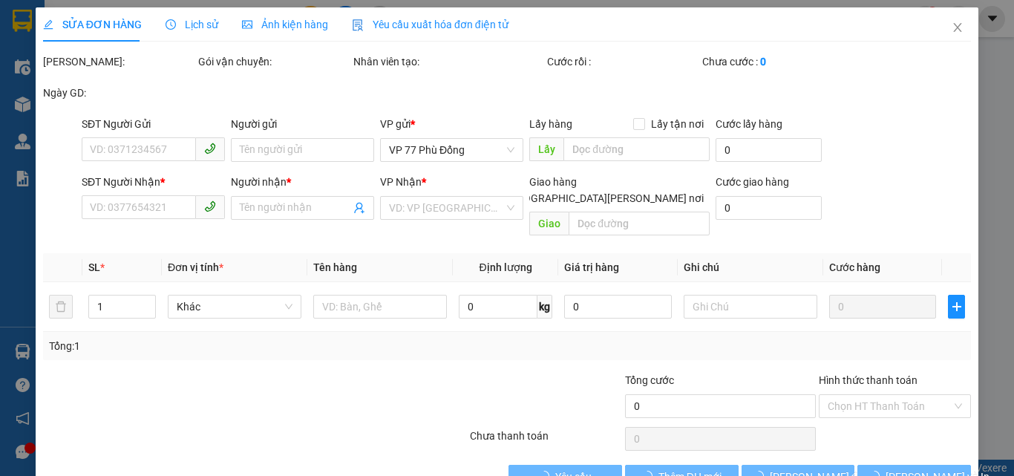
type input "0983247743"
type input "thao"
type input "0963660686"
type input "bvdk"
type input "30.000"
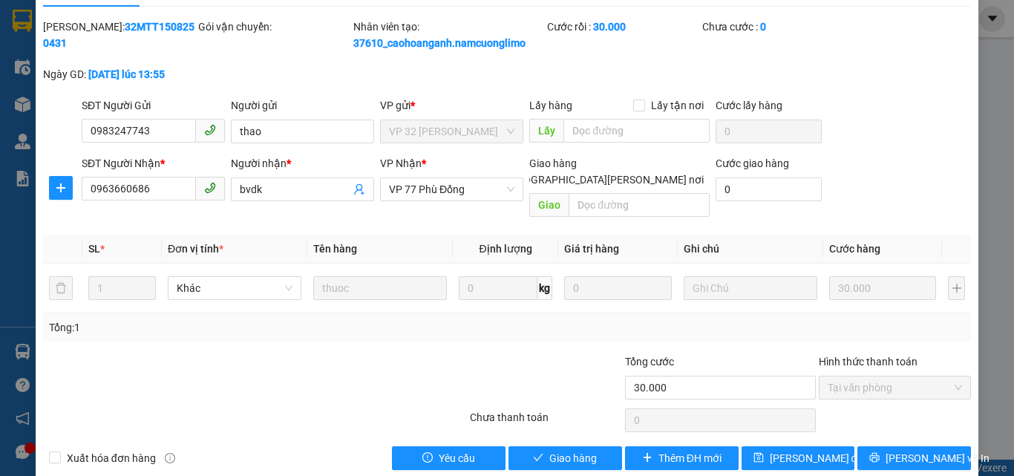
scroll to position [42, 0]
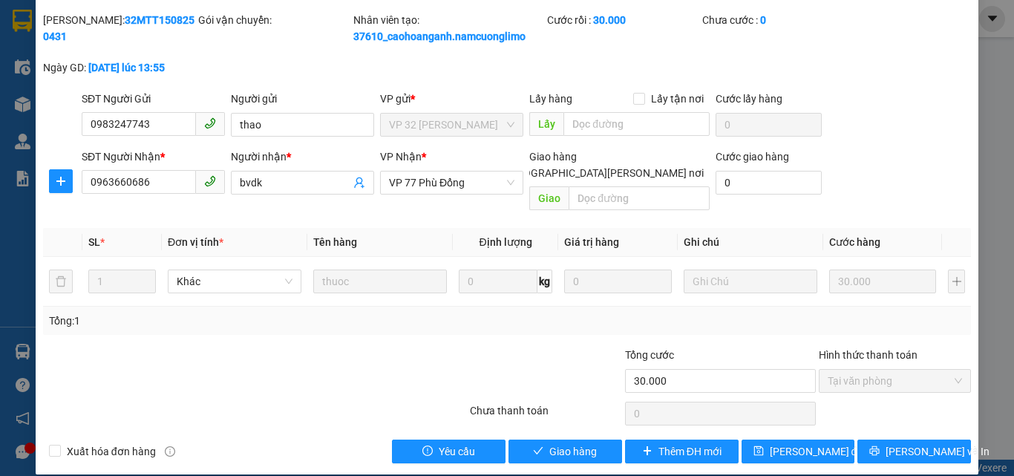
drag, startPoint x: 164, startPoint y: 184, endPoint x: 82, endPoint y: 177, distance: 82.7
click at [82, 177] on input "0963660686" at bounding box center [139, 182] width 114 height 24
click at [586, 443] on span "Giao hàng" at bounding box center [572, 451] width 47 height 16
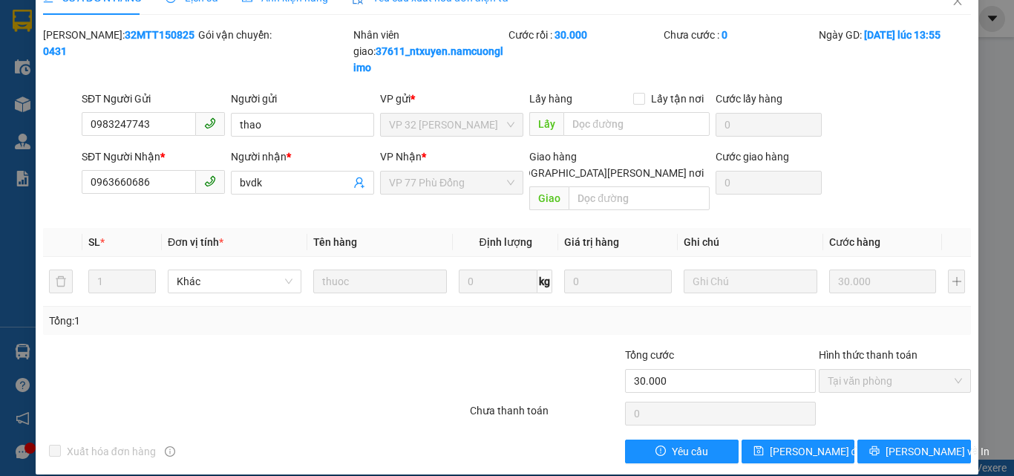
scroll to position [0, 0]
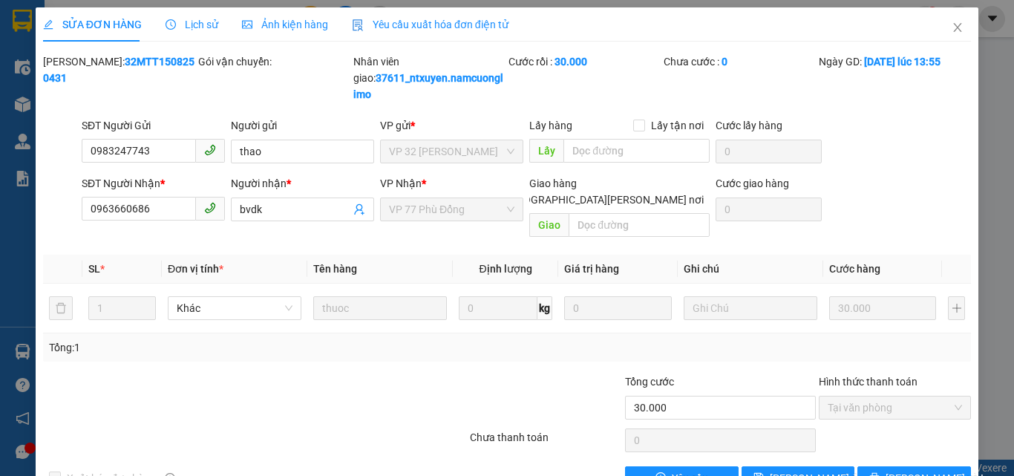
click at [953, 23] on span "Close" at bounding box center [957, 28] width 42 height 42
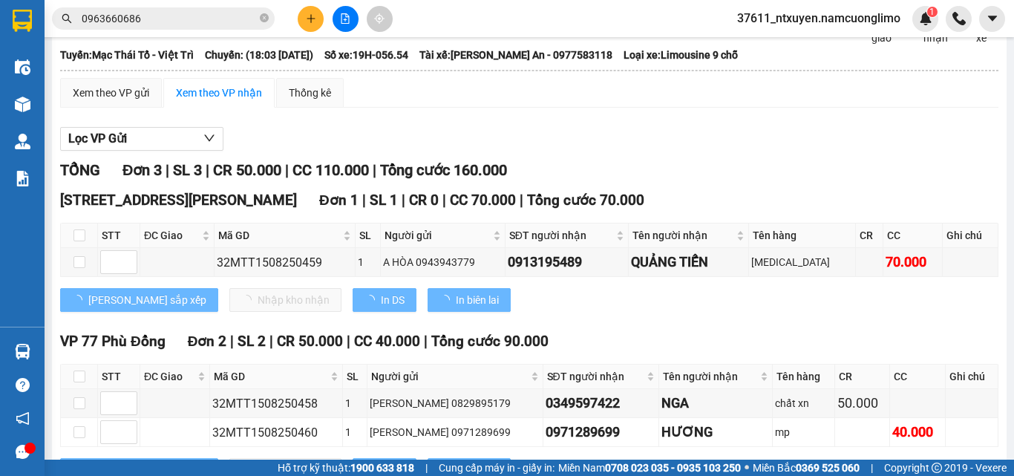
scroll to position [151, 0]
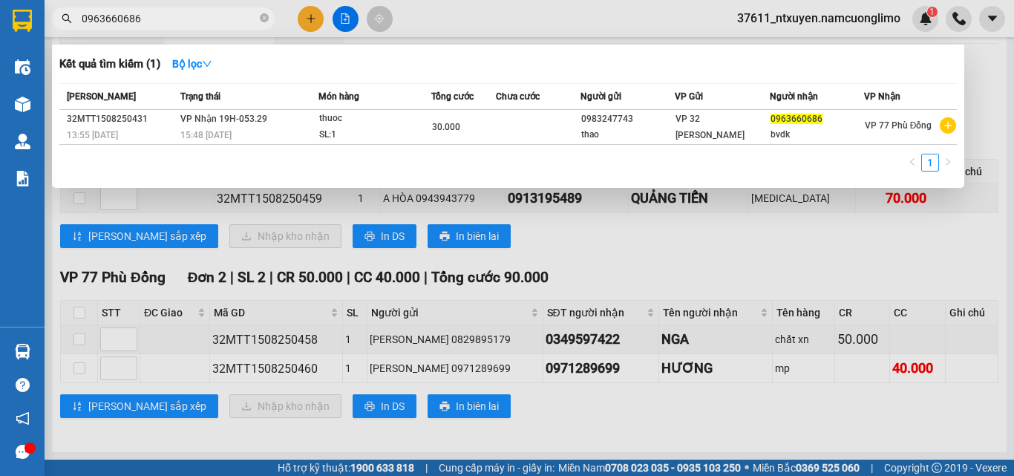
drag, startPoint x: 262, startPoint y: 19, endPoint x: 204, endPoint y: 19, distance: 57.9
click at [262, 18] on icon "close-circle" at bounding box center [264, 17] width 9 height 9
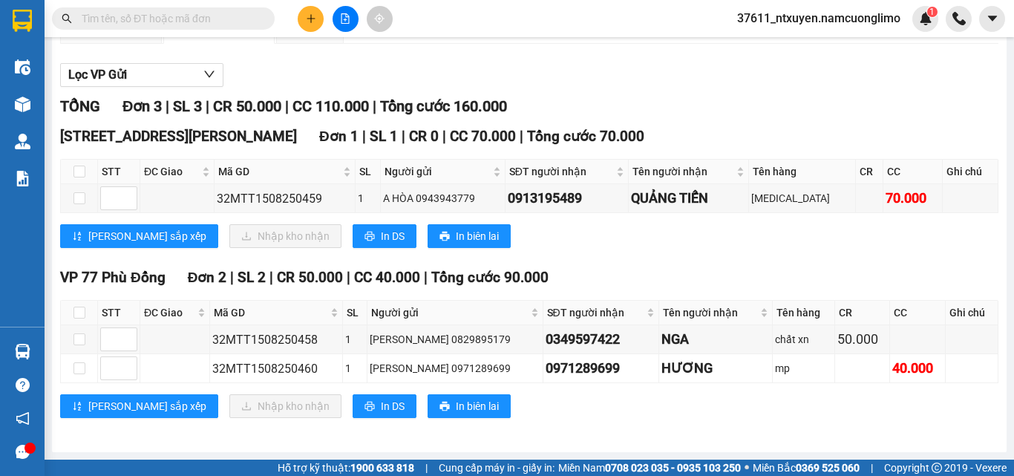
click at [204, 19] on input "text" at bounding box center [169, 18] width 175 height 16
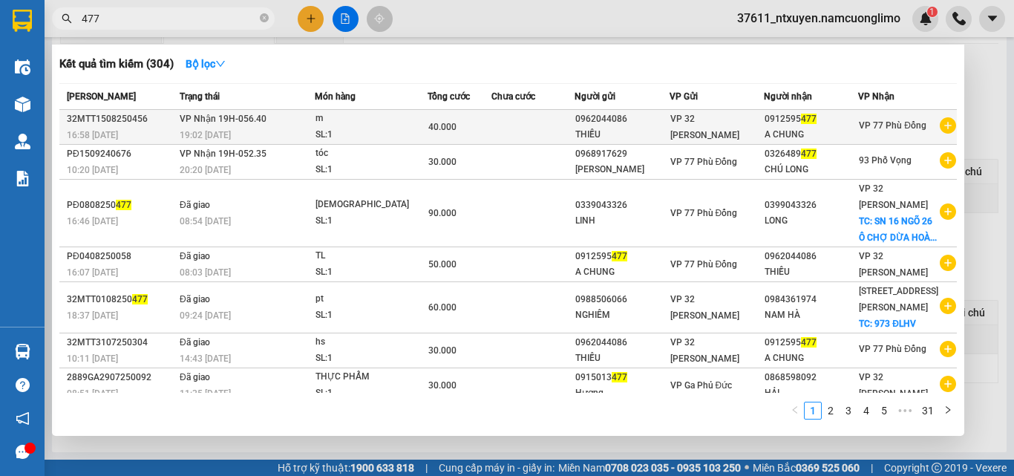
type input "477"
click at [260, 126] on td "VP Nhận 19H-056.40 19:02 - 15/08" at bounding box center [245, 127] width 139 height 35
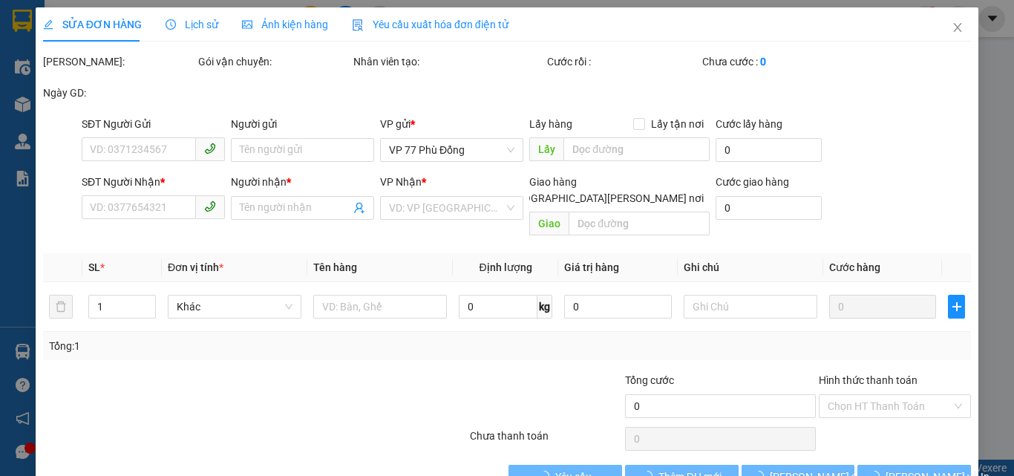
type input "0962044086"
type input "THIỀU"
type input "0912595477"
type input "A CHUNG"
type input "40.000"
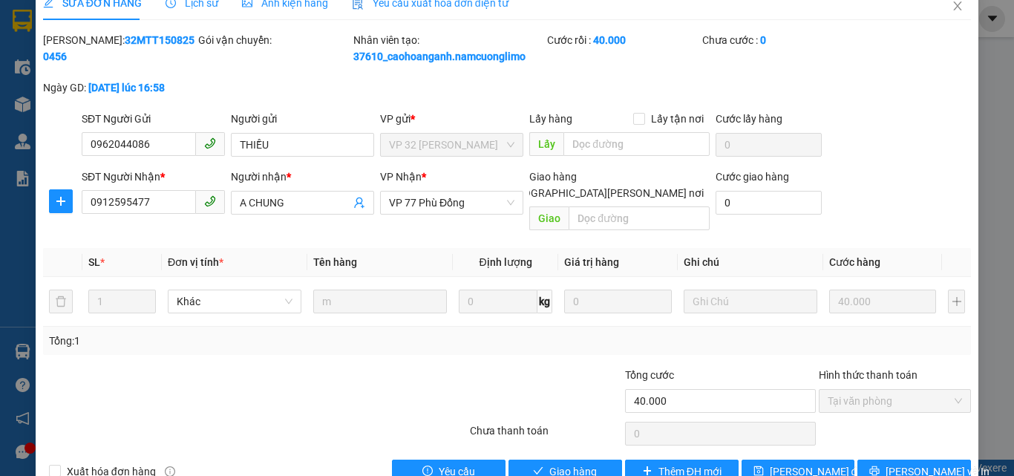
scroll to position [42, 0]
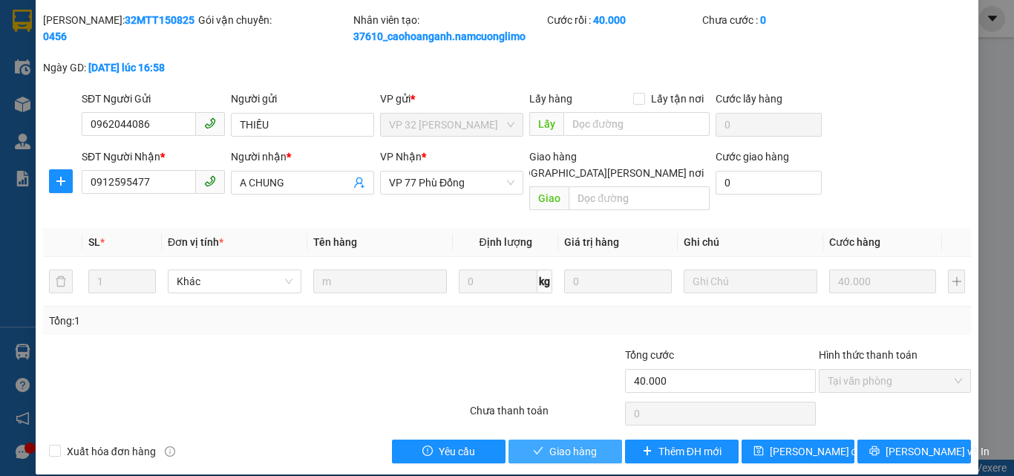
click at [600, 439] on button "Giao hàng" at bounding box center [565, 451] width 114 height 24
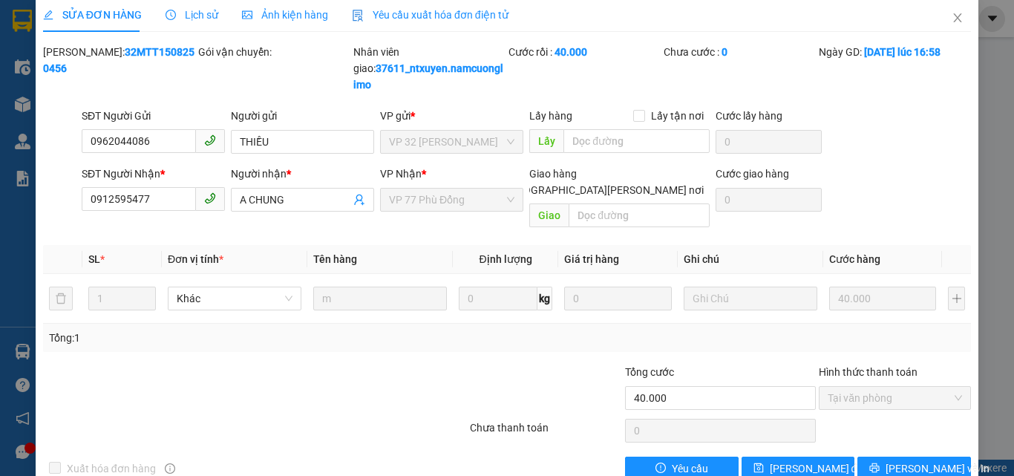
scroll to position [0, 0]
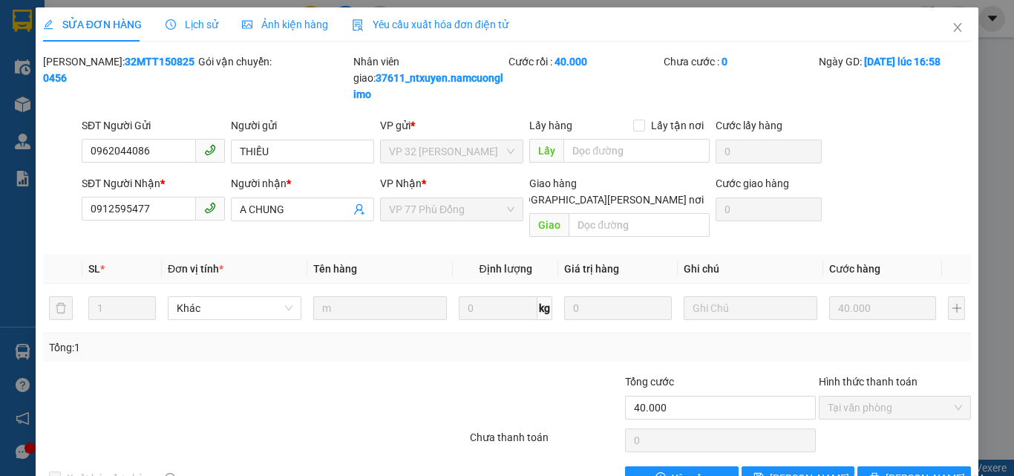
click at [951, 27] on icon "close" at bounding box center [957, 28] width 12 height 12
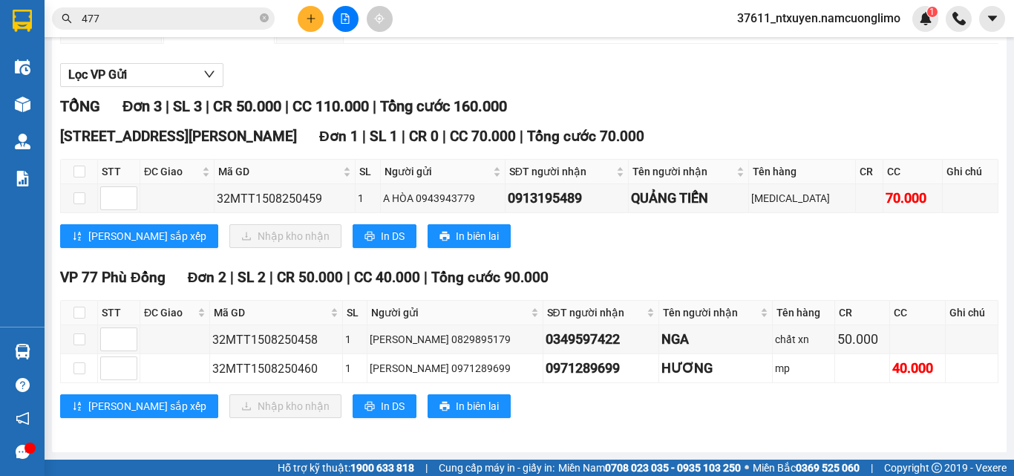
scroll to position [151, 0]
click at [76, 315] on input "checkbox" at bounding box center [79, 312] width 12 height 12
checkbox input "true"
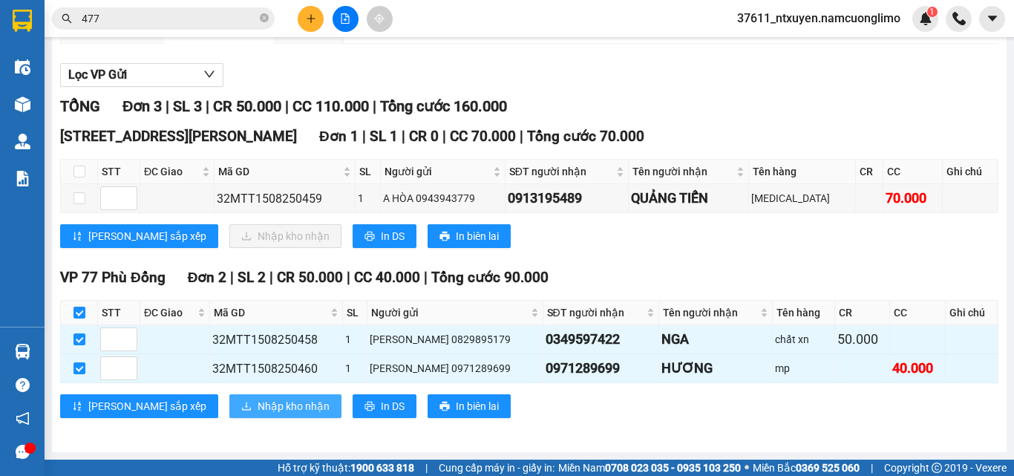
click at [241, 401] on icon "download" at bounding box center [246, 406] width 10 height 10
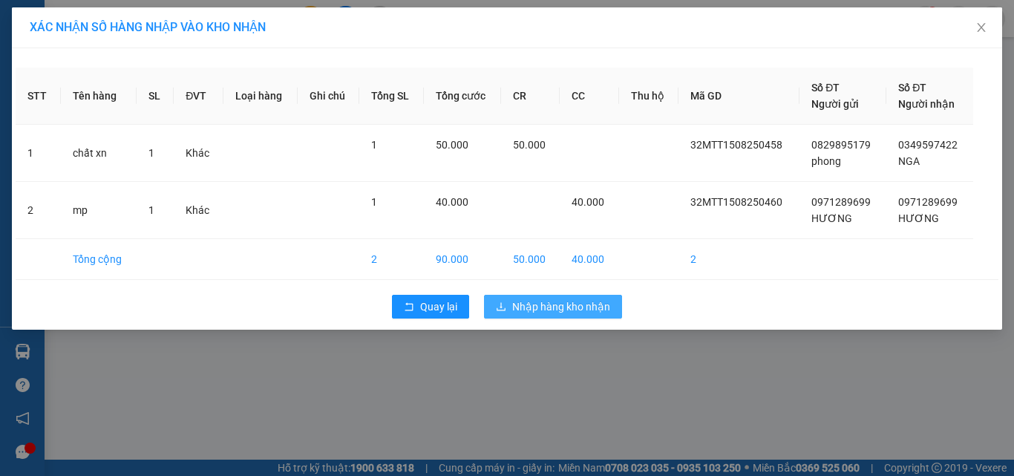
click at [560, 307] on span "Nhập hàng kho nhận" at bounding box center [561, 306] width 98 height 16
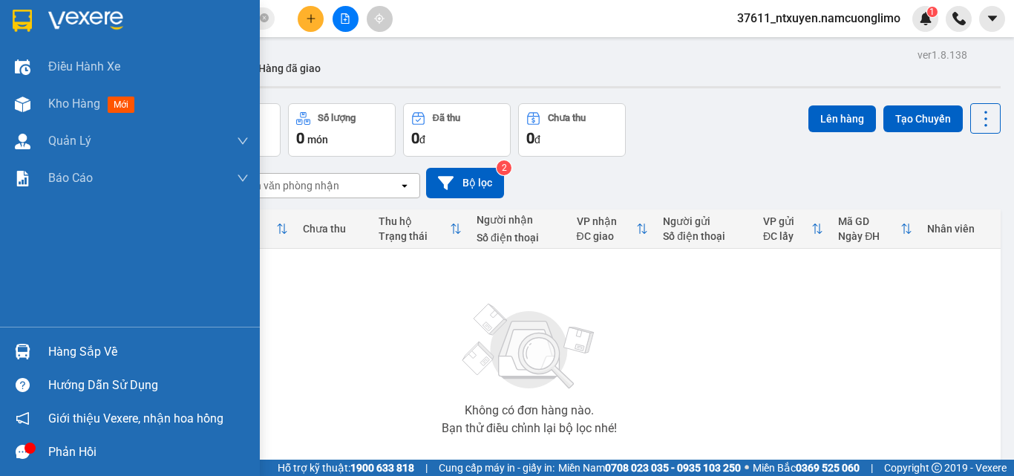
click at [69, 348] on div "Hàng sắp về" at bounding box center [148, 352] width 200 height 22
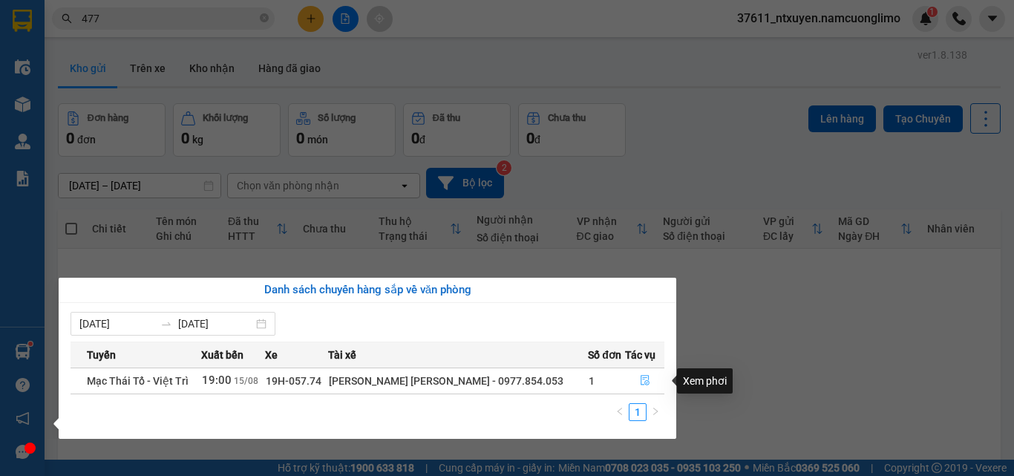
click at [641, 380] on icon "file-done" at bounding box center [645, 380] width 10 height 10
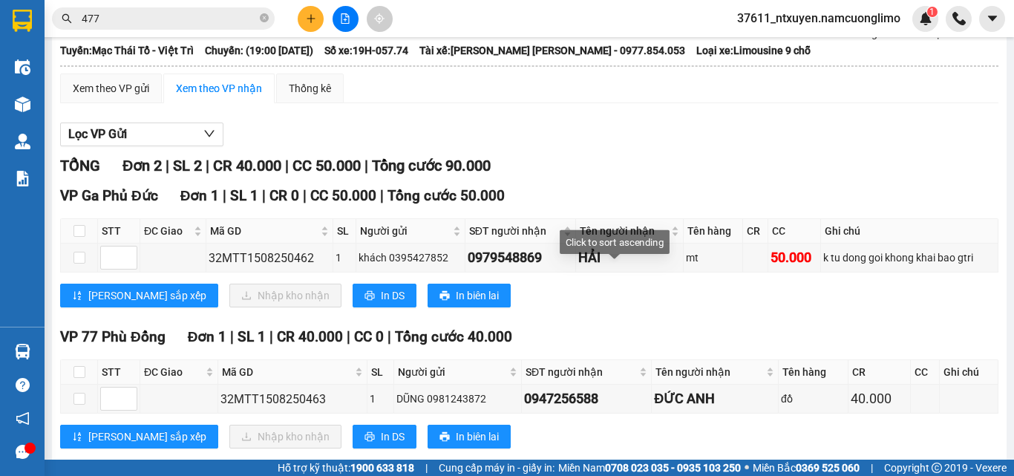
scroll to position [122, 0]
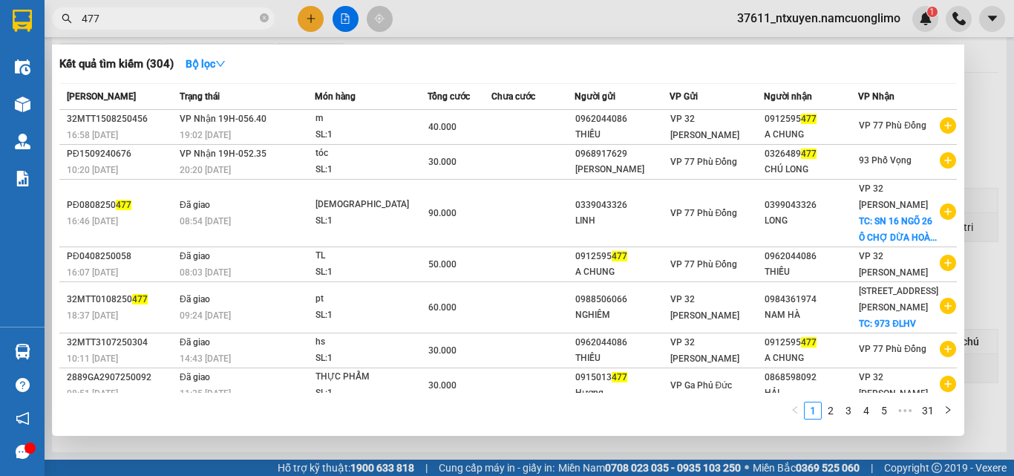
click at [264, 16] on icon "close-circle" at bounding box center [264, 17] width 9 height 9
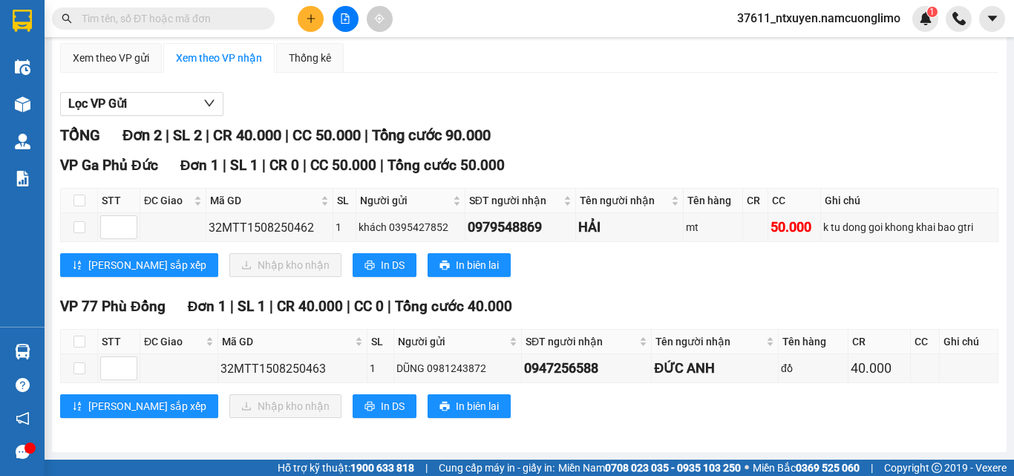
click at [241, 21] on input "text" at bounding box center [169, 18] width 175 height 16
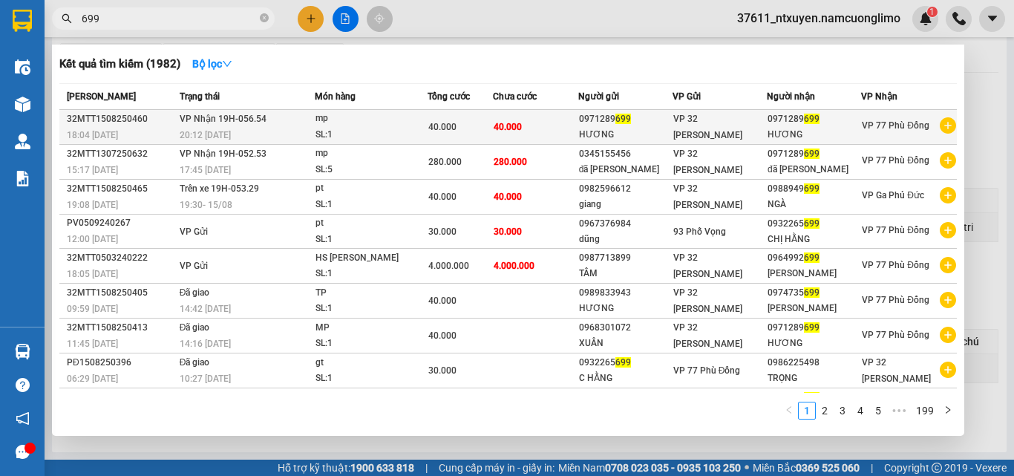
type input "699"
click at [291, 126] on td "VP Nhận 19H-056.54 20:12 - 15/08" at bounding box center [245, 127] width 139 height 35
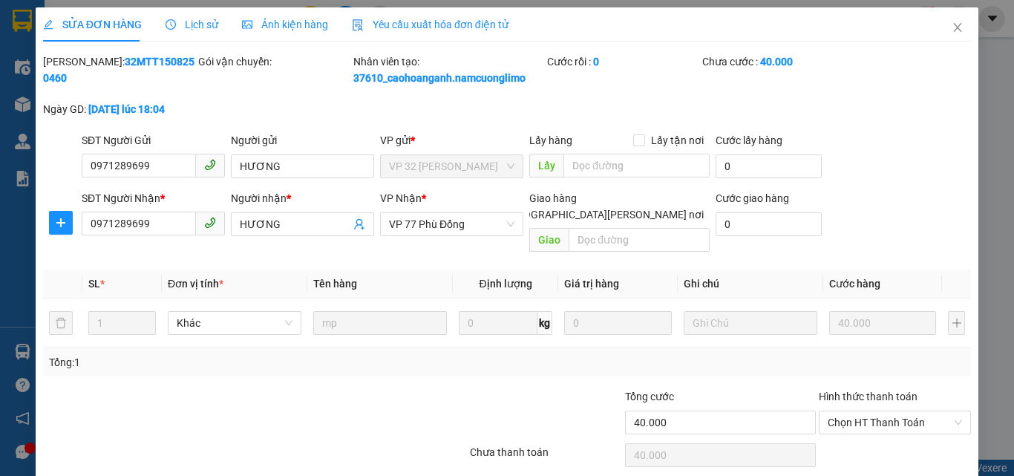
type input "0971289699"
type input "HƯƠNG"
type input "0971289699"
type input "HƯƠNG"
type input "40.000"
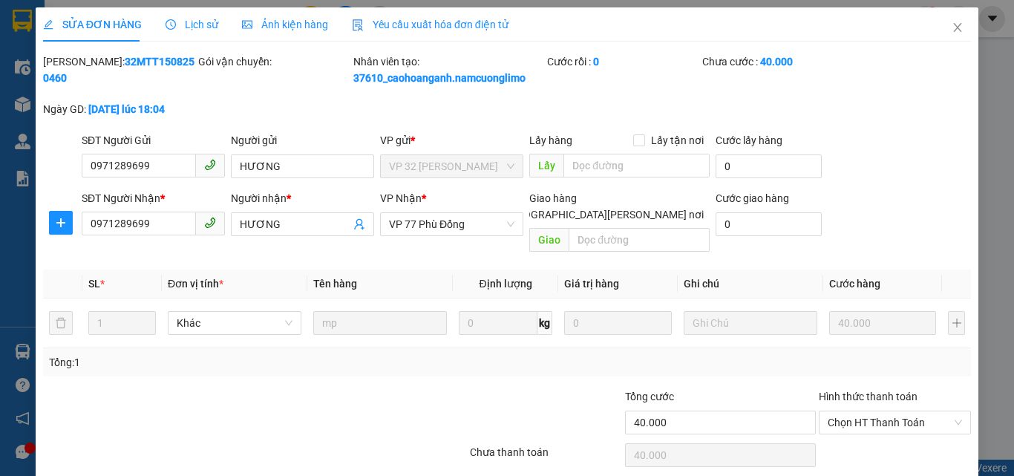
scroll to position [25, 0]
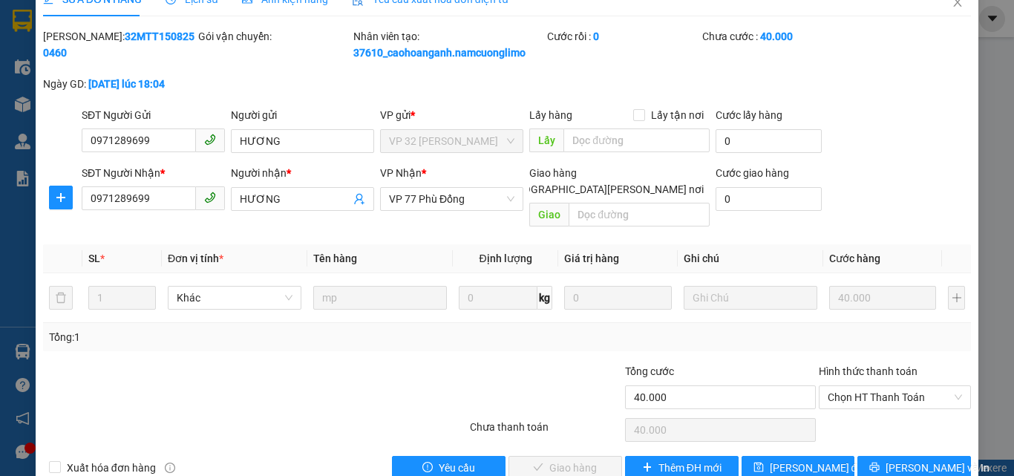
click at [855, 386] on span "Chọn HT Thanh Toán" at bounding box center [894, 397] width 134 height 22
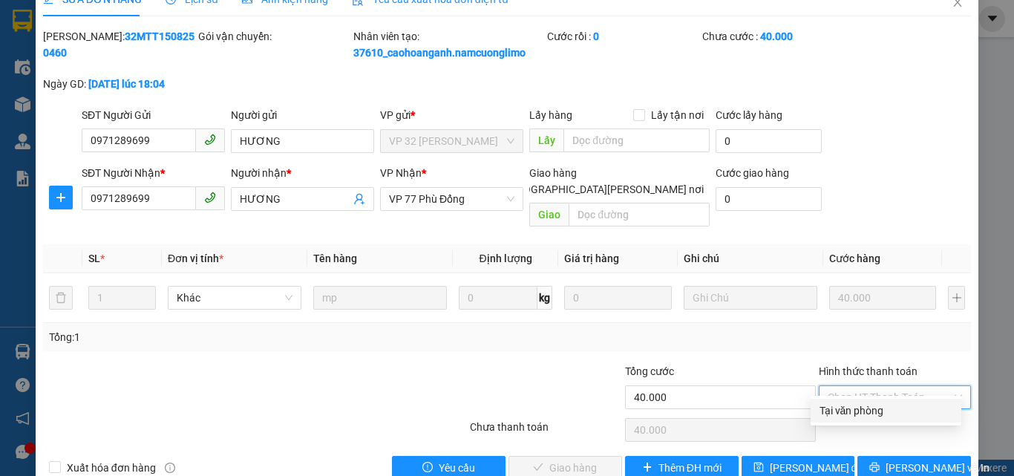
click at [837, 407] on div "Tại văn phòng" at bounding box center [885, 410] width 133 height 16
type input "0"
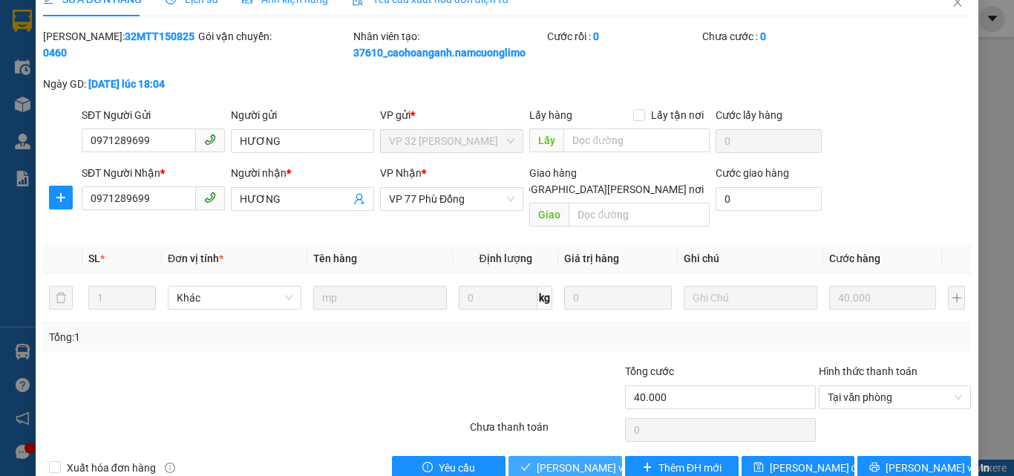
click at [557, 459] on span "[PERSON_NAME] và Giao hàng" at bounding box center [636, 467] width 200 height 16
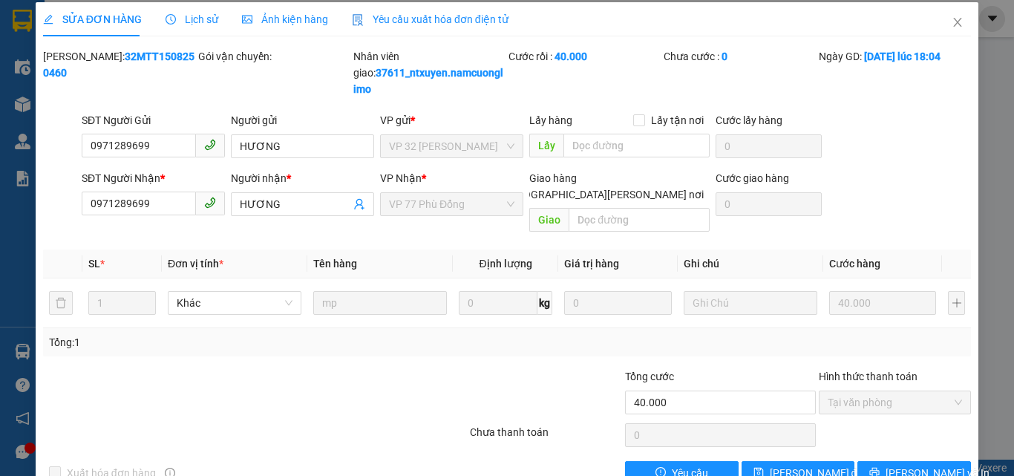
scroll to position [0, 0]
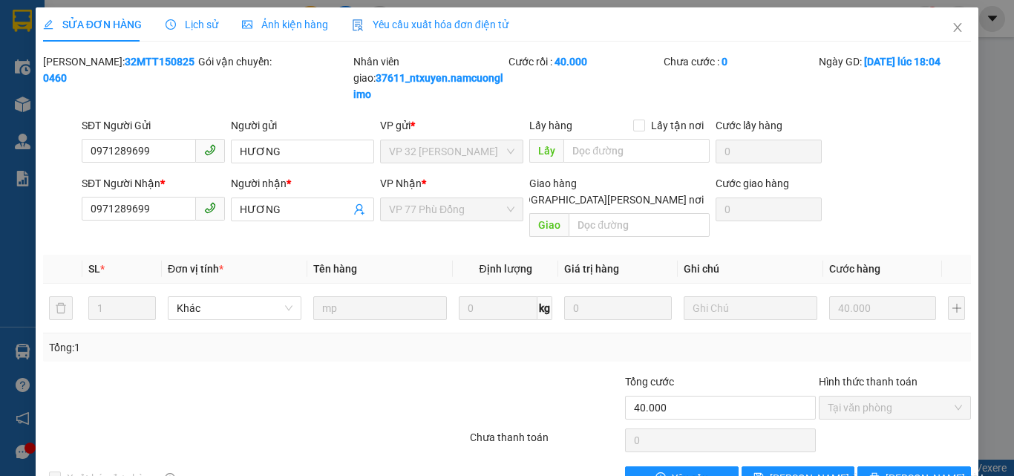
click at [951, 31] on icon "close" at bounding box center [957, 28] width 12 height 12
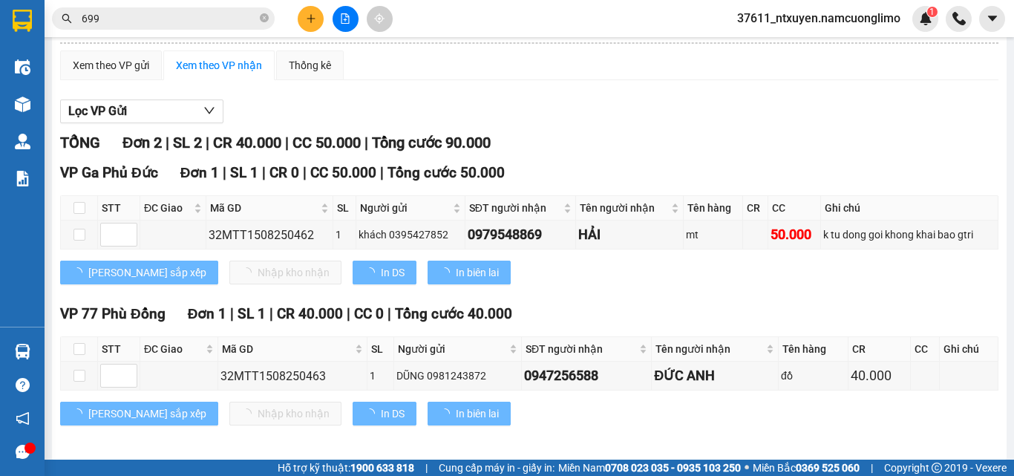
scroll to position [122, 0]
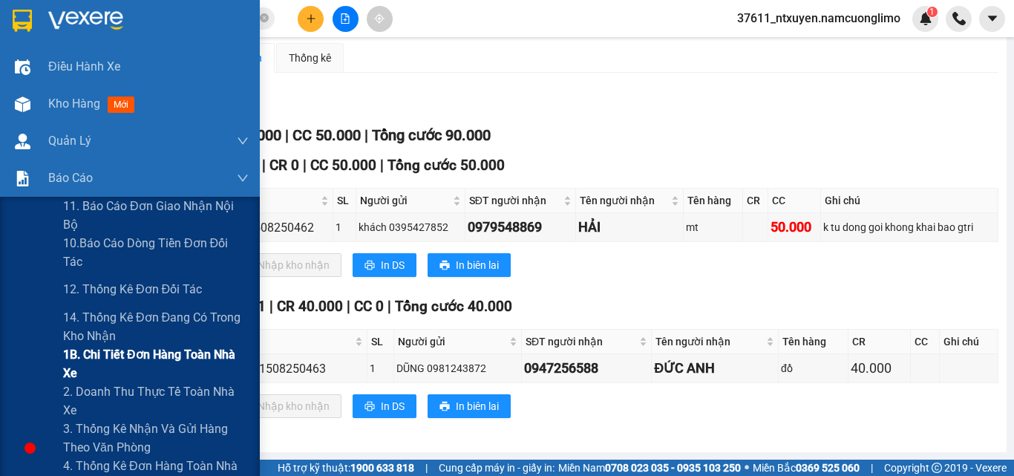
drag, startPoint x: 94, startPoint y: 353, endPoint x: 105, endPoint y: 354, distance: 10.4
click at [96, 353] on span "1B. Chi tiết đơn hàng toàn nhà xe" at bounding box center [156, 363] width 186 height 37
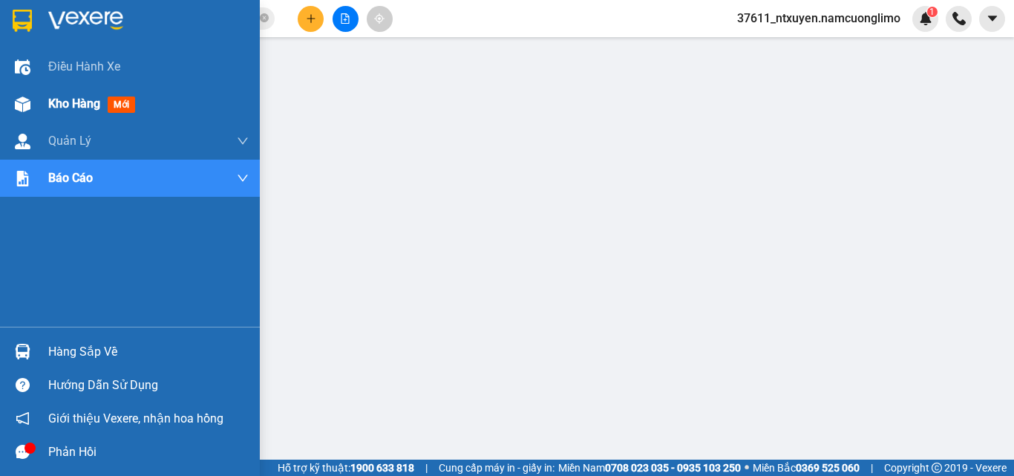
click at [71, 99] on span "Kho hàng" at bounding box center [74, 103] width 52 height 14
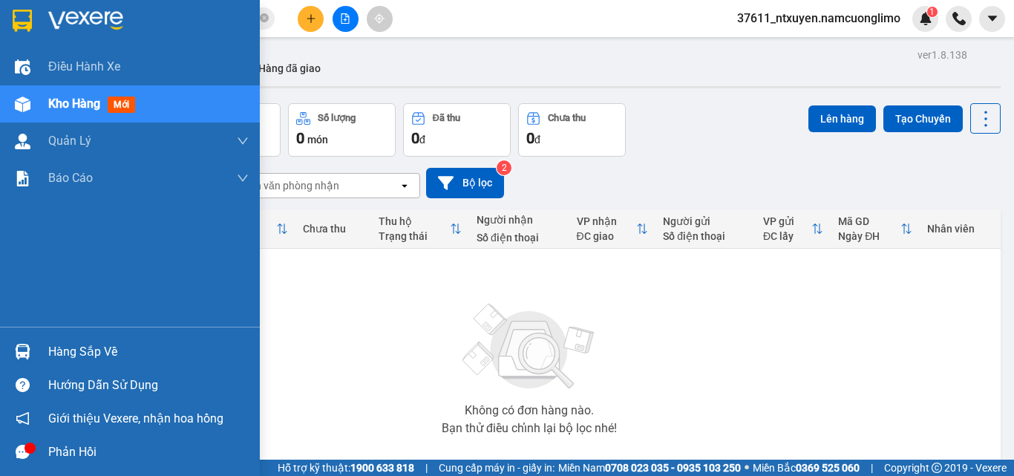
click at [79, 349] on div "Hàng sắp về" at bounding box center [148, 352] width 200 height 22
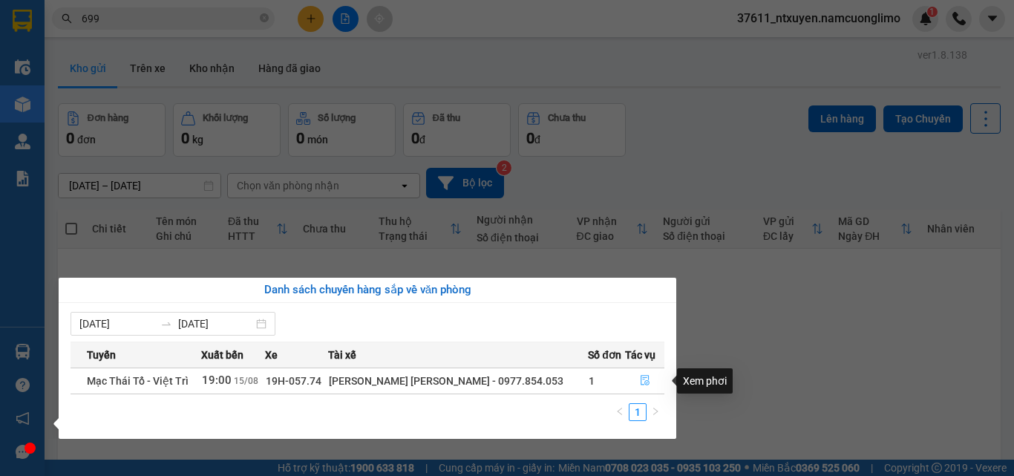
click at [641, 378] on icon "file-done" at bounding box center [644, 380] width 9 height 10
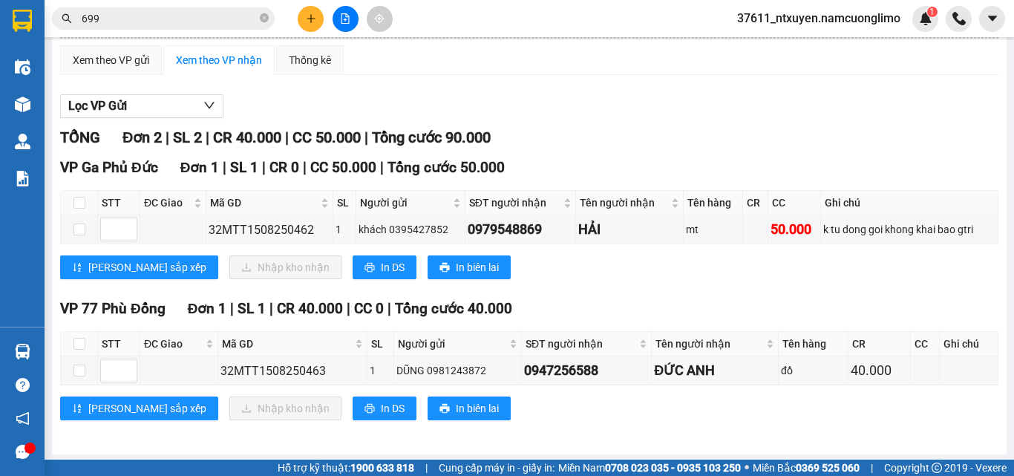
scroll to position [122, 0]
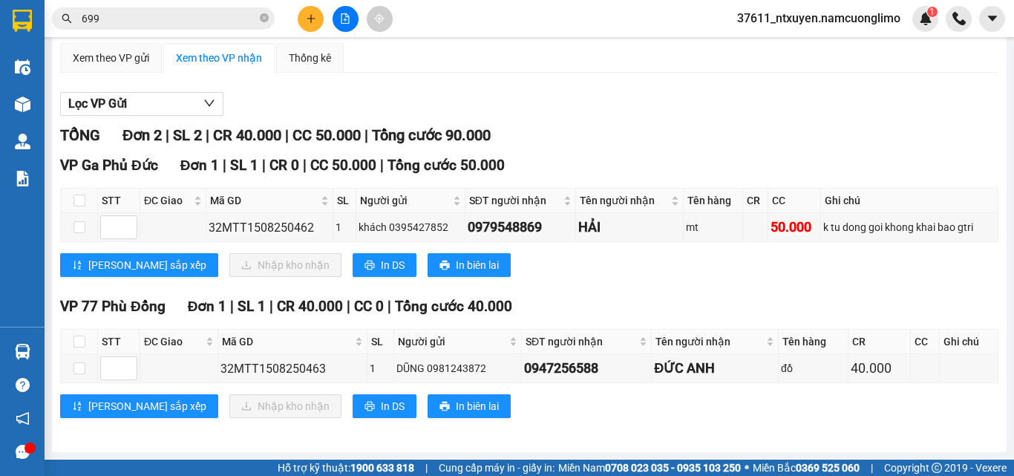
click at [79, 337] on input "checkbox" at bounding box center [79, 341] width 12 height 12
checkbox input "true"
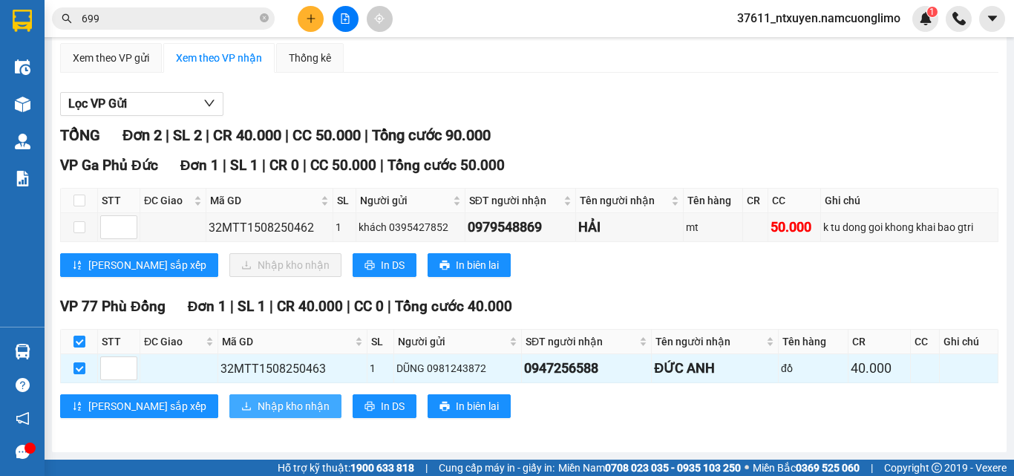
click at [257, 399] on span "Nhập kho nhận" at bounding box center [293, 406] width 72 height 16
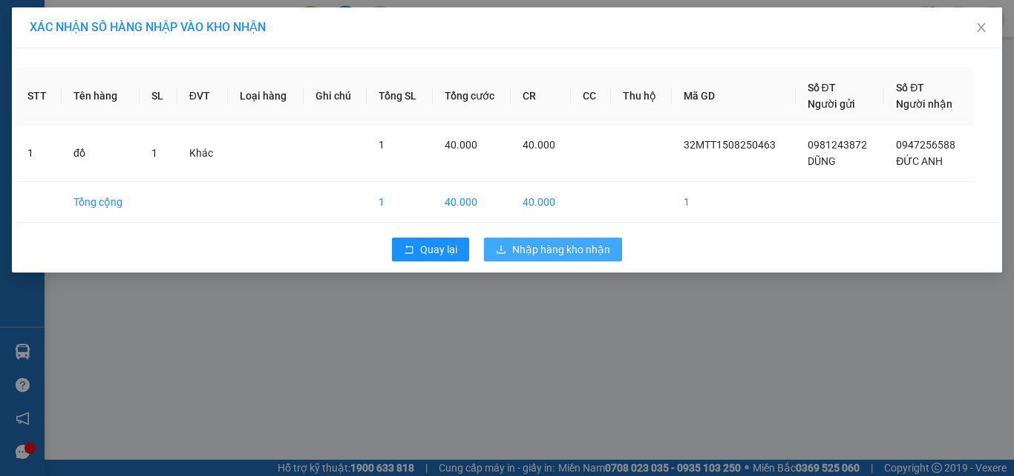
click at [542, 253] on span "Nhập hàng kho nhận" at bounding box center [561, 249] width 98 height 16
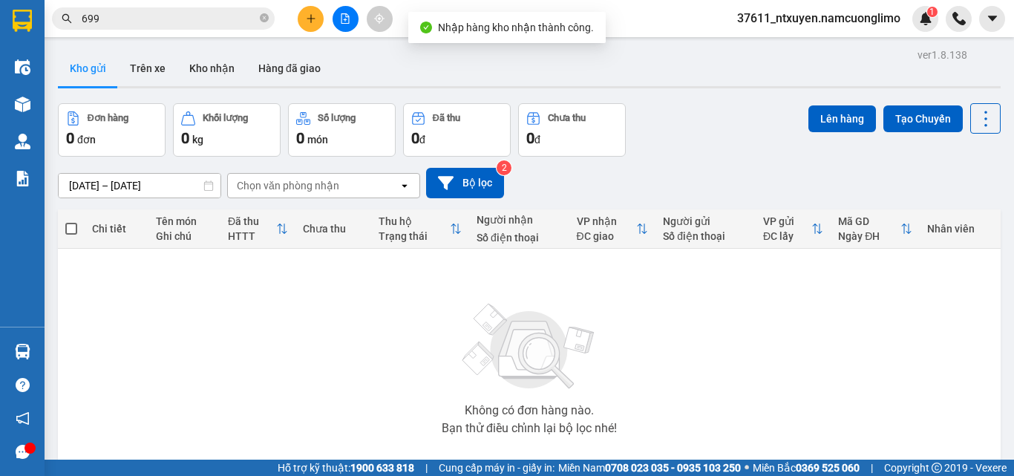
click at [265, 16] on icon "close-circle" at bounding box center [264, 17] width 9 height 9
click at [203, 16] on input "text" at bounding box center [169, 18] width 175 height 16
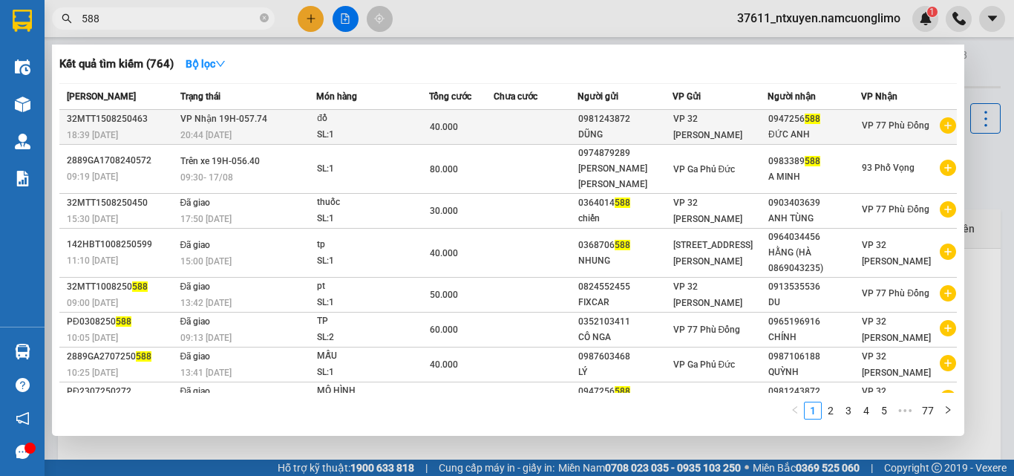
type input "588"
click at [292, 123] on td "VP Nhận 19H-057.74 20:44 - 15/08" at bounding box center [247, 127] width 140 height 35
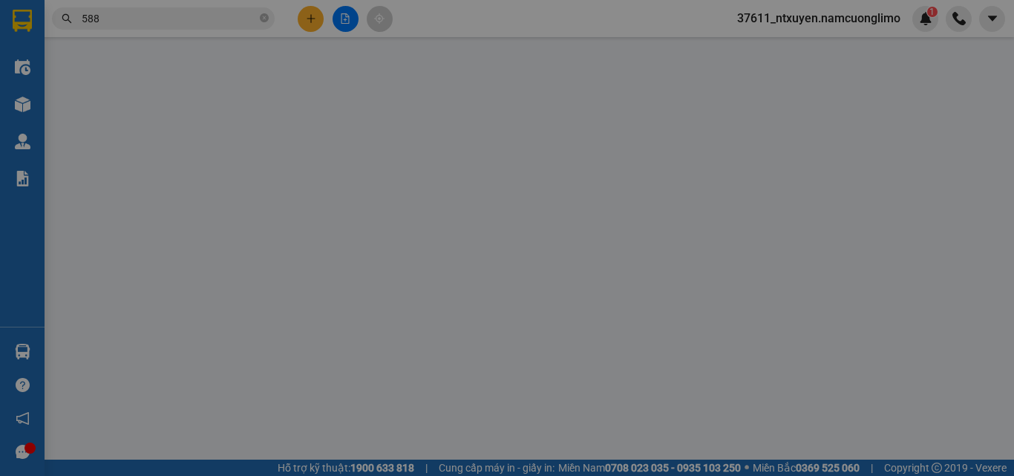
type input "0981243872"
type input "DŨNG"
type input "0947256588"
type input "ĐỨC ANH"
type input "40.000"
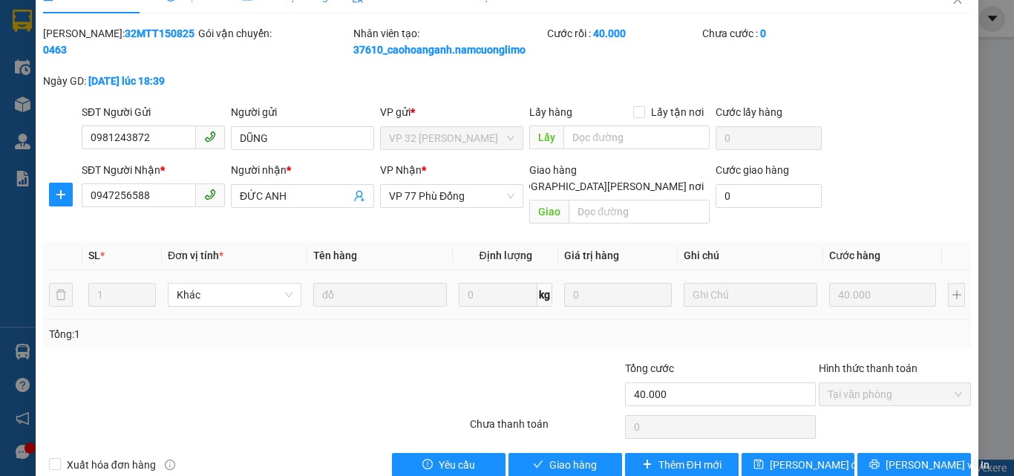
scroll to position [42, 0]
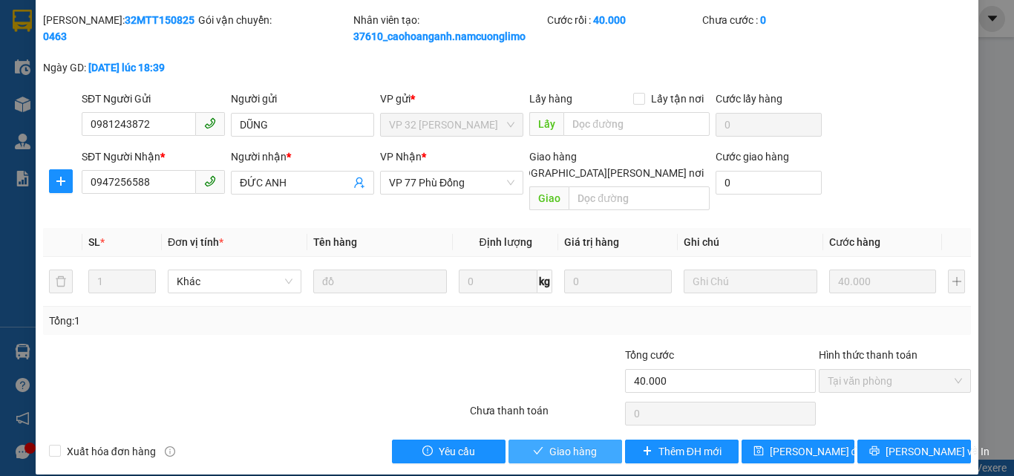
click at [559, 443] on span "Giao hàng" at bounding box center [572, 451] width 47 height 16
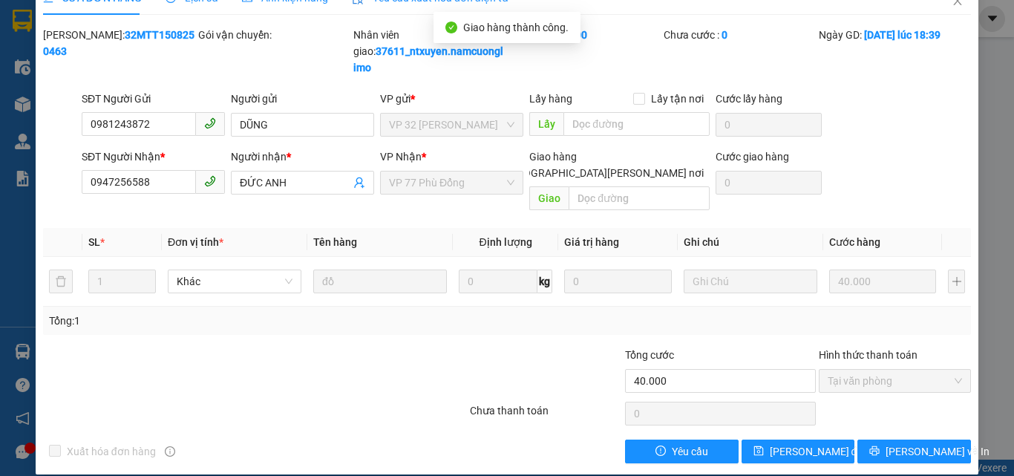
scroll to position [0, 0]
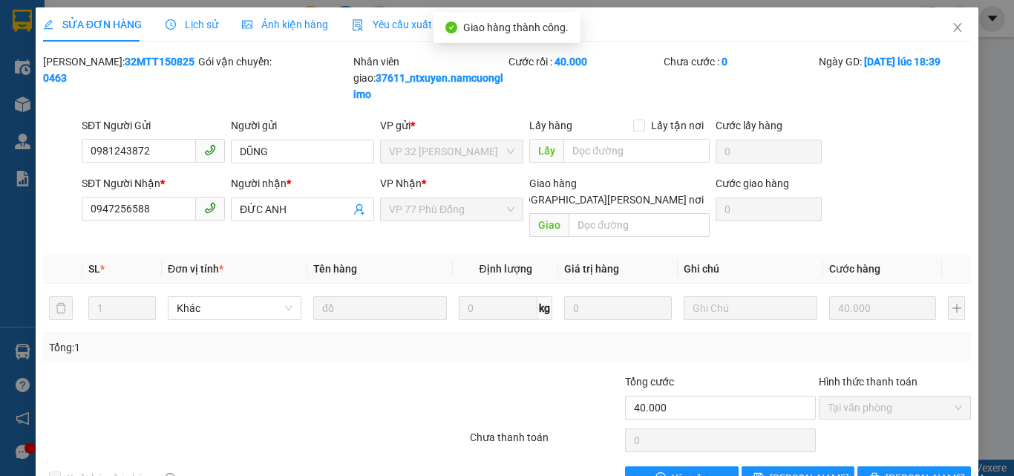
click at [951, 27] on icon "close" at bounding box center [957, 28] width 12 height 12
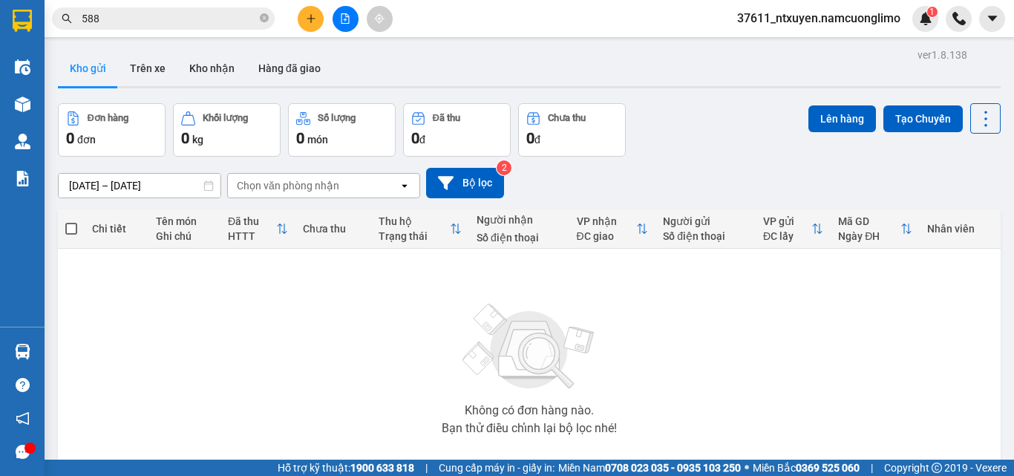
click at [200, 13] on input "588" at bounding box center [169, 18] width 175 height 16
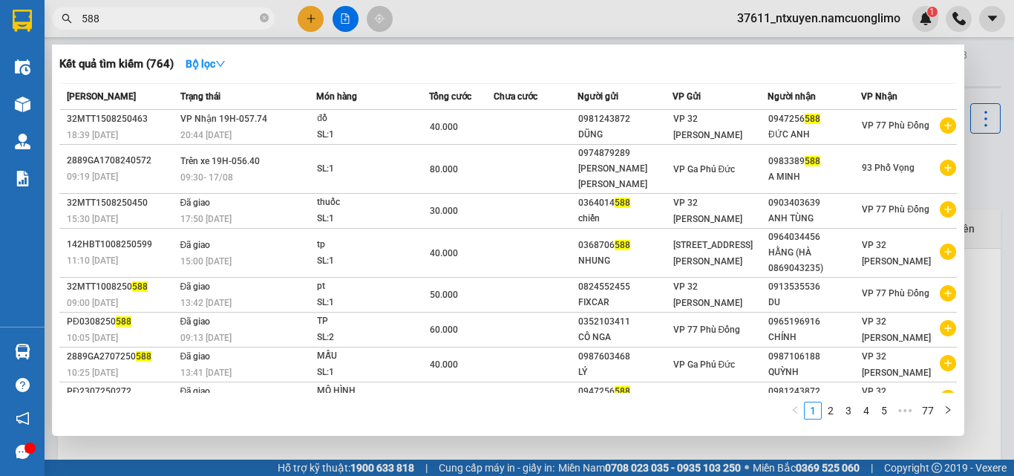
click at [263, 18] on icon "close-circle" at bounding box center [264, 17] width 9 height 9
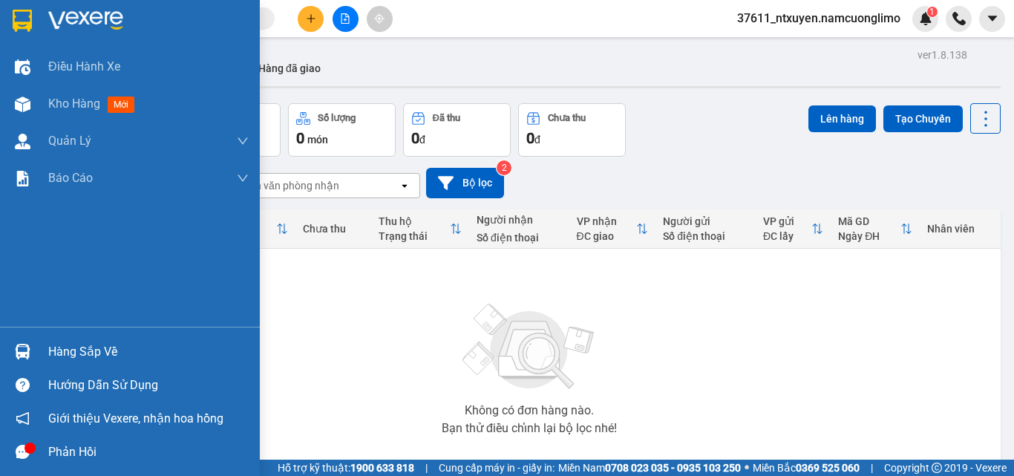
click at [77, 353] on div "Hàng sắp về" at bounding box center [148, 352] width 200 height 22
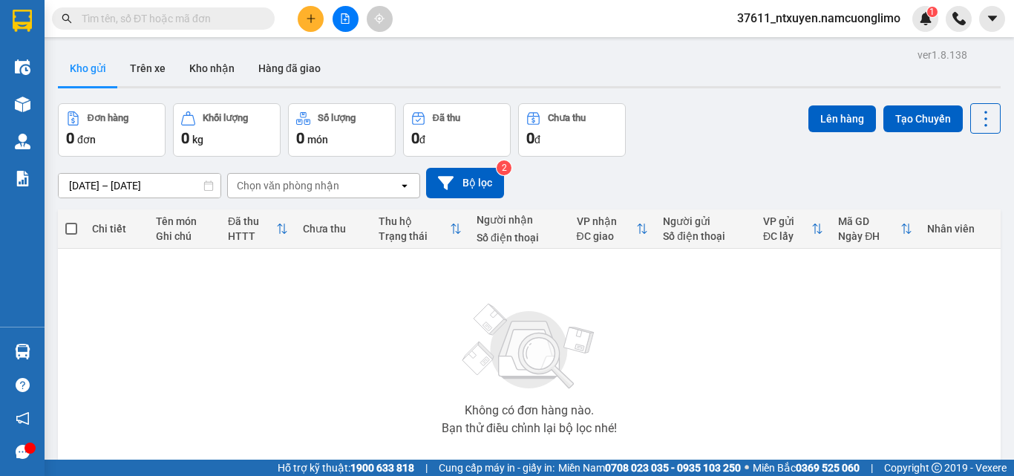
click at [756, 381] on section "Kết quả tìm kiếm ( 764 ) Bộ lọc Mã ĐH Trạng thái Món hàng Tổng cước Chưa cước N…" at bounding box center [507, 238] width 1014 height 476
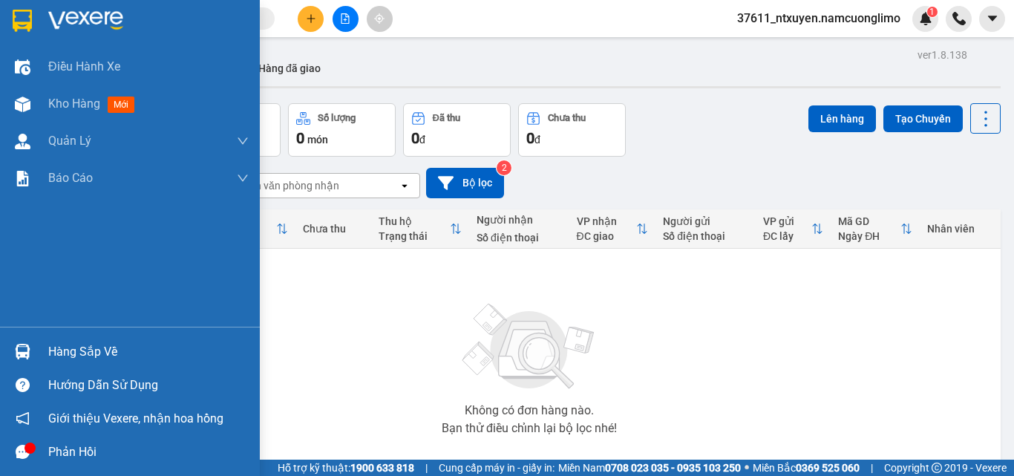
click at [104, 354] on div "Hàng sắp về" at bounding box center [148, 352] width 200 height 22
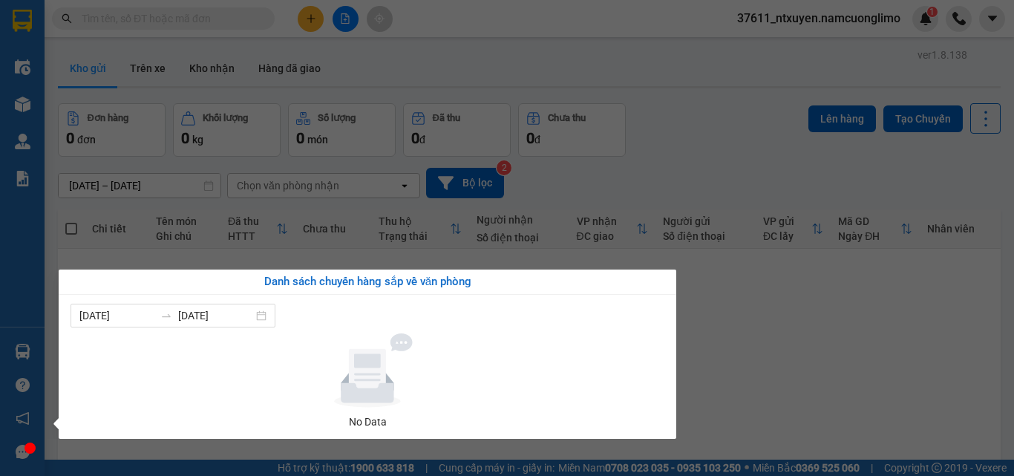
click at [769, 398] on section "Kết quả tìm kiếm ( 764 ) Bộ lọc Mã ĐH Trạng thái Món hàng Tổng cước Chưa cước N…" at bounding box center [507, 238] width 1014 height 476
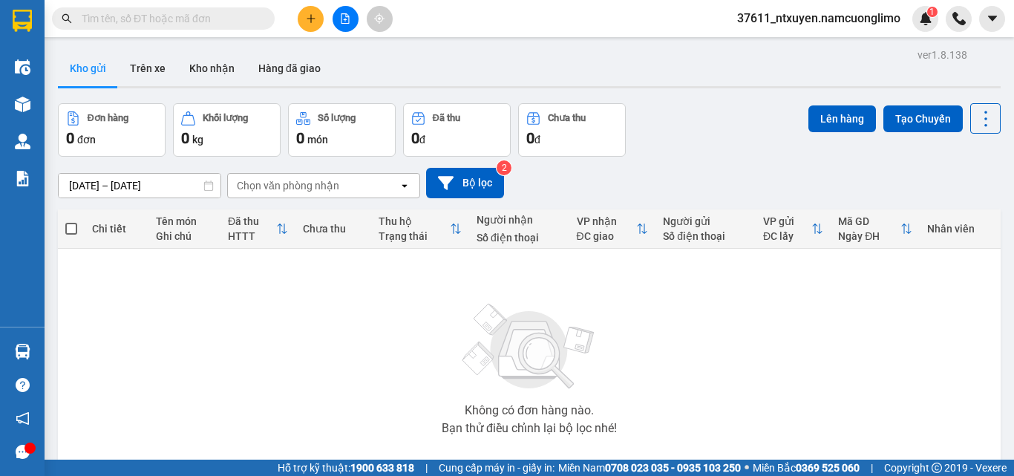
click at [197, 18] on input "text" at bounding box center [169, 18] width 175 height 16
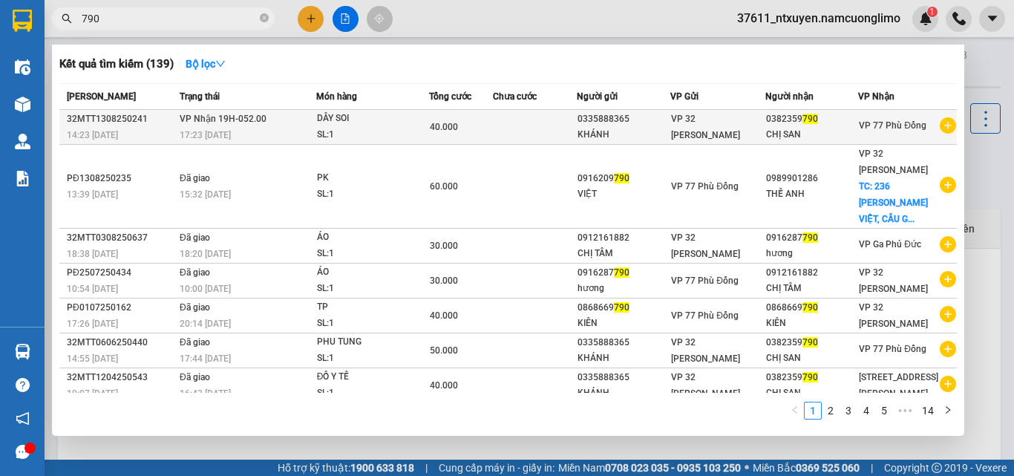
type input "790"
click at [284, 118] on td "VP Nhận 19H-052.00 17:23 - 13/08" at bounding box center [246, 127] width 140 height 35
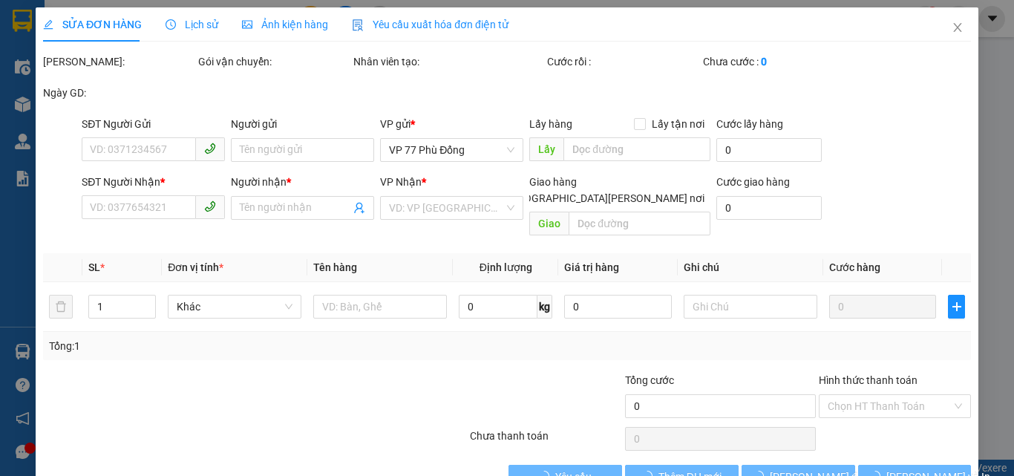
type input "0335888365"
type input "KHÁNH"
type input "0382359790"
type input "CHỊ SAN"
type input "40.000"
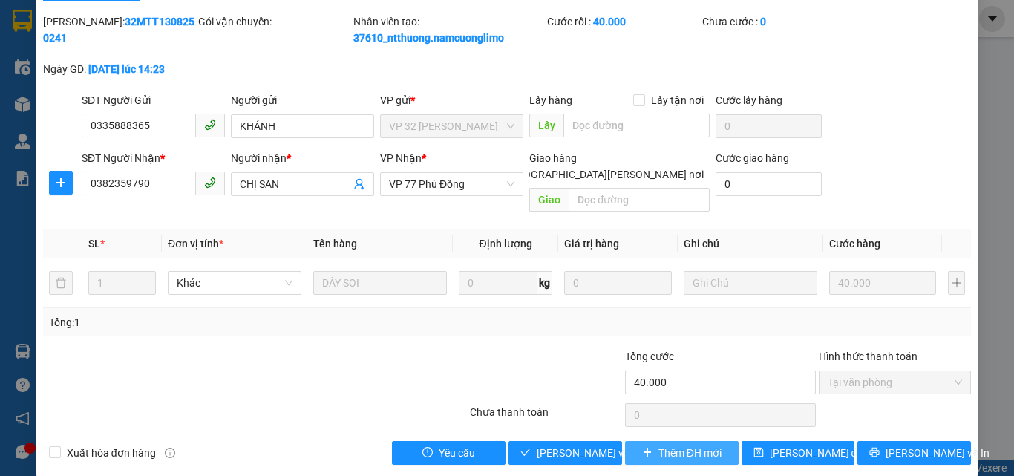
scroll to position [42, 0]
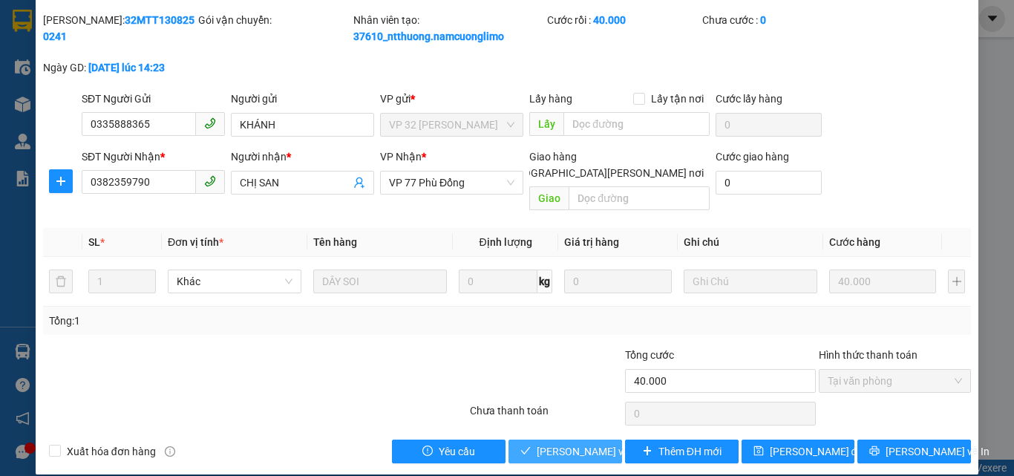
click at [566, 443] on span "[PERSON_NAME] và Giao hàng" at bounding box center [636, 451] width 200 height 16
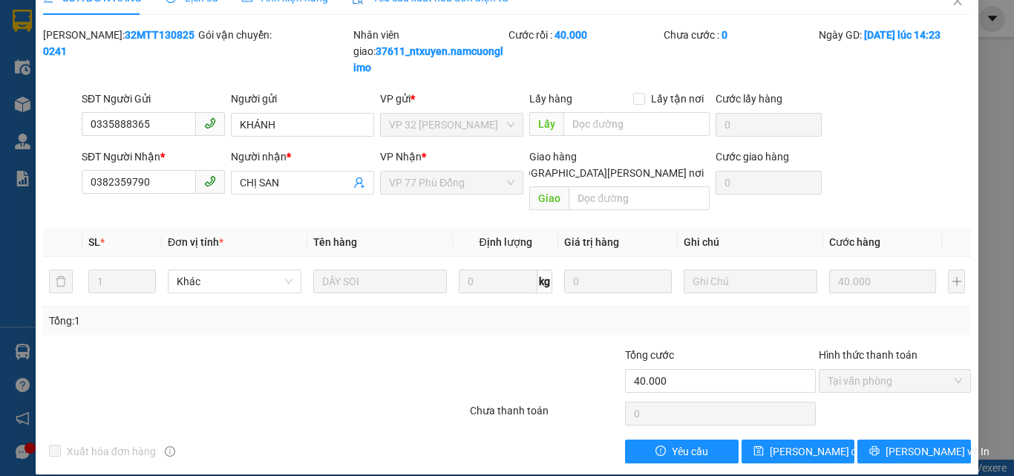
scroll to position [0, 0]
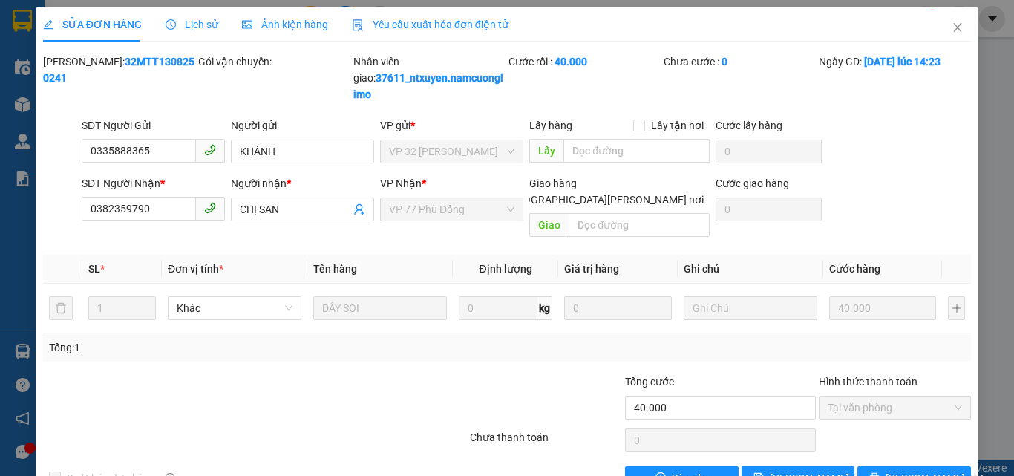
click at [953, 30] on span "Close" at bounding box center [957, 28] width 42 height 42
